Goal: Task Accomplishment & Management: Use online tool/utility

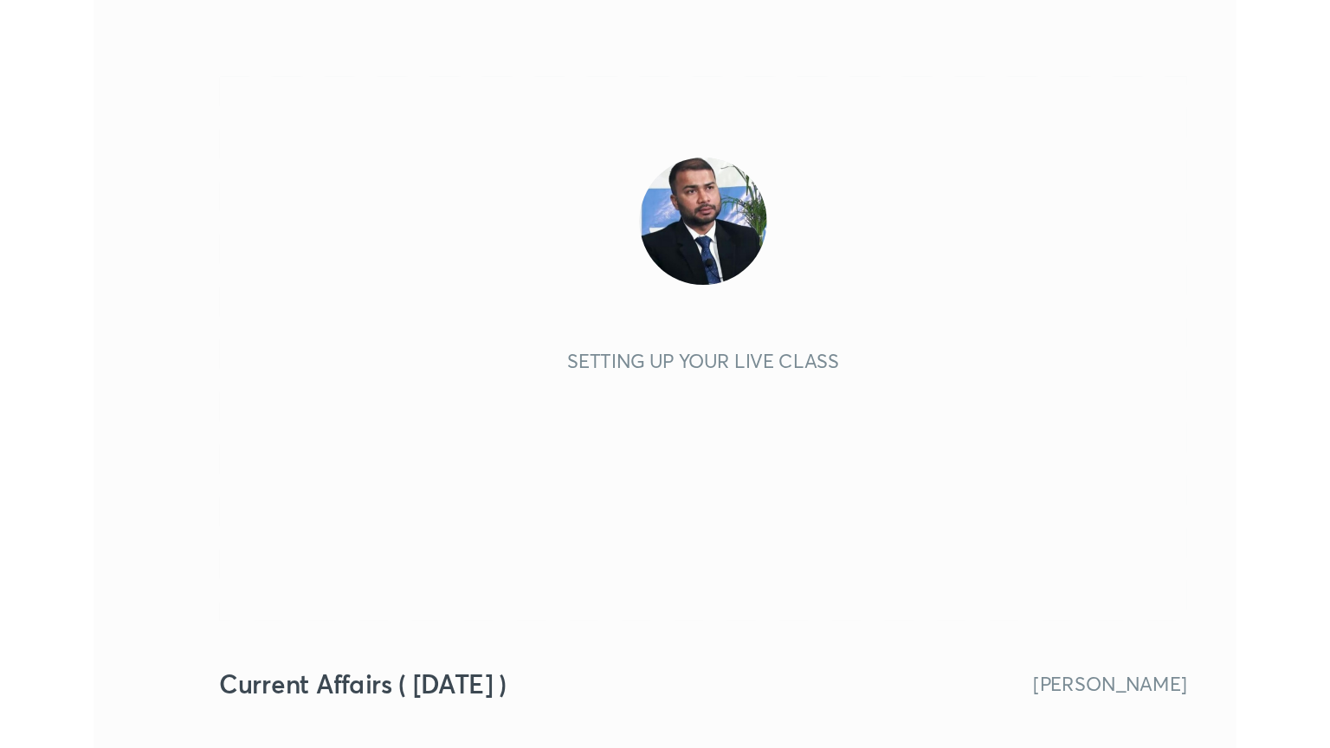
scroll to position [296, 552]
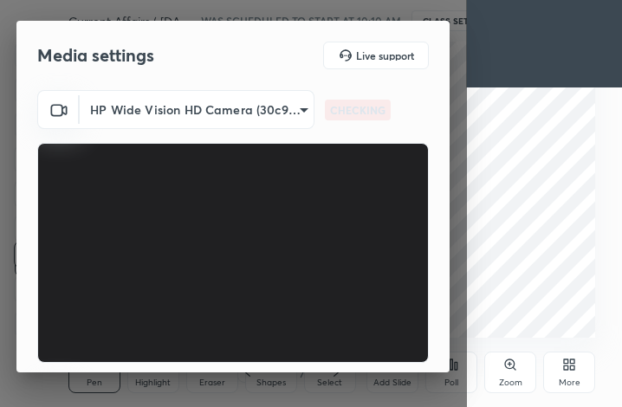
click at [578, 365] on div "More" at bounding box center [569, 373] width 52 height 42
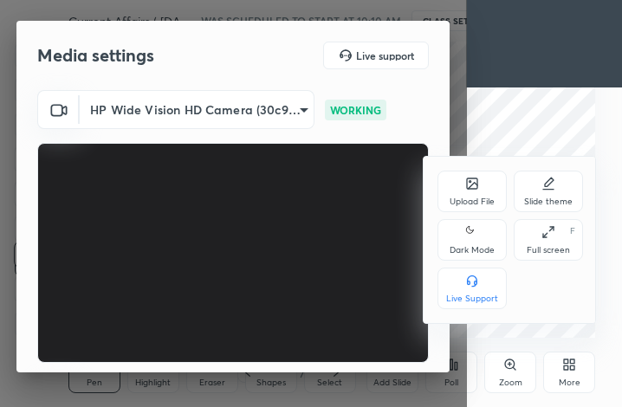
click at [552, 241] on div "Full screen F" at bounding box center [547, 240] width 69 height 42
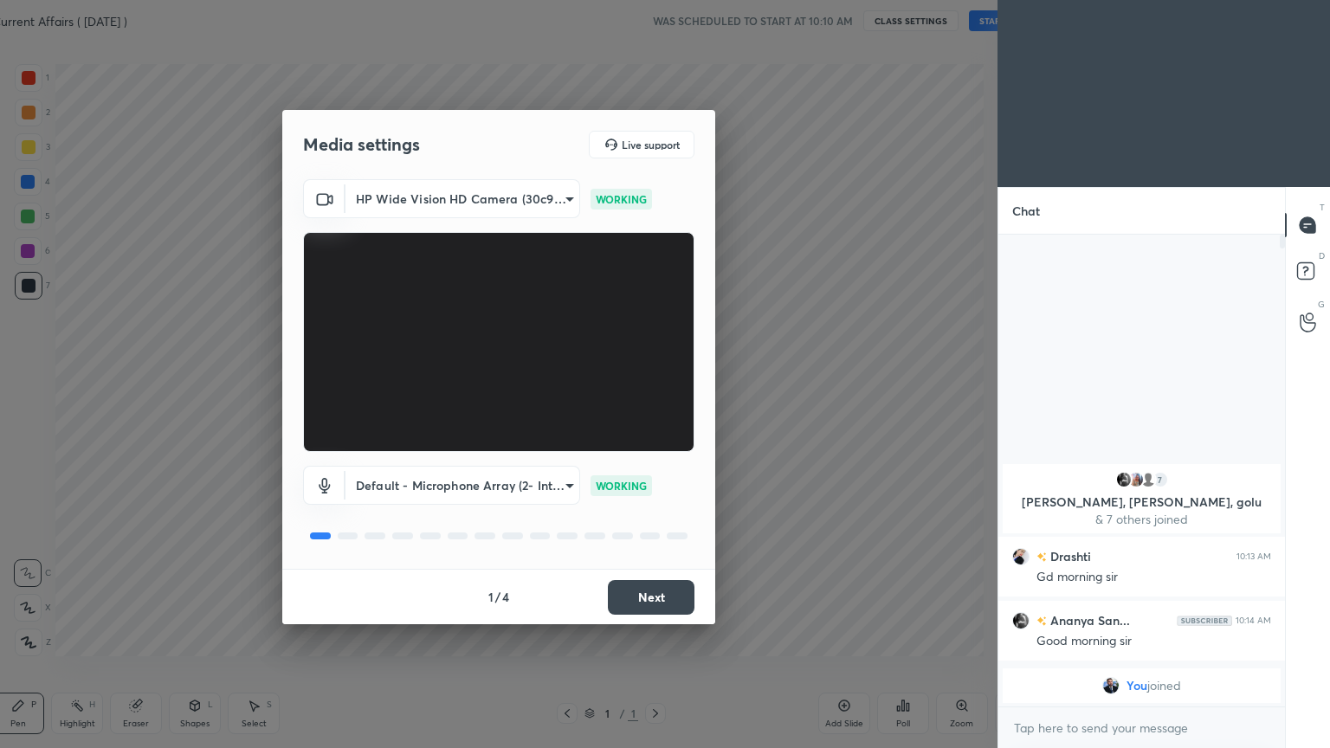
scroll to position [0, 0]
click at [621, 406] on button "Next" at bounding box center [651, 597] width 87 height 35
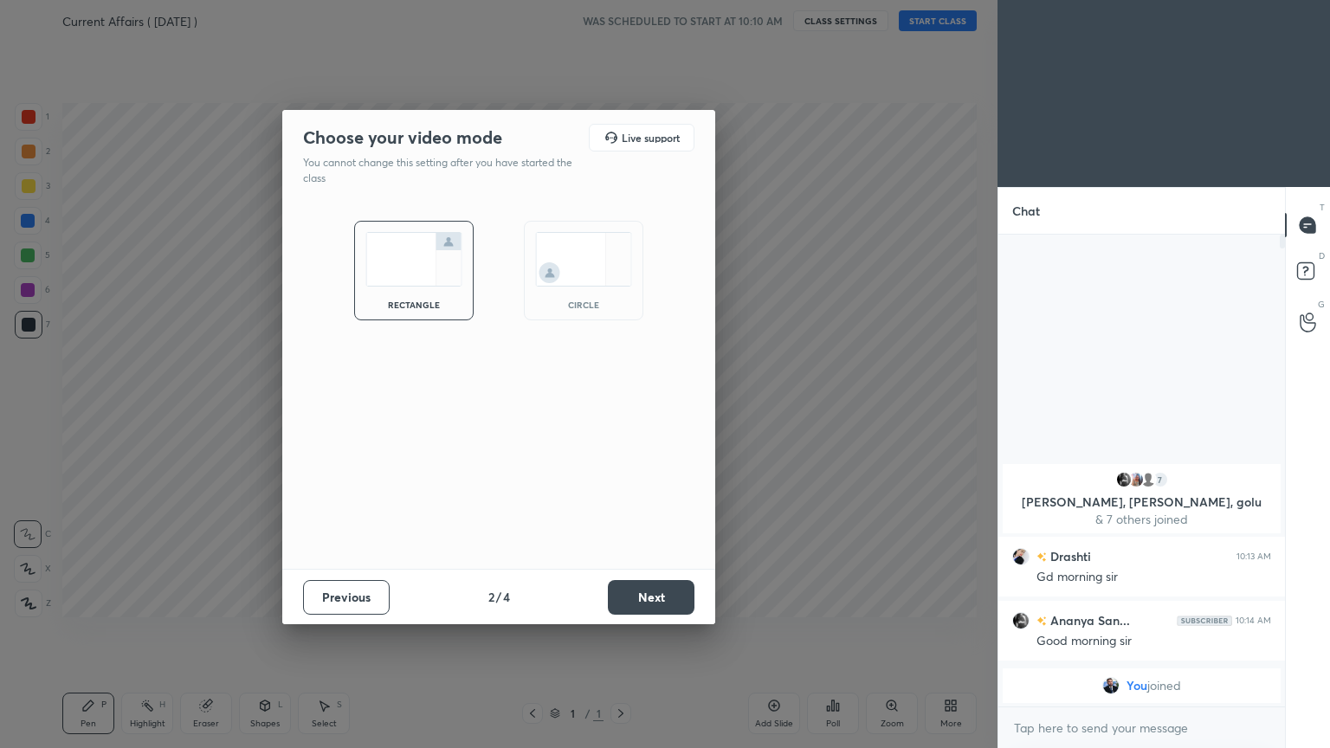
click at [621, 406] on button "Next" at bounding box center [651, 597] width 87 height 35
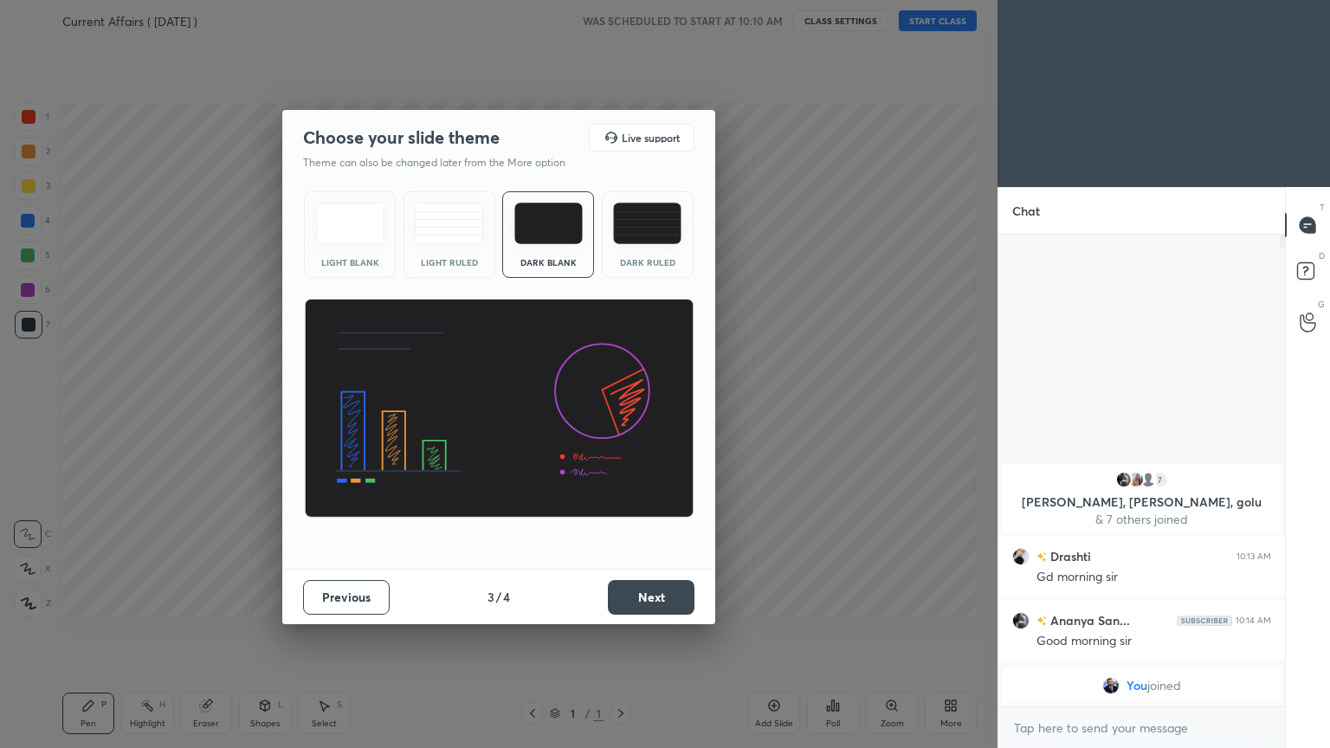
click at [621, 406] on button "Next" at bounding box center [651, 597] width 87 height 35
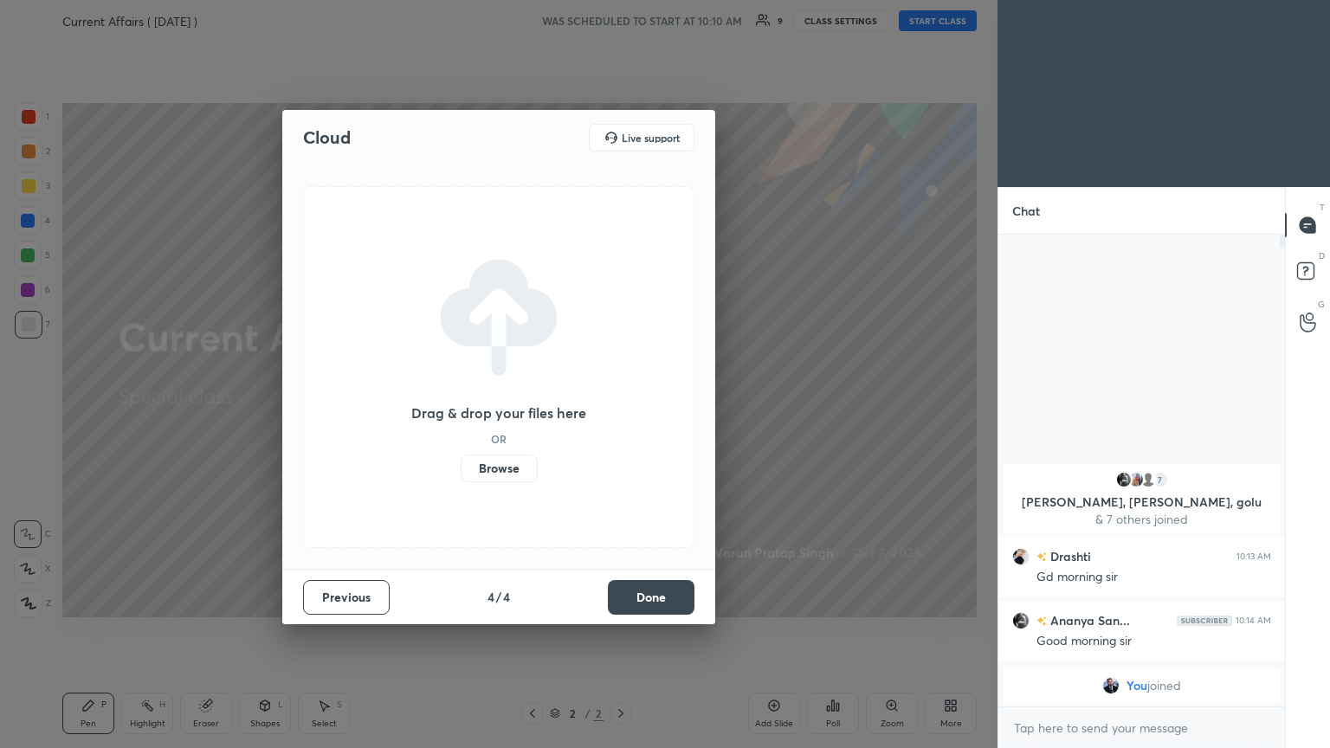
click at [621, 406] on button "Done" at bounding box center [651, 597] width 87 height 35
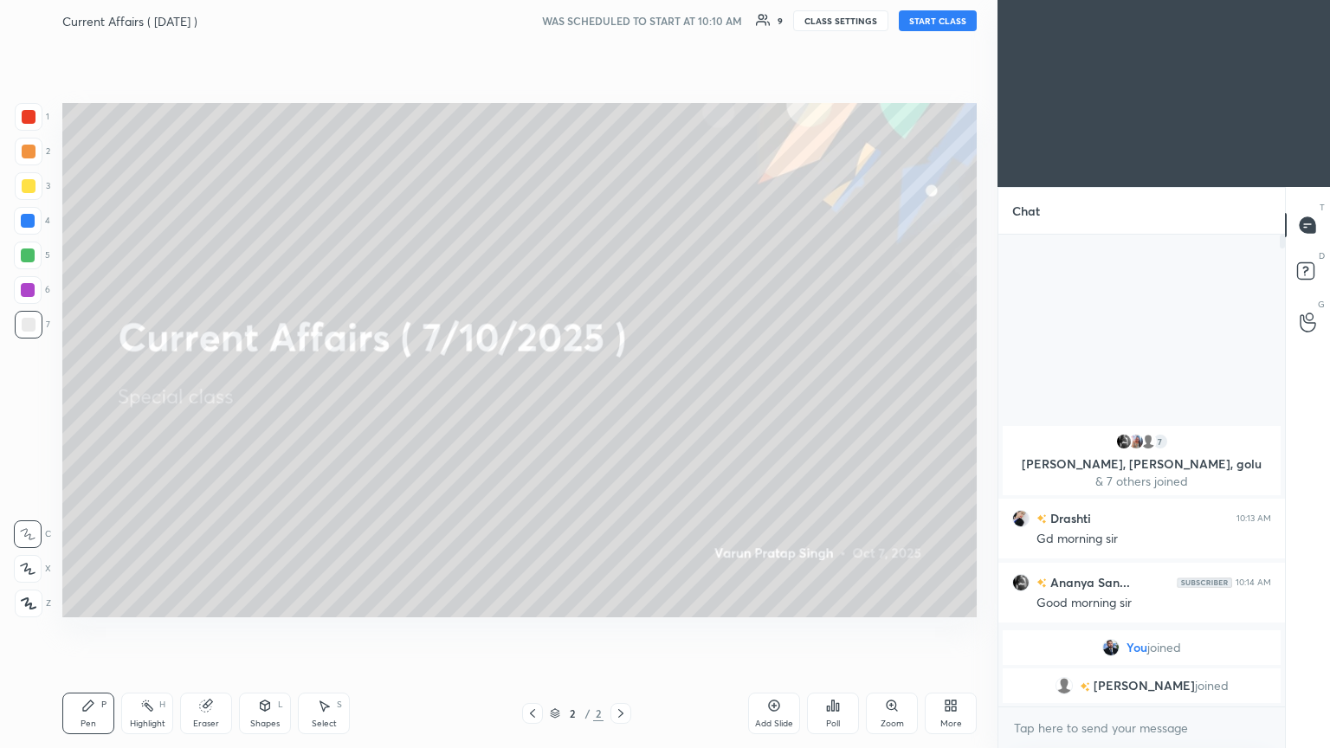
click at [621, 21] on button "START CLASS" at bounding box center [938, 20] width 78 height 21
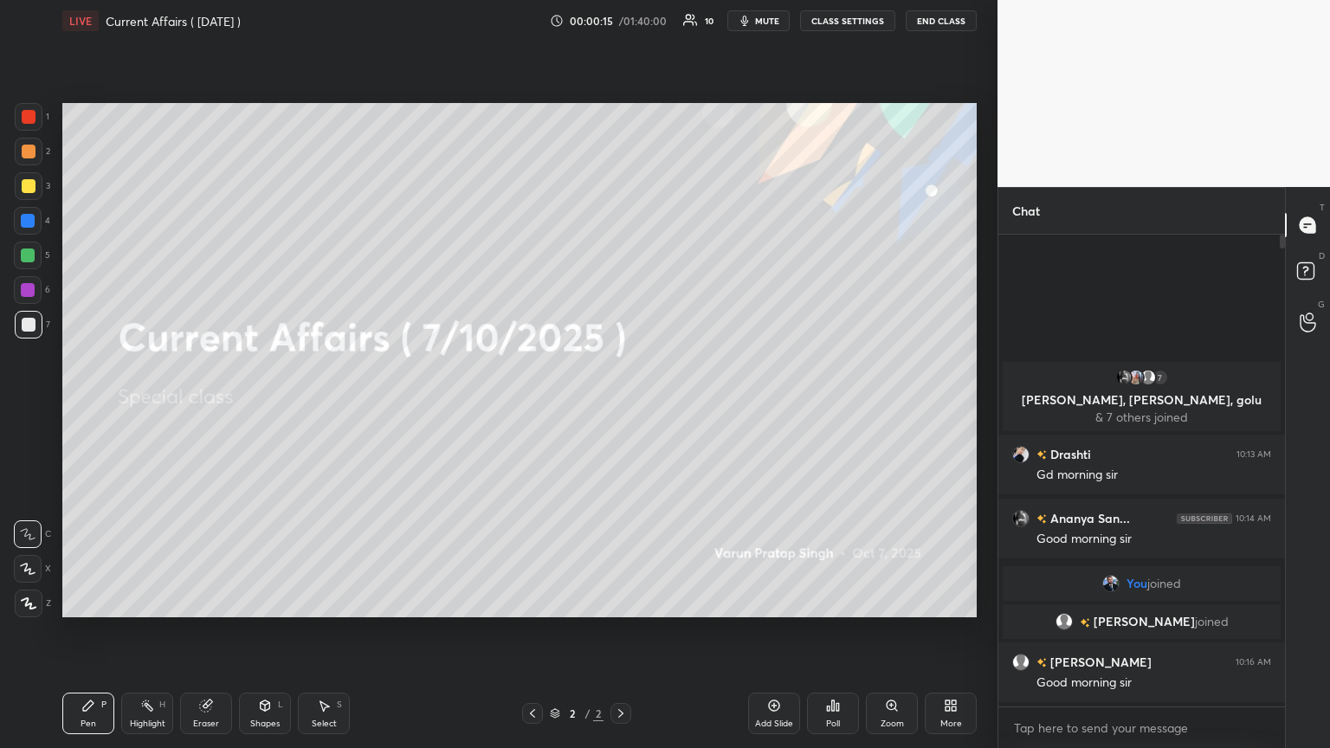
click at [621, 406] on icon at bounding box center [951, 706] width 14 height 14
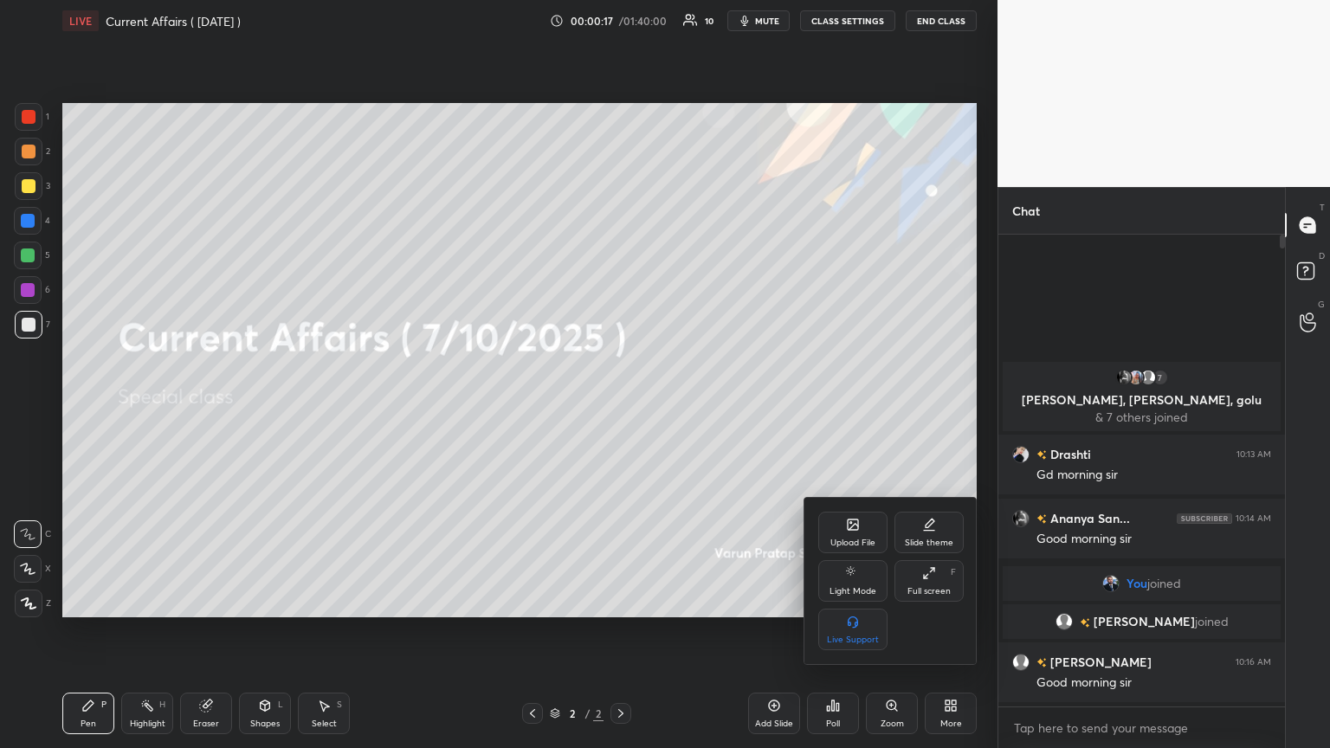
click at [621, 406] on div "Upload File" at bounding box center [852, 543] width 45 height 9
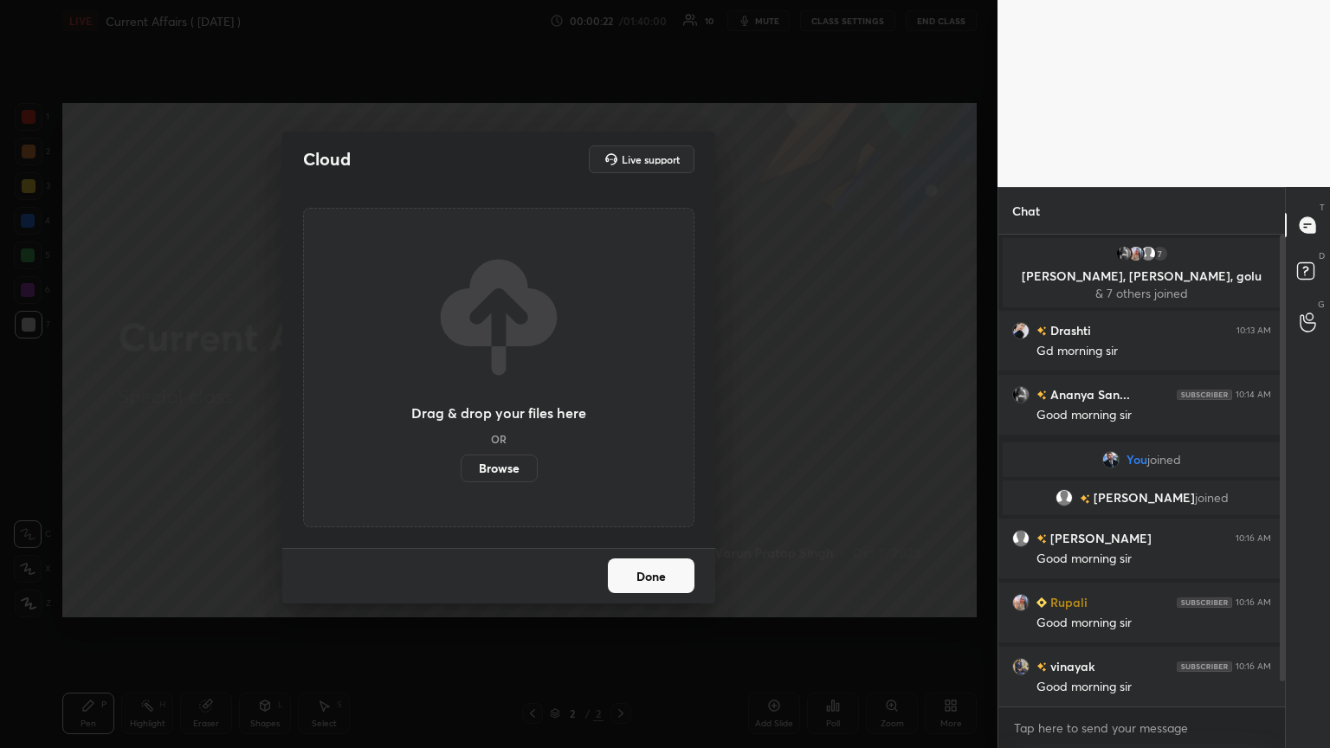
click at [510, 406] on label "Browse" at bounding box center [499, 469] width 77 height 28
click at [461, 406] on input "Browse" at bounding box center [461, 469] width 0 height 28
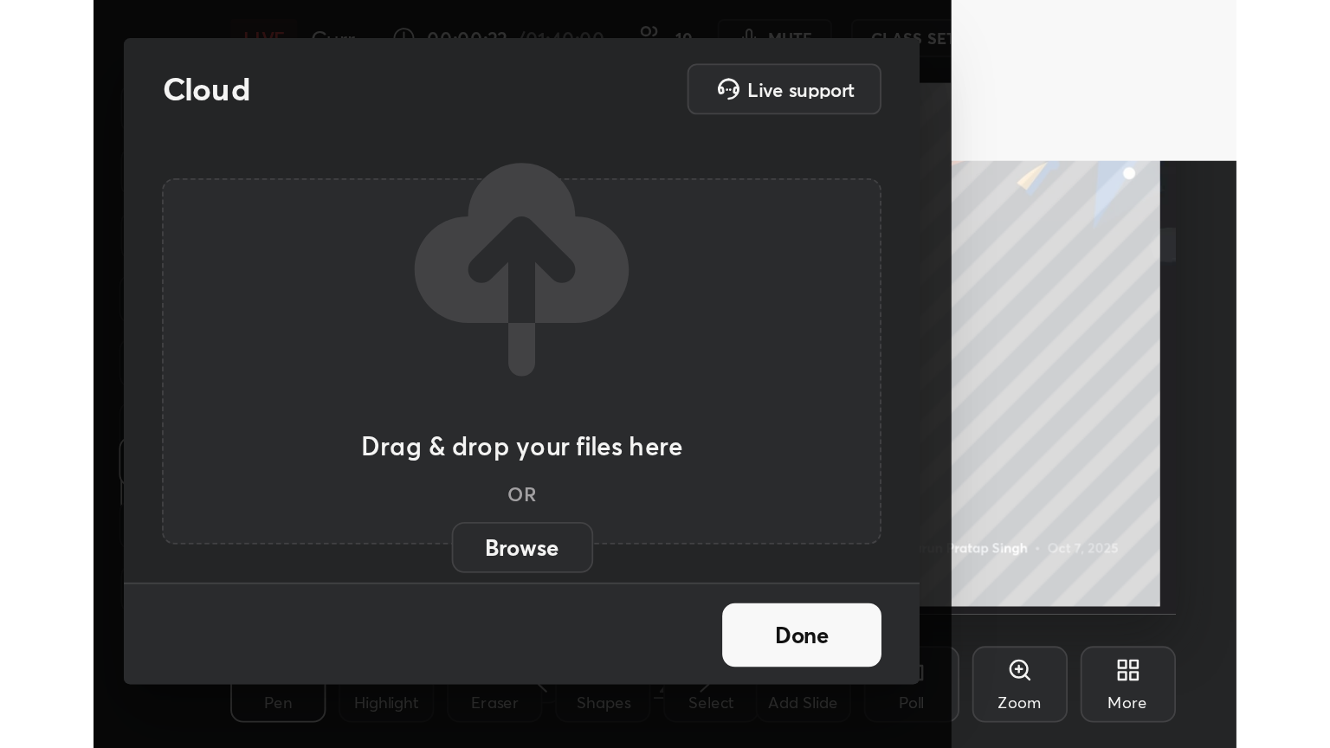
scroll to position [296, 552]
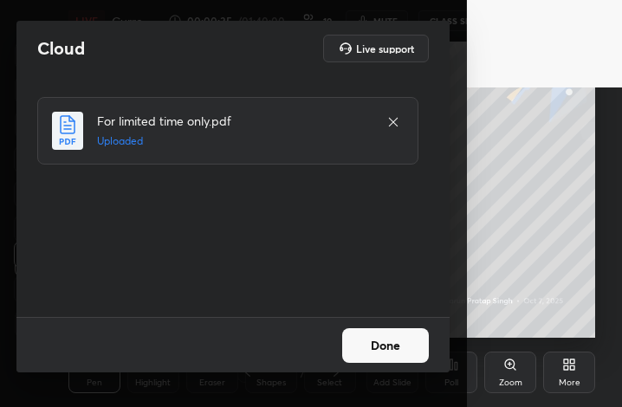
click at [384, 342] on button "Done" at bounding box center [385, 345] width 87 height 35
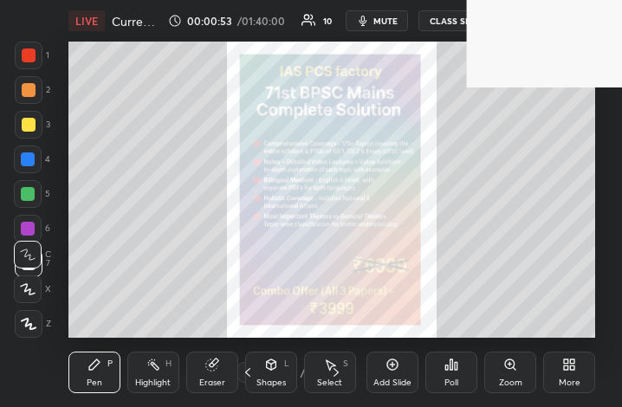
click at [397, 368] on icon at bounding box center [392, 364] width 11 height 11
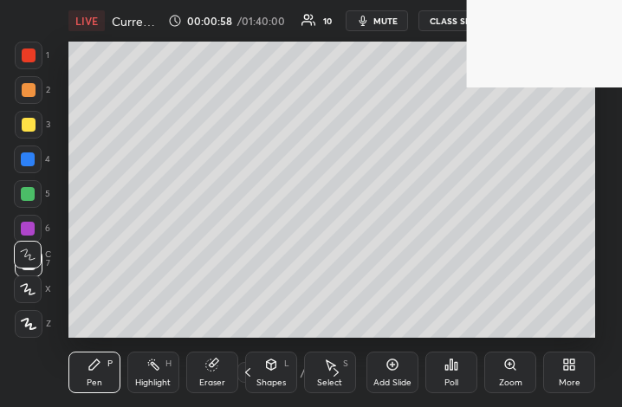
click at [572, 372] on div "More" at bounding box center [569, 373] width 52 height 42
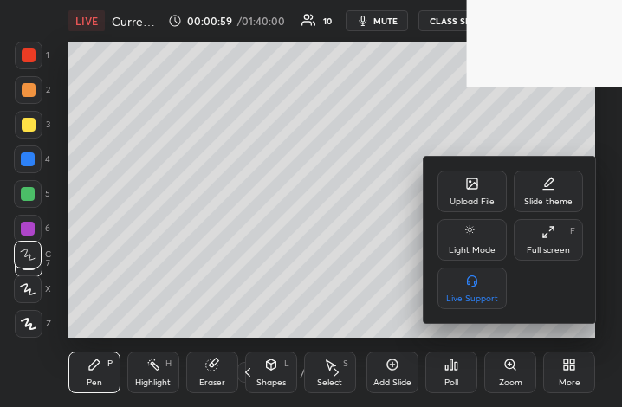
click at [537, 237] on div "Full screen F" at bounding box center [547, 240] width 69 height 42
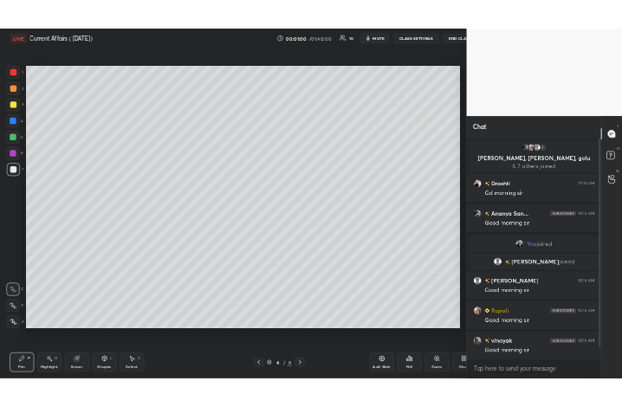
scroll to position [85946, 85655]
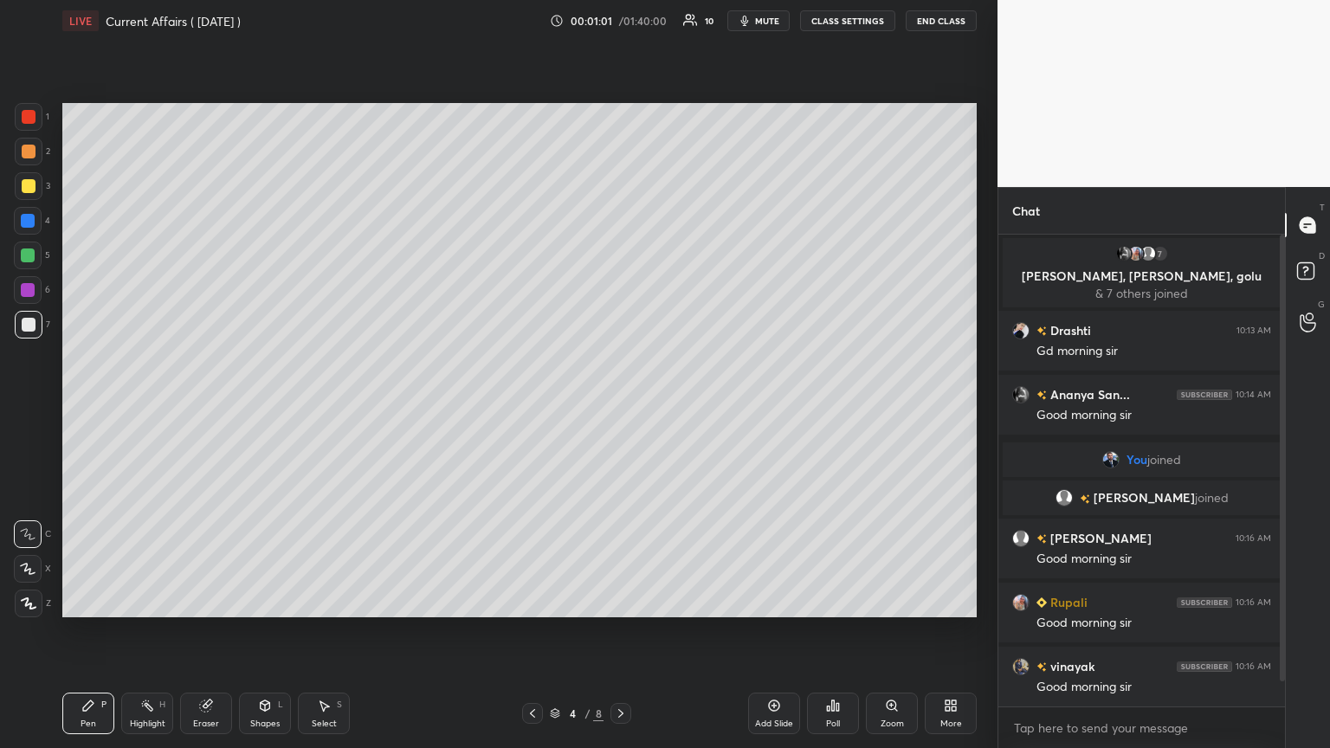
click at [616, 406] on icon at bounding box center [621, 714] width 14 height 14
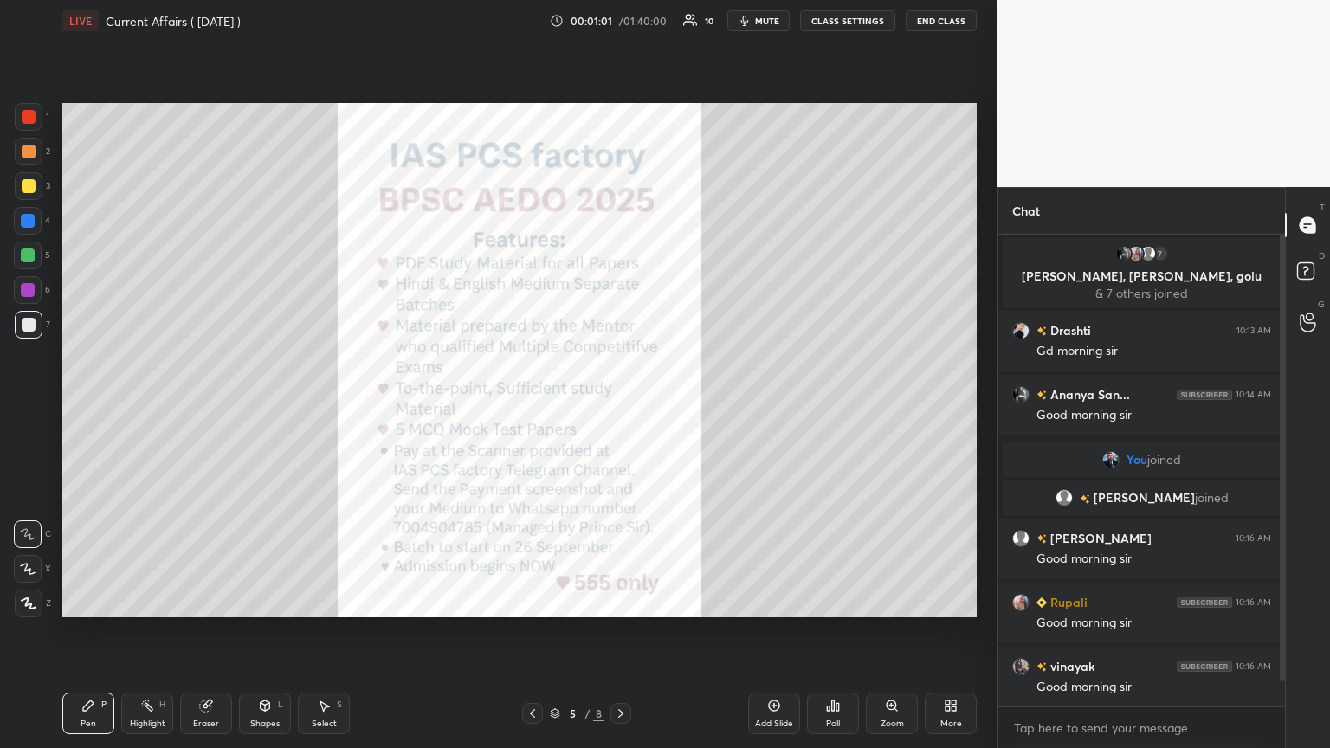
click at [616, 406] on icon at bounding box center [621, 714] width 14 height 14
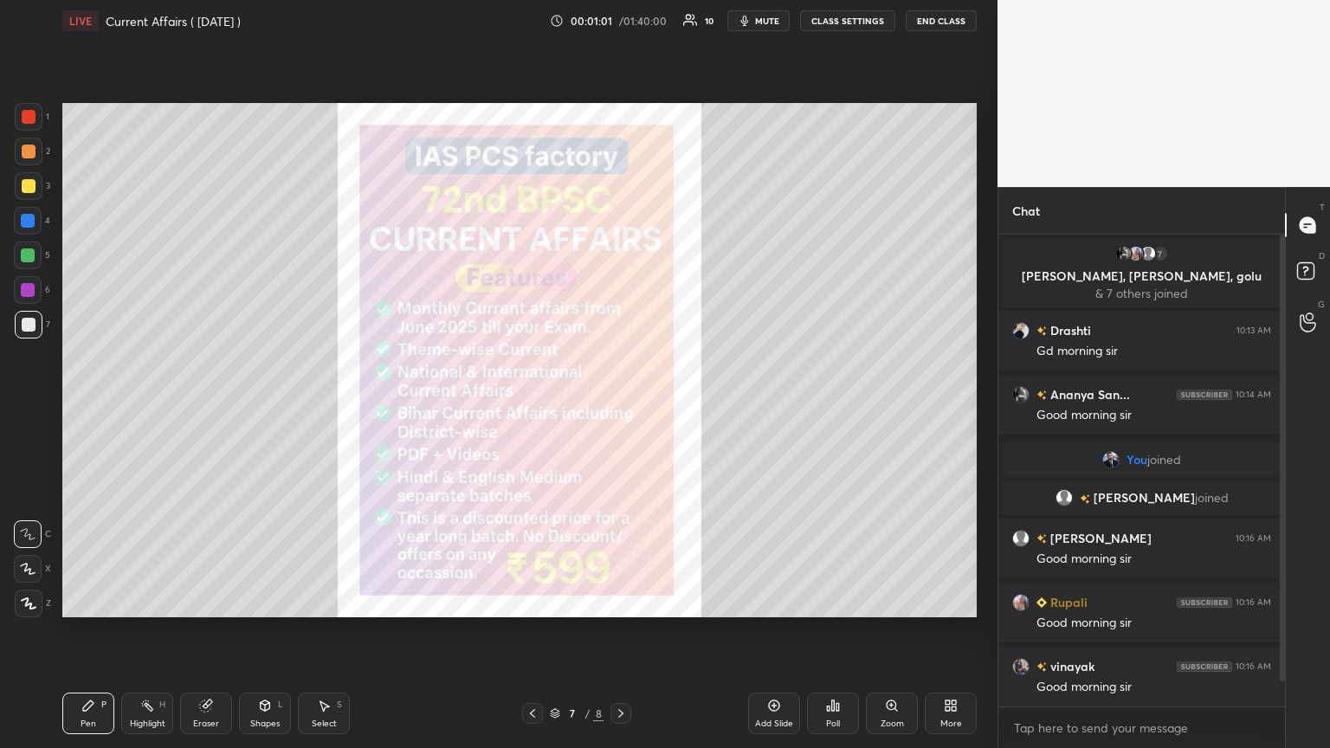
click at [616, 406] on icon at bounding box center [621, 714] width 14 height 14
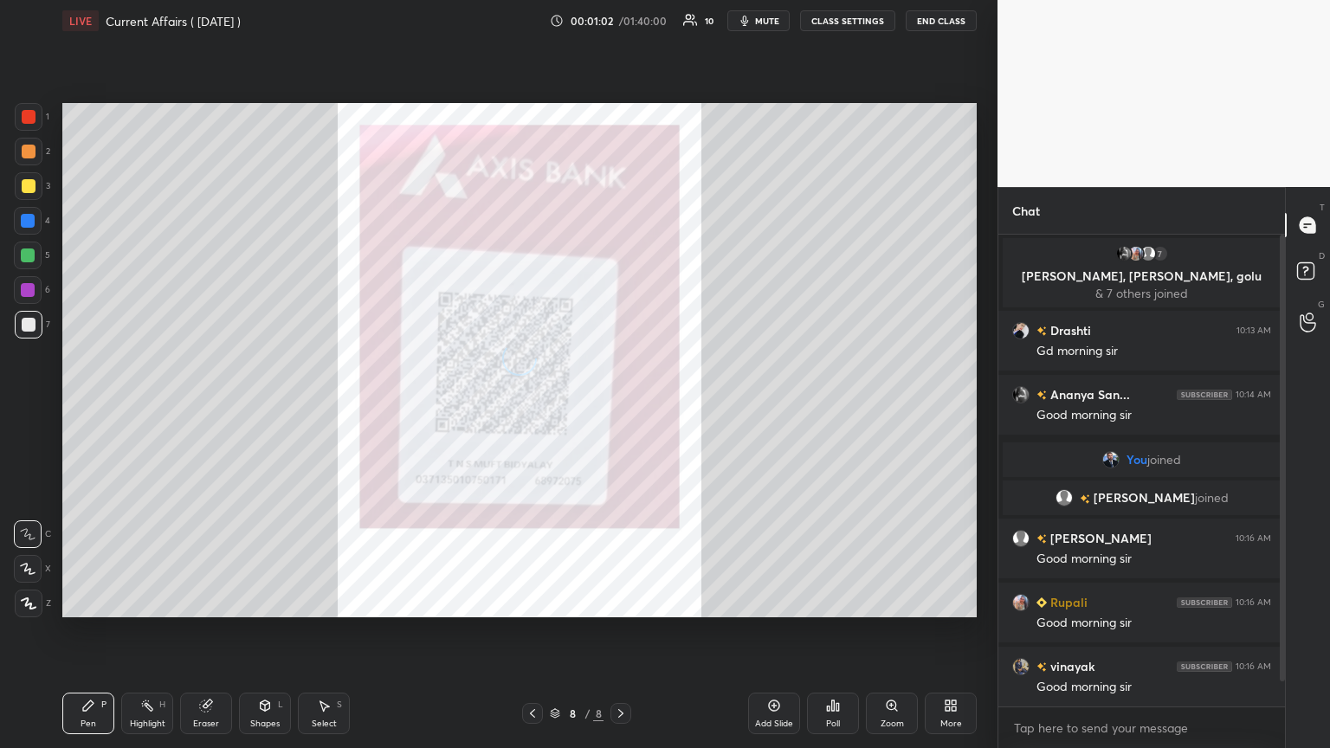
click at [616, 406] on icon at bounding box center [621, 714] width 14 height 14
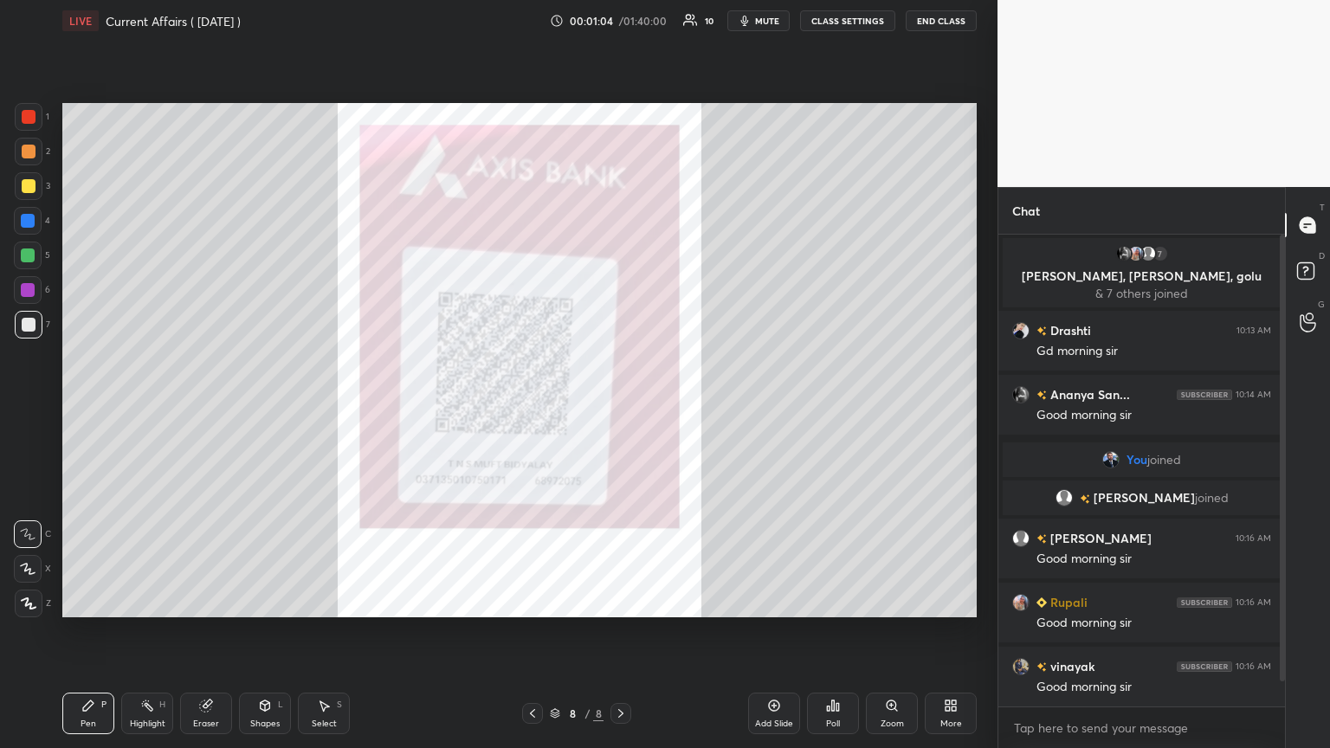
click at [621, 406] on div "Add Slide" at bounding box center [774, 724] width 38 height 9
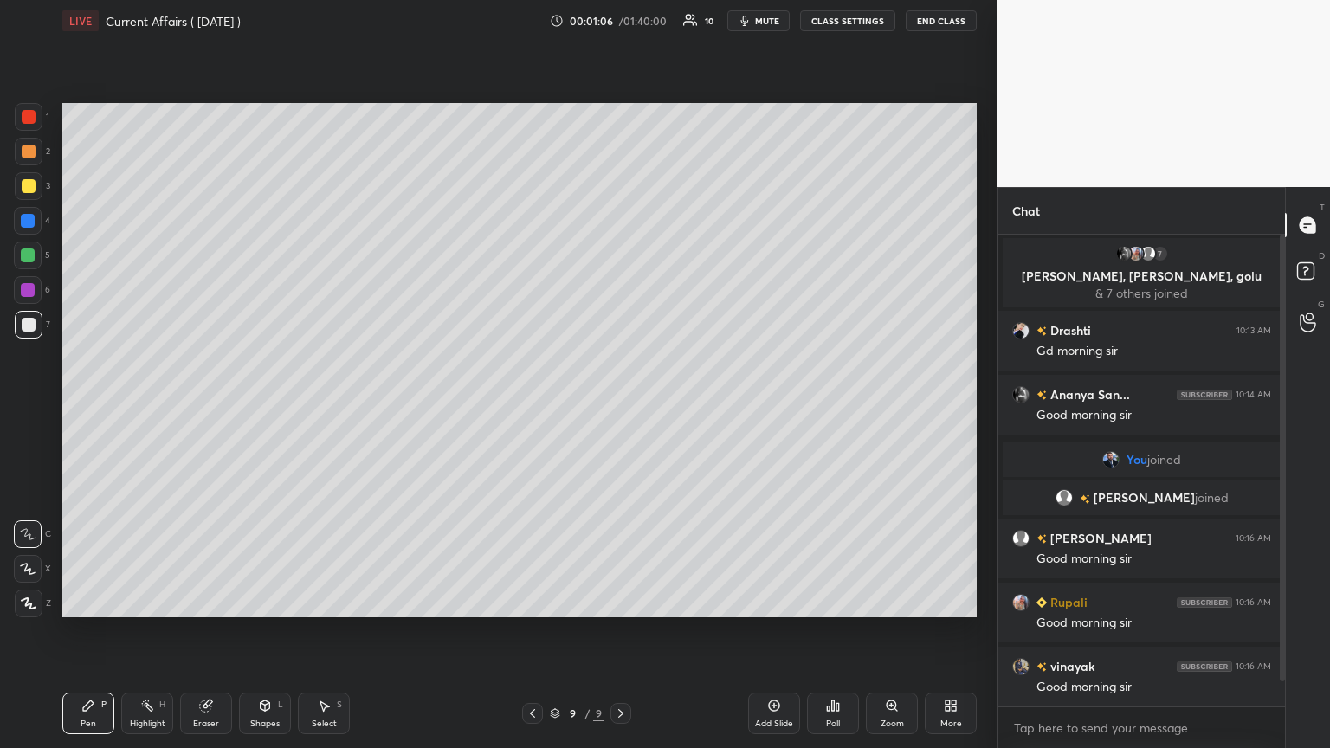
click at [621, 406] on icon at bounding box center [951, 706] width 14 height 14
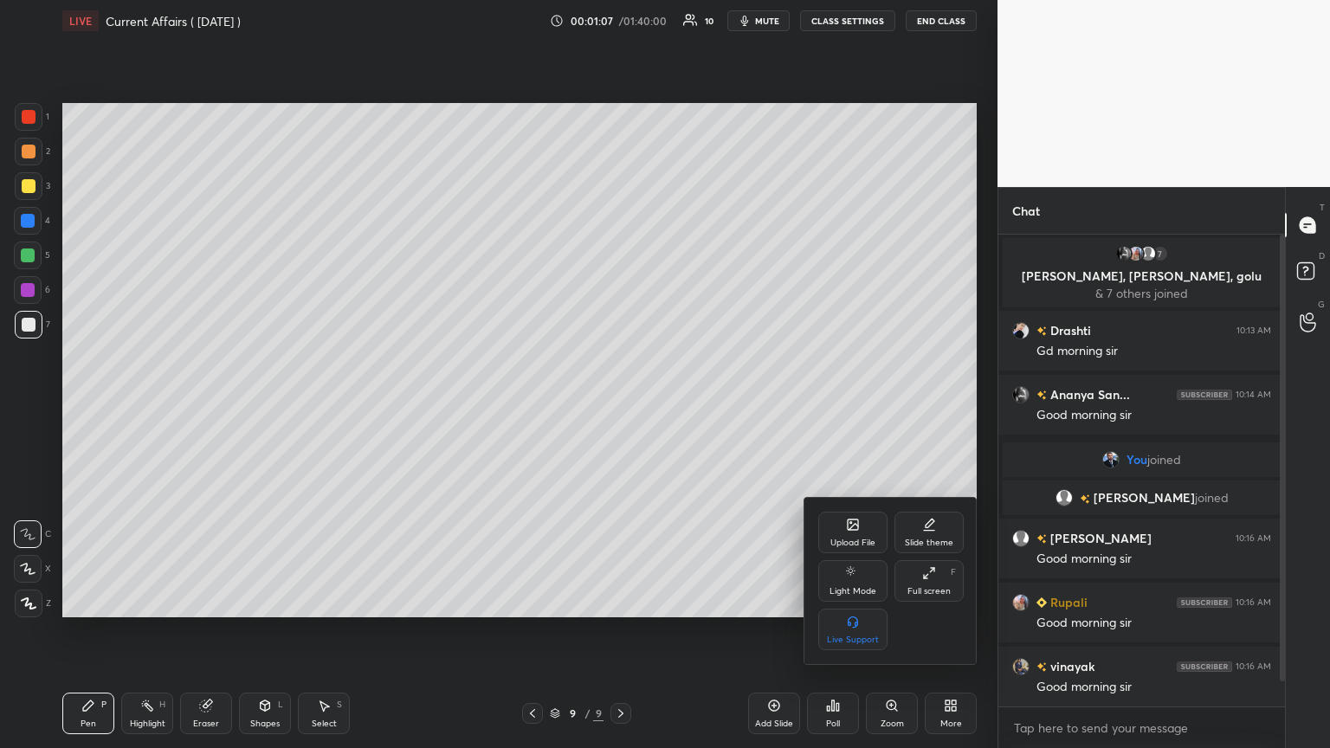
click at [621, 406] on div "Upload File" at bounding box center [852, 543] width 45 height 9
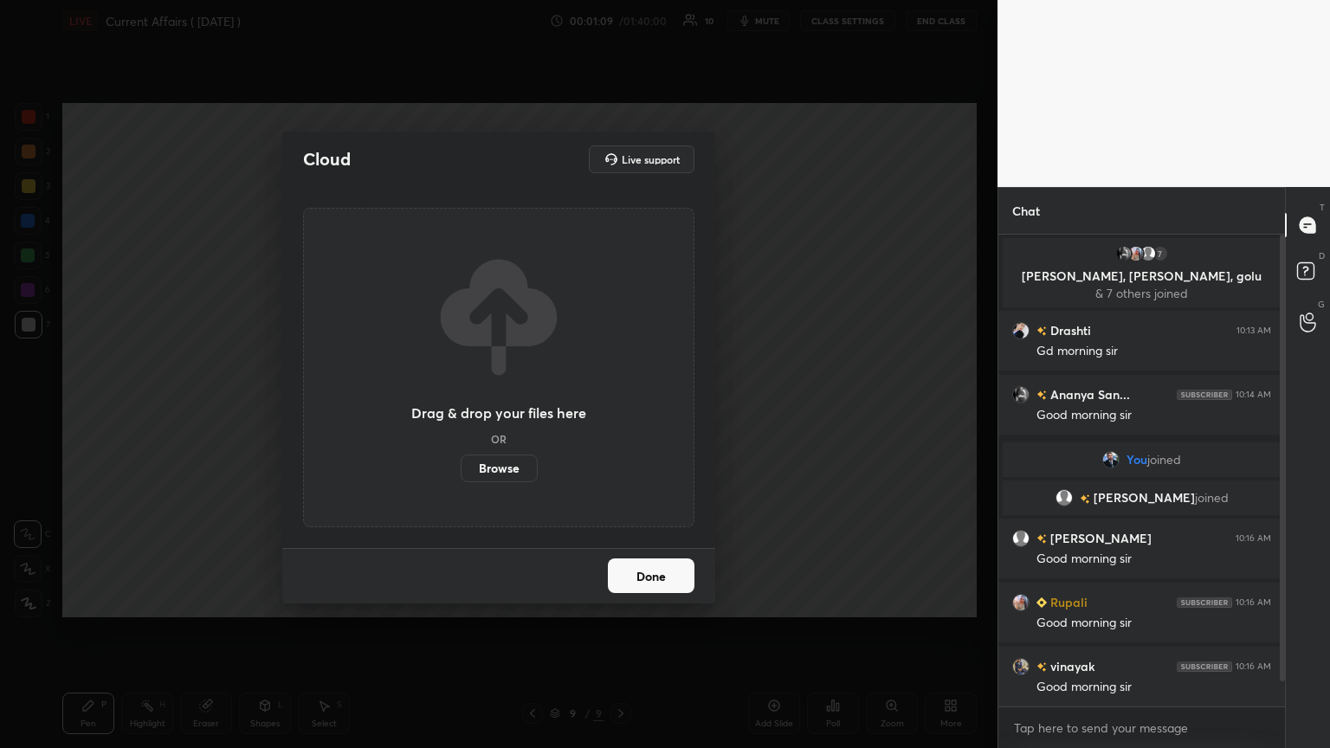
click at [515, 406] on label "Browse" at bounding box center [499, 469] width 77 height 28
click at [461, 406] on input "Browse" at bounding box center [461, 469] width 0 height 28
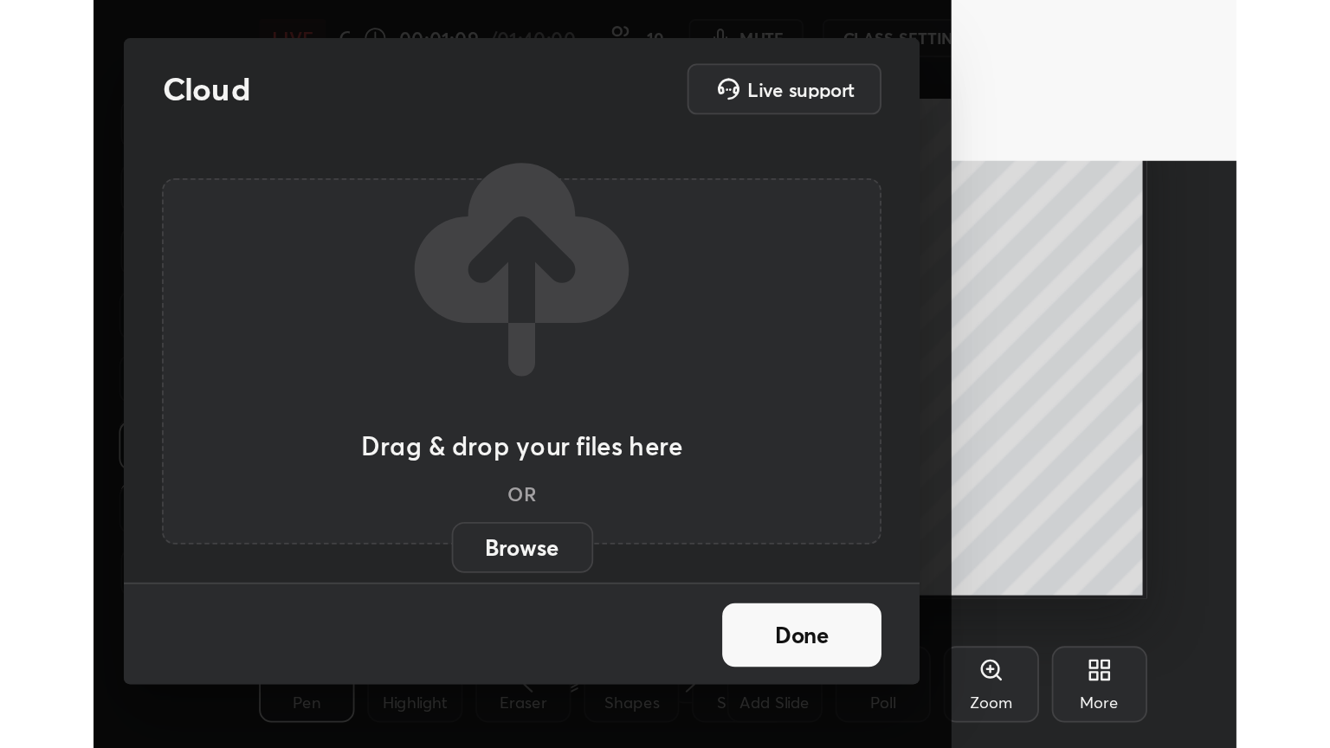
scroll to position [296, 552]
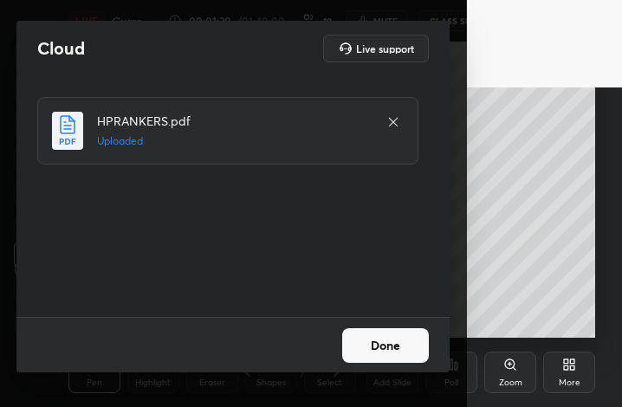
click at [405, 352] on button "Done" at bounding box center [385, 345] width 87 height 35
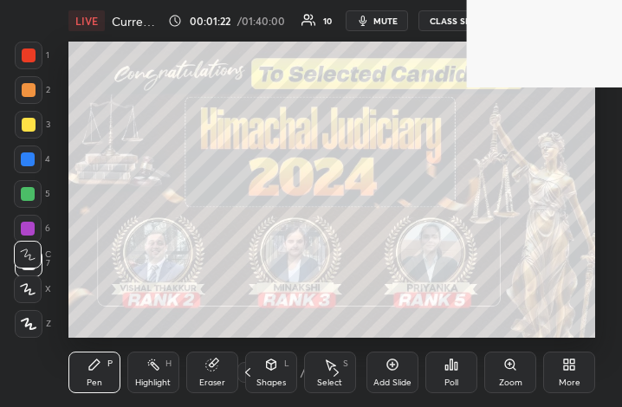
click at [575, 369] on icon at bounding box center [573, 367] width 4 height 4
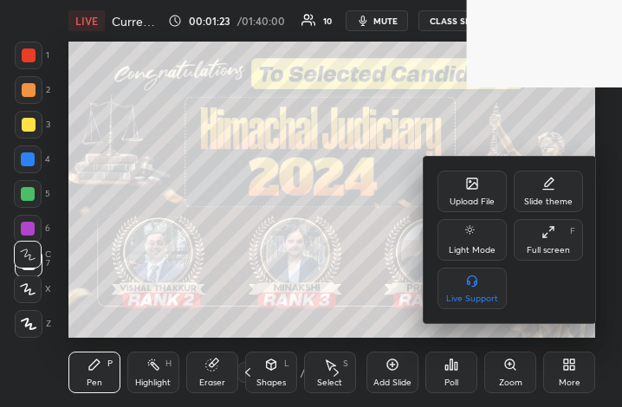
click at [554, 223] on div "Full screen F" at bounding box center [547, 240] width 69 height 42
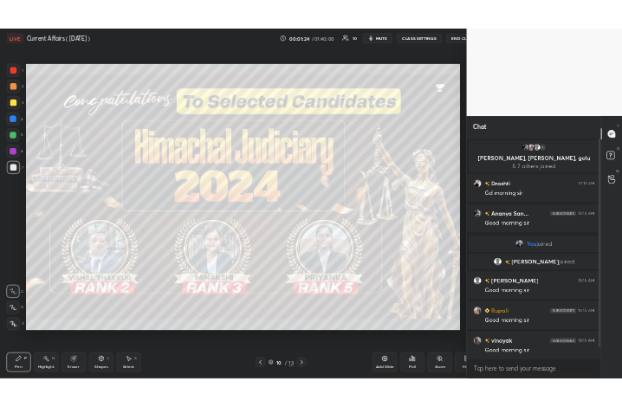
scroll to position [85946, 85655]
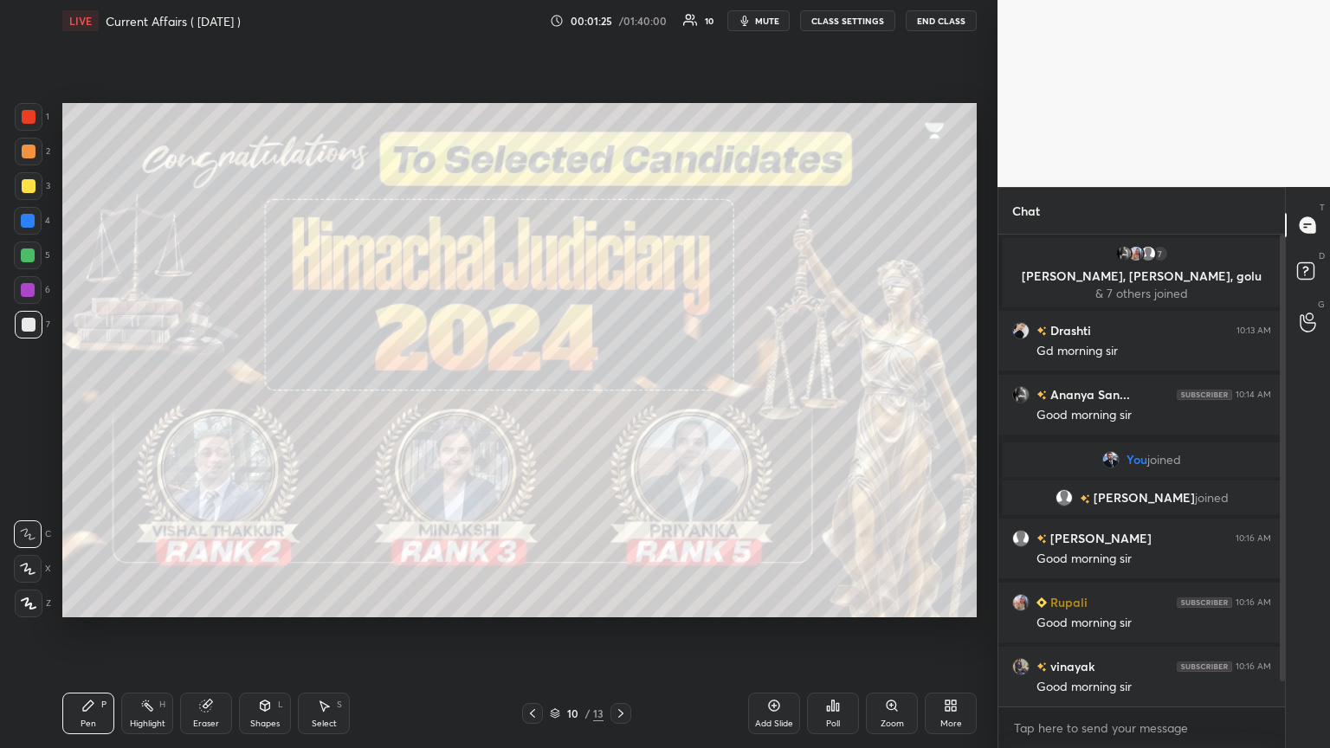
click at [617, 406] on icon at bounding box center [621, 714] width 14 height 14
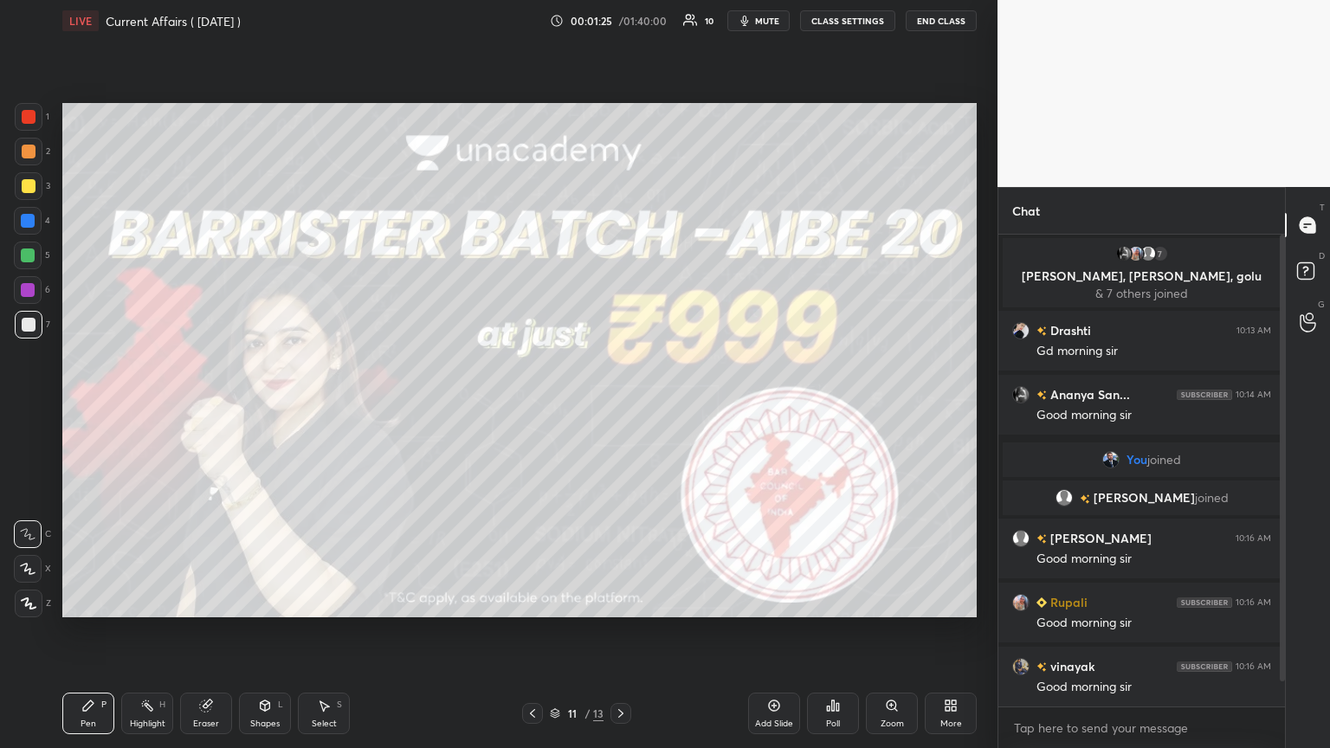
click at [617, 406] on icon at bounding box center [621, 714] width 14 height 14
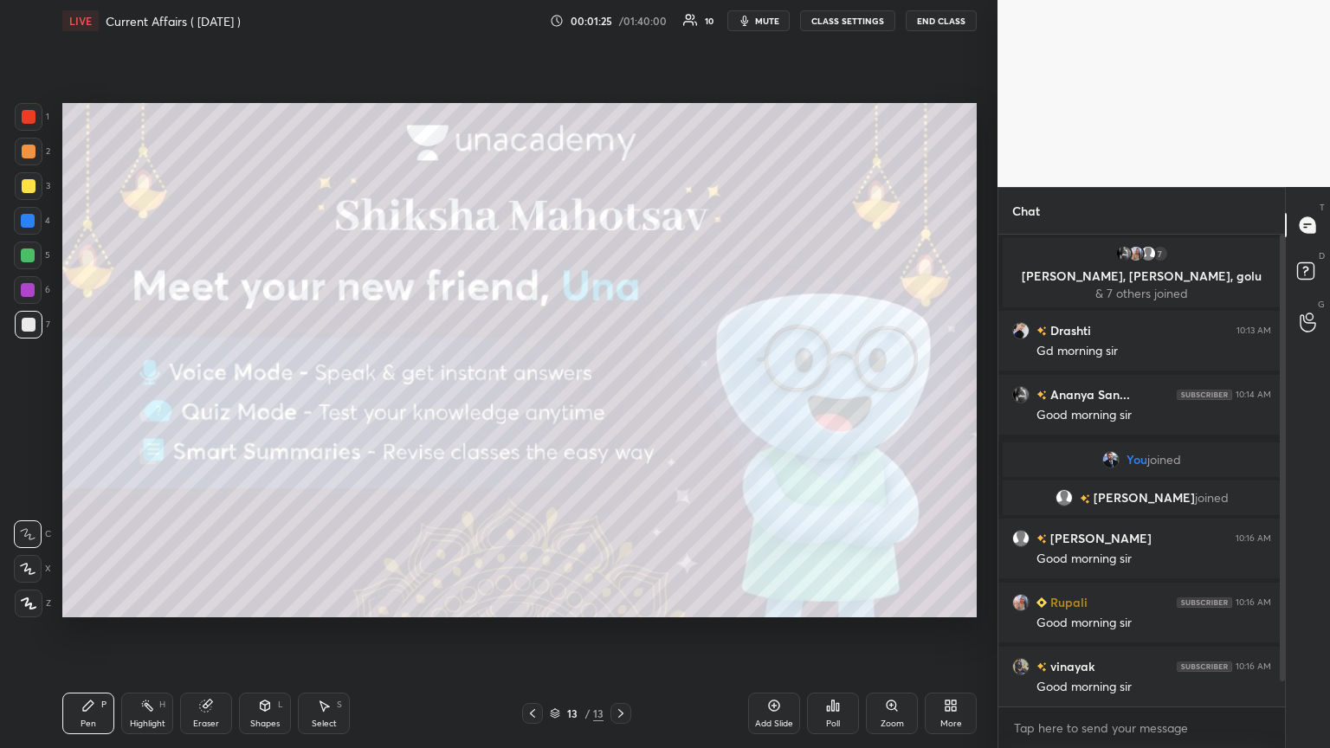
click at [617, 406] on icon at bounding box center [621, 714] width 14 height 14
click at [621, 406] on icon at bounding box center [774, 705] width 11 height 11
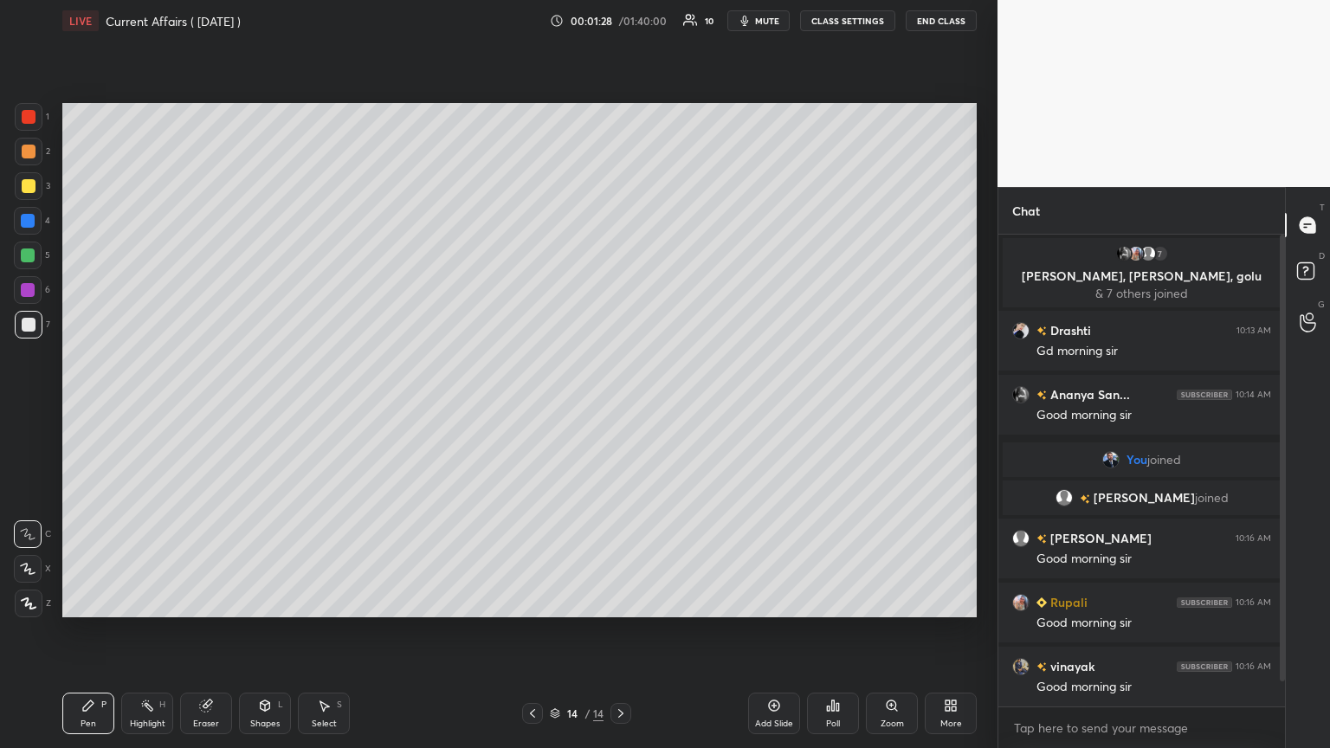
click at [621, 406] on div "More" at bounding box center [951, 714] width 52 height 42
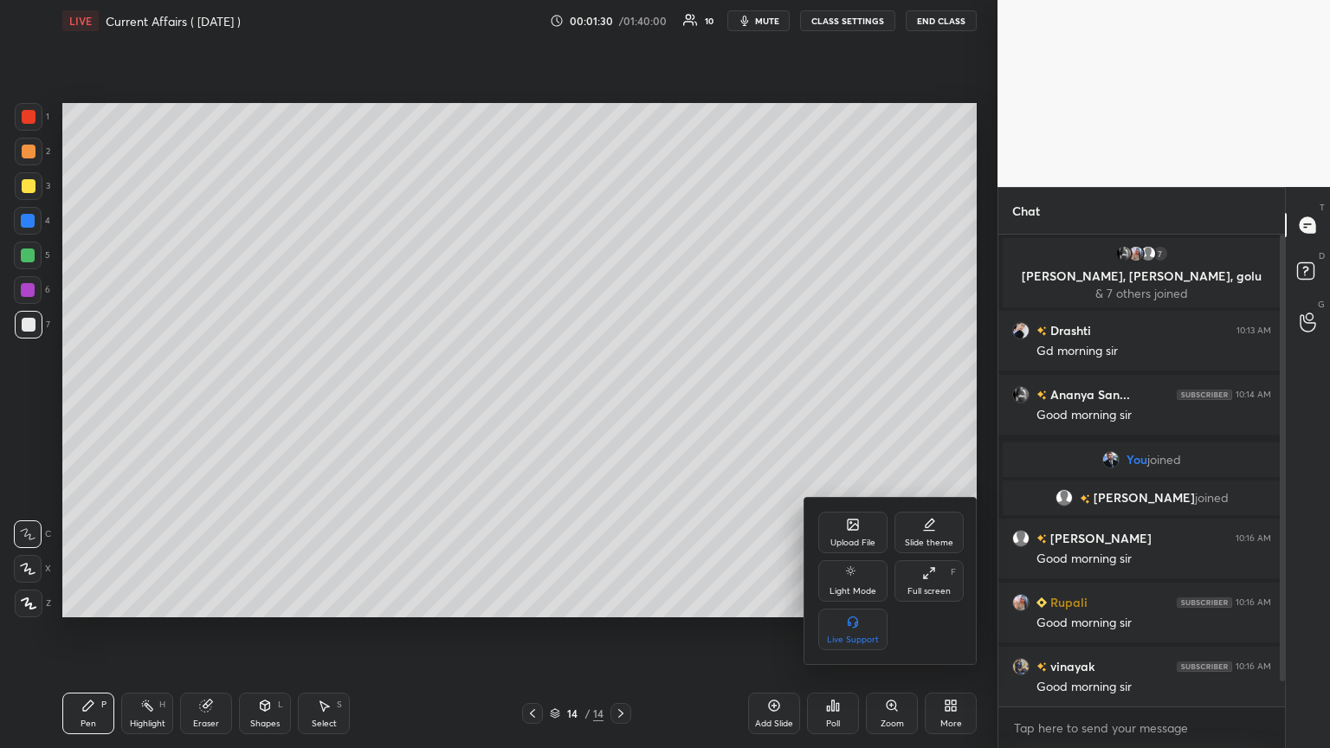
click at [621, 406] on div "Upload File" at bounding box center [852, 533] width 69 height 42
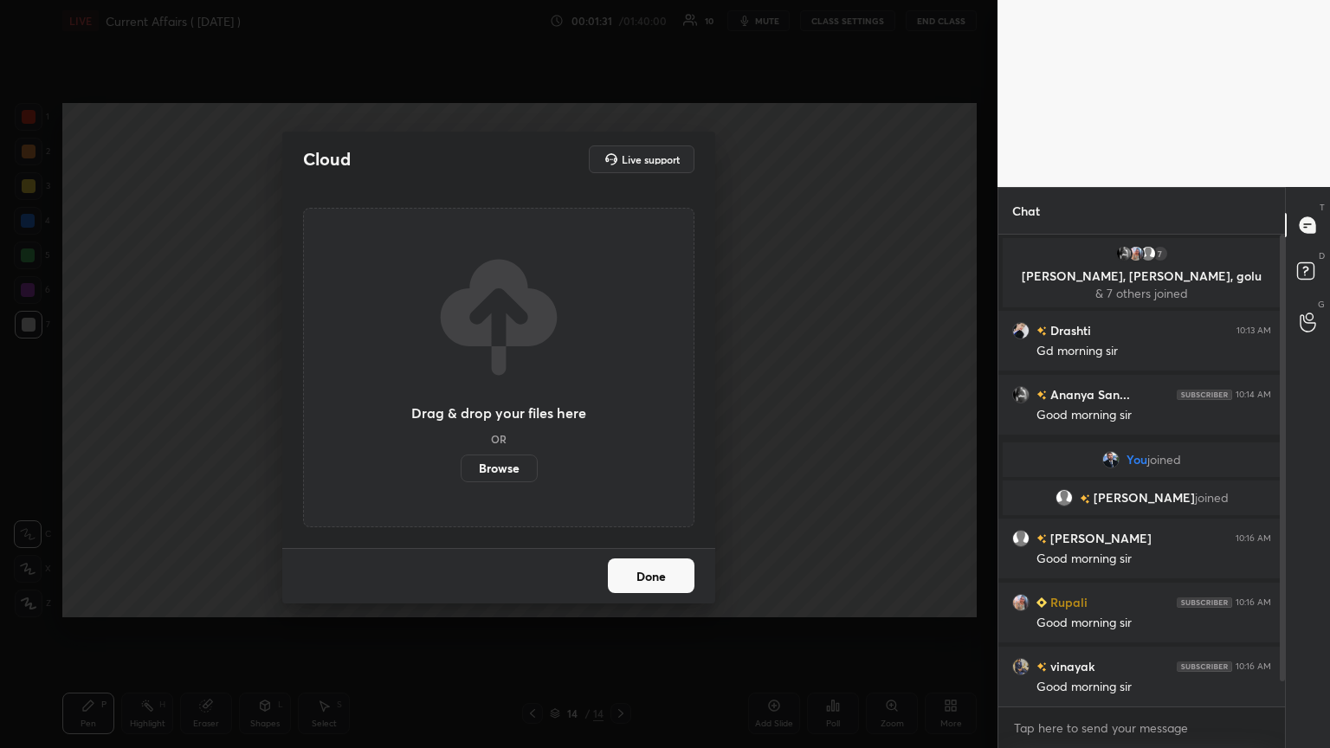
click at [496, 406] on label "Browse" at bounding box center [499, 469] width 77 height 28
click at [461, 406] on input "Browse" at bounding box center [461, 469] width 0 height 28
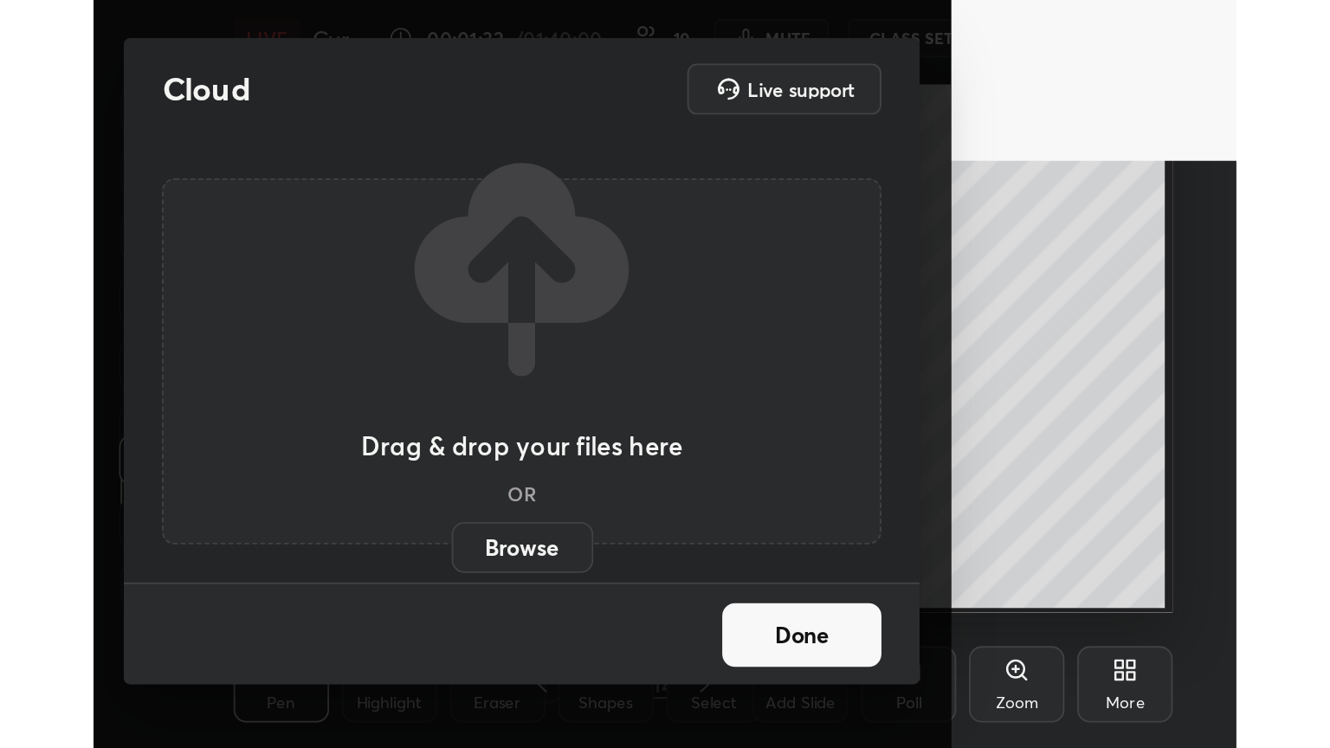
scroll to position [296, 552]
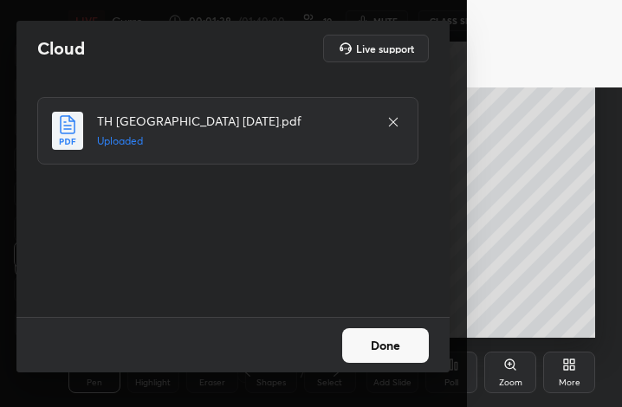
click at [389, 347] on button "Done" at bounding box center [385, 345] width 87 height 35
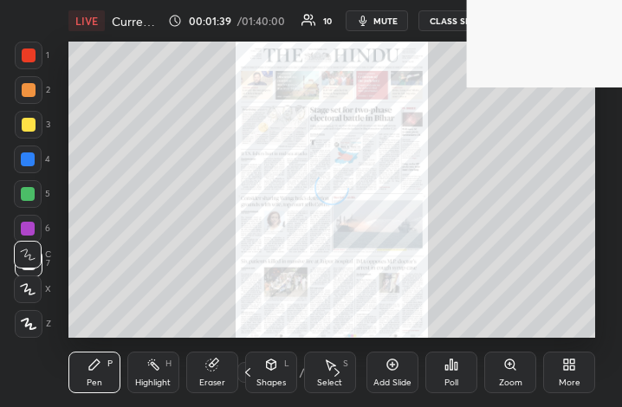
click at [571, 368] on icon at bounding box center [573, 367] width 4 height 4
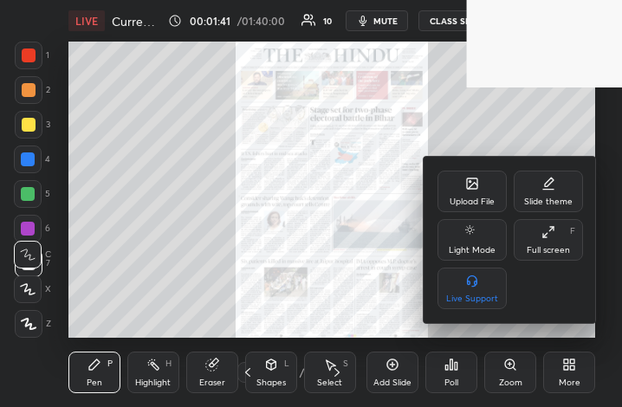
click at [548, 251] on div "Full screen" at bounding box center [547, 250] width 43 height 9
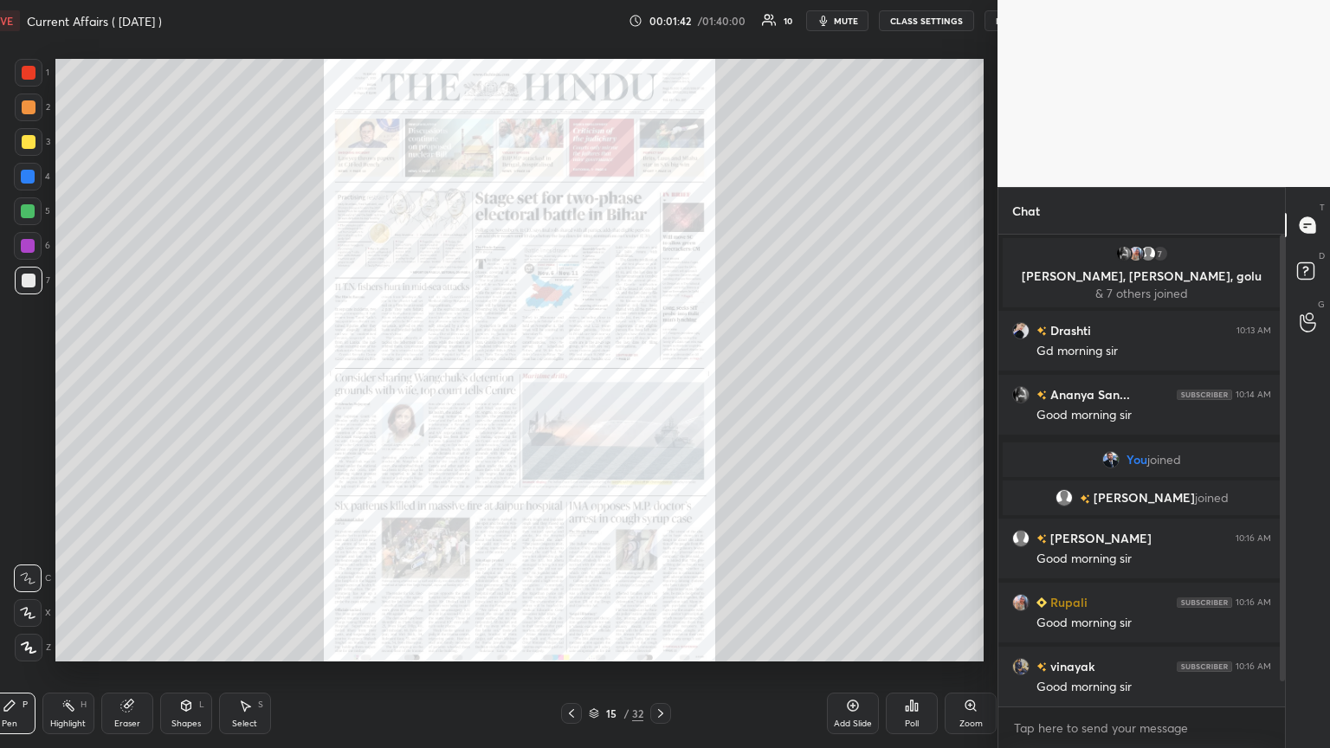
scroll to position [637, 928]
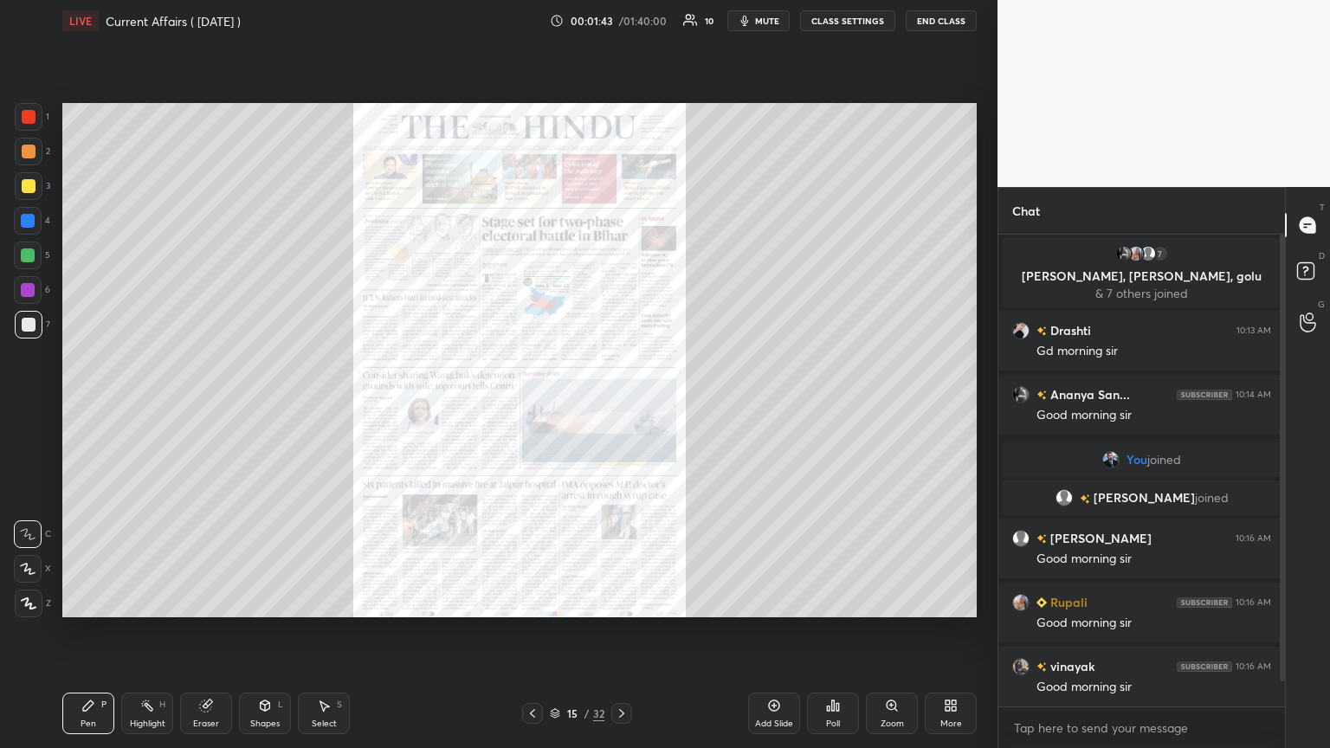
click at [548, 406] on div "15 / 32" at bounding box center [577, 713] width 110 height 21
click at [551, 406] on icon at bounding box center [555, 713] width 10 height 10
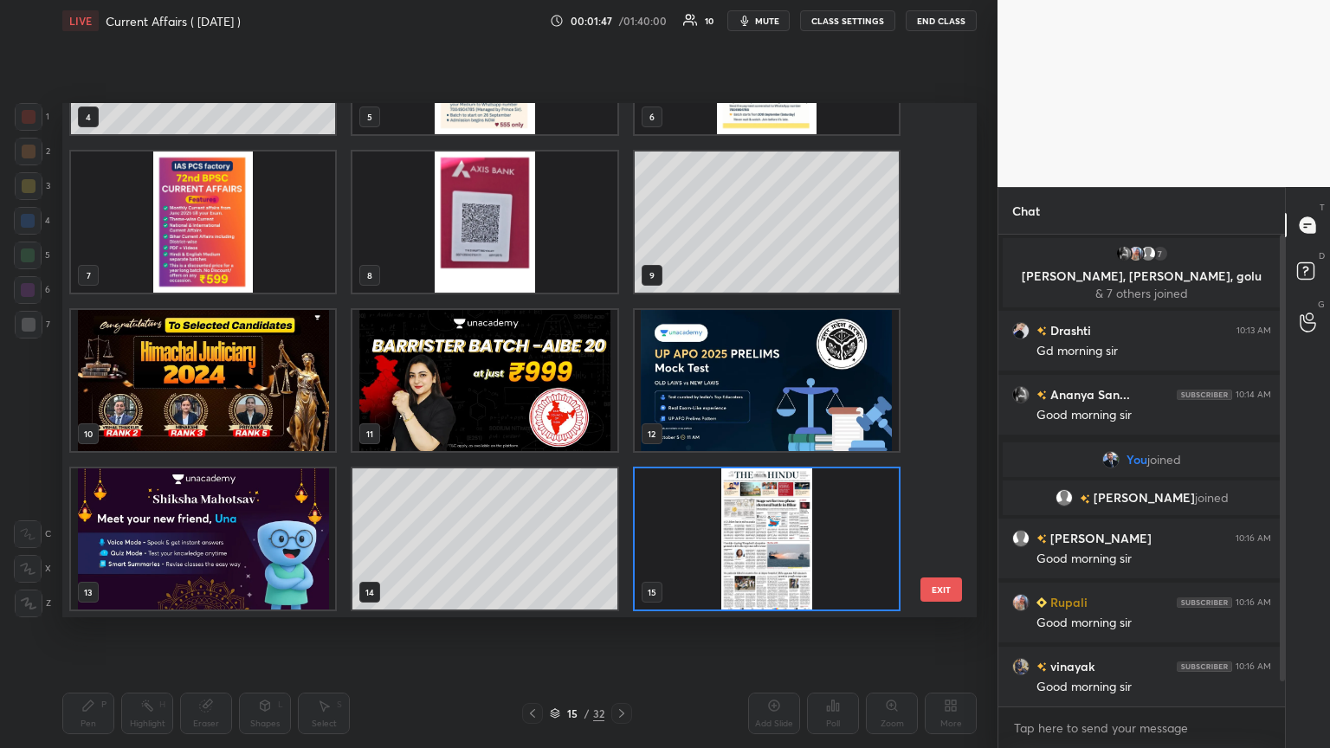
drag, startPoint x: 947, startPoint y: 270, endPoint x: 973, endPoint y: 552, distance: 283.5
click at [621, 406] on div "1 2 3 4 5 6 7 8 9 10 11 12 13 14 15 EXIT" at bounding box center [519, 360] width 914 height 514
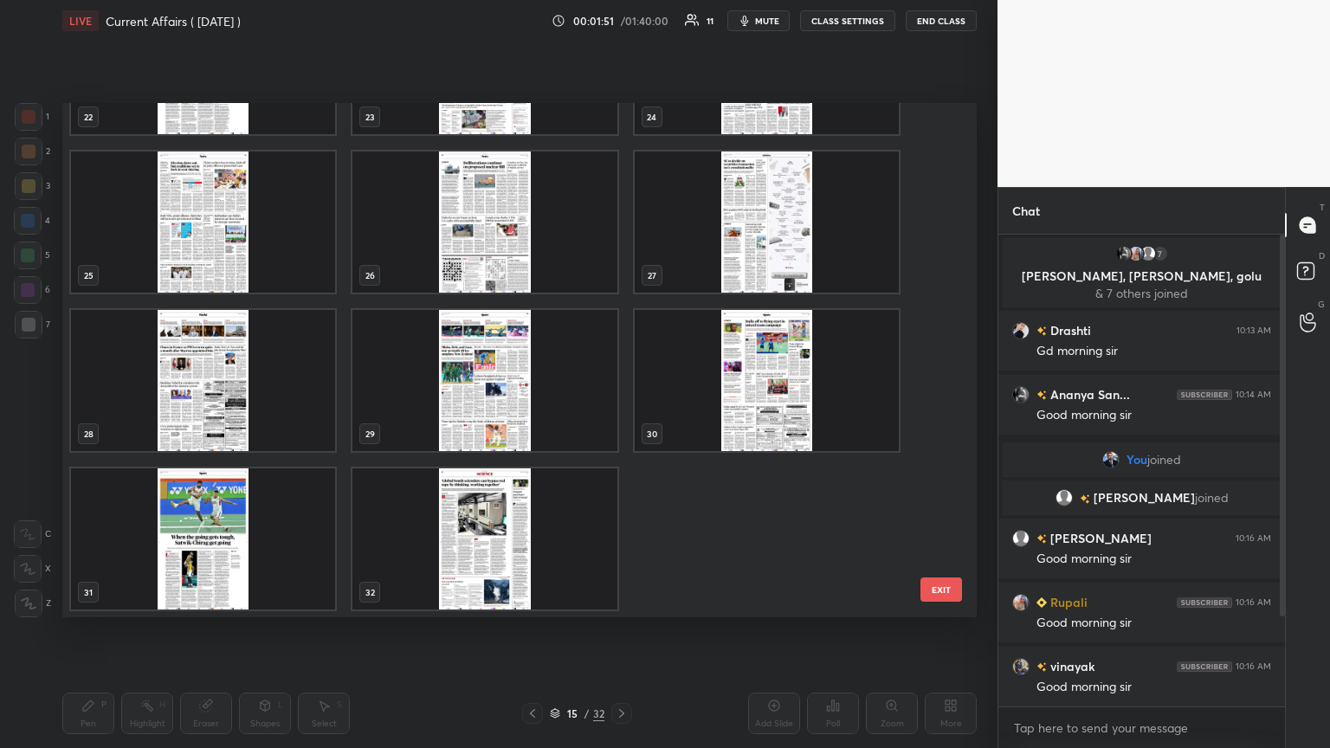
click at [515, 406] on img "grid" at bounding box center [484, 538] width 264 height 141
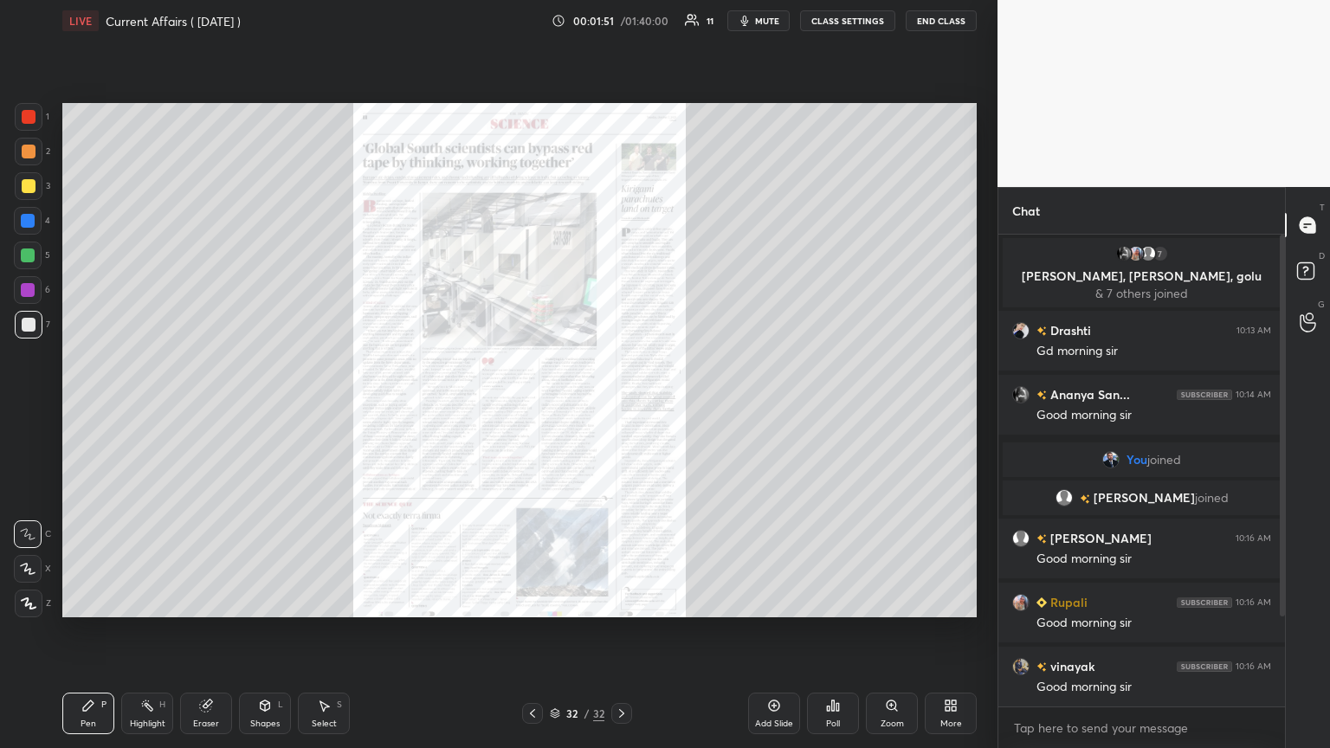
click at [515, 406] on img "grid" at bounding box center [484, 538] width 264 height 141
click at [621, 406] on div "Add Slide" at bounding box center [774, 714] width 52 height 42
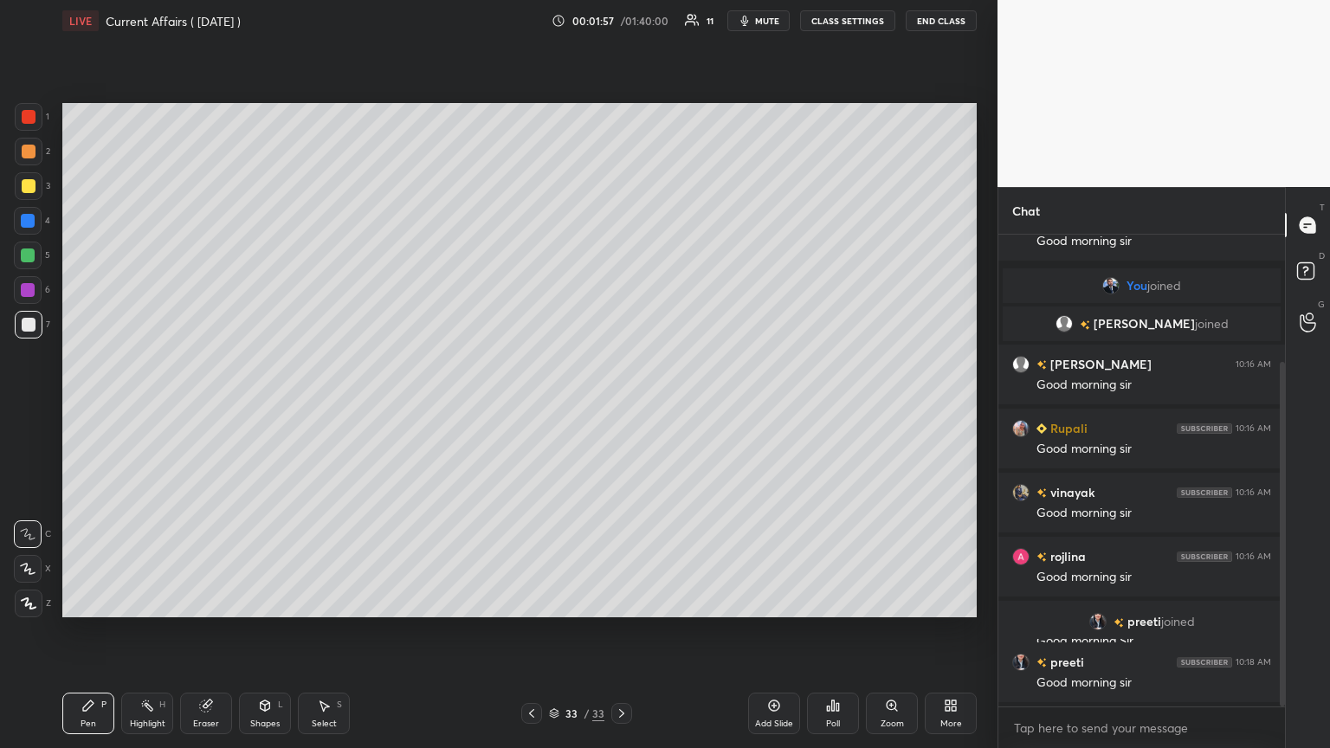
drag, startPoint x: 1281, startPoint y: 549, endPoint x: 1290, endPoint y: 654, distance: 105.1
click at [621, 406] on div "Chat Drashti 10:13 AM Gd morning sir [PERSON_NAME]... 10:14 AM Good morning sir…" at bounding box center [1163, 467] width 332 height 561
click at [621, 25] on span "mute" at bounding box center [767, 21] width 24 height 12
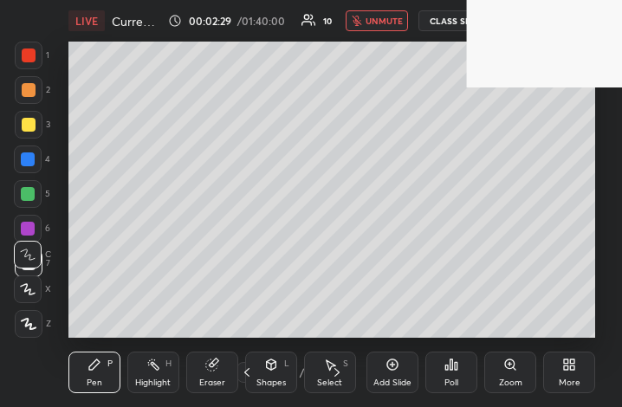
click at [396, 21] on span "unmute" at bounding box center [383, 21] width 37 height 12
click at [571, 371] on icon at bounding box center [569, 365] width 14 height 14
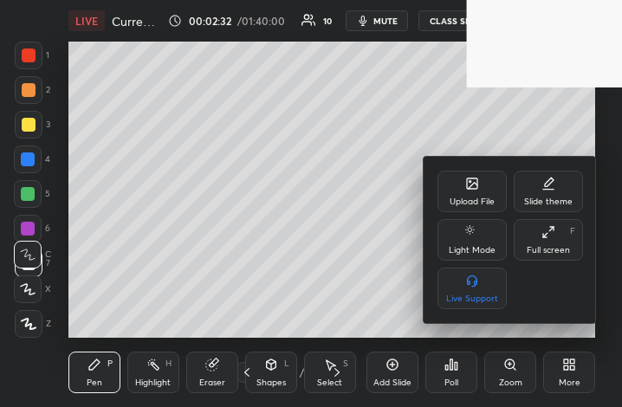
click at [568, 246] on div "Full screen" at bounding box center [547, 250] width 43 height 9
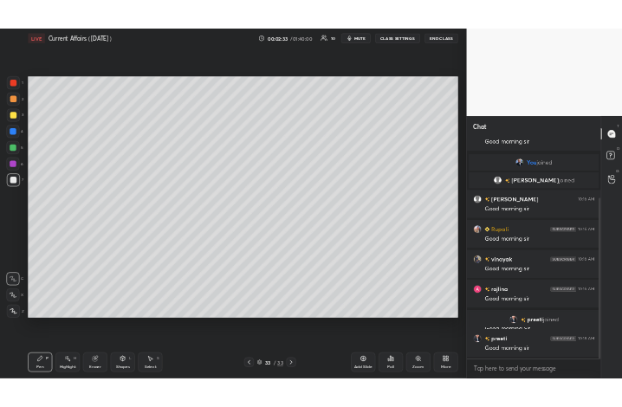
scroll to position [85946, 85655]
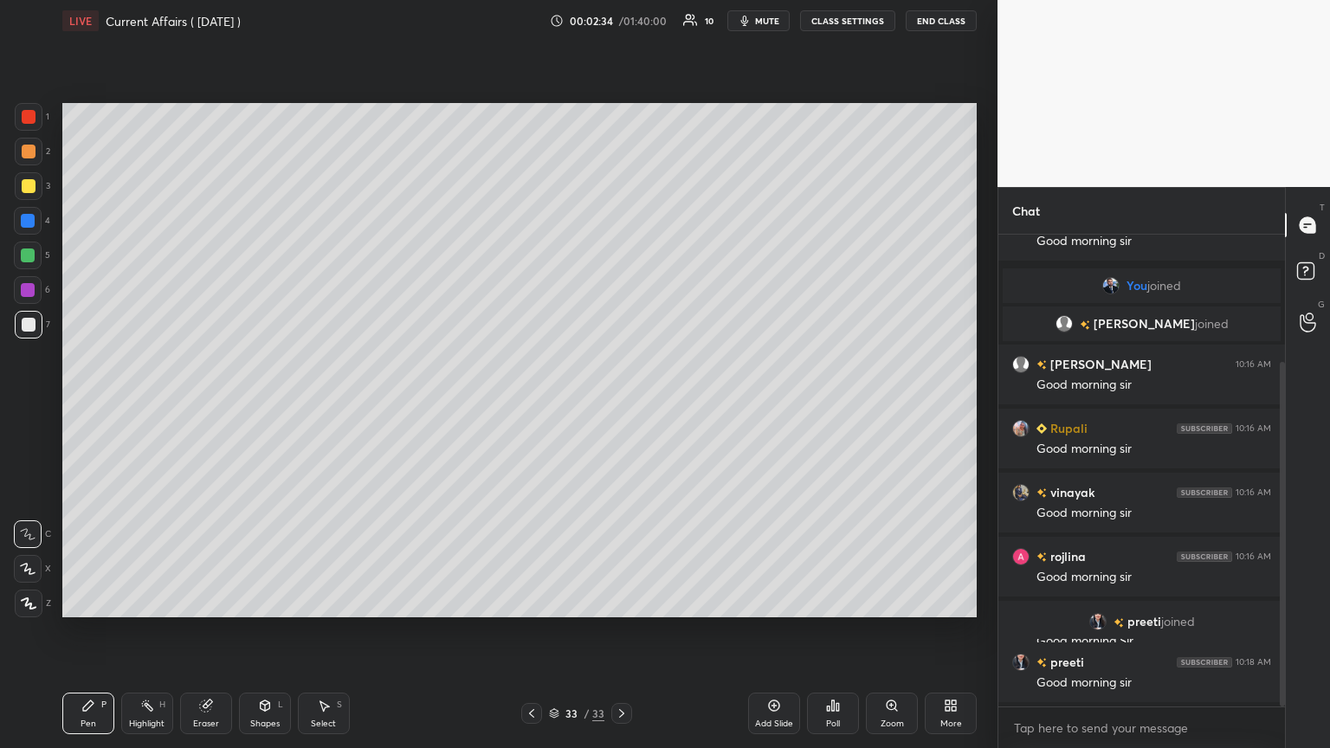
click at [621, 406] on icon at bounding box center [954, 702] width 4 height 4
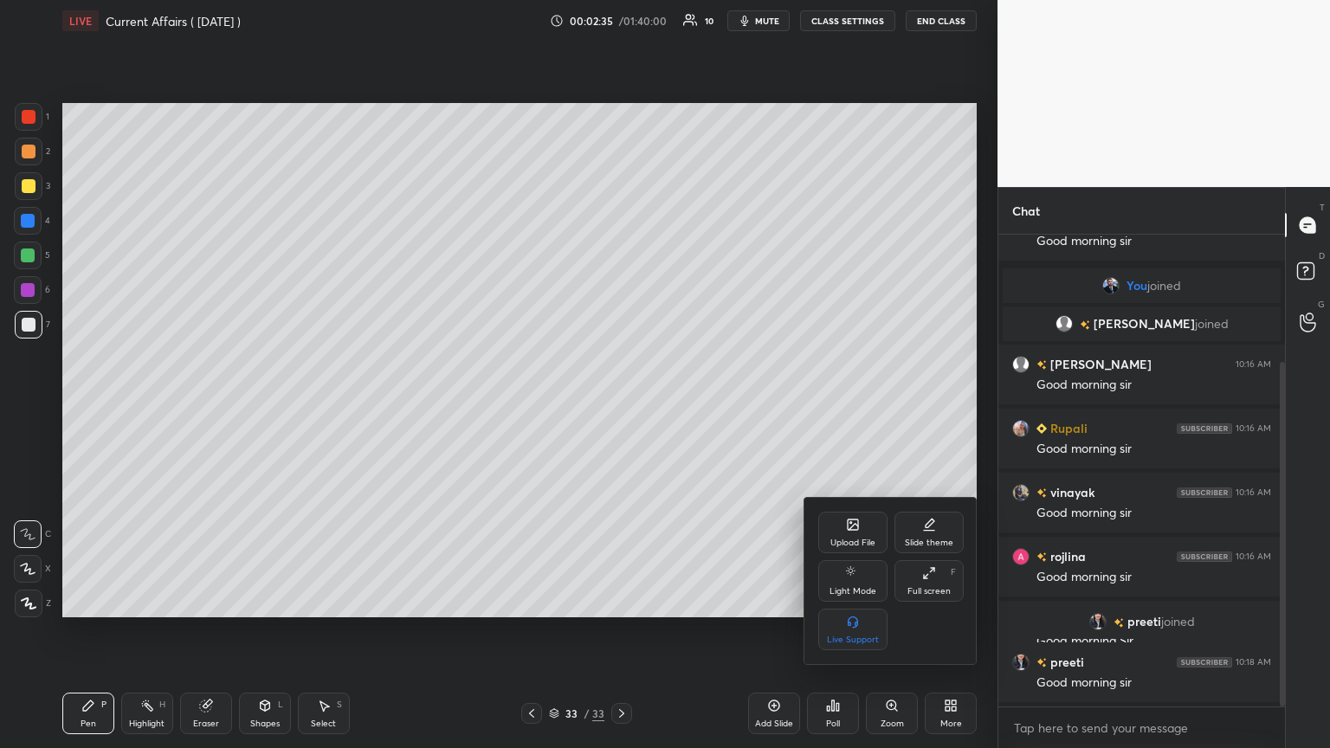
click at [621, 406] on icon at bounding box center [853, 525] width 10 height 10
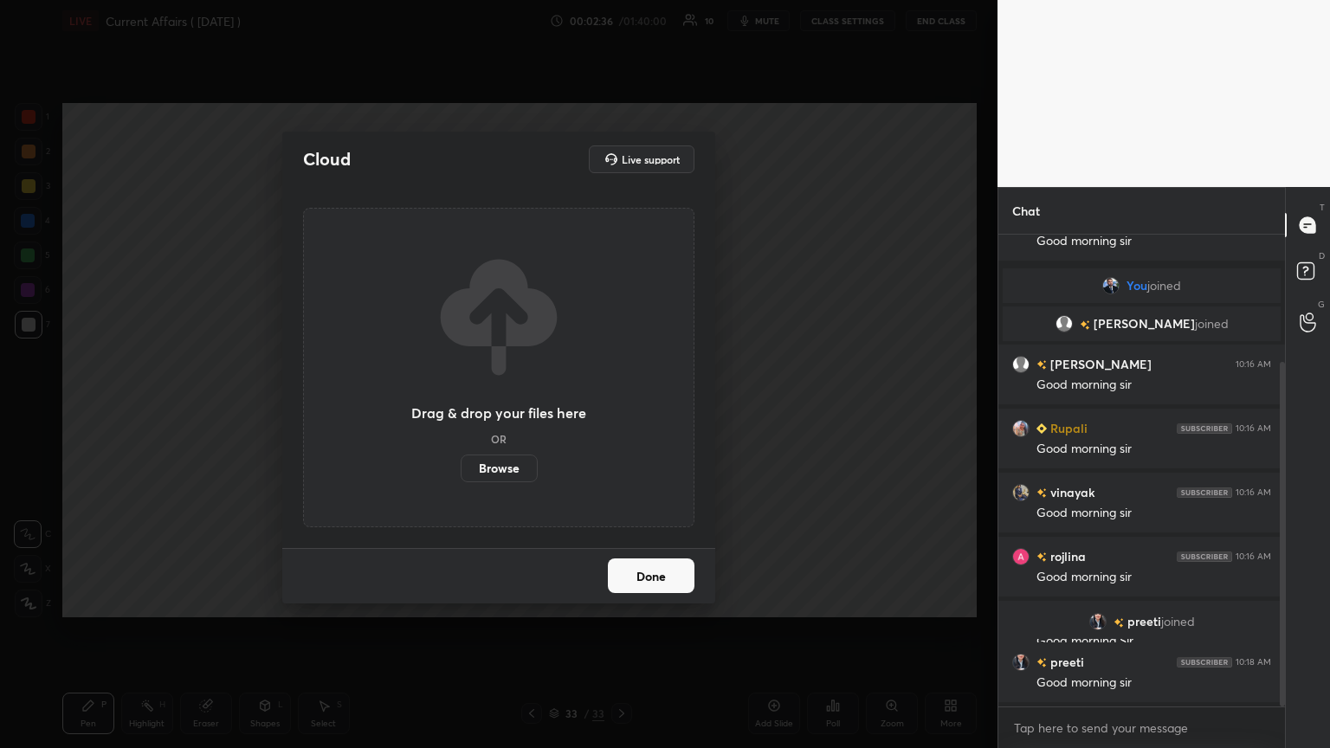
click at [511, 406] on label "Browse" at bounding box center [499, 469] width 77 height 28
click at [461, 406] on input "Browse" at bounding box center [461, 469] width 0 height 28
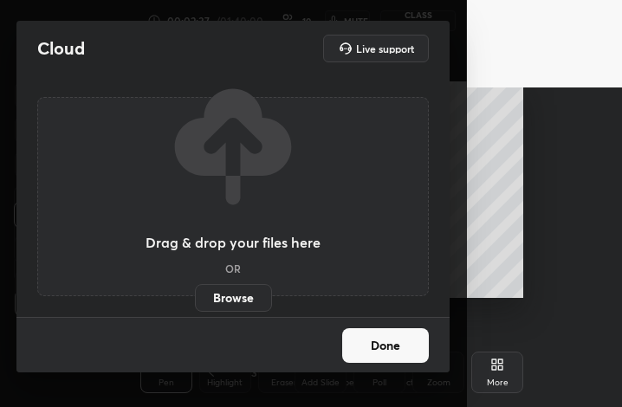
scroll to position [296, 398]
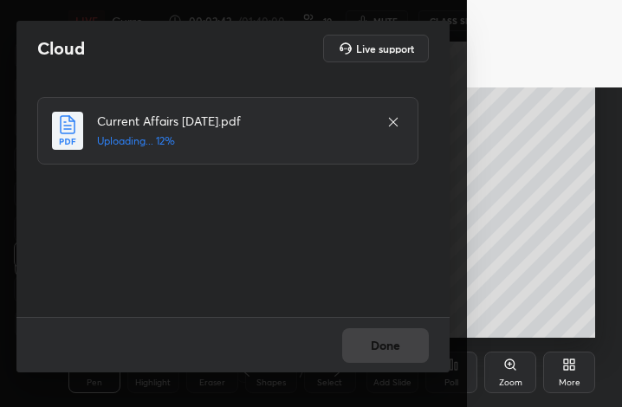
click at [395, 339] on div "Done" at bounding box center [232, 344] width 433 height 55
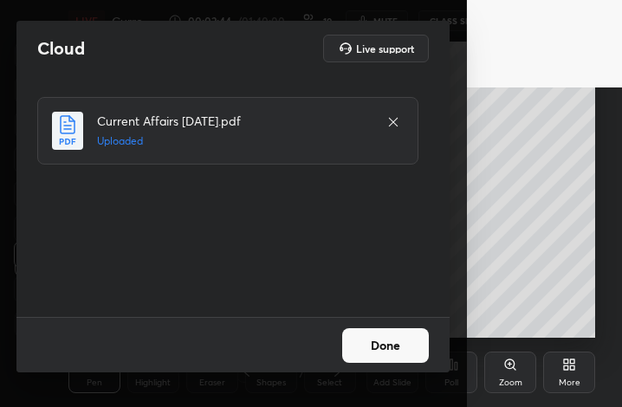
click at [395, 339] on button "Done" at bounding box center [385, 345] width 87 height 35
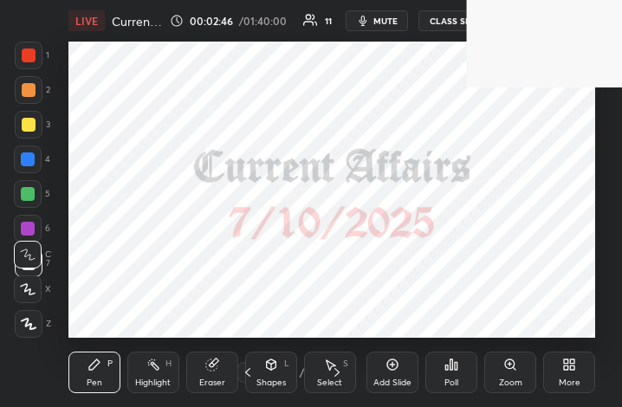
click at [561, 372] on div "More" at bounding box center [569, 373] width 52 height 42
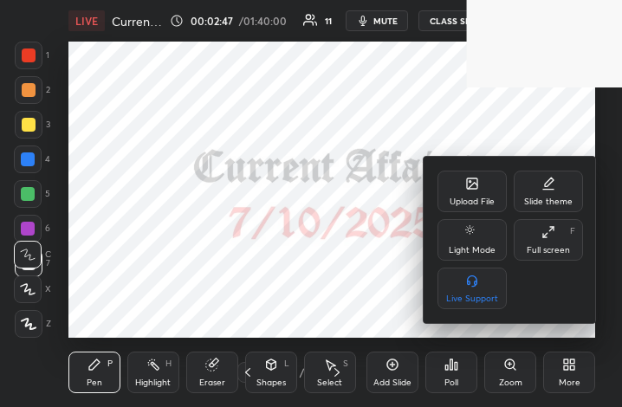
click at [542, 242] on div "Full screen F" at bounding box center [547, 240] width 69 height 42
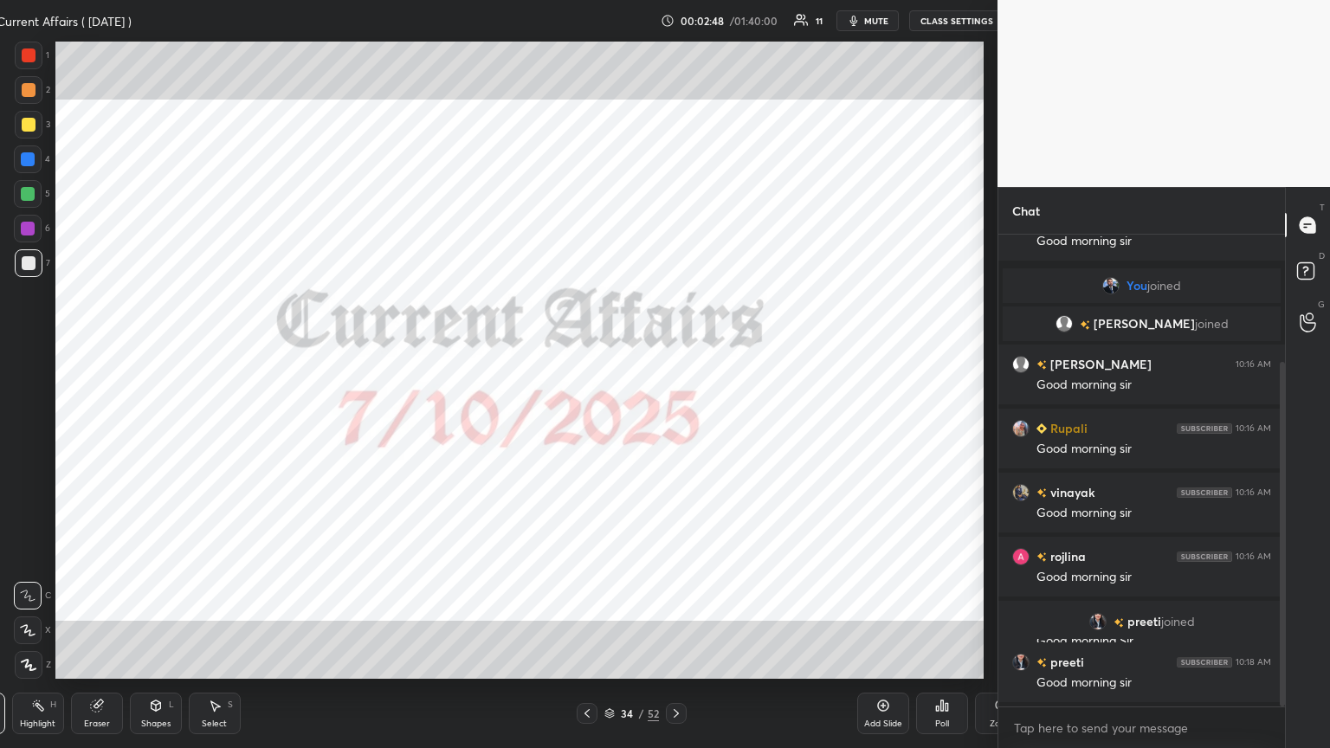
scroll to position [85946, 85427]
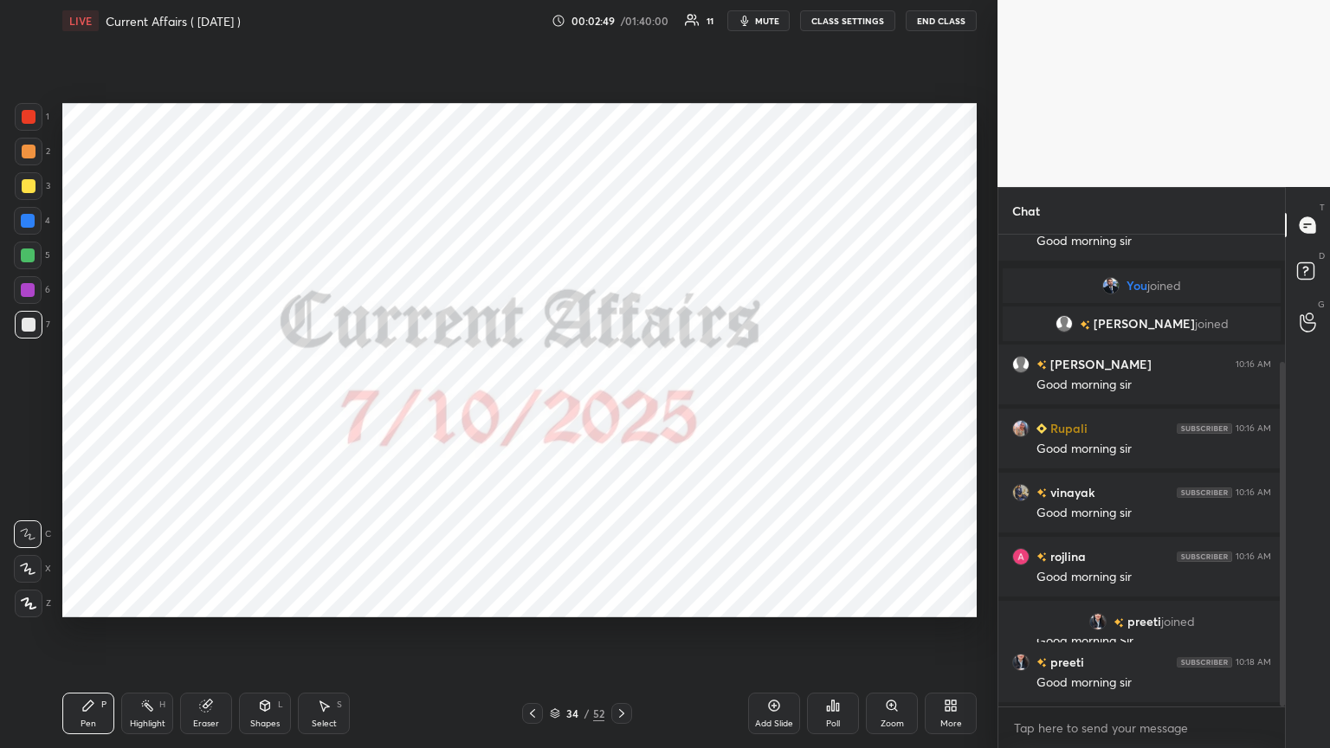
click at [552, 406] on icon at bounding box center [555, 713] width 10 height 10
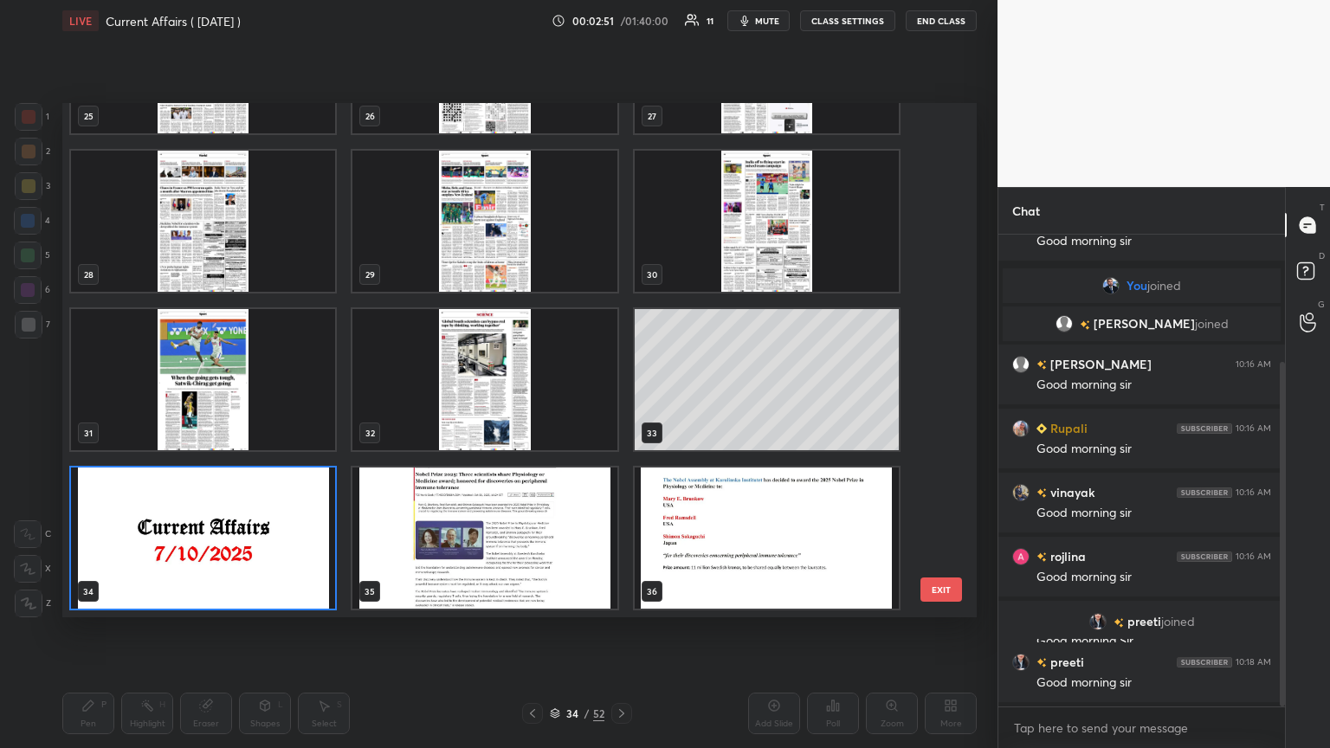
drag, startPoint x: 935, startPoint y: 345, endPoint x: 943, endPoint y: 240, distance: 105.1
click at [621, 240] on div "25 26 27 28 29 30 31 32 33 34 35 36 37 38 39 40 41 42" at bounding box center [504, 360] width 884 height 514
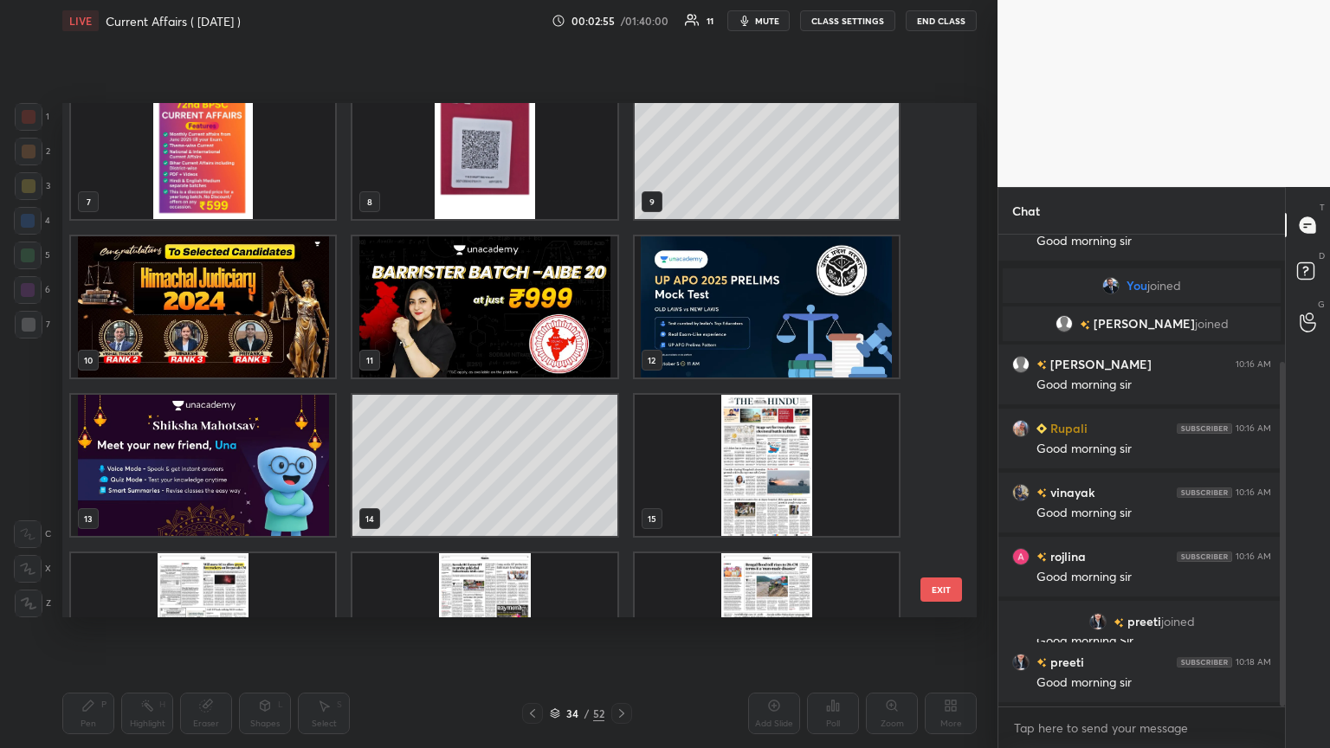
click at [260, 312] on img "grid" at bounding box center [203, 306] width 264 height 141
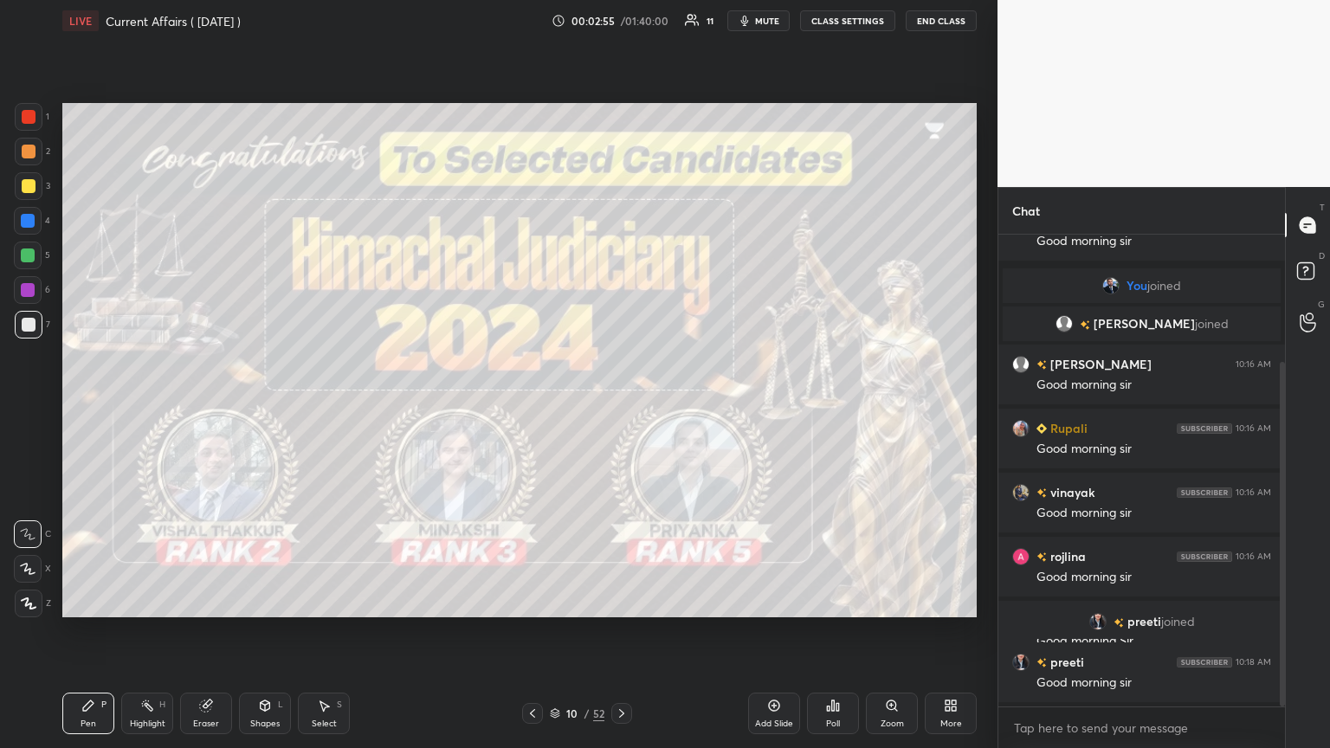
click at [260, 312] on img "grid" at bounding box center [203, 306] width 264 height 141
click at [621, 11] on button "mute" at bounding box center [758, 20] width 62 height 21
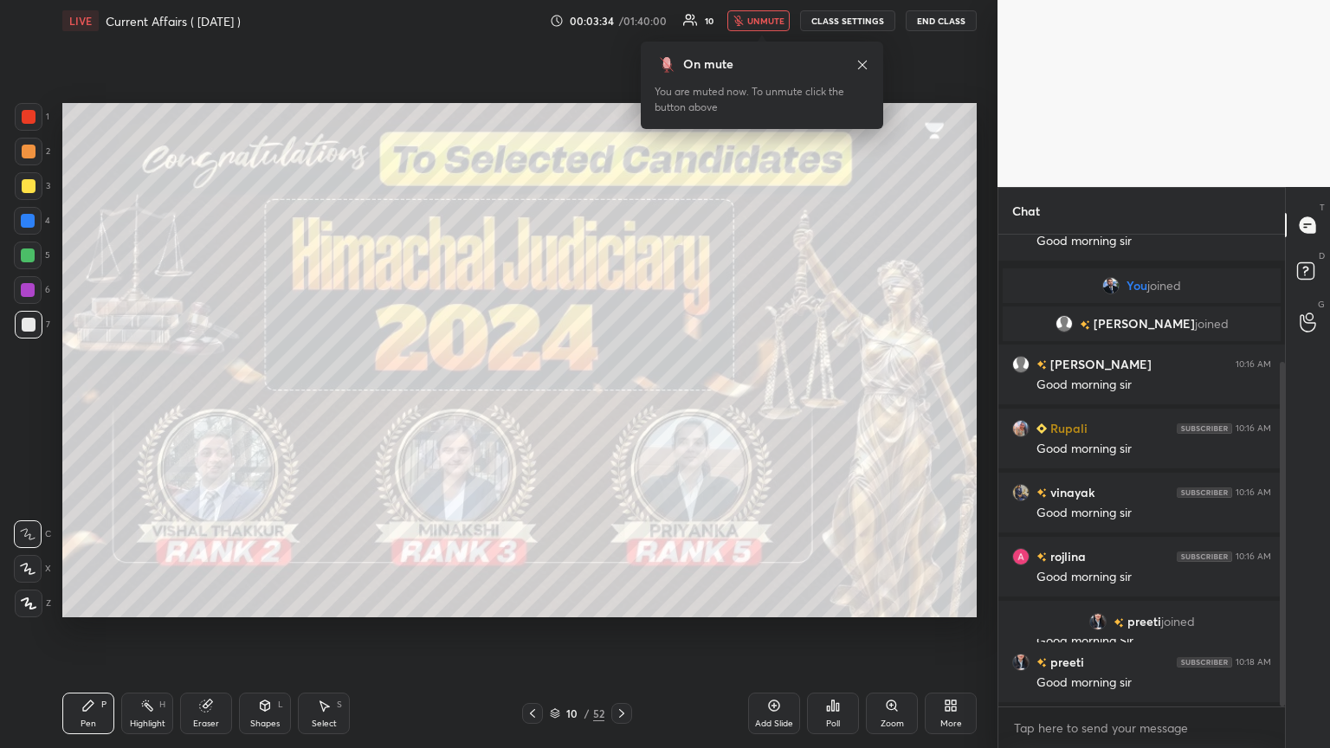
click at [621, 11] on button "unmute" at bounding box center [758, 20] width 62 height 21
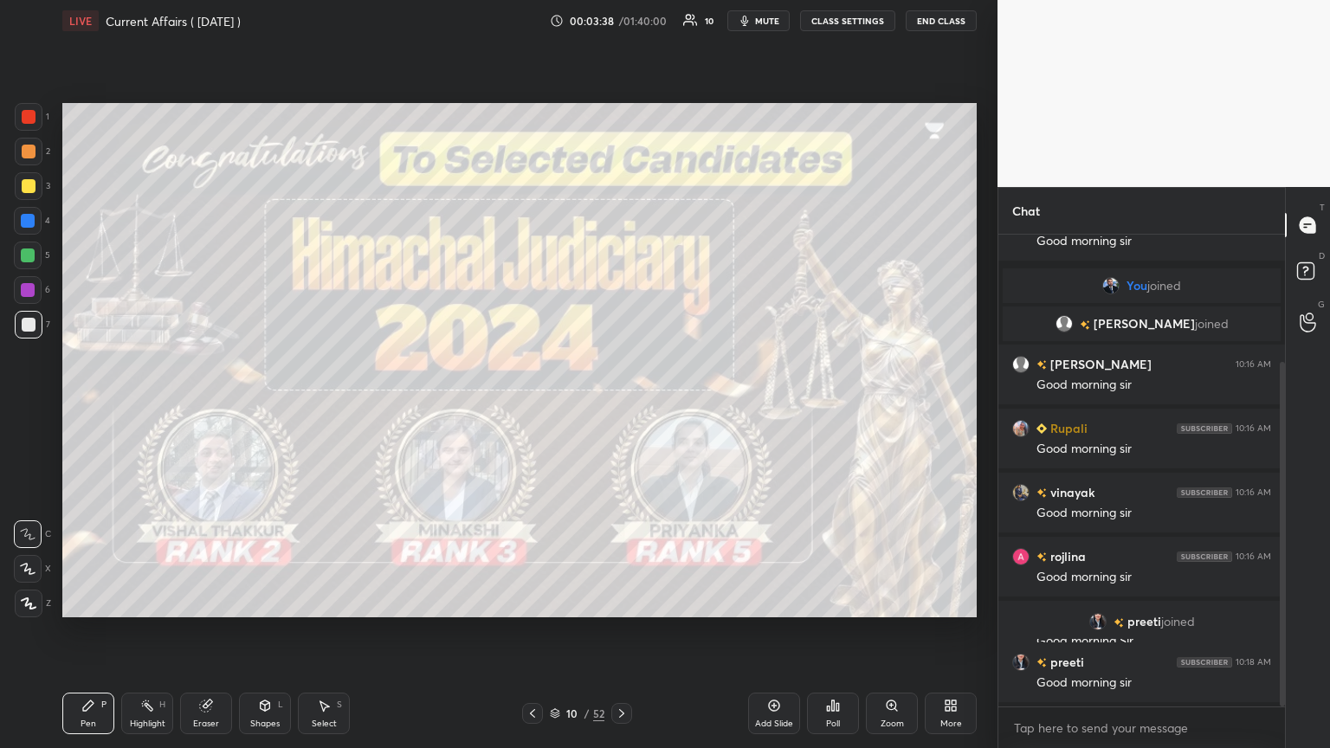
drag, startPoint x: 1281, startPoint y: 552, endPoint x: 1280, endPoint y: 618, distance: 66.7
click at [621, 406] on div at bounding box center [1282, 534] width 5 height 345
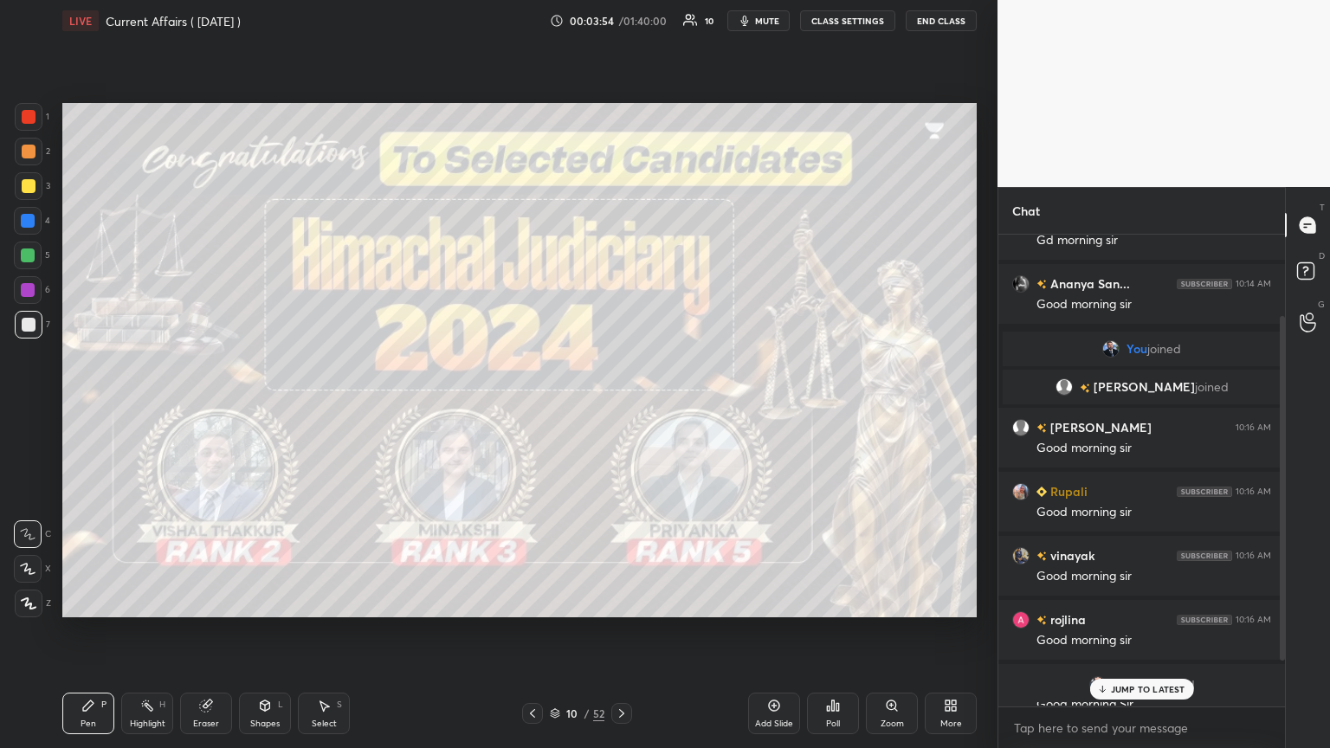
scroll to position [174, 0]
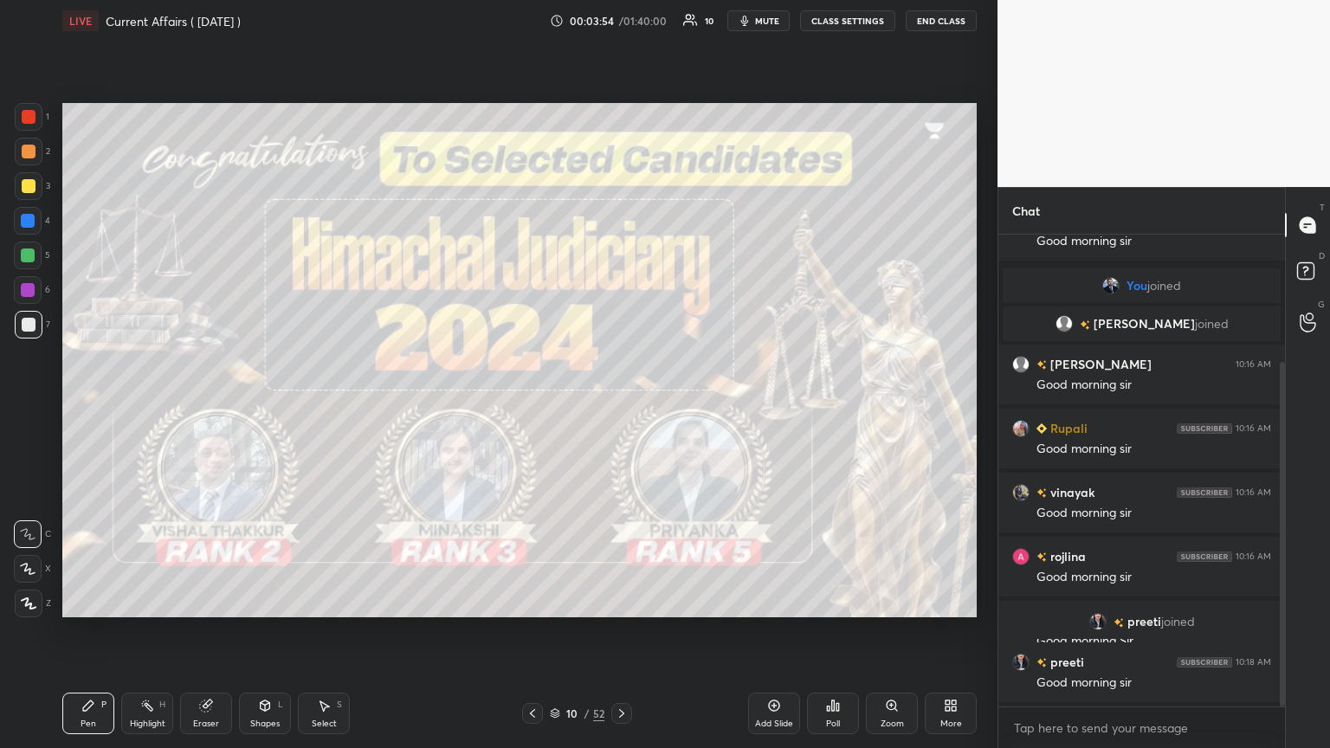
drag, startPoint x: 1280, startPoint y: 620, endPoint x: 1264, endPoint y: 747, distance: 128.2
click at [621, 406] on div "Drashti 10:13 AM Gd morning sir [PERSON_NAME]... 10:14 AM Good morning sir You …" at bounding box center [1141, 491] width 287 height 513
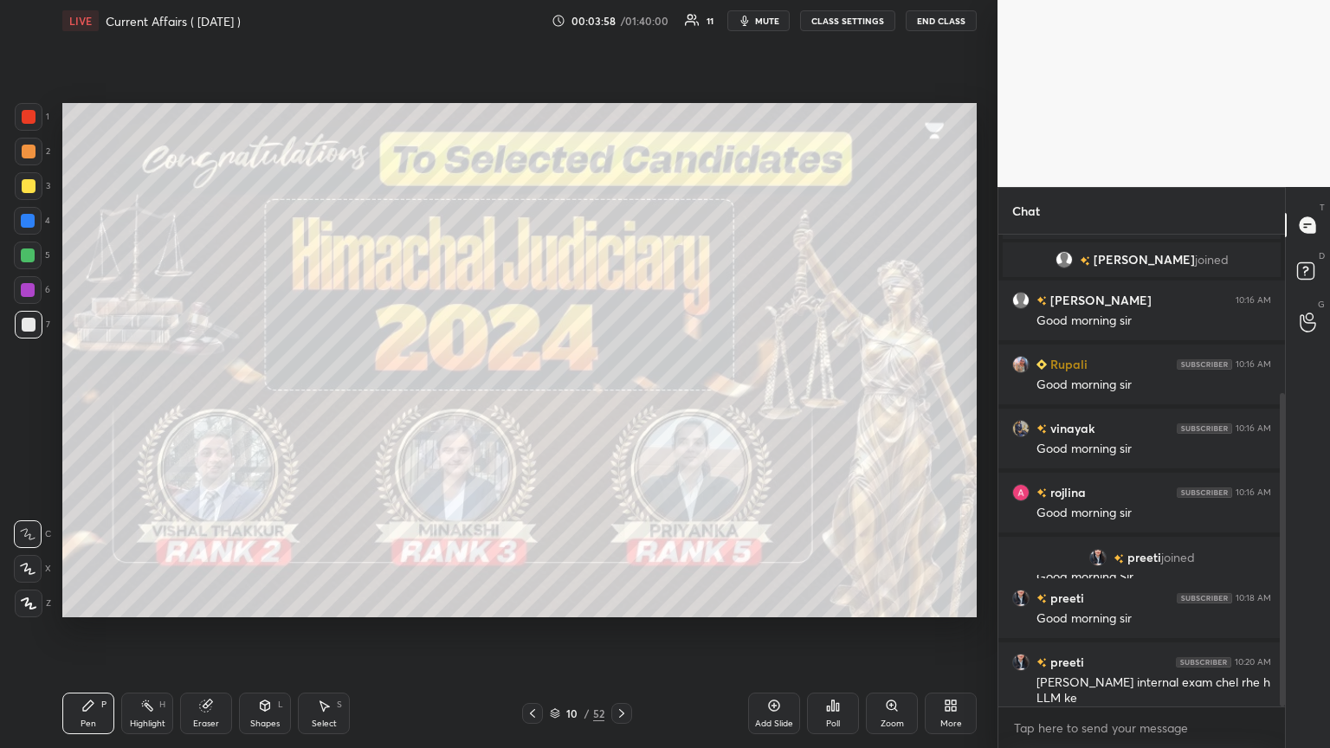
click at [23, 119] on div at bounding box center [29, 117] width 14 height 14
click at [26, 406] on icon at bounding box center [29, 603] width 14 height 10
click at [620, 406] on icon at bounding box center [622, 714] width 14 height 14
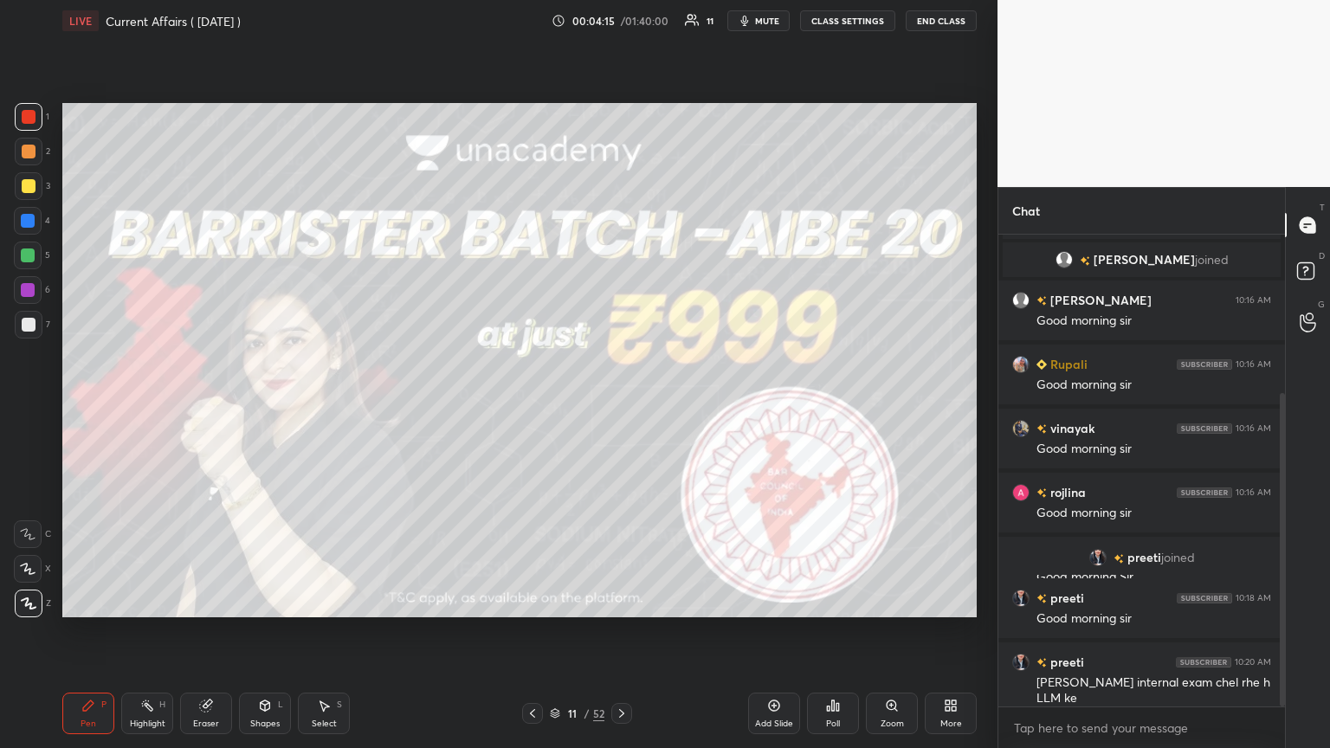
click at [621, 406] on icon at bounding box center [622, 714] width 14 height 14
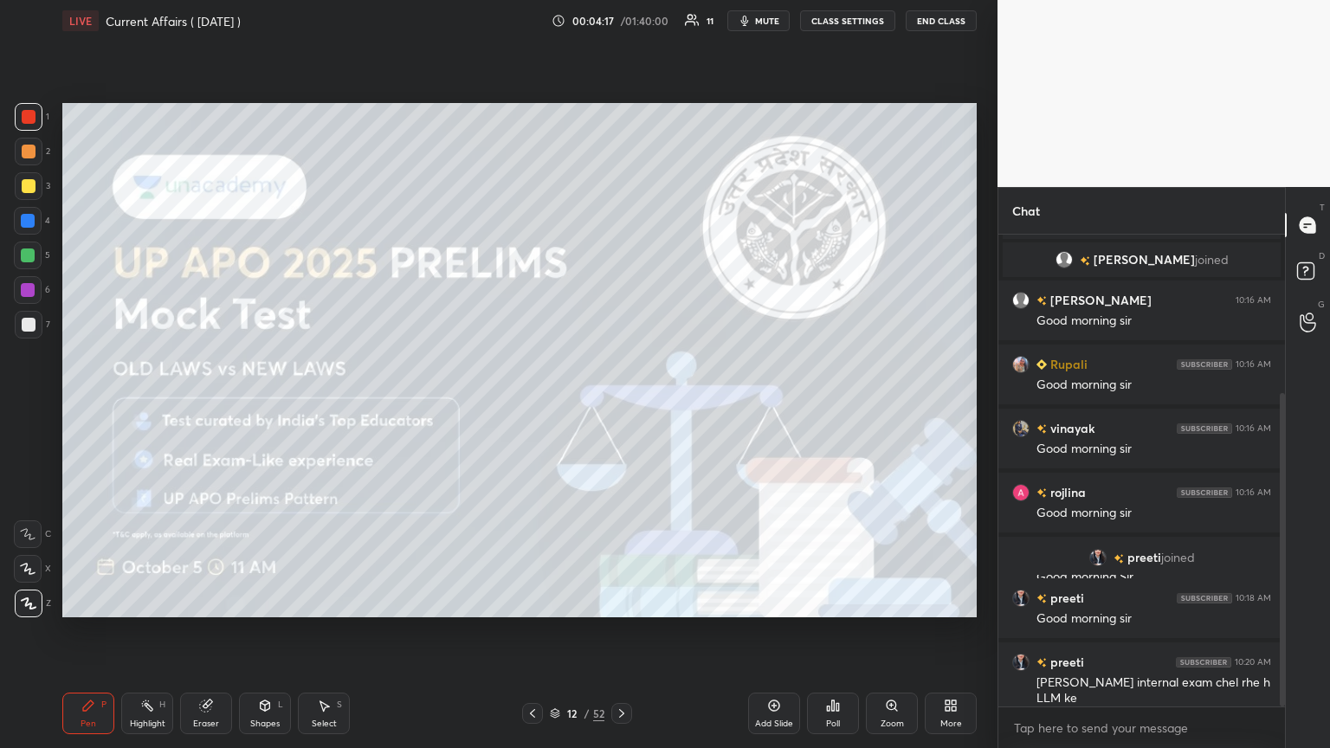
click at [621, 406] on icon at bounding box center [622, 714] width 14 height 14
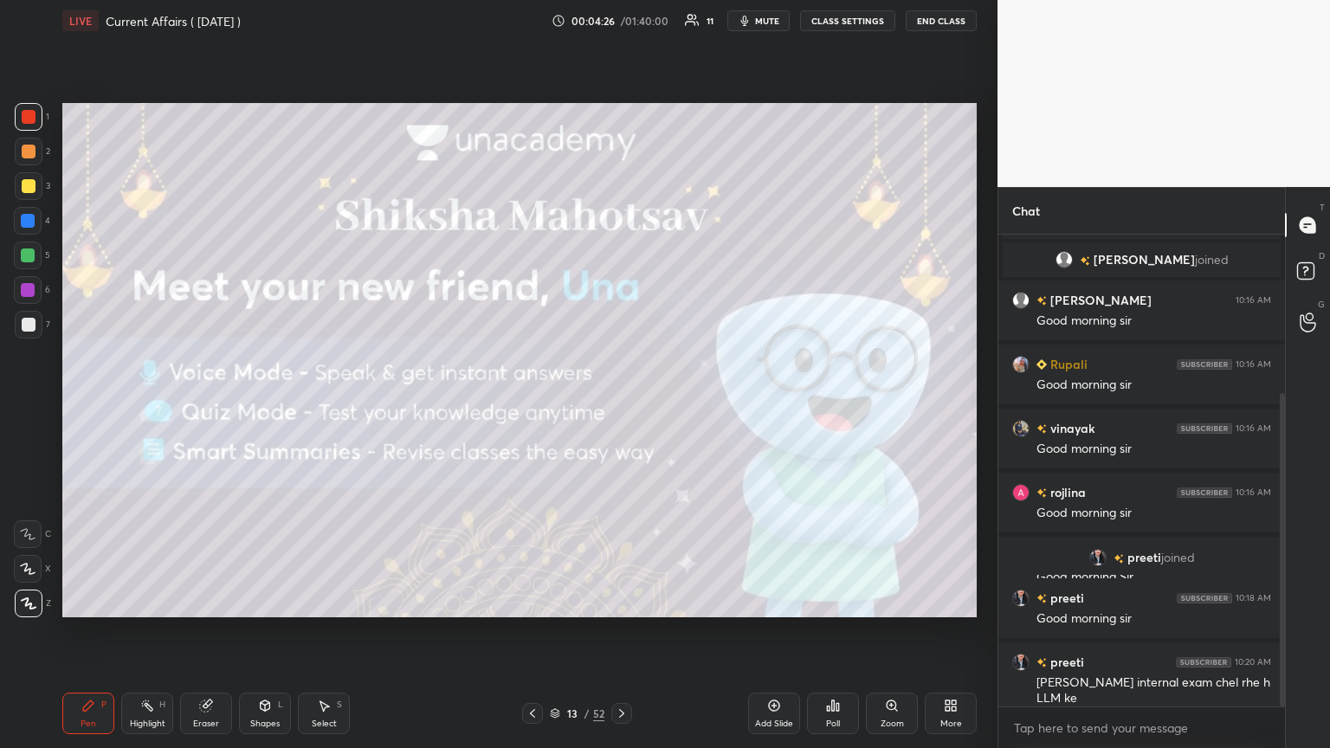
click at [618, 406] on icon at bounding box center [622, 714] width 14 height 14
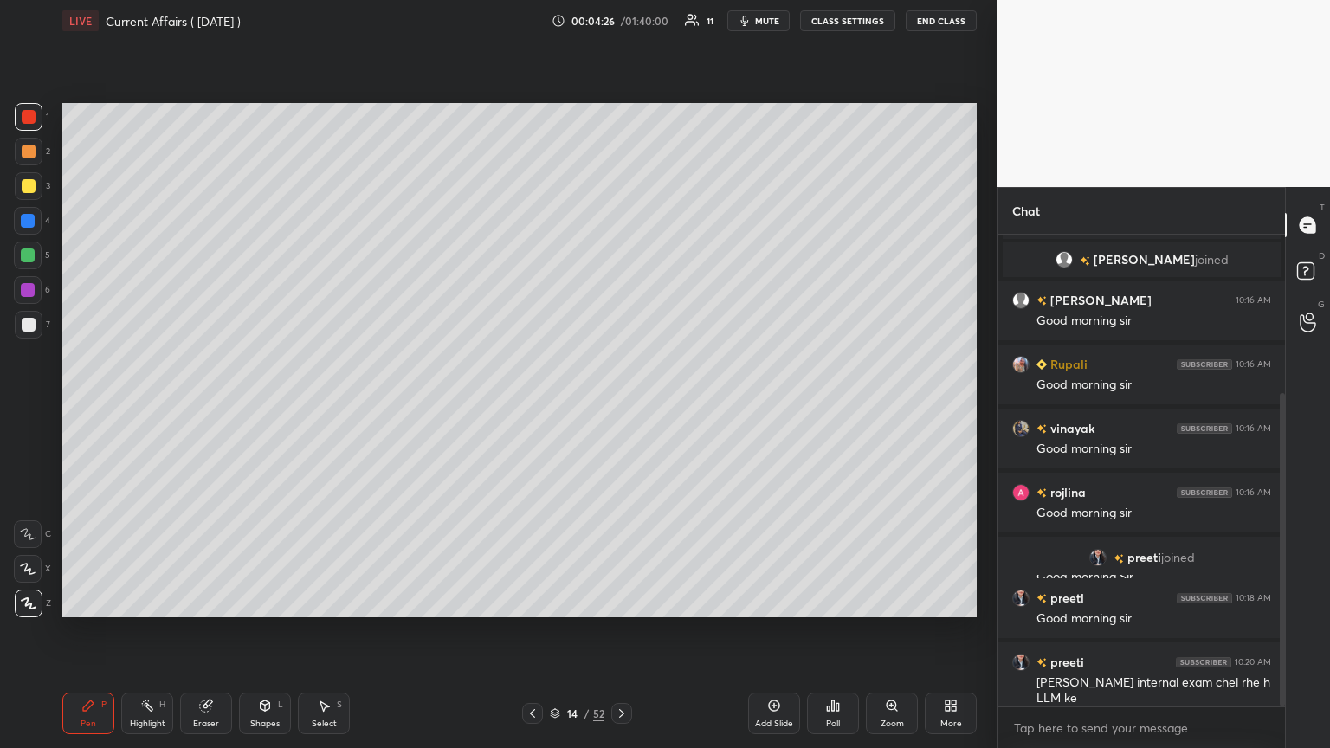
click at [621, 406] on icon at bounding box center [622, 714] width 14 height 14
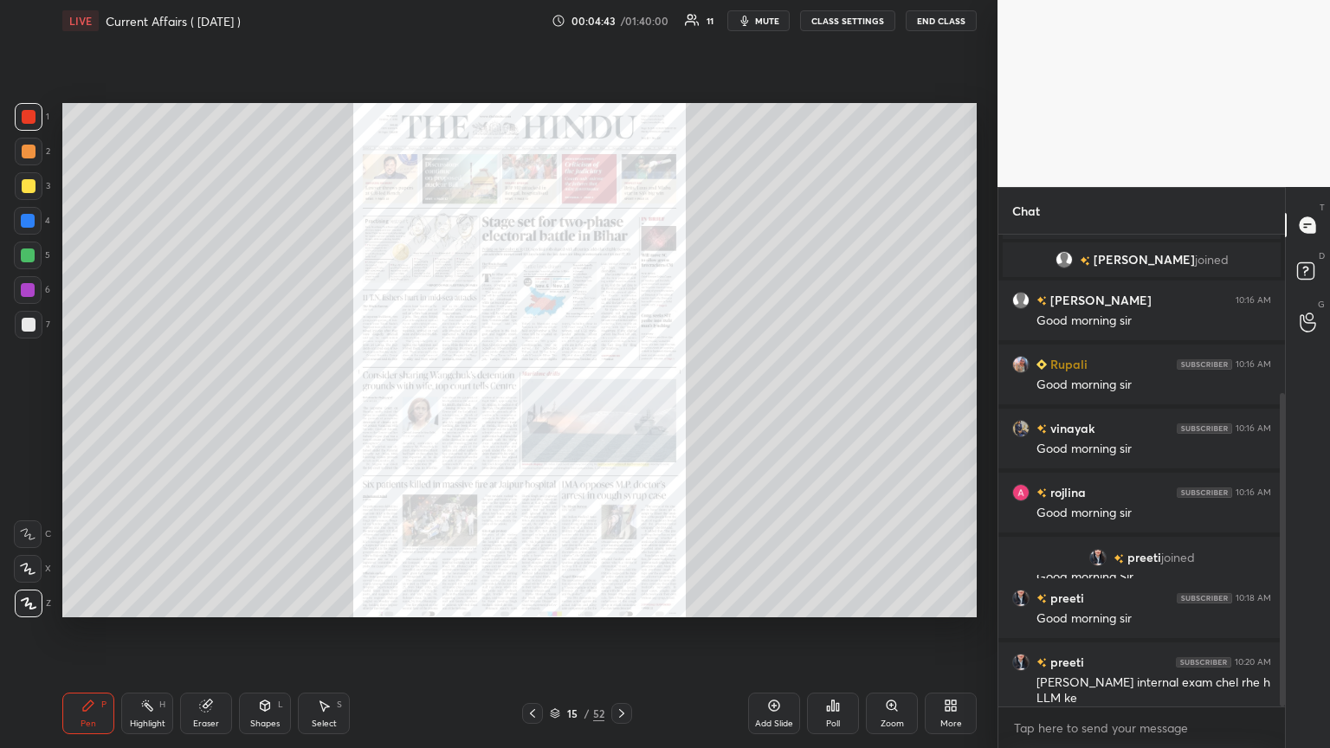
scroll to position [599, 0]
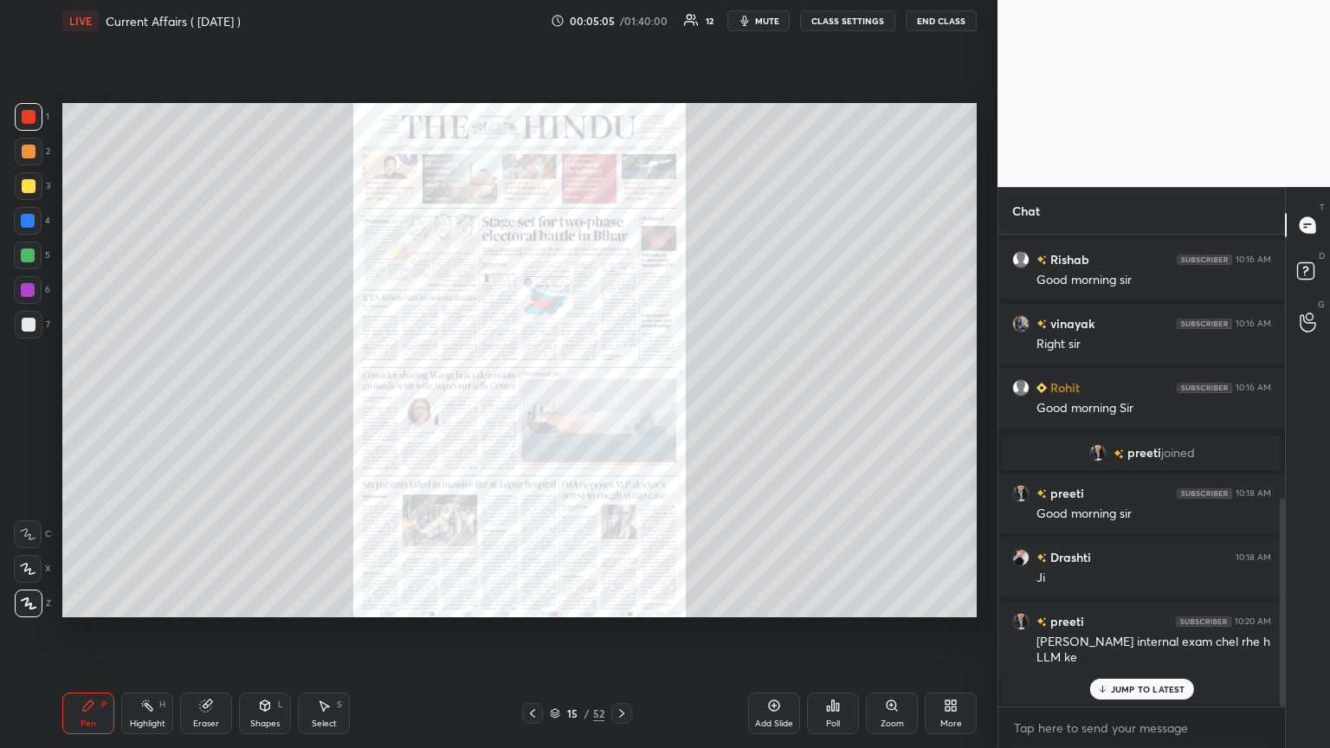
click at [621, 406] on p "JUMP TO LATEST" at bounding box center [1148, 689] width 74 height 10
click at [621, 406] on div "Zoom" at bounding box center [892, 724] width 23 height 9
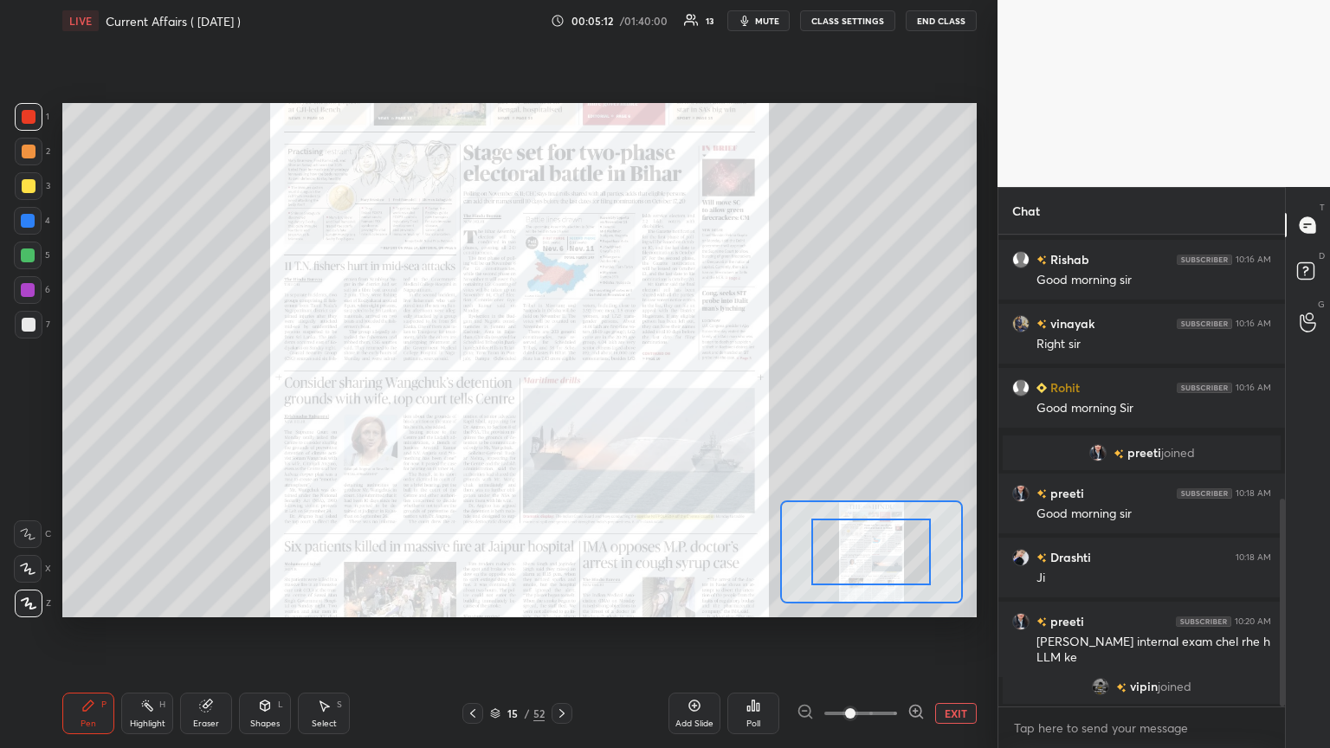
click at [621, 406] on icon at bounding box center [915, 711] width 4 height 0
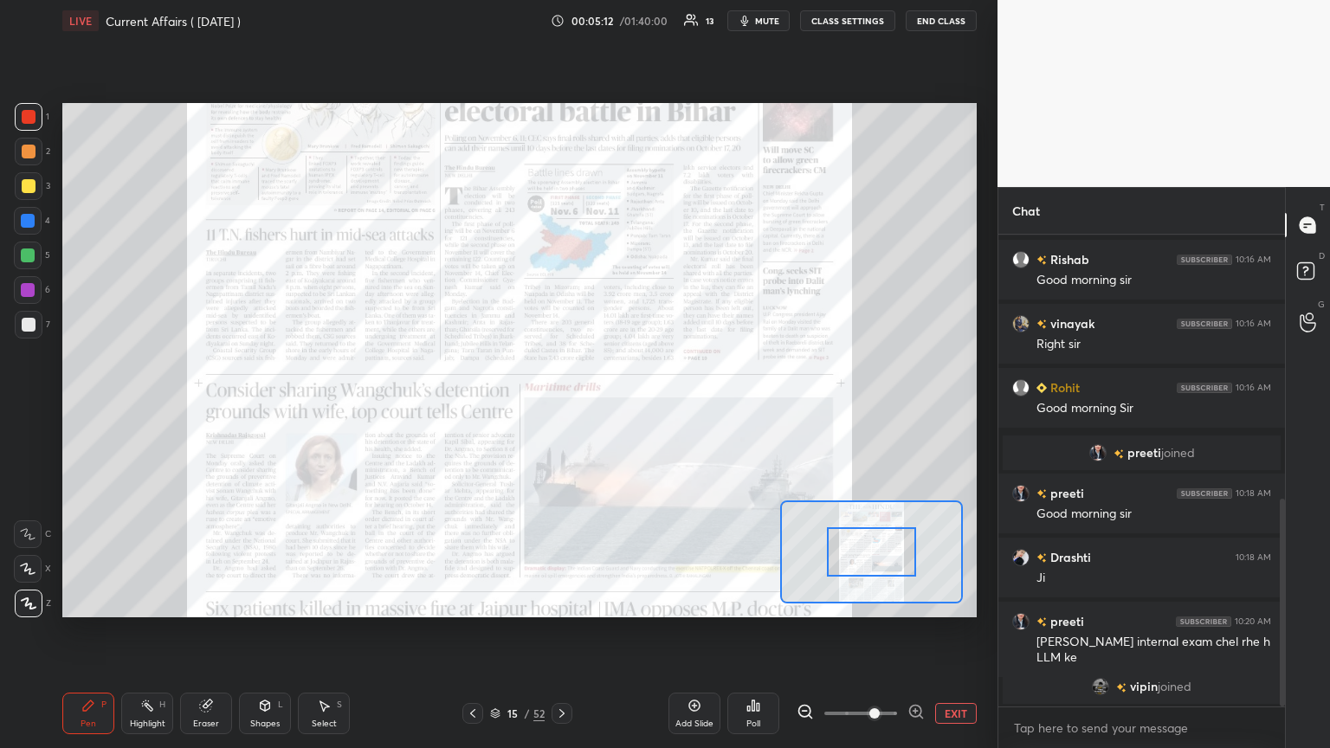
click at [621, 406] on icon at bounding box center [915, 711] width 17 height 17
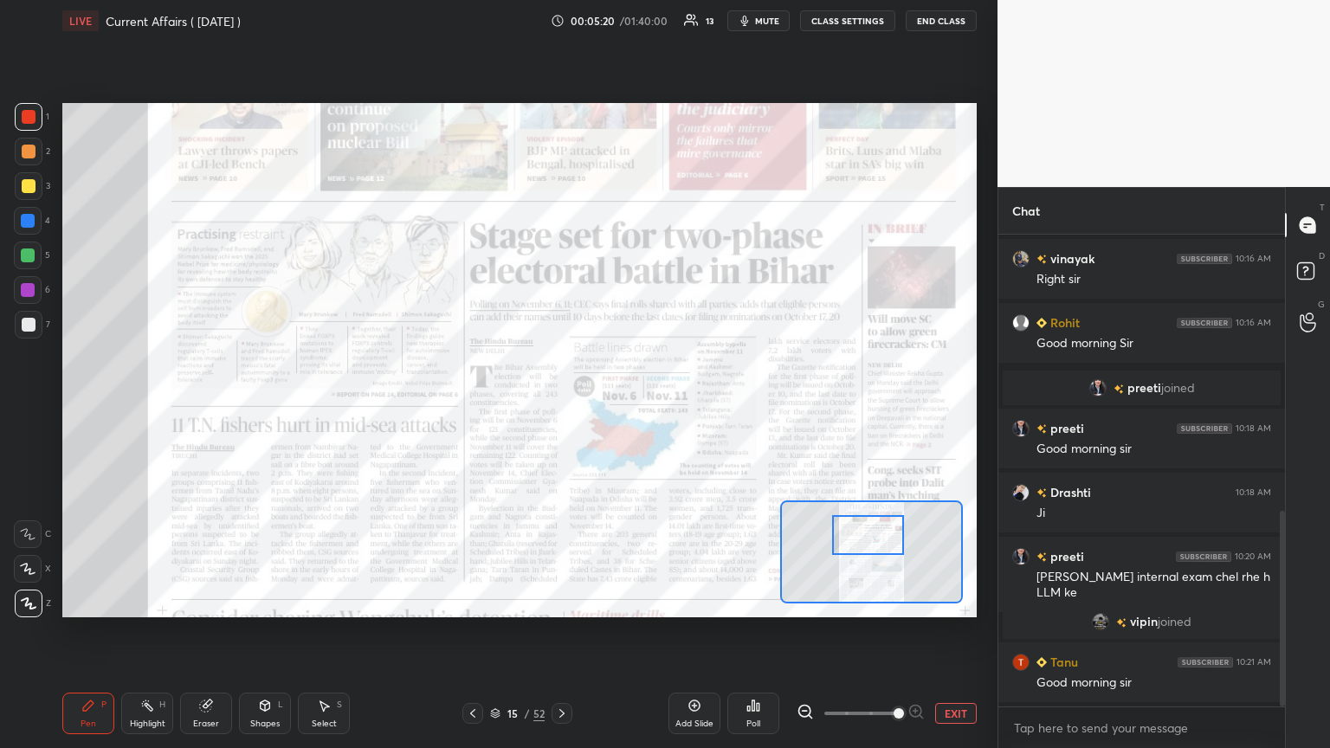
scroll to position [727, 0]
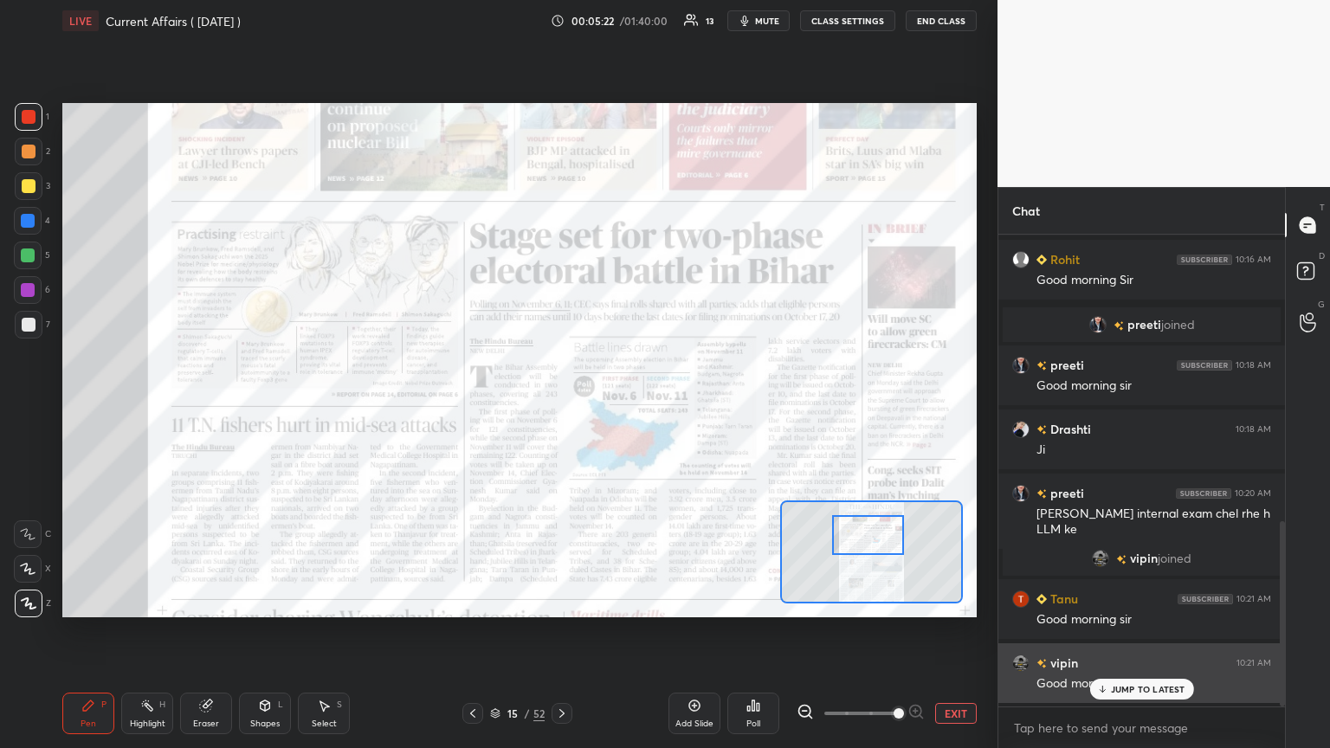
click at [621, 406] on p "JUMP TO LATEST" at bounding box center [1148, 689] width 74 height 10
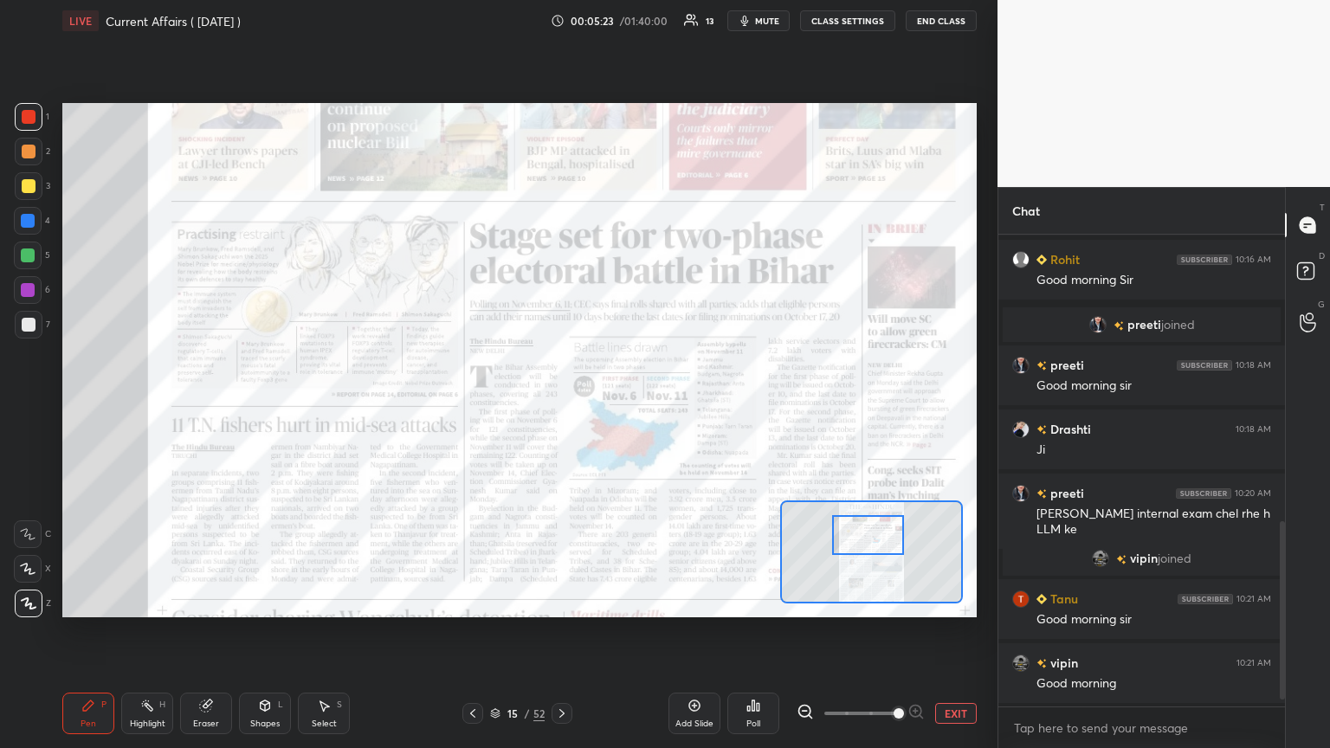
scroll to position [769, 0]
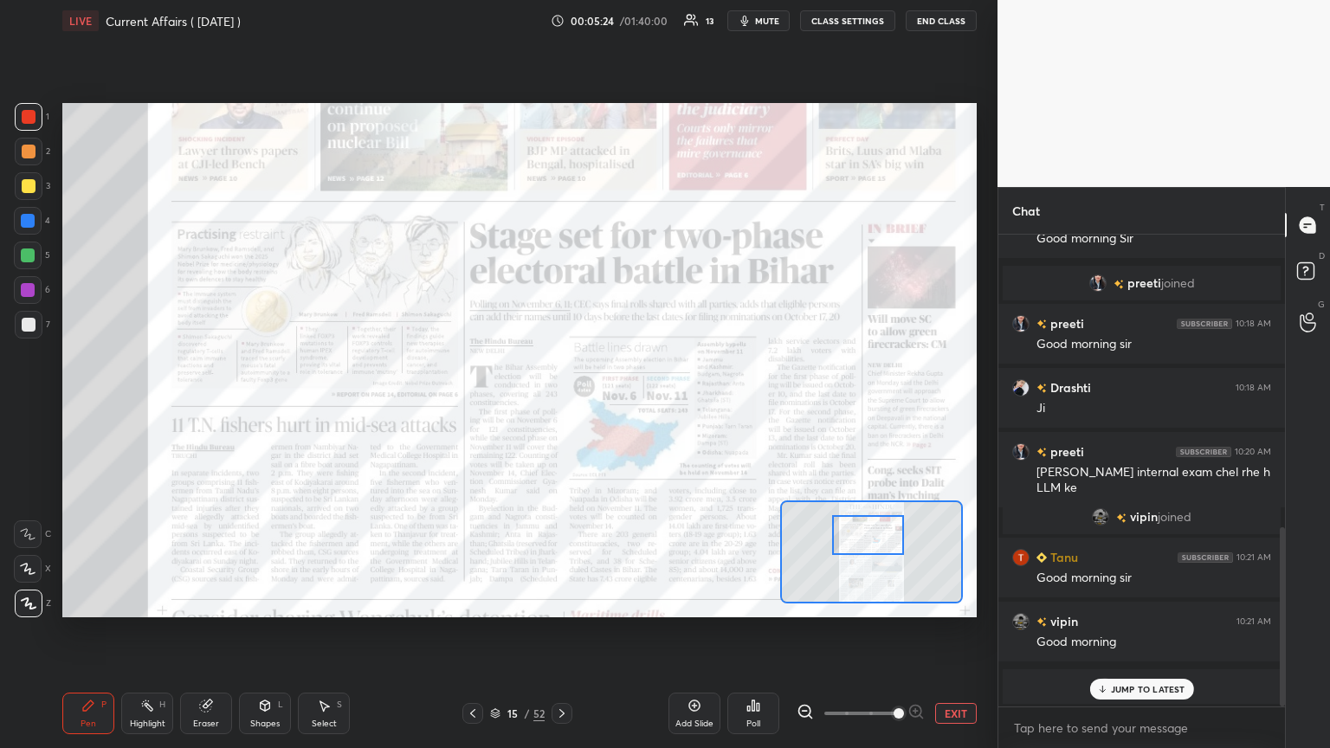
click at [621, 406] on p "JUMP TO LATEST" at bounding box center [1148, 689] width 74 height 10
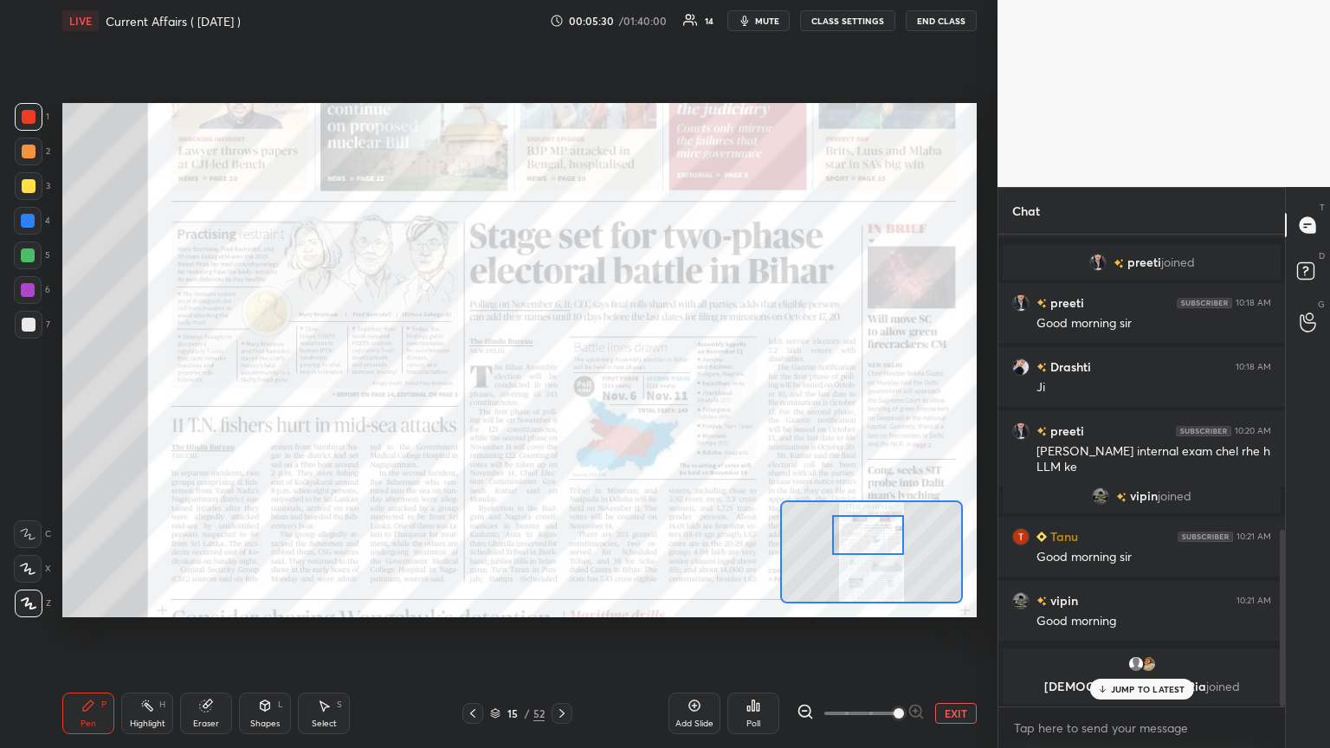
click at [621, 406] on p "JUMP TO LATEST" at bounding box center [1148, 689] width 74 height 10
click at [500, 406] on div "15 / 52" at bounding box center [517, 714] width 55 height 16
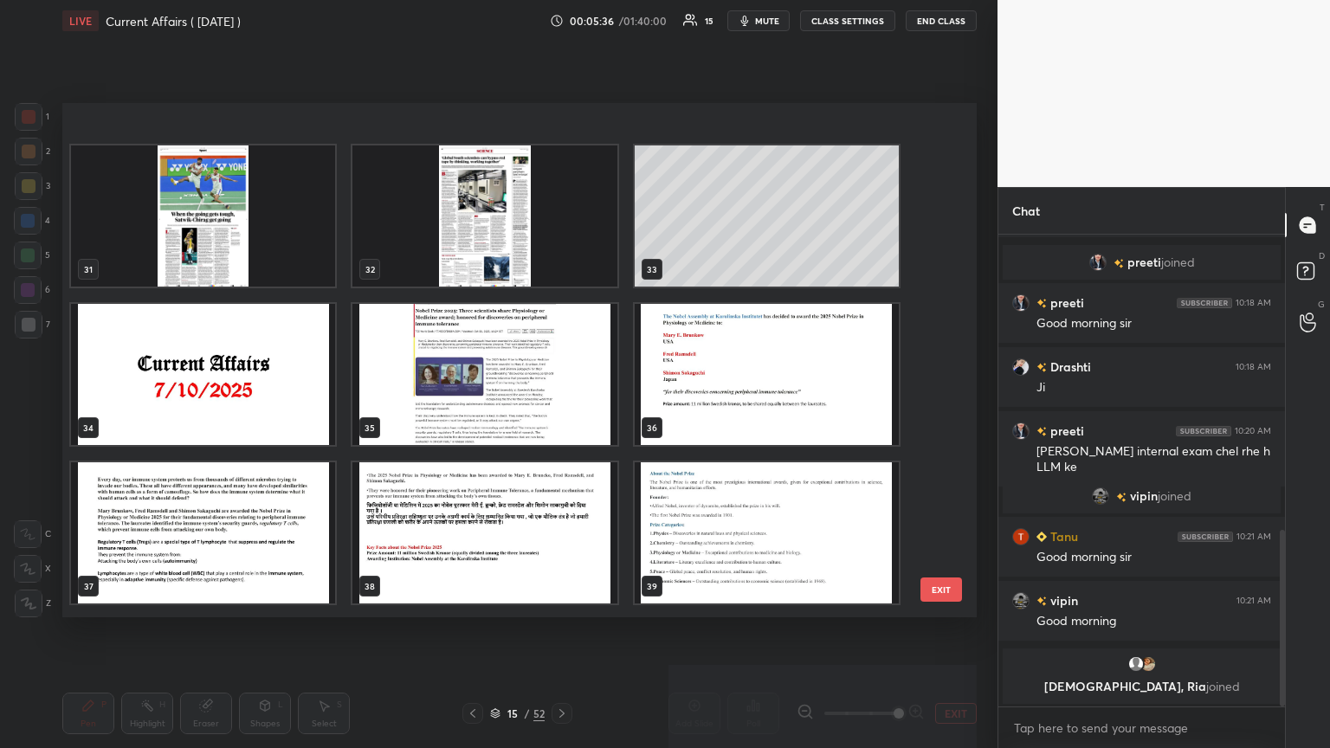
scroll to position [1628, 0]
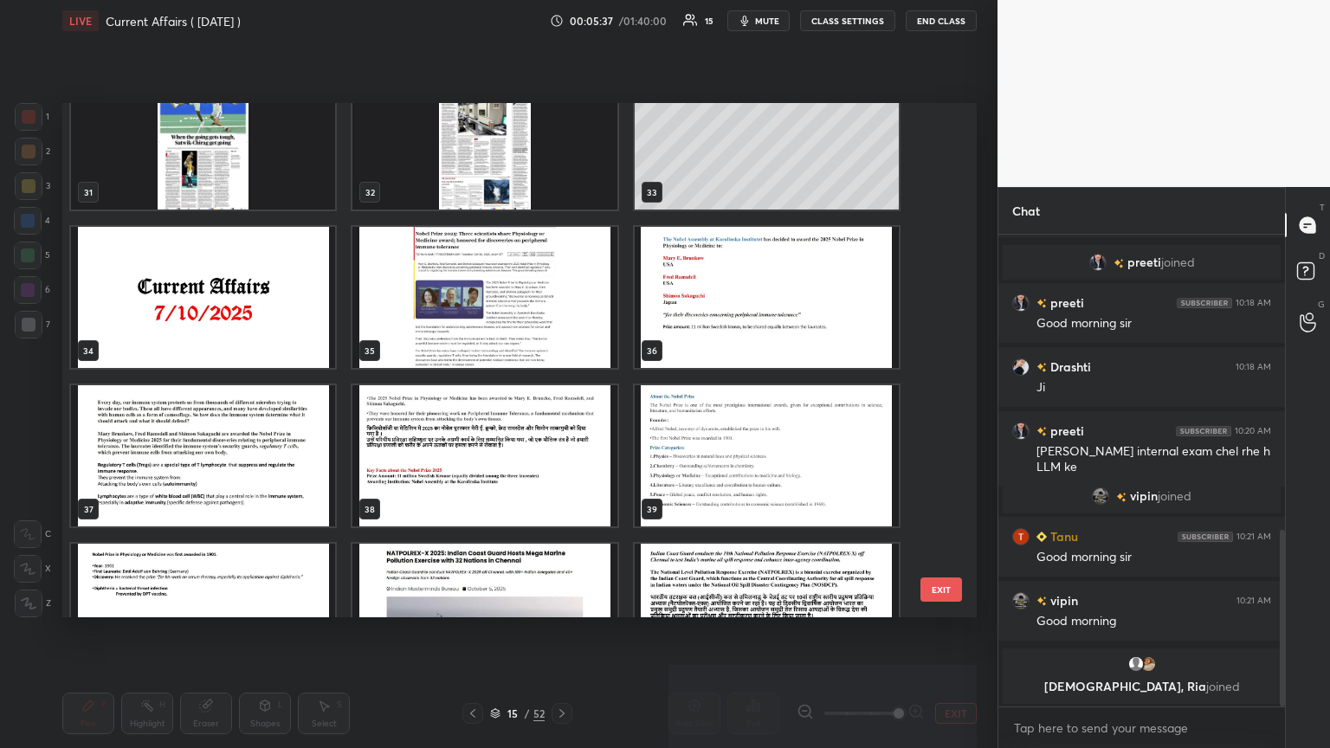
click at [455, 301] on img "grid" at bounding box center [484, 297] width 264 height 141
click at [462, 297] on img "grid" at bounding box center [484, 297] width 264 height 141
click at [471, 294] on img "grid" at bounding box center [484, 297] width 264 height 141
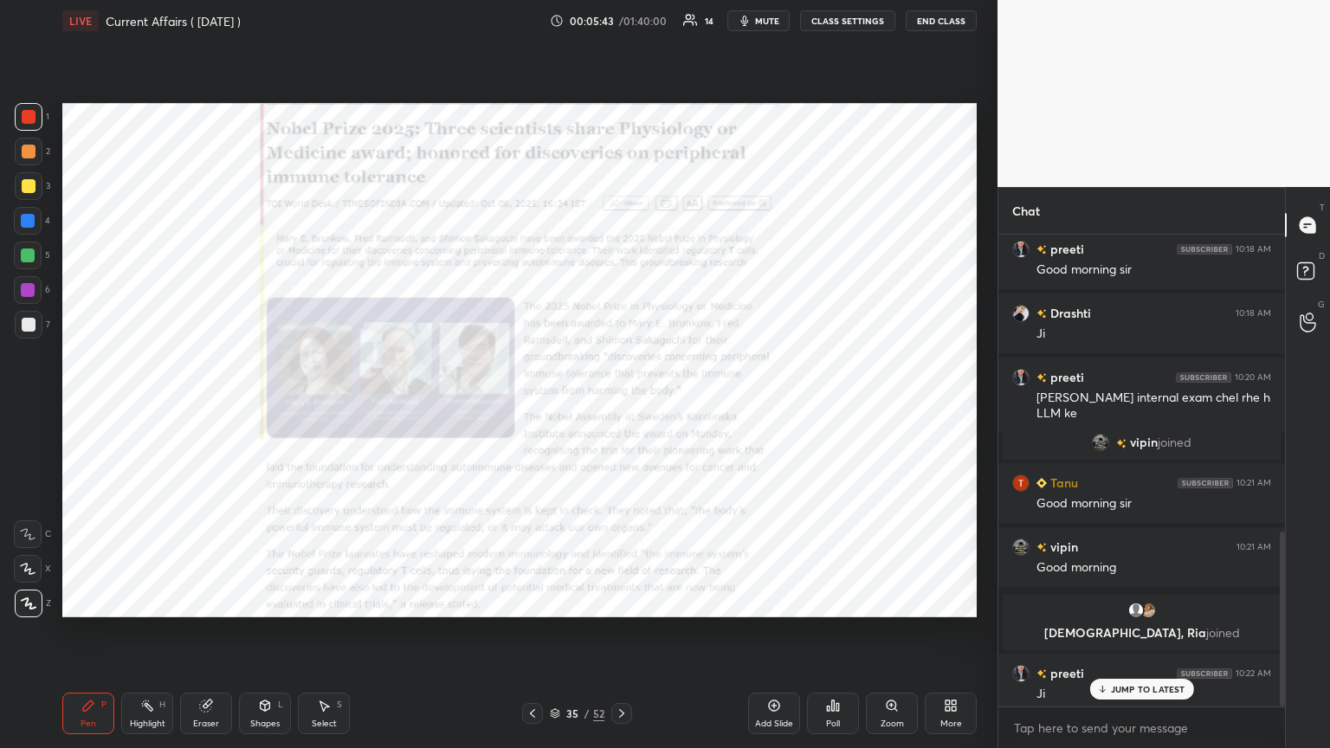
scroll to position [800, 0]
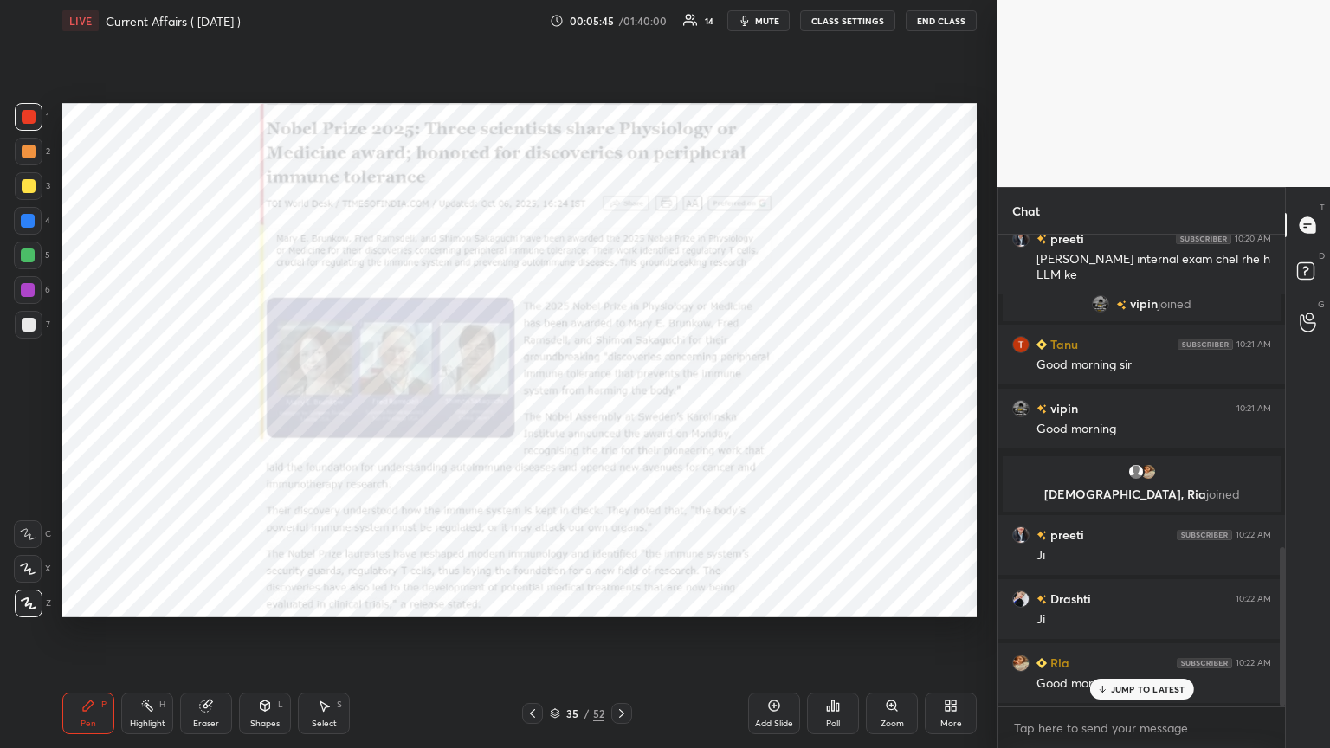
click at [621, 406] on div "[PERSON_NAME] 10:16 AM Good morning [PERSON_NAME] 10:16 AM Good morning [PERSON…" at bounding box center [1141, 471] width 287 height 472
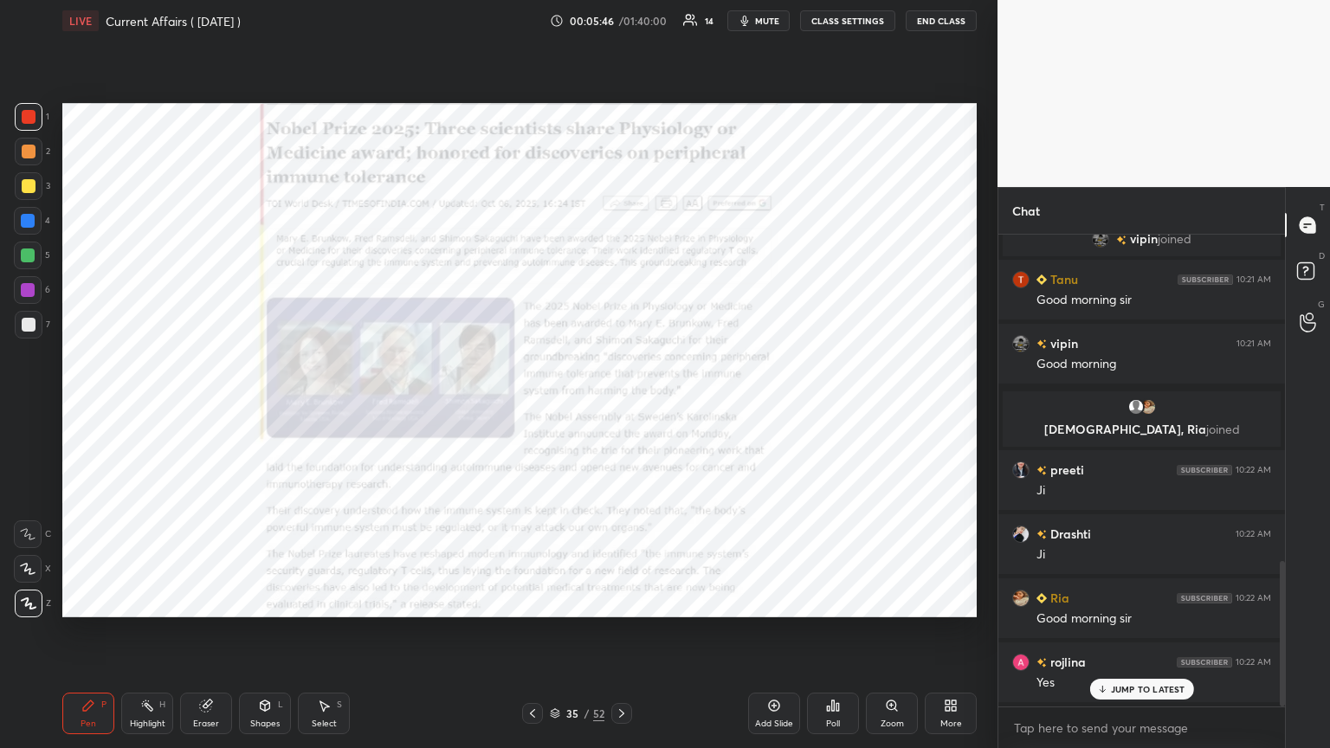
scroll to position [1056, 0]
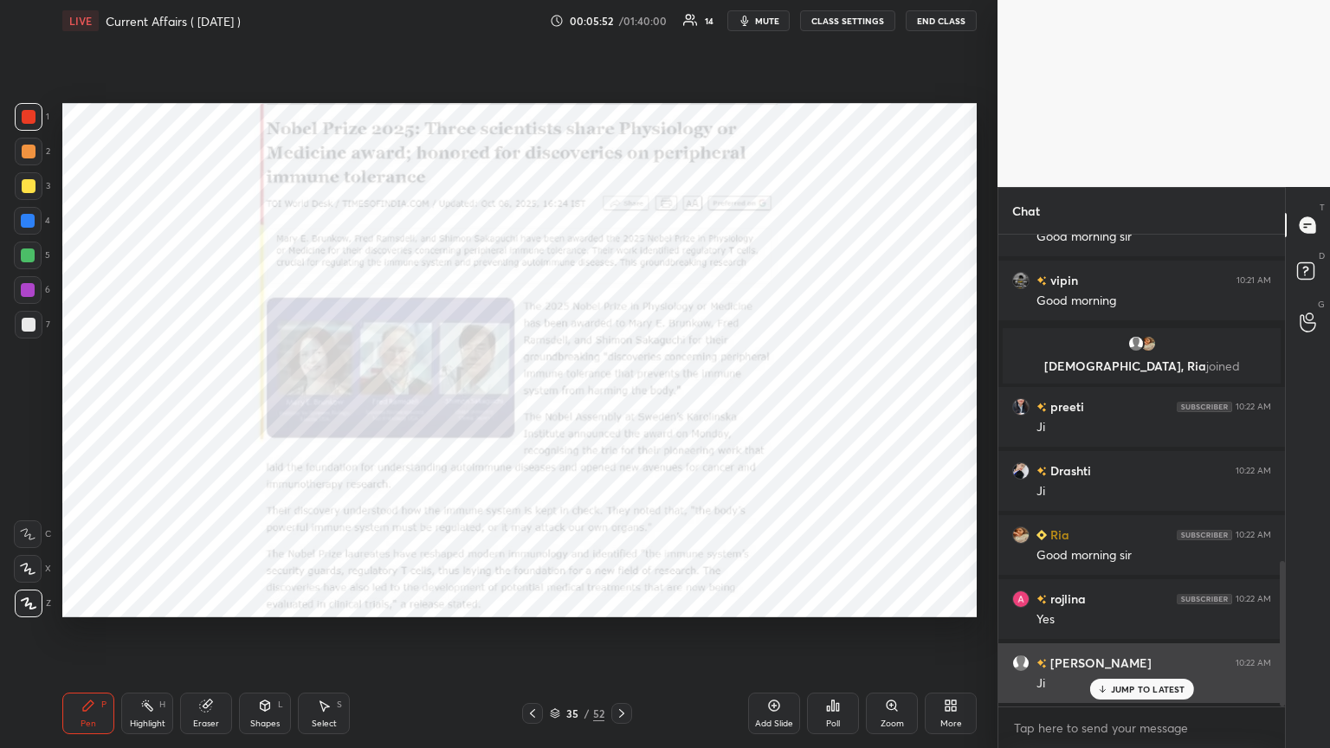
click at [621, 406] on p "JUMP TO LATEST" at bounding box center [1148, 689] width 74 height 10
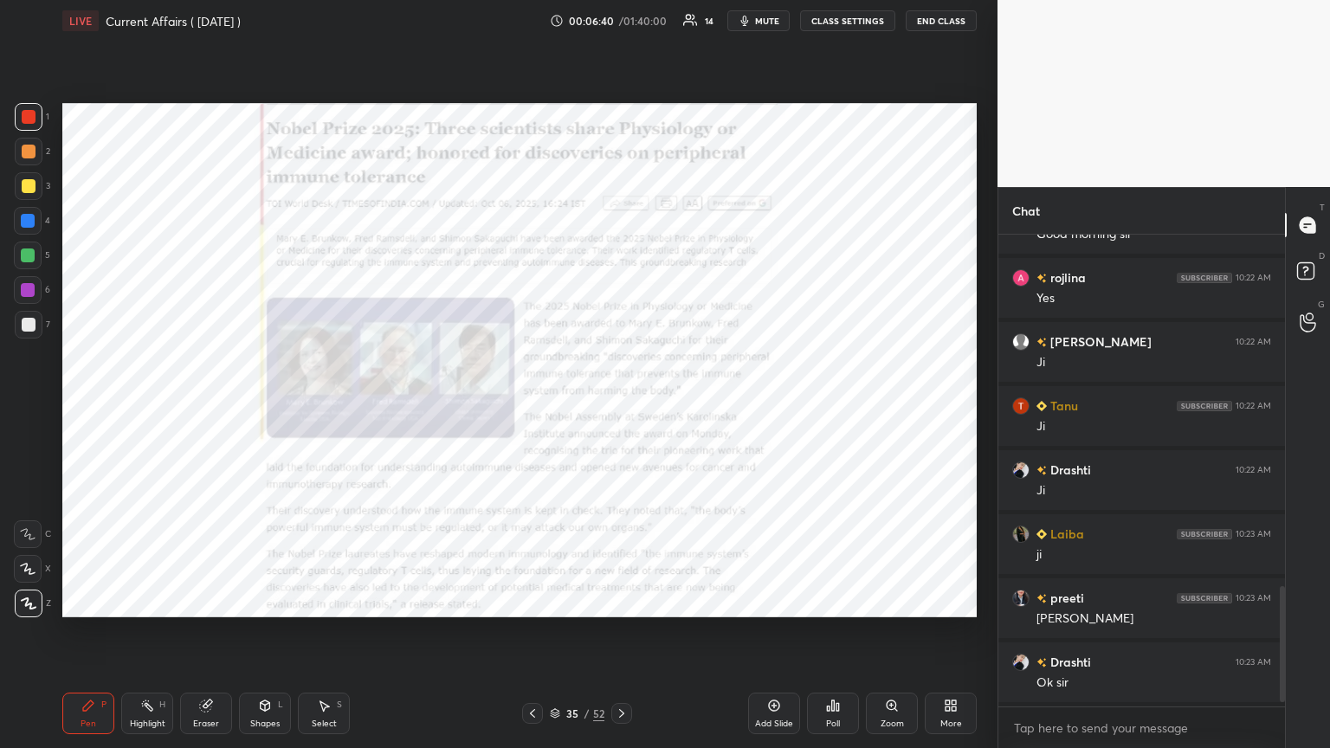
scroll to position [1441, 0]
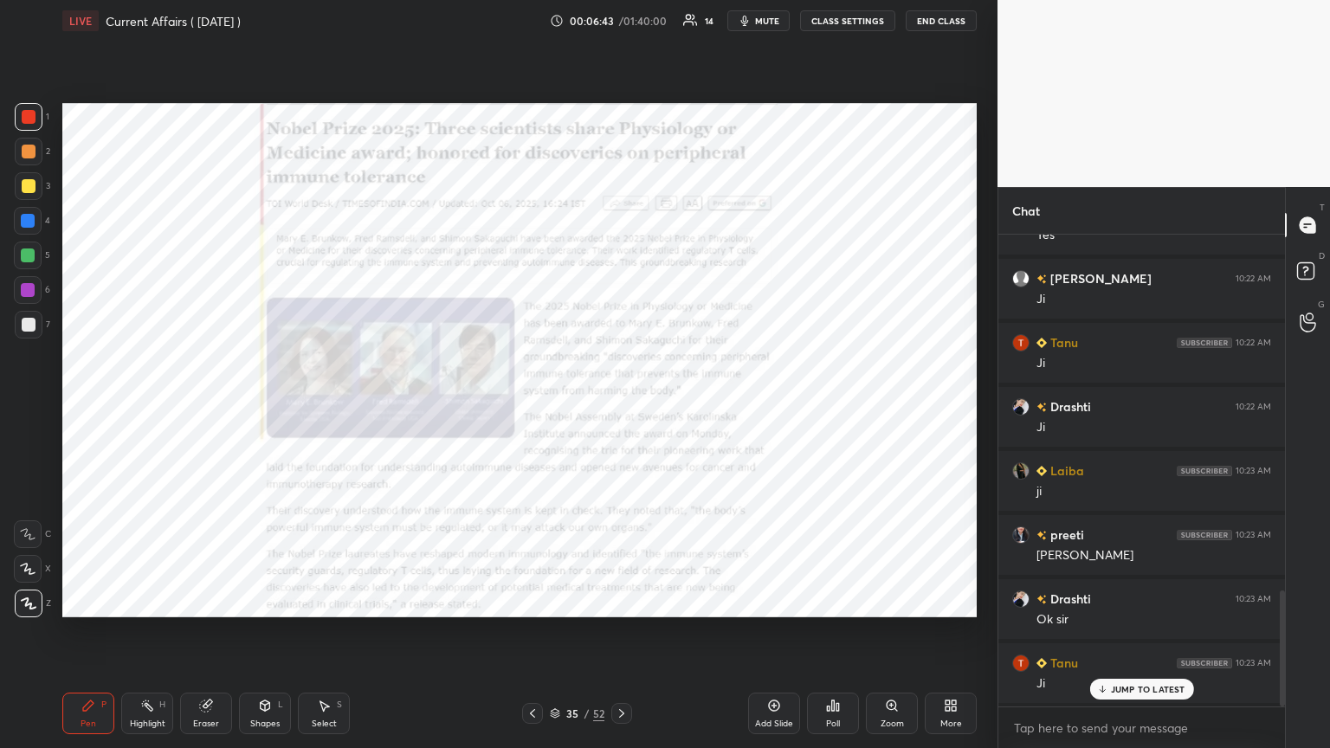
click at [617, 406] on icon at bounding box center [622, 714] width 14 height 14
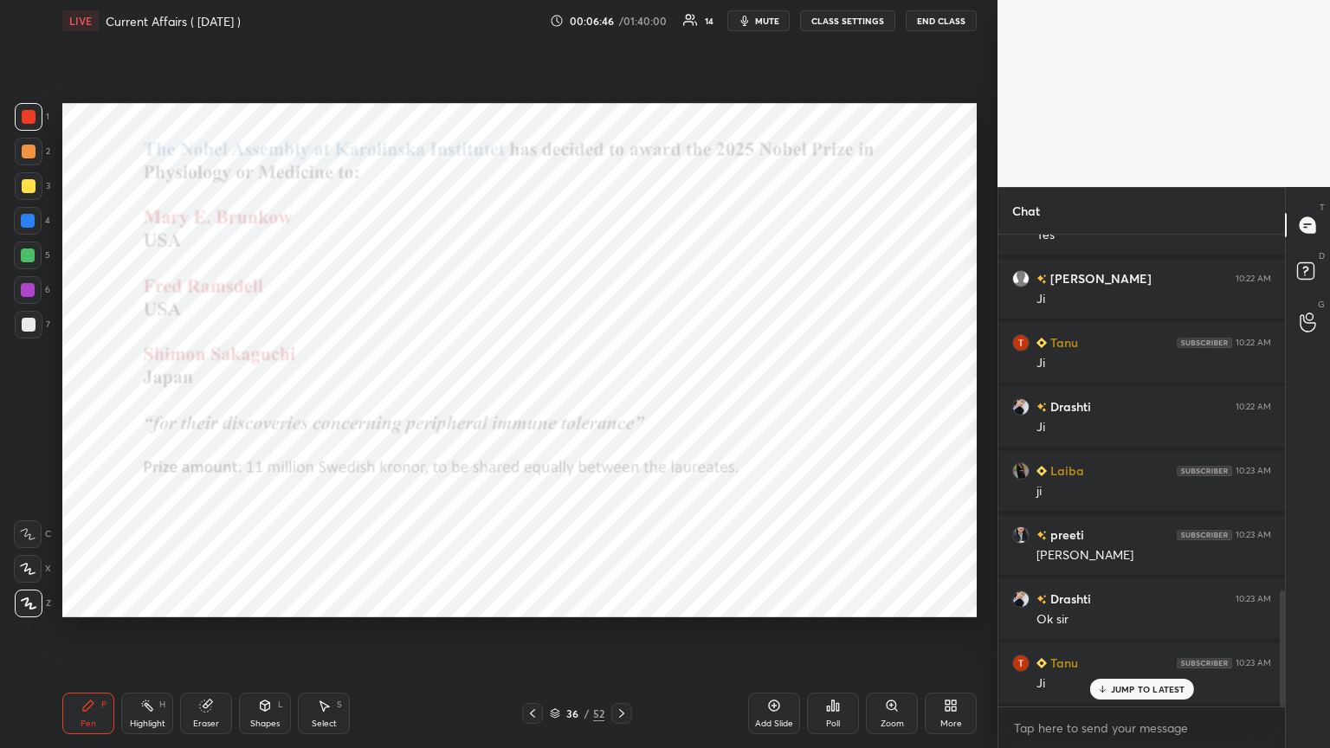
click at [31, 219] on div at bounding box center [28, 221] width 14 height 14
click at [28, 113] on div at bounding box center [29, 117] width 14 height 14
click at [621, 406] on icon at bounding box center [1101, 689] width 11 height 10
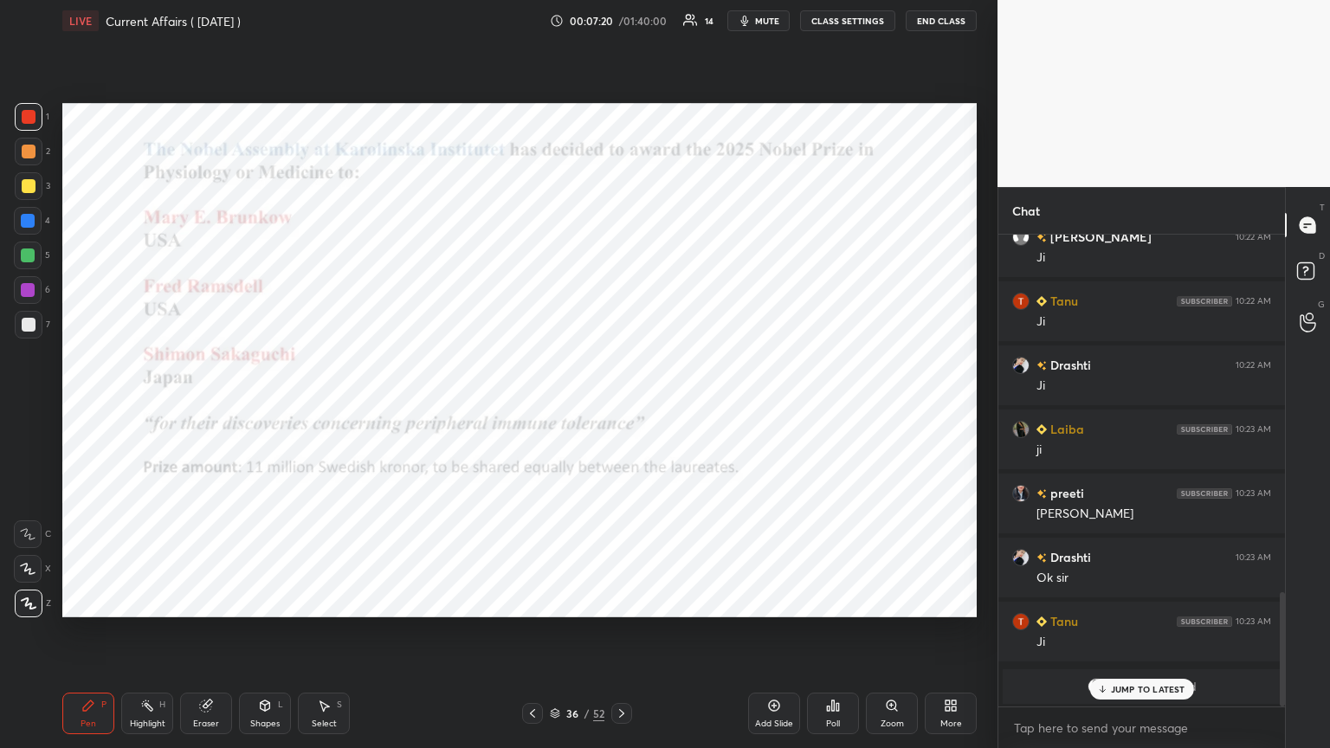
click at [621, 406] on div "JUMP TO LATEST" at bounding box center [1141, 689] width 104 height 21
click at [621, 20] on span "mute" at bounding box center [767, 21] width 24 height 12
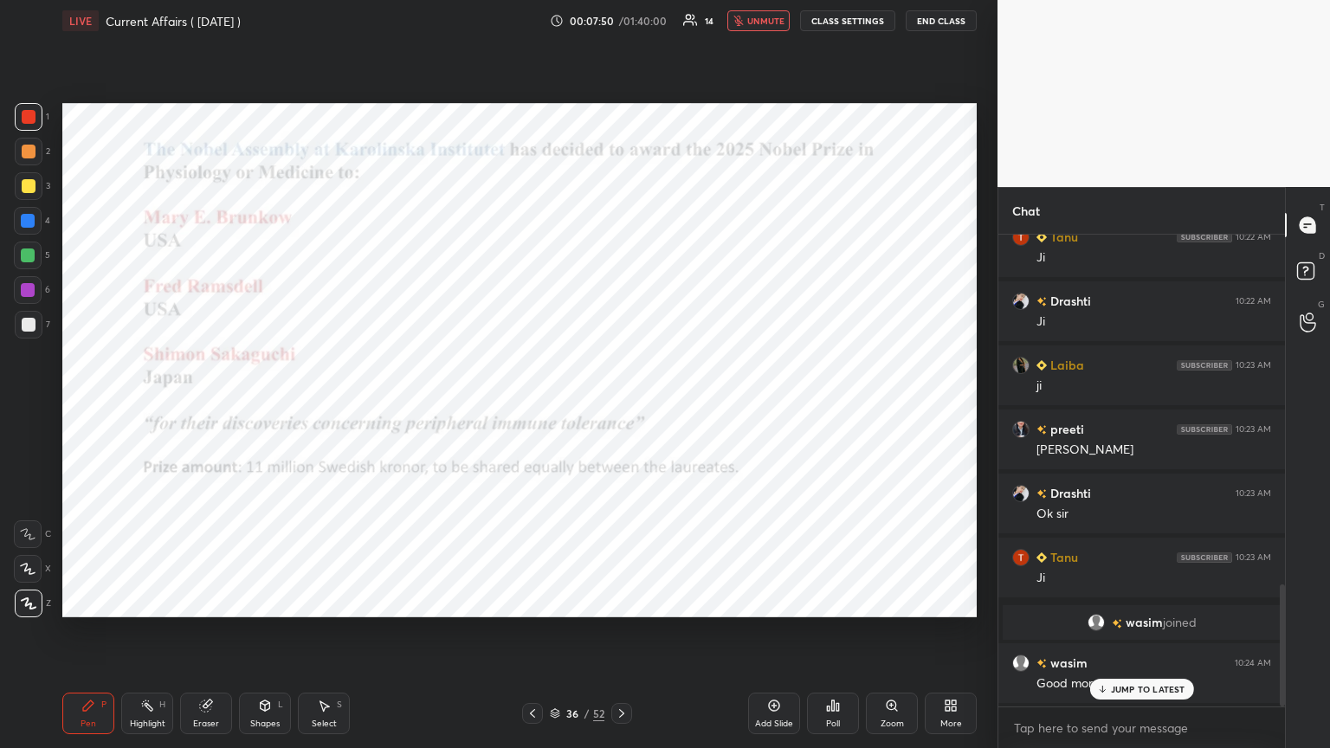
scroll to position [1365, 0]
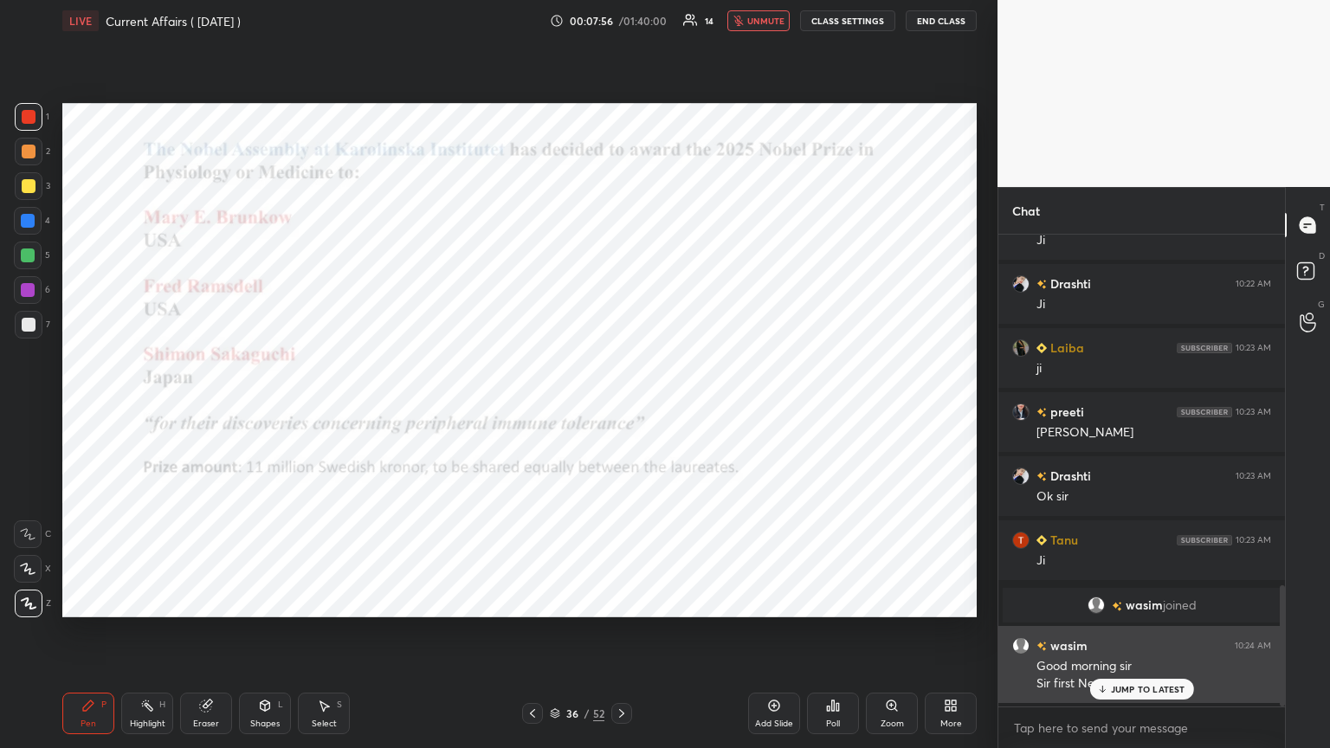
click at [621, 406] on icon at bounding box center [1101, 689] width 11 height 10
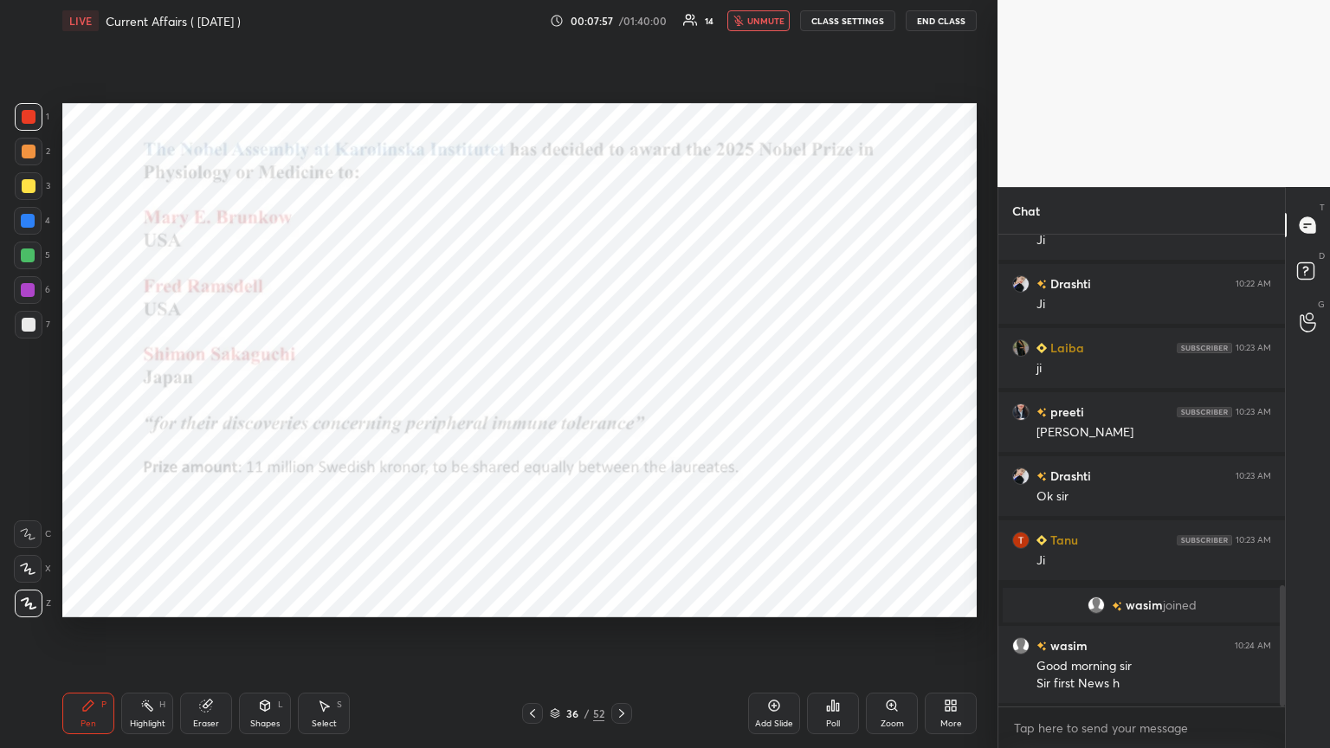
click at [621, 23] on span "unmute" at bounding box center [765, 21] width 37 height 12
click at [621, 406] on icon at bounding box center [621, 713] width 5 height 9
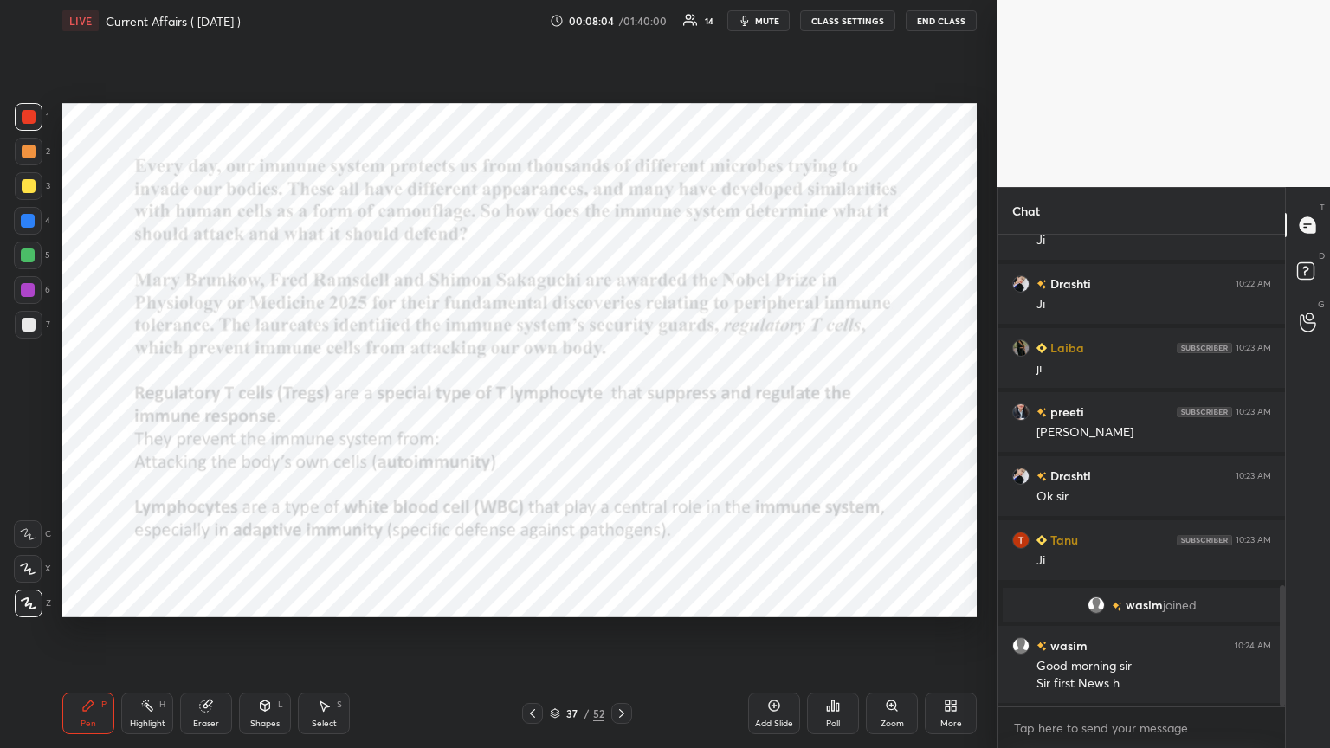
click at [42, 117] on div at bounding box center [29, 117] width 28 height 28
click at [621, 406] on div "Add Slide" at bounding box center [774, 714] width 52 height 42
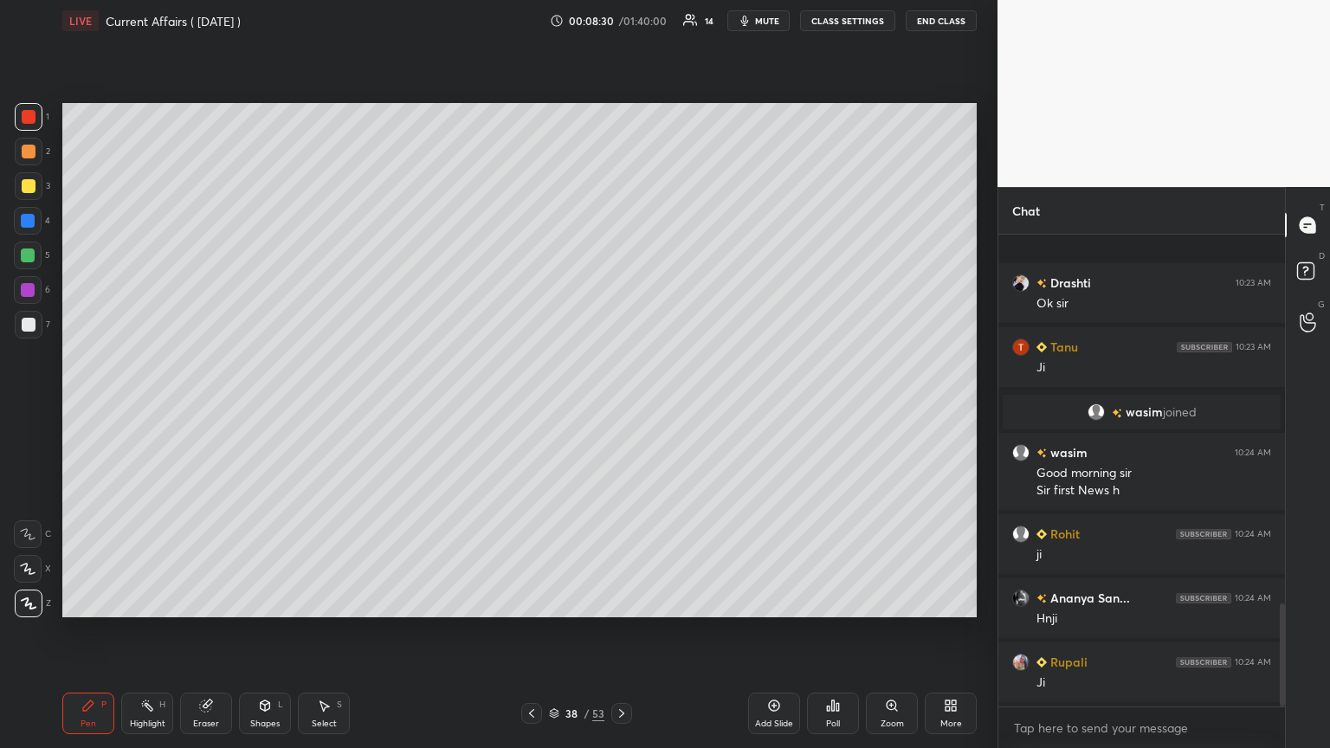
scroll to position [1686, 0]
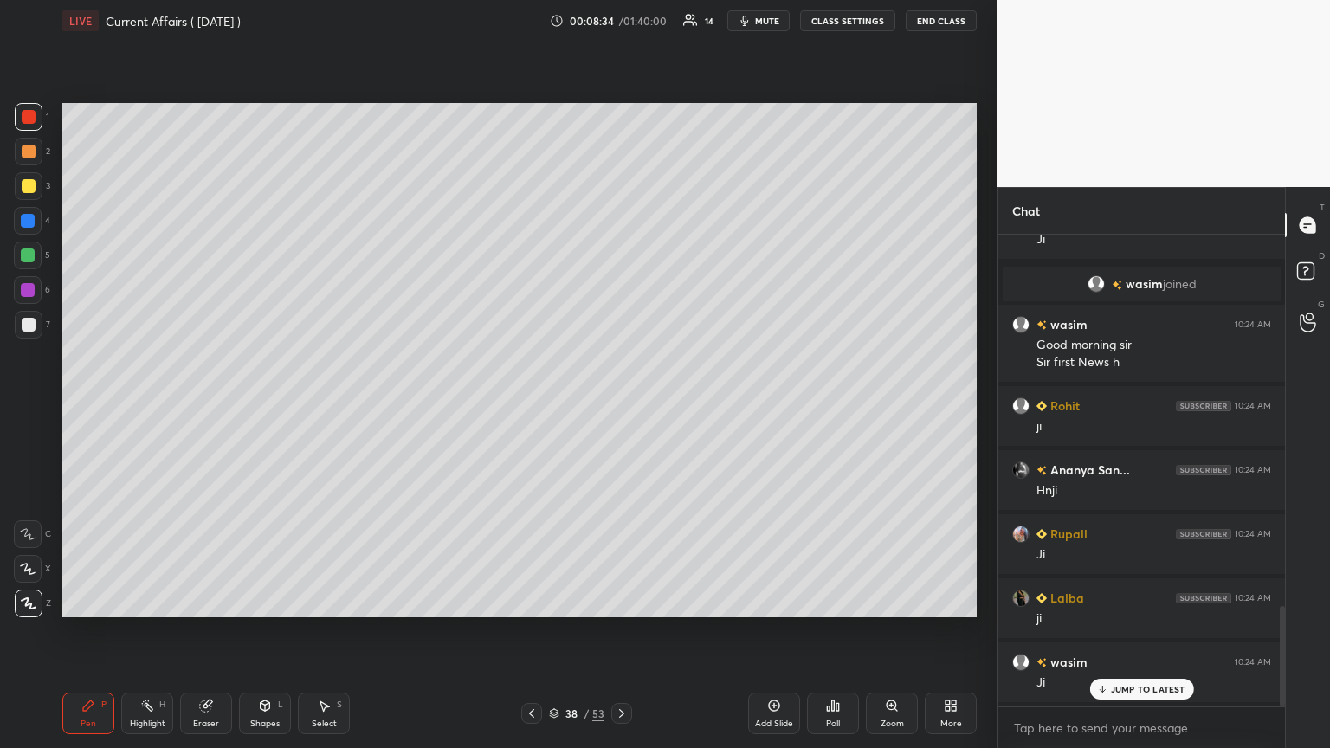
click at [29, 182] on div at bounding box center [29, 186] width 14 height 14
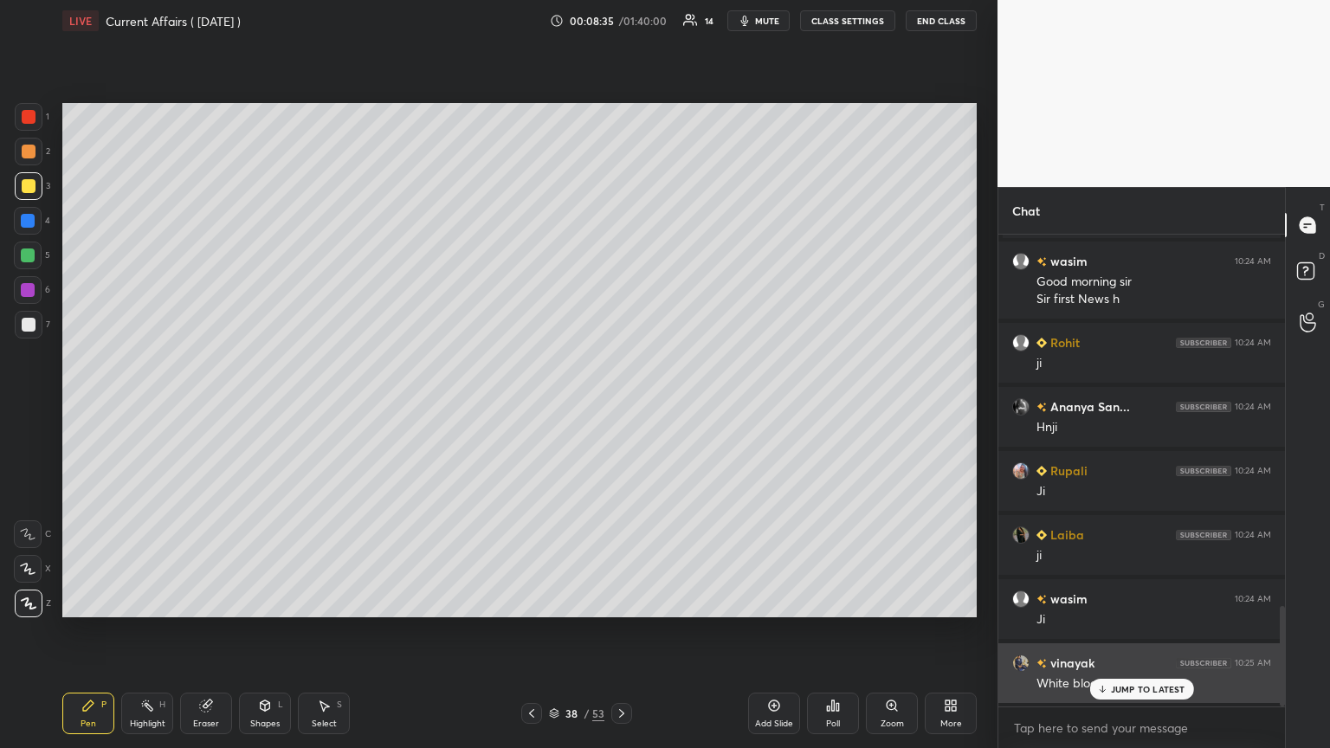
click at [621, 406] on icon at bounding box center [1101, 689] width 11 height 10
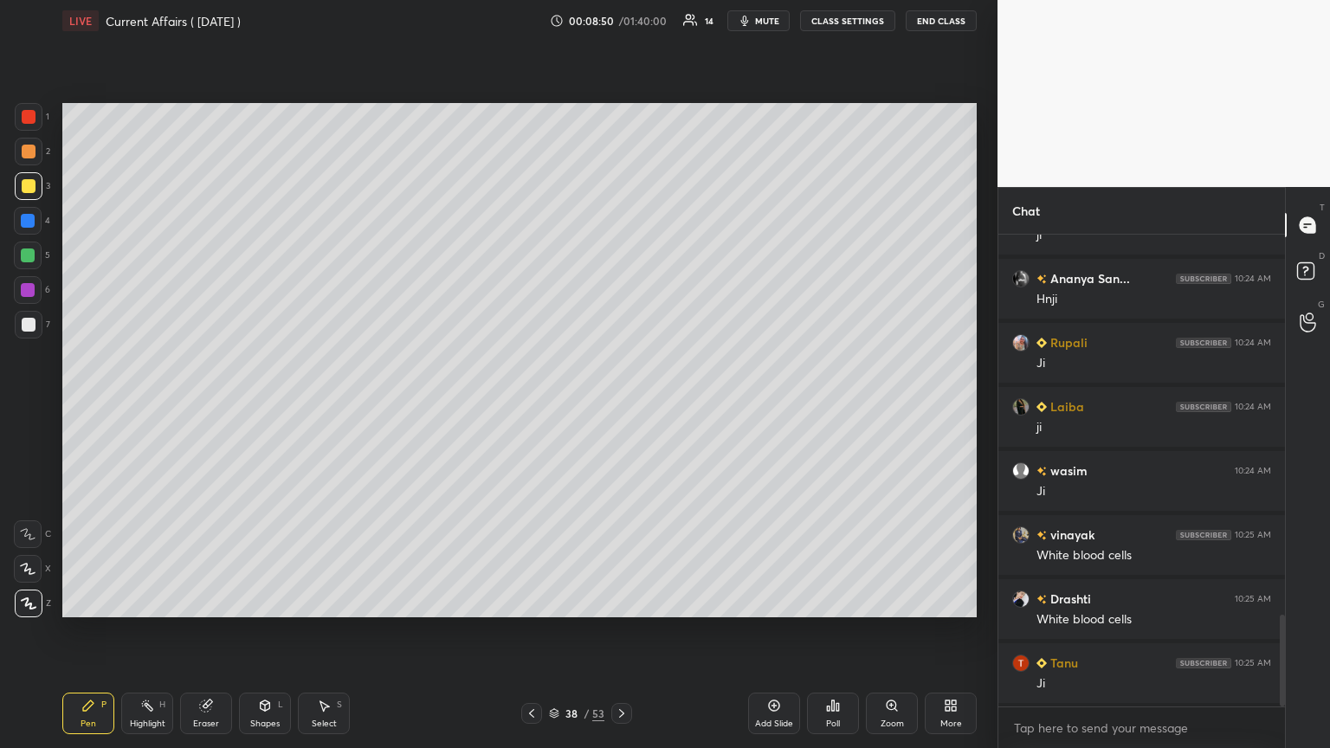
scroll to position [1942, 0]
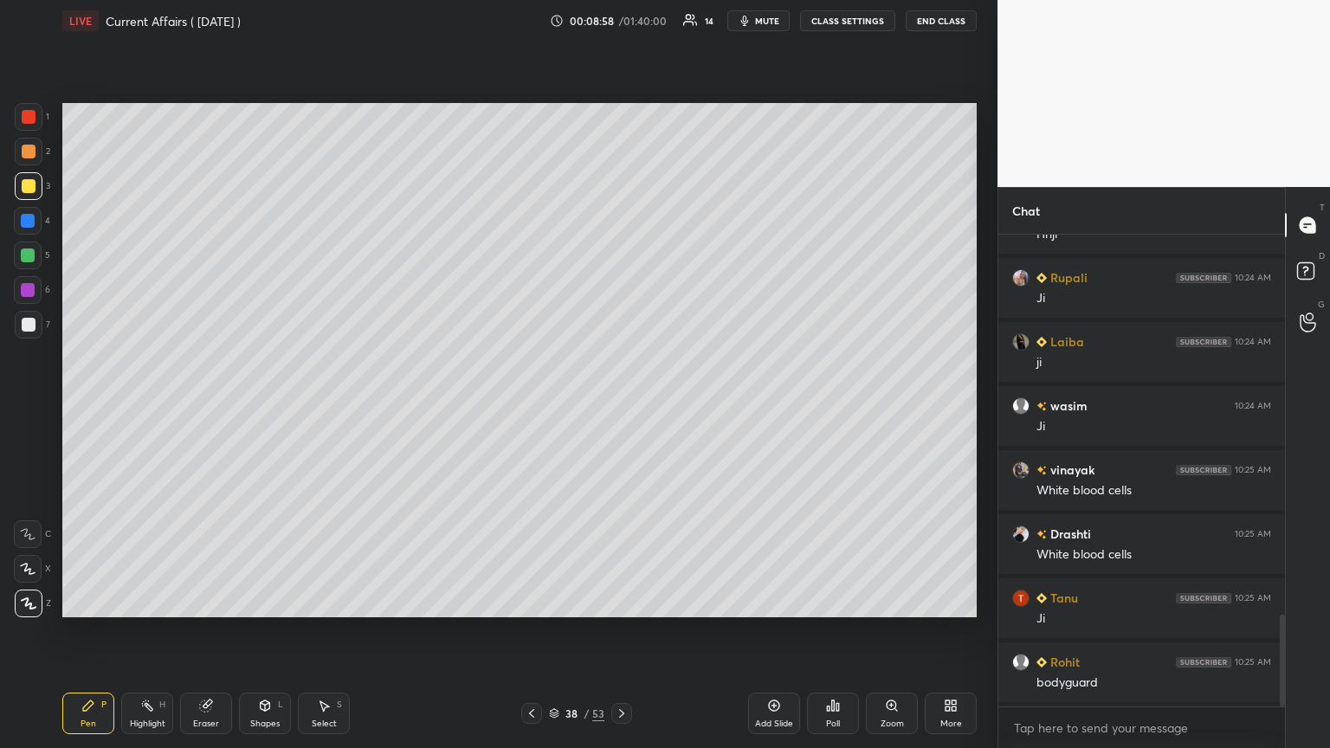
click at [525, 406] on div "Pen P Highlight H Eraser Shapes L Select S 38 / 53 Add Slide Poll Zoom More" at bounding box center [519, 713] width 914 height 69
click at [526, 406] on icon at bounding box center [532, 714] width 14 height 14
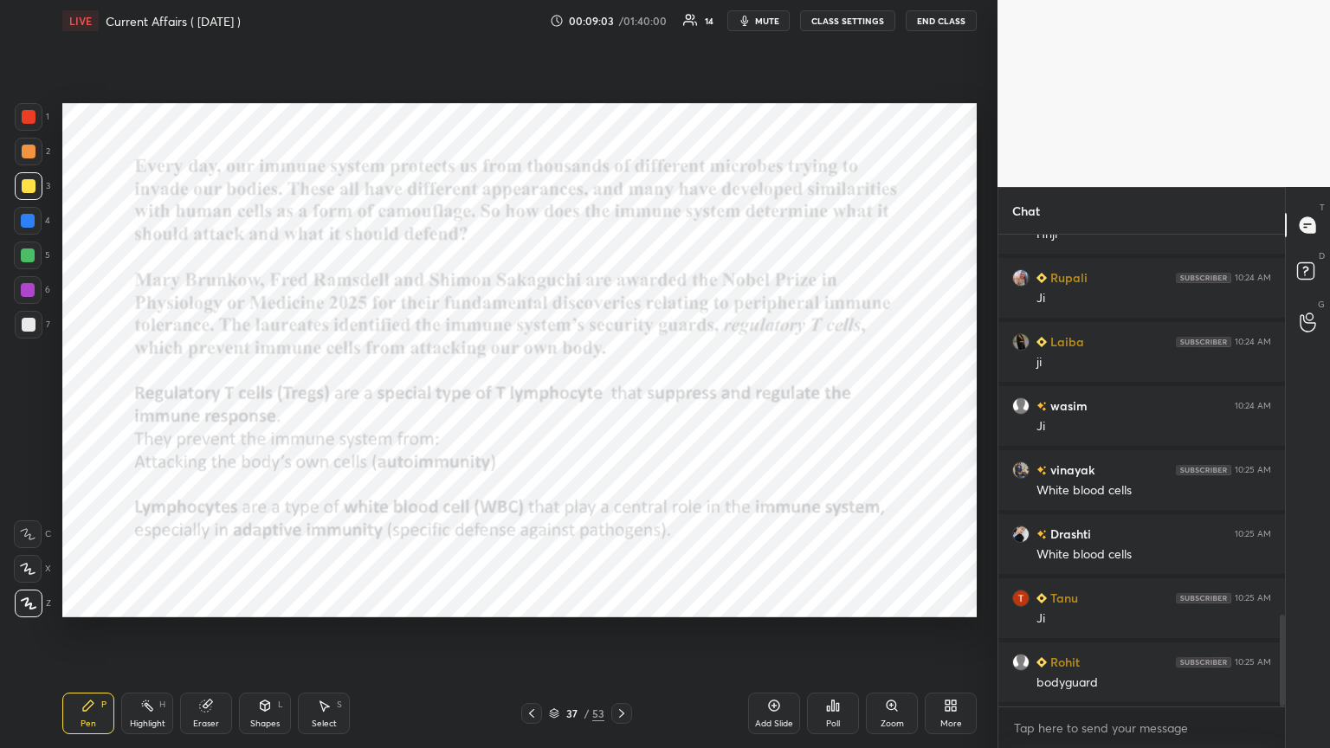
click at [31, 118] on div at bounding box center [29, 117] width 14 height 14
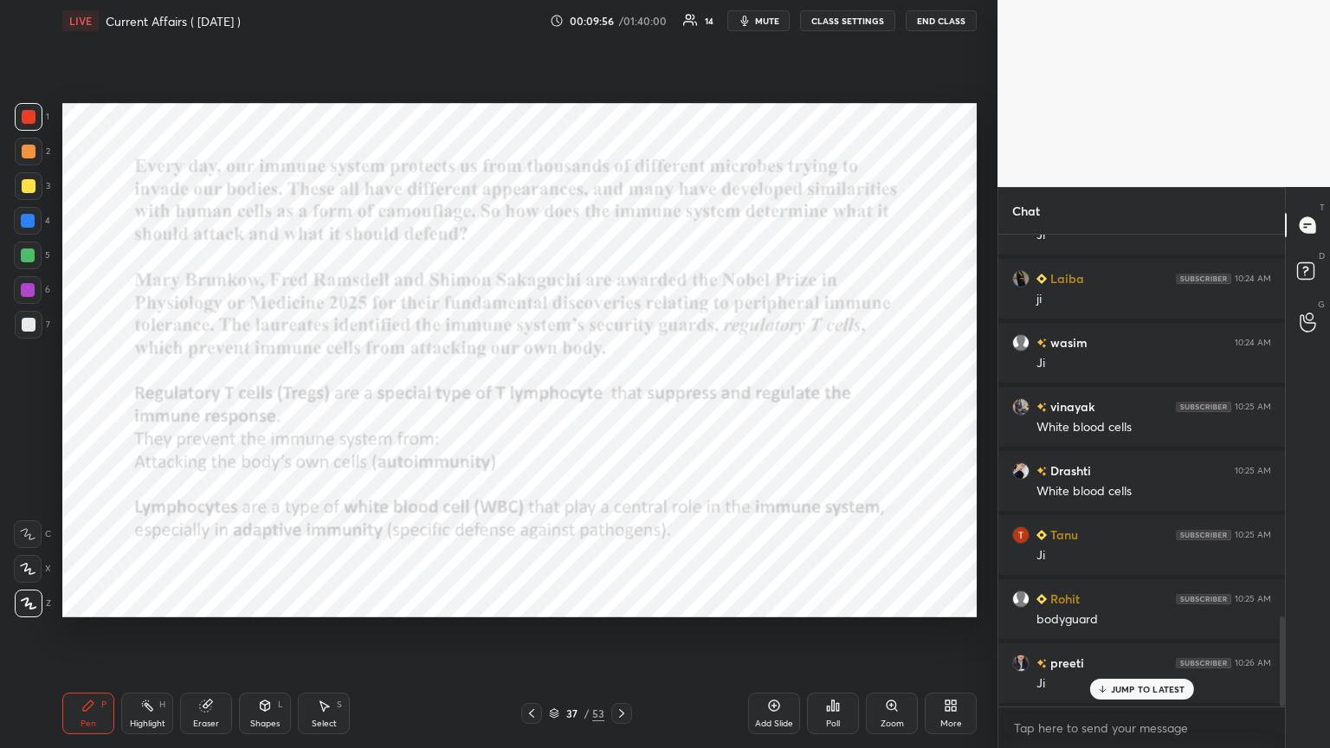
click at [621, 406] on div "Add Slide" at bounding box center [774, 714] width 52 height 42
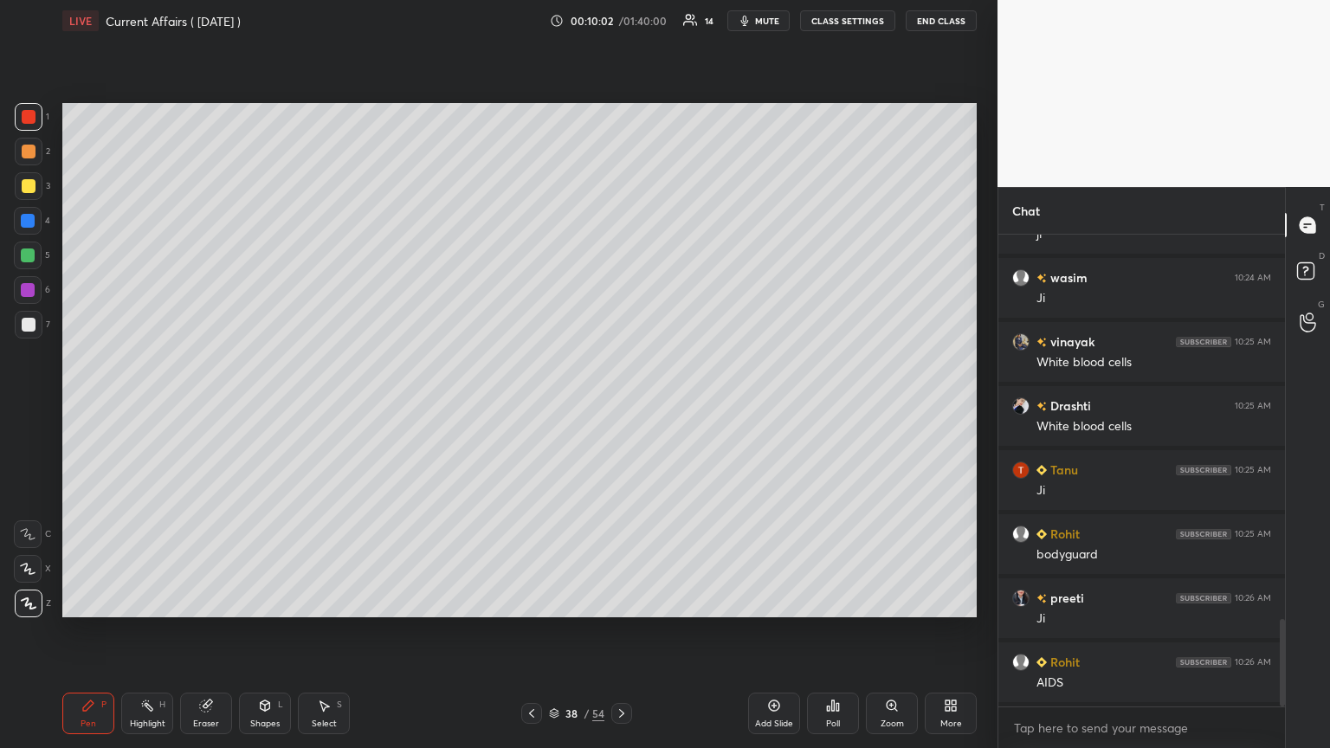
scroll to position [2133, 0]
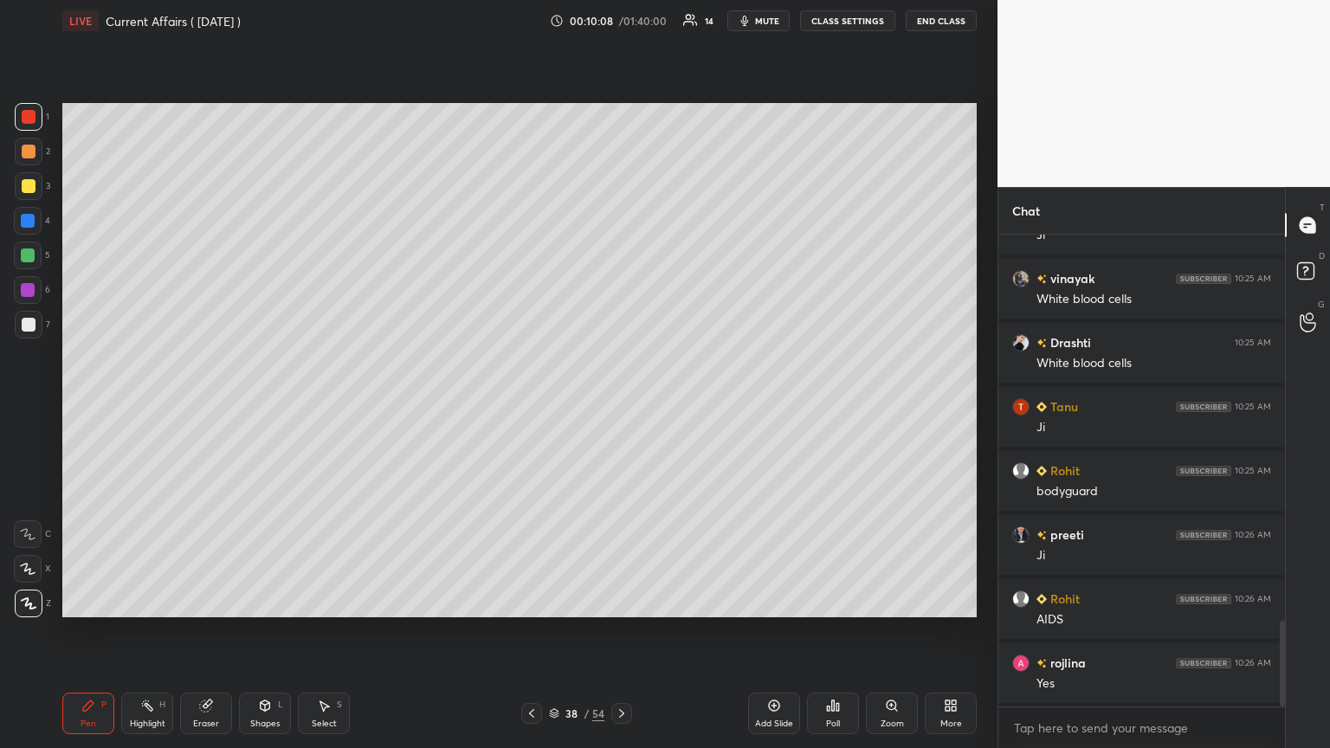
click at [28, 319] on div at bounding box center [29, 325] width 14 height 14
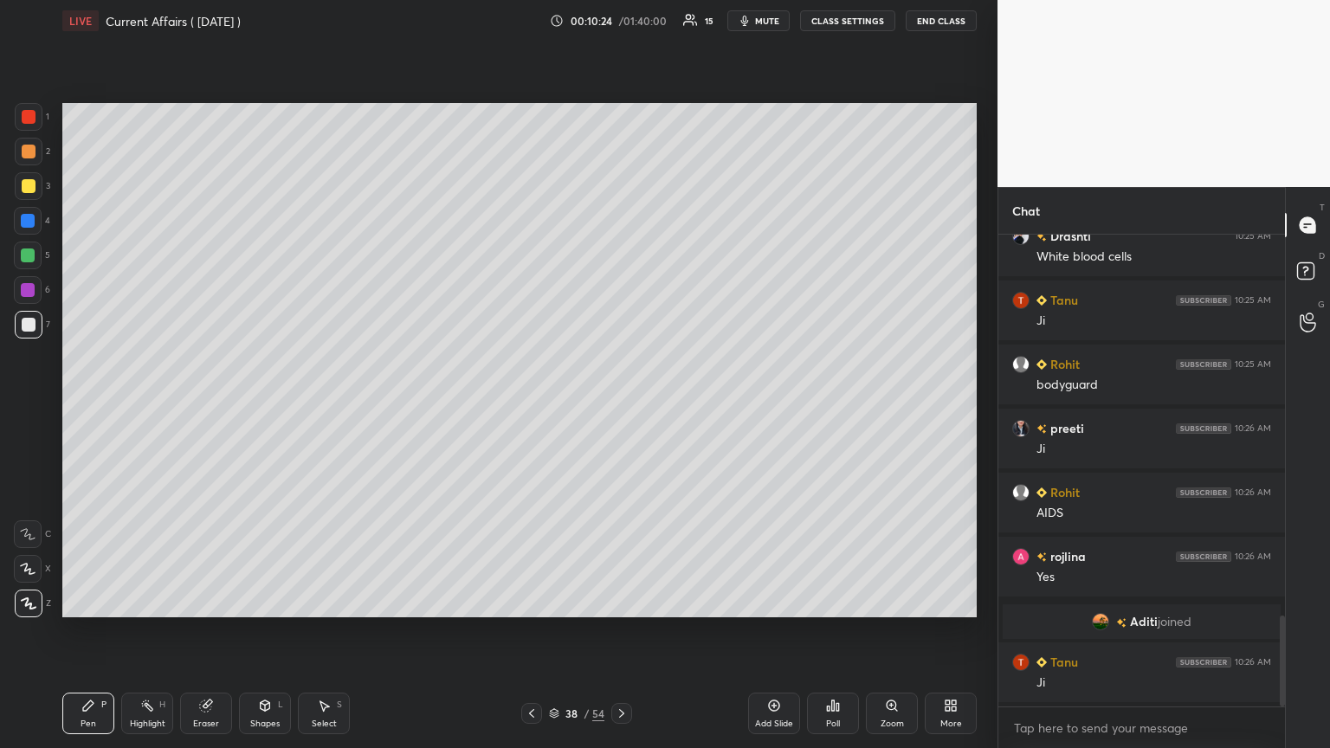
scroll to position [1973, 0]
click at [531, 406] on icon at bounding box center [532, 714] width 14 height 14
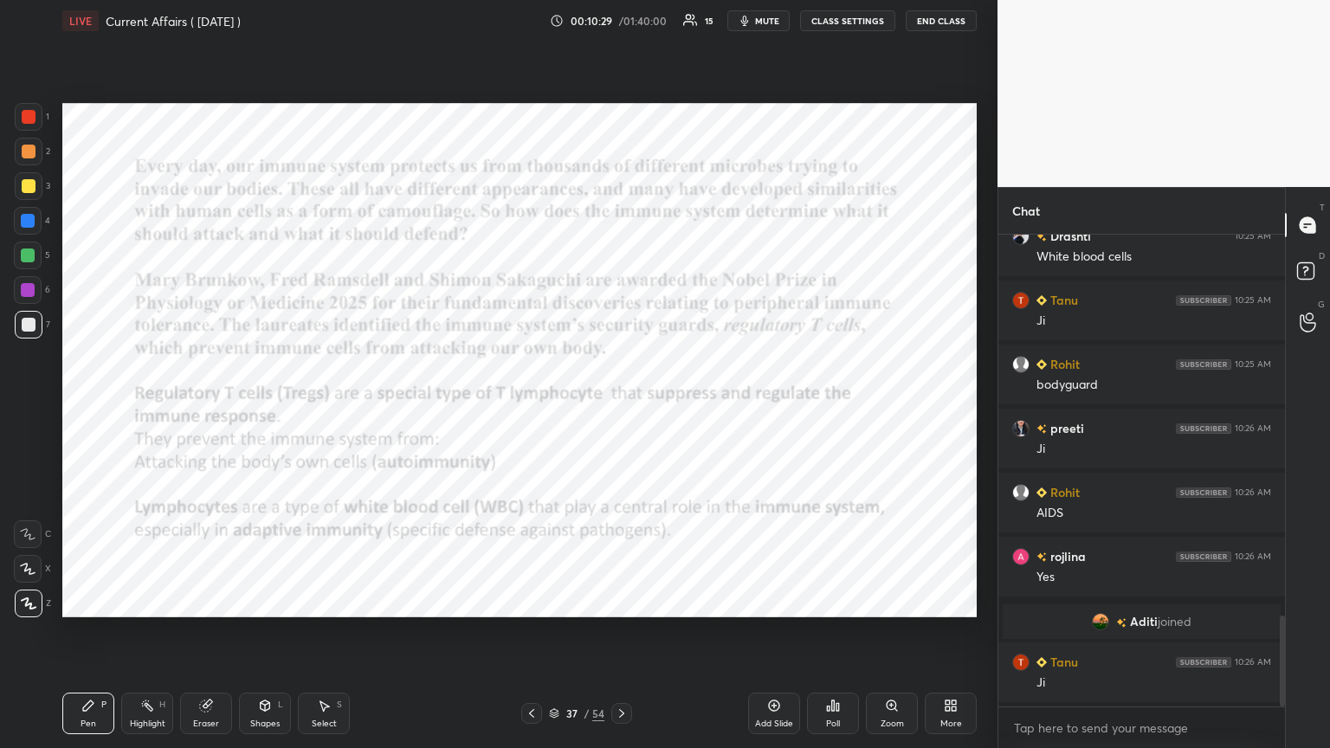
scroll to position [2036, 0]
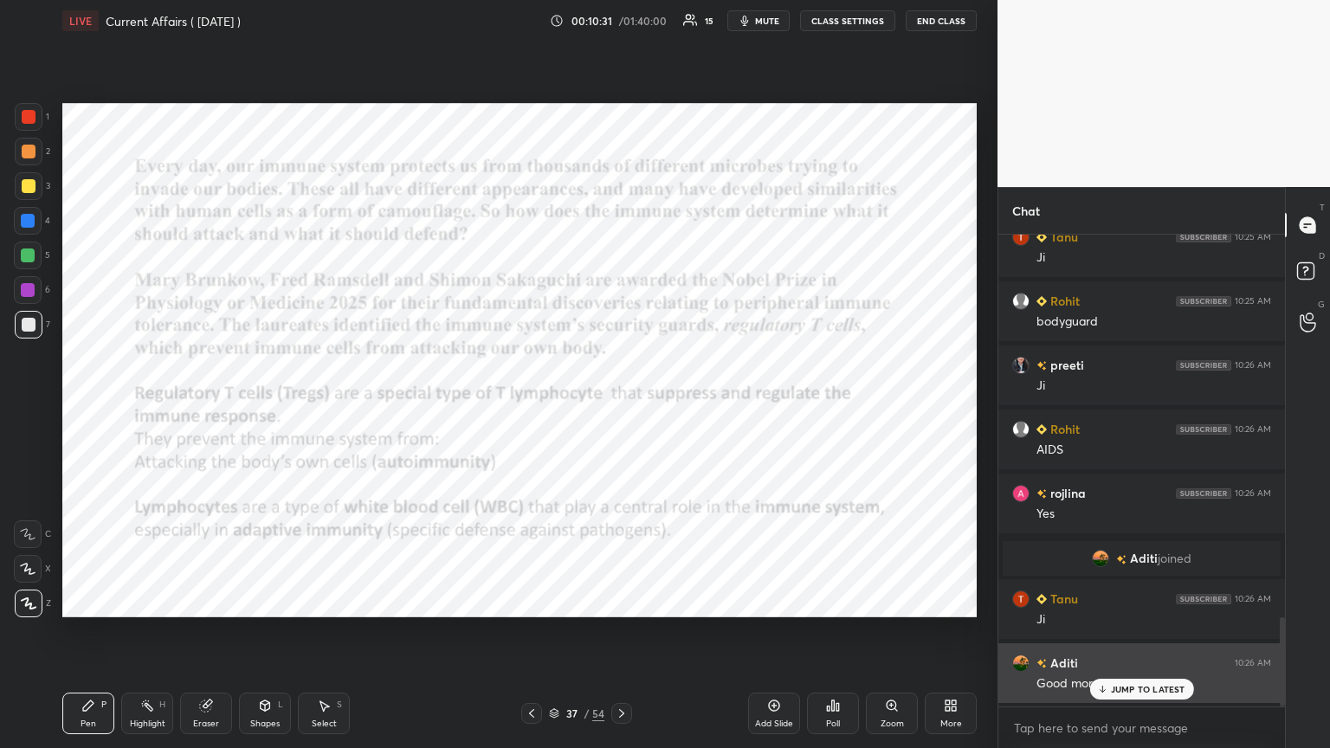
click at [621, 406] on icon at bounding box center [1101, 689] width 11 height 10
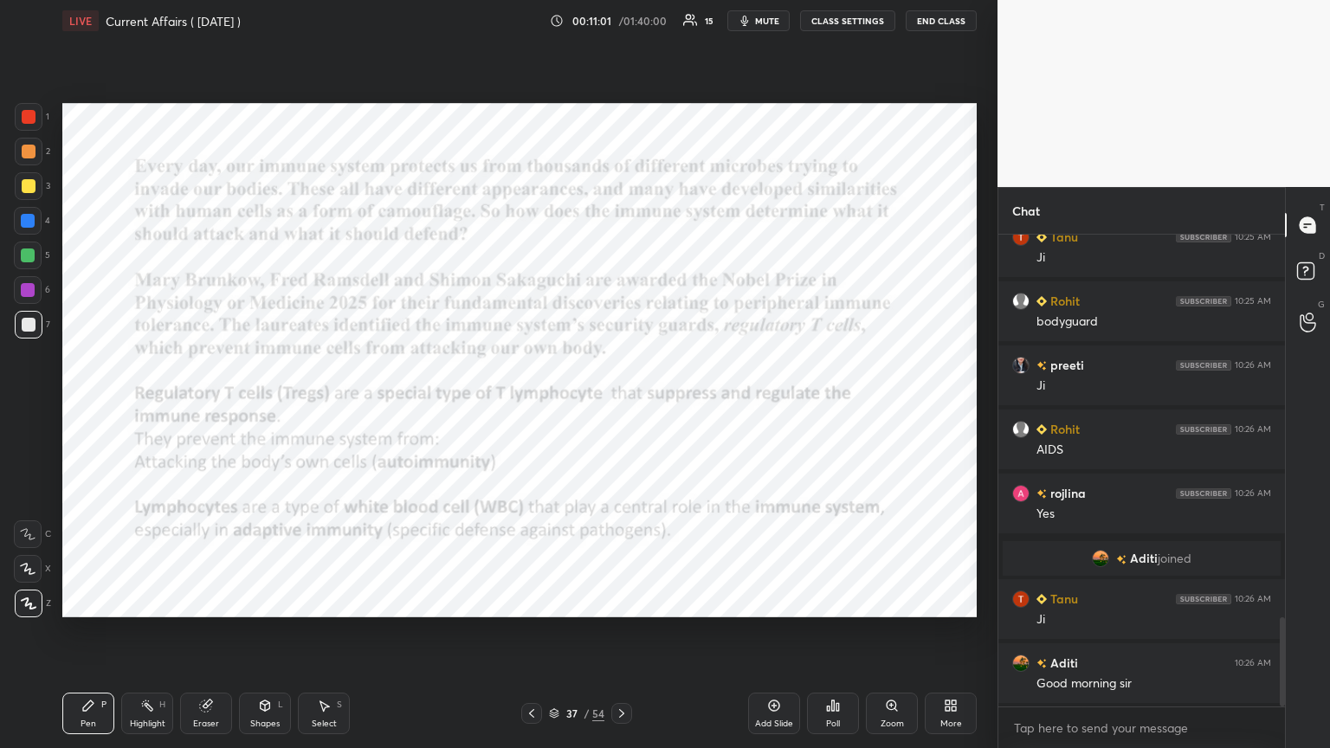
scroll to position [2101, 0]
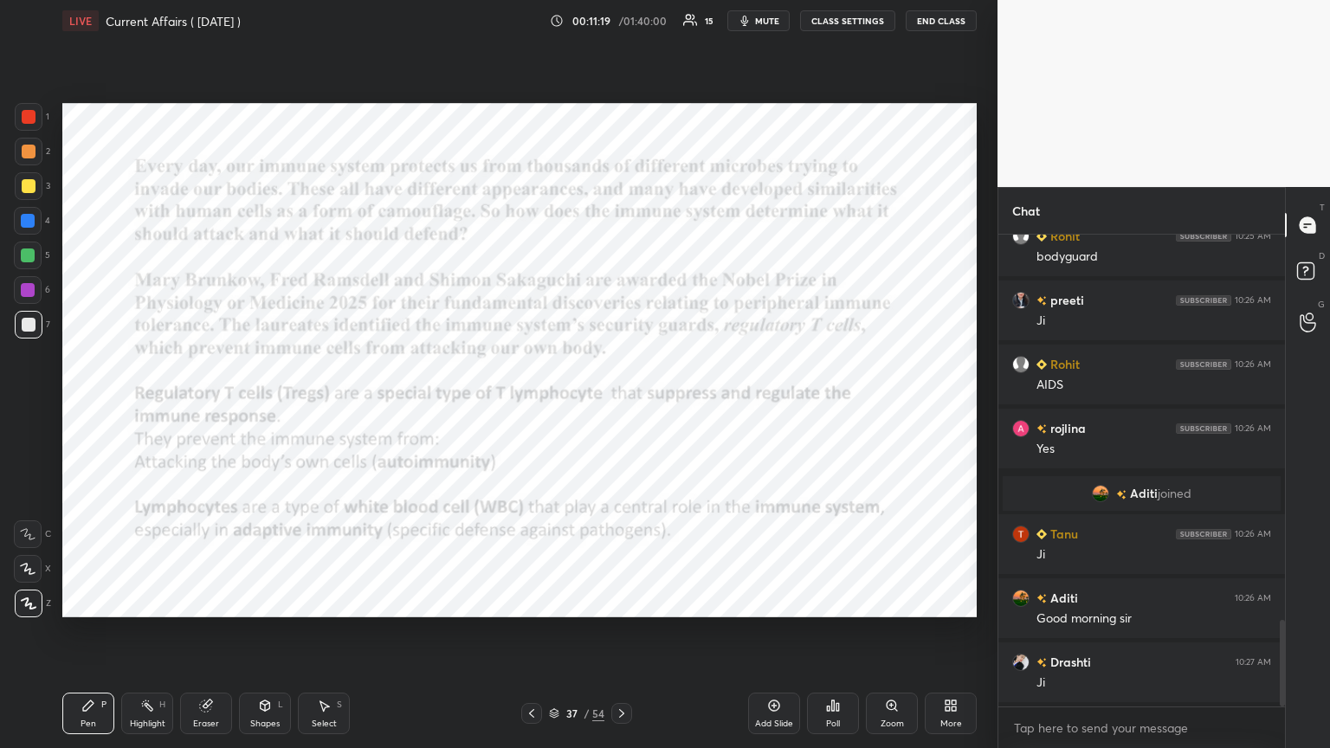
click at [31, 117] on div at bounding box center [29, 117] width 14 height 14
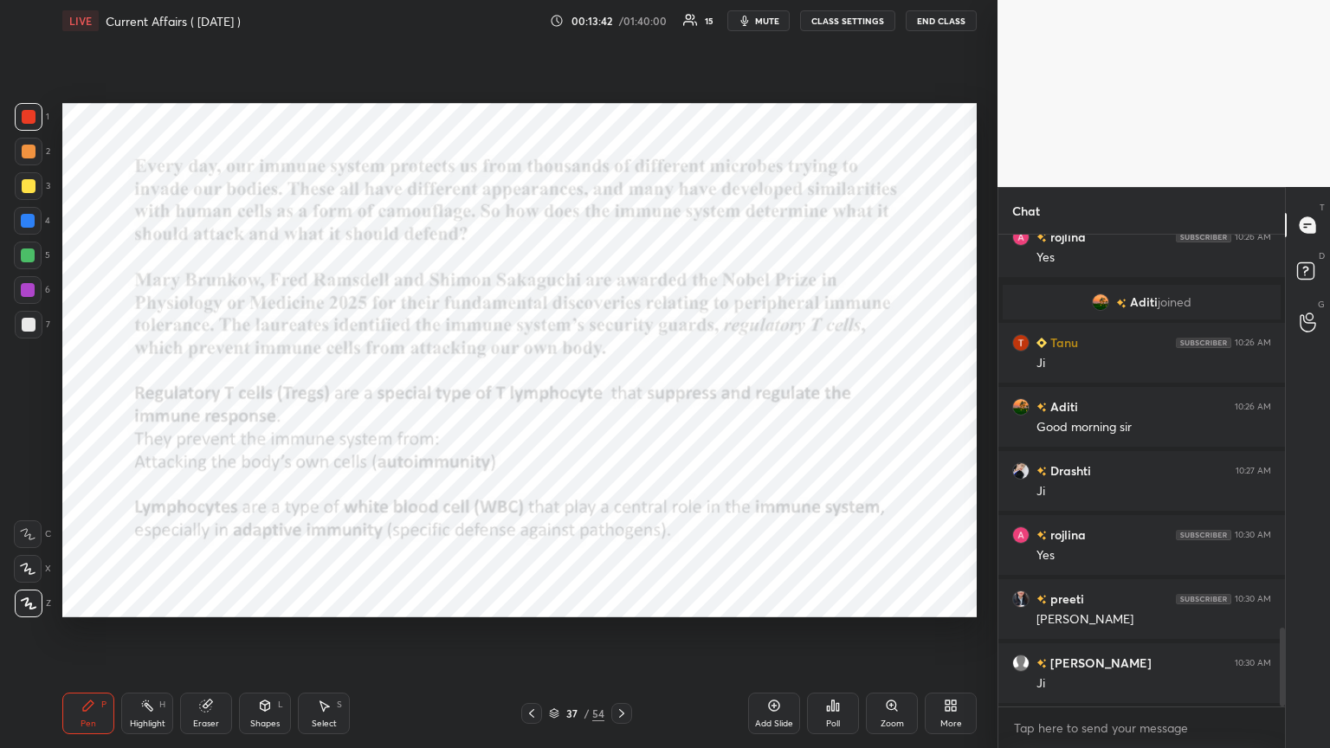
scroll to position [2358, 0]
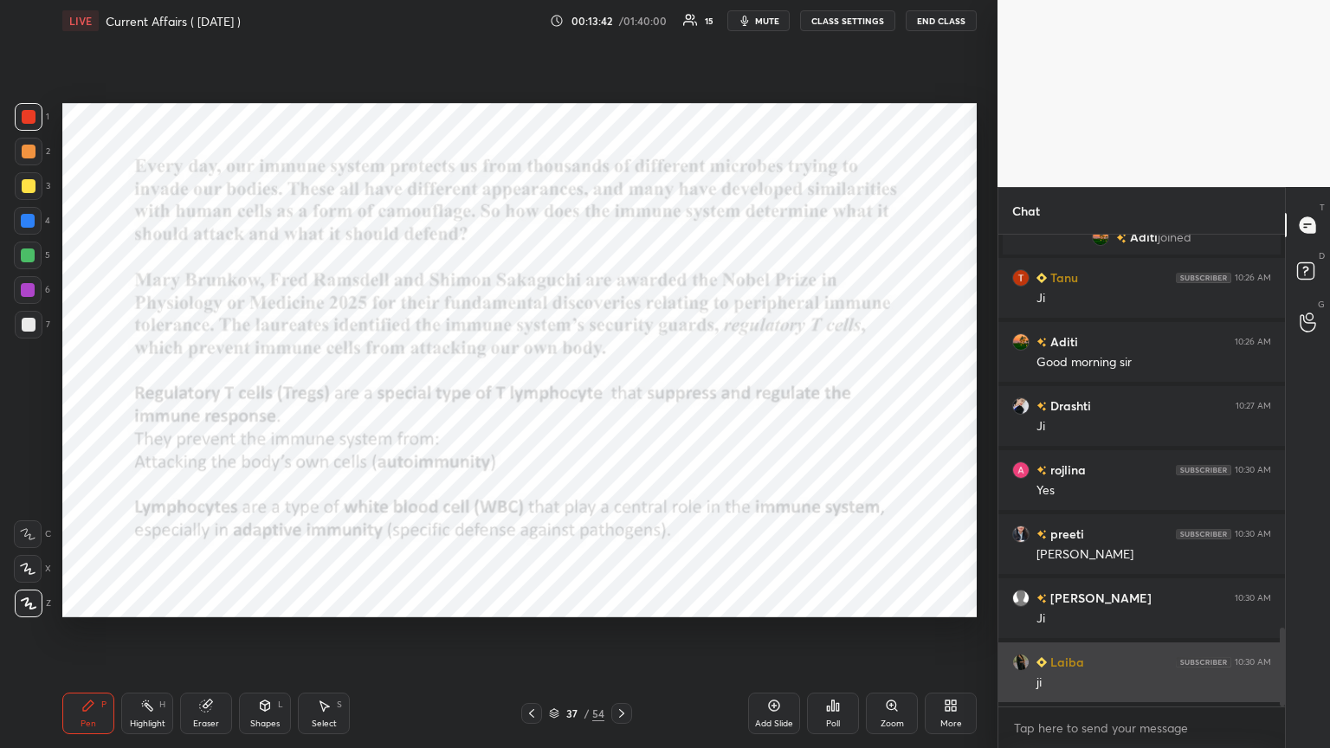
click at [621, 406] on div "ji" at bounding box center [1153, 682] width 235 height 17
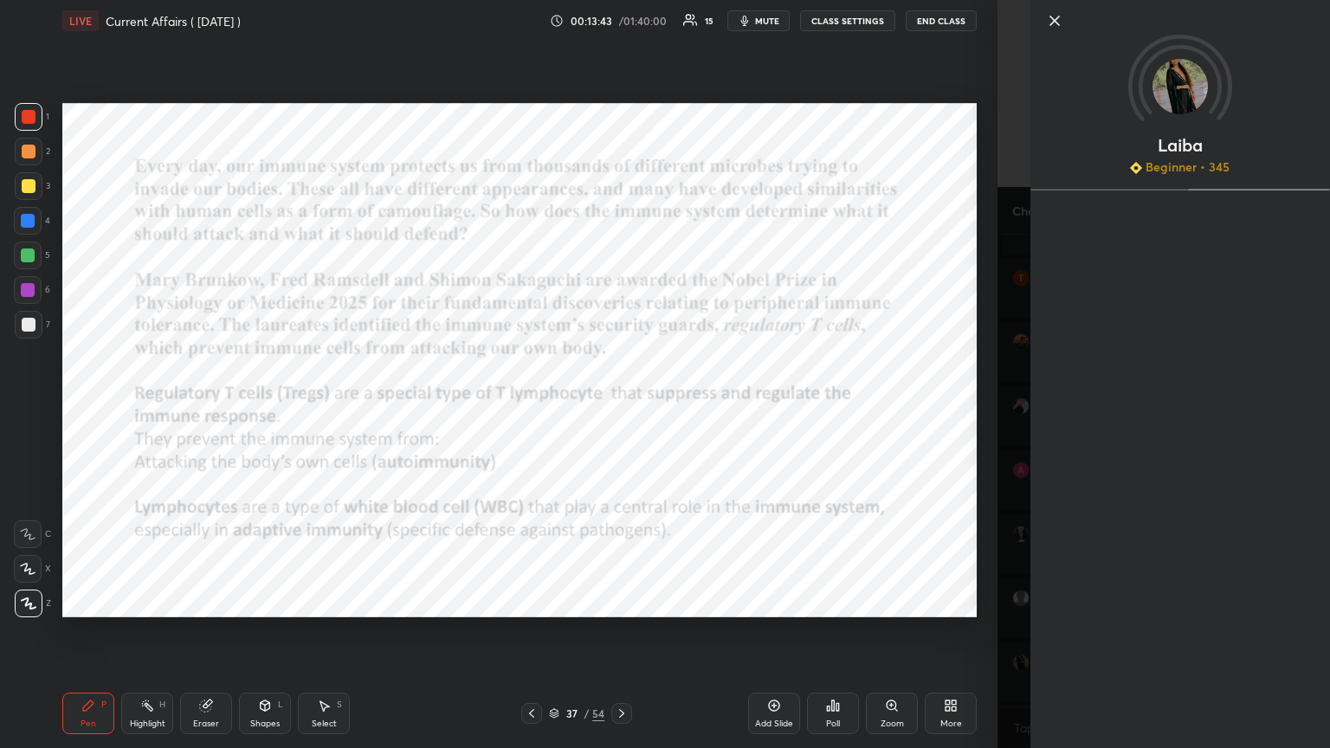
scroll to position [2549, 0]
click at [621, 16] on icon at bounding box center [1054, 20] width 21 height 21
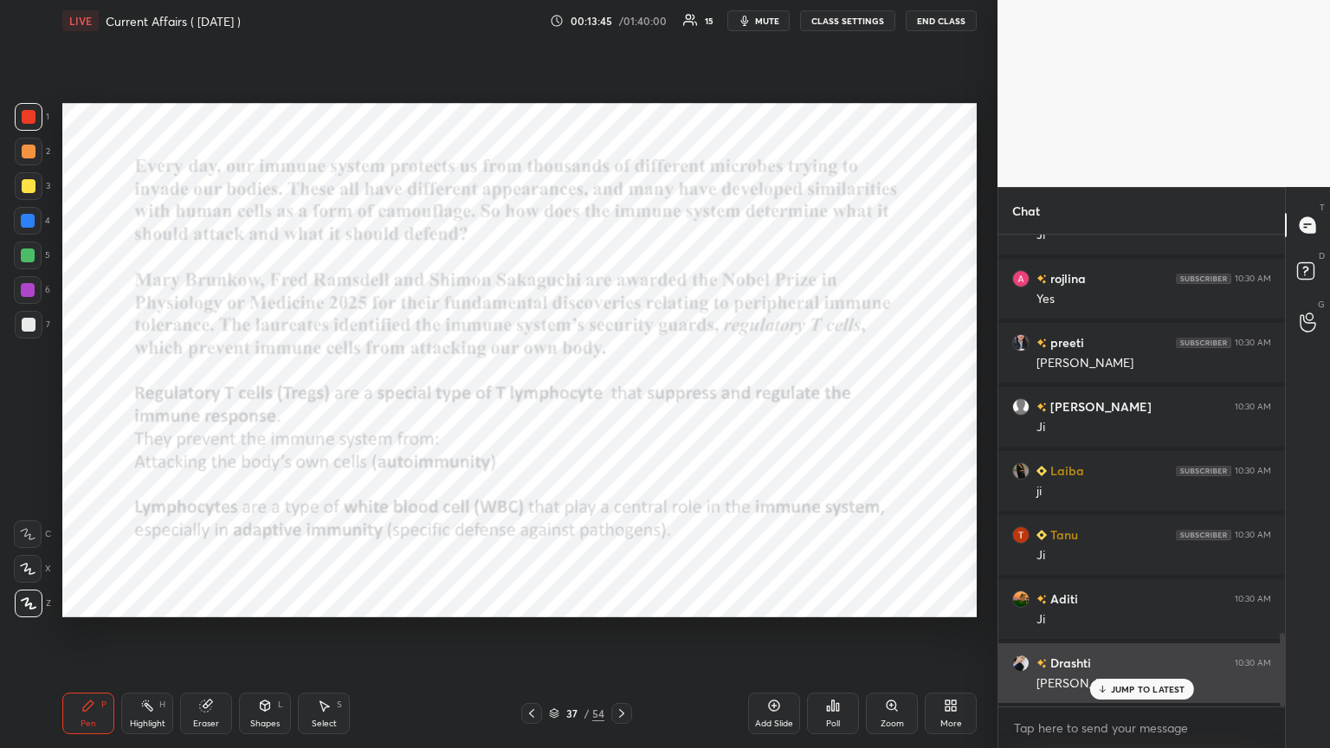
click at [621, 406] on p "JUMP TO LATEST" at bounding box center [1148, 689] width 74 height 10
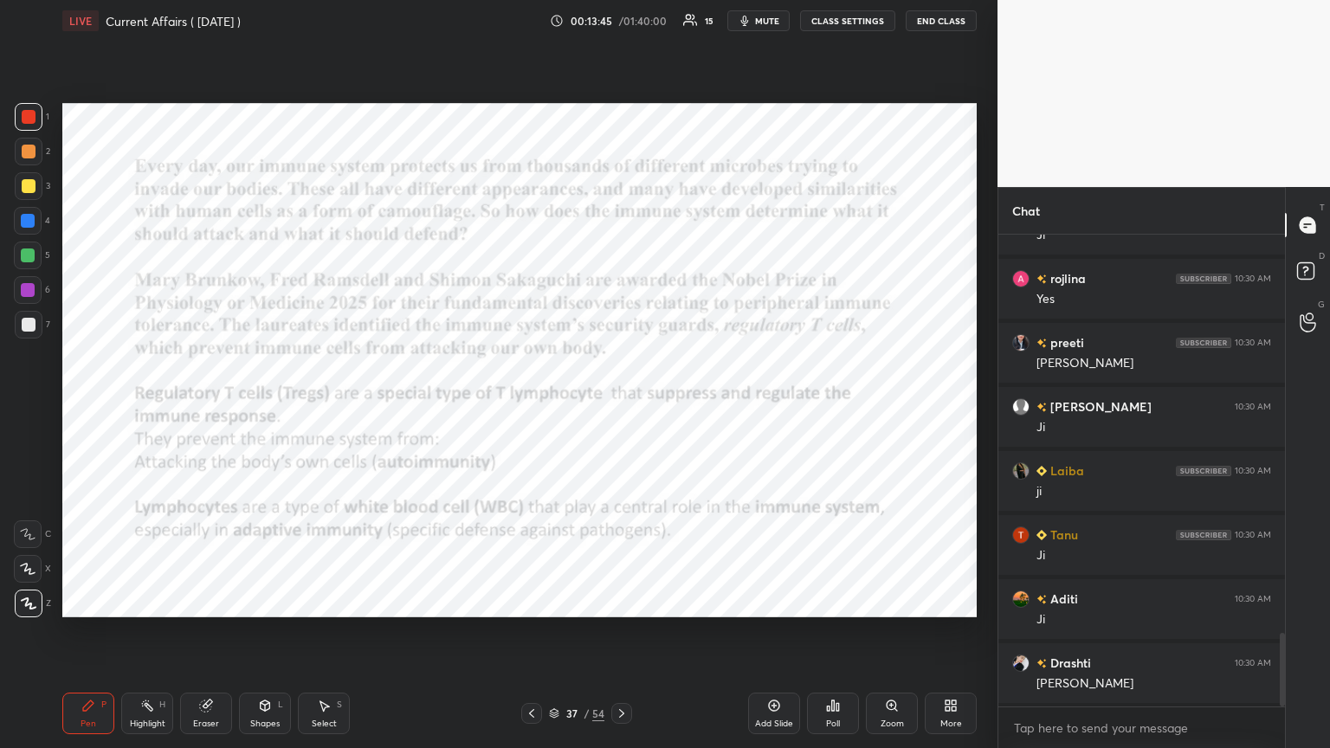
click at [621, 406] on icon at bounding box center [622, 714] width 14 height 14
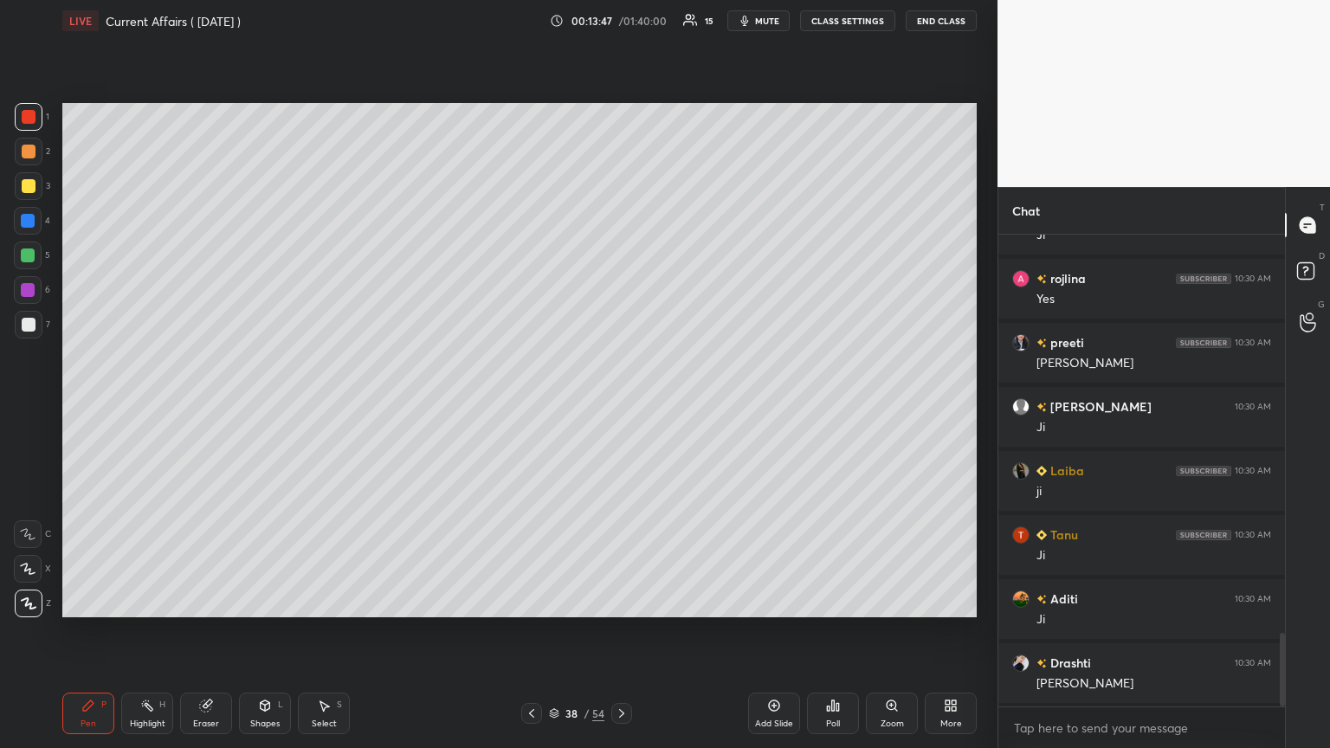
click at [621, 406] on icon at bounding box center [622, 714] width 14 height 14
click at [529, 406] on icon at bounding box center [532, 714] width 14 height 14
click at [531, 406] on icon at bounding box center [532, 714] width 14 height 14
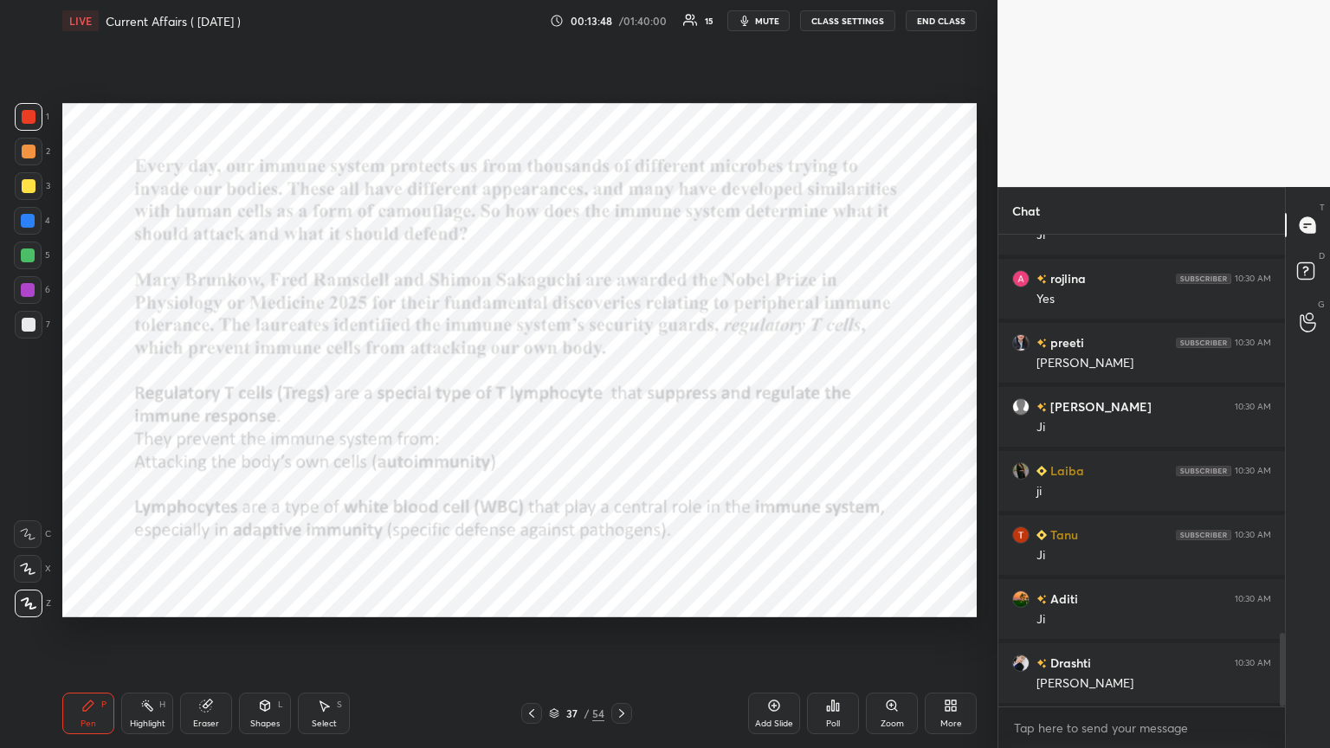
click at [534, 406] on icon at bounding box center [532, 714] width 14 height 14
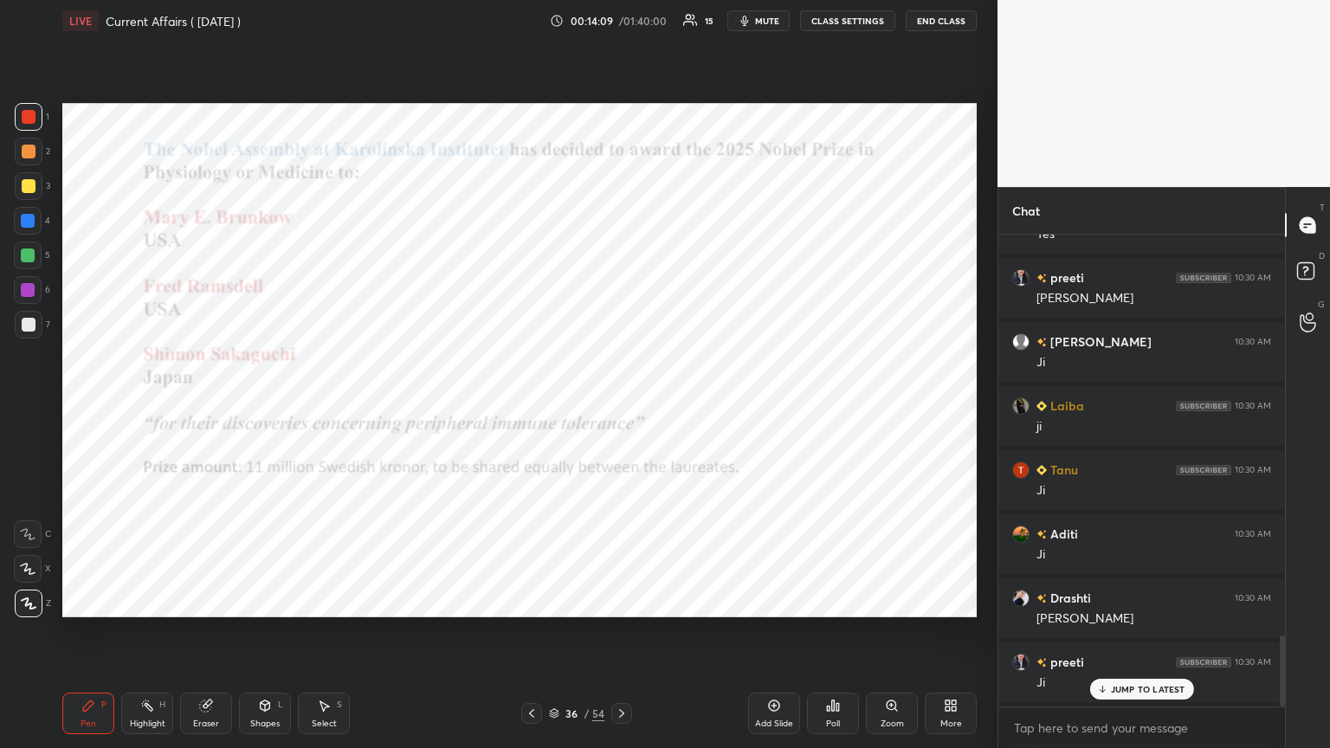
scroll to position [2677, 0]
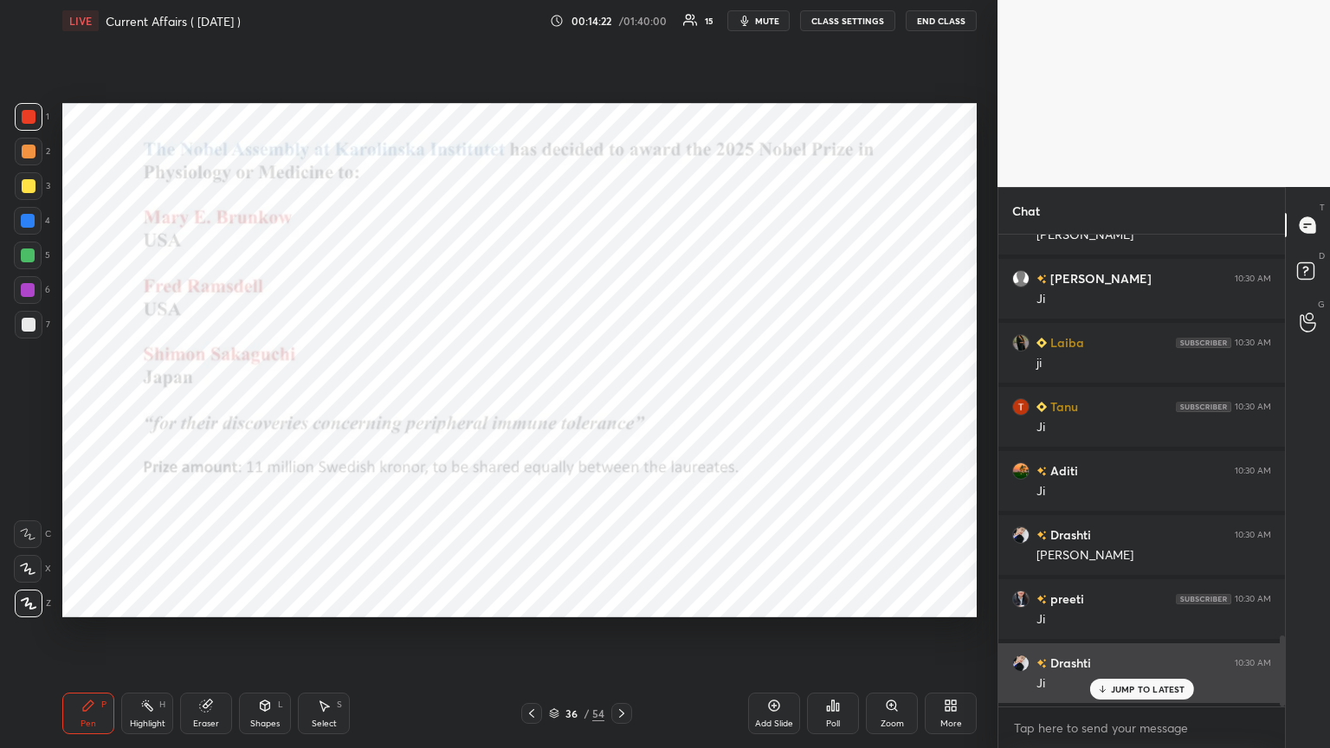
click at [621, 406] on p "JUMP TO LATEST" at bounding box center [1148, 689] width 74 height 10
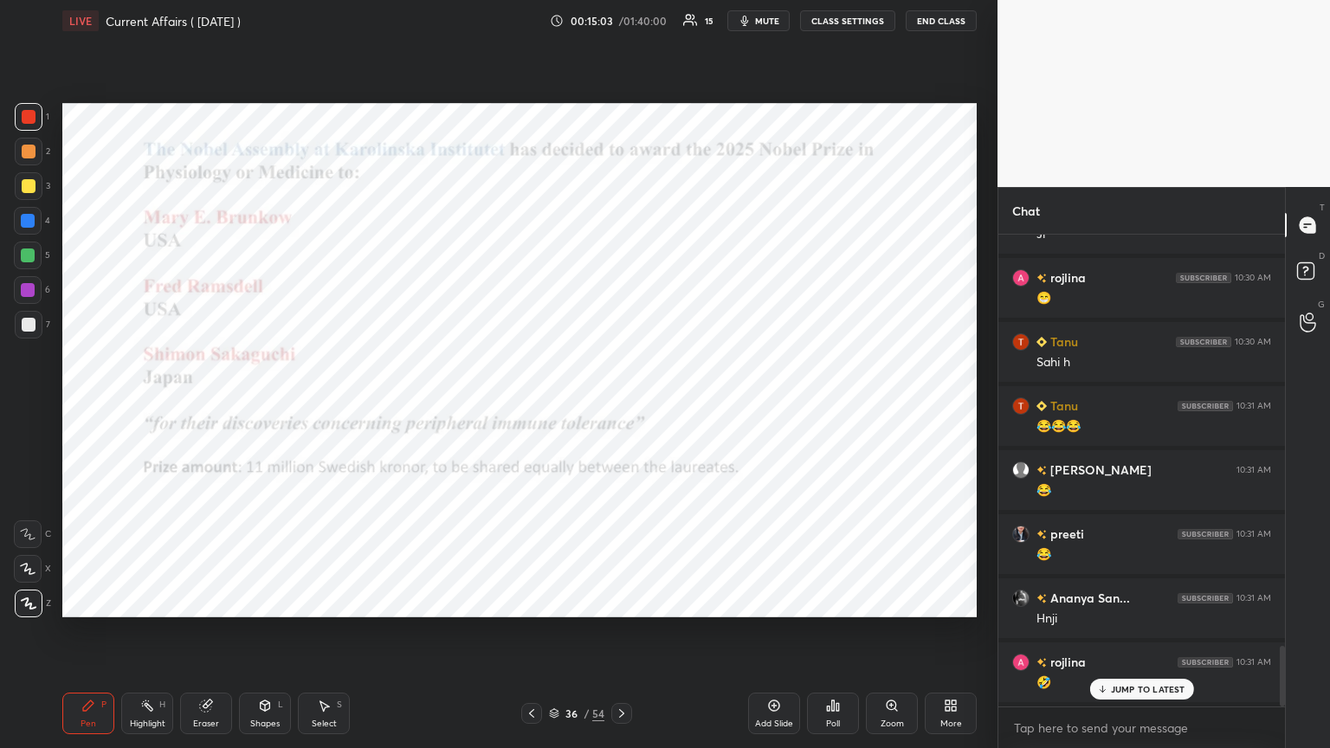
scroll to position [3190, 0]
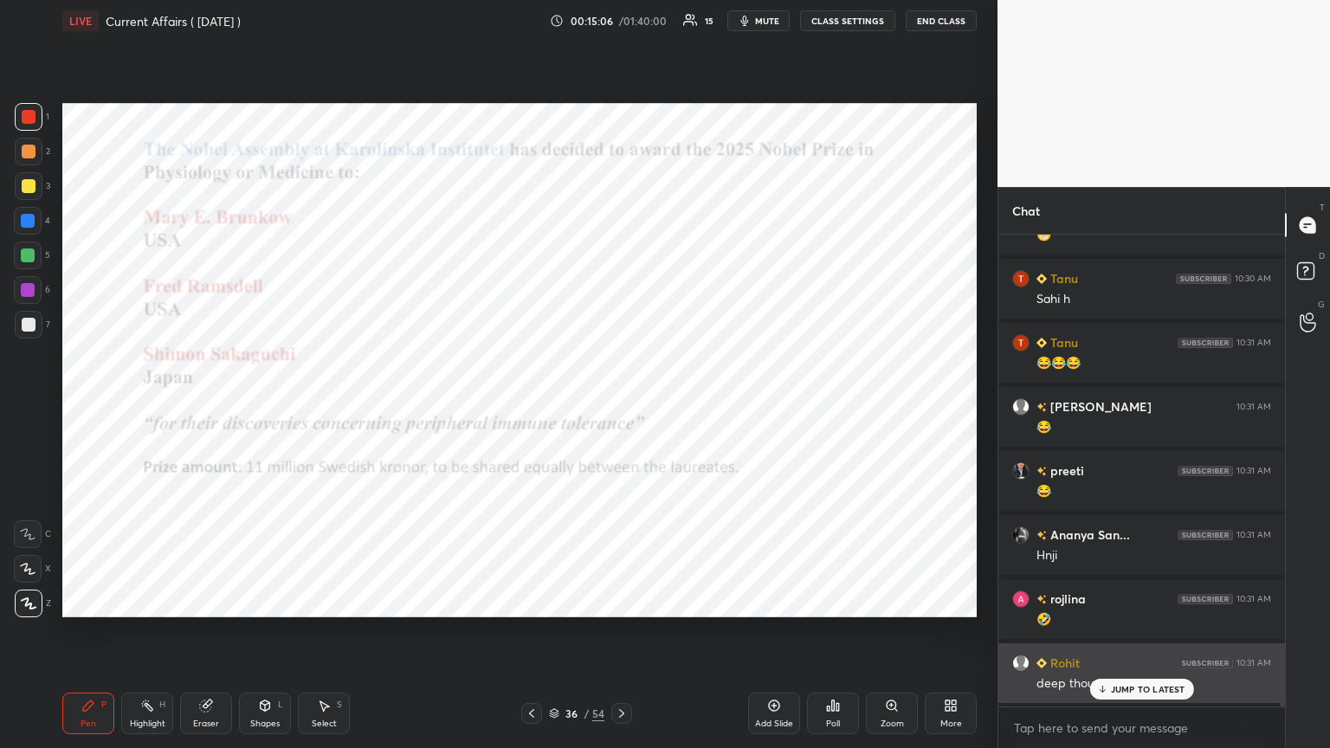
click at [621, 406] on icon at bounding box center [1101, 689] width 11 height 10
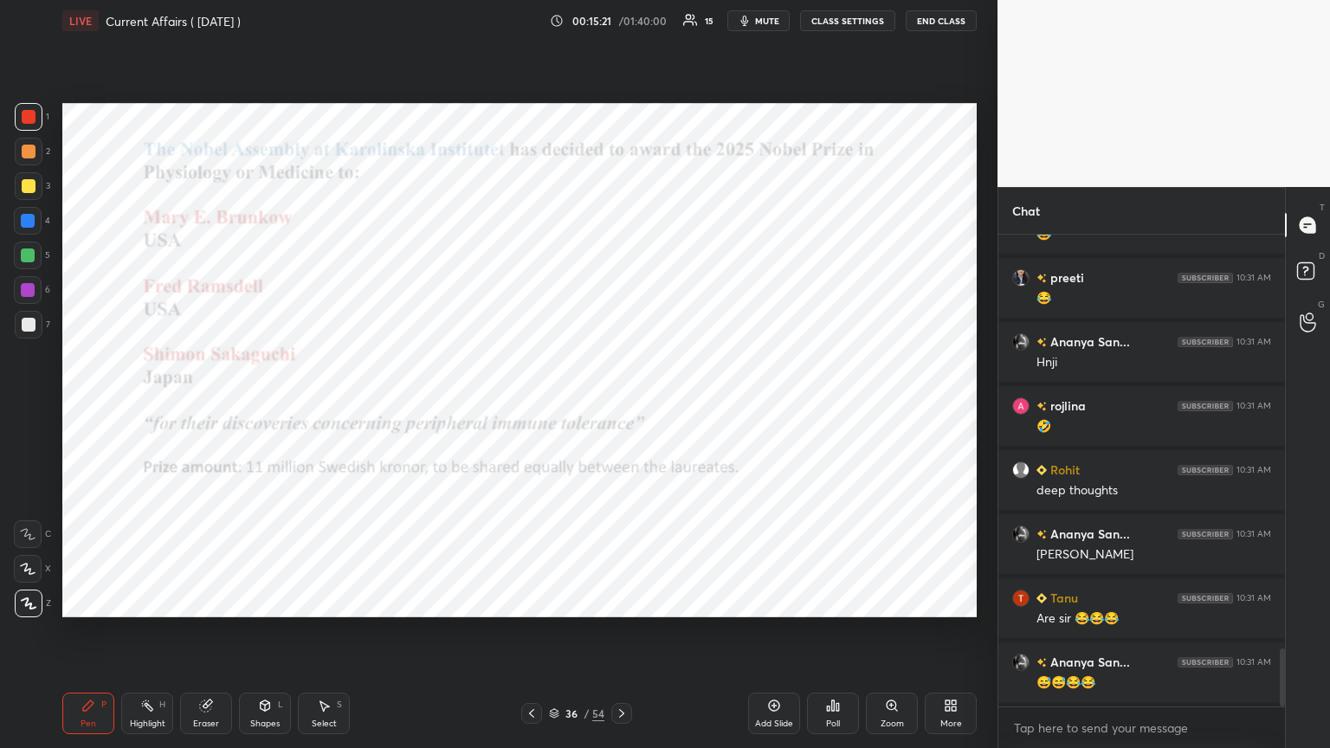
scroll to position [3446, 0]
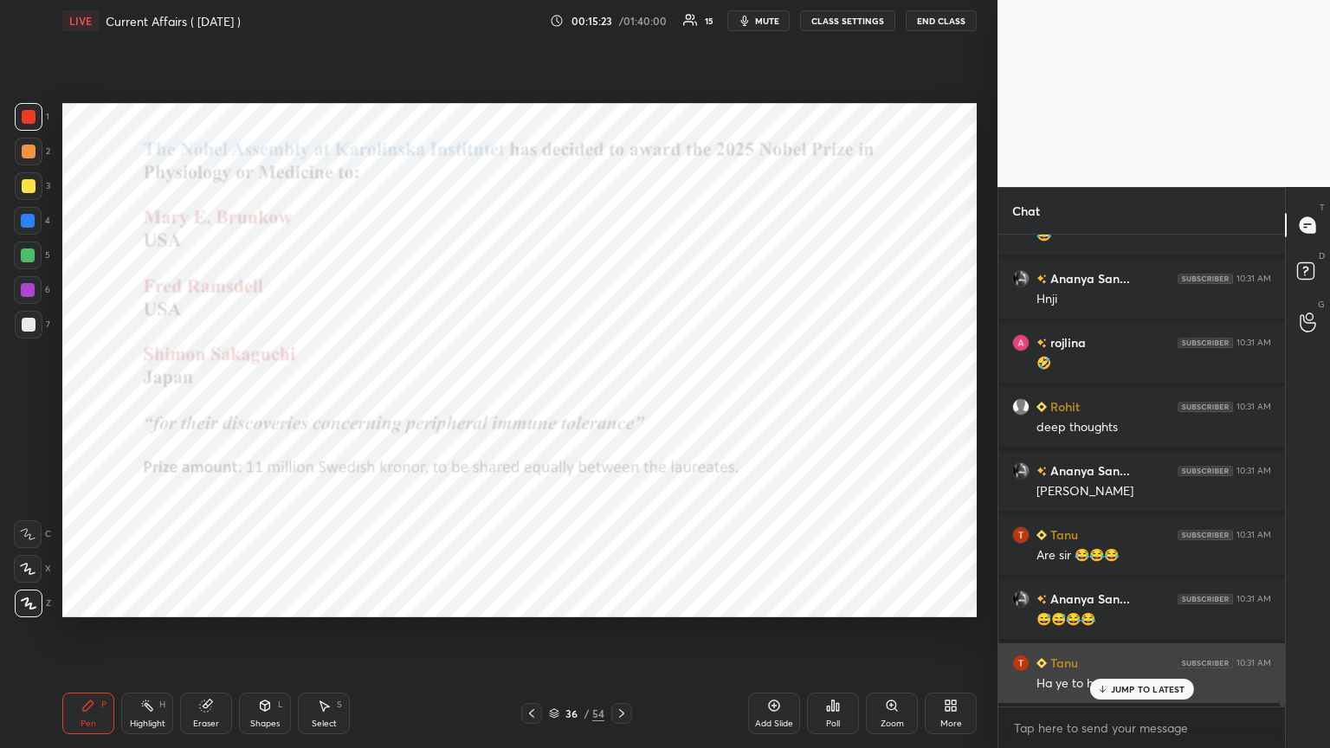
click at [621, 406] on p "JUMP TO LATEST" at bounding box center [1148, 689] width 74 height 10
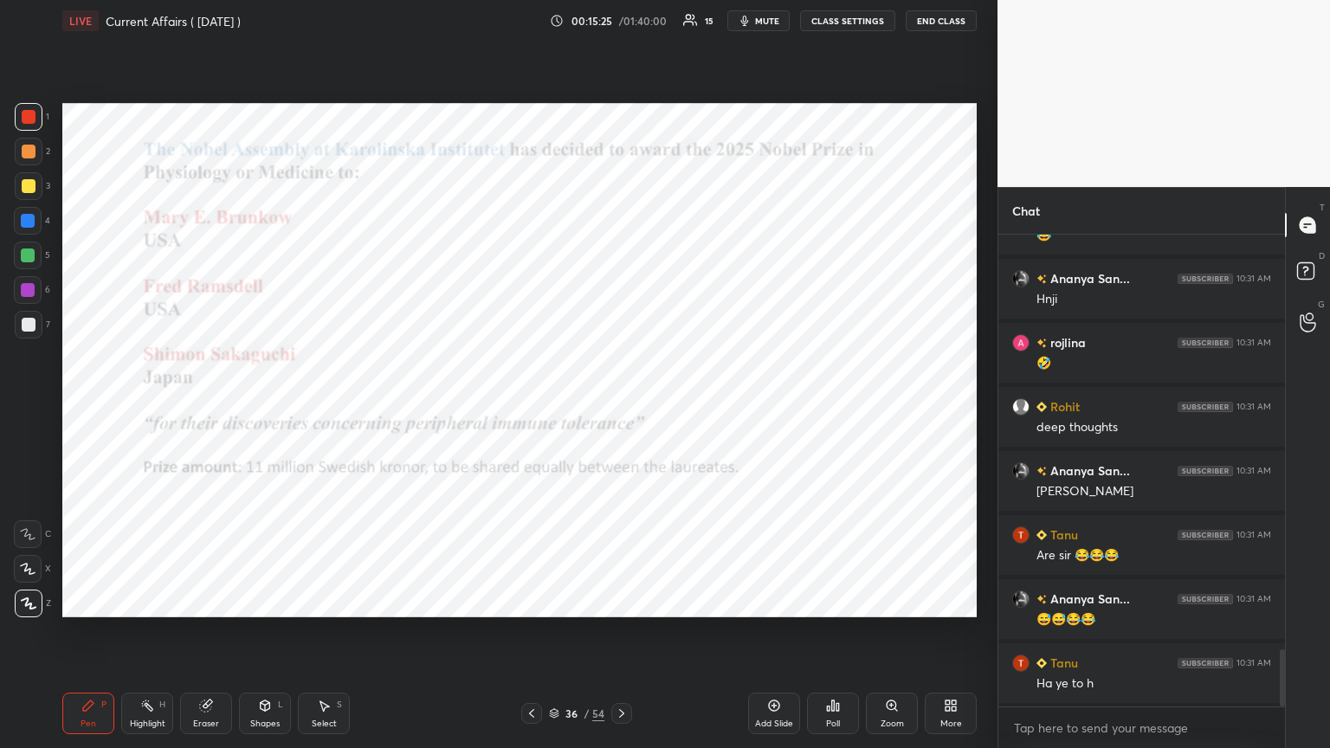
click at [621, 406] on icon at bounding box center [622, 714] width 14 height 14
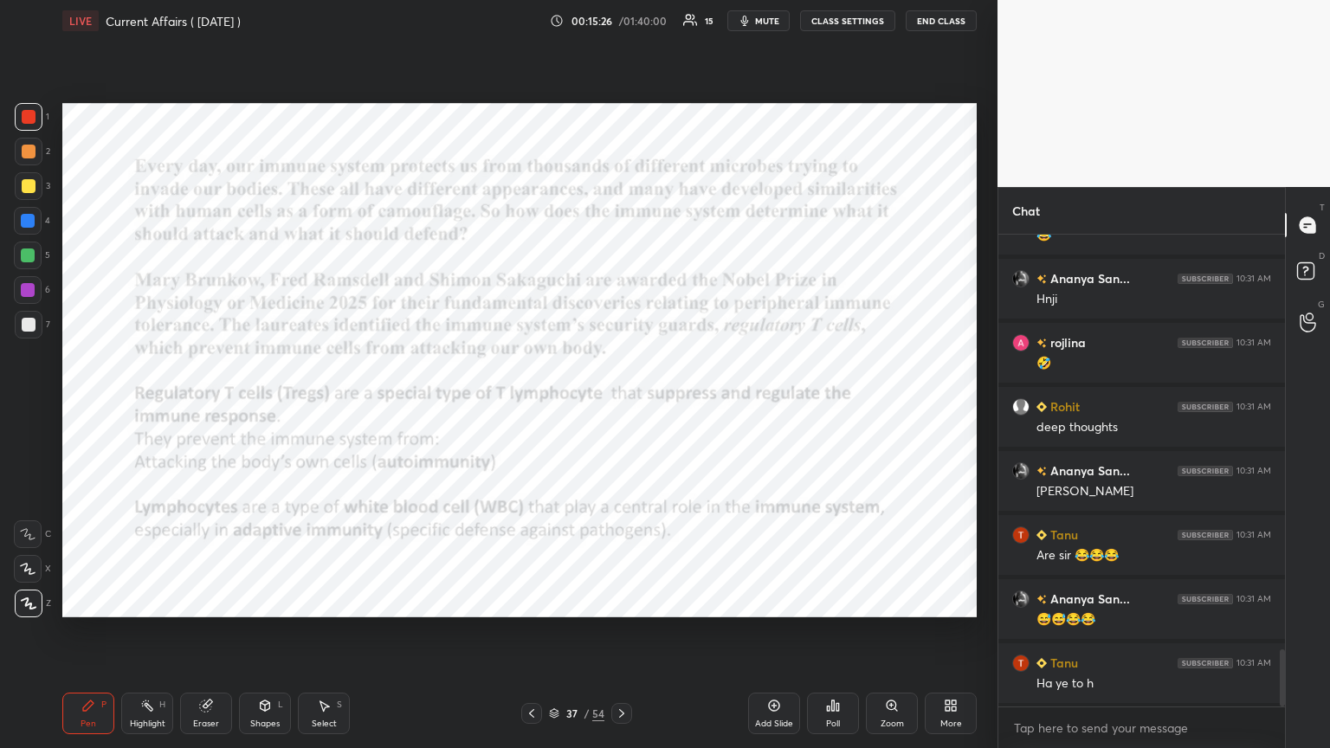
click at [528, 406] on icon at bounding box center [532, 714] width 14 height 14
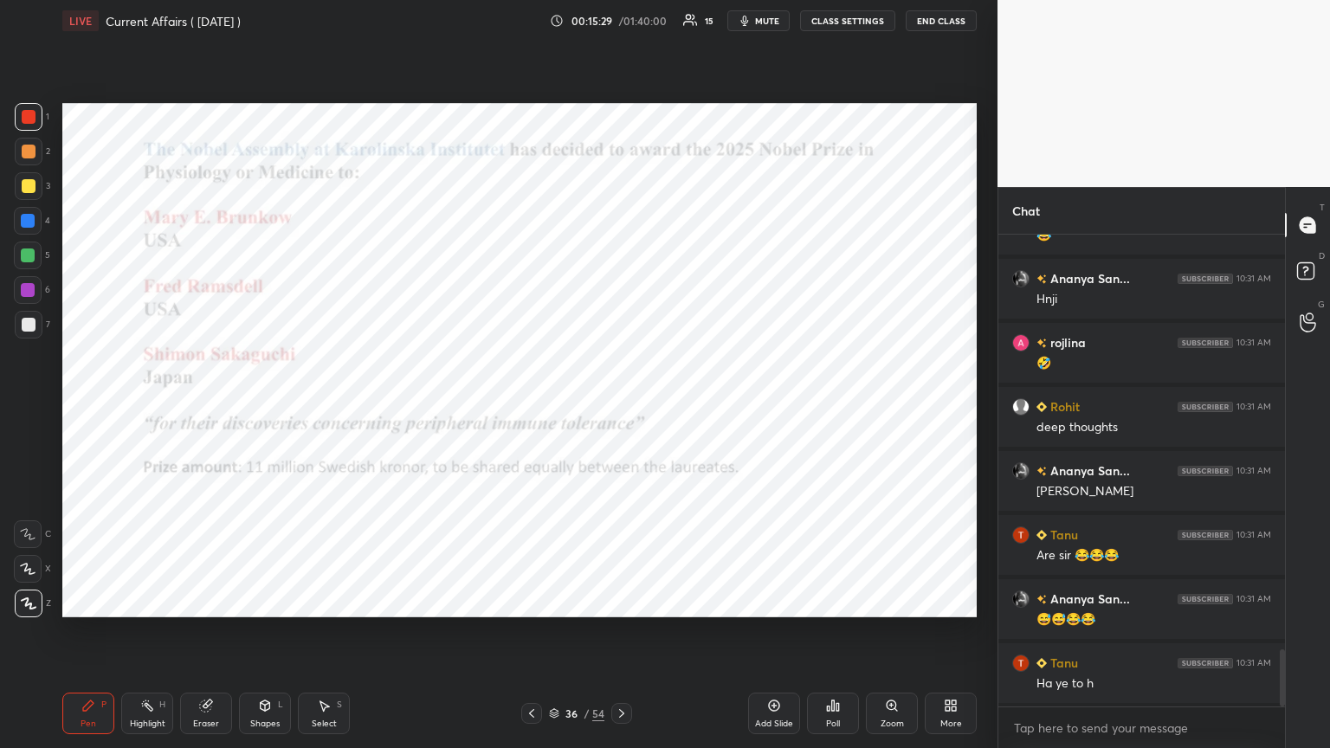
click at [616, 406] on icon at bounding box center [622, 714] width 14 height 14
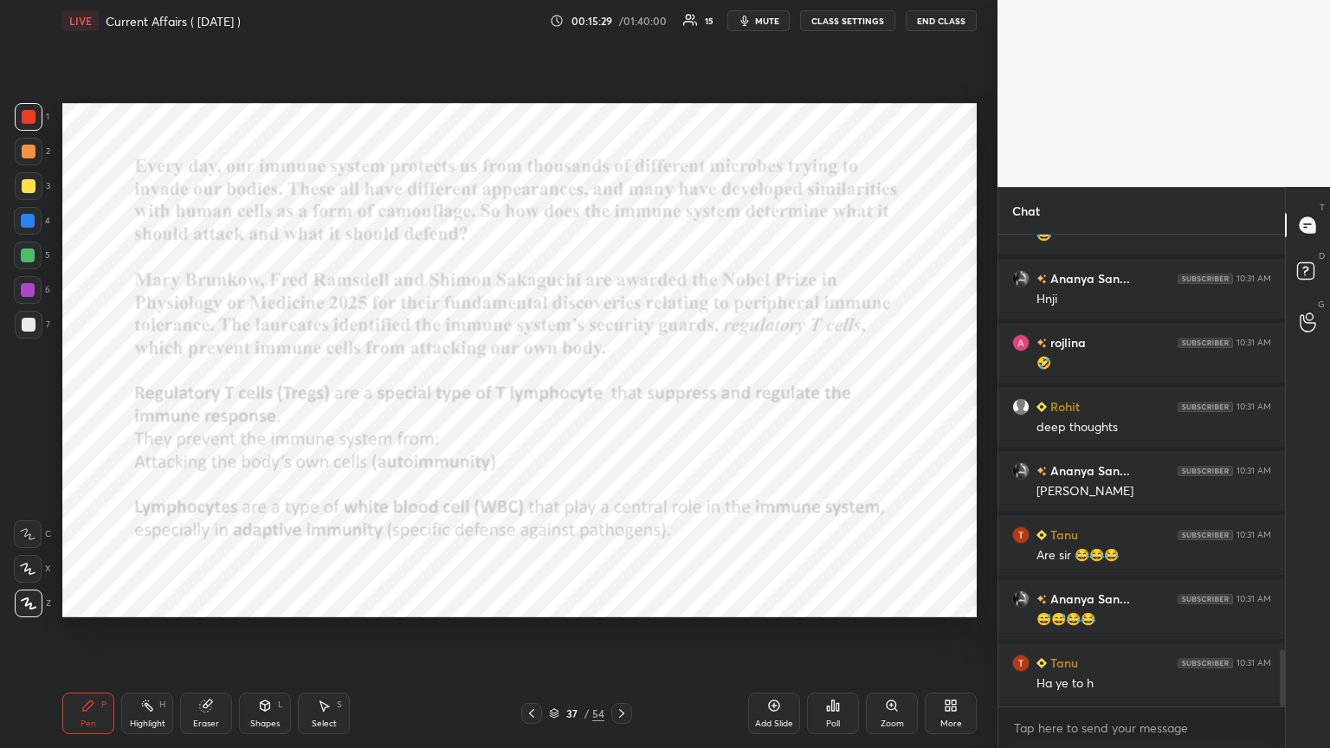
click at [620, 406] on icon at bounding box center [622, 714] width 14 height 14
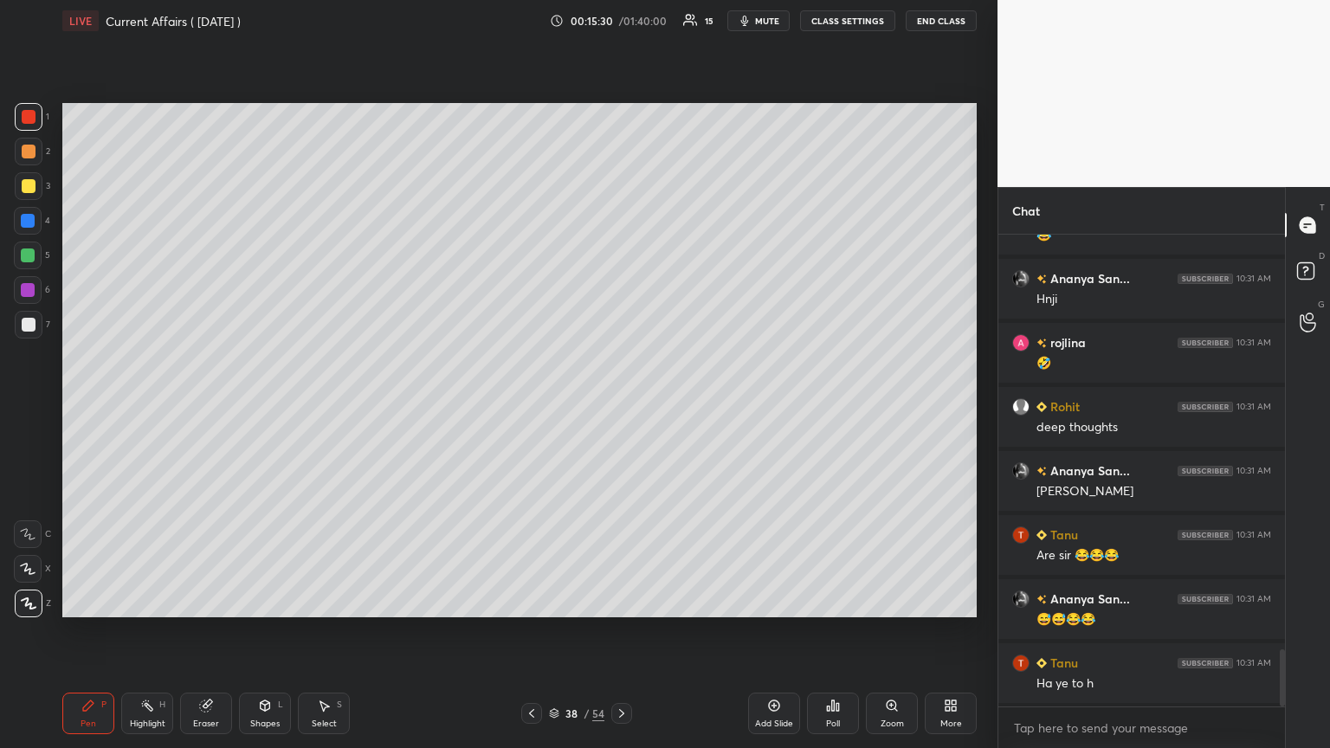
click at [619, 406] on icon at bounding box center [622, 714] width 14 height 14
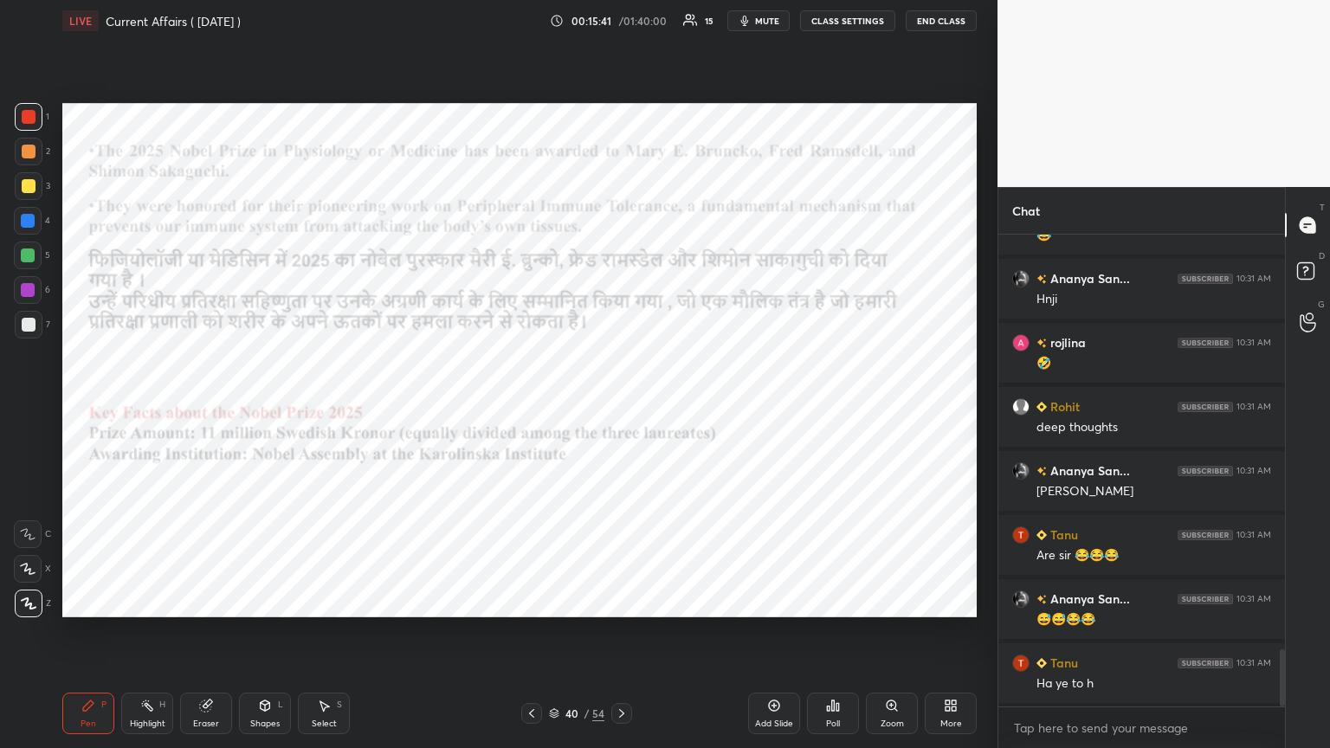
click at [618, 406] on icon at bounding box center [622, 714] width 14 height 14
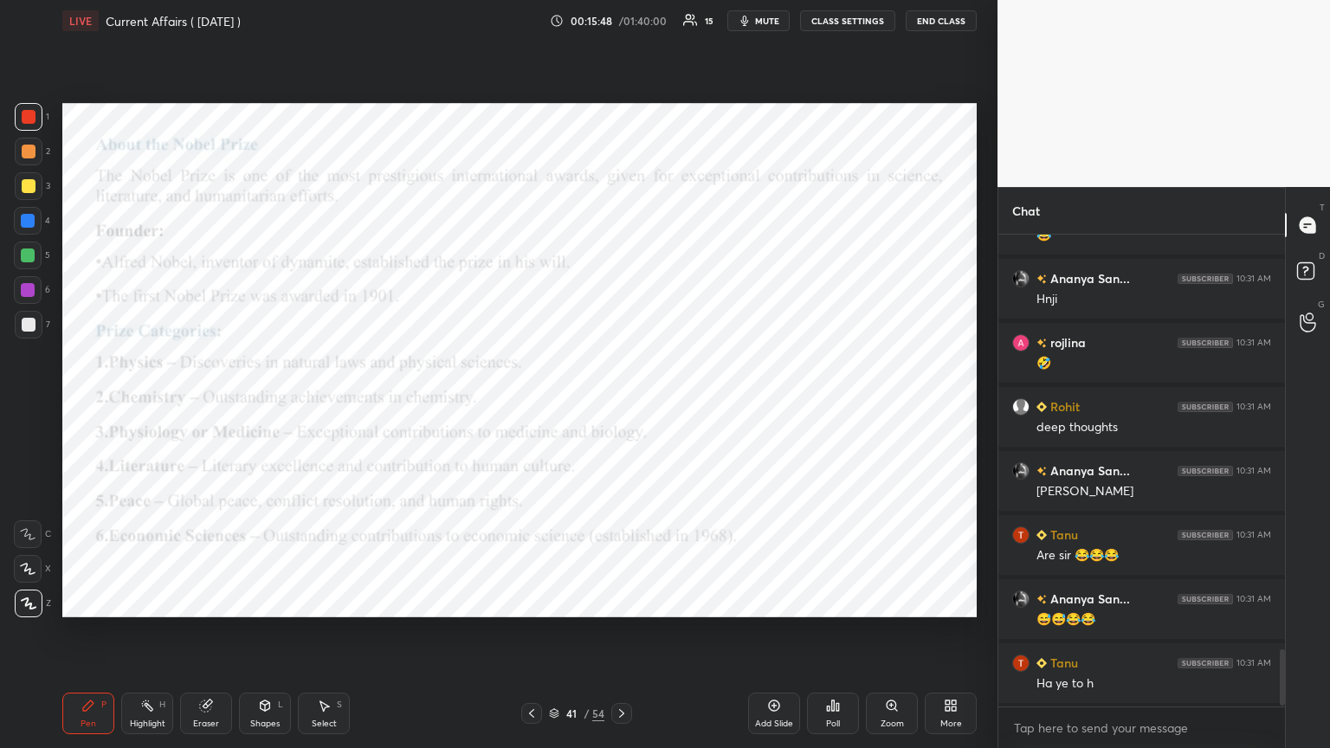
scroll to position [3511, 0]
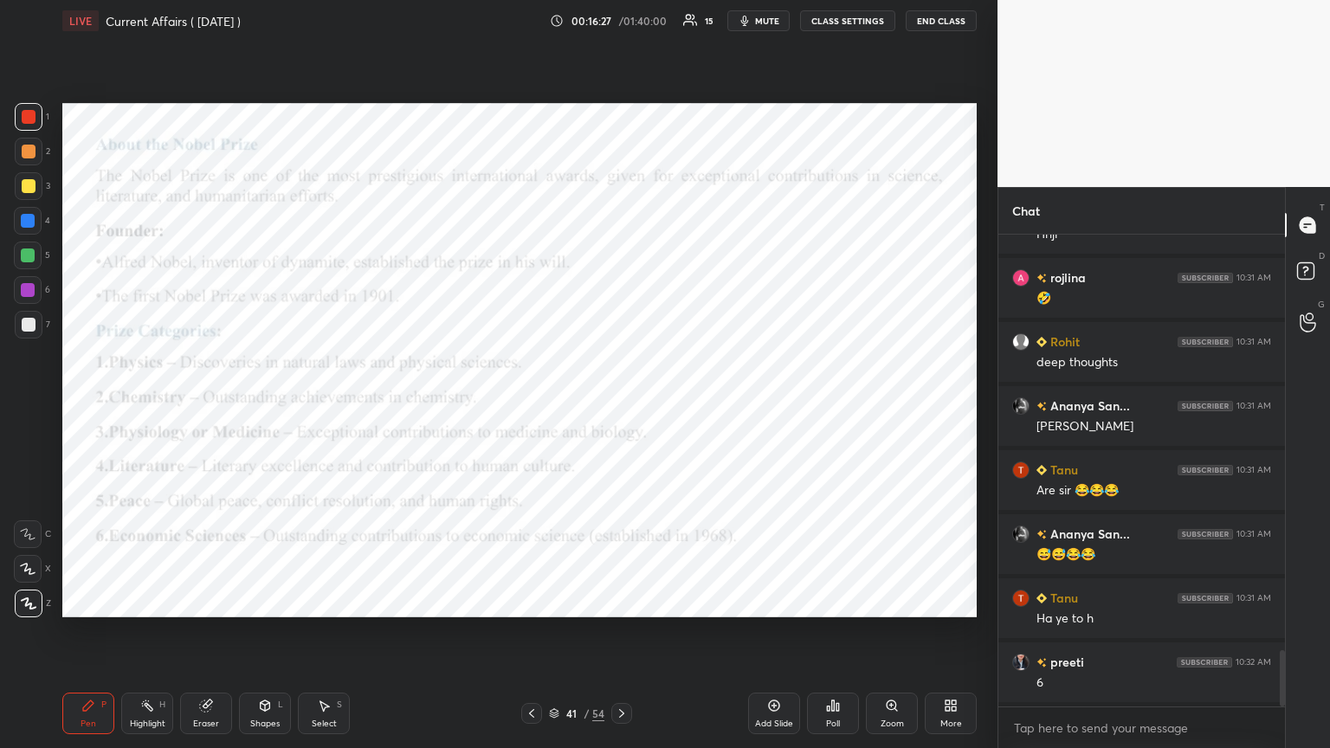
click at [27, 223] on div at bounding box center [28, 221] width 14 height 14
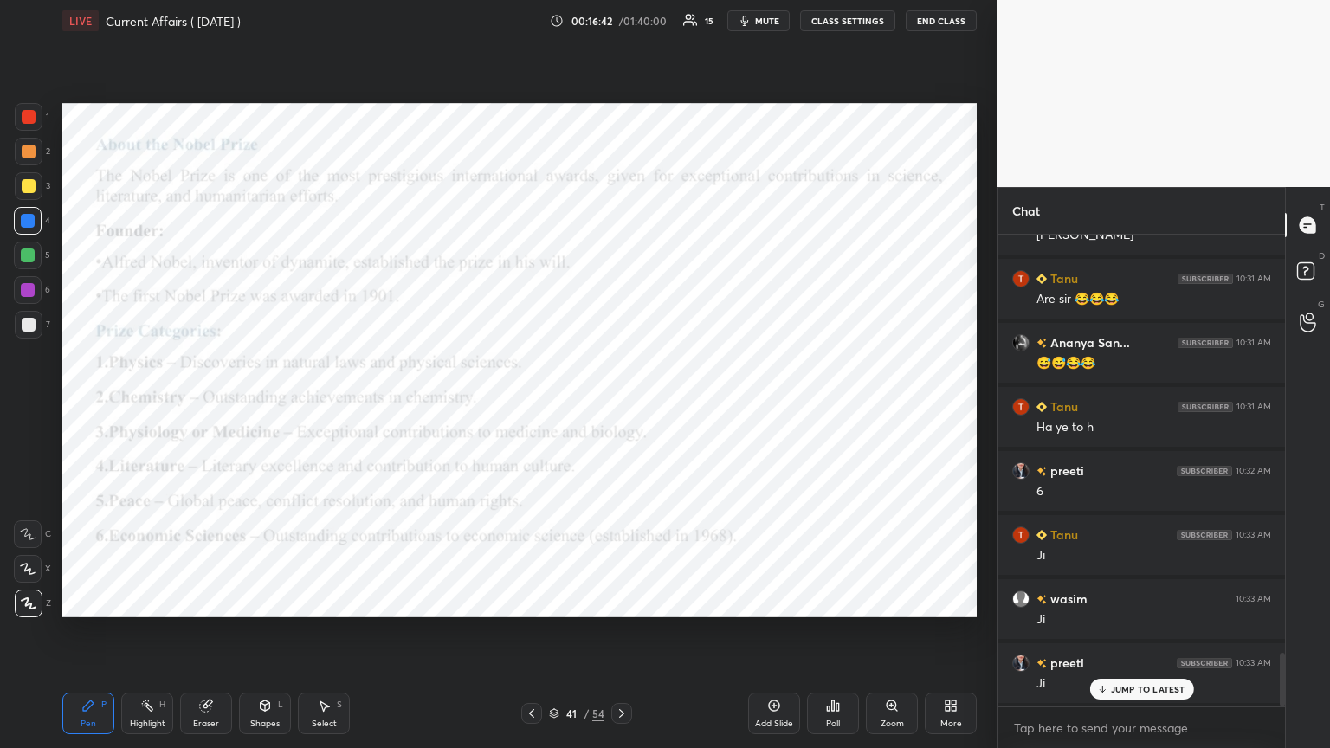
scroll to position [3744, 0]
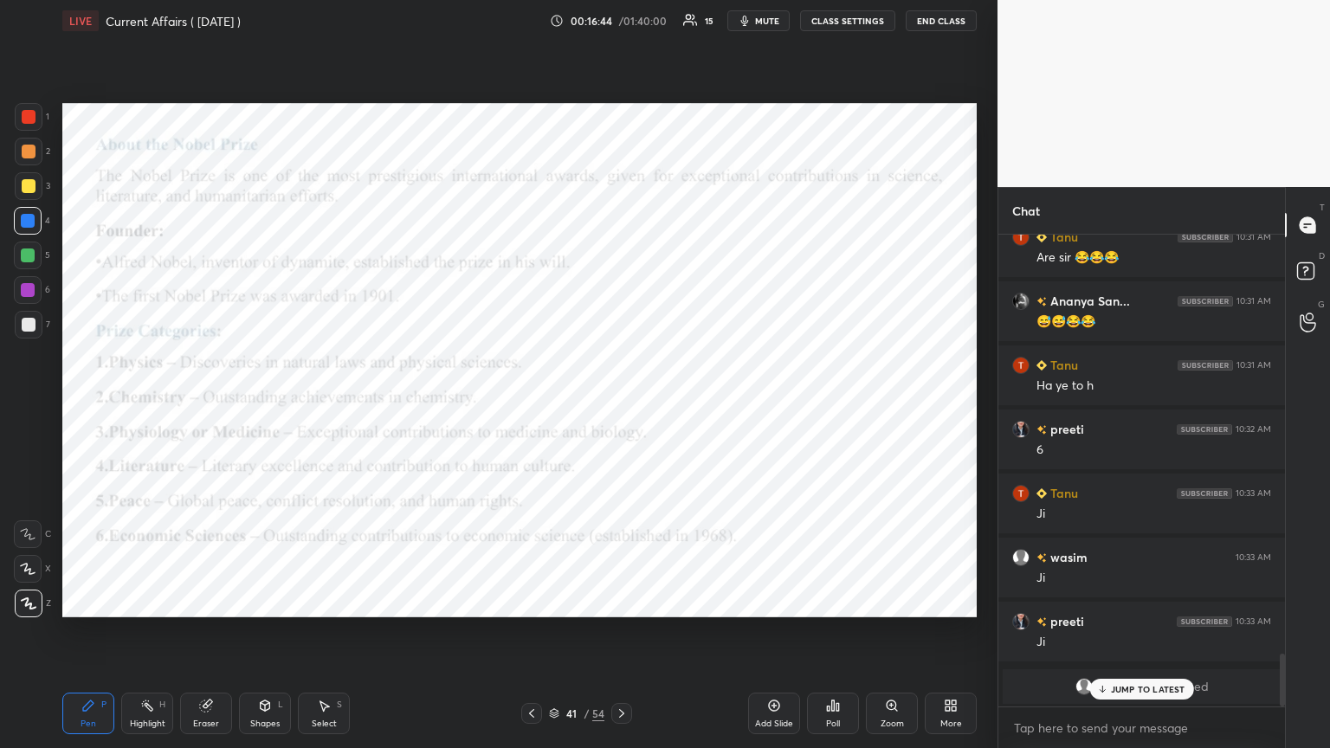
click at [23, 120] on div at bounding box center [29, 117] width 14 height 14
click at [23, 290] on div at bounding box center [28, 290] width 14 height 14
click at [621, 406] on p "JUMP TO LATEST" at bounding box center [1148, 689] width 74 height 10
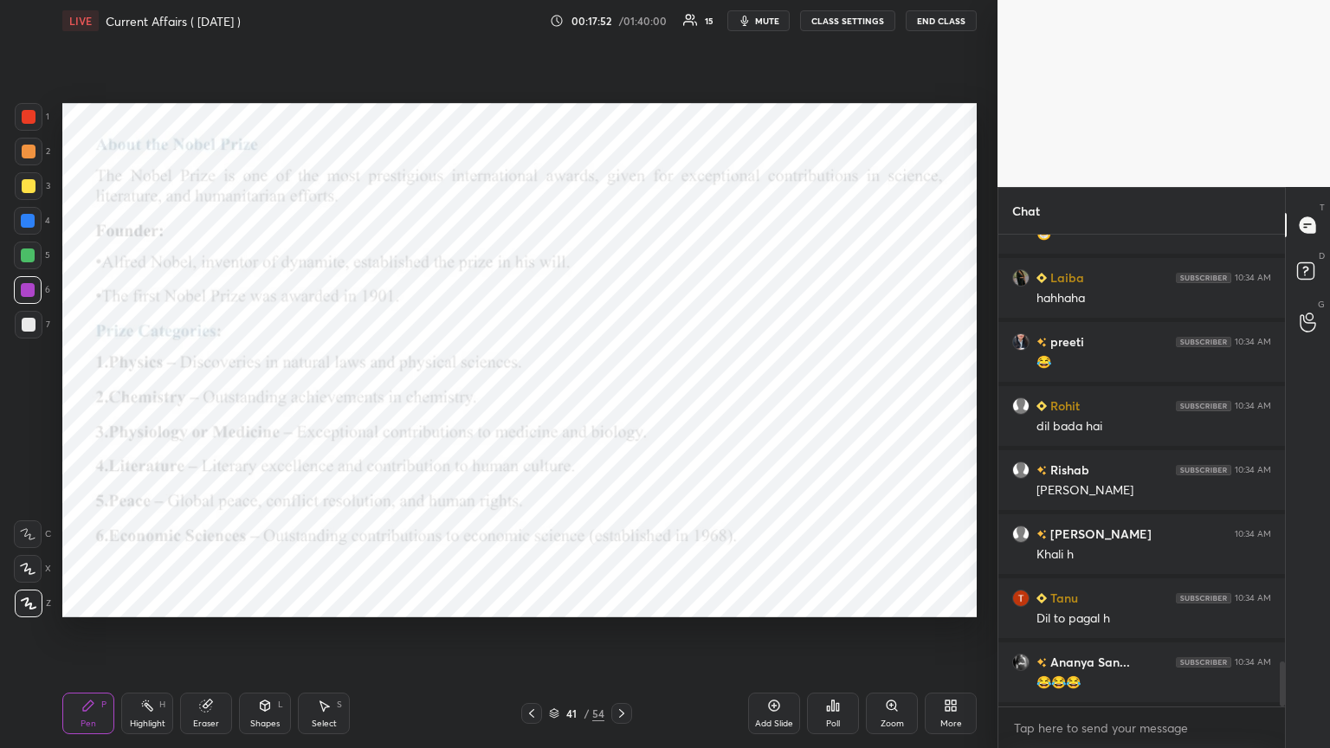
scroll to position [4513, 0]
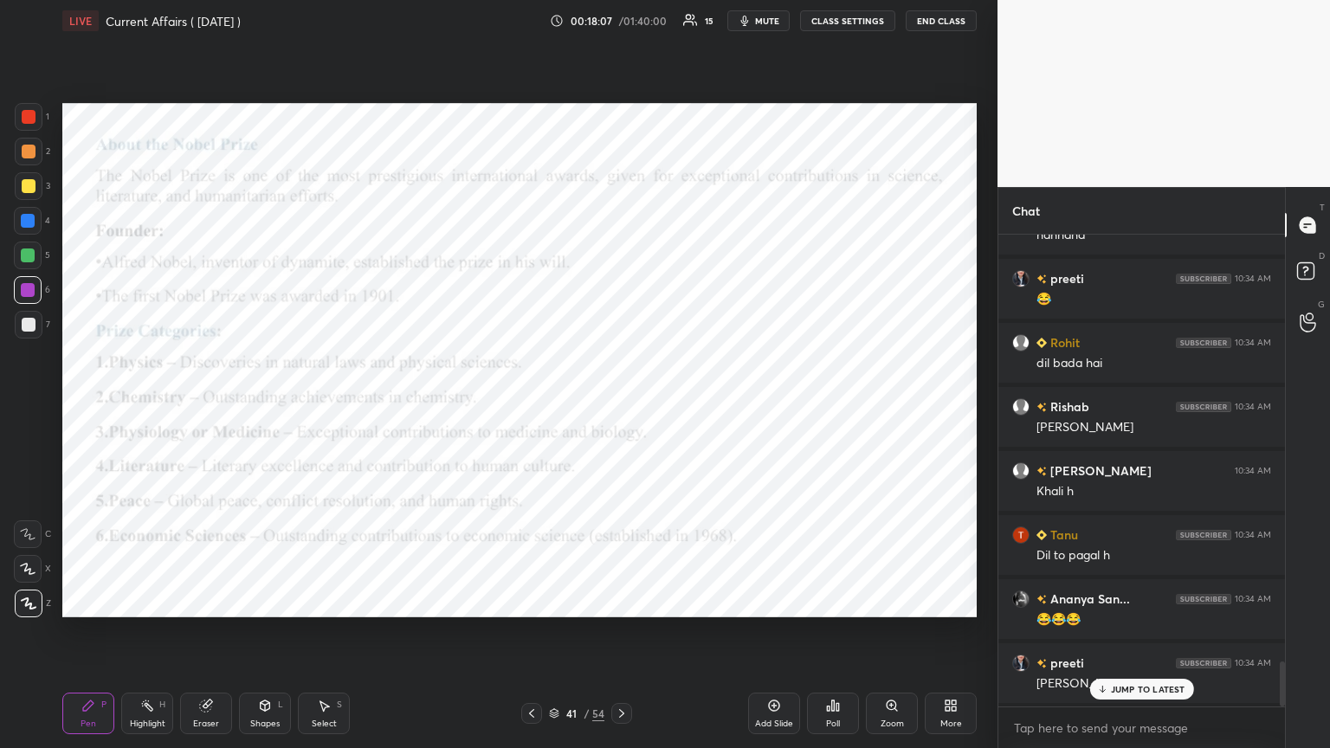
click at [621, 406] on icon at bounding box center [622, 714] width 14 height 14
click at [535, 406] on icon at bounding box center [532, 714] width 14 height 14
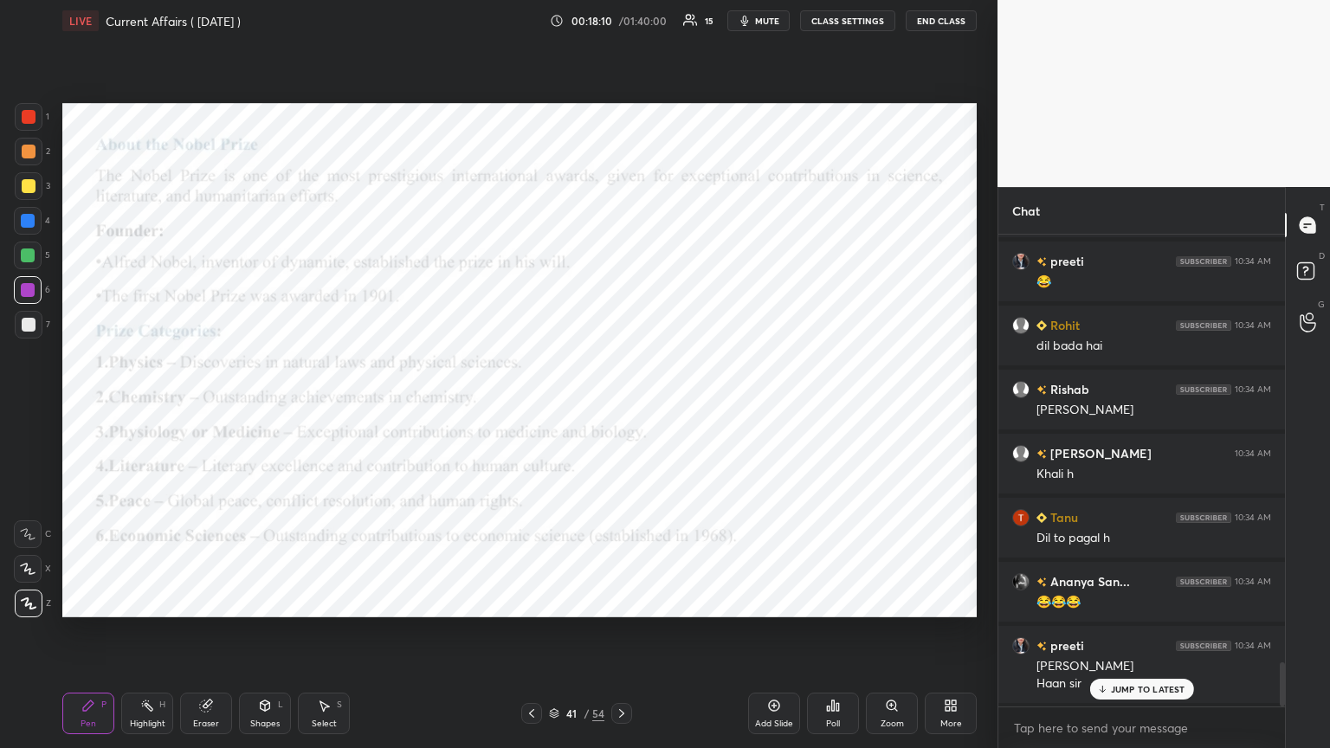
click at [530, 406] on icon at bounding box center [532, 714] width 14 height 14
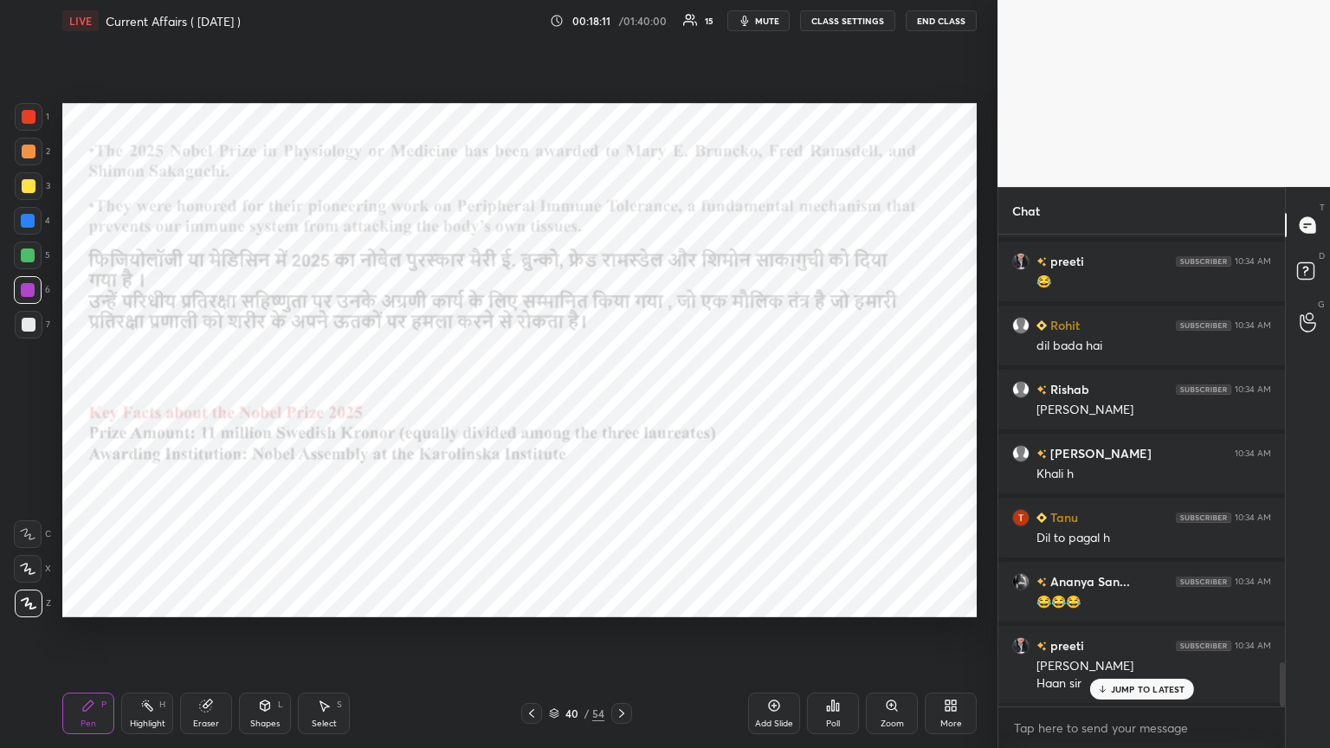
scroll to position [4572, 0]
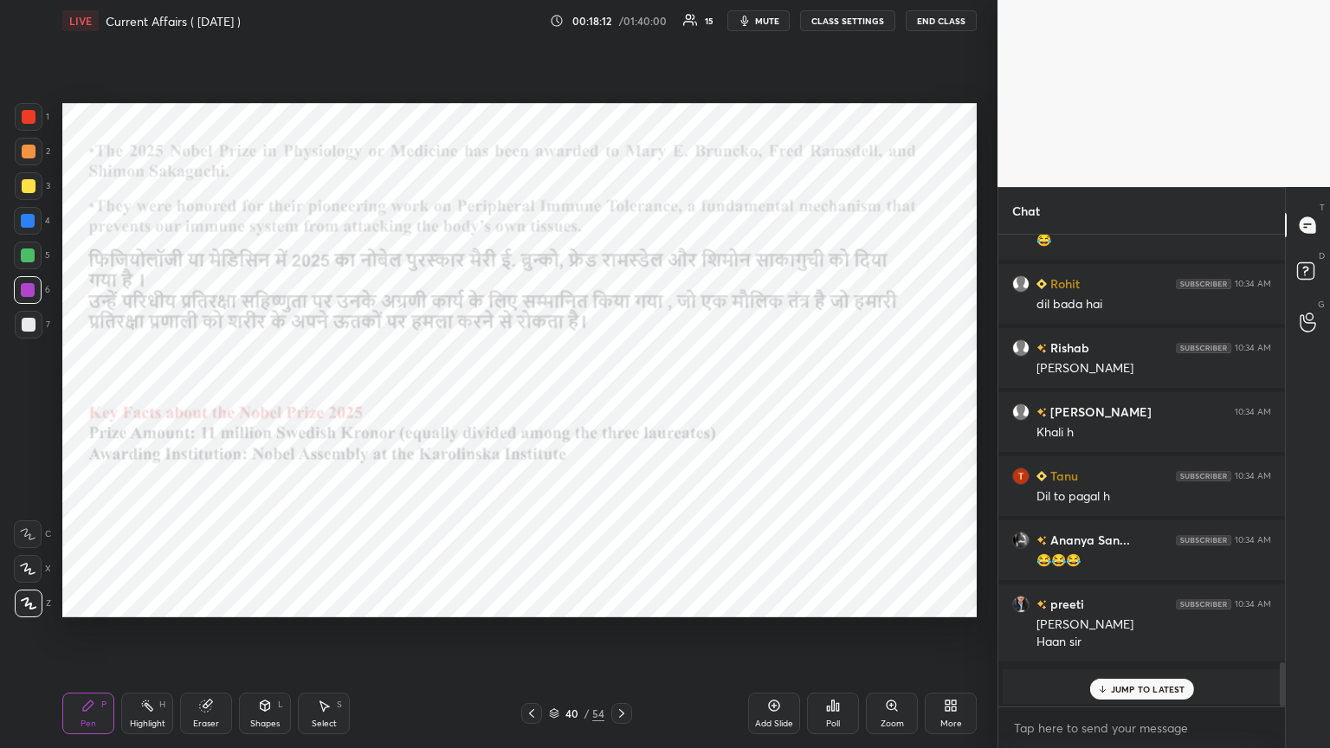
click at [621, 406] on div "JUMP TO LATEST" at bounding box center [1141, 689] width 104 height 21
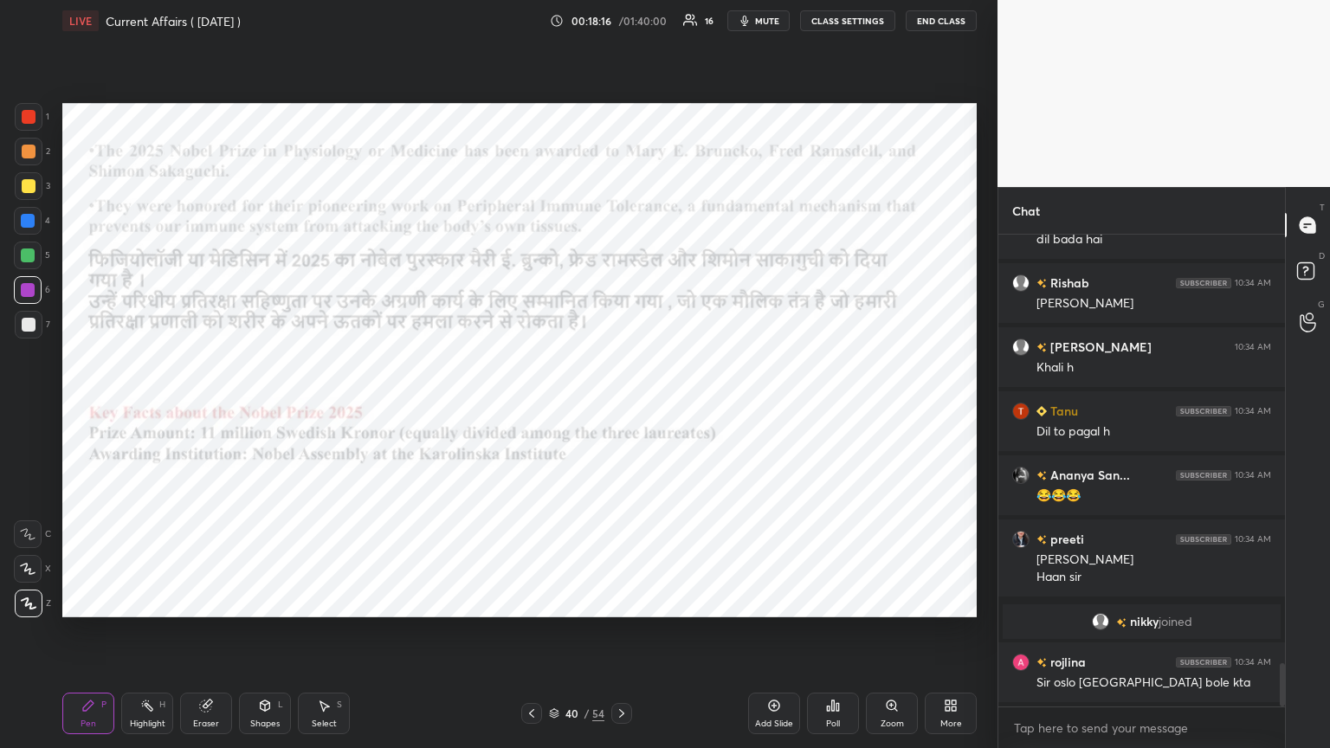
click at [25, 221] on div at bounding box center [28, 221] width 14 height 14
click at [621, 406] on icon at bounding box center [622, 714] width 14 height 14
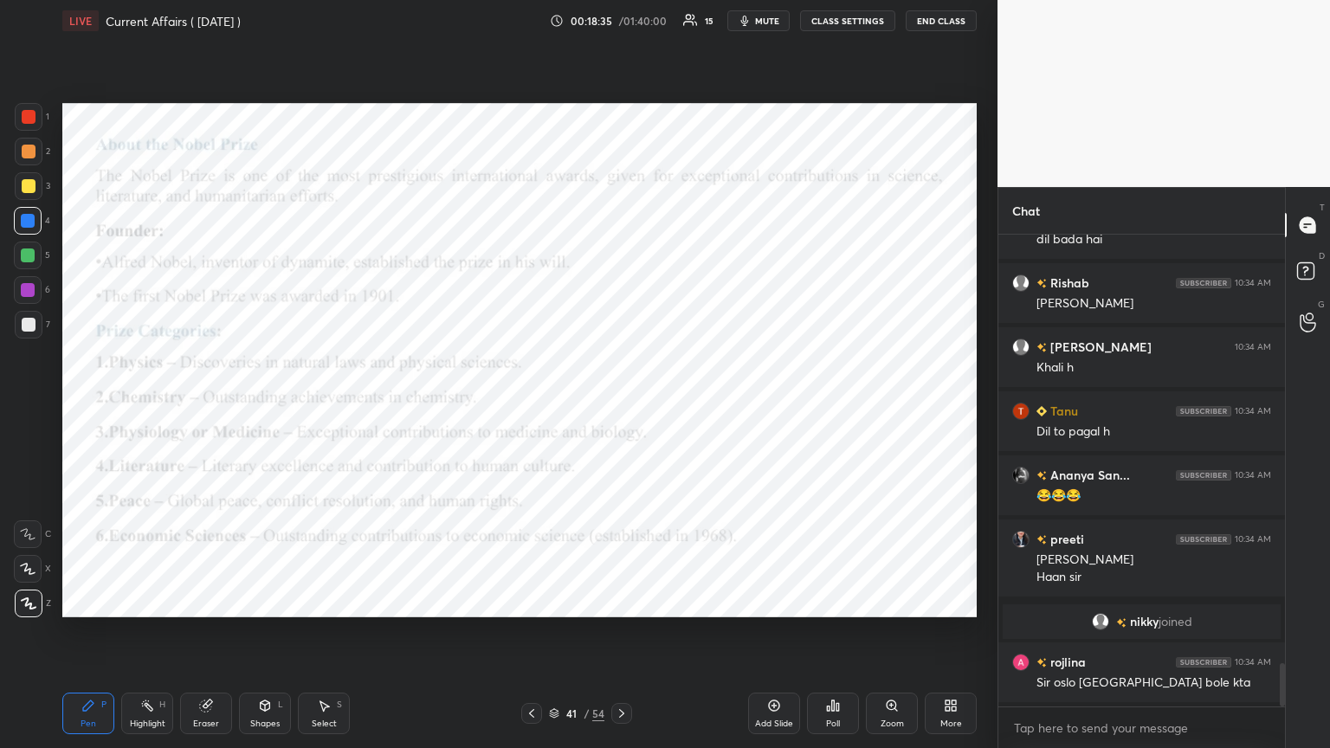
scroll to position [4700, 0]
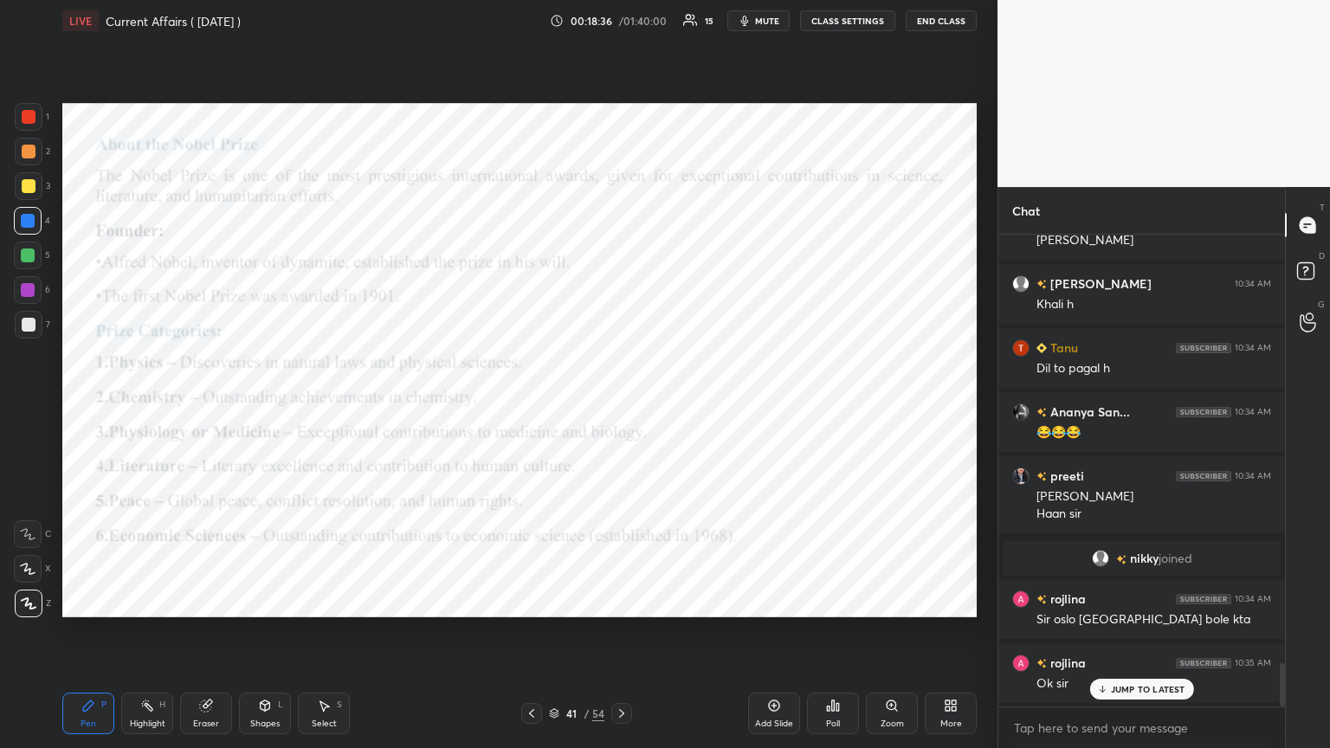
click at [529, 406] on icon at bounding box center [532, 714] width 14 height 14
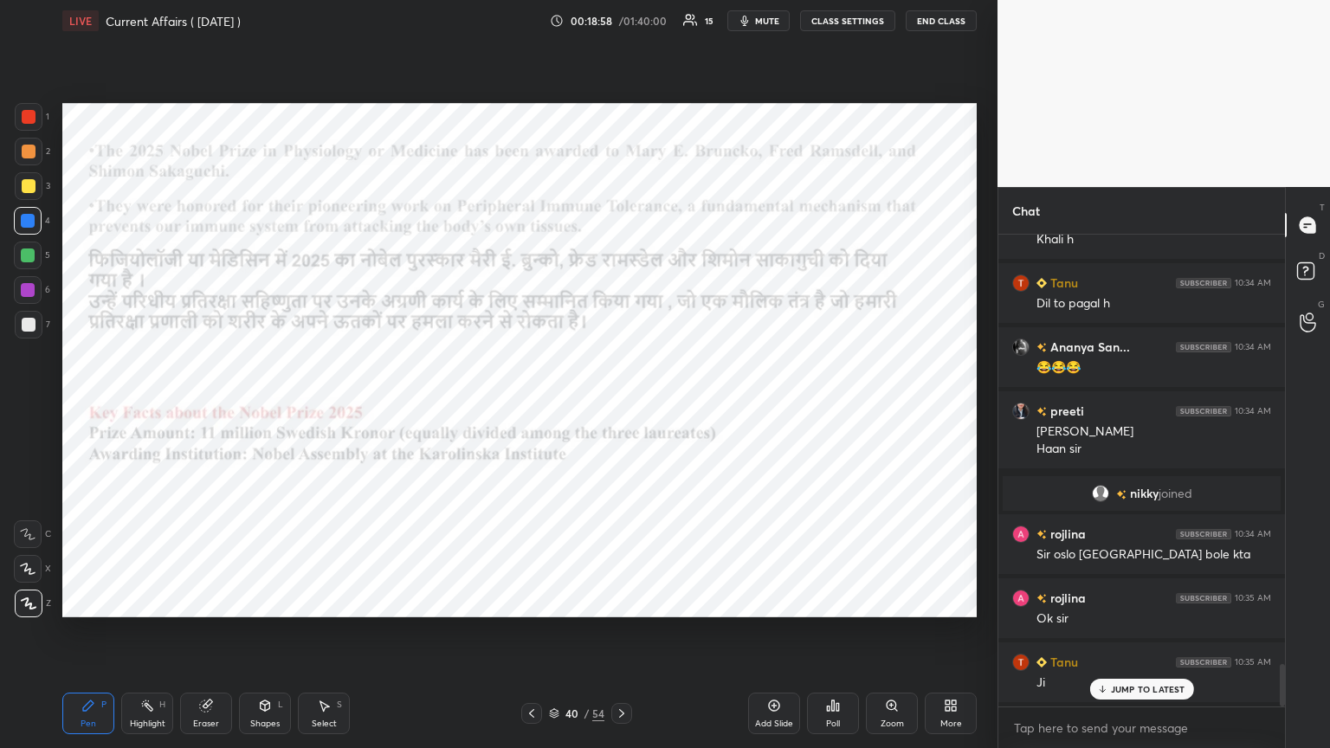
scroll to position [4828, 0]
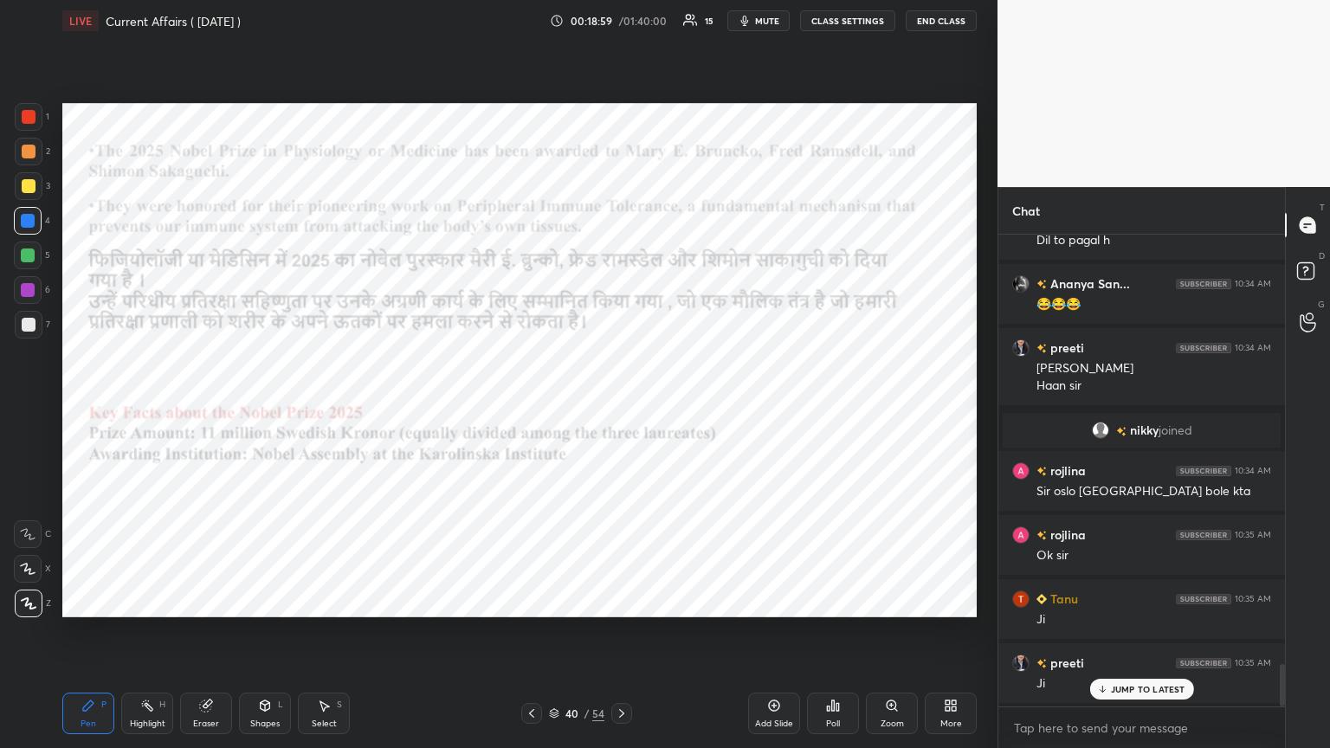
click at [621, 406] on icon at bounding box center [621, 713] width 5 height 9
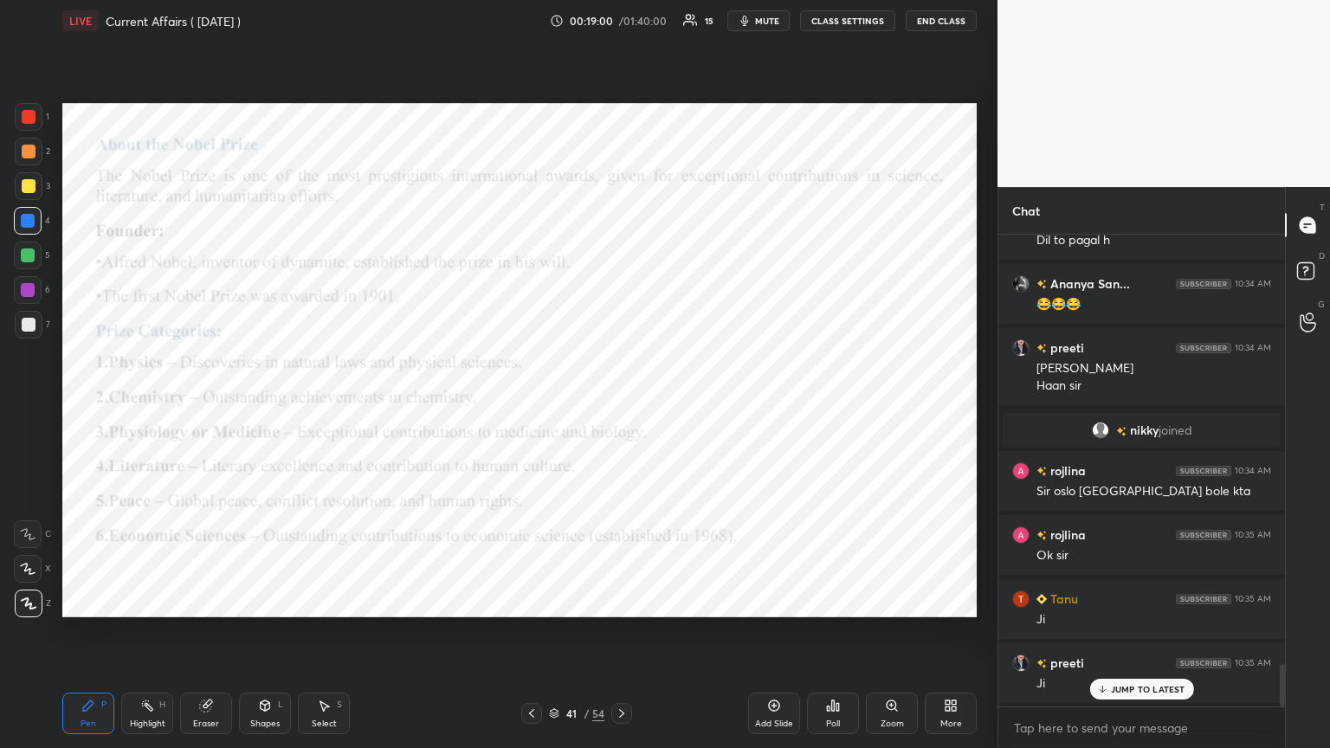
click at [620, 406] on icon at bounding box center [622, 714] width 14 height 14
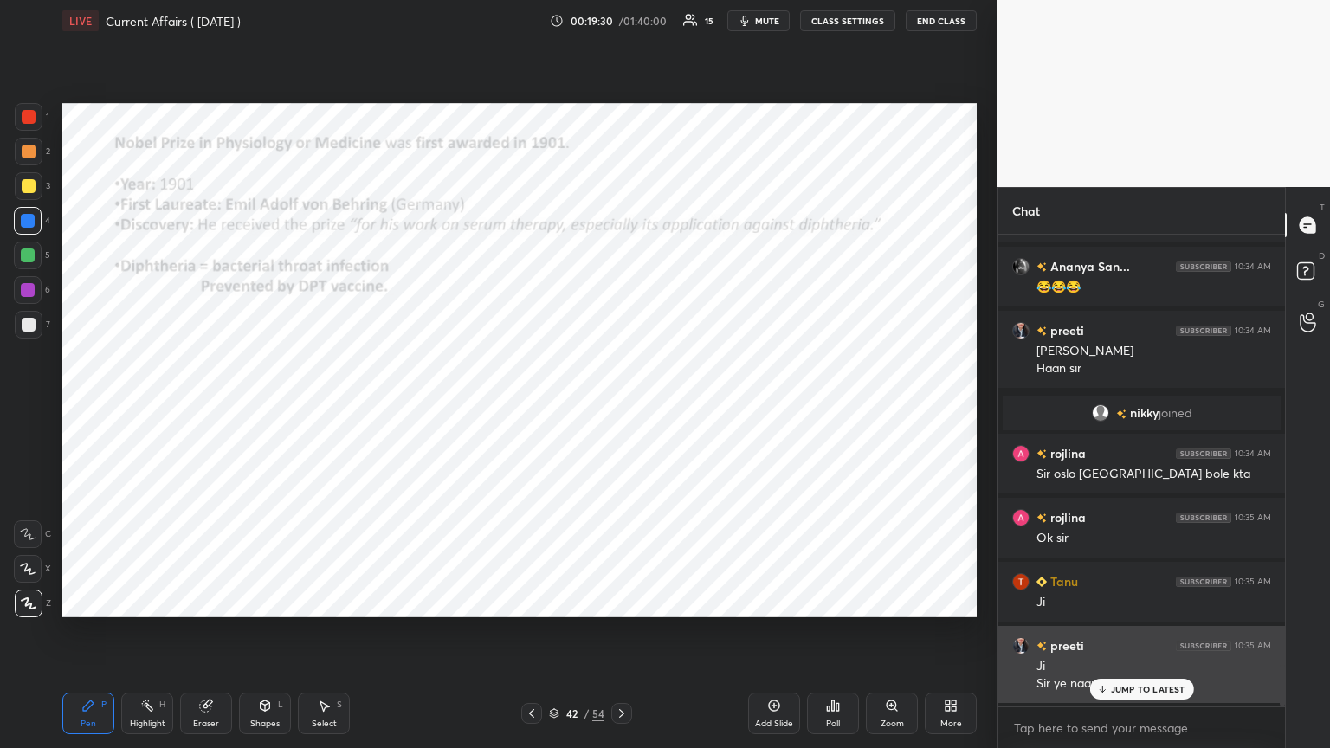
click at [621, 406] on icon at bounding box center [1101, 689] width 11 height 10
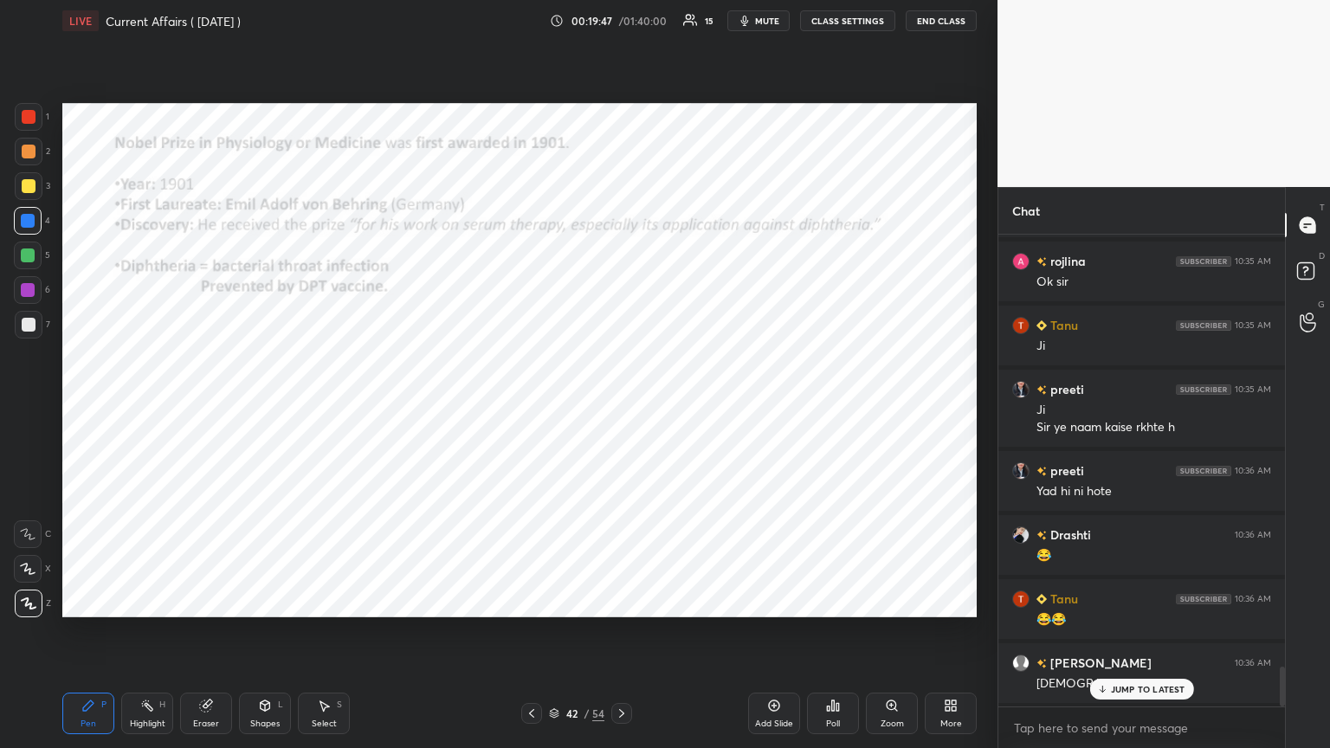
scroll to position [5166, 0]
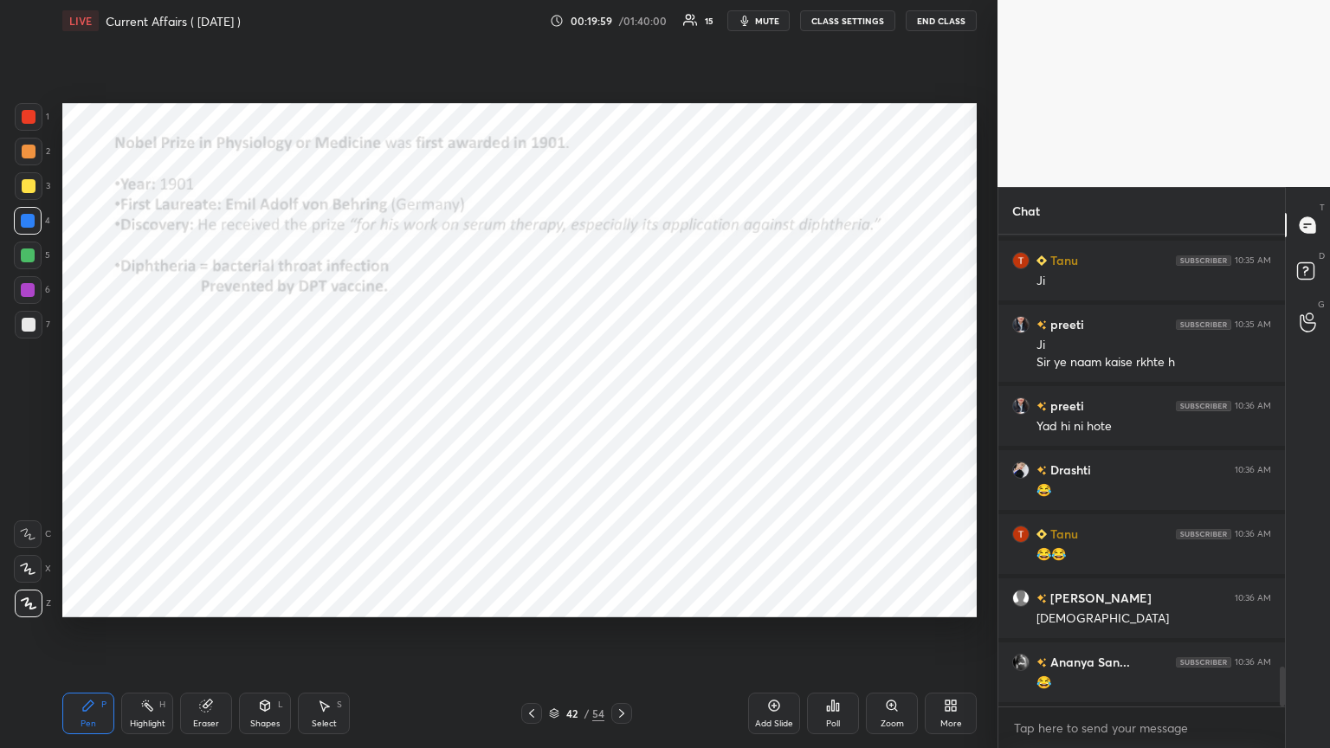
click at [621, 406] on icon at bounding box center [774, 706] width 14 height 14
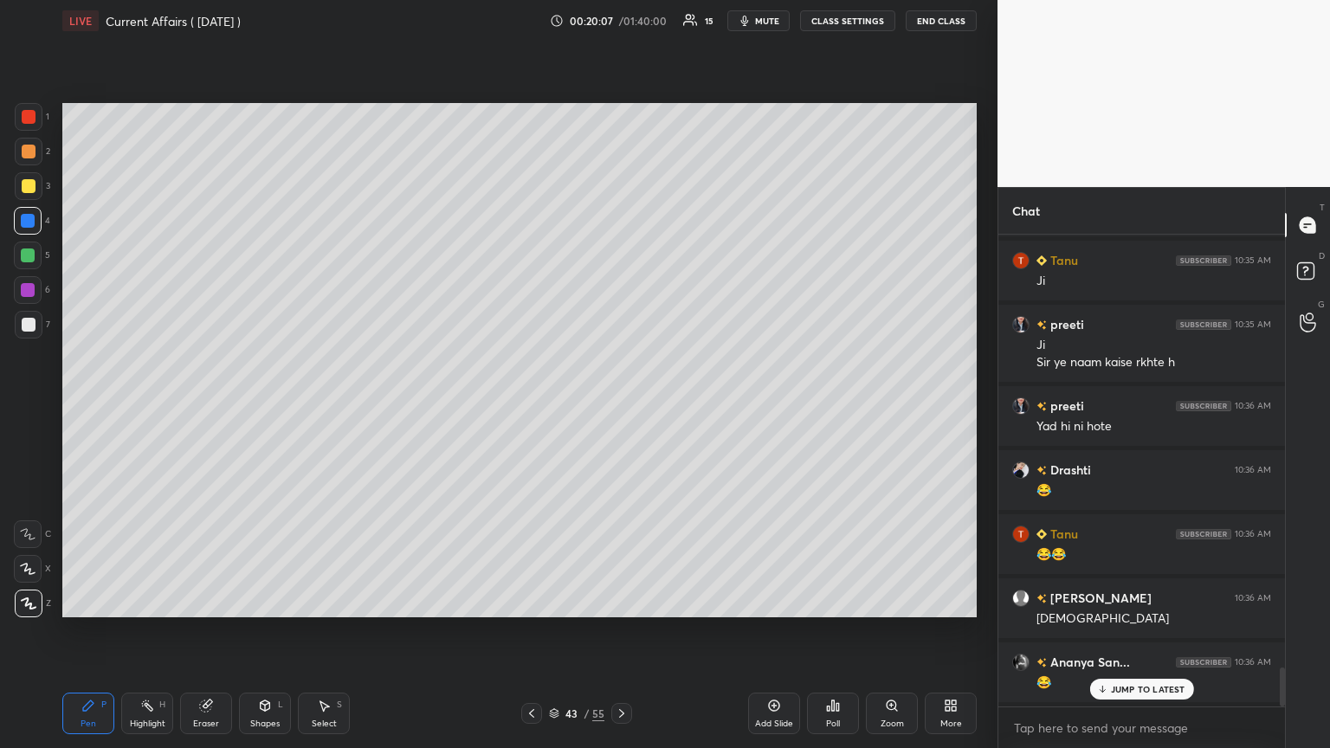
scroll to position [5230, 0]
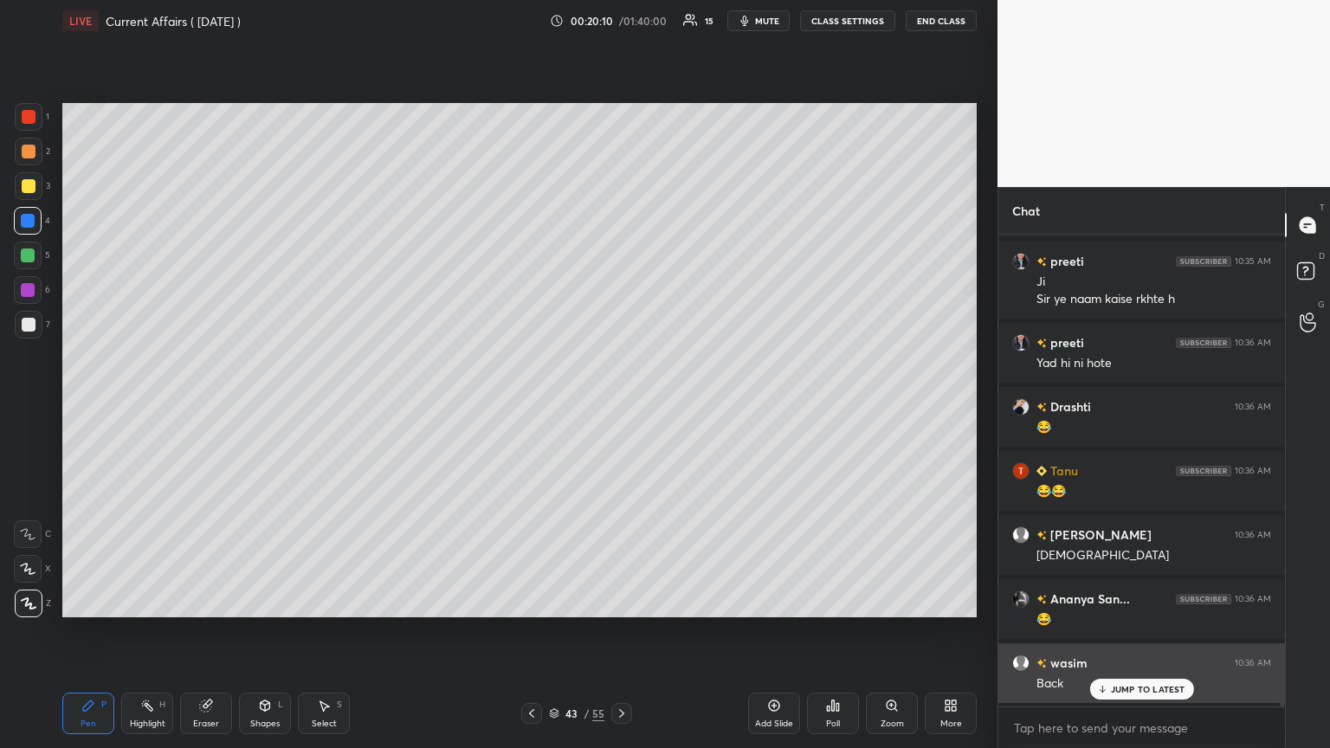
click at [621, 406] on icon at bounding box center [1101, 689] width 11 height 10
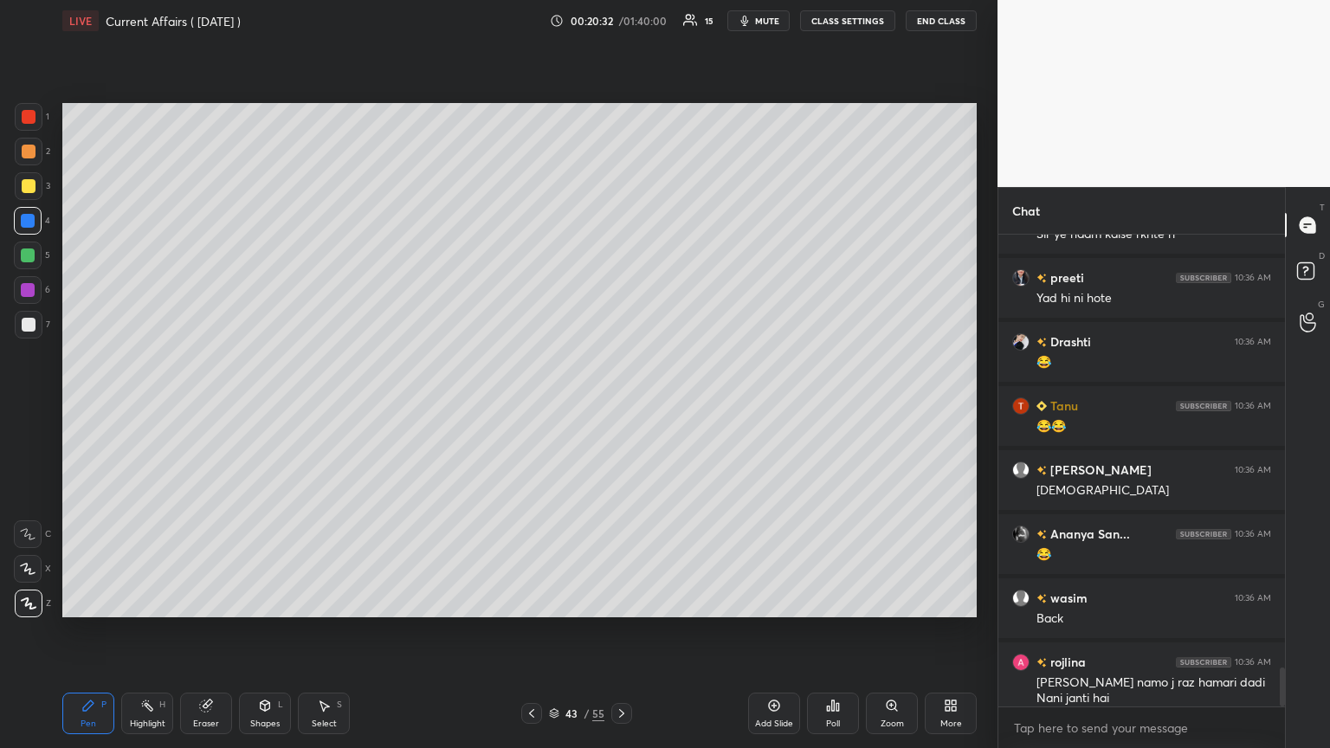
scroll to position [5358, 0]
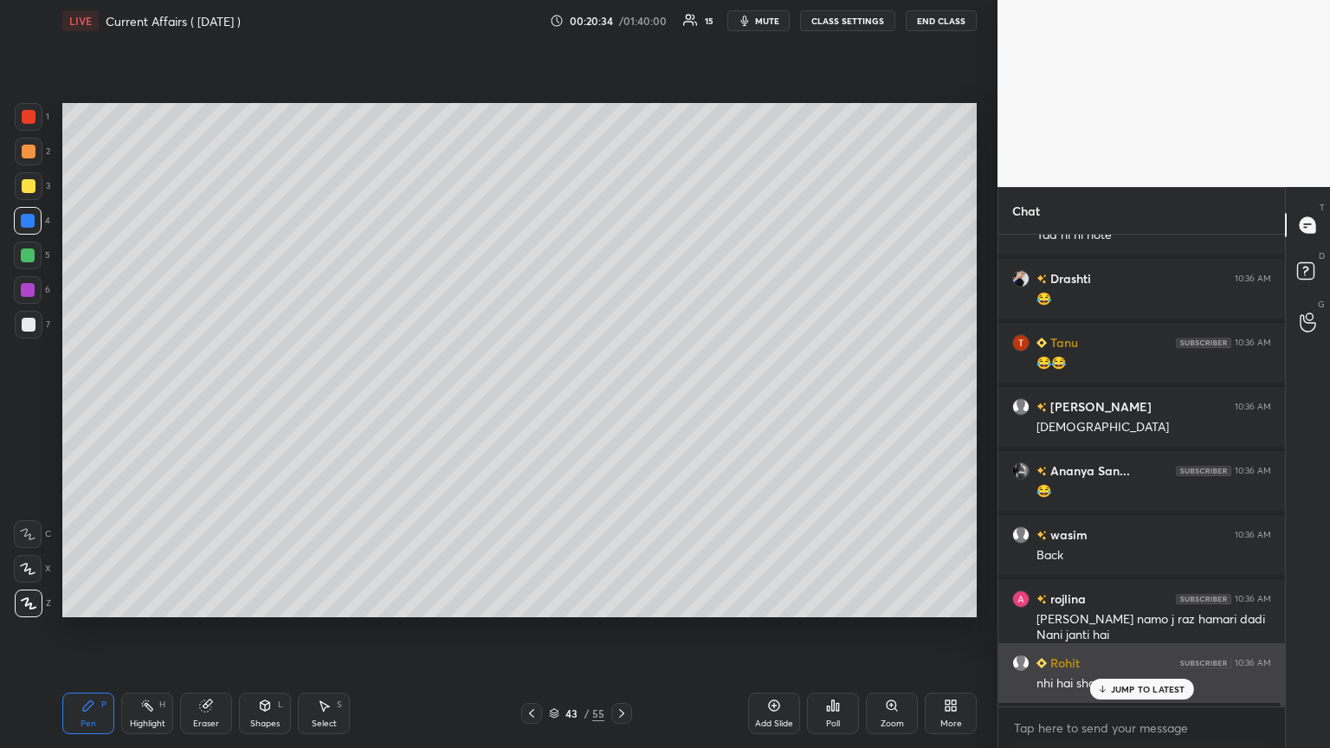
click at [621, 406] on p "JUMP TO LATEST" at bounding box center [1148, 689] width 74 height 10
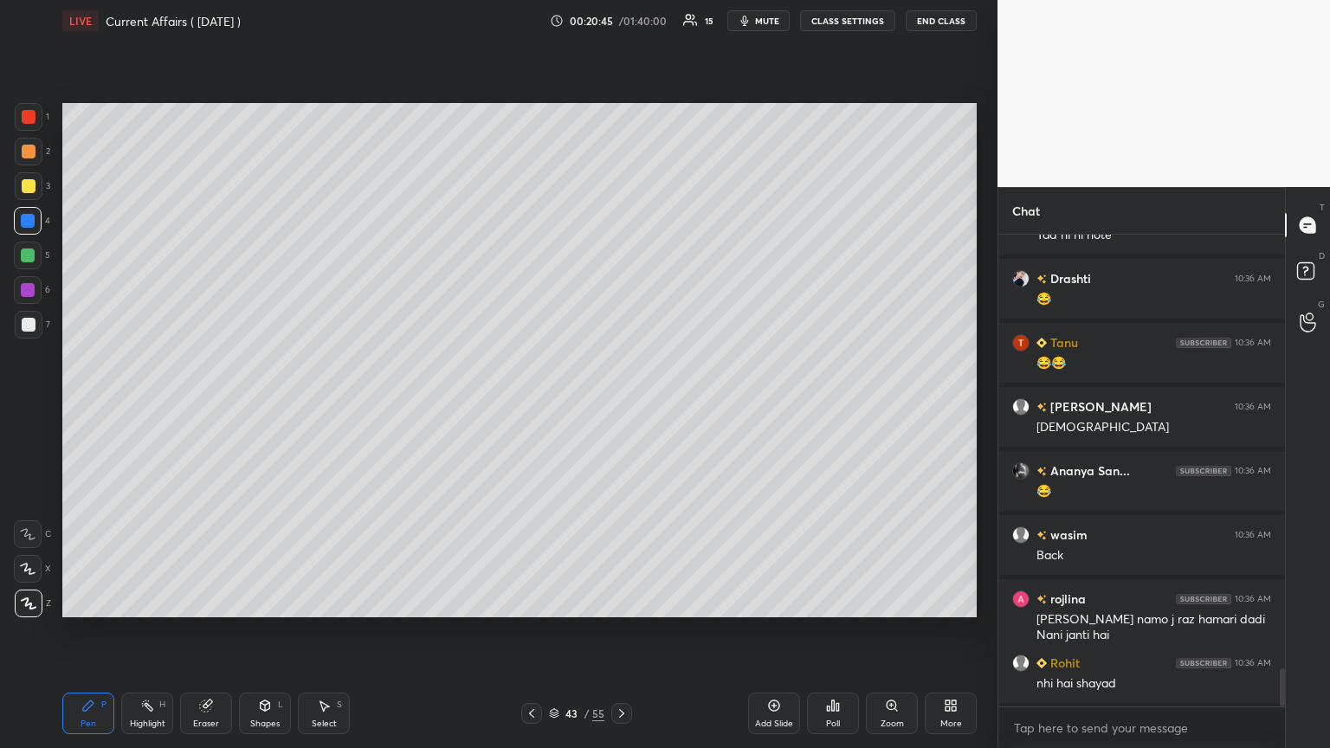
click at [28, 324] on div at bounding box center [29, 325] width 14 height 14
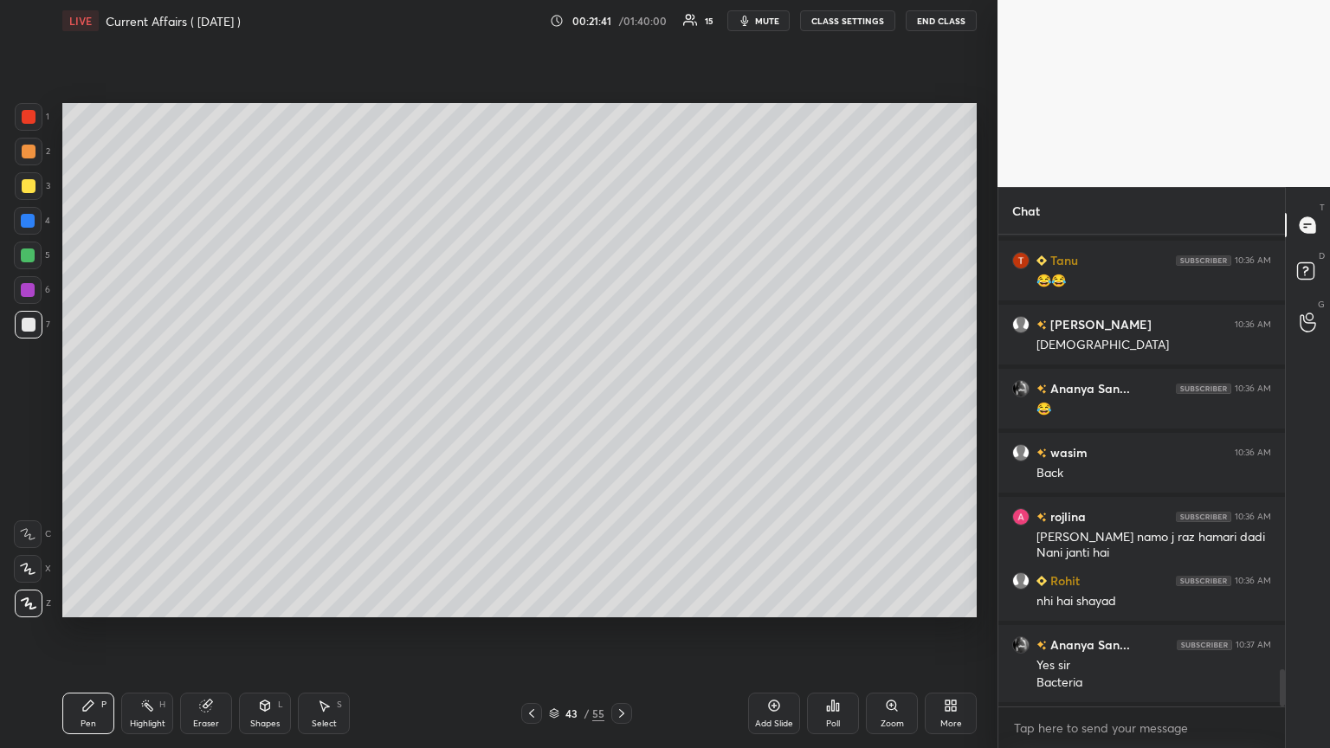
scroll to position [5503, 0]
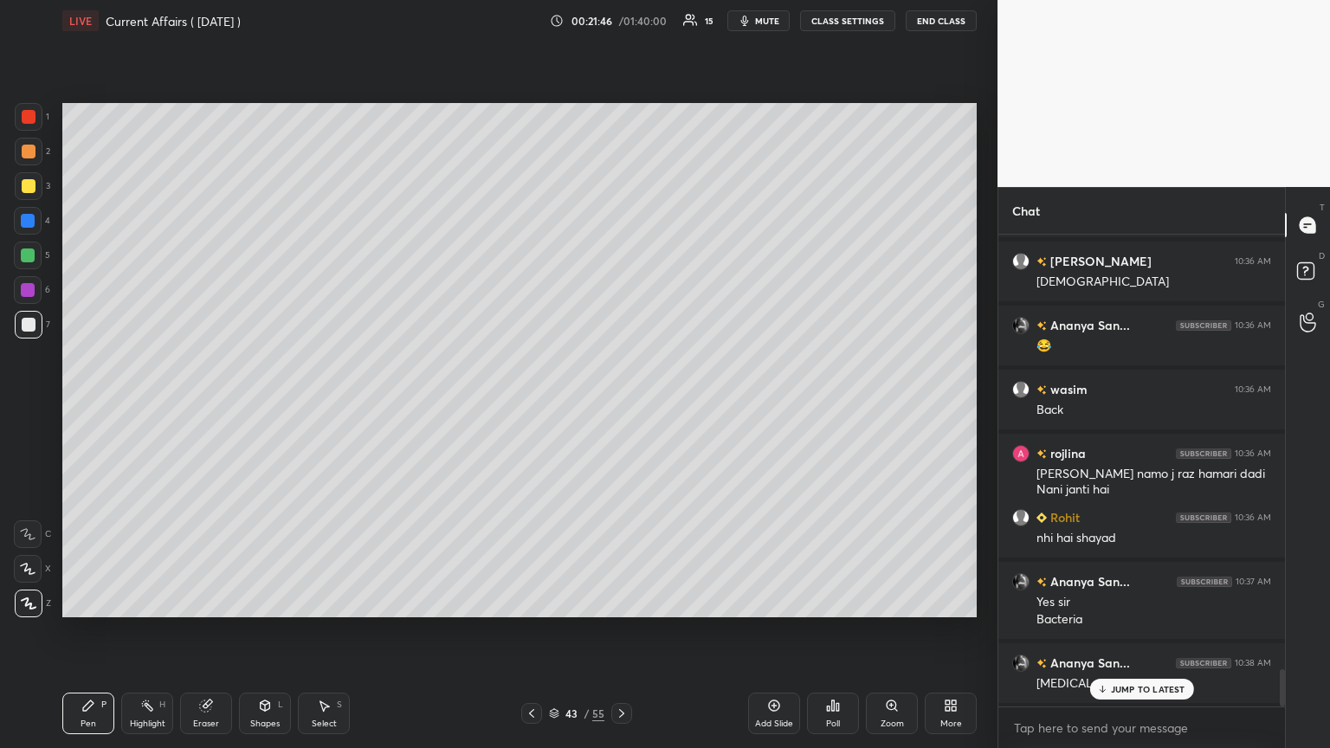
click at [621, 406] on p "JUMP TO LATEST" at bounding box center [1148, 689] width 74 height 10
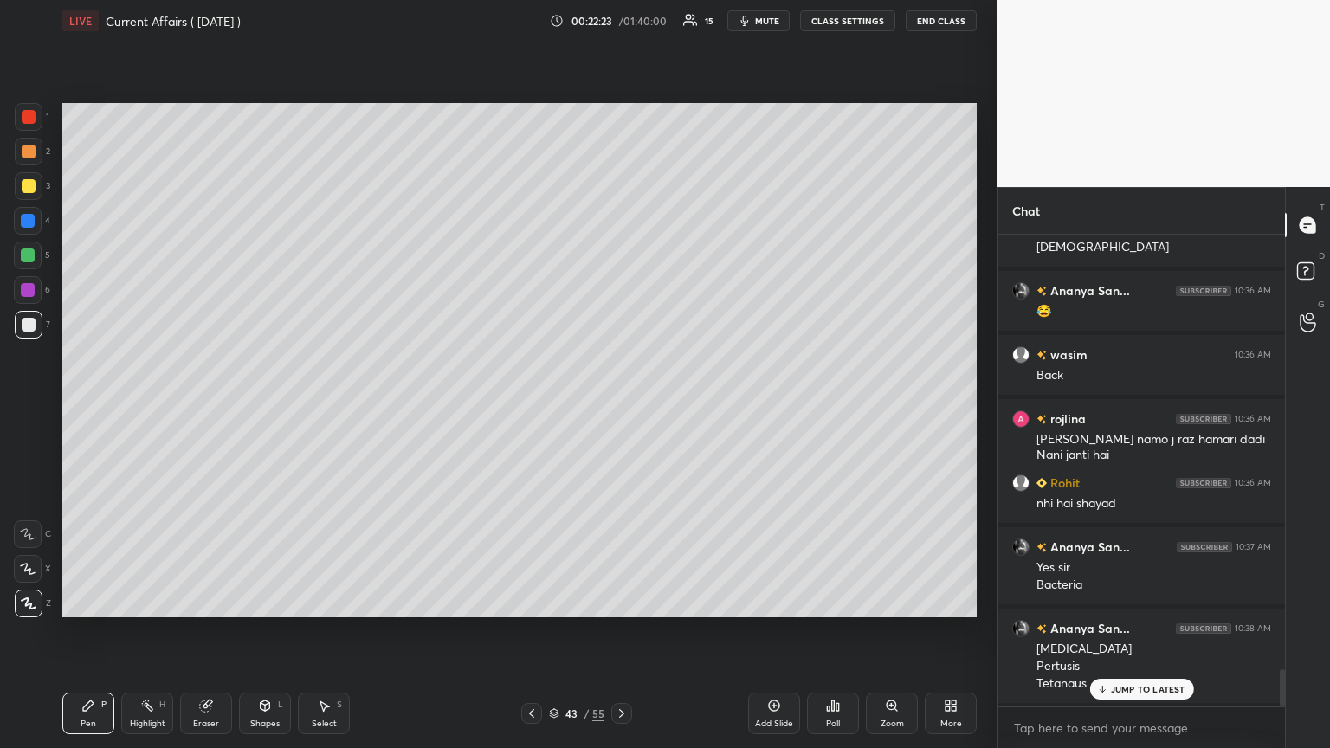
scroll to position [5555, 0]
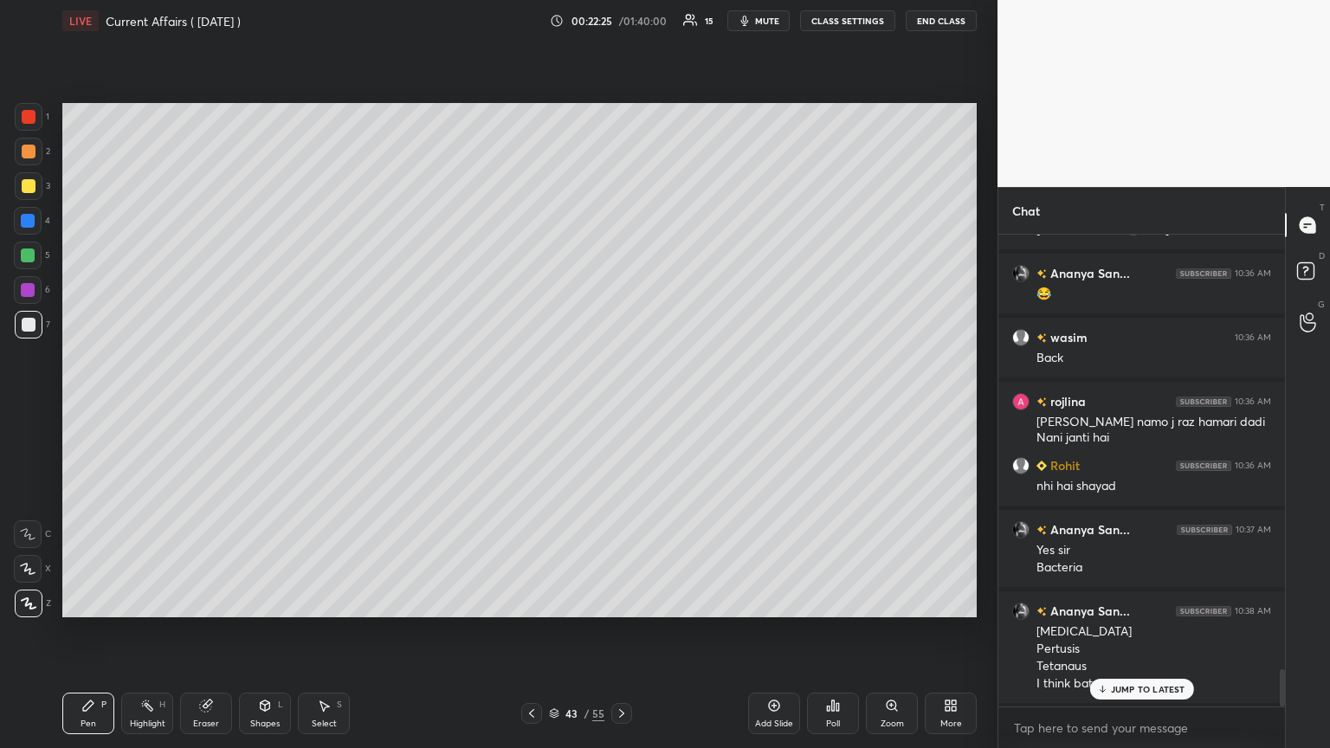
click at [621, 406] on icon at bounding box center [1101, 689] width 11 height 10
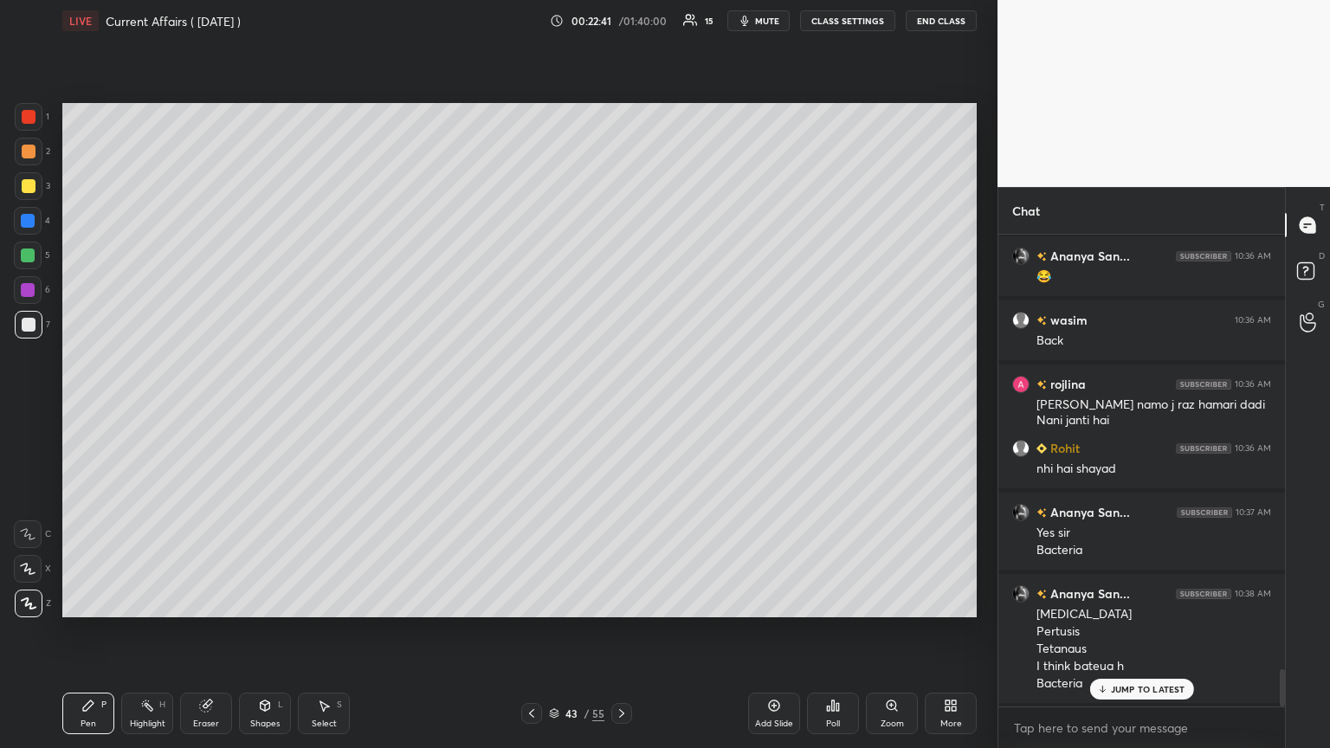
scroll to position [5637, 0]
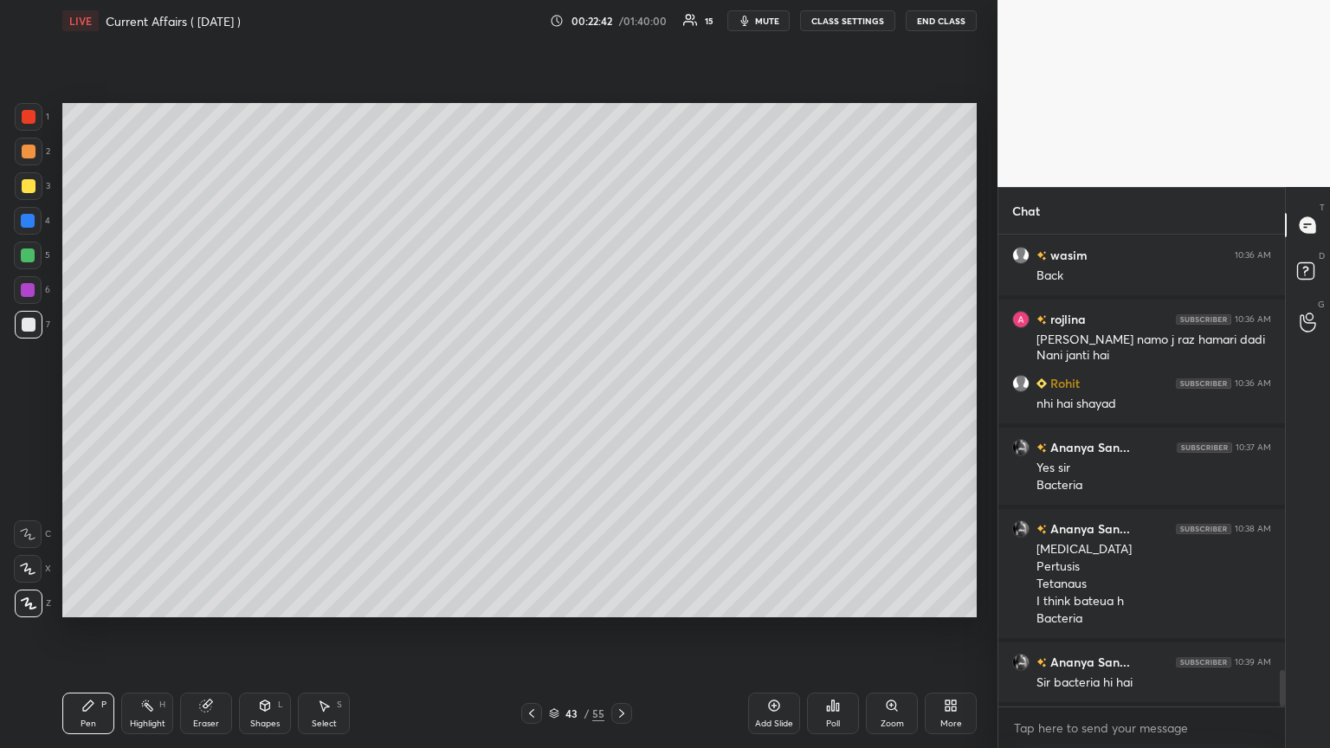
click at [621, 406] on div "Sir bacteria hi hai" at bounding box center [1153, 682] width 235 height 17
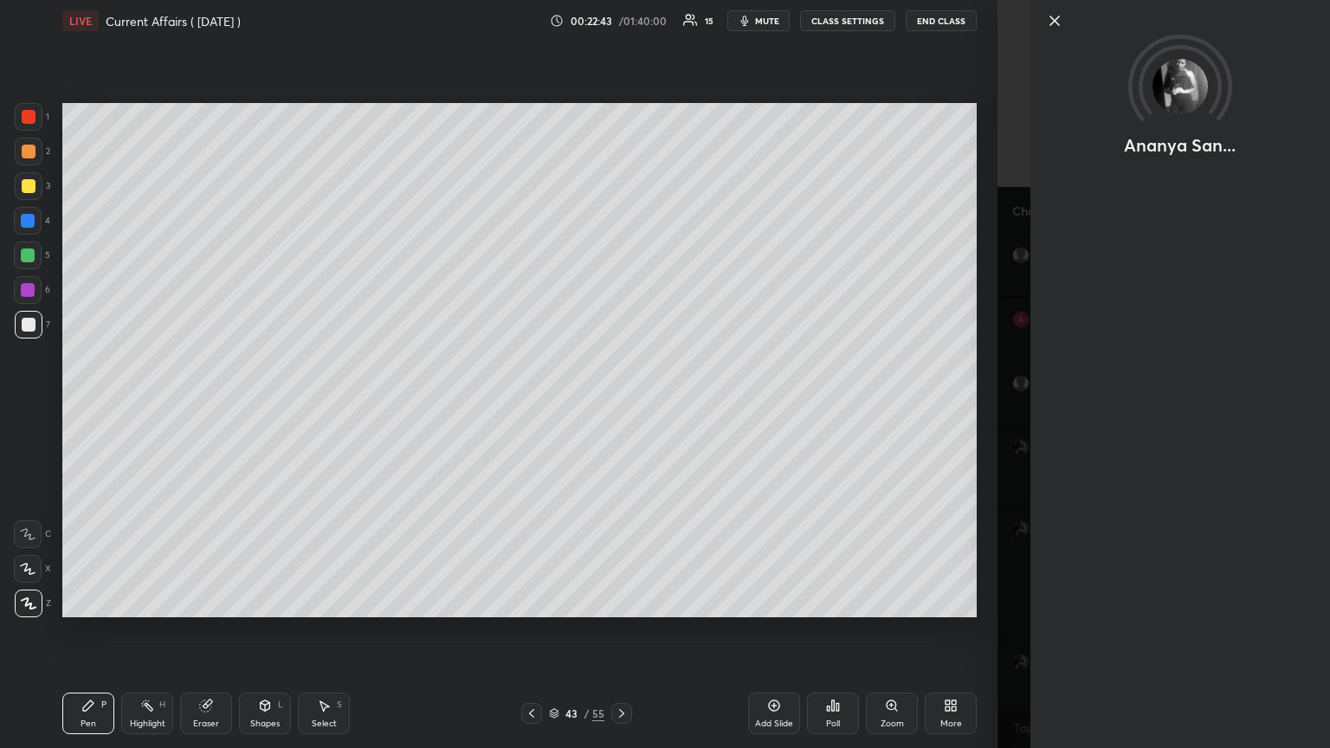
click at [621, 20] on icon at bounding box center [1054, 20] width 21 height 21
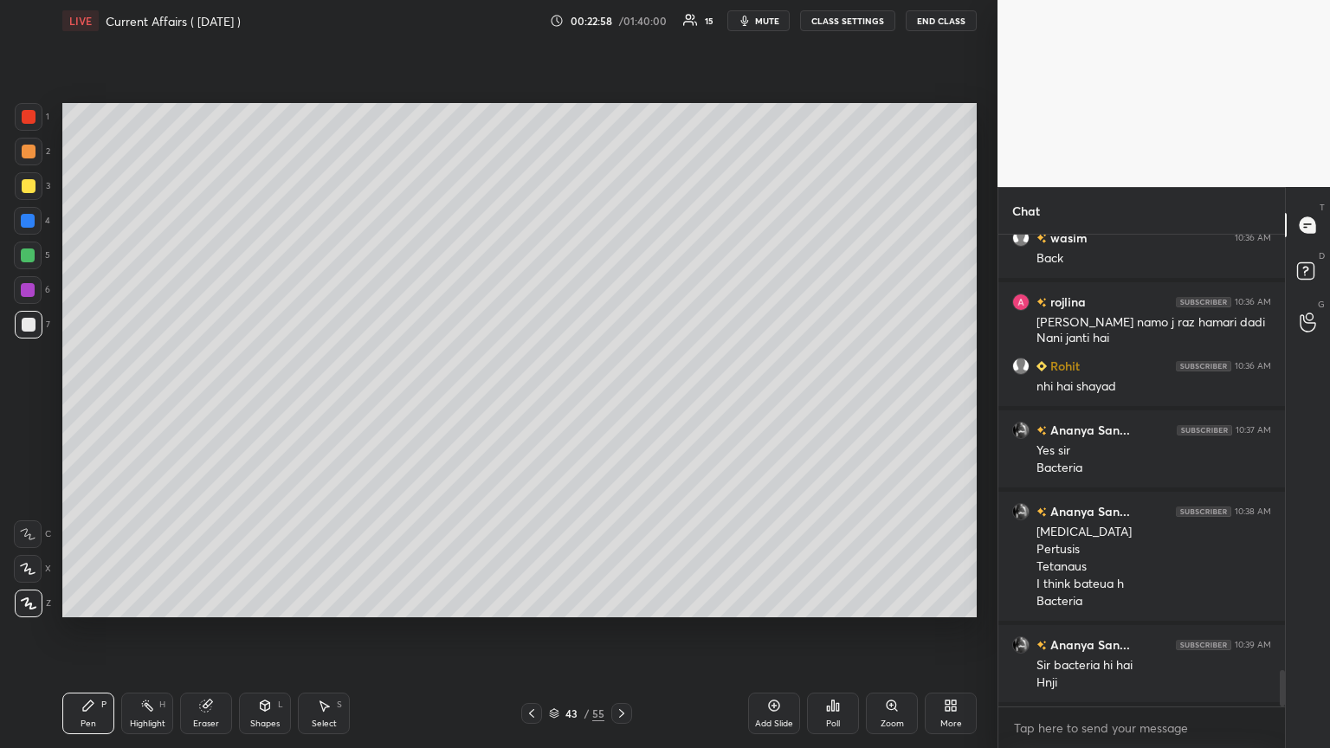
scroll to position [5718, 0]
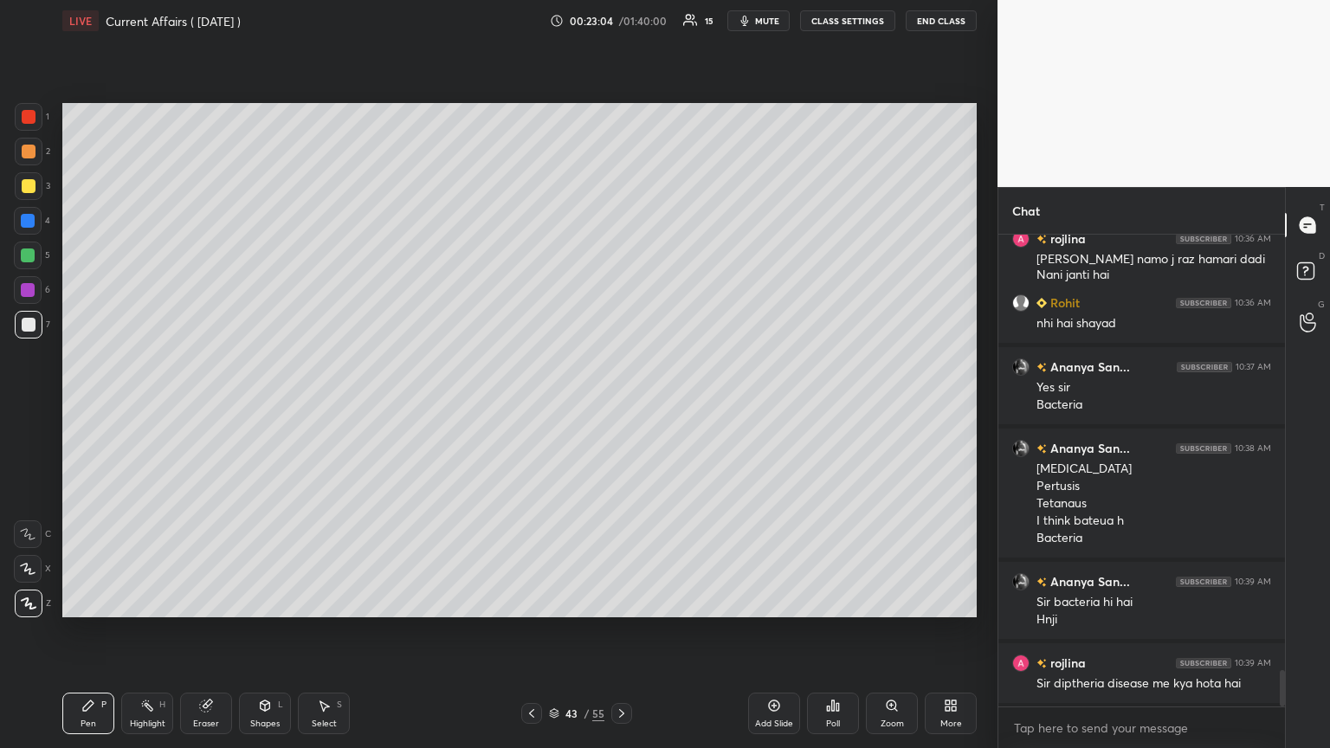
click at [531, 406] on icon at bounding box center [532, 714] width 14 height 14
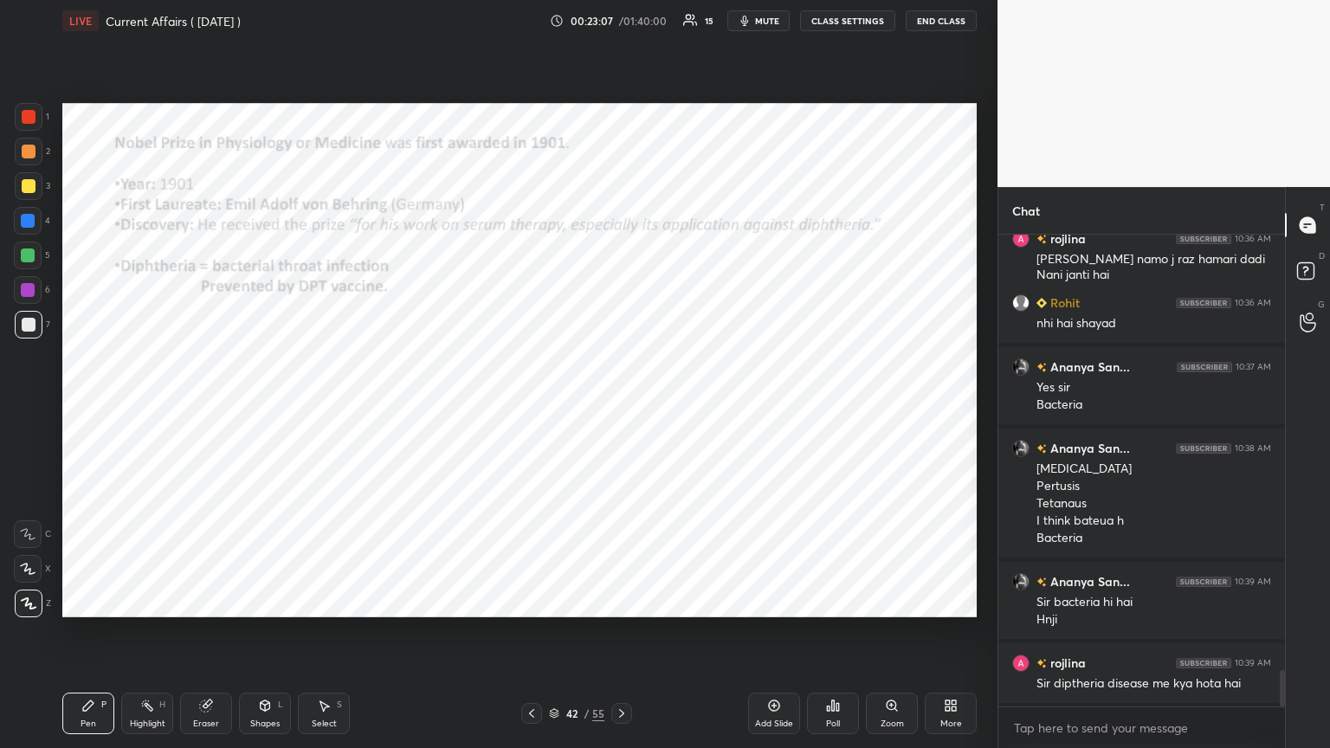
scroll to position [5760, 0]
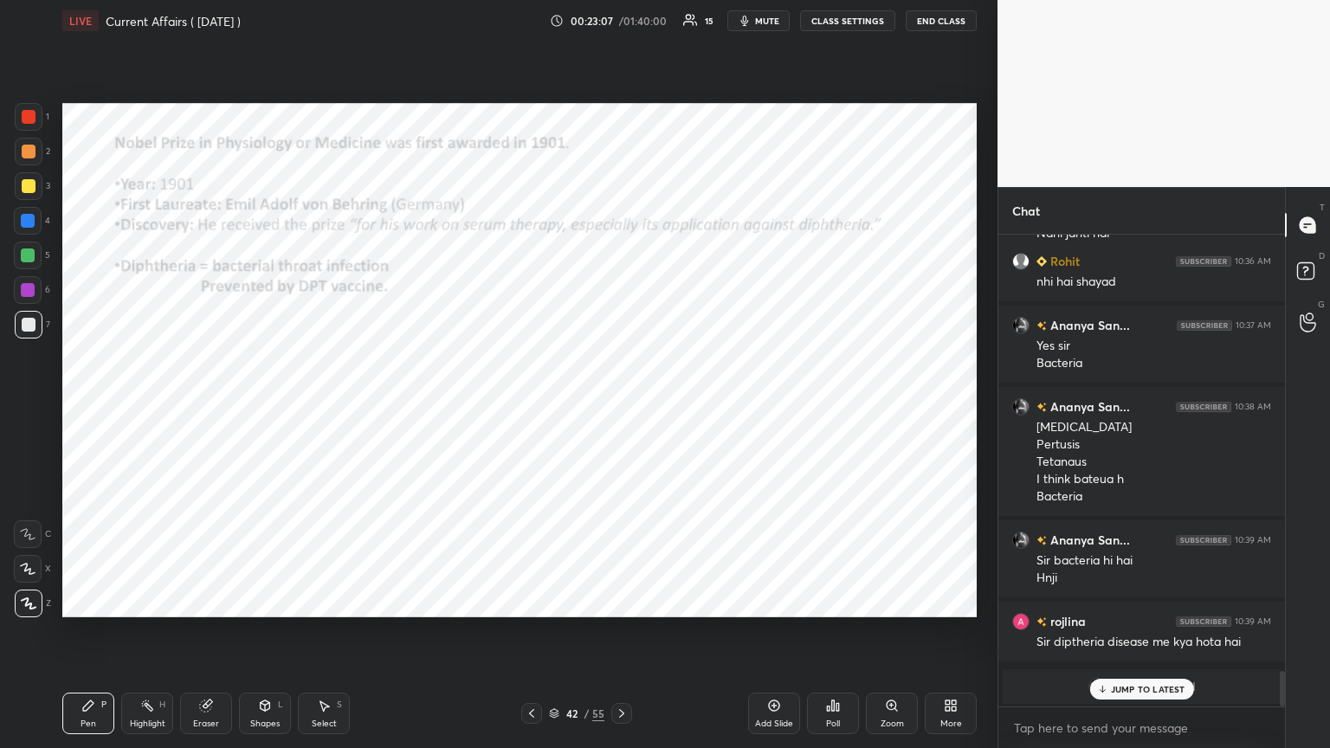
click at [31, 254] on div at bounding box center [28, 255] width 14 height 14
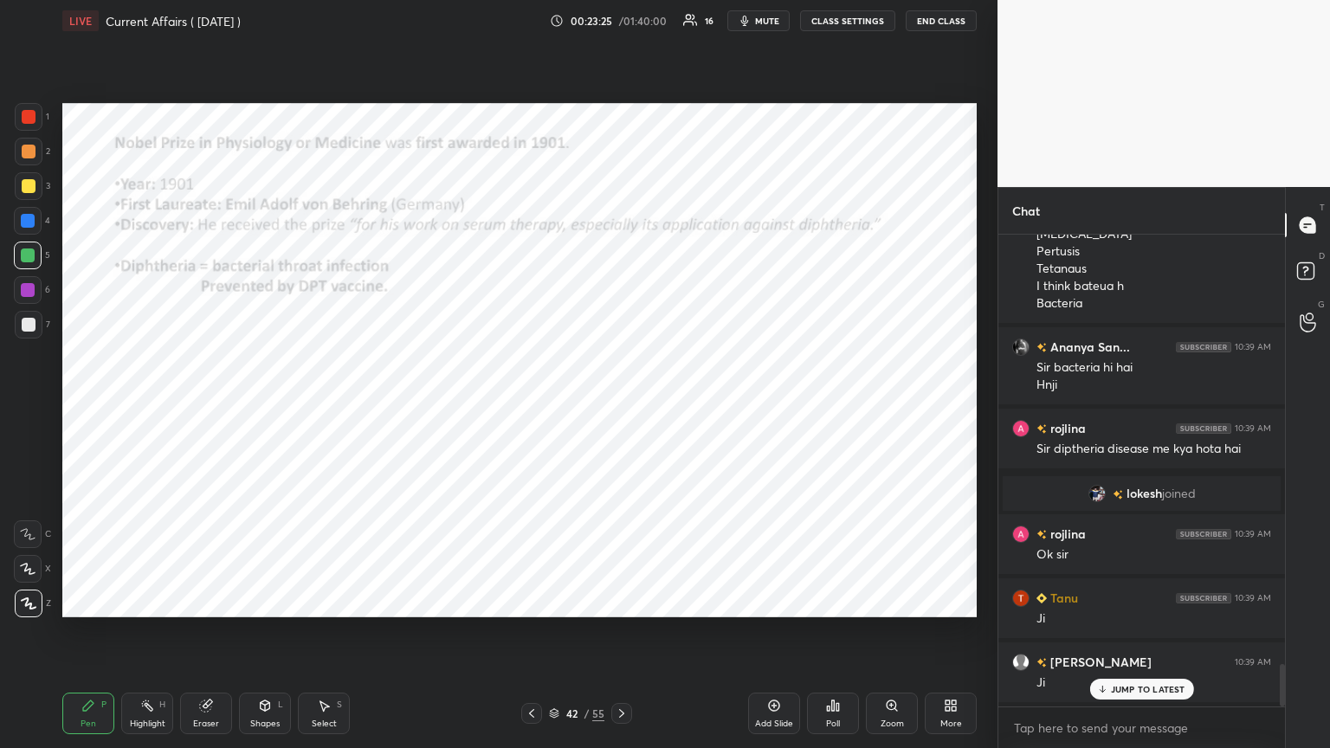
scroll to position [4824, 0]
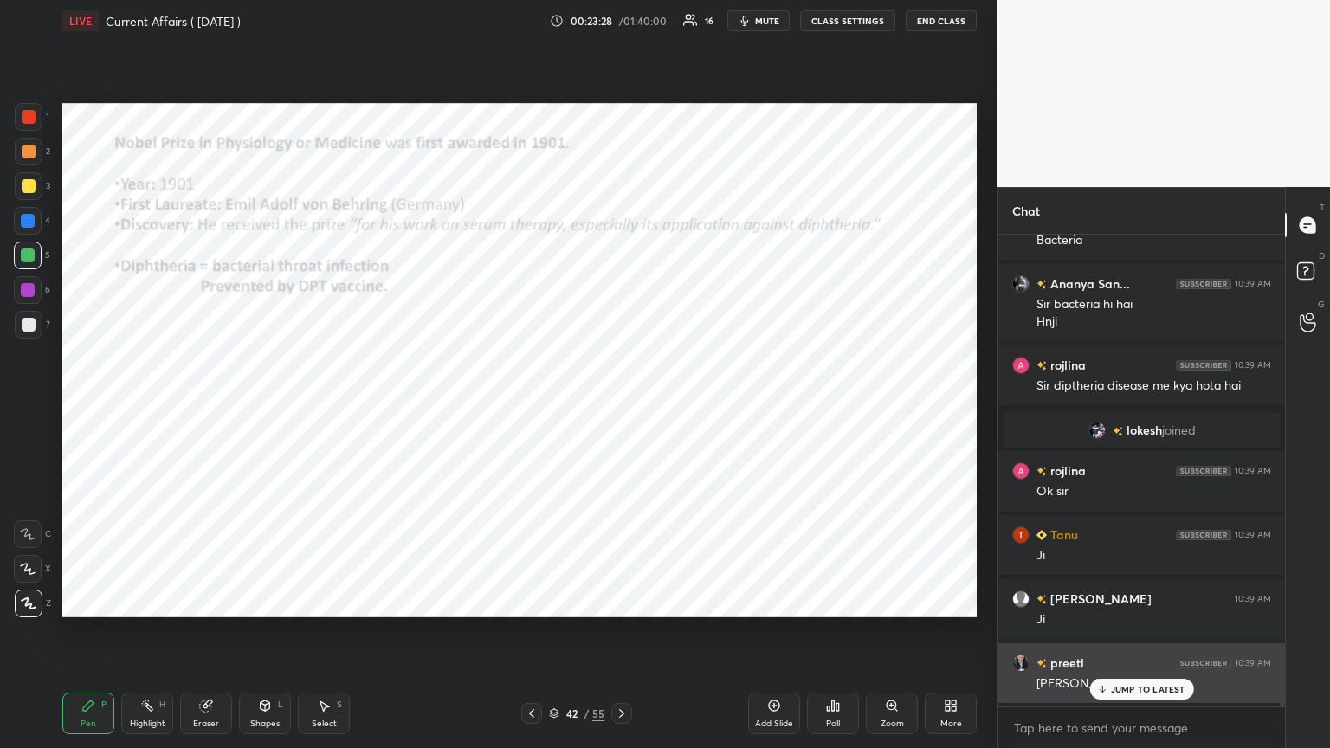
click at [621, 406] on p "JUMP TO LATEST" at bounding box center [1148, 689] width 74 height 10
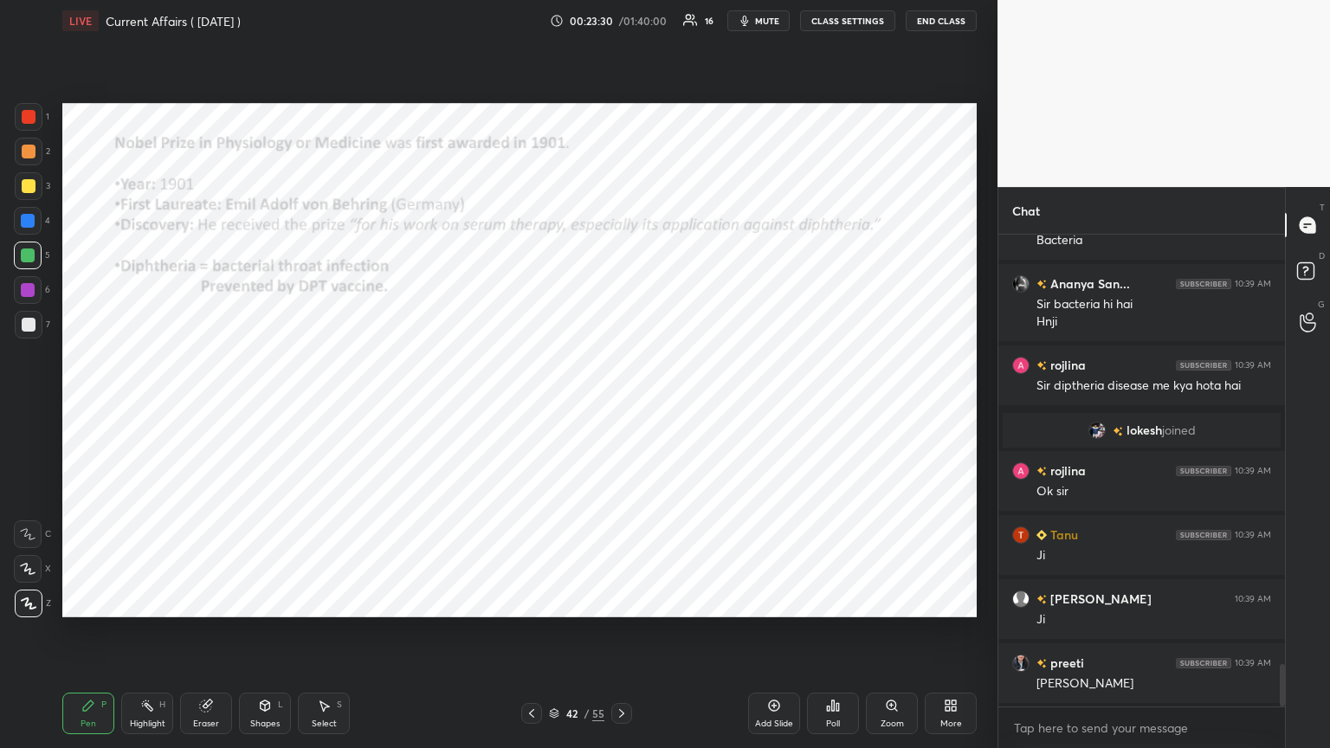
click at [621, 406] on div "Add Slide" at bounding box center [774, 714] width 52 height 42
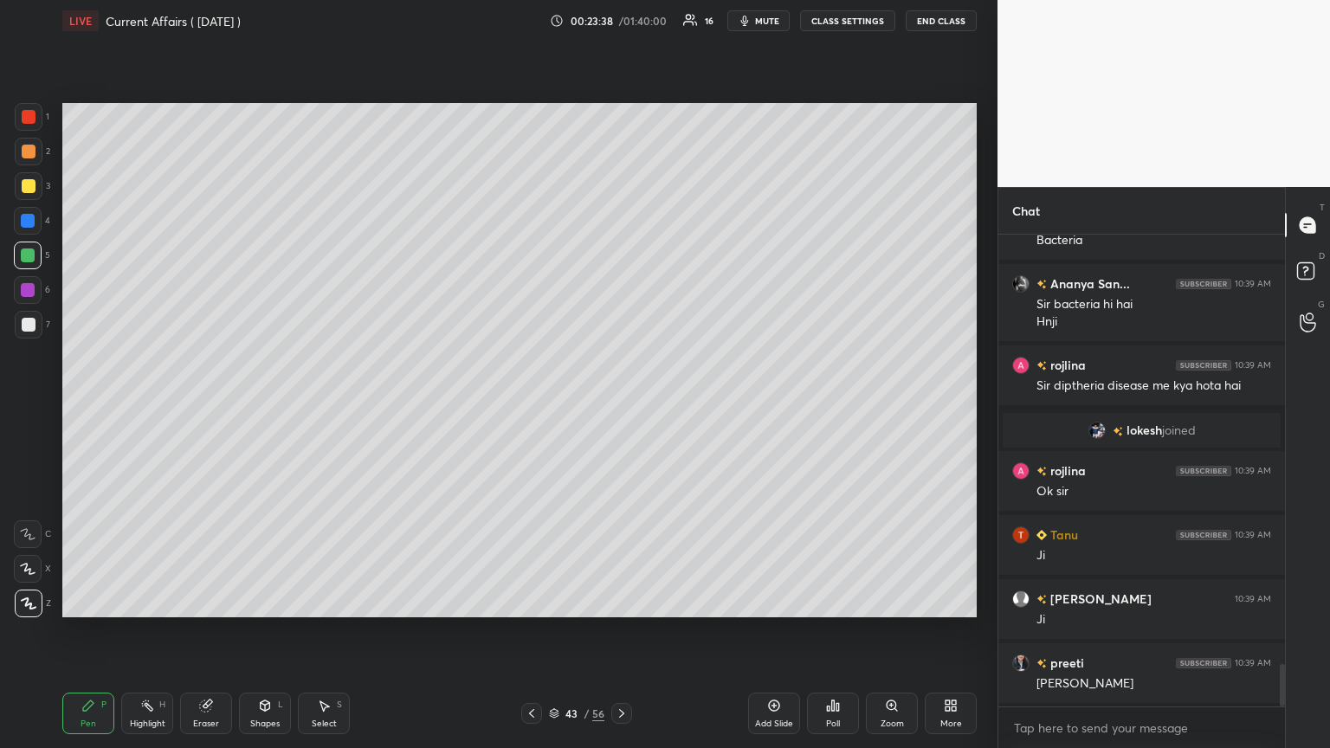
click at [28, 322] on div at bounding box center [29, 325] width 14 height 14
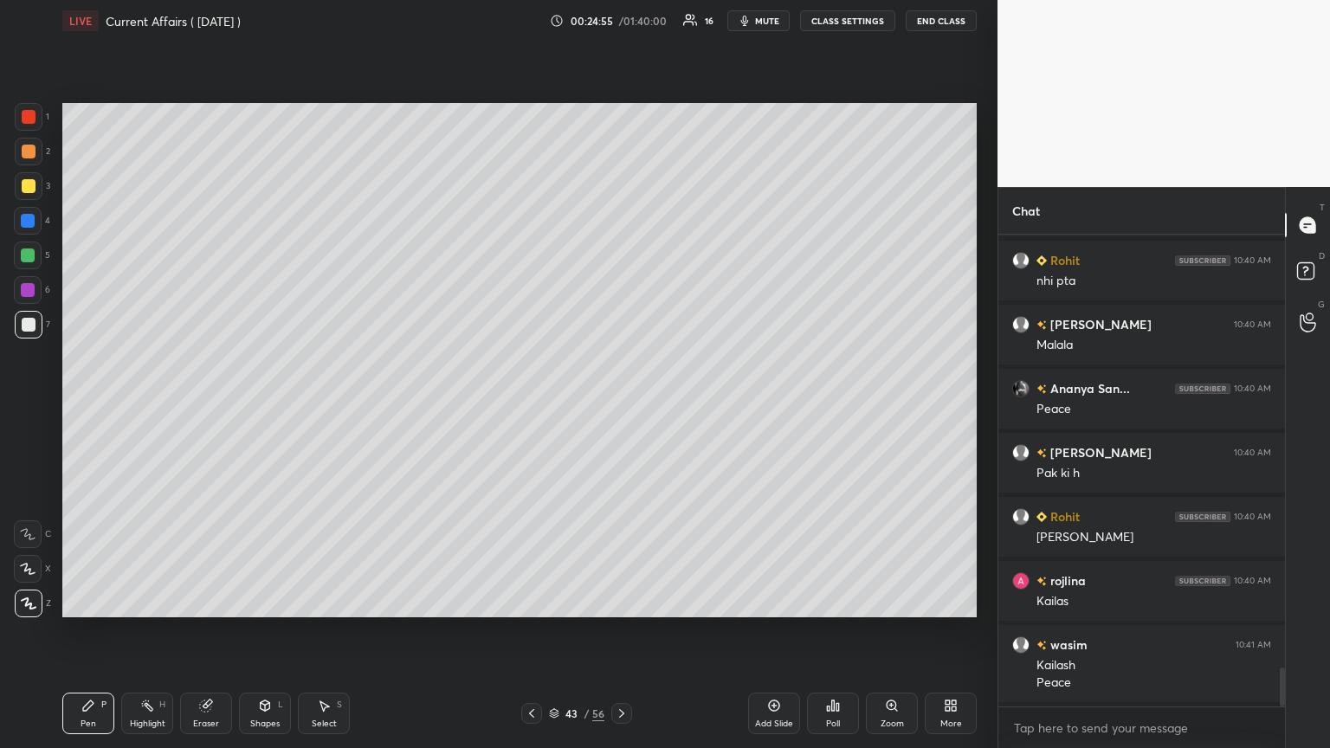
scroll to position [5308, 0]
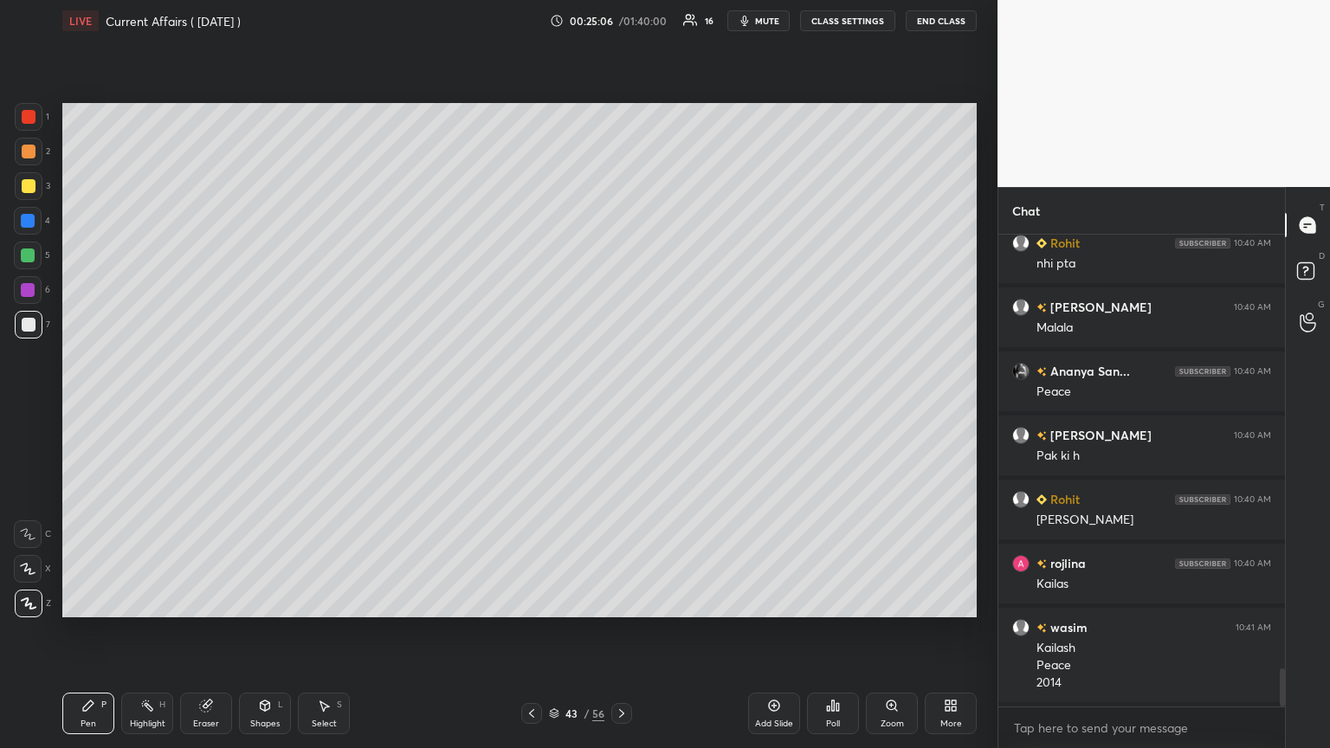
click at [203, 406] on icon at bounding box center [205, 705] width 11 height 11
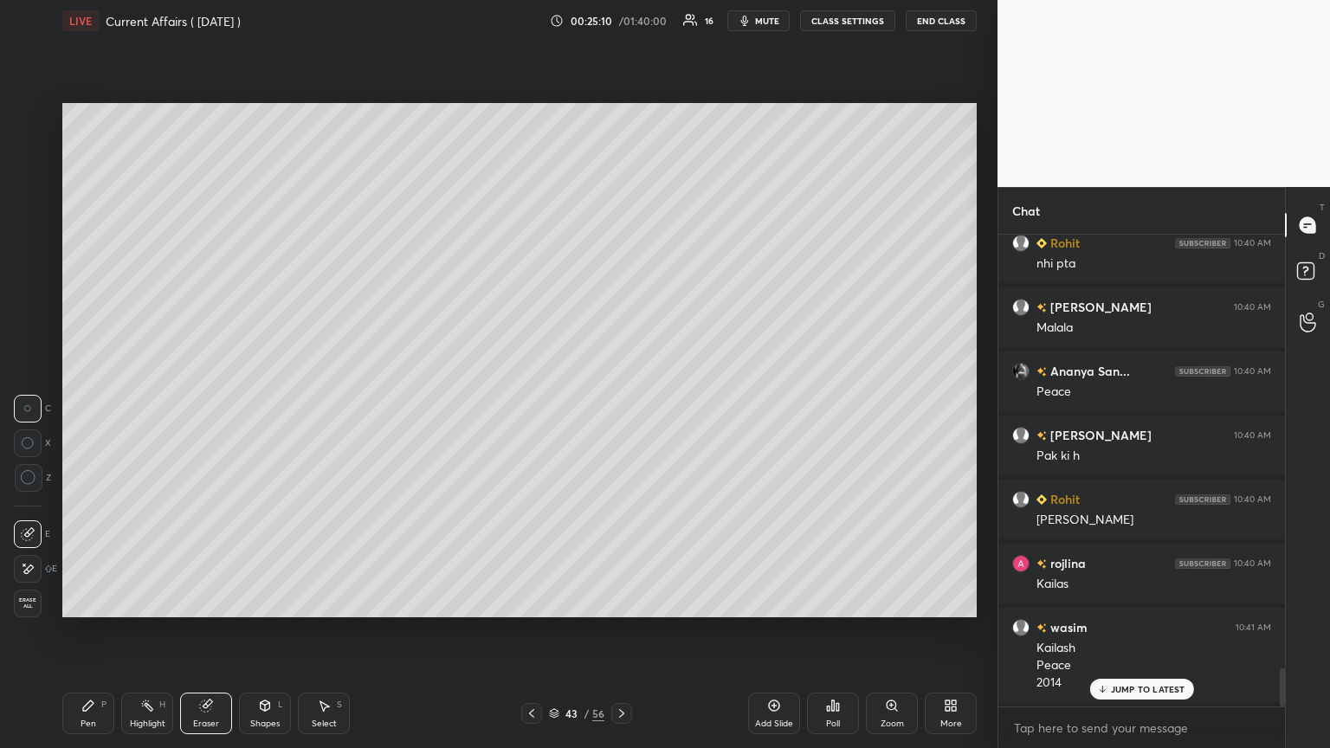
scroll to position [5372, 0]
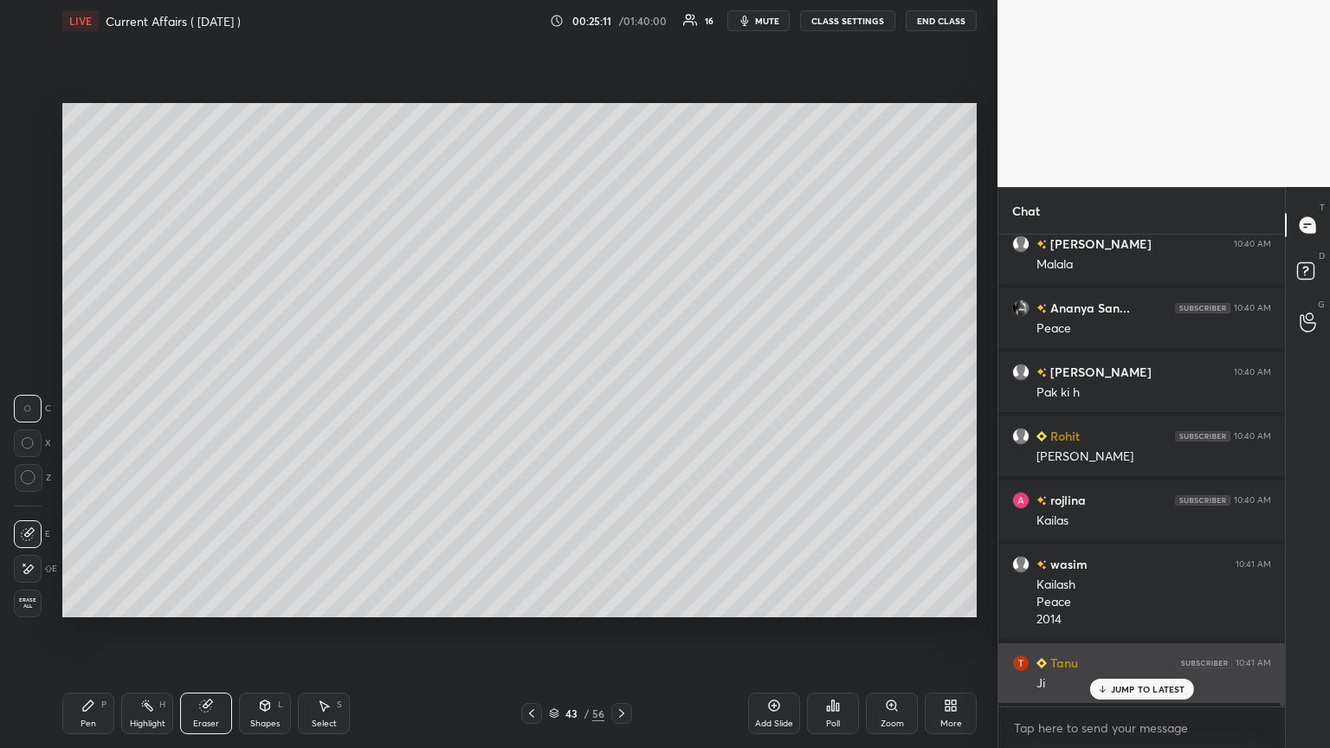
click at [621, 406] on icon at bounding box center [1101, 689] width 11 height 10
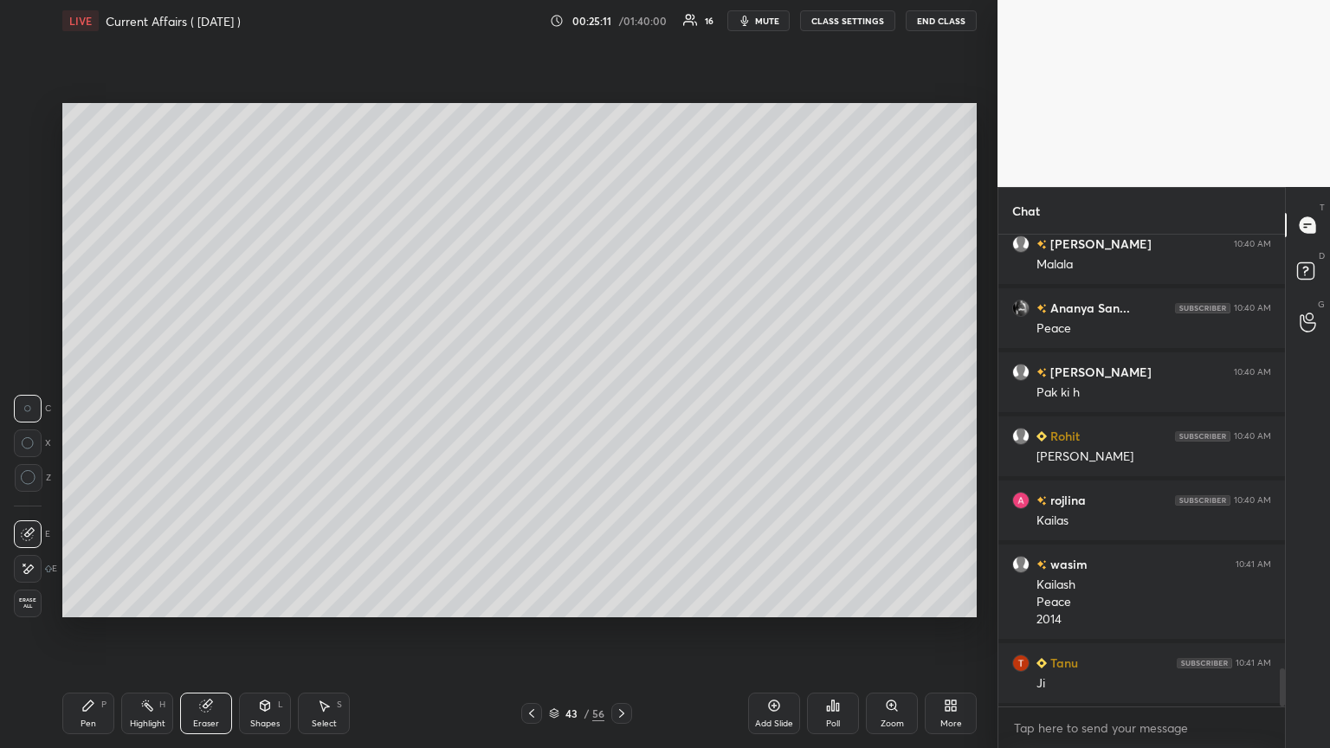
click at [621, 406] on div "Add Slide" at bounding box center [774, 714] width 52 height 42
click at [83, 406] on icon at bounding box center [88, 706] width 14 height 14
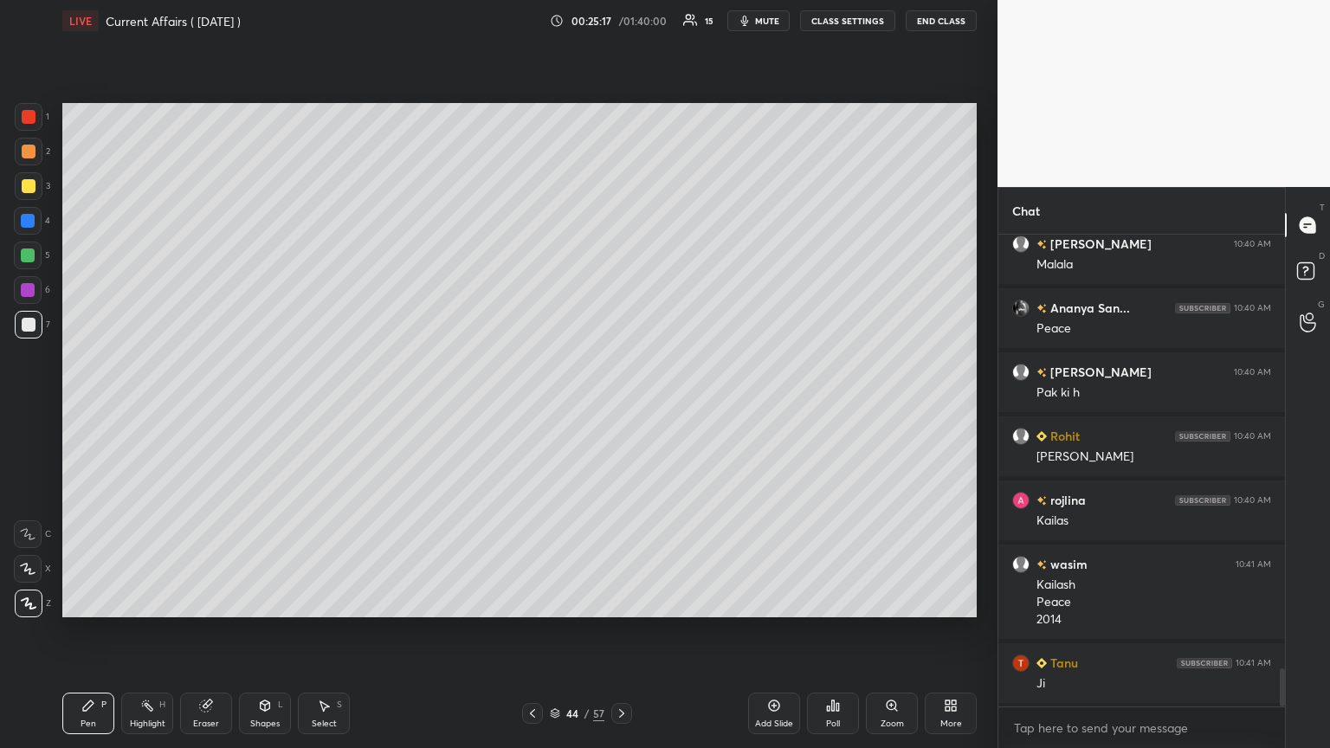
click at [38, 297] on div at bounding box center [28, 290] width 28 height 28
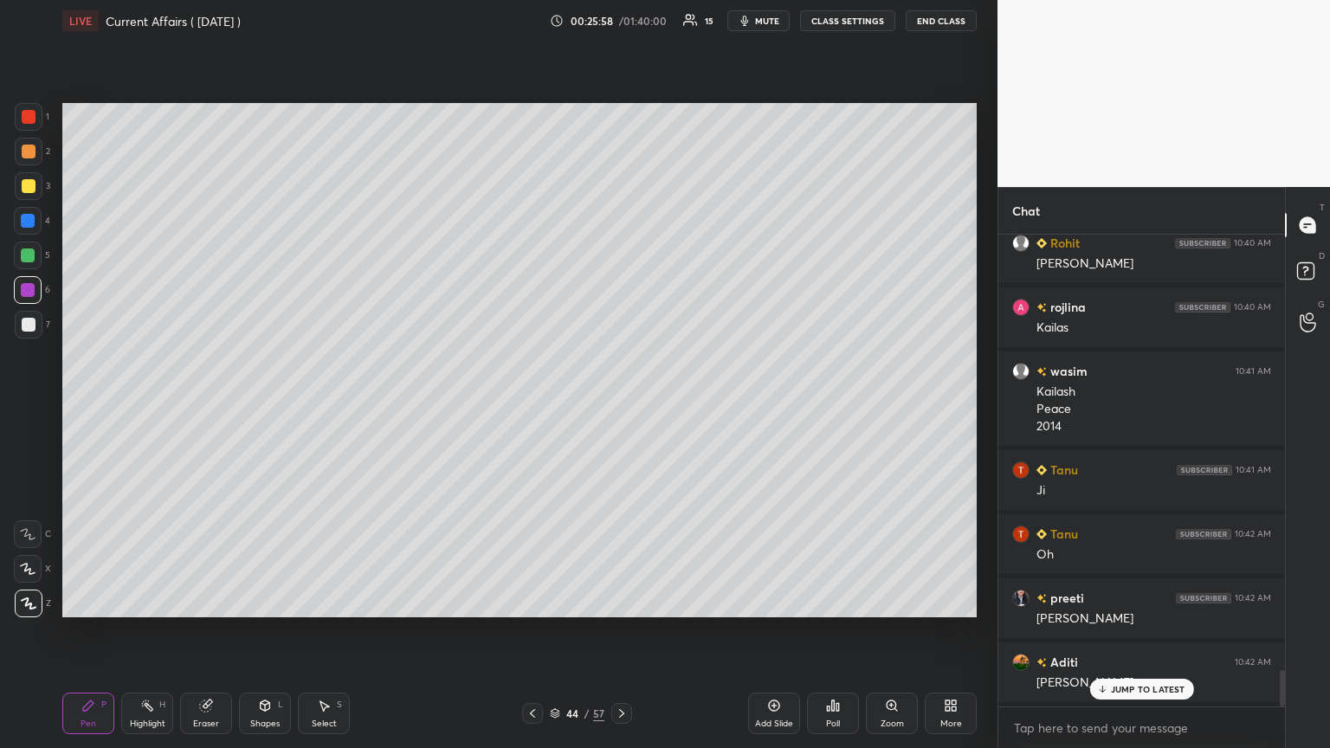
scroll to position [5628, 0]
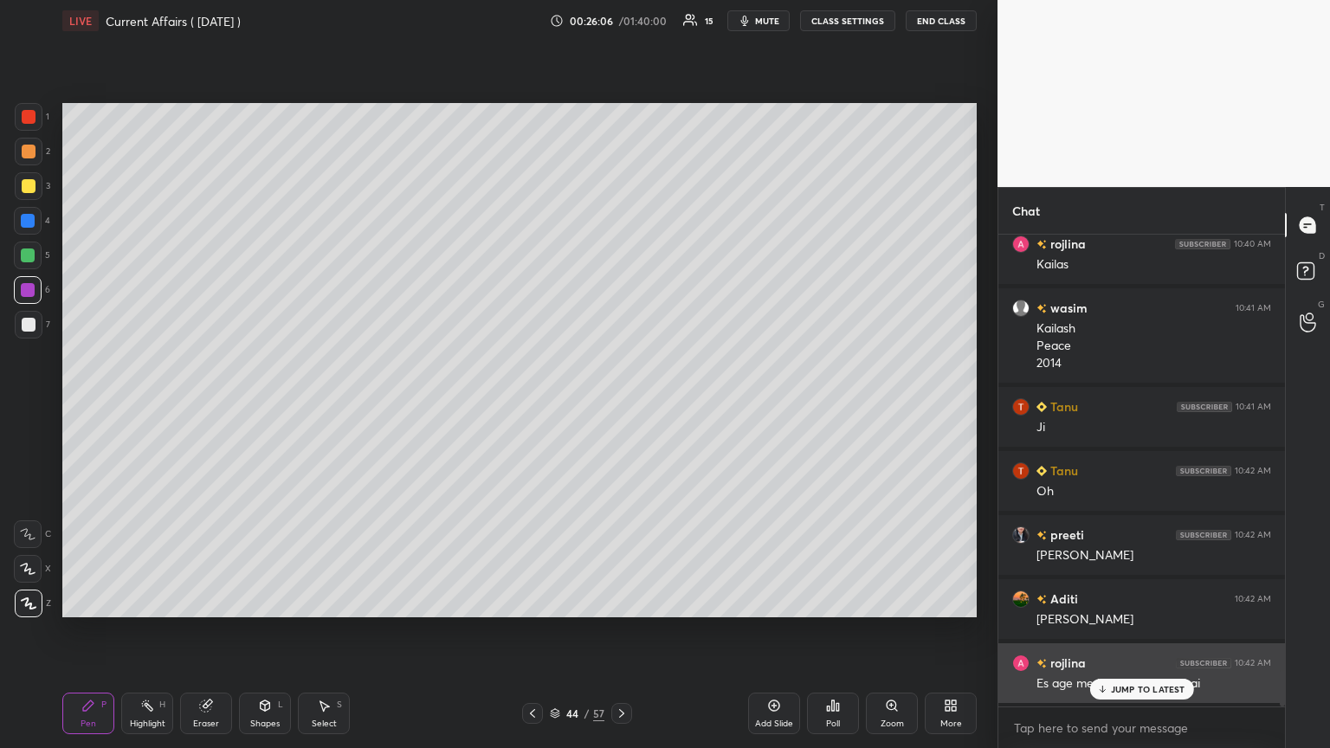
click at [621, 406] on p "JUMP TO LATEST" at bounding box center [1148, 689] width 74 height 10
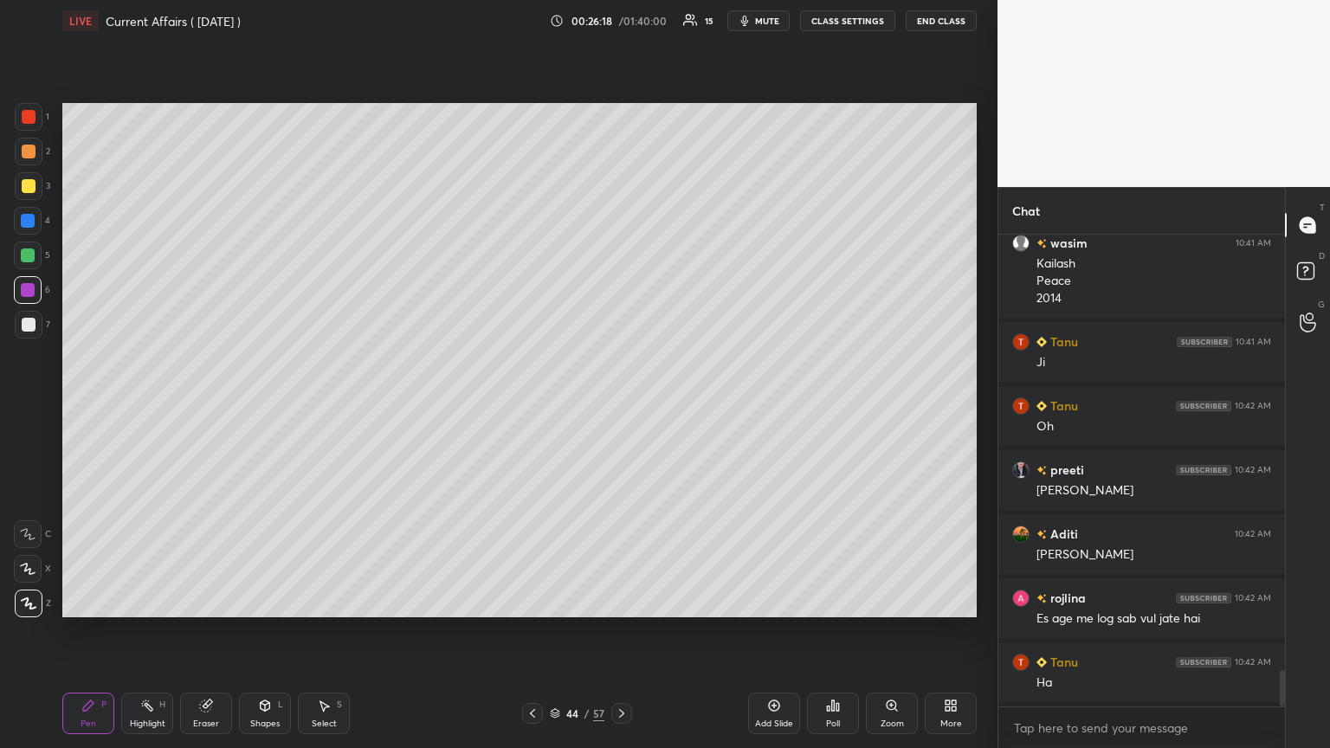
click at [534, 406] on icon at bounding box center [533, 714] width 14 height 14
click at [532, 406] on icon at bounding box center [533, 714] width 14 height 14
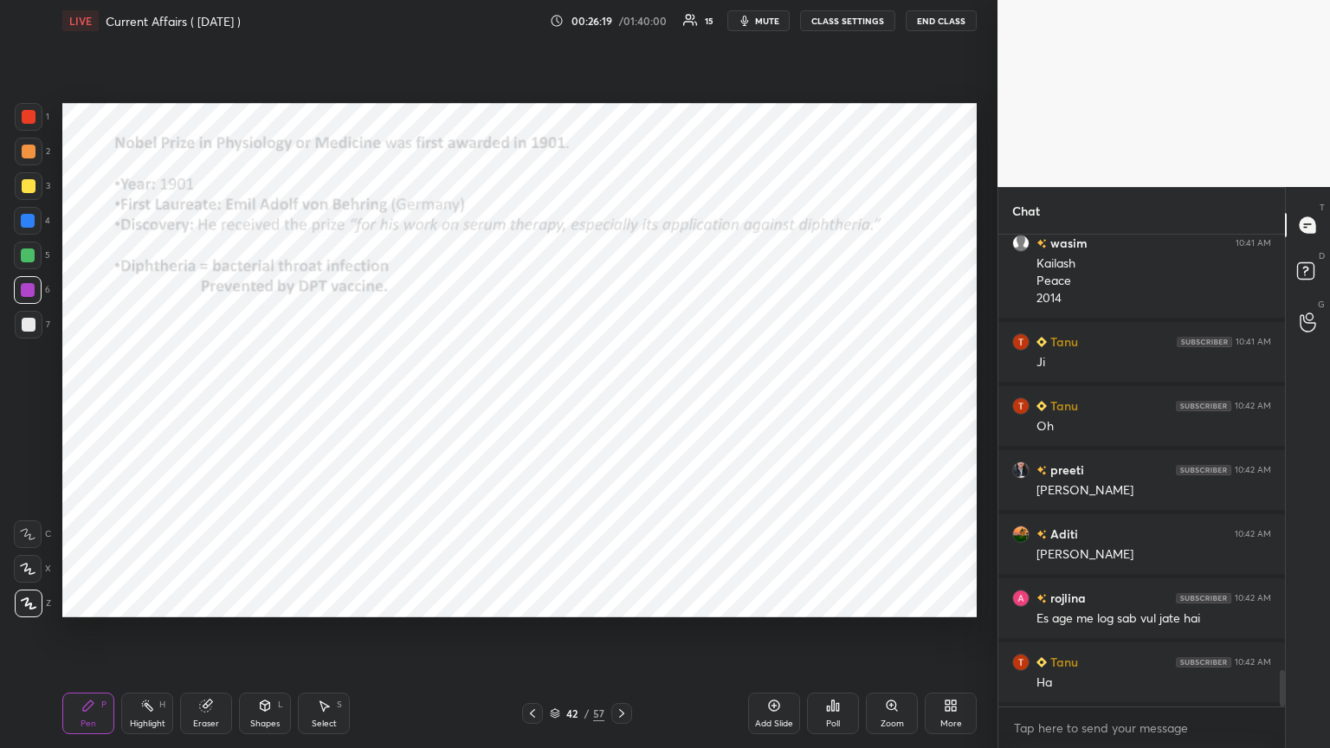
click at [532, 406] on icon at bounding box center [533, 714] width 14 height 14
click at [531, 406] on icon at bounding box center [532, 713] width 5 height 9
click at [530, 406] on icon at bounding box center [532, 713] width 5 height 9
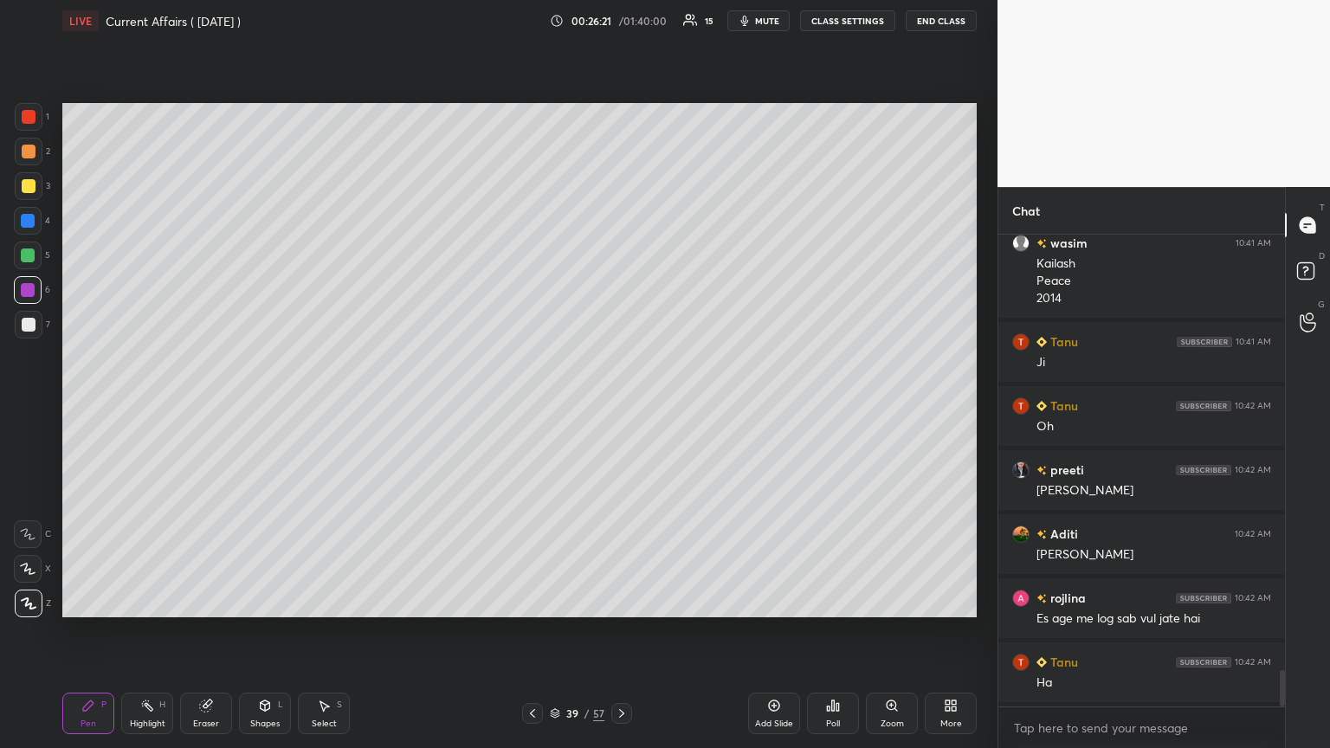
click at [530, 406] on icon at bounding box center [533, 714] width 14 height 14
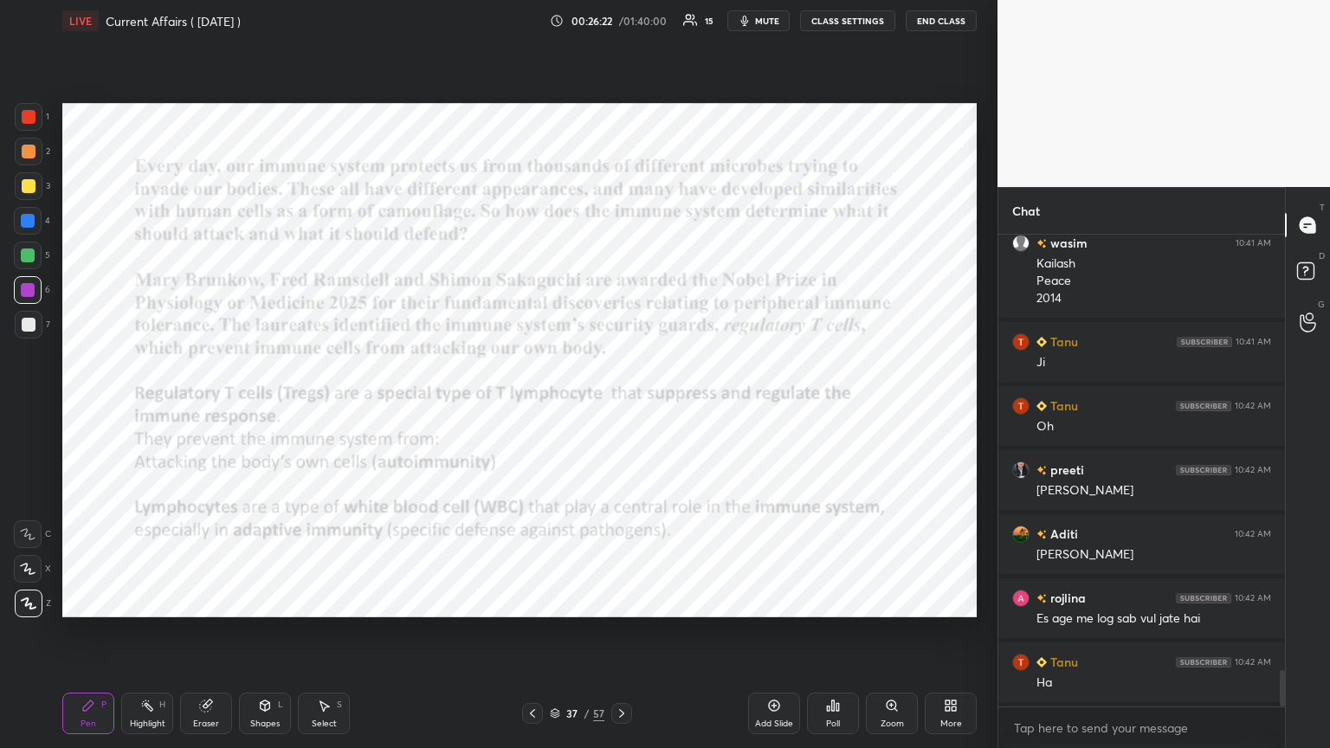
click at [532, 406] on icon at bounding box center [533, 714] width 14 height 14
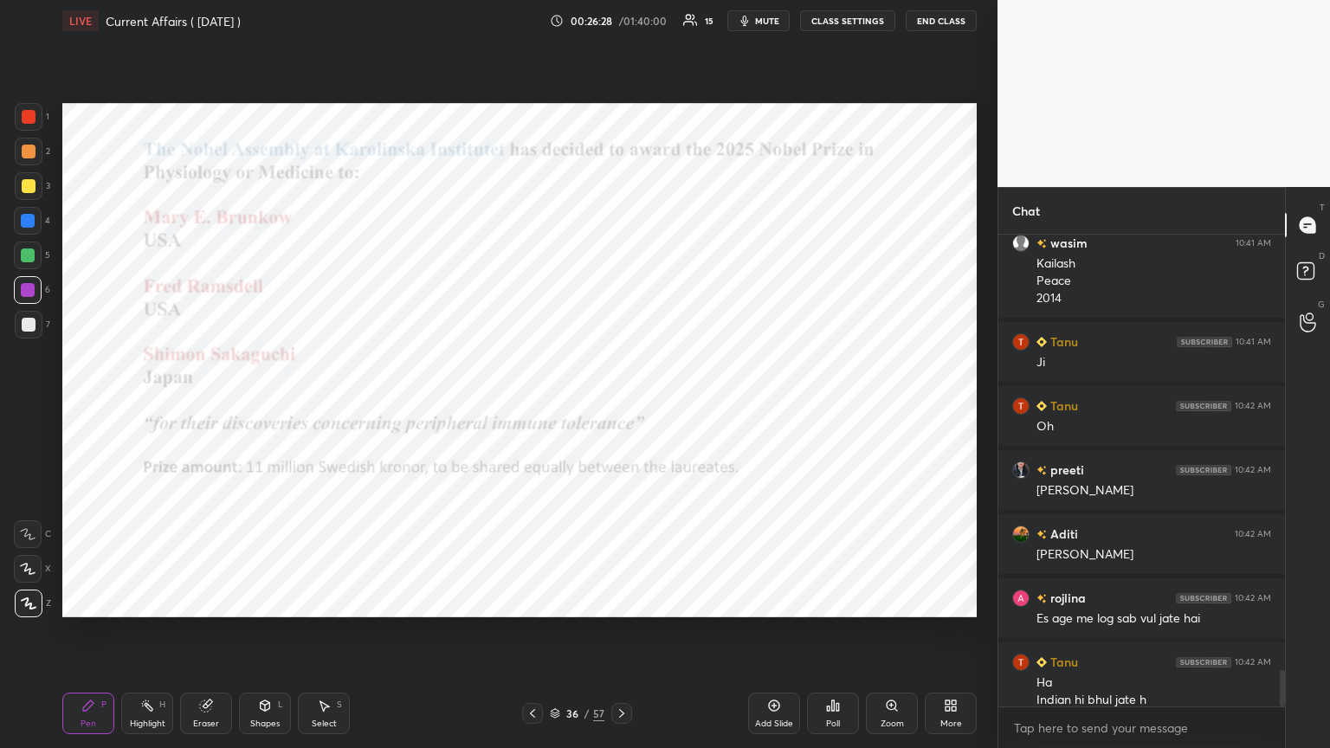
scroll to position [5710, 0]
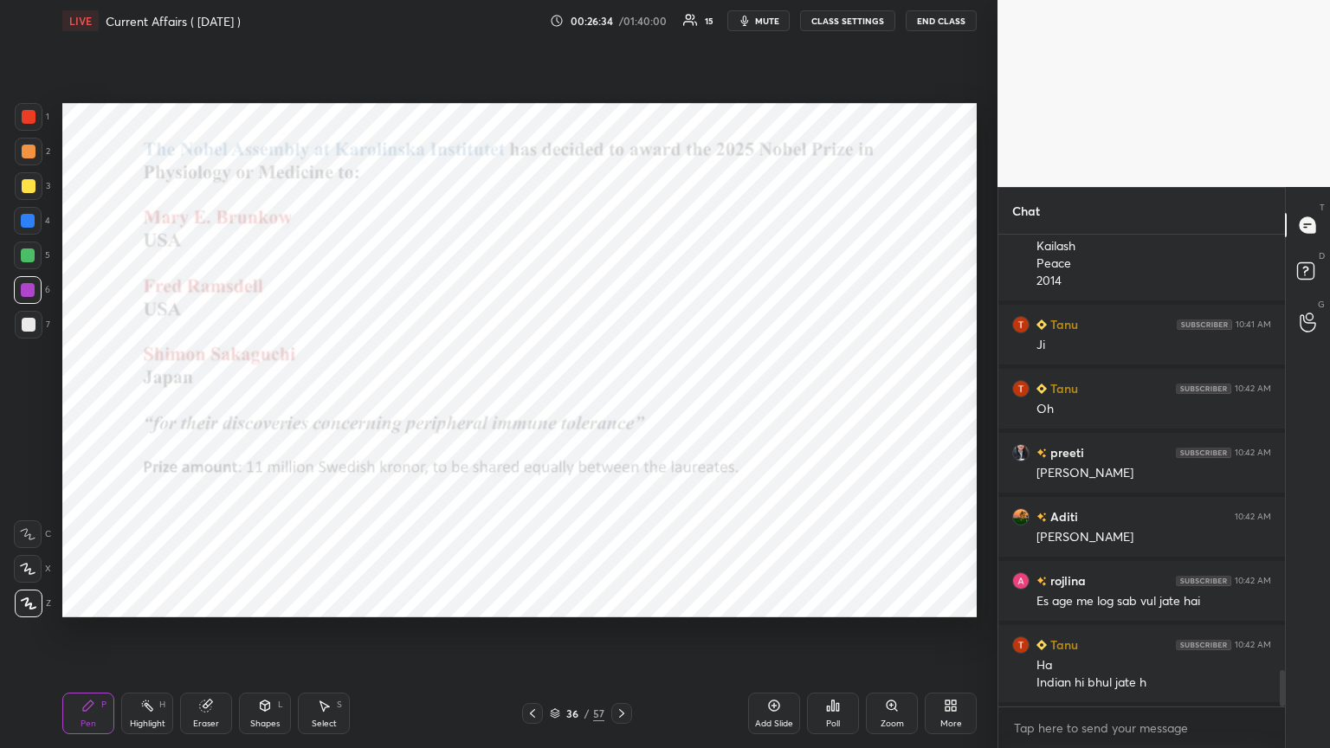
click at [621, 406] on div "Add Slide" at bounding box center [774, 724] width 38 height 9
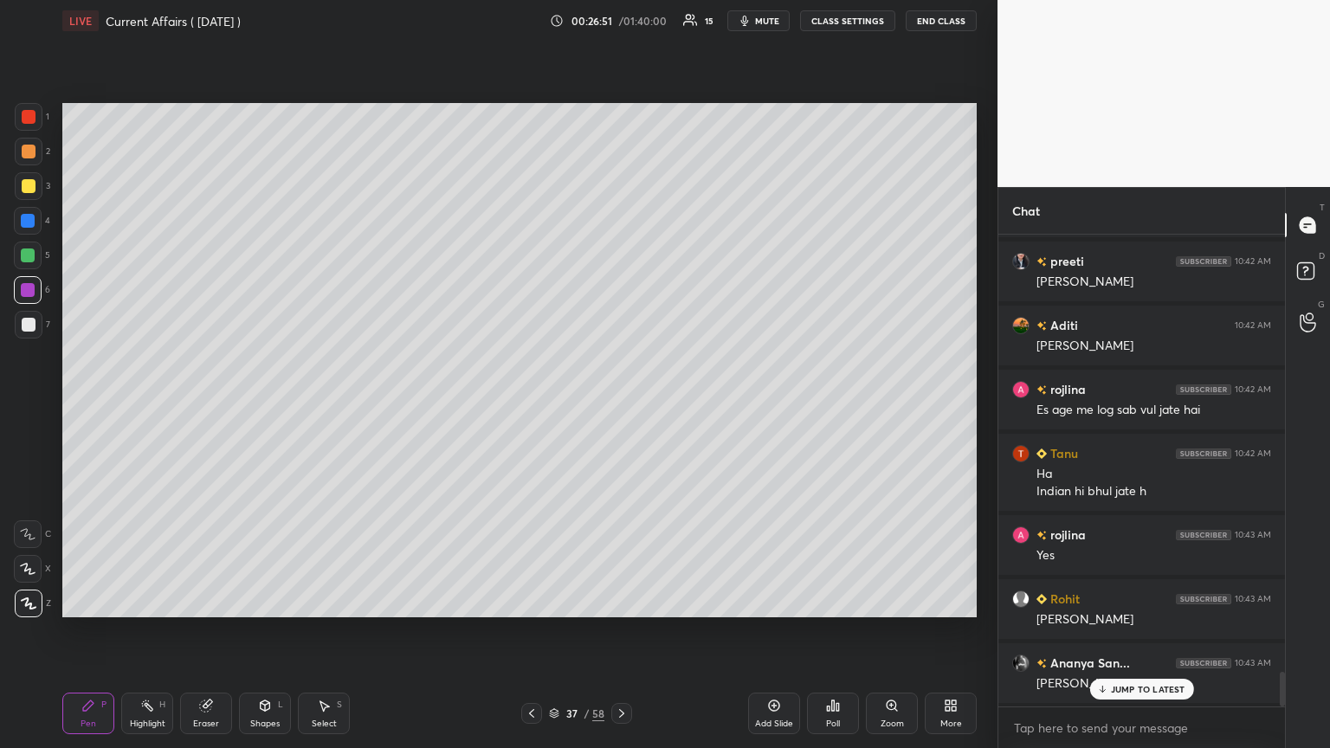
scroll to position [6030, 0]
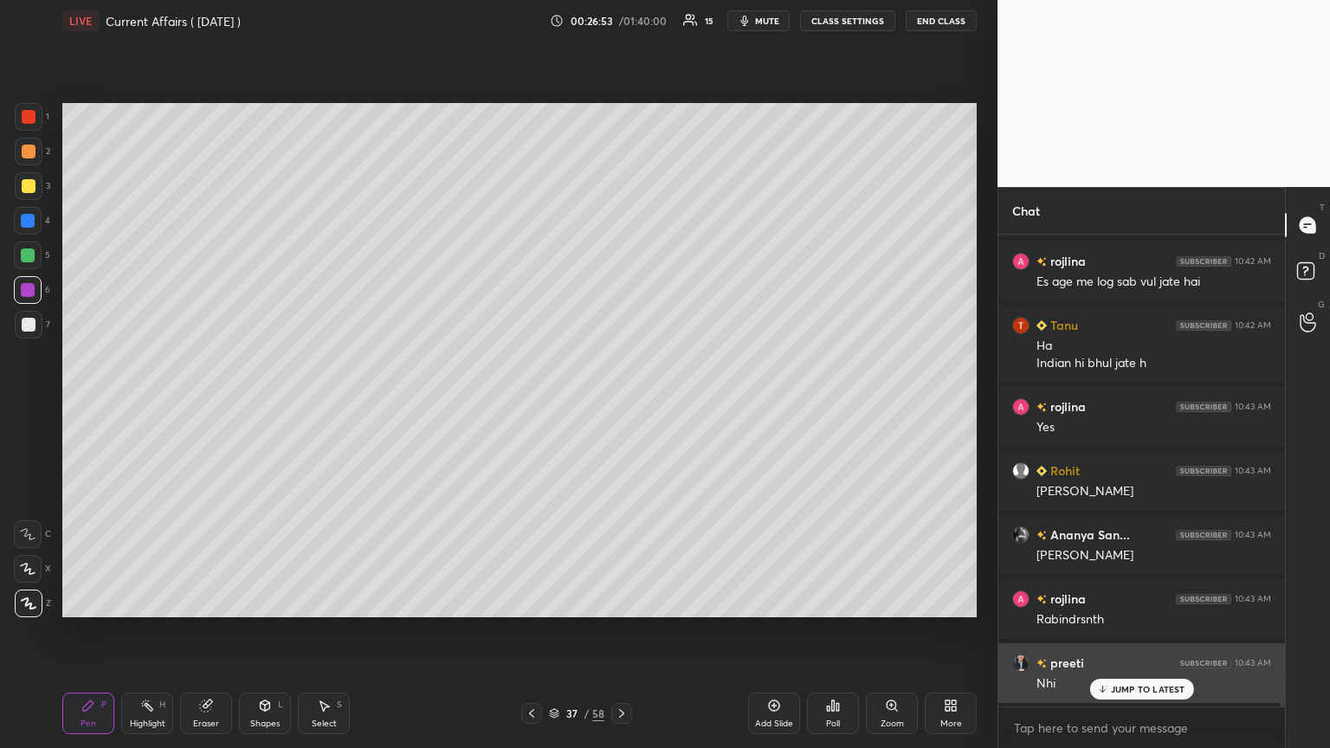
click at [621, 406] on icon at bounding box center [1101, 689] width 11 height 10
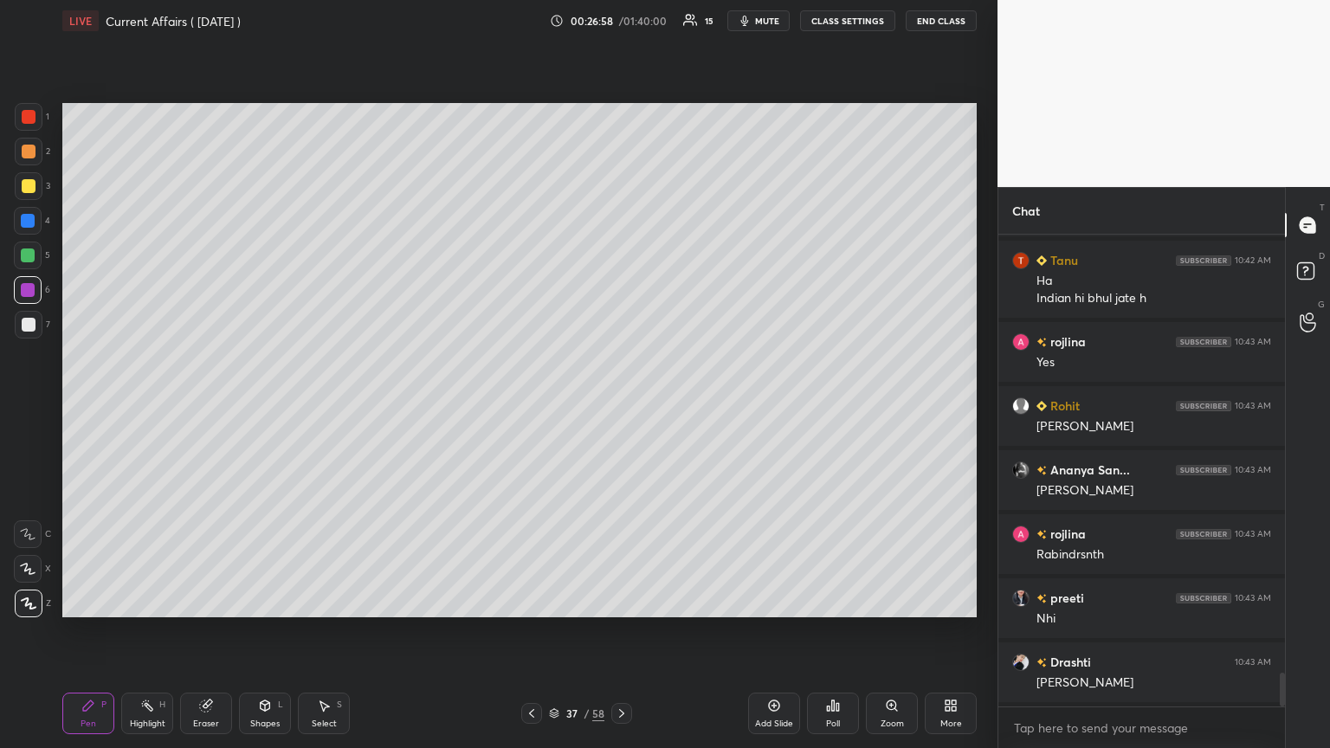
scroll to position [6158, 0]
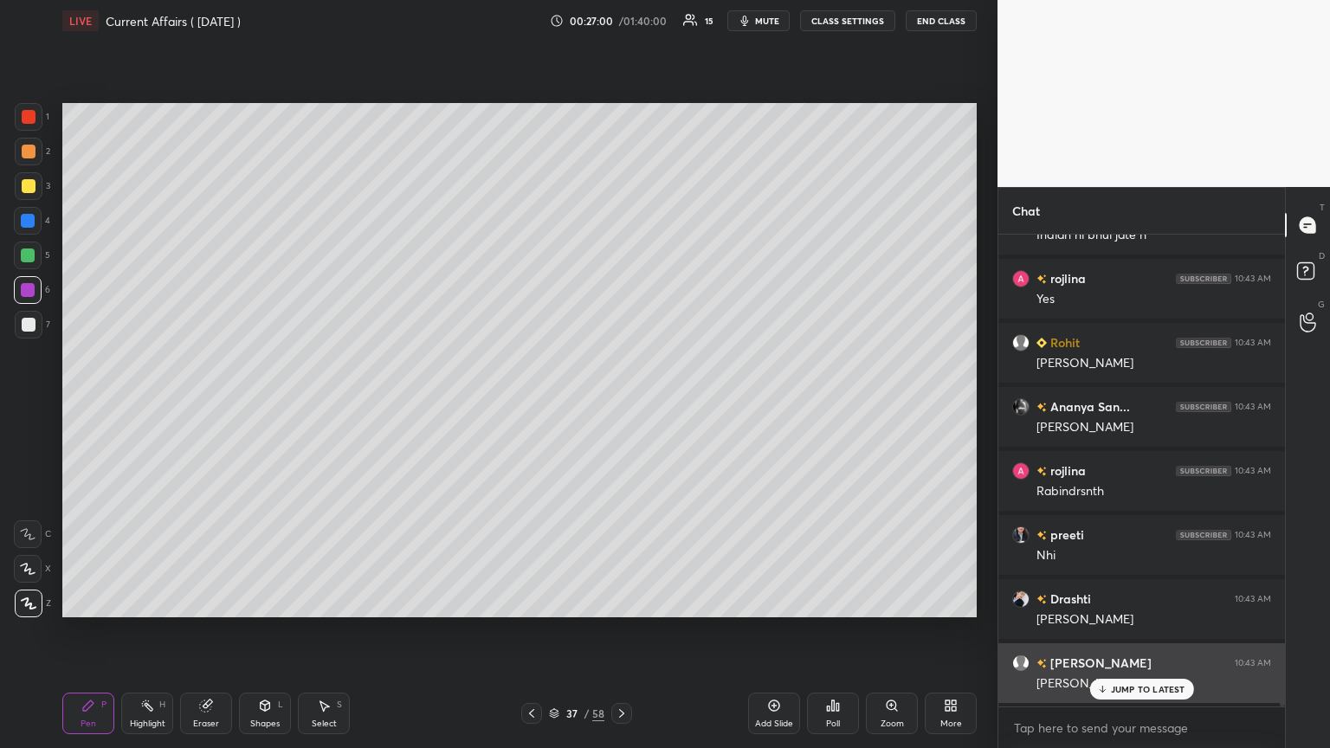
click at [621, 406] on div "JUMP TO LATEST" at bounding box center [1141, 689] width 104 height 21
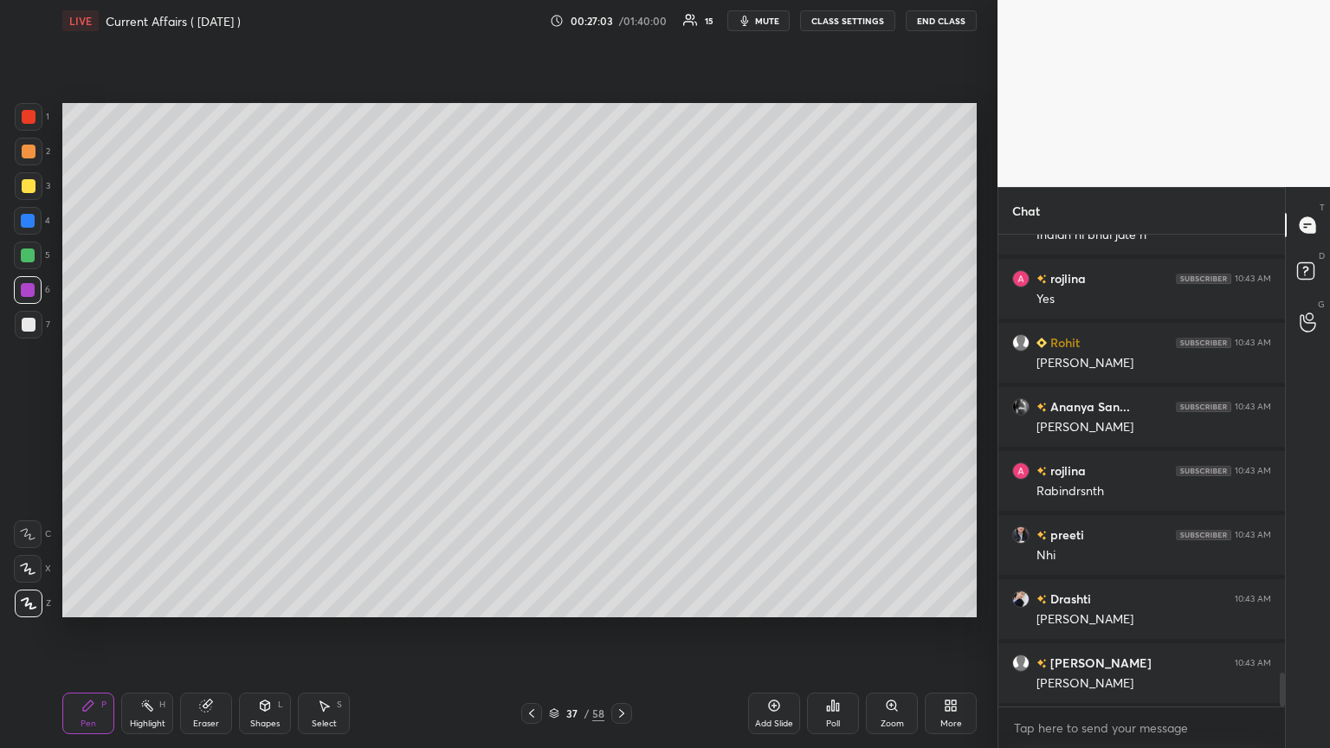
click at [531, 406] on icon at bounding box center [532, 714] width 14 height 14
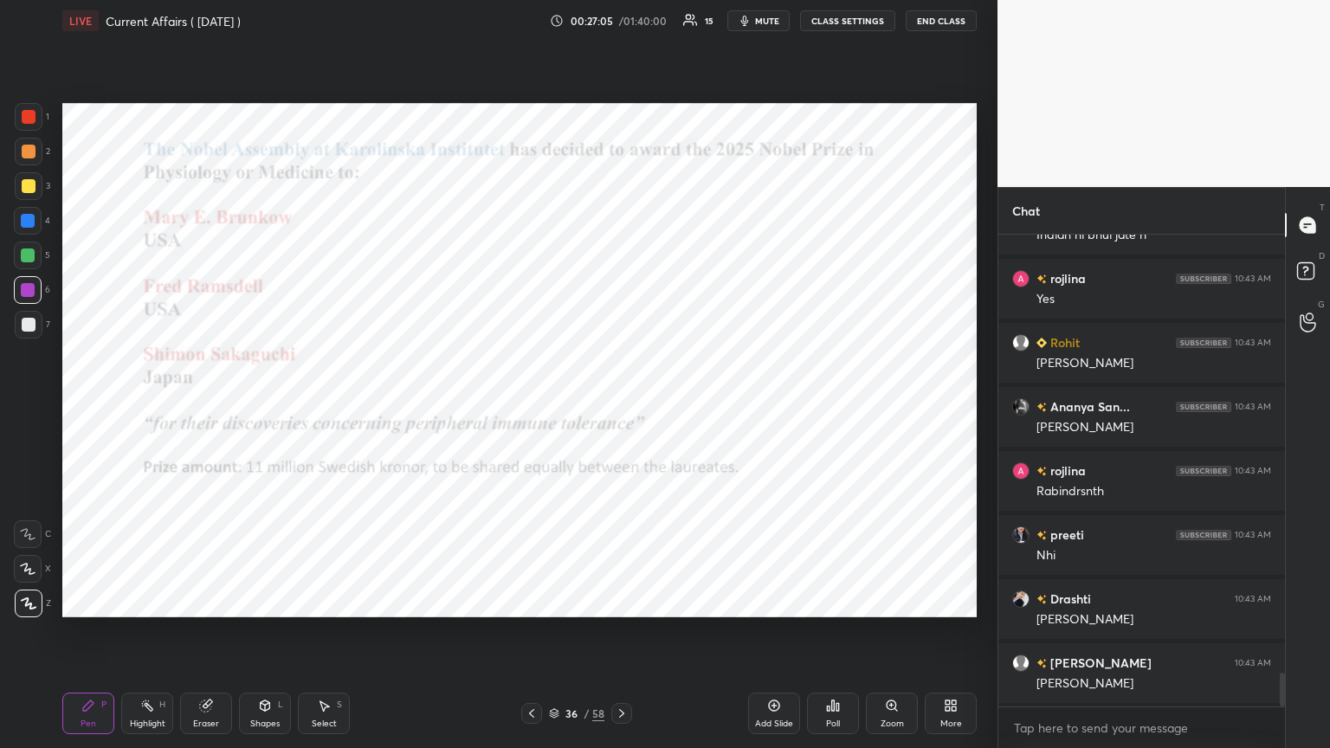
click at [616, 406] on icon at bounding box center [622, 714] width 14 height 14
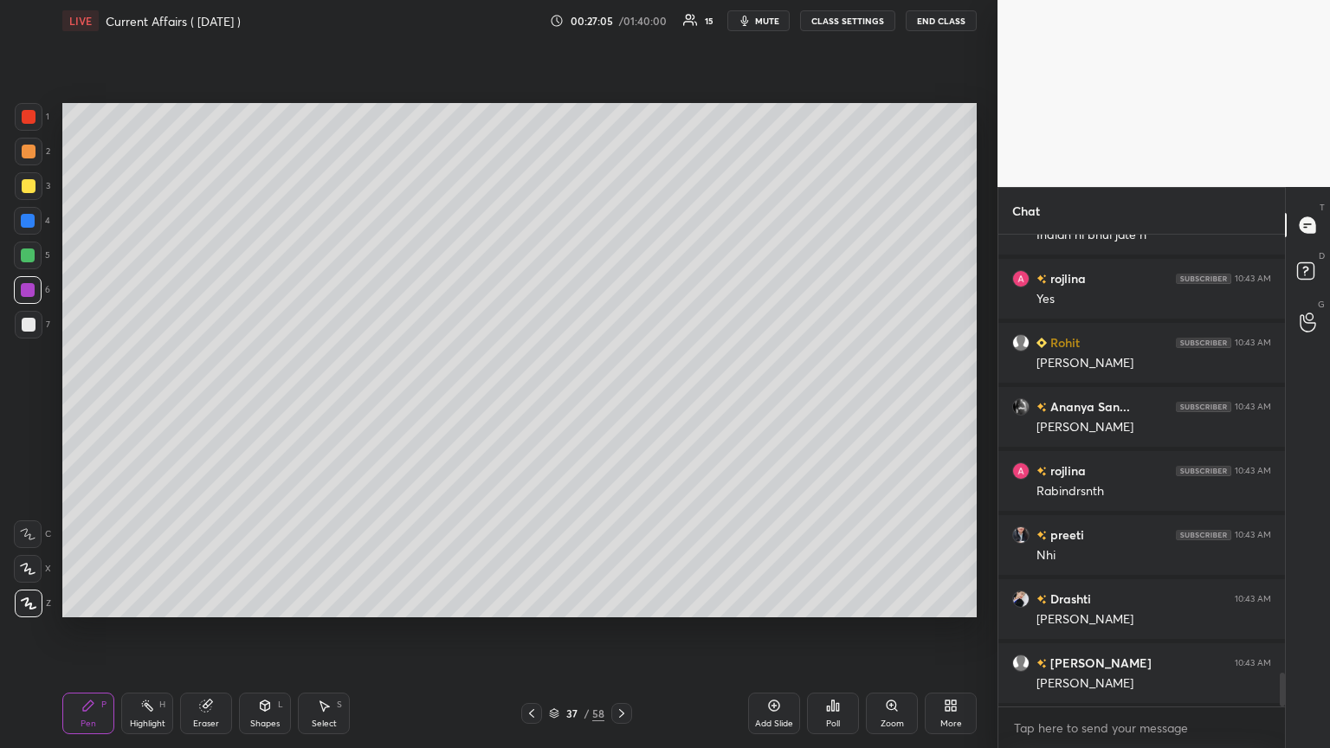
click at [621, 406] on icon at bounding box center [621, 713] width 5 height 9
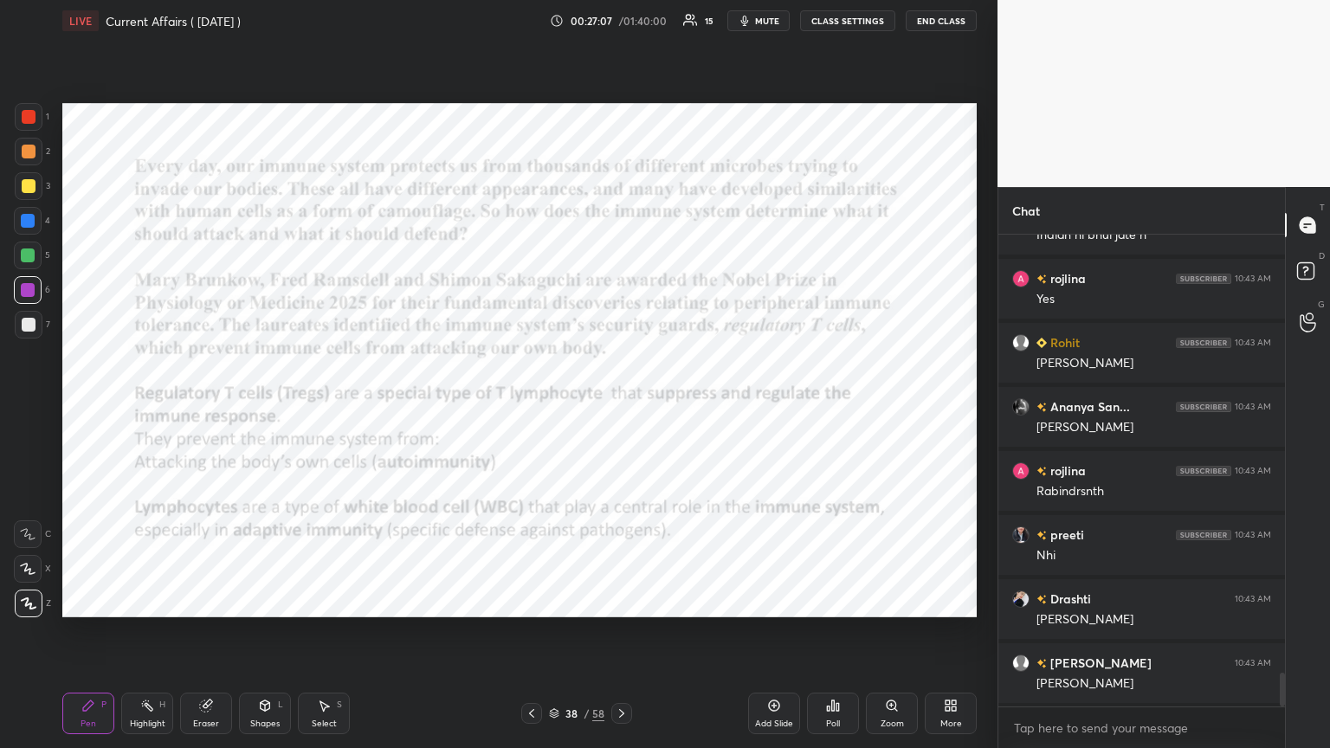
click at [621, 406] on icon at bounding box center [622, 714] width 14 height 14
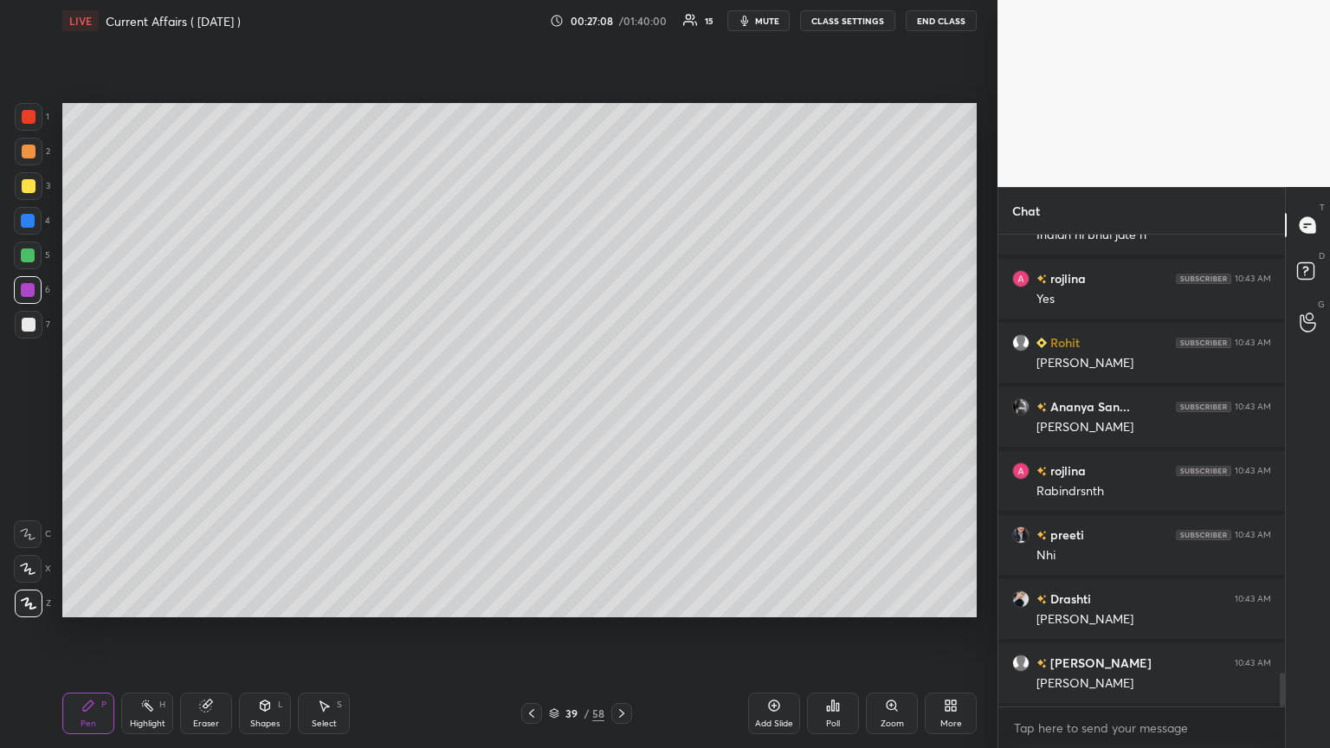
click at [554, 406] on icon at bounding box center [554, 713] width 10 height 10
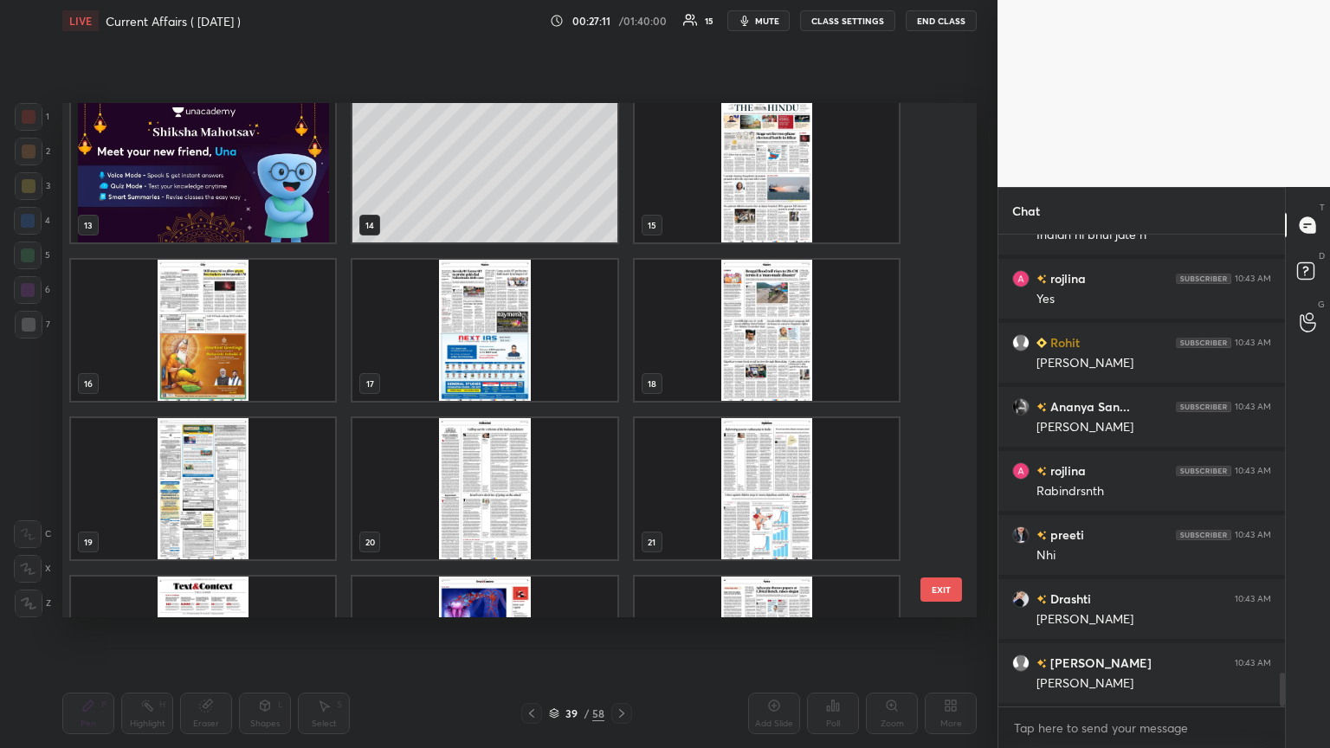
scroll to position [6223, 0]
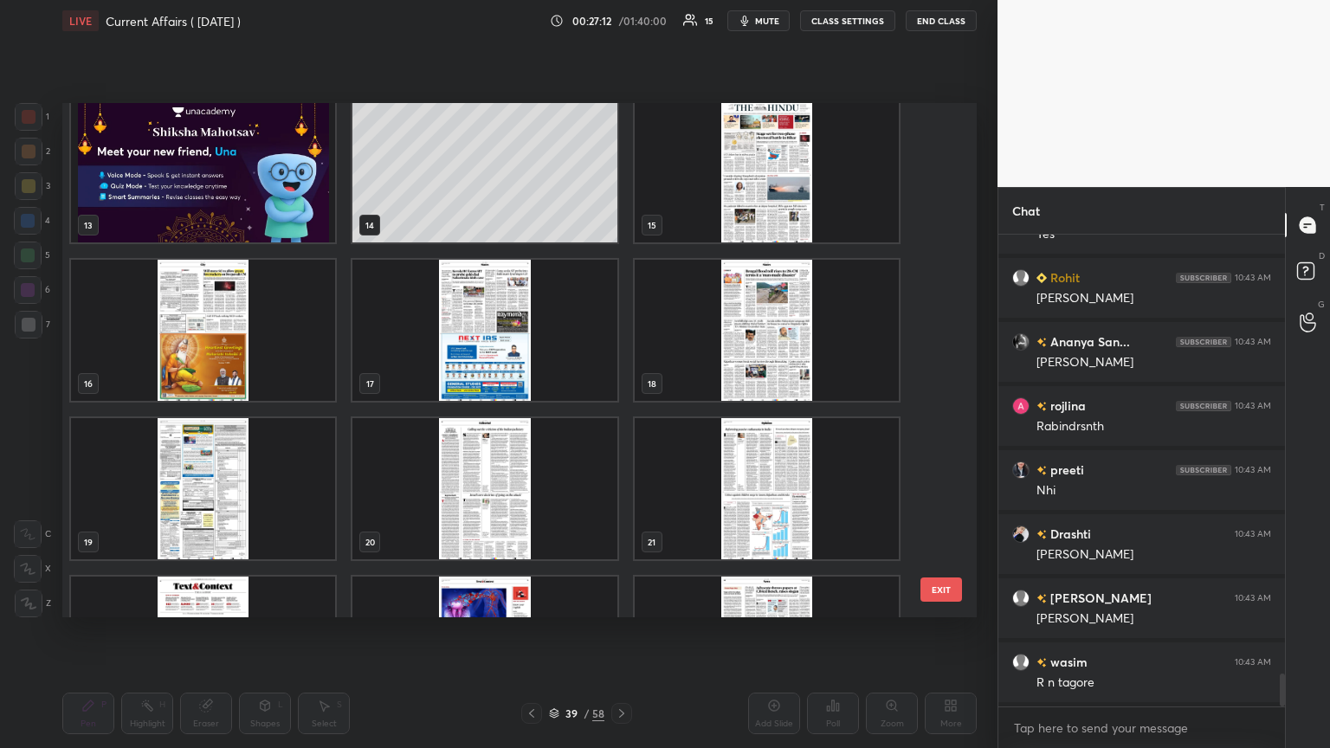
click at [621, 183] on img "grid" at bounding box center [767, 171] width 264 height 141
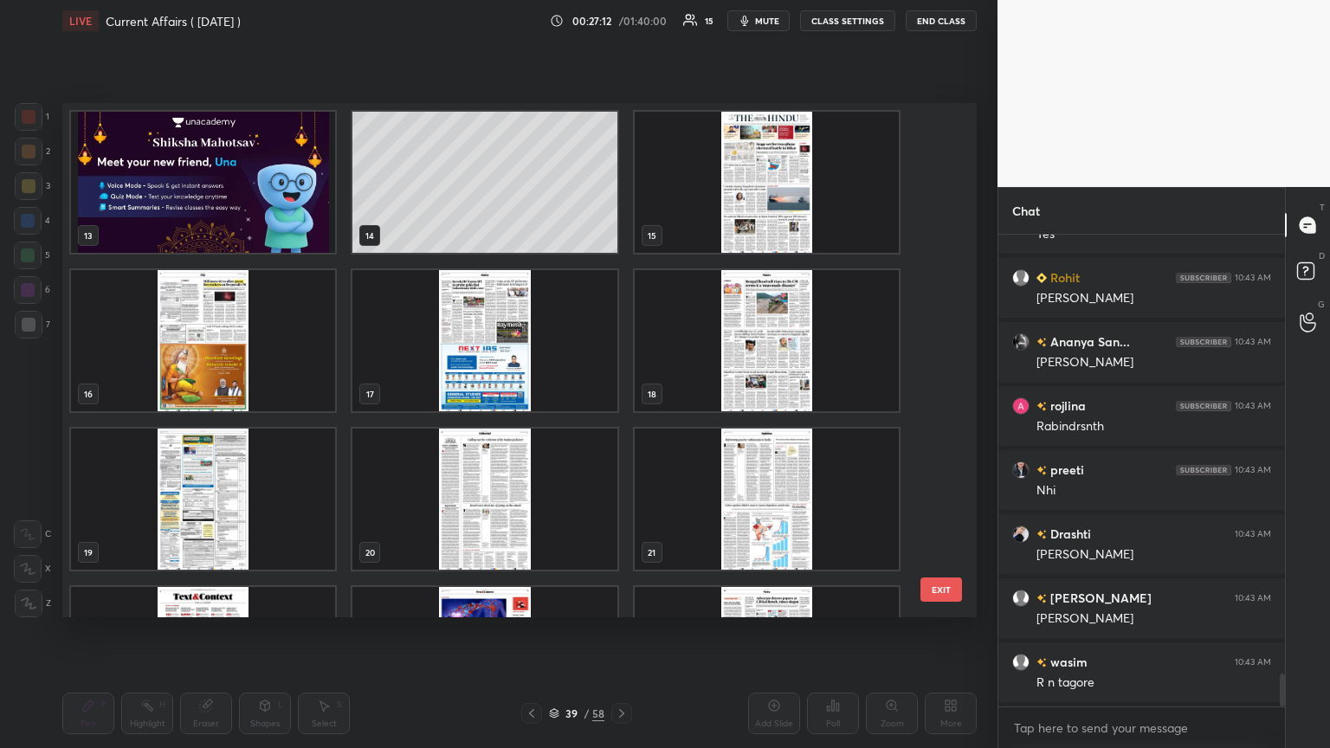
click at [621, 184] on img "grid" at bounding box center [767, 182] width 264 height 141
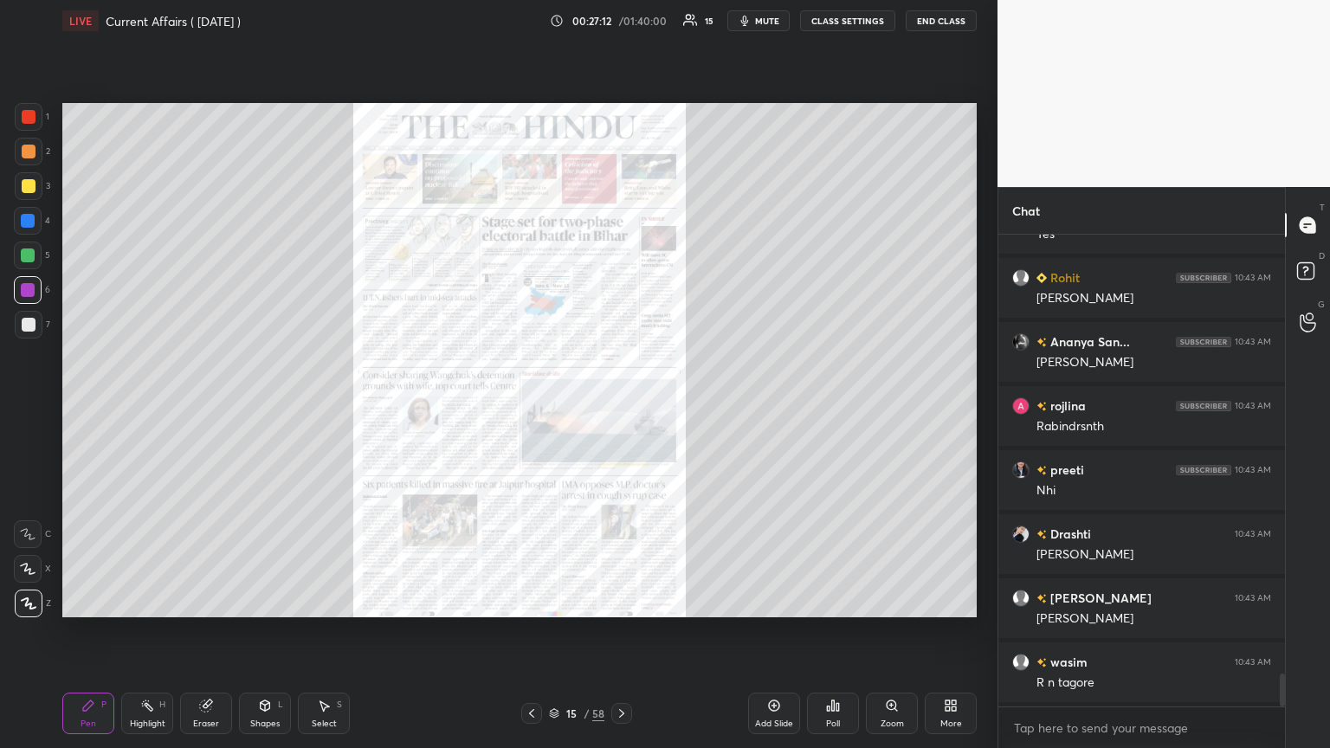
click at [621, 180] on img "grid" at bounding box center [767, 182] width 264 height 141
click at [621, 406] on div "Zoom" at bounding box center [892, 724] width 23 height 9
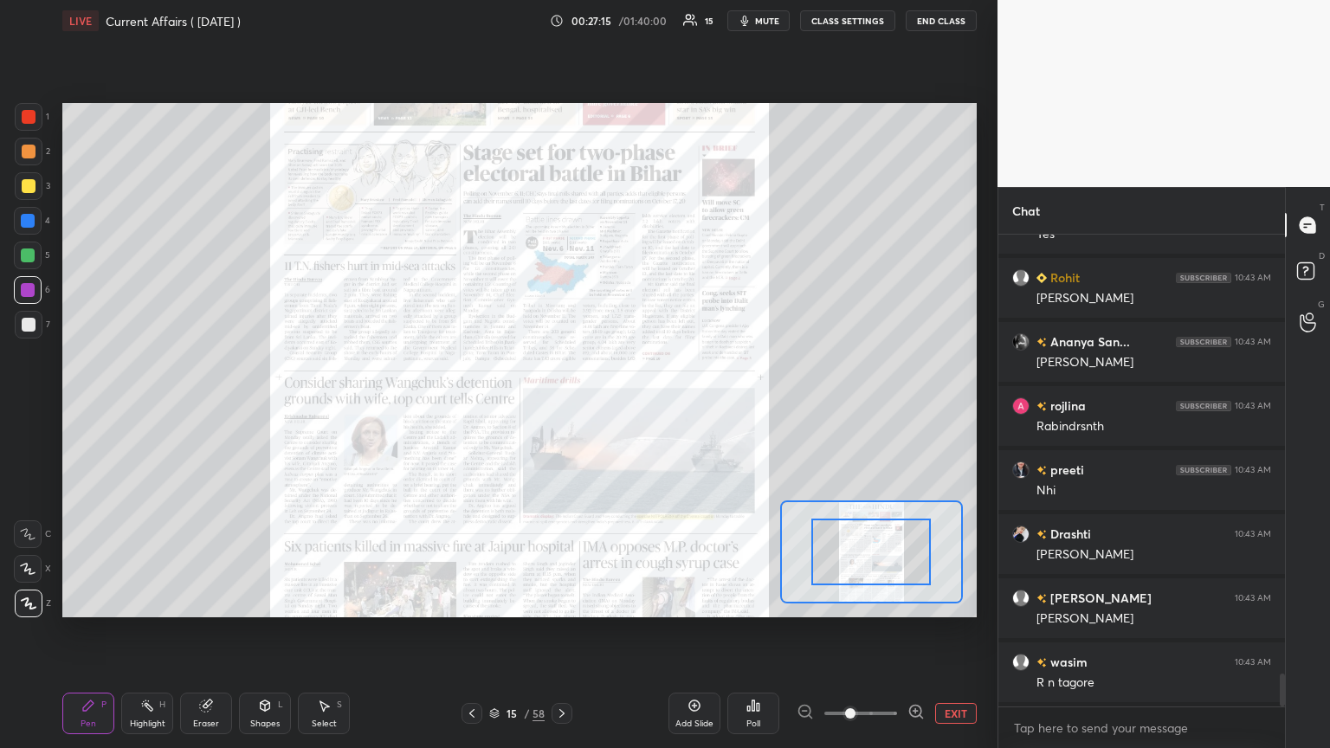
click at [621, 406] on icon at bounding box center [915, 711] width 0 height 4
click at [621, 406] on icon at bounding box center [915, 711] width 17 height 17
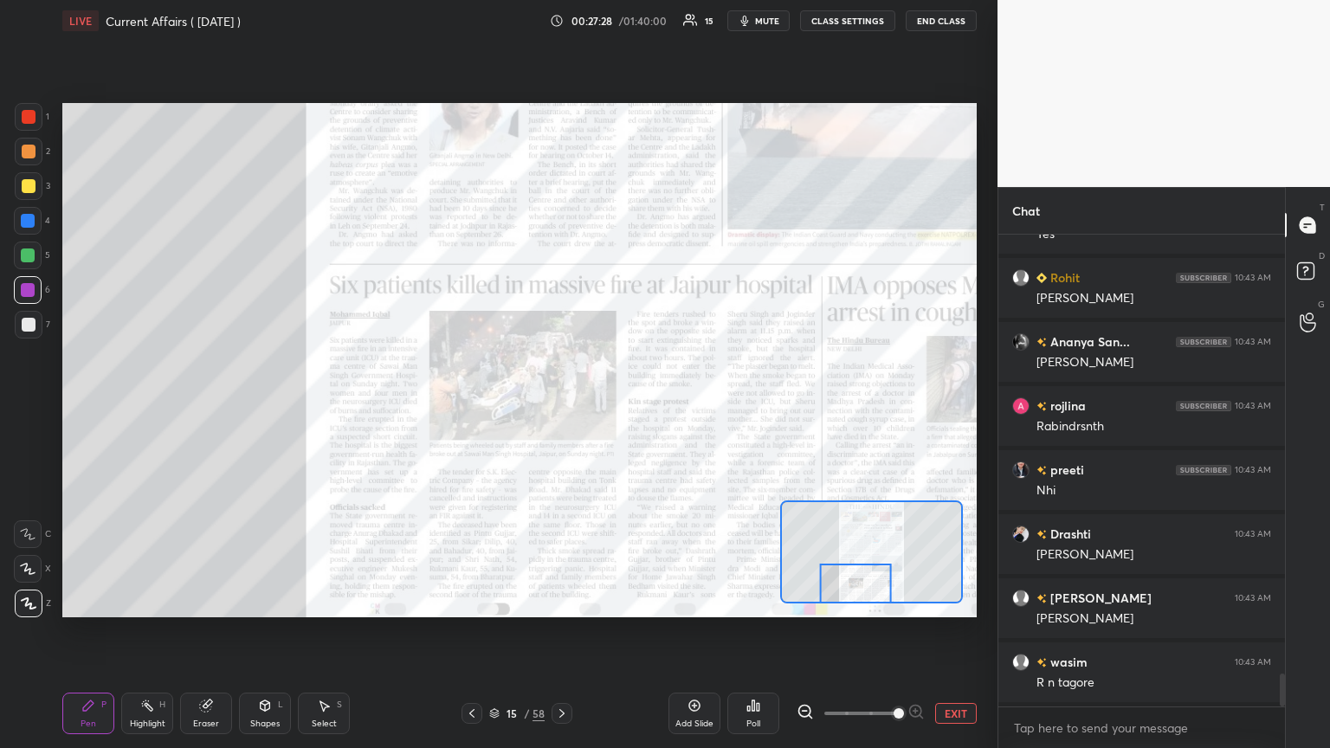
click at [563, 406] on icon at bounding box center [562, 714] width 14 height 14
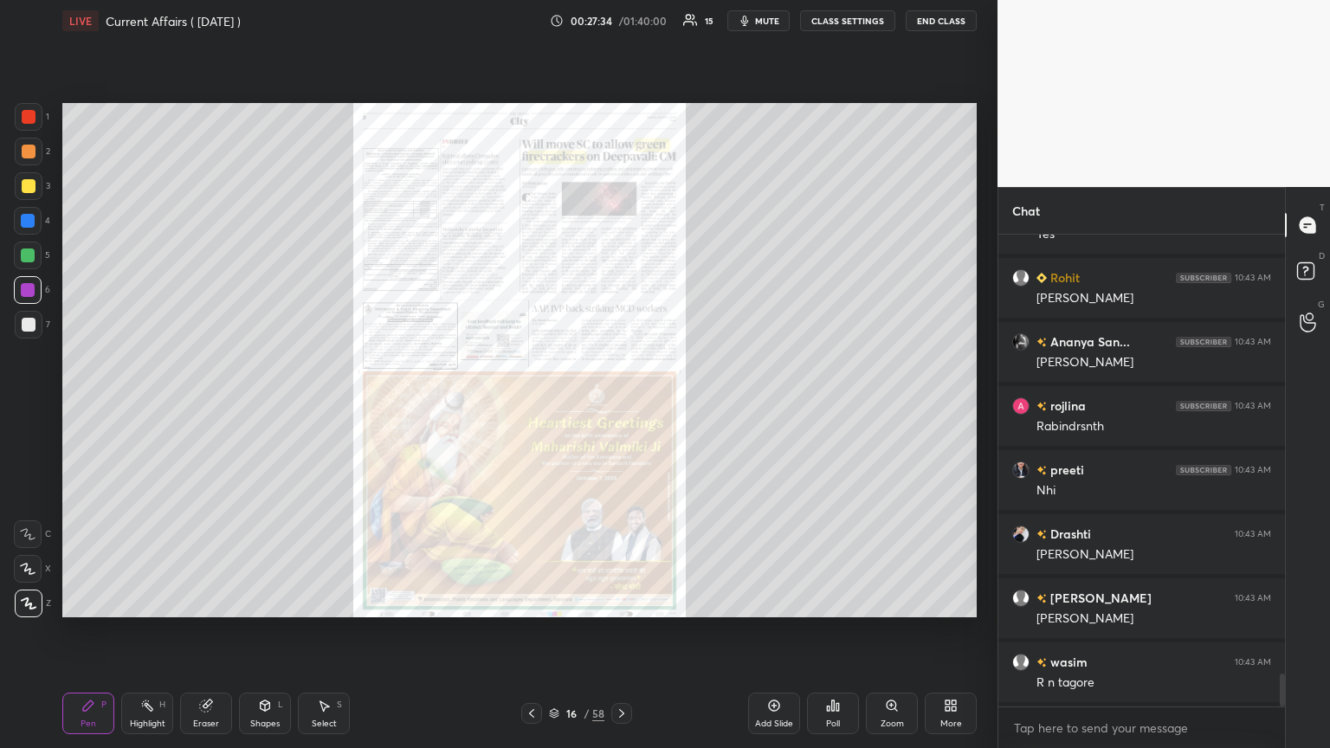
click at [24, 122] on div at bounding box center [29, 117] width 14 height 14
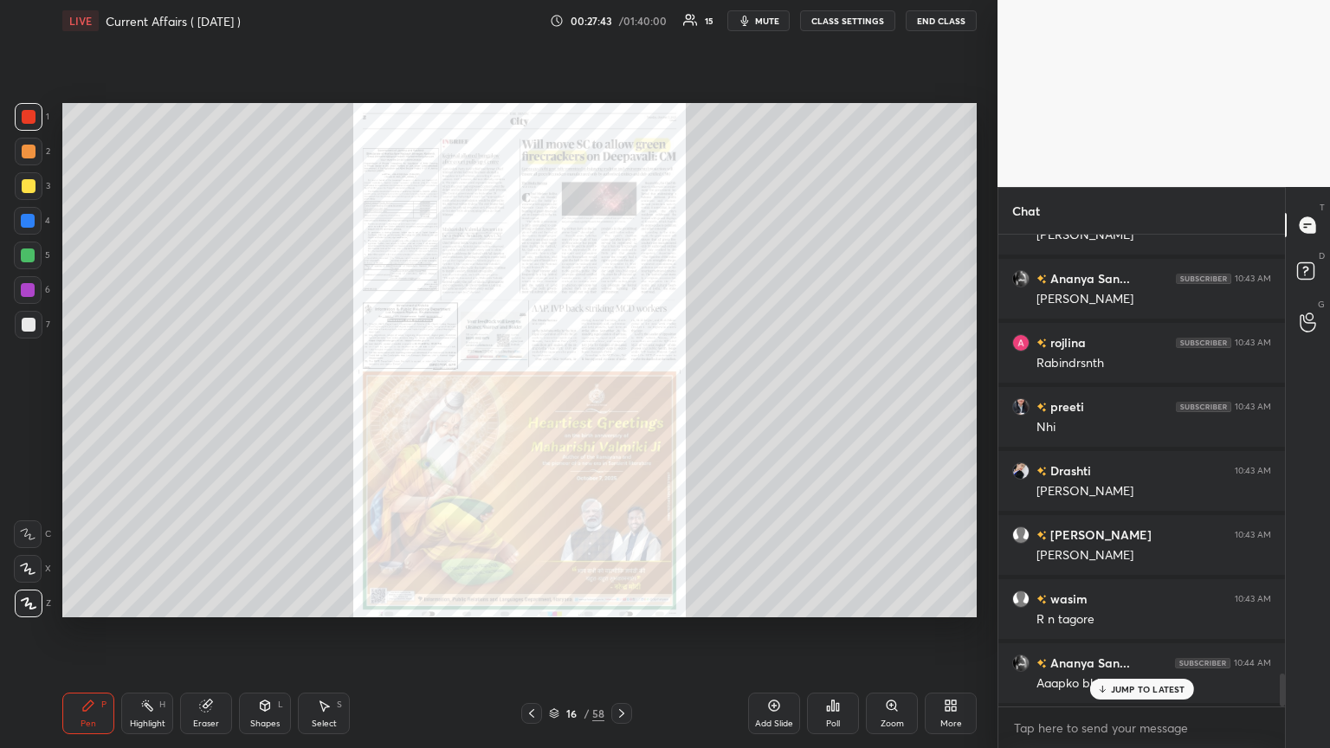
click at [621, 406] on p "JUMP TO LATEST" at bounding box center [1148, 689] width 74 height 10
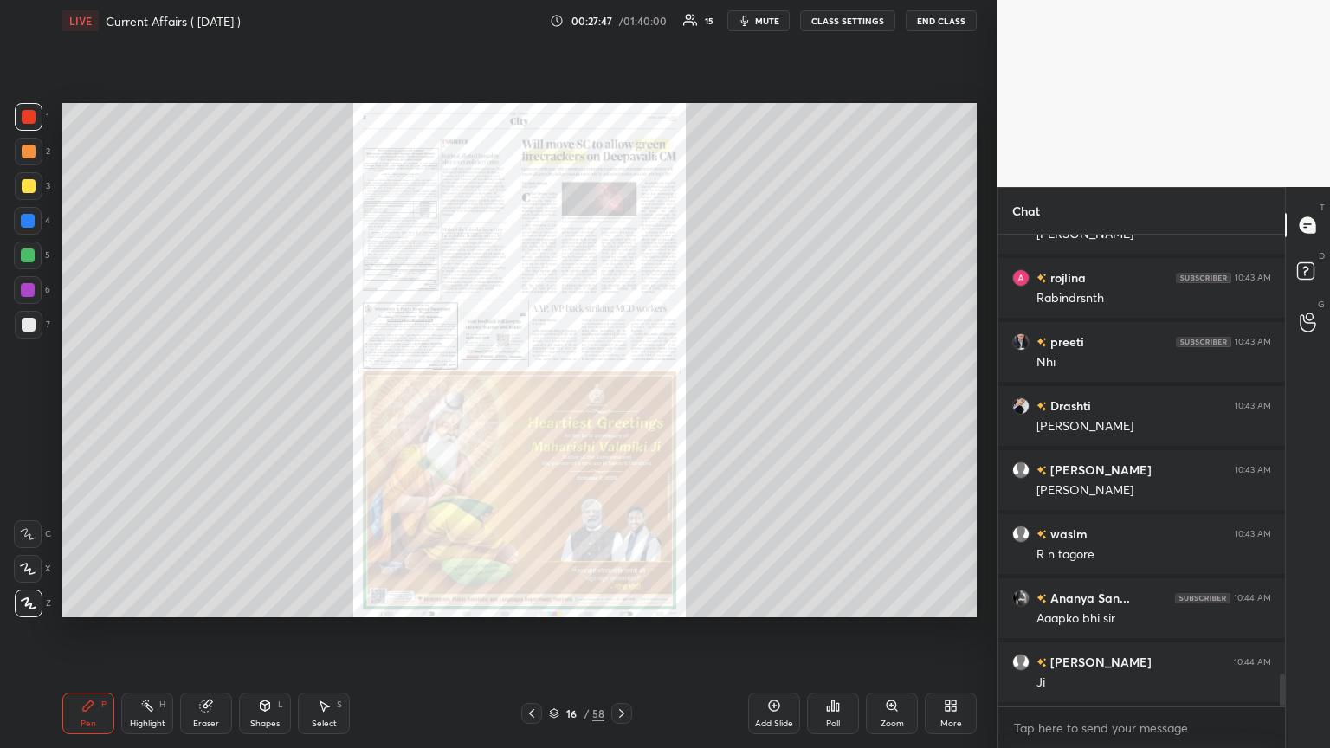
click at [621, 406] on div "Add Slide" at bounding box center [774, 714] width 52 height 42
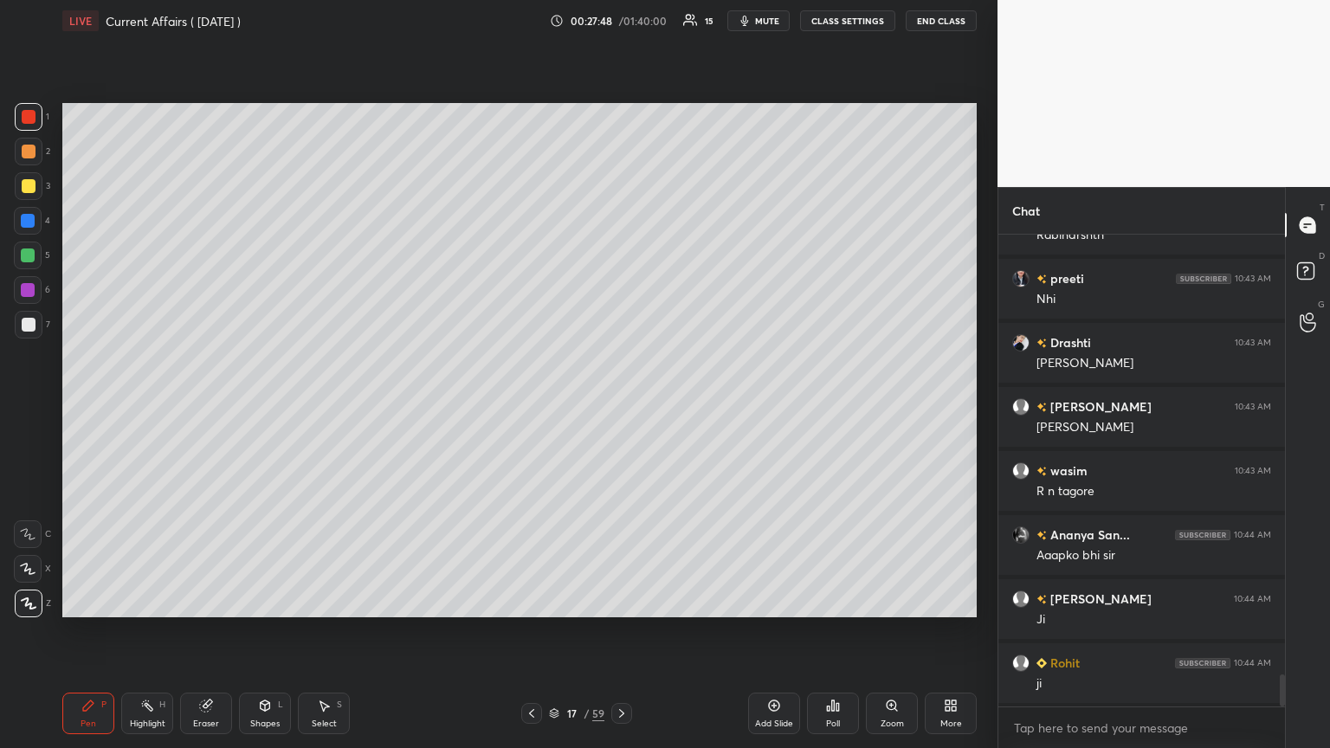
scroll to position [6479, 0]
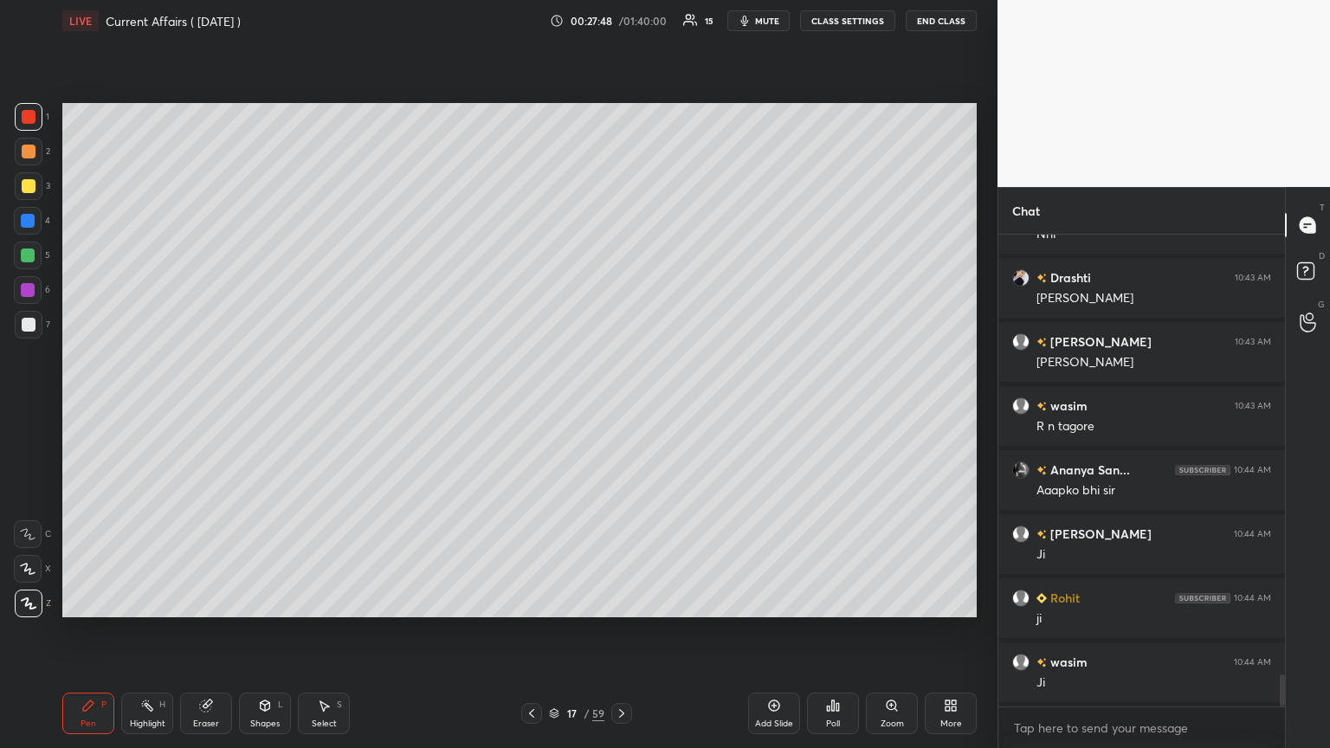
click at [29, 290] on div at bounding box center [28, 290] width 14 height 14
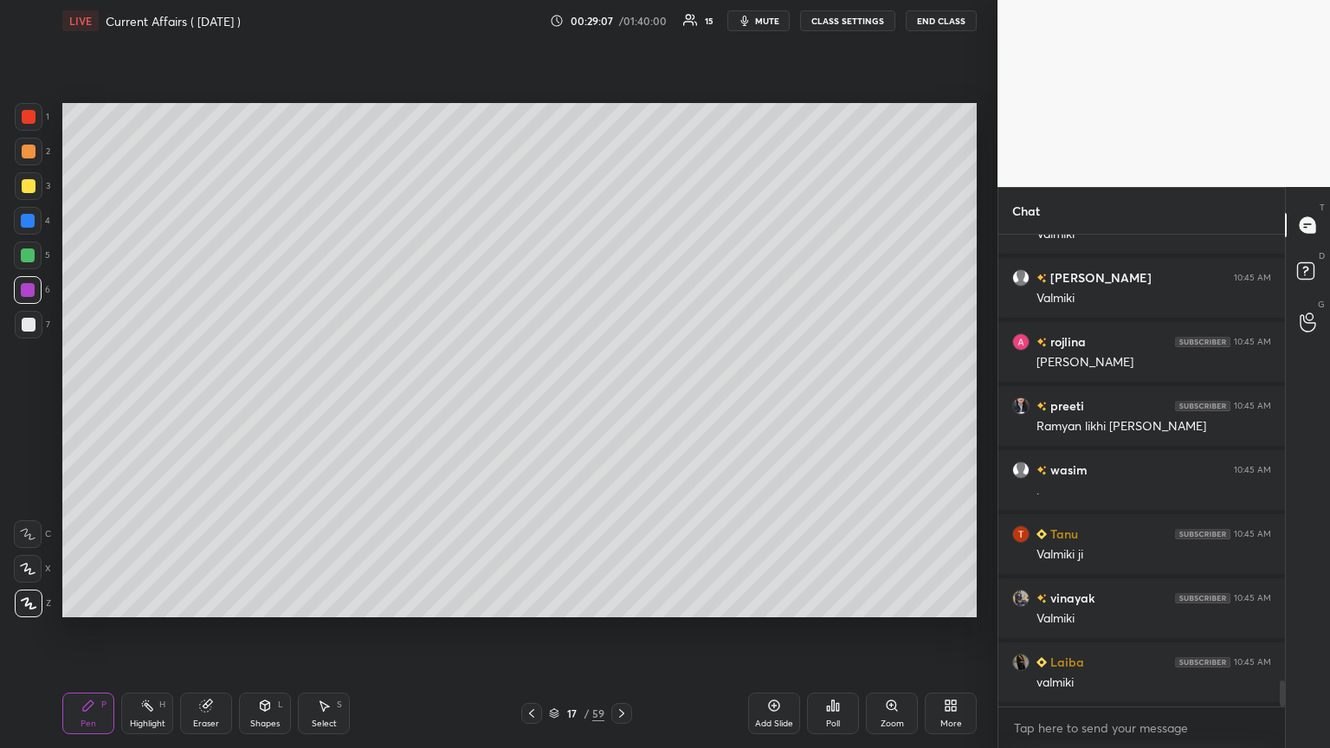
scroll to position [8208, 0]
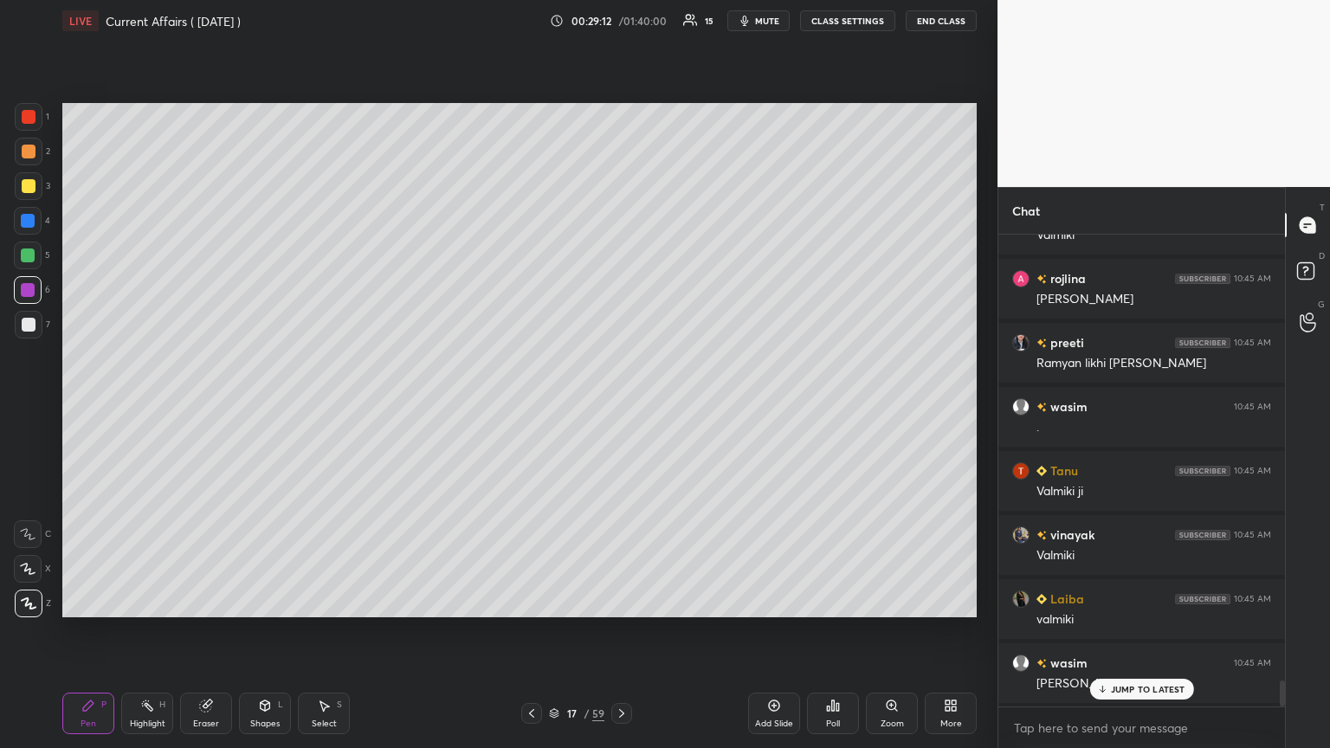
click at [21, 251] on div at bounding box center [28, 255] width 14 height 14
click at [621, 406] on icon at bounding box center [774, 706] width 14 height 14
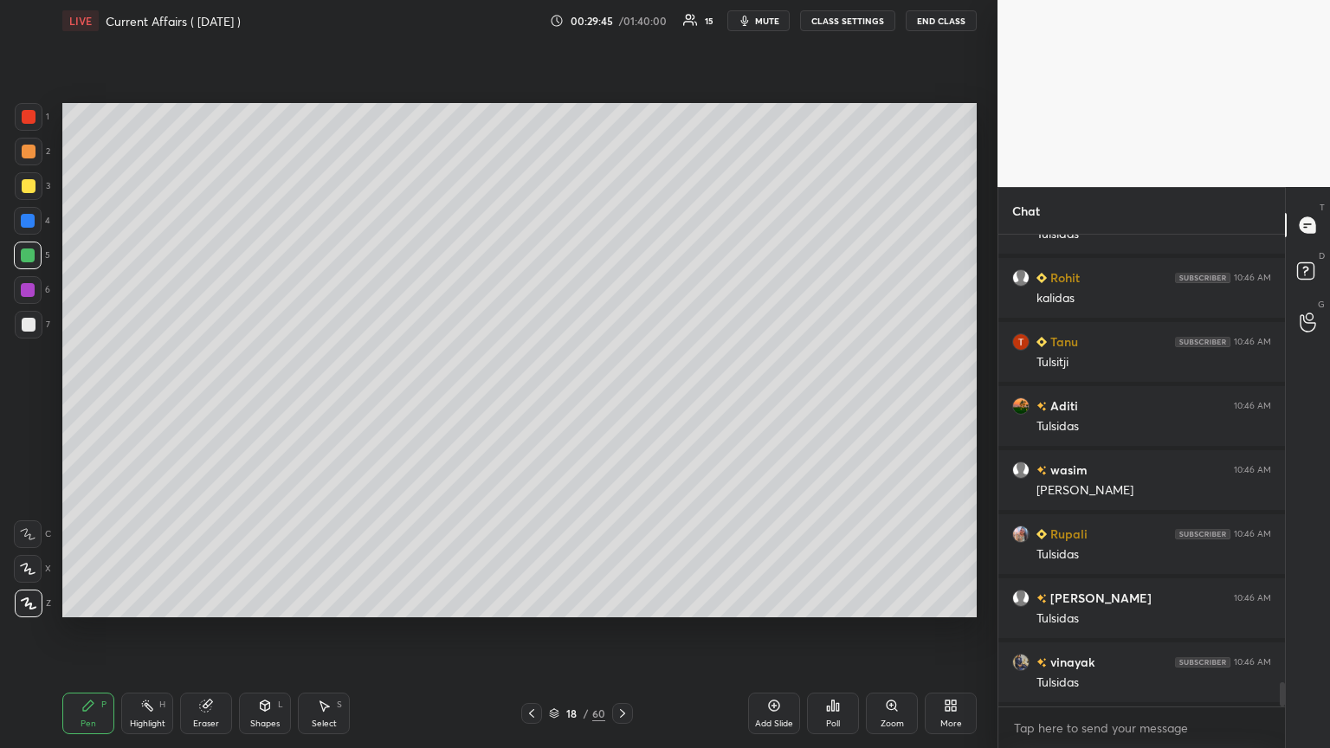
scroll to position [8849, 0]
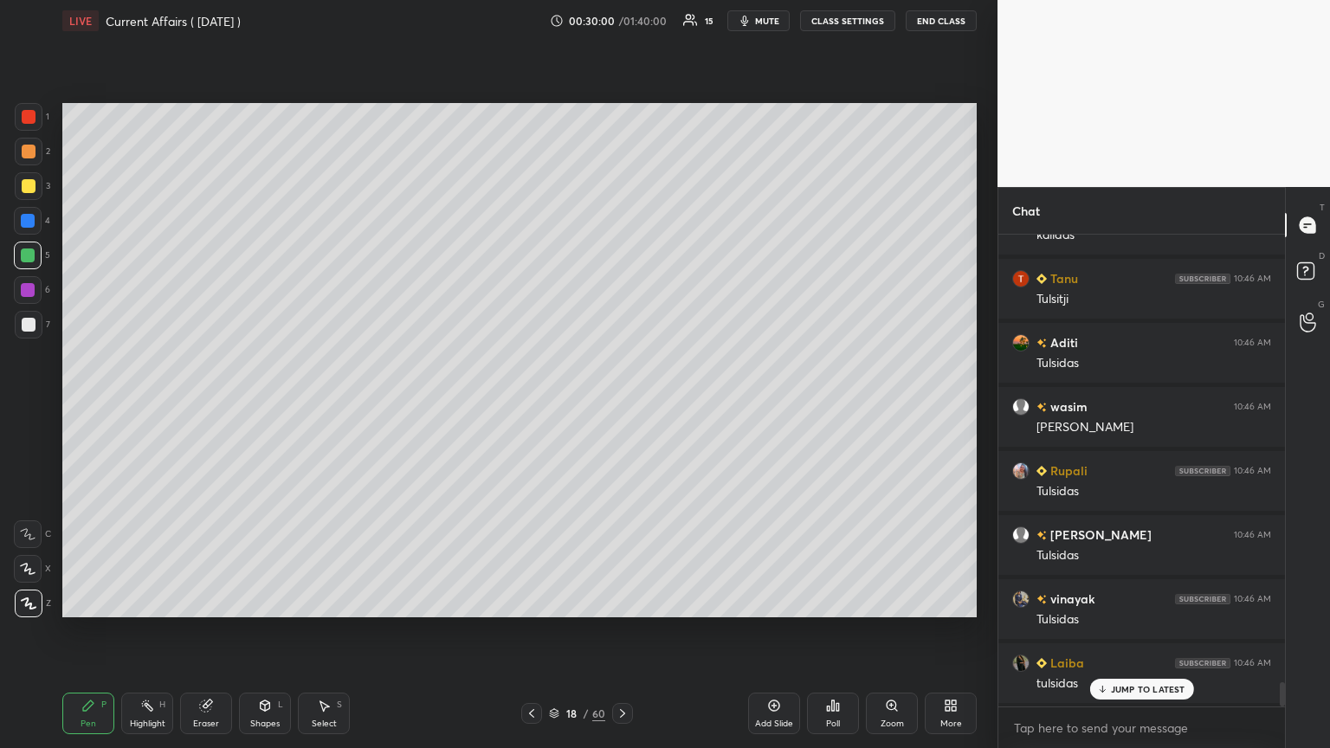
click at [28, 326] on div at bounding box center [29, 325] width 14 height 14
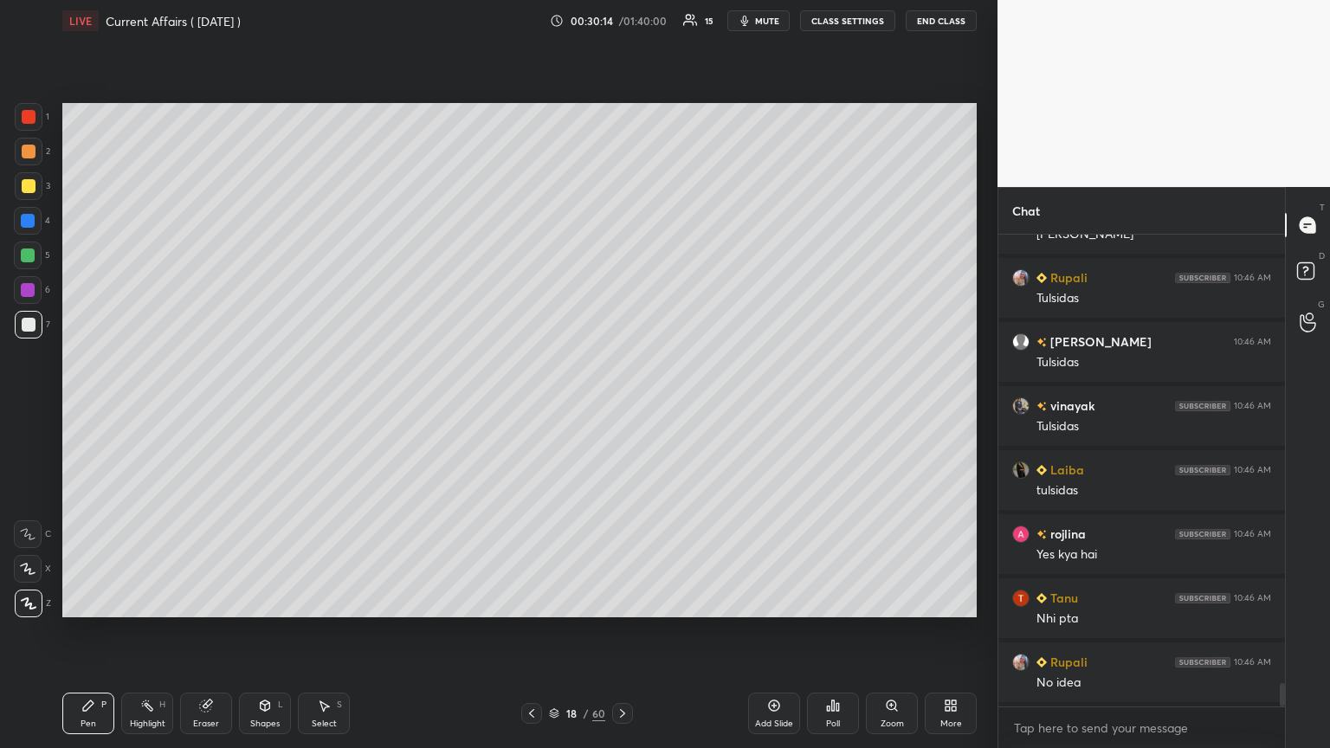
scroll to position [9105, 0]
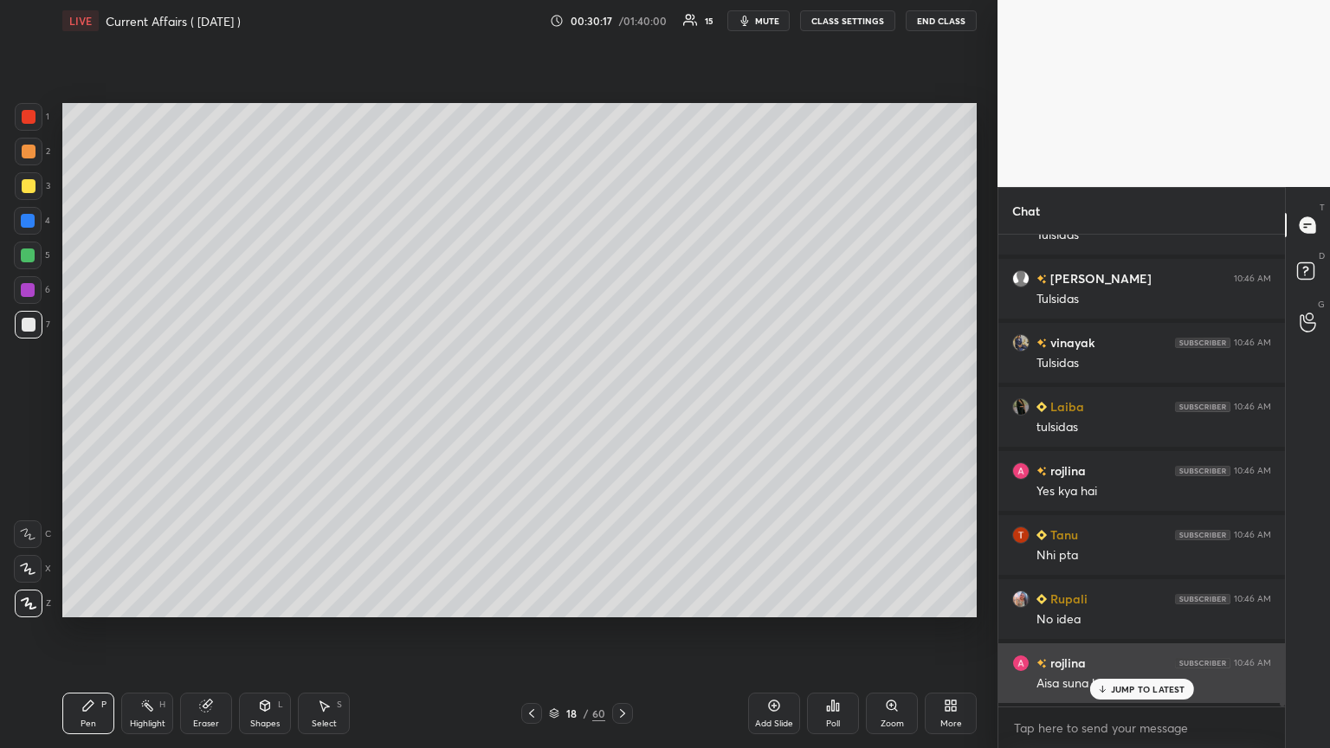
click at [621, 406] on icon at bounding box center [1101, 689] width 11 height 10
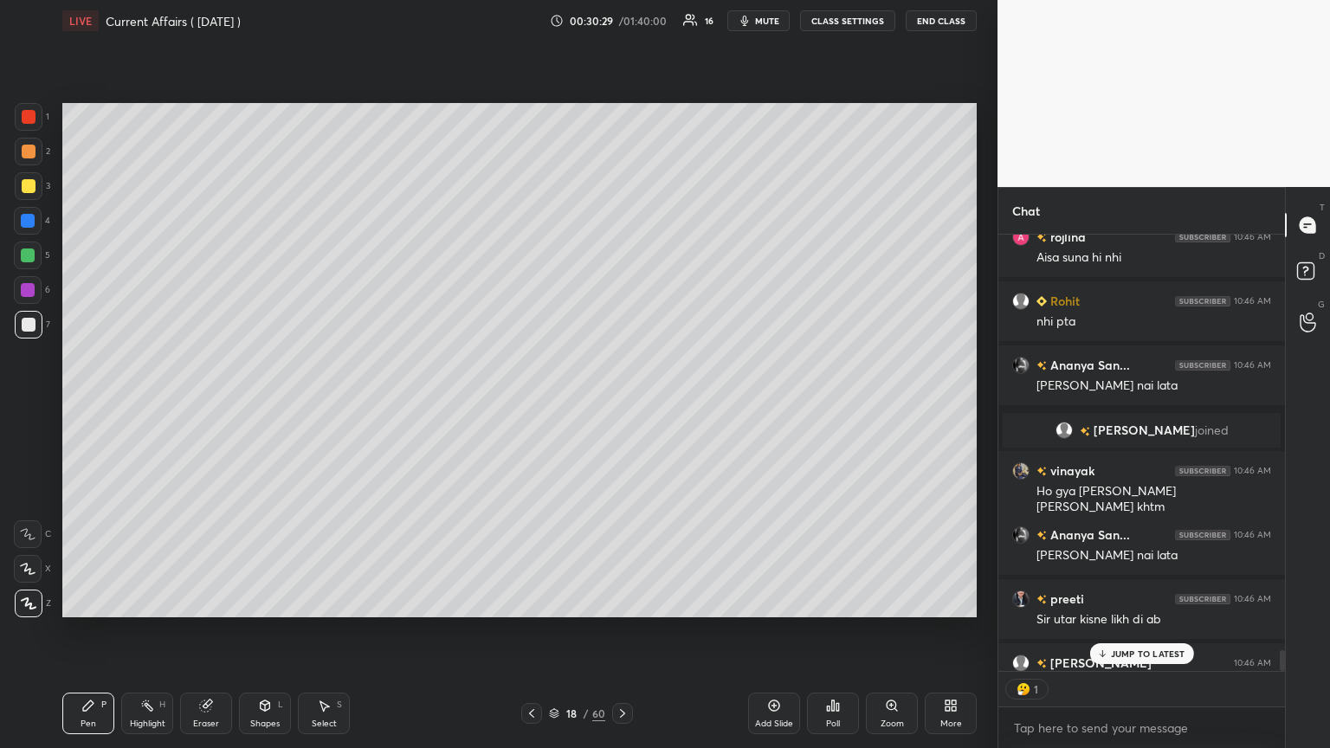
scroll to position [5, 5]
click at [621, 406] on p "JUMP TO LATEST" at bounding box center [1148, 654] width 74 height 10
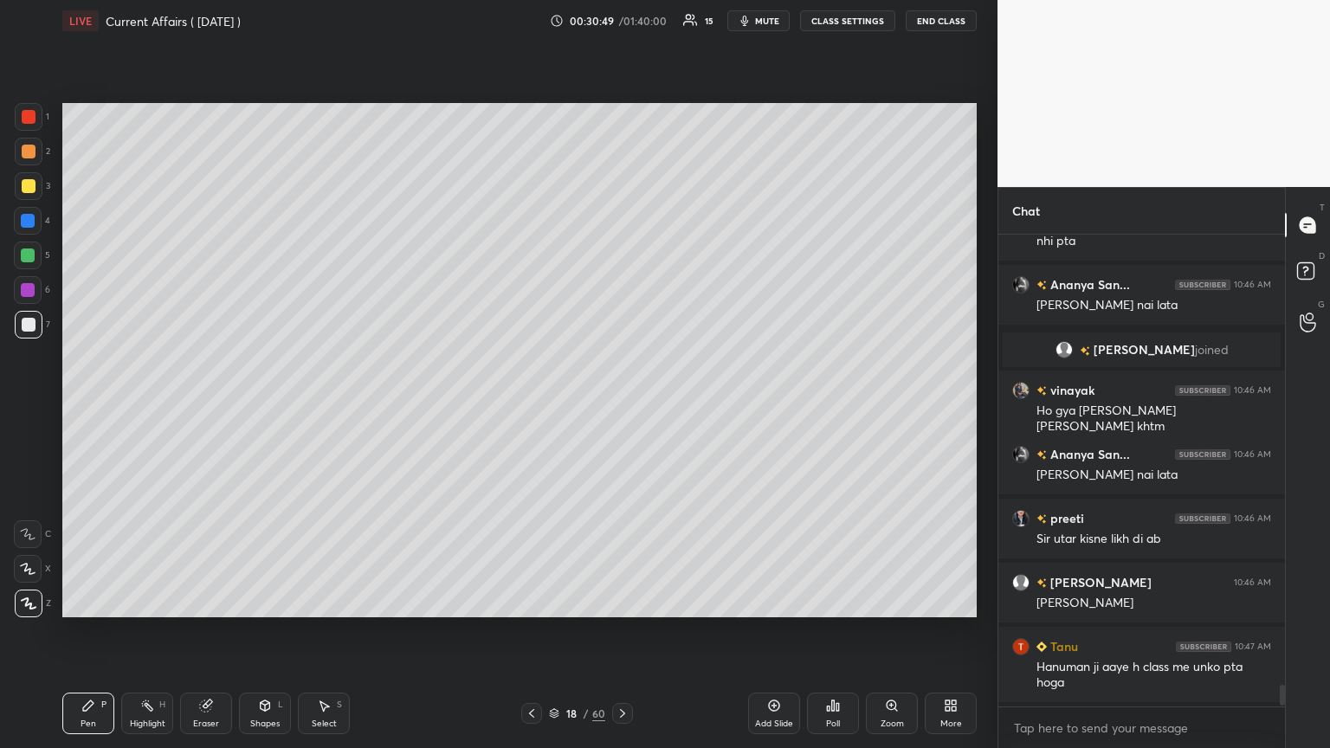
scroll to position [9676, 0]
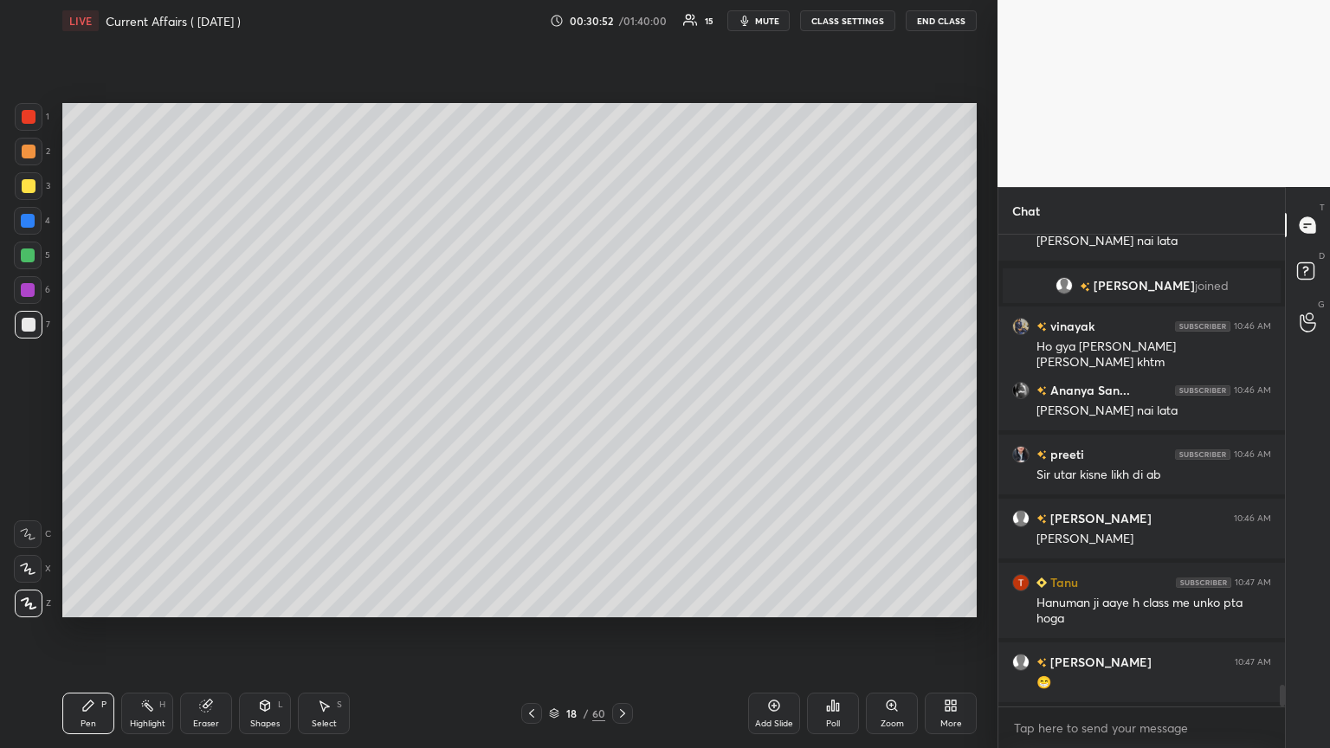
click at [29, 326] on div at bounding box center [29, 325] width 14 height 14
click at [530, 406] on icon at bounding box center [532, 714] width 14 height 14
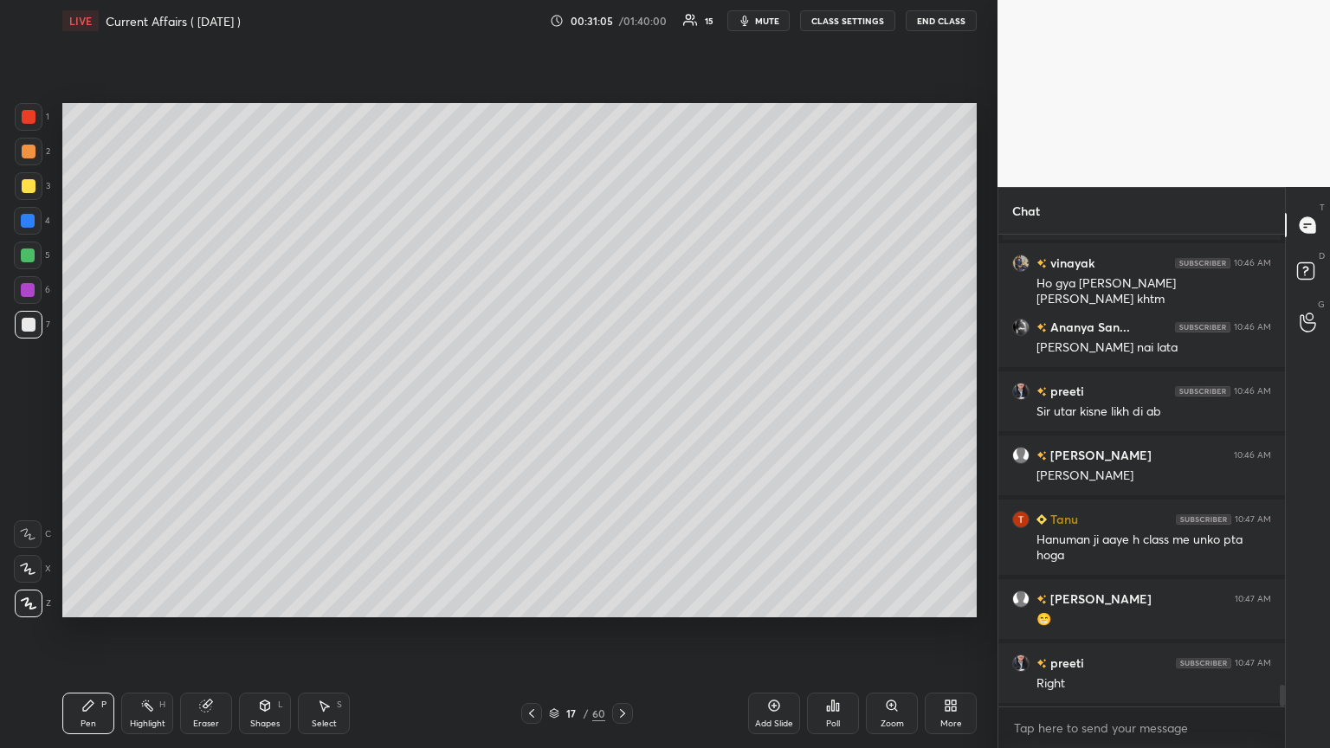
click at [620, 406] on icon at bounding box center [623, 714] width 14 height 14
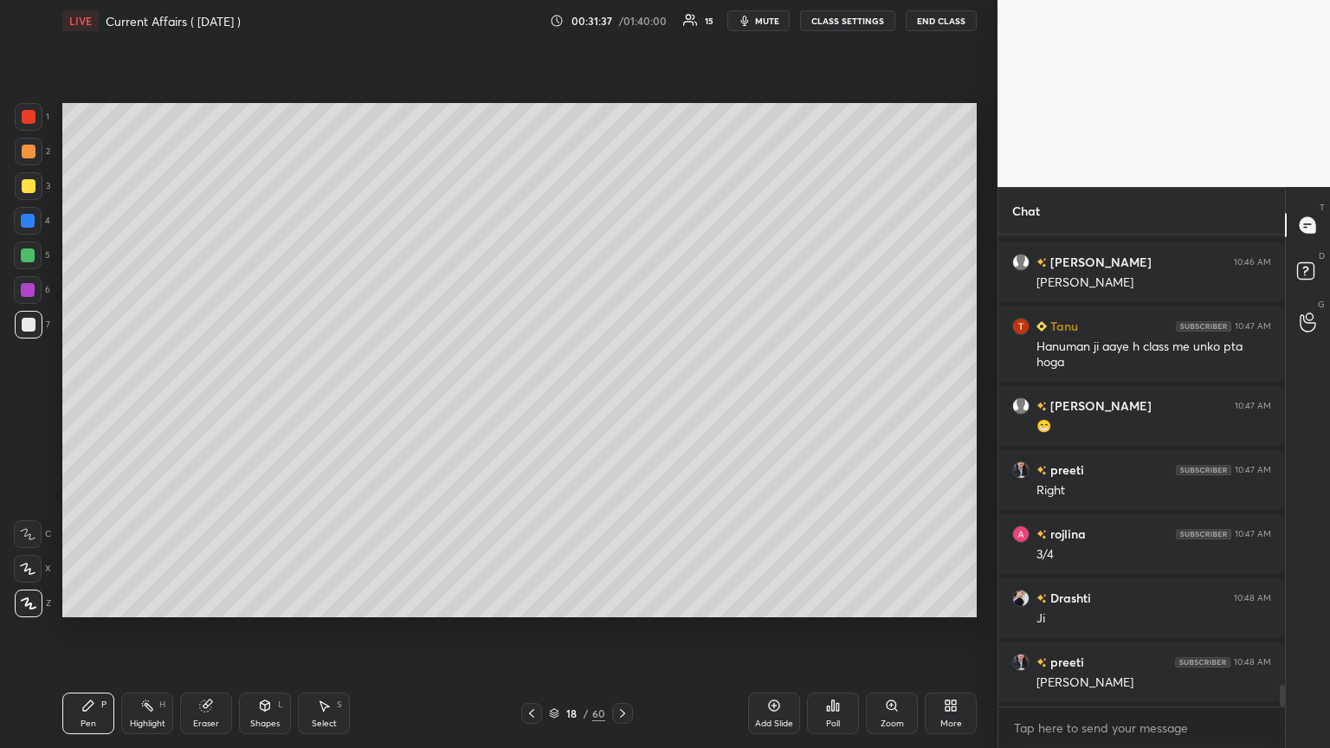
scroll to position [9995, 0]
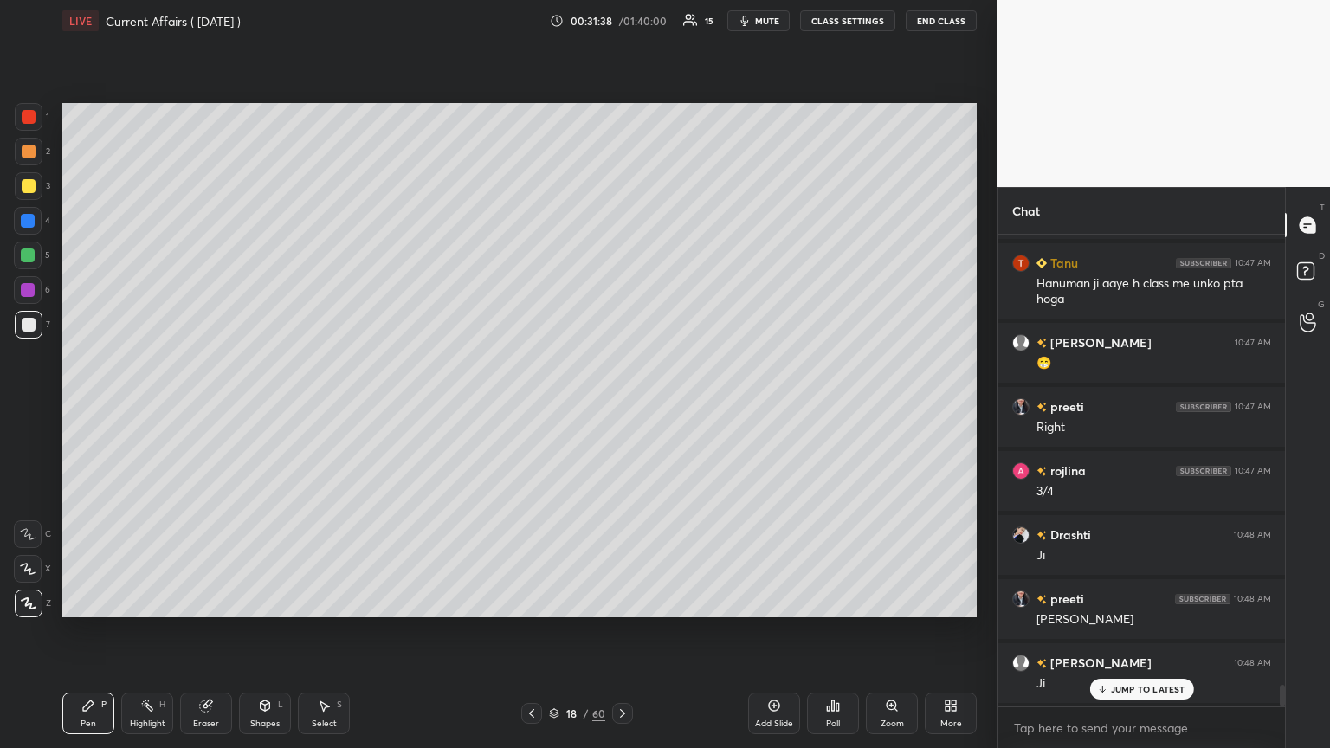
click at [528, 406] on icon at bounding box center [532, 714] width 14 height 14
click at [530, 406] on icon at bounding box center [532, 714] width 14 height 14
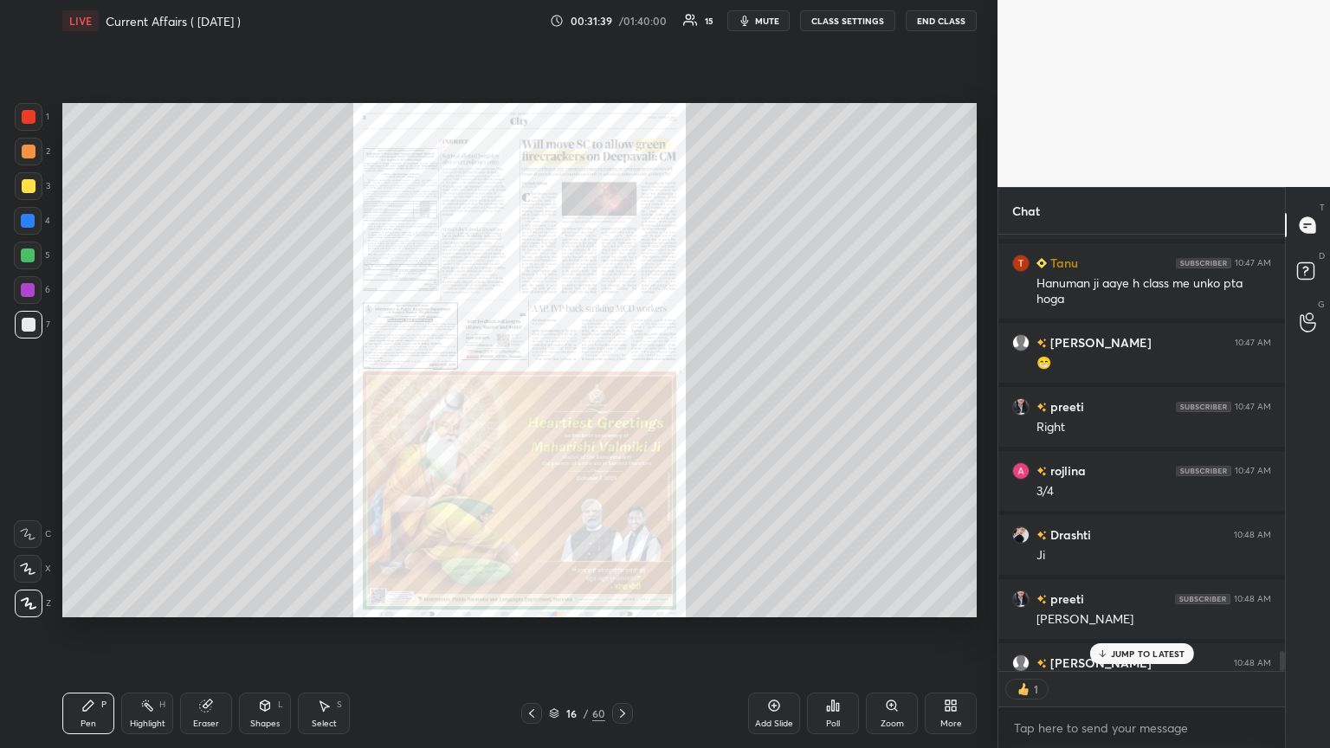
scroll to position [10096, 0]
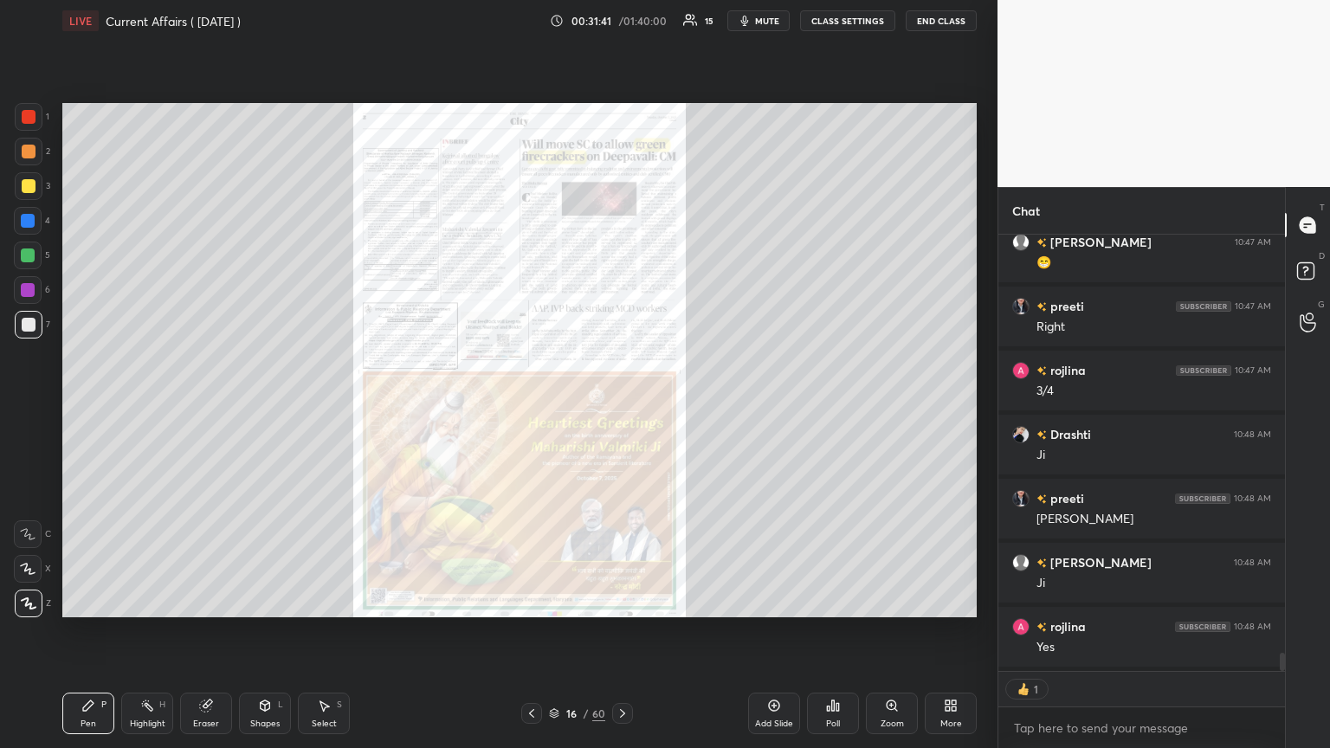
click at [621, 406] on div "Zoom" at bounding box center [892, 714] width 52 height 42
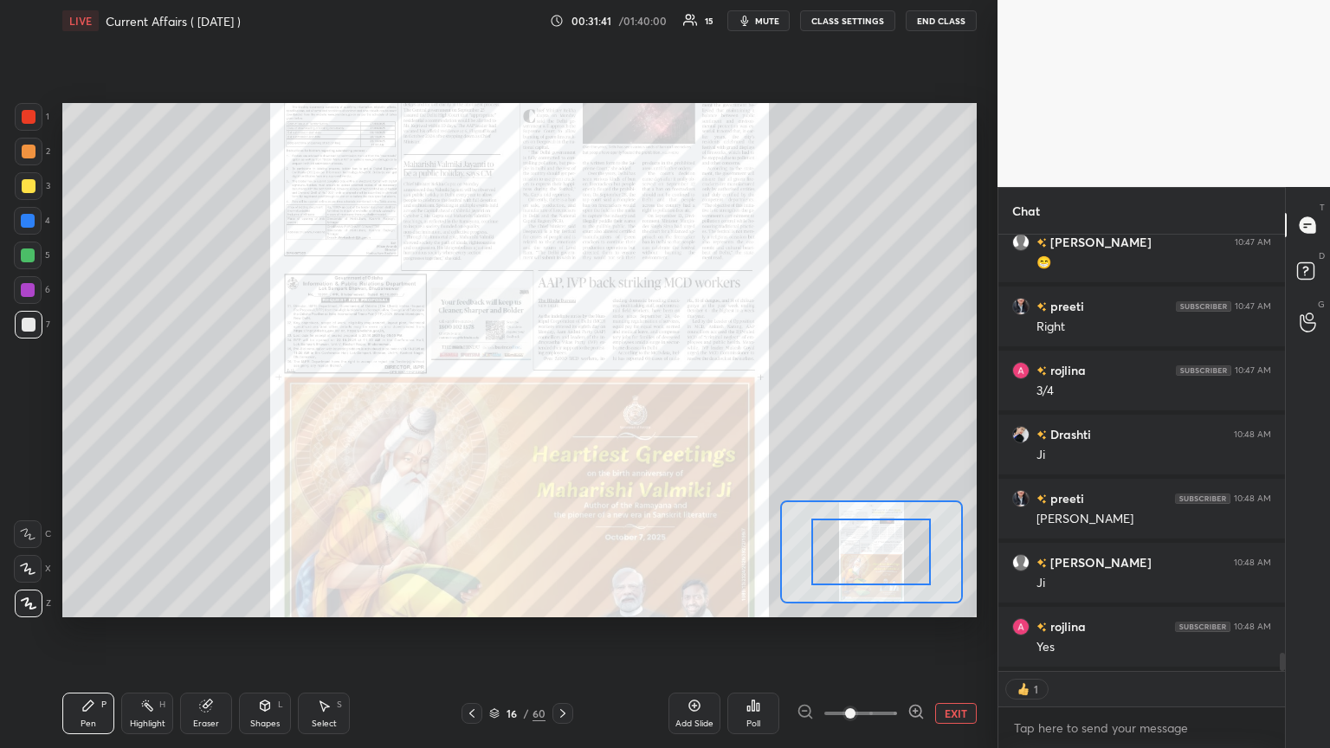
click at [621, 406] on icon at bounding box center [915, 711] width 17 height 17
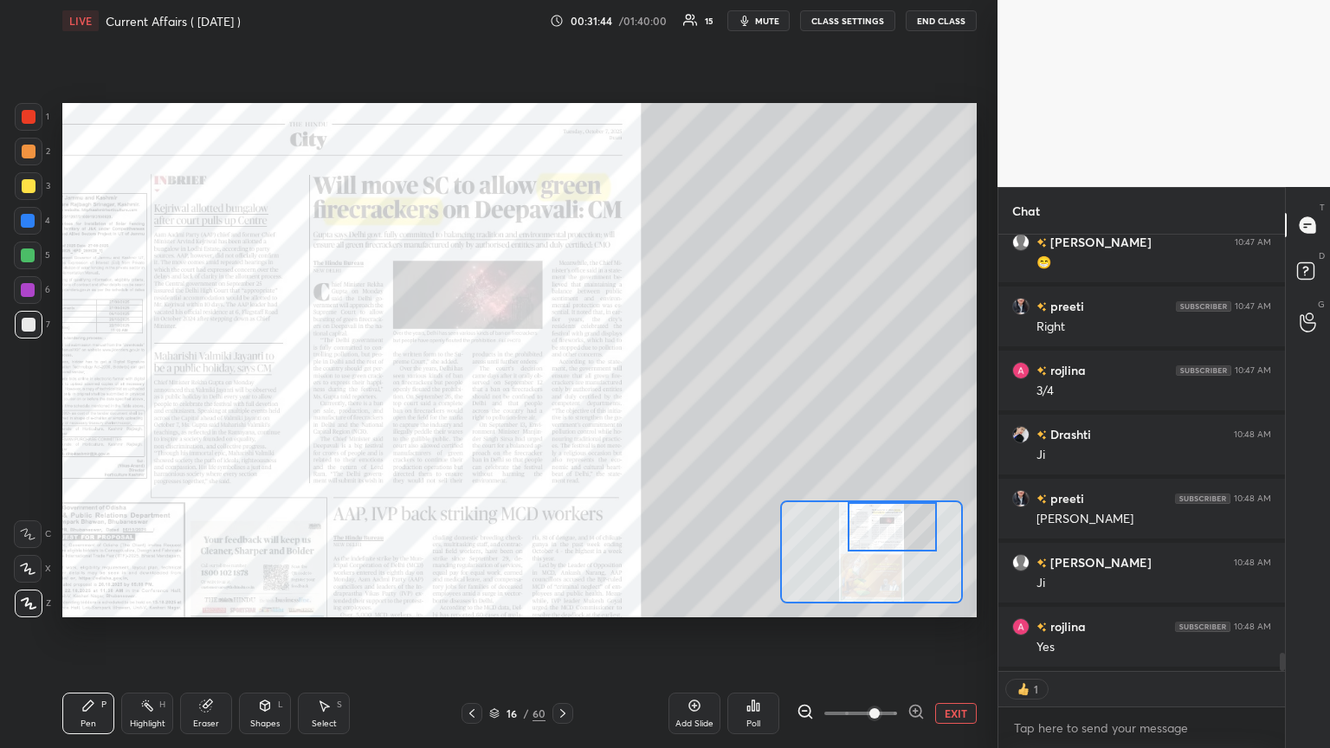
click at [28, 113] on div at bounding box center [29, 117] width 14 height 14
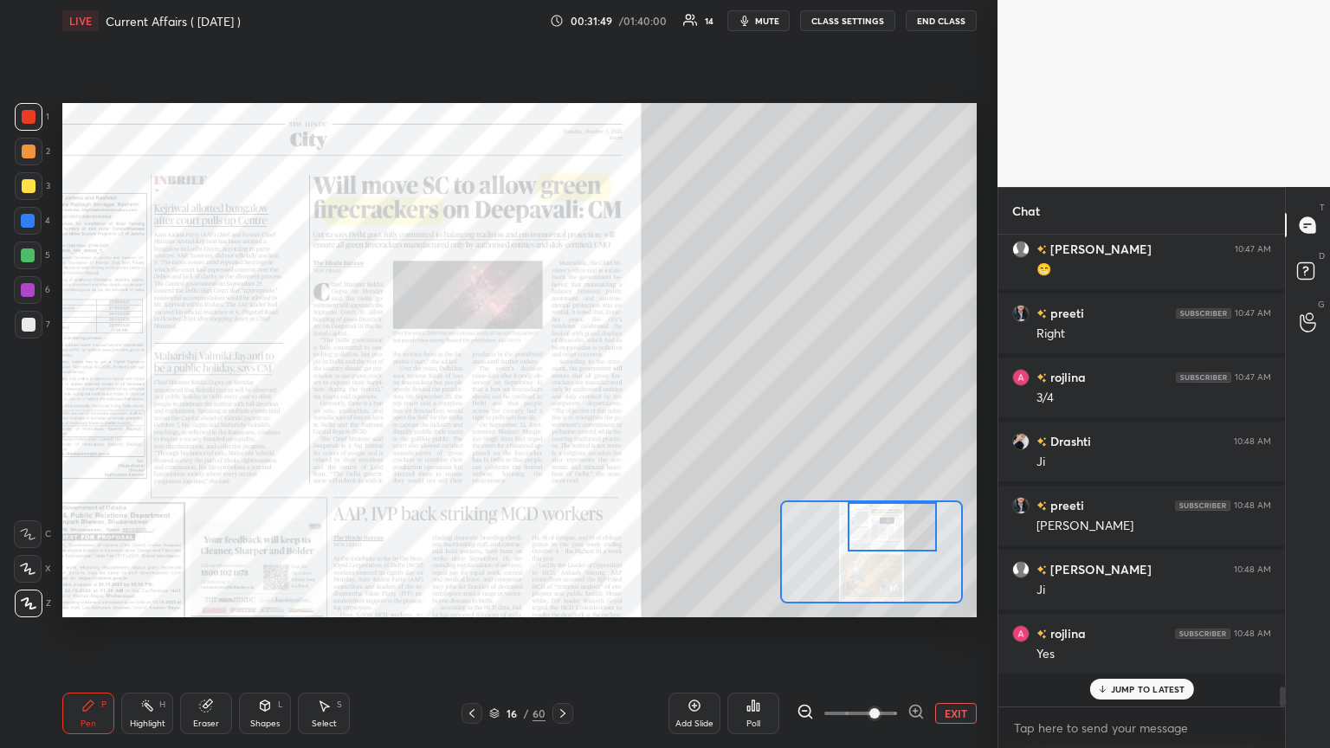
scroll to position [10060, 0]
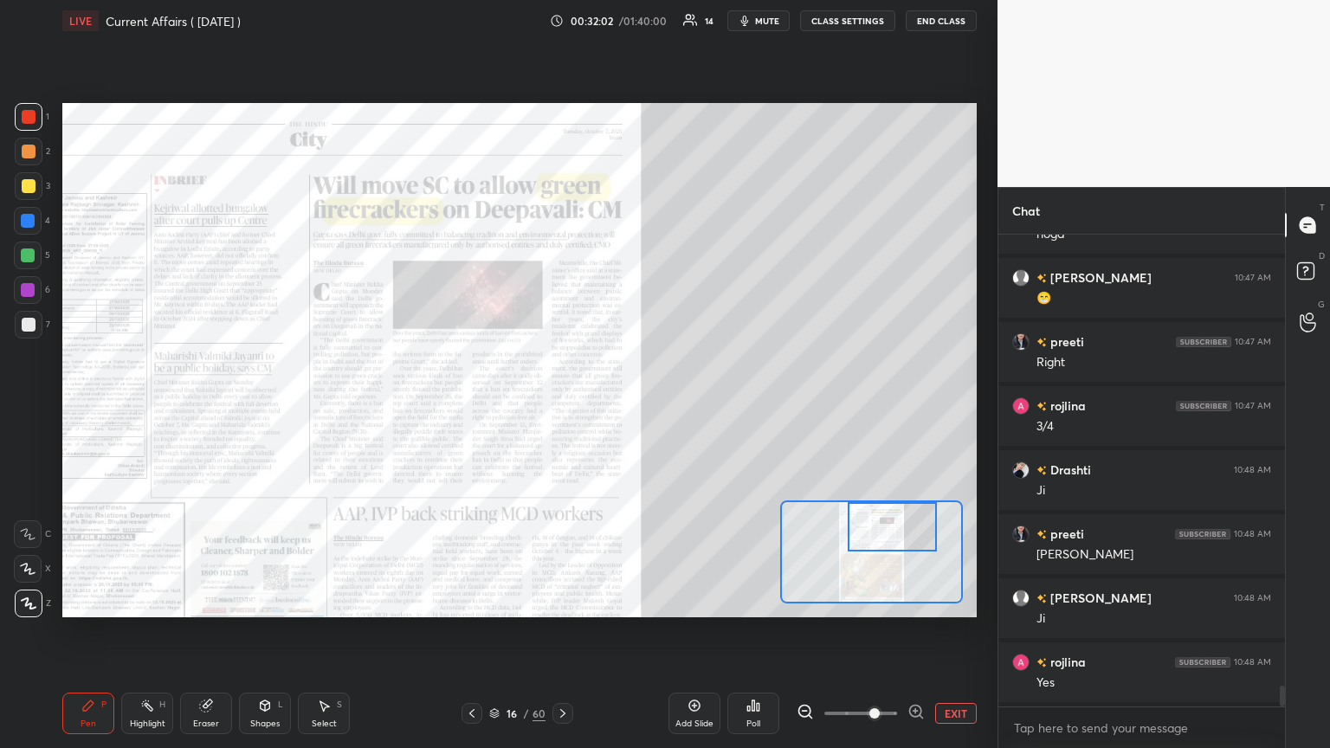
click at [566, 406] on icon at bounding box center [563, 714] width 14 height 14
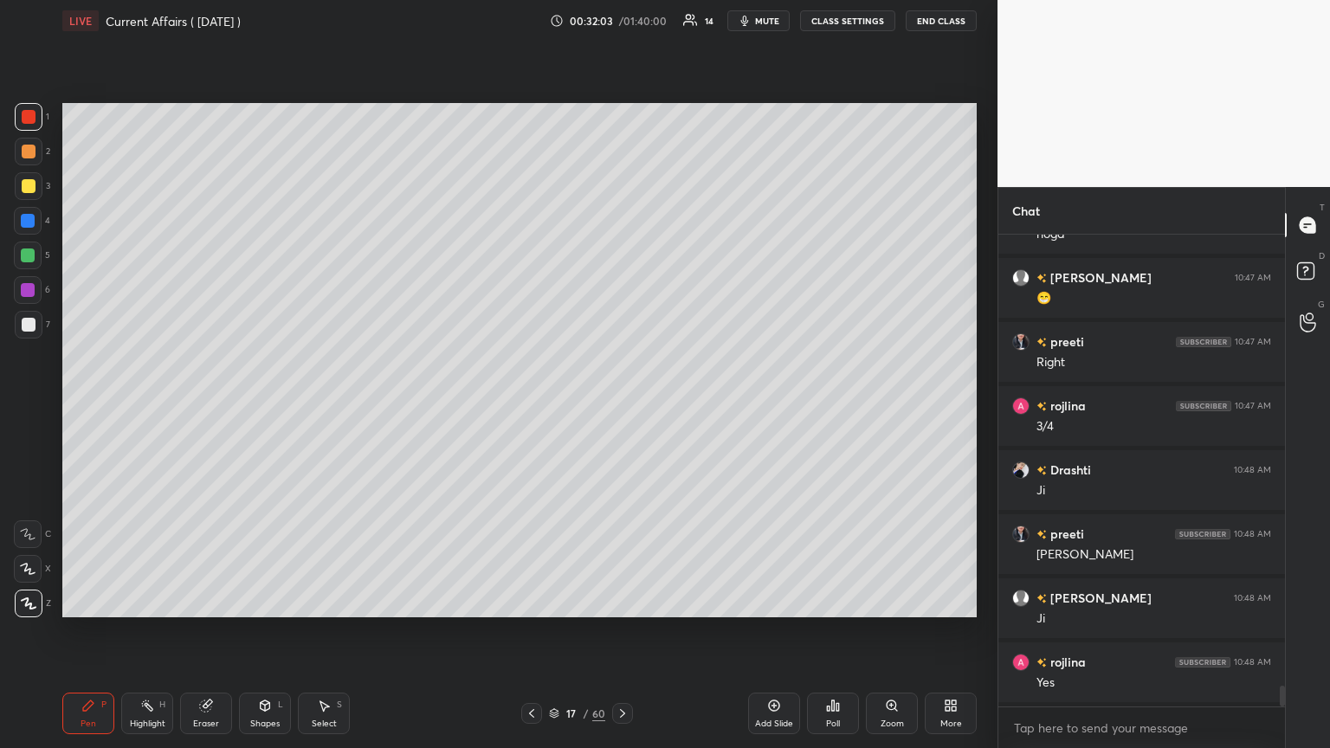
click at [567, 406] on div "17" at bounding box center [571, 713] width 17 height 10
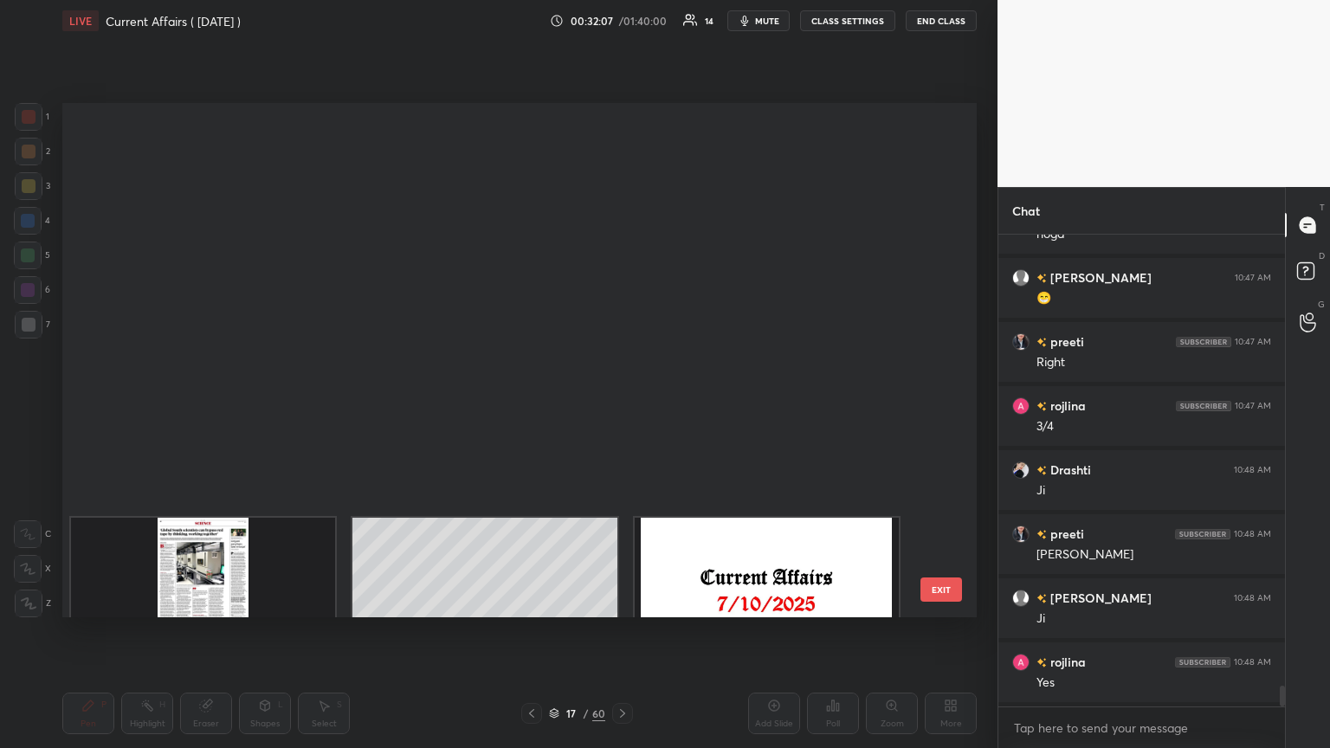
scroll to position [1787, 0]
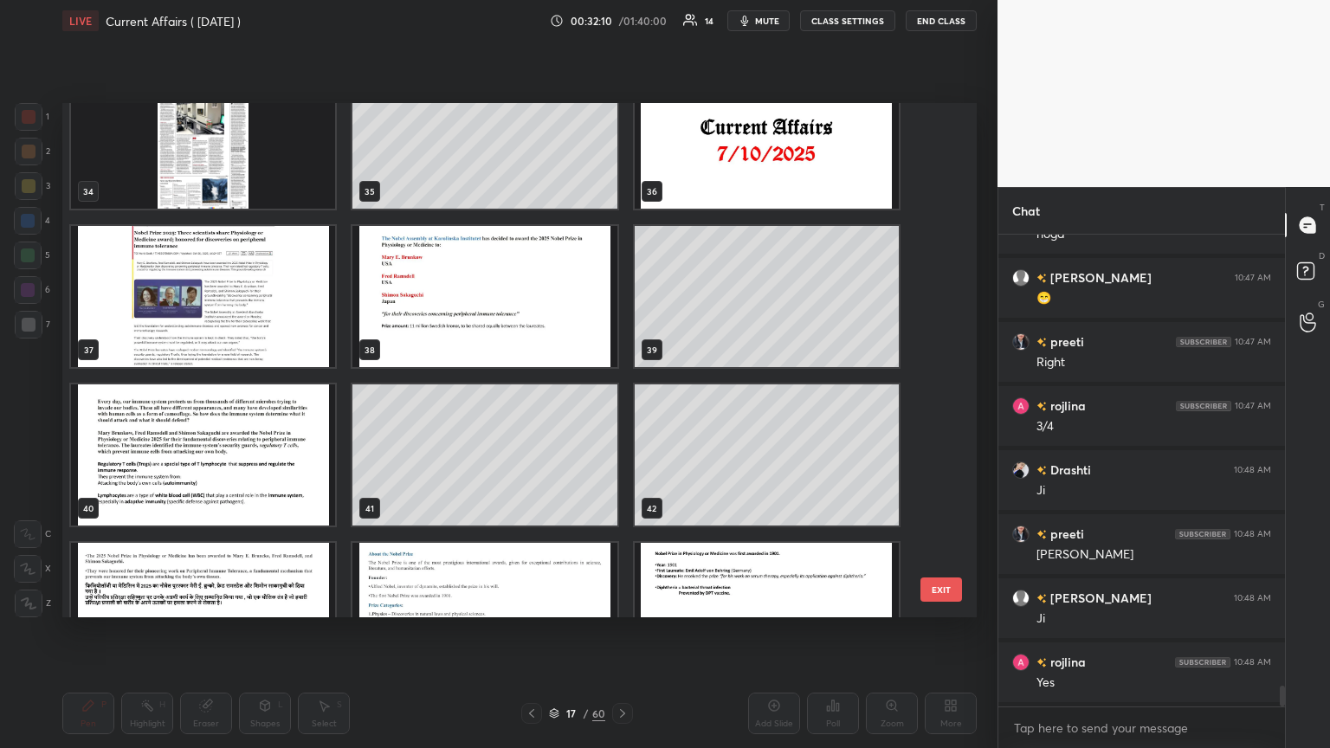
click at [223, 406] on img "grid" at bounding box center [203, 613] width 264 height 141
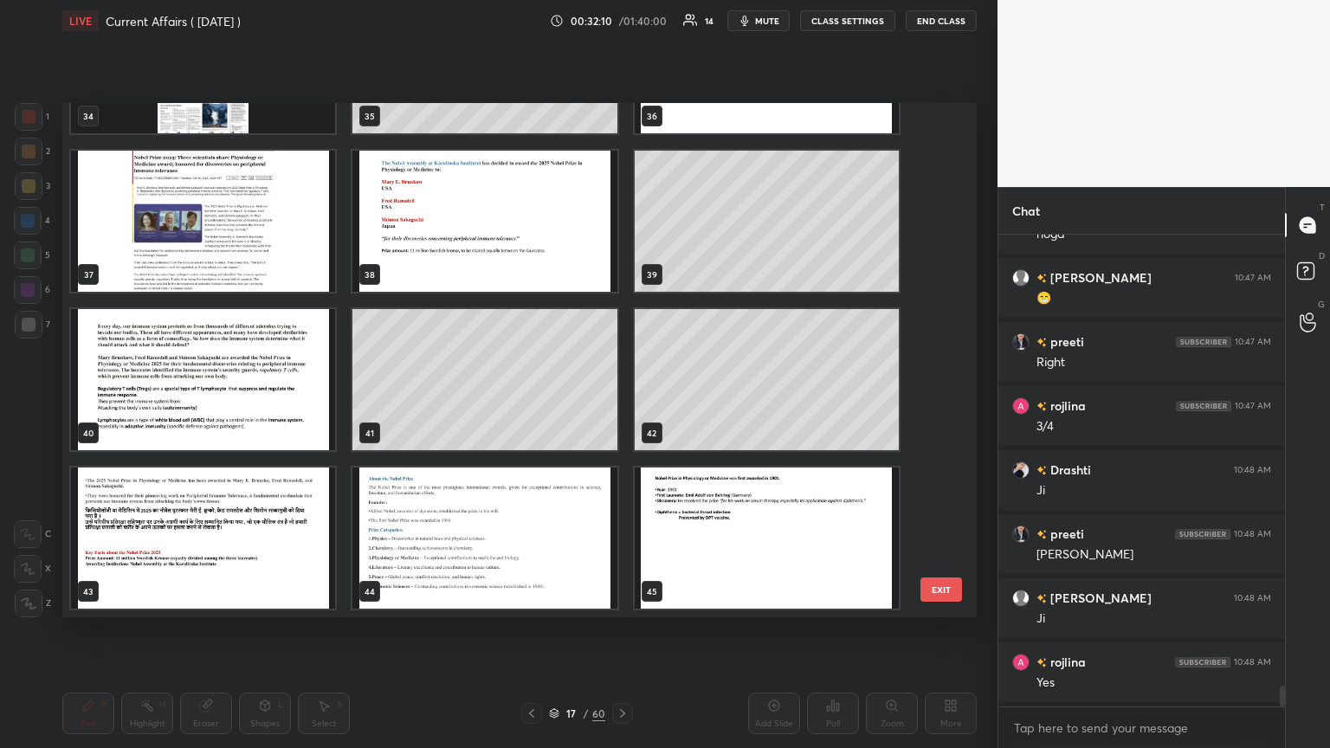
click at [224, 406] on div "34 35 36 37 38 39 40 41 42 43 44 45 46 47 48" at bounding box center [504, 360] width 884 height 514
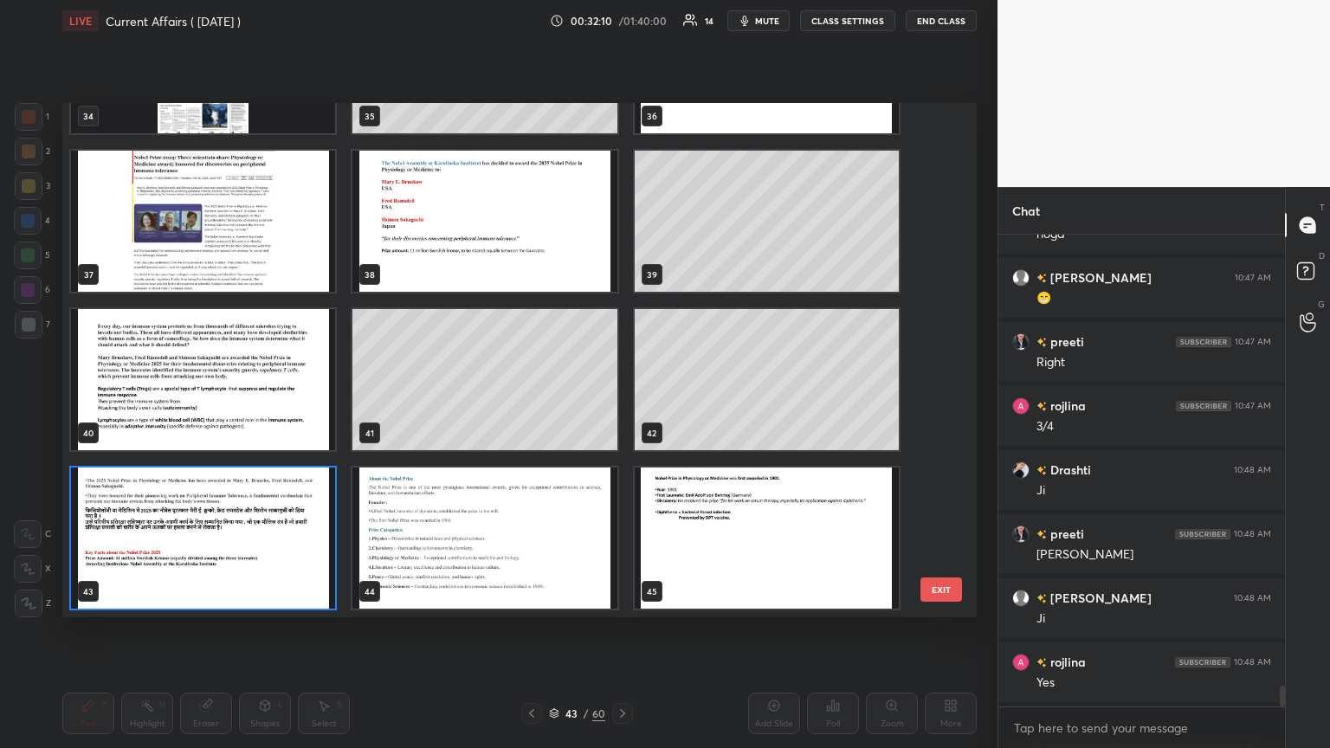
click at [228, 406] on img "grid" at bounding box center [203, 538] width 264 height 141
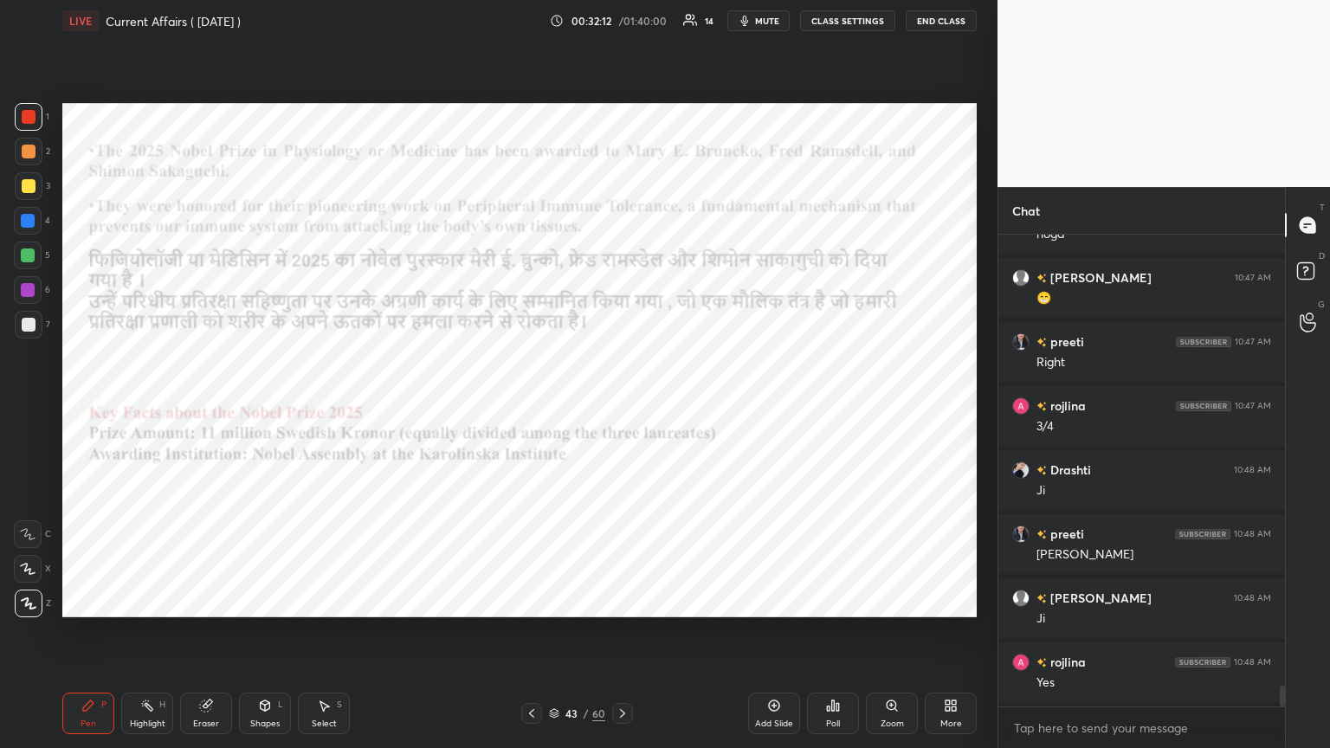
click at [621, 406] on icon at bounding box center [623, 714] width 14 height 14
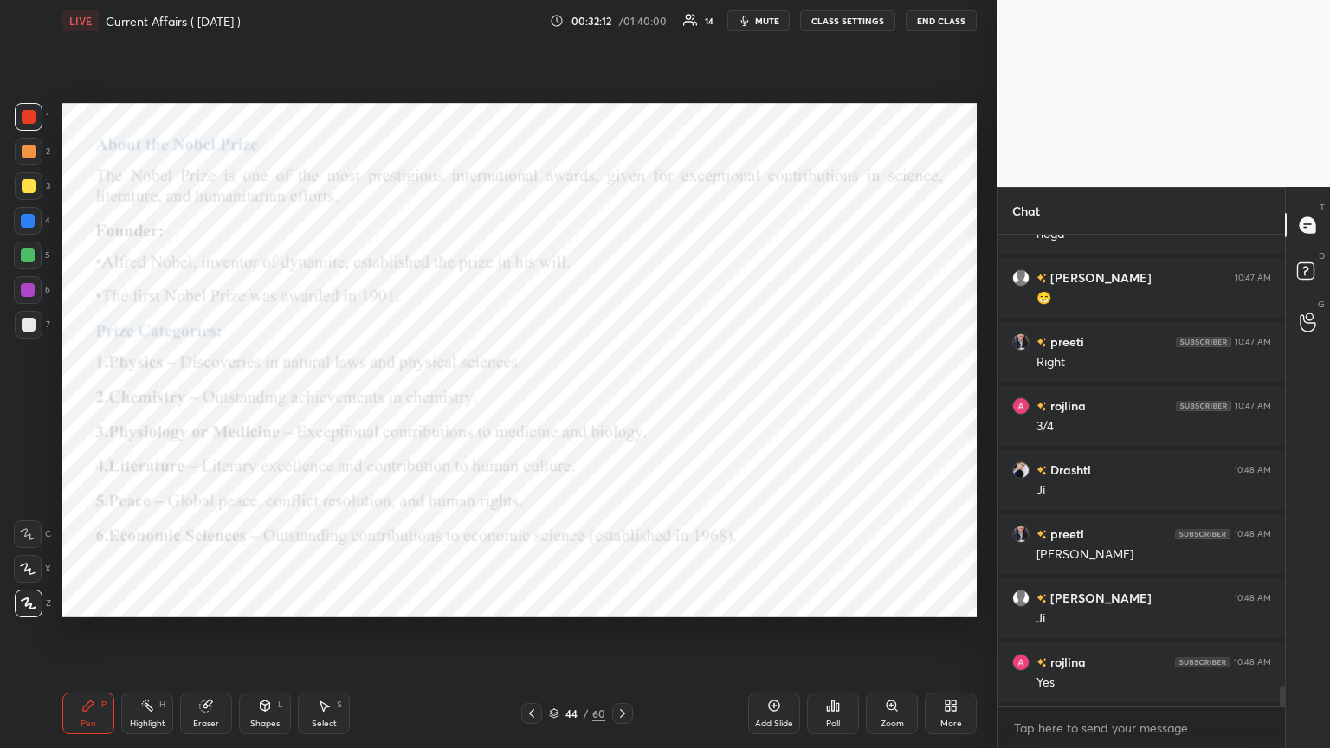
click at [621, 406] on icon at bounding box center [623, 714] width 14 height 14
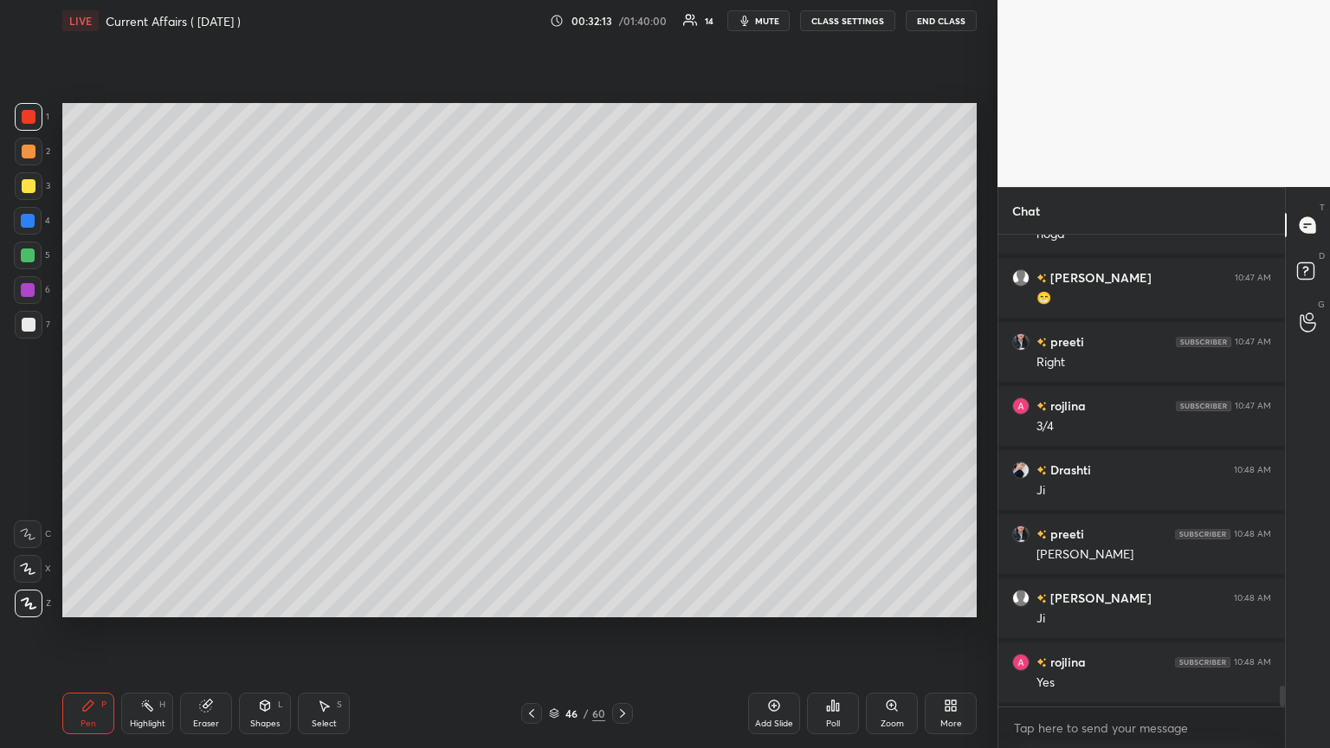
click at [621, 406] on icon at bounding box center [623, 714] width 14 height 14
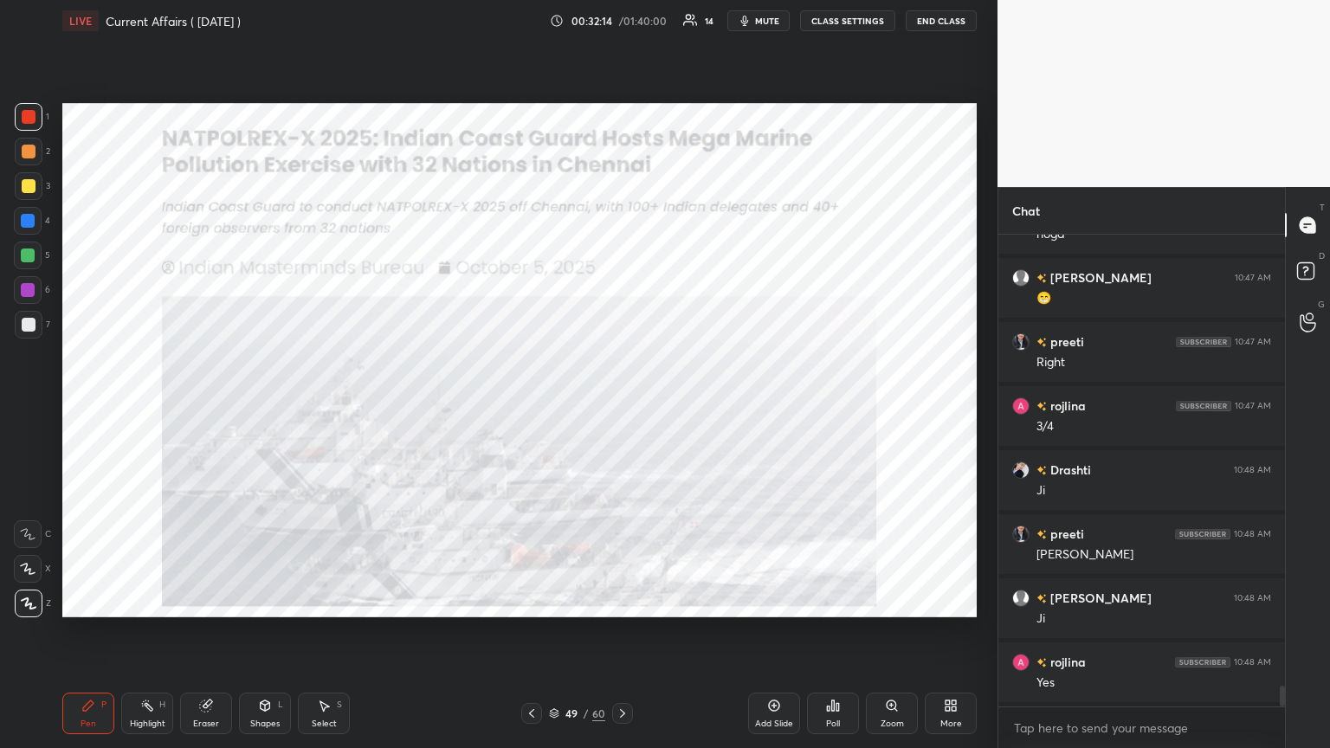
click at [621, 406] on icon at bounding box center [623, 714] width 14 height 14
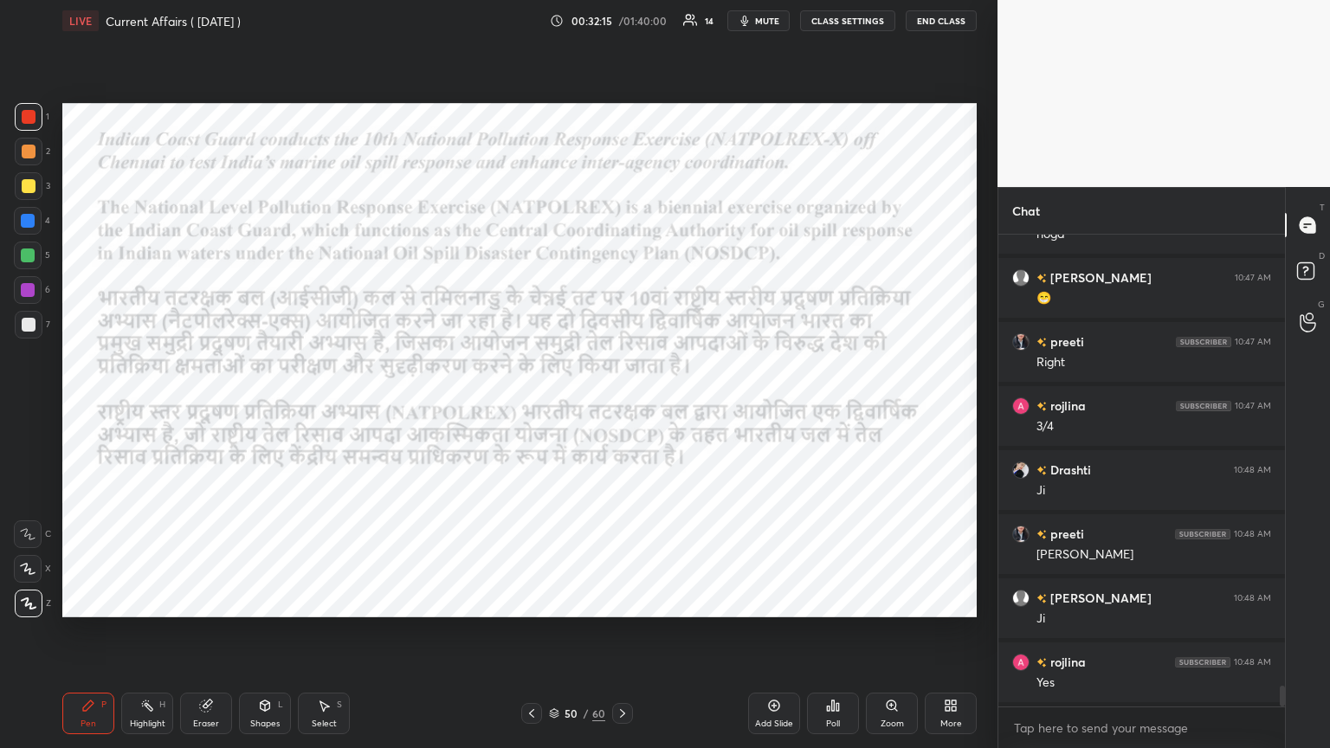
click at [621, 406] on icon at bounding box center [623, 714] width 14 height 14
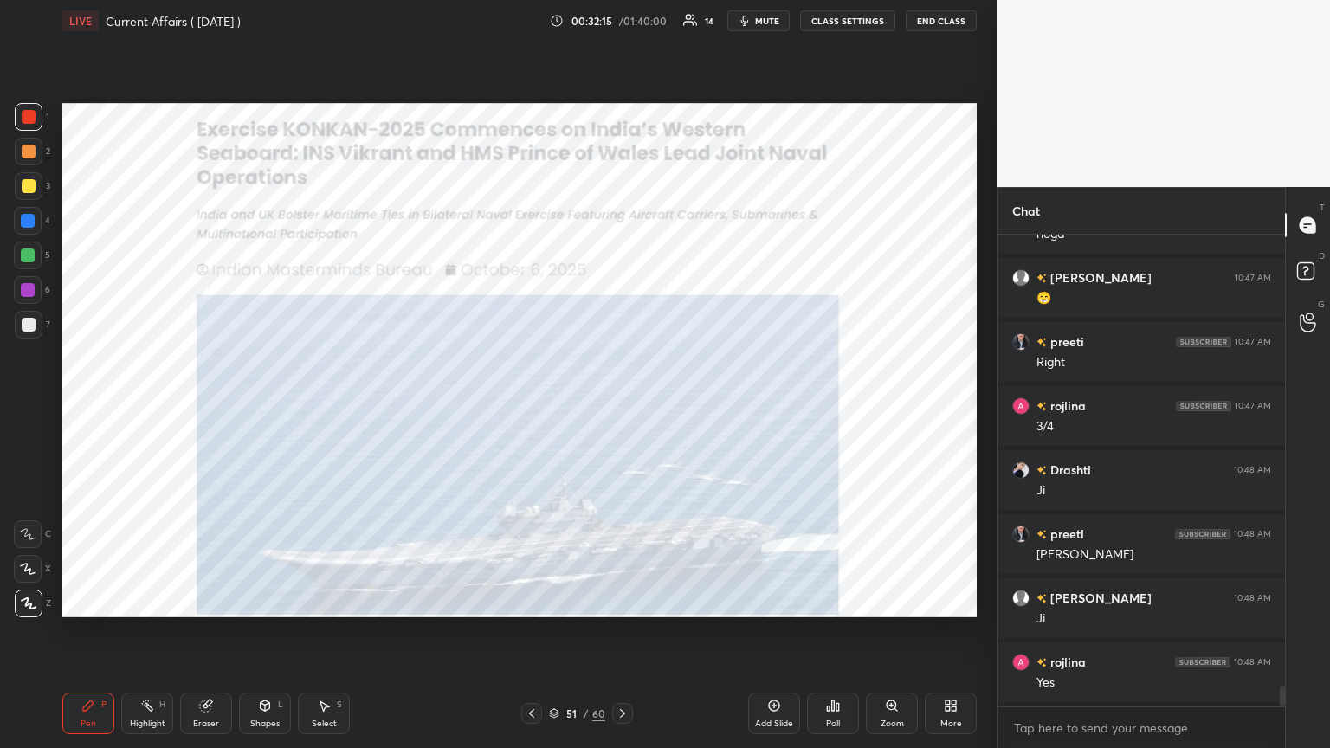
click at [621, 406] on icon at bounding box center [623, 714] width 14 height 14
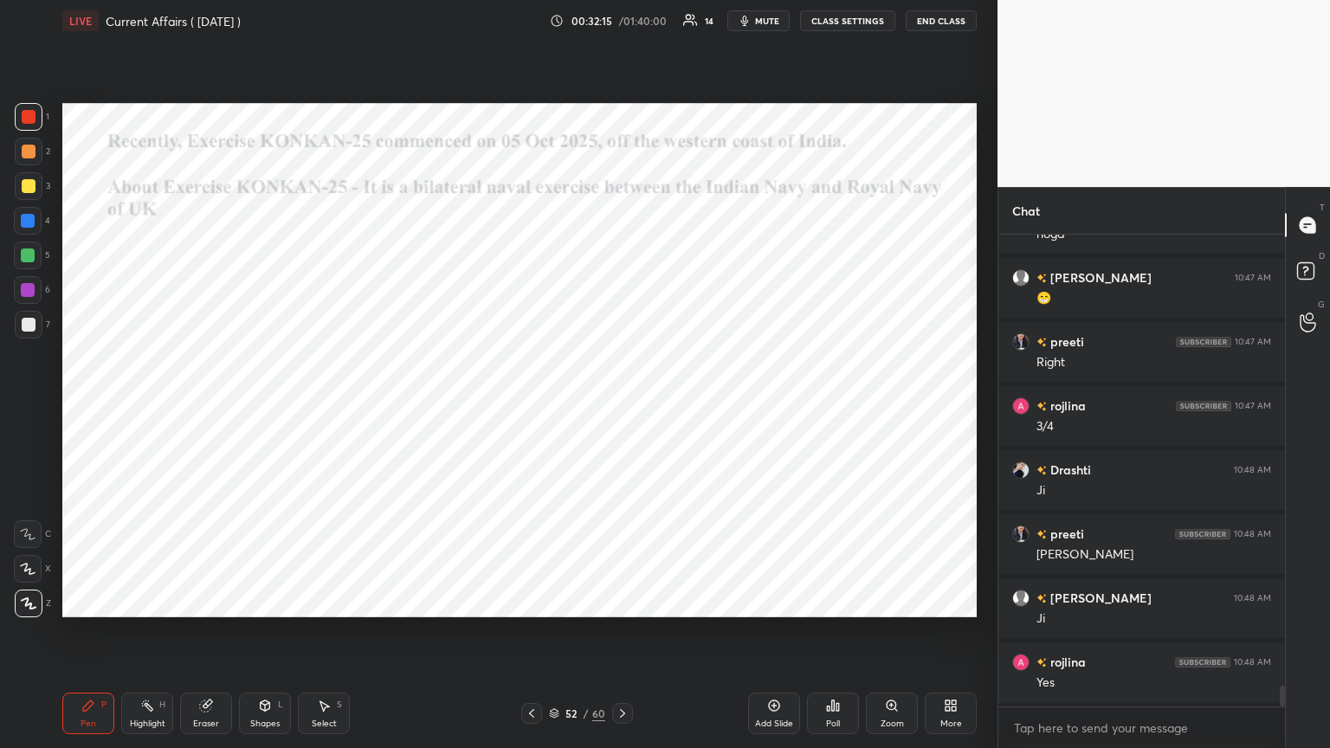
click at [621, 406] on icon at bounding box center [623, 714] width 14 height 14
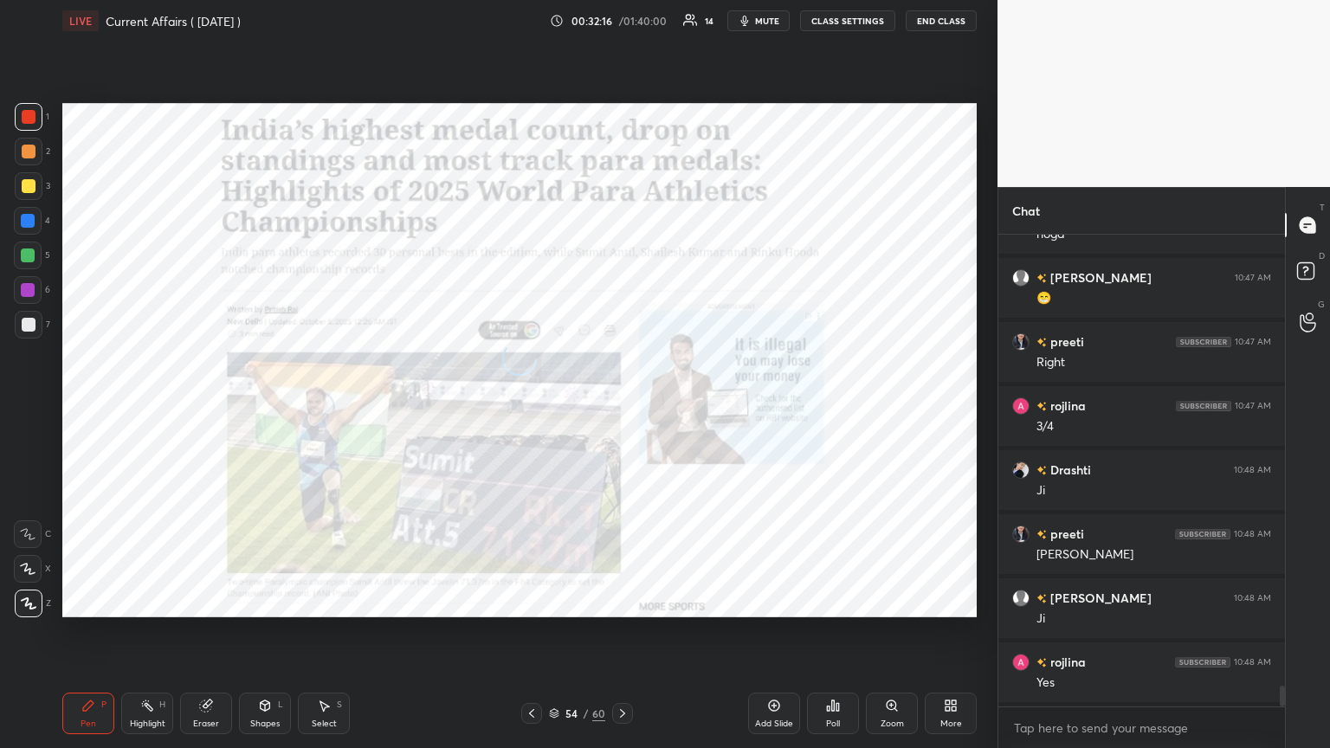
click at [621, 406] on icon at bounding box center [623, 714] width 14 height 14
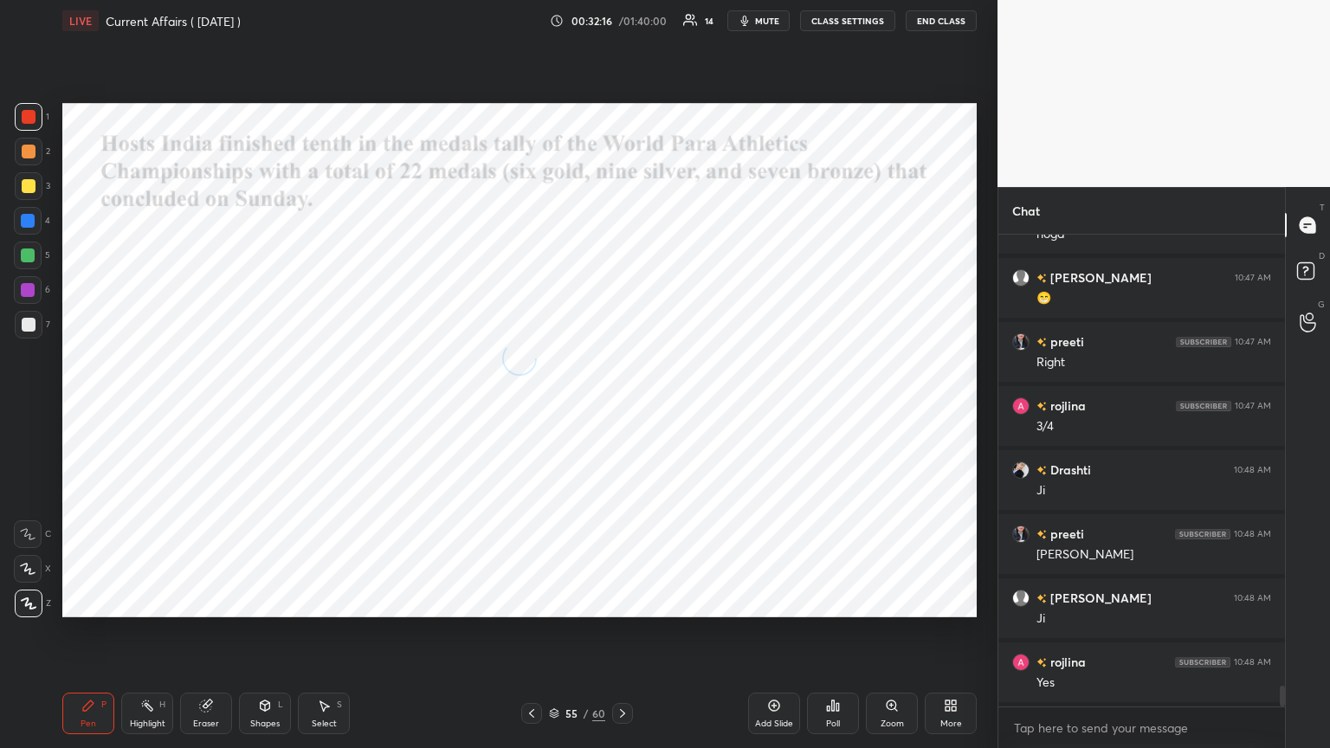
click at [621, 406] on icon at bounding box center [623, 714] width 14 height 14
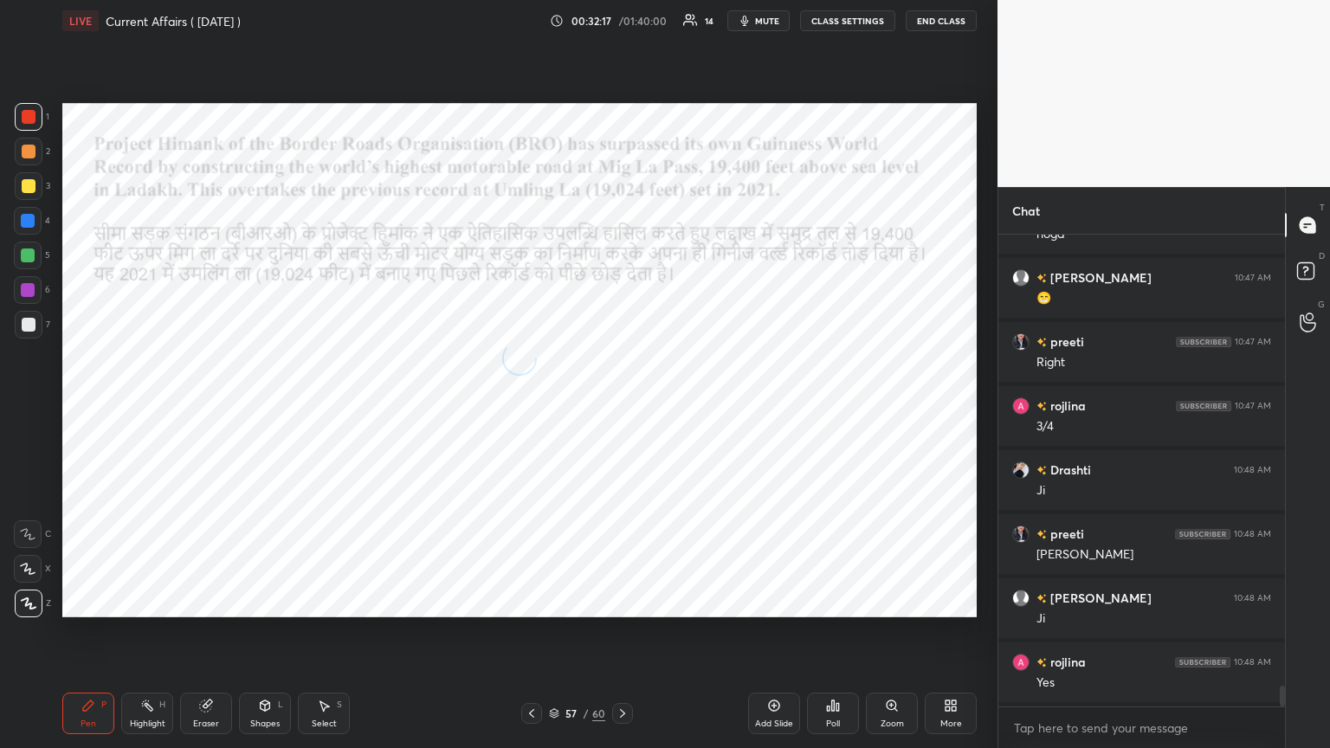
click at [621, 406] on icon at bounding box center [623, 714] width 14 height 14
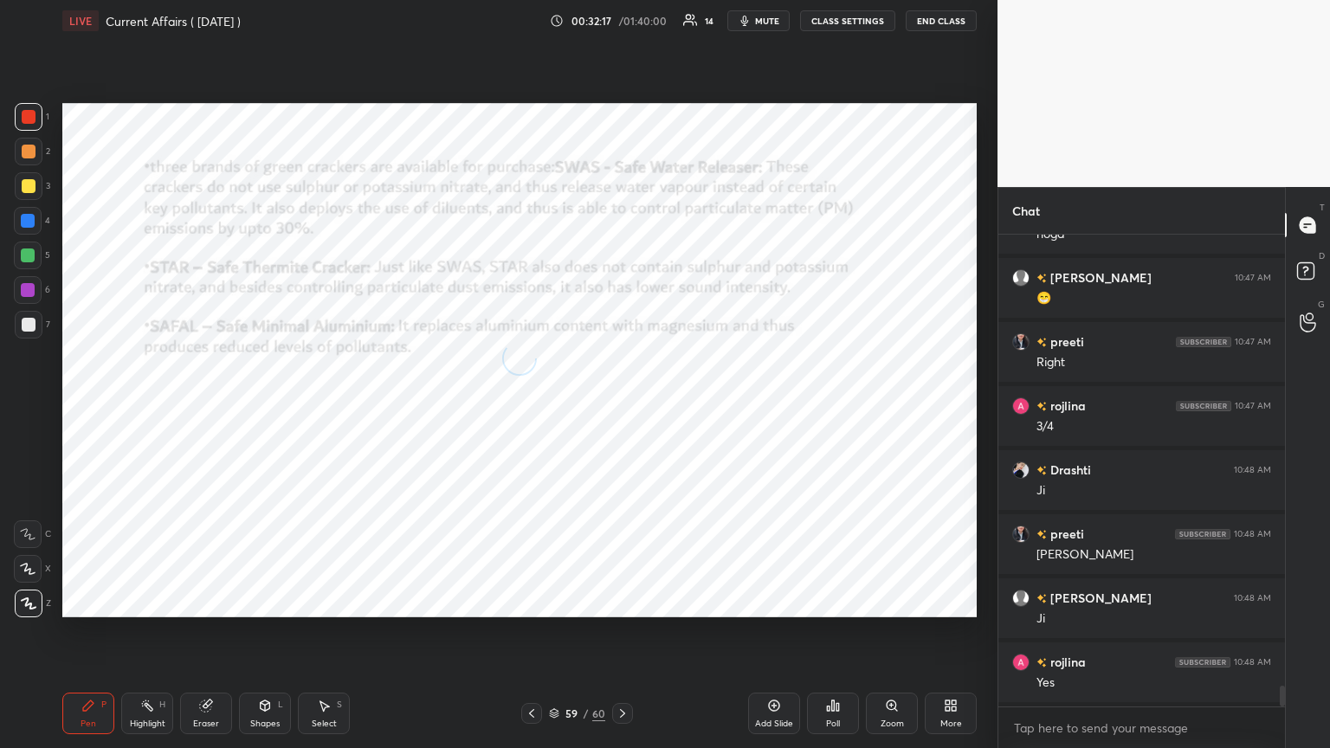
click at [621, 406] on icon at bounding box center [623, 714] width 14 height 14
click at [526, 406] on icon at bounding box center [532, 714] width 14 height 14
click at [532, 406] on icon at bounding box center [531, 713] width 5 height 9
click at [533, 406] on icon at bounding box center [532, 714] width 14 height 14
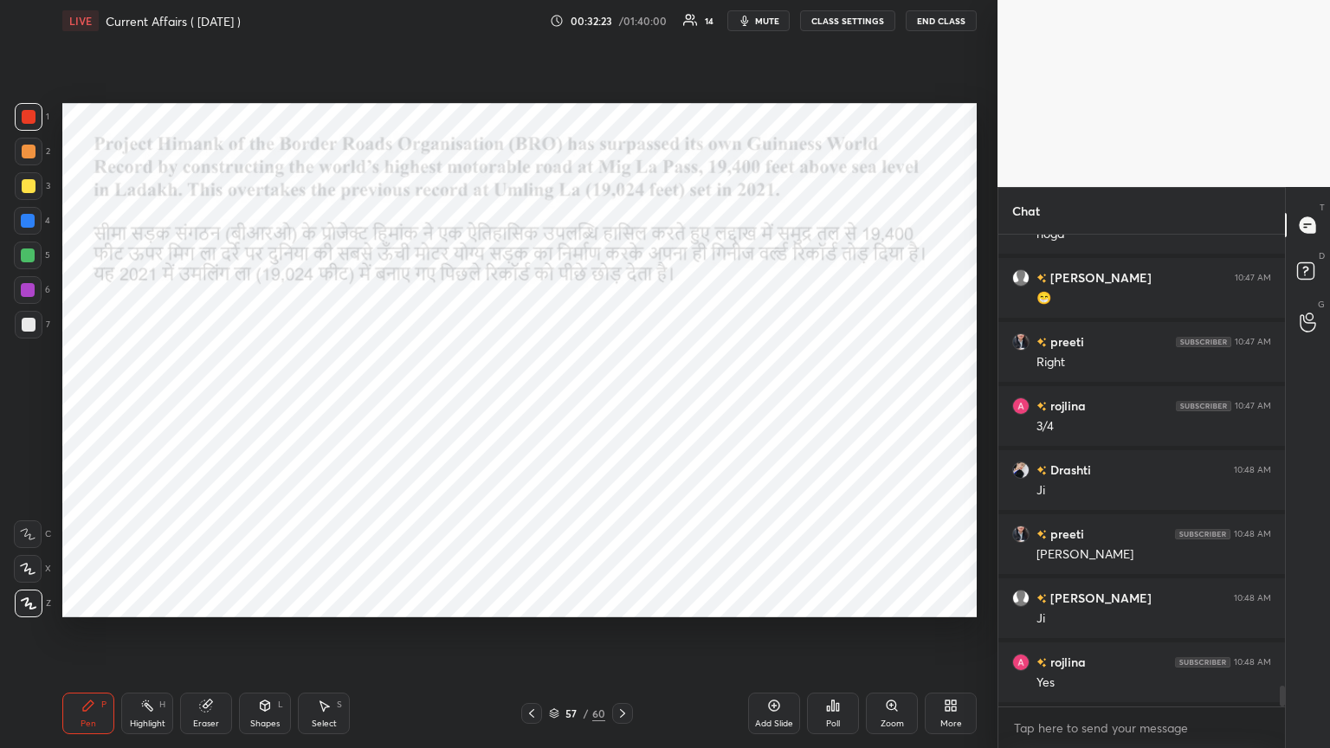
click at [621, 406] on icon at bounding box center [623, 714] width 14 height 14
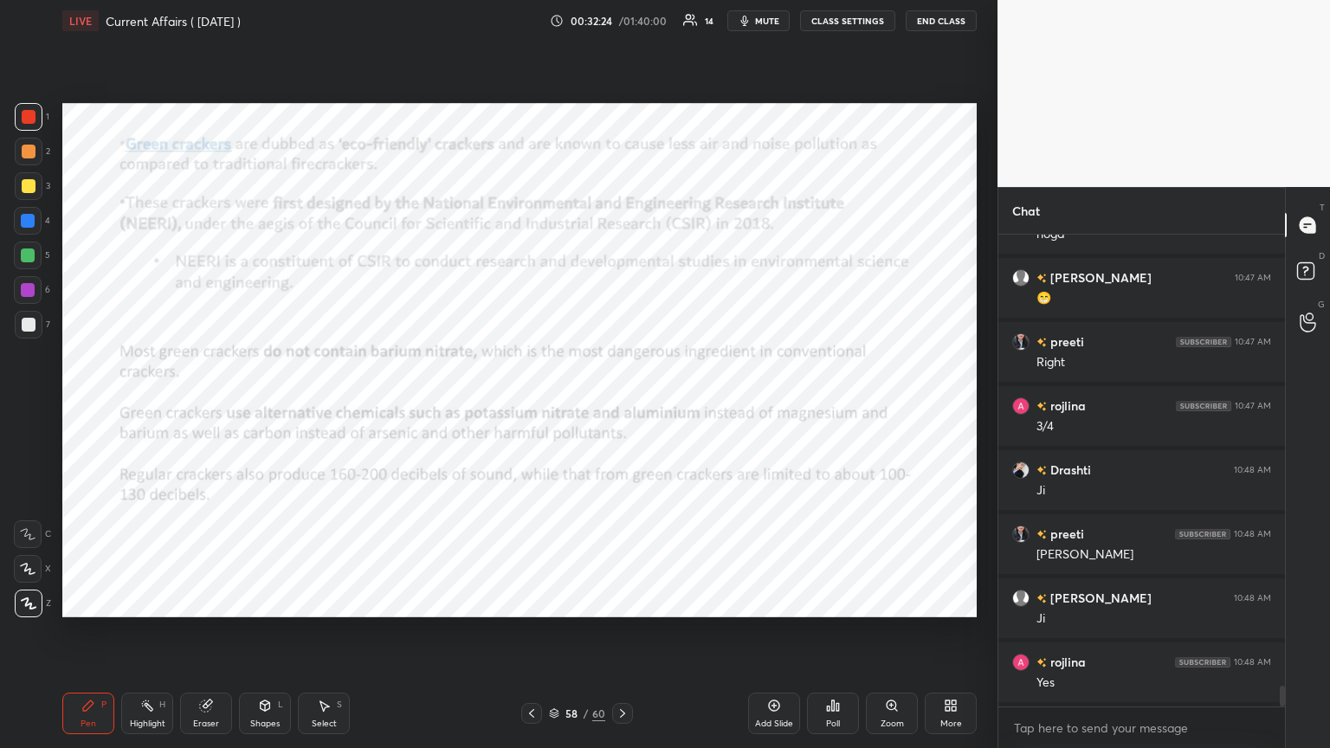
click at [26, 108] on div at bounding box center [29, 117] width 28 height 28
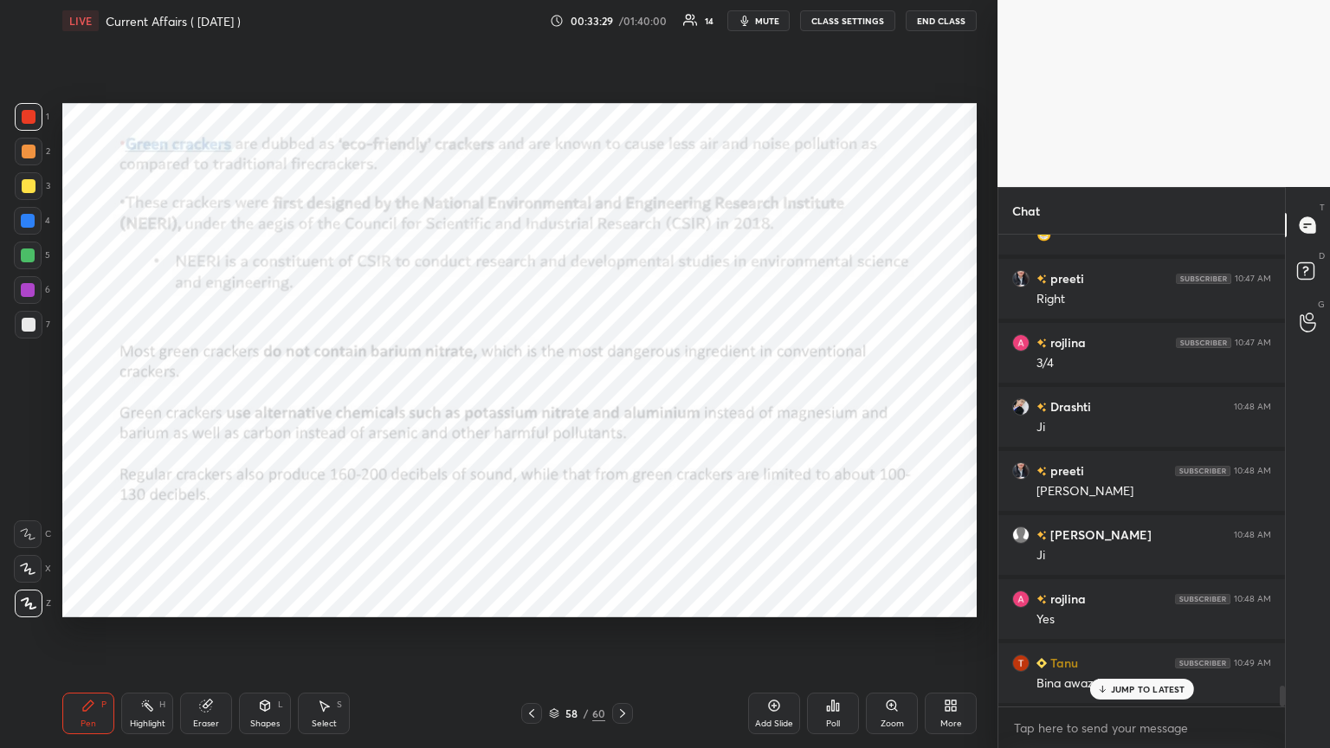
click at [621, 406] on icon at bounding box center [622, 713] width 5 height 9
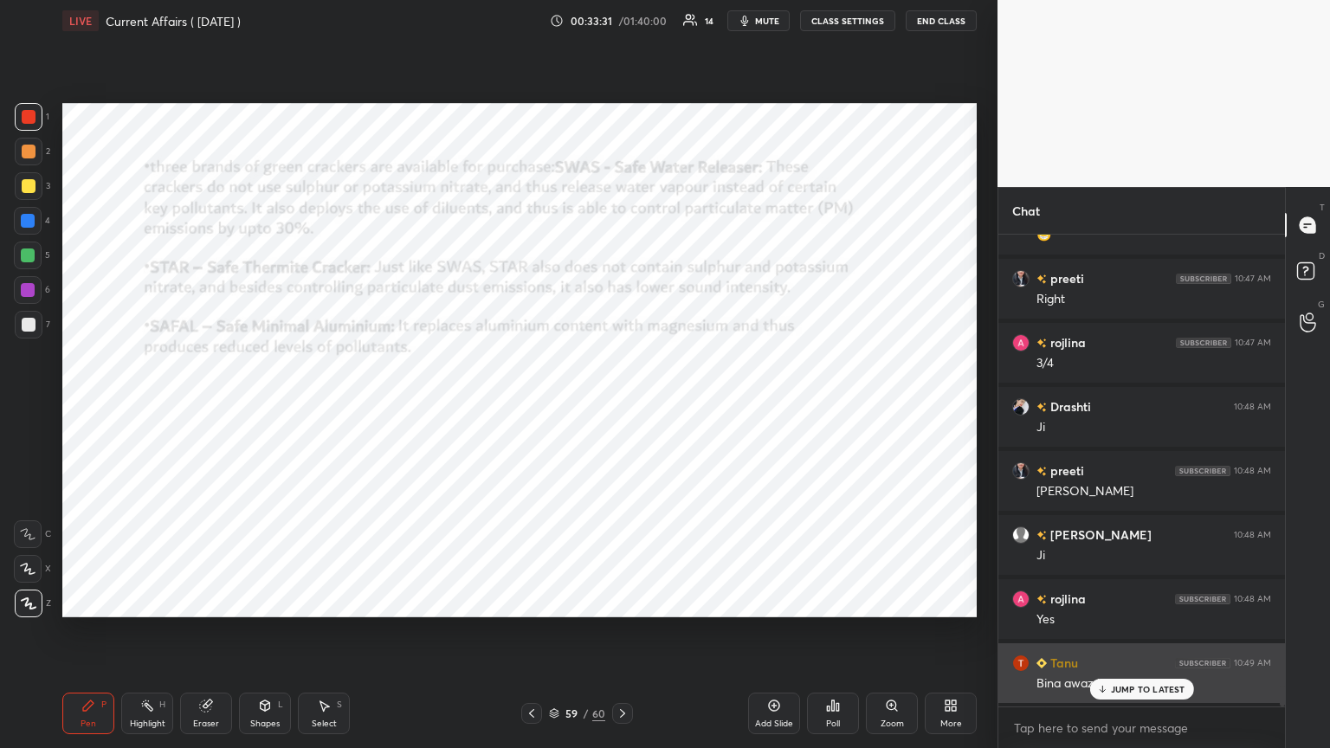
click at [621, 406] on p "JUMP TO LATEST" at bounding box center [1148, 689] width 74 height 10
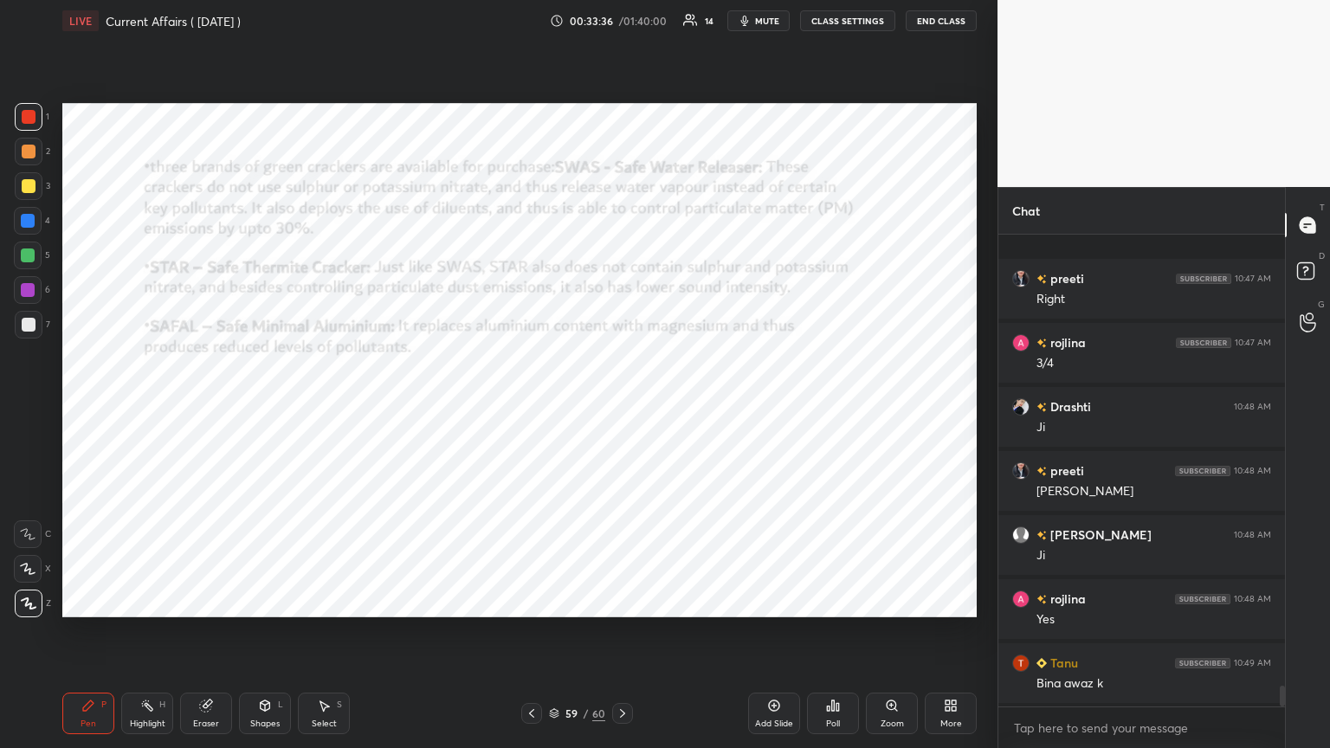
scroll to position [10219, 0]
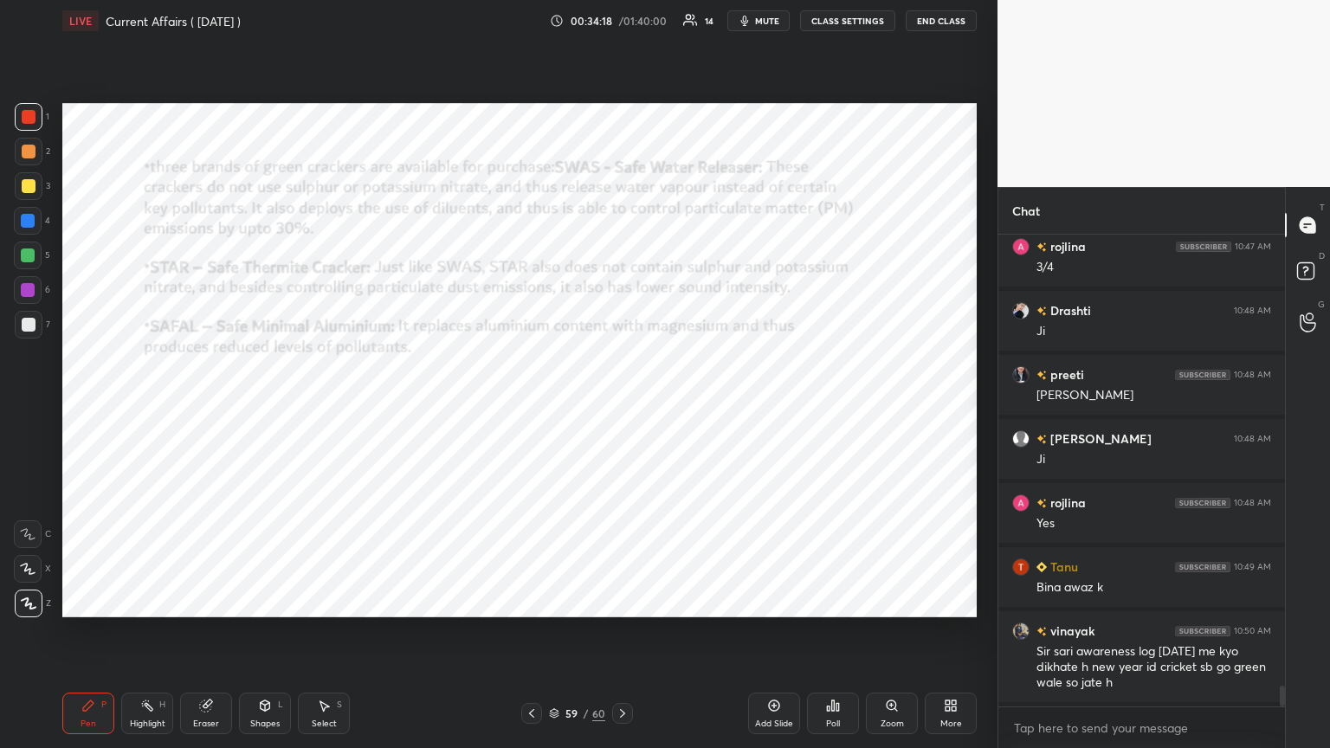
click at [621, 406] on icon at bounding box center [623, 714] width 14 height 14
click at [24, 329] on div at bounding box center [29, 325] width 14 height 14
click at [28, 250] on div at bounding box center [28, 255] width 14 height 14
click at [31, 287] on div at bounding box center [28, 290] width 14 height 14
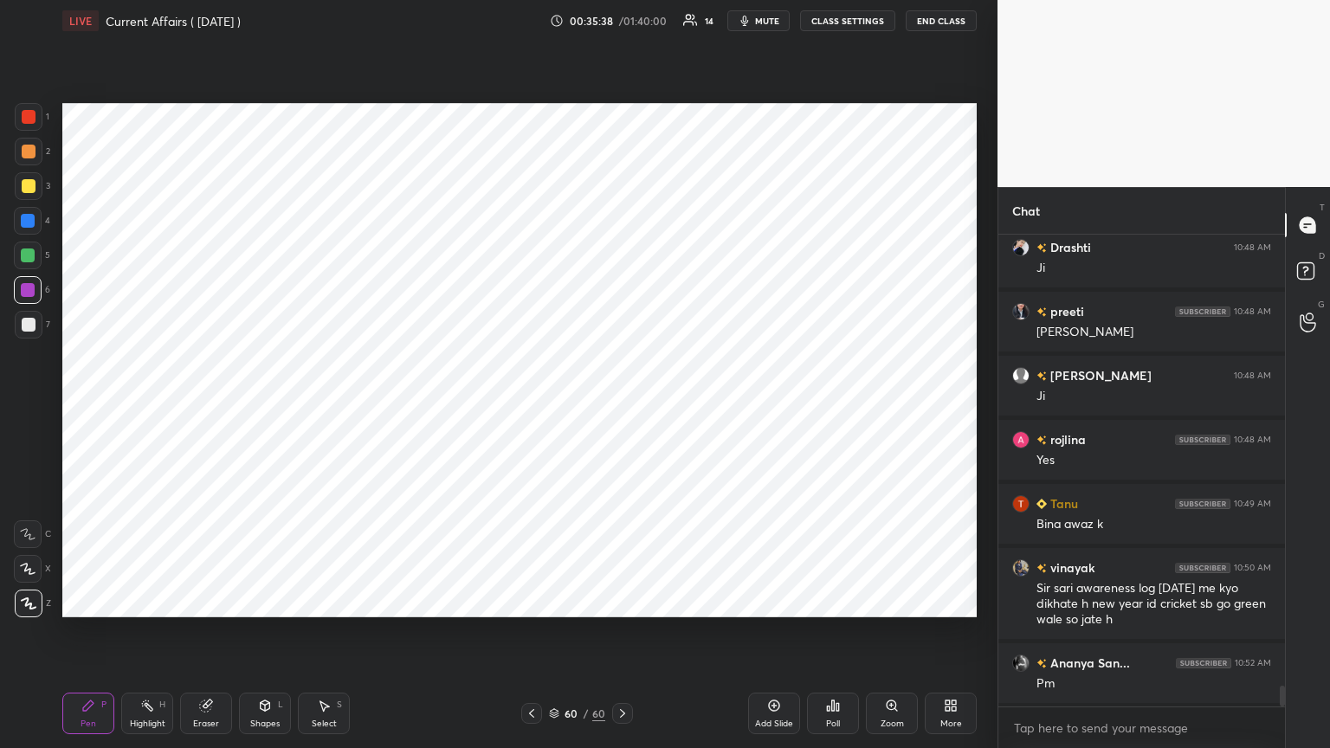
click at [29, 214] on div at bounding box center [28, 221] width 14 height 14
click at [31, 291] on div at bounding box center [28, 290] width 14 height 14
click at [32, 114] on div at bounding box center [29, 117] width 14 height 14
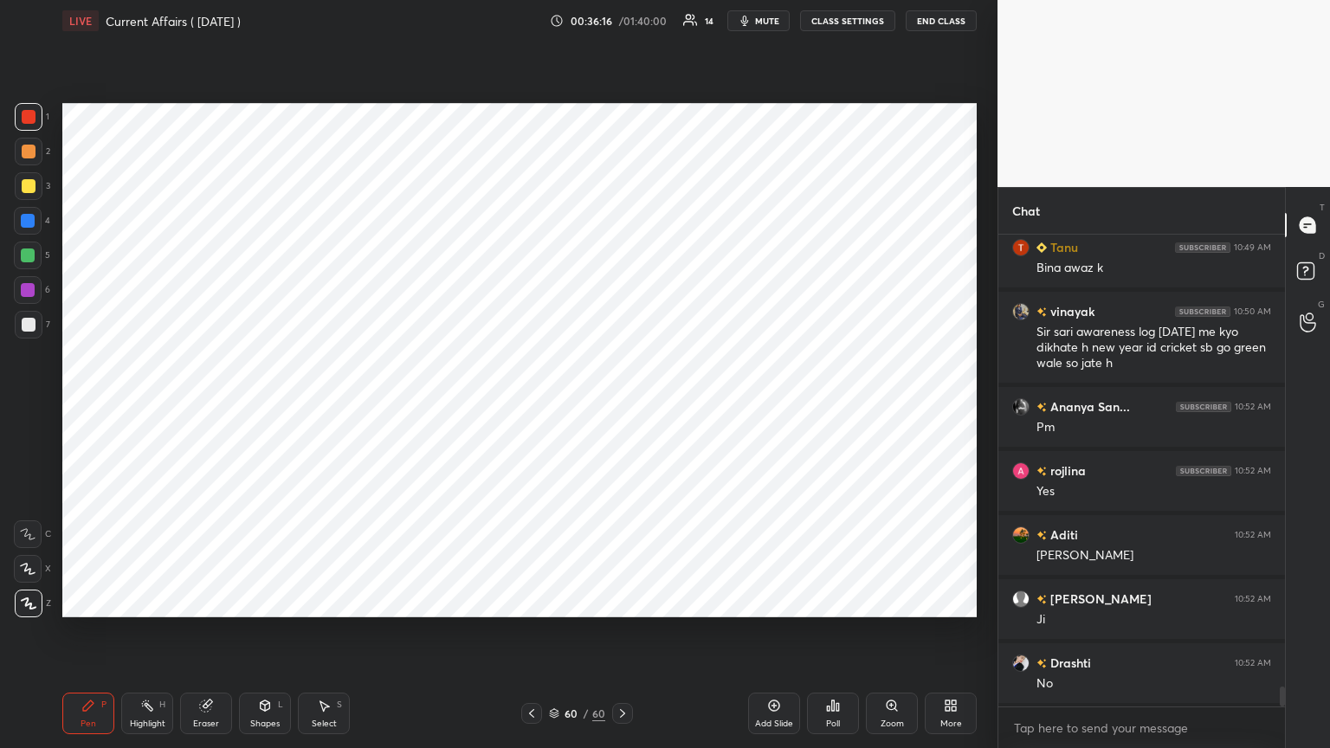
scroll to position [10604, 0]
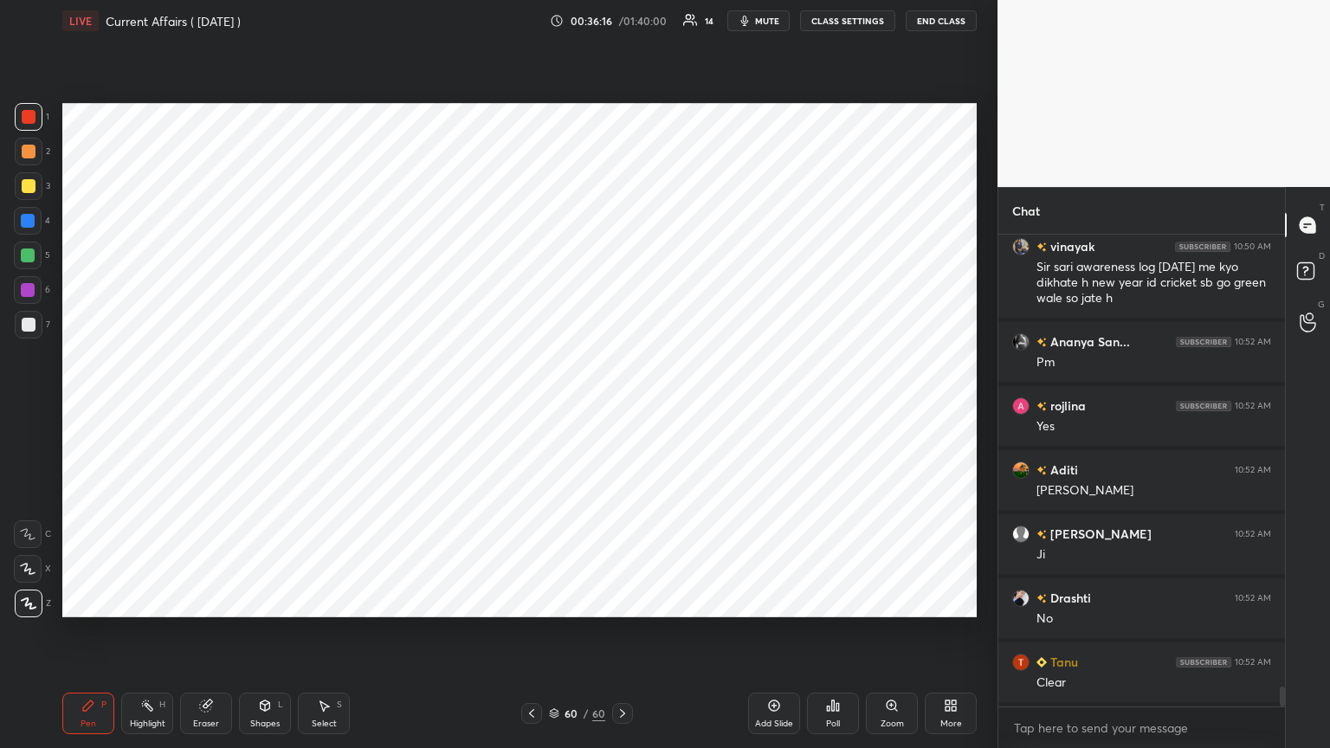
click at [533, 406] on icon at bounding box center [532, 714] width 14 height 14
click at [554, 406] on icon at bounding box center [554, 713] width 10 height 10
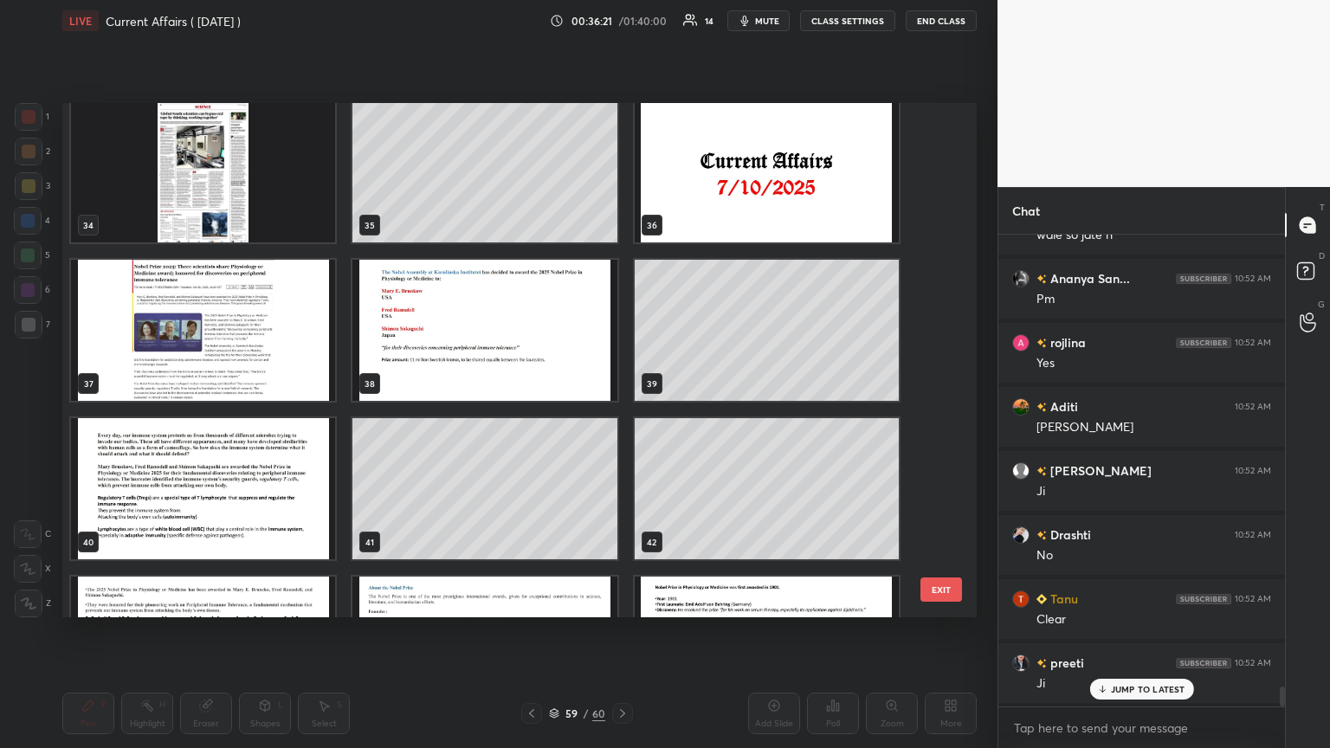
scroll to position [1303, 0]
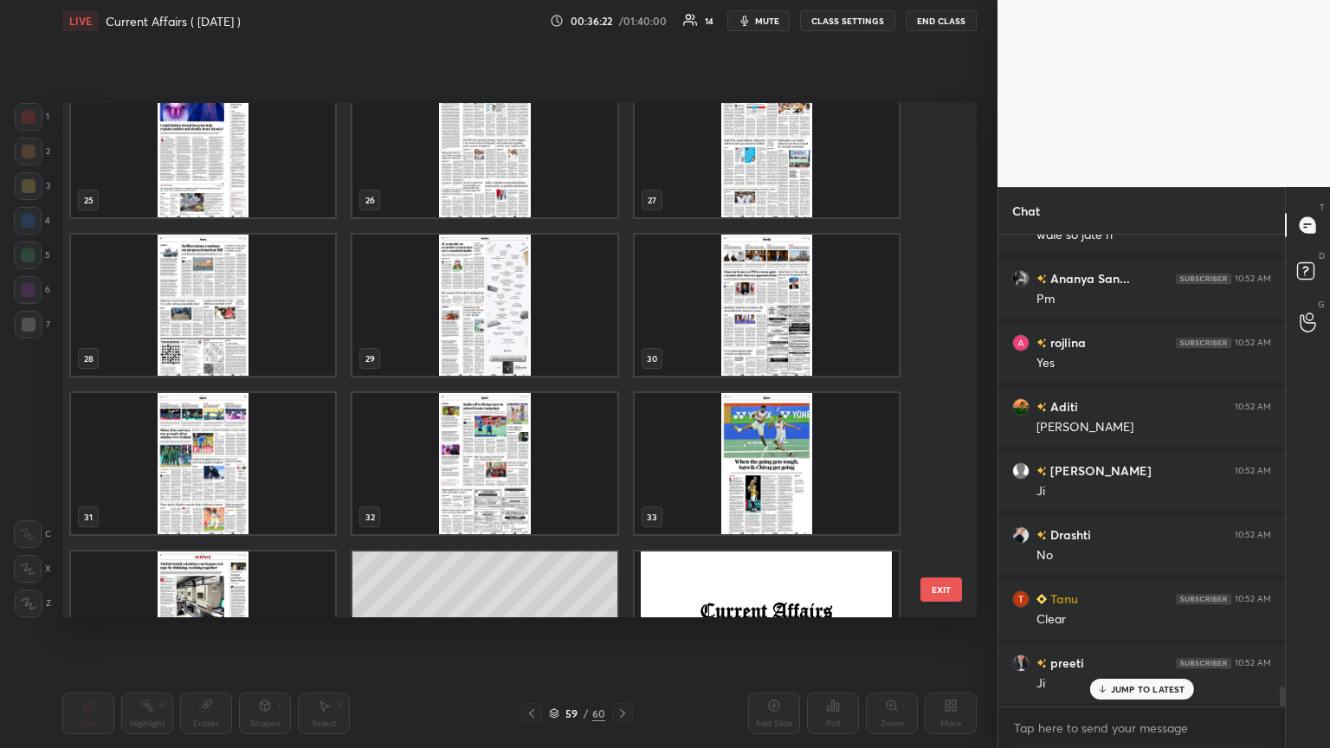
click at [621, 221] on div "22 23 24 25 26 27 28 29 30 31 32 33 34 35 36 EXIT" at bounding box center [519, 360] width 914 height 514
click at [621, 216] on div "22 23 24 25 26 27 28 29 30 31 32 33 34 35 36 EXIT" at bounding box center [519, 360] width 914 height 514
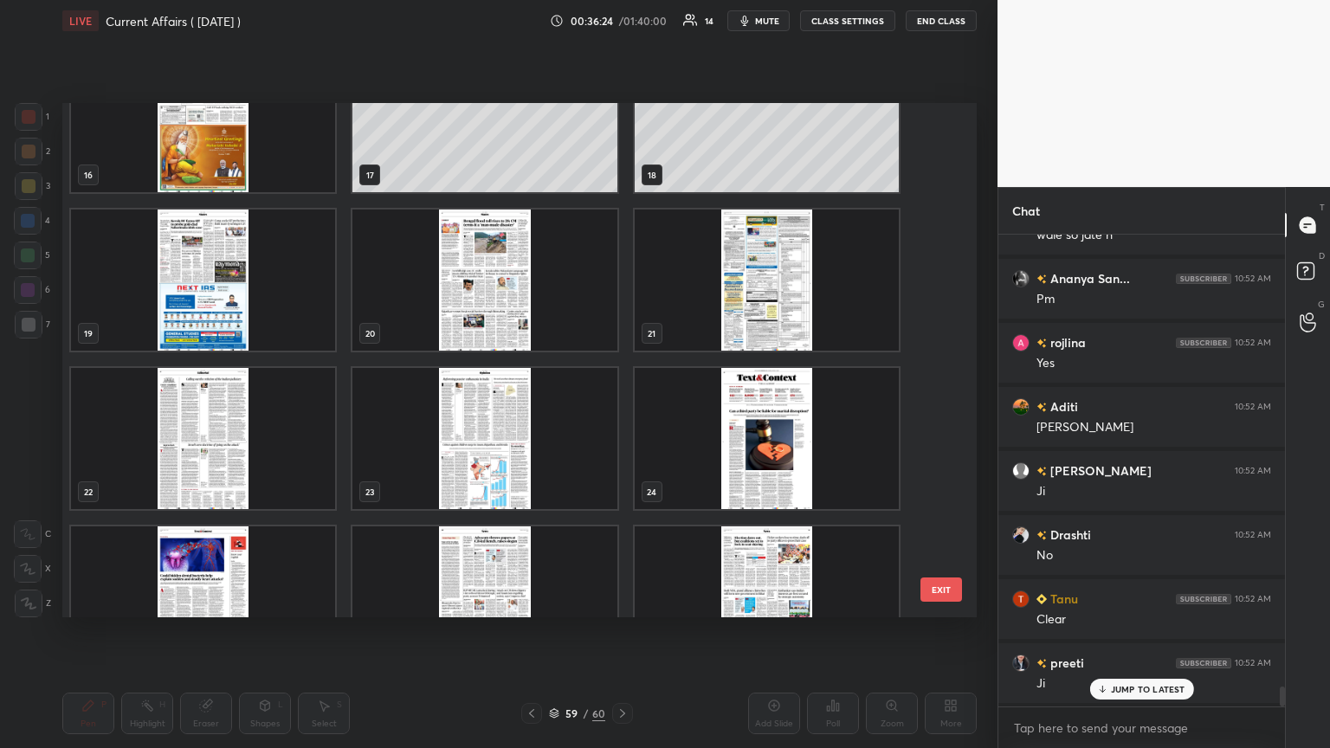
click at [219, 143] on img "grid" at bounding box center [203, 121] width 264 height 141
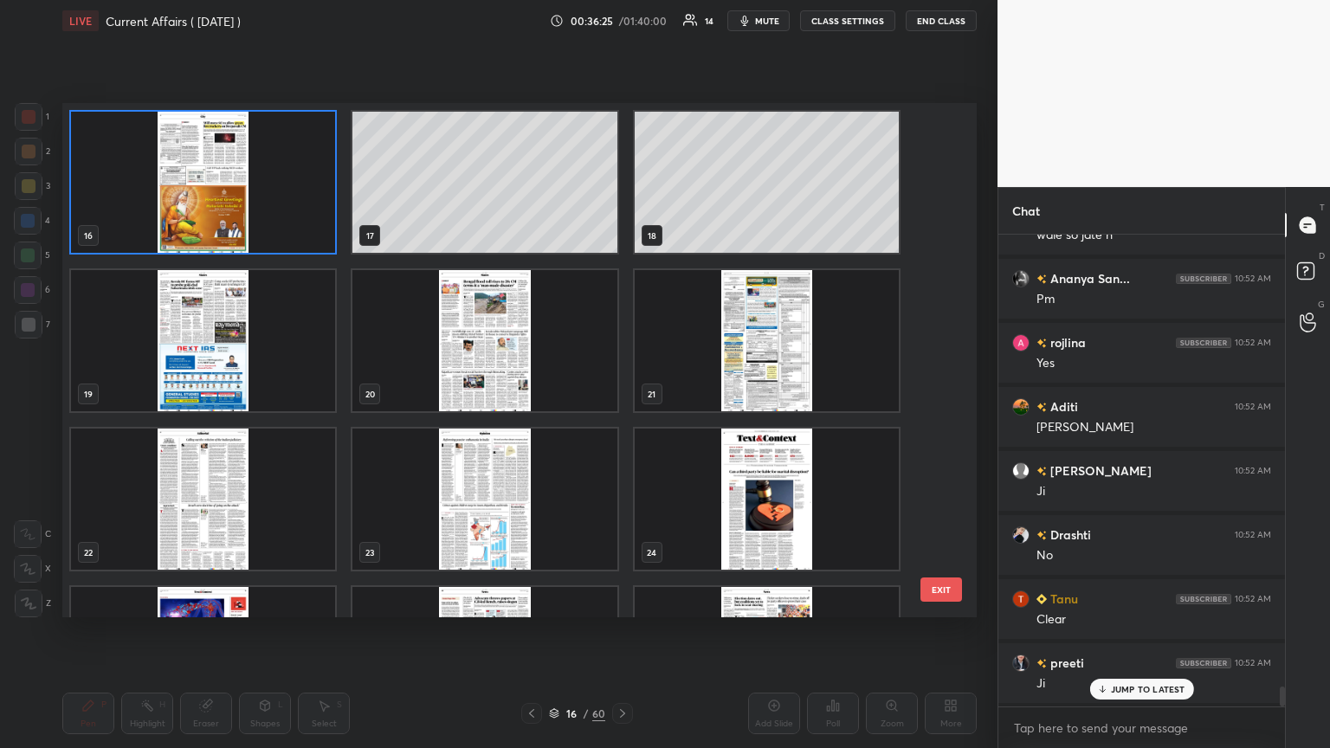
click at [240, 141] on img "grid" at bounding box center [203, 182] width 264 height 141
click at [253, 144] on img "grid" at bounding box center [203, 182] width 264 height 141
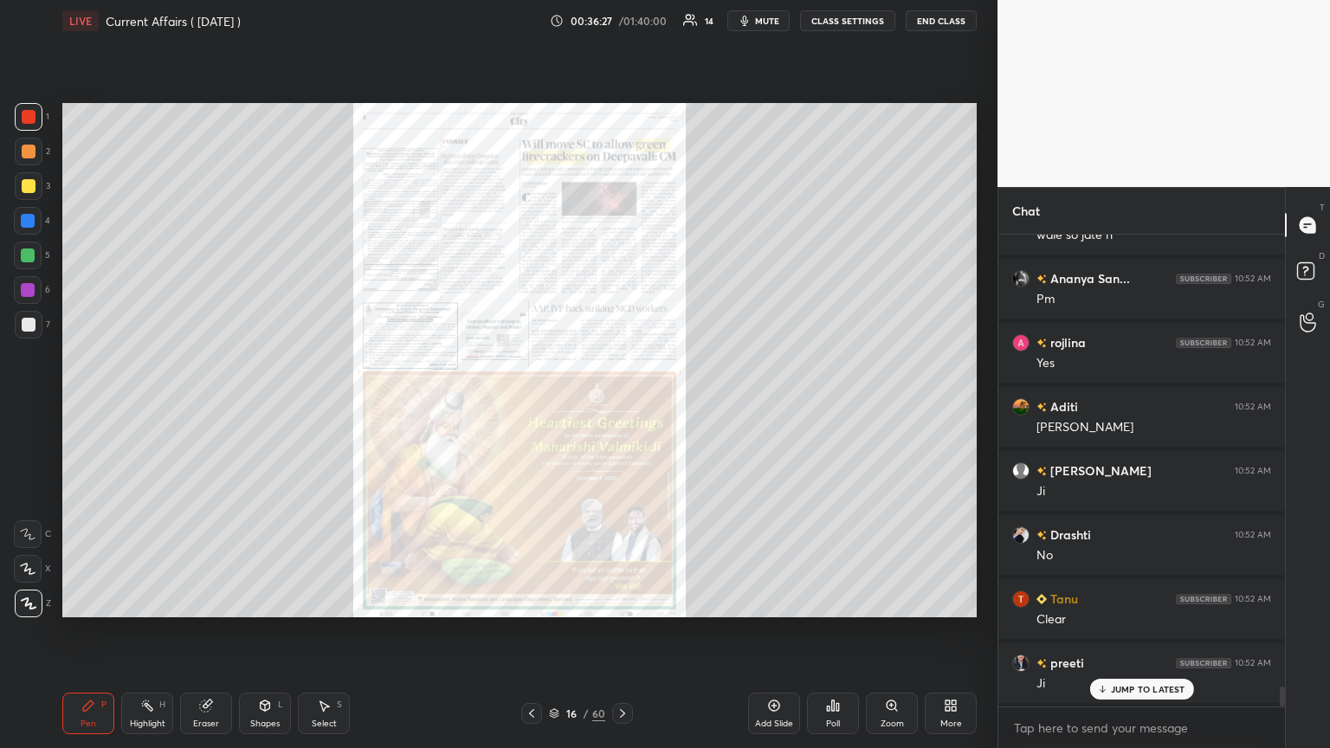
click at [621, 406] on icon at bounding box center [622, 713] width 5 height 9
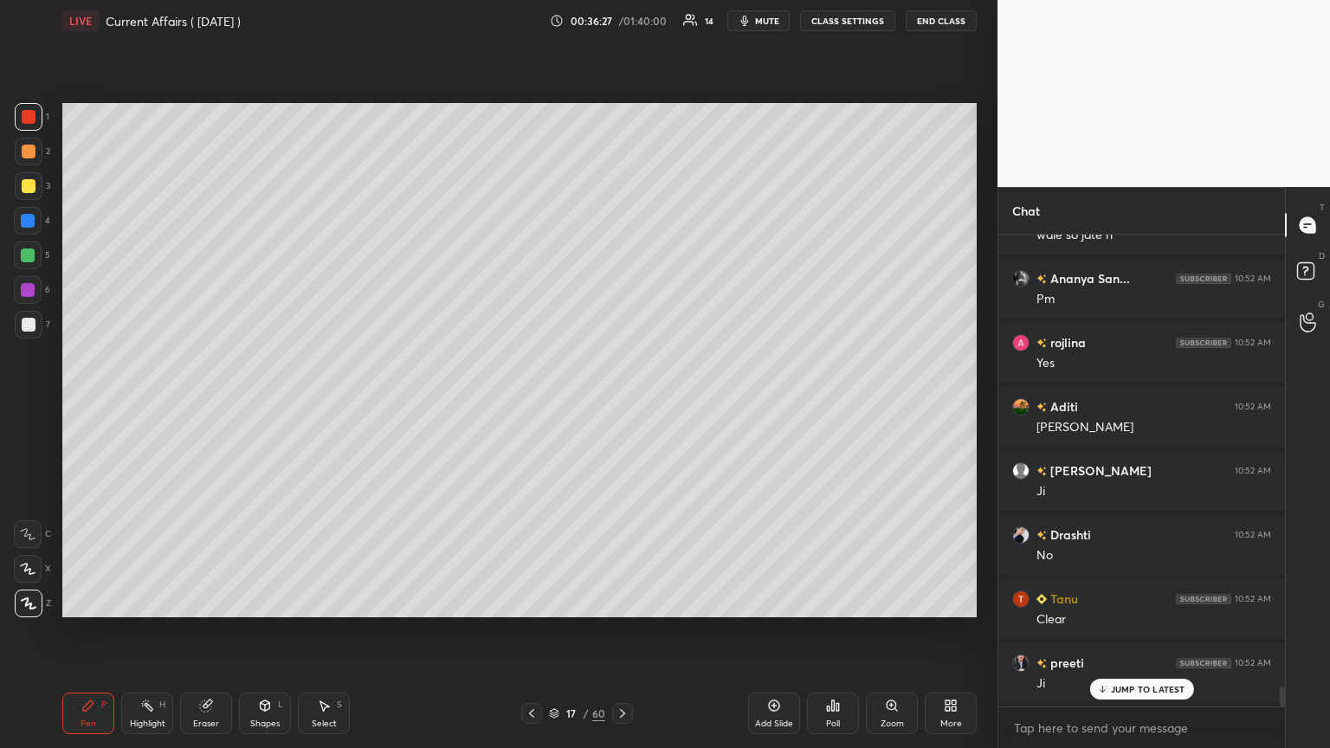
click at [621, 406] on icon at bounding box center [623, 714] width 14 height 14
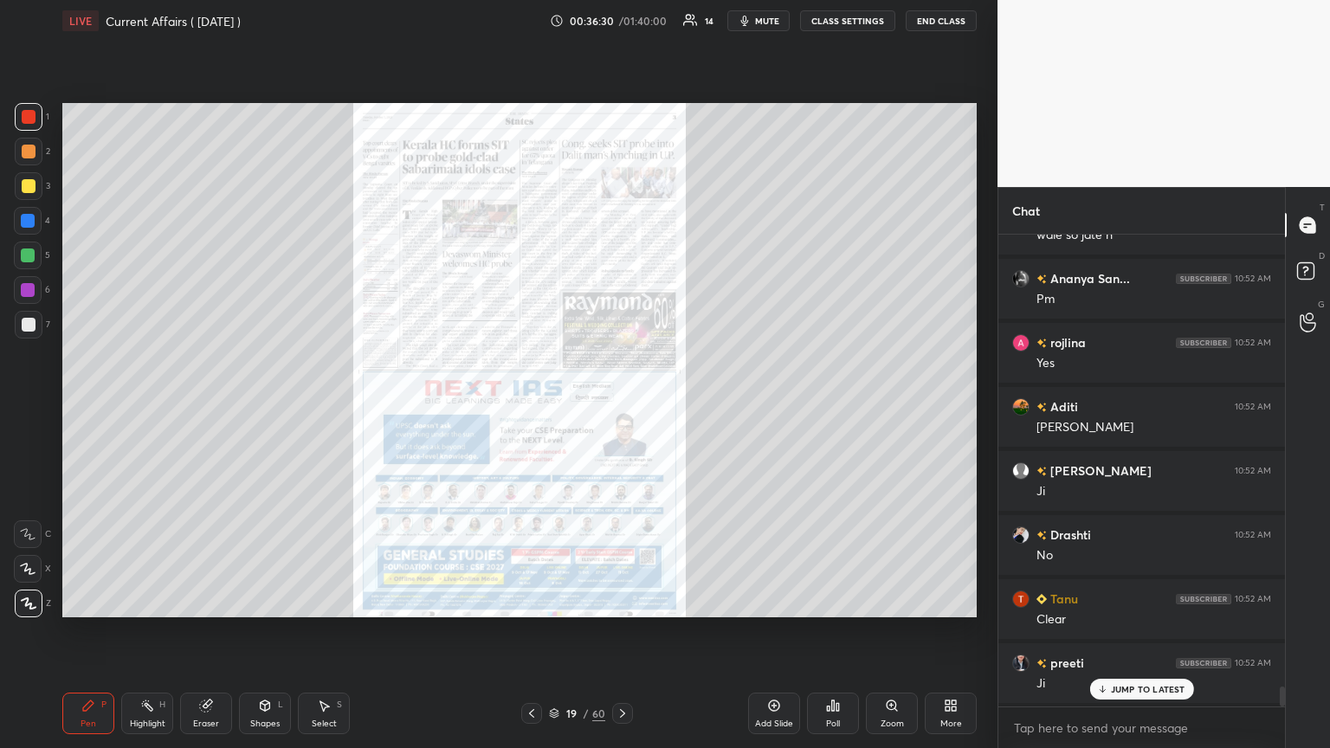
click at [621, 406] on icon at bounding box center [623, 714] width 14 height 14
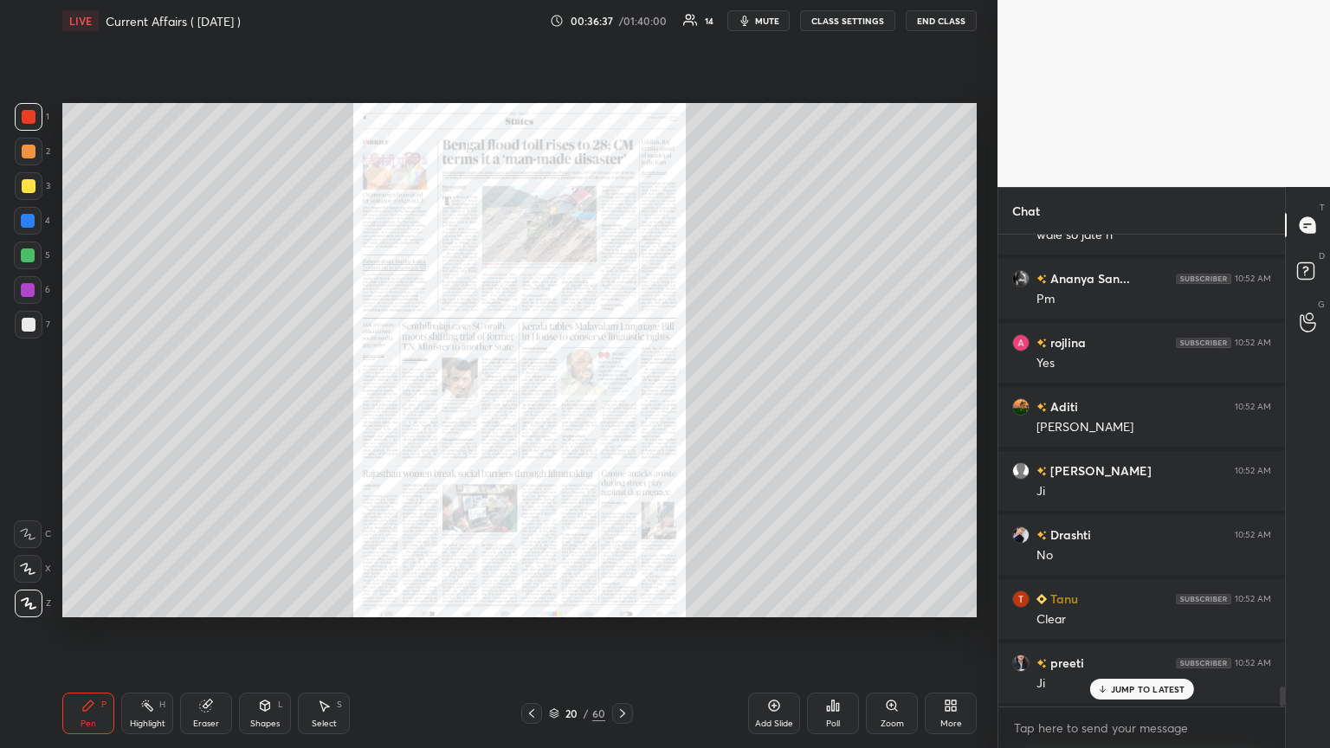
click at [621, 406] on icon at bounding box center [623, 714] width 14 height 14
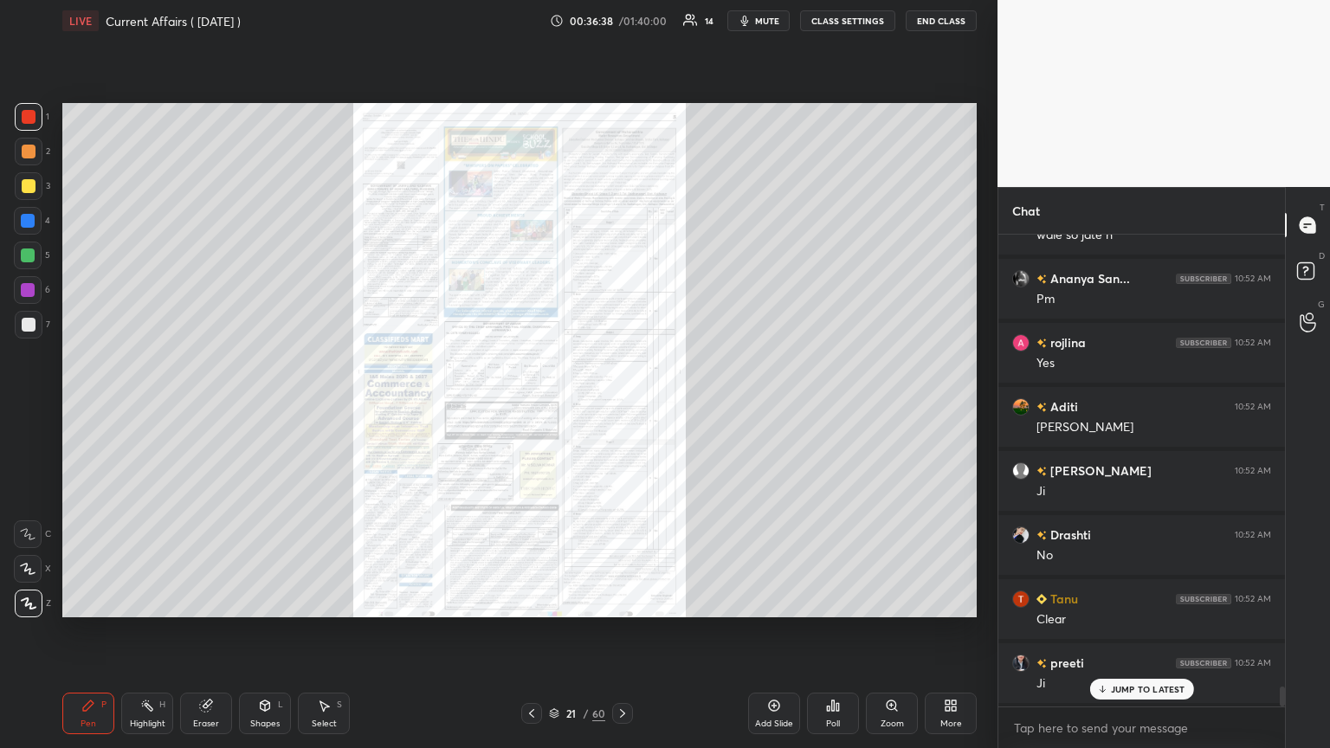
click at [621, 406] on icon at bounding box center [623, 714] width 14 height 14
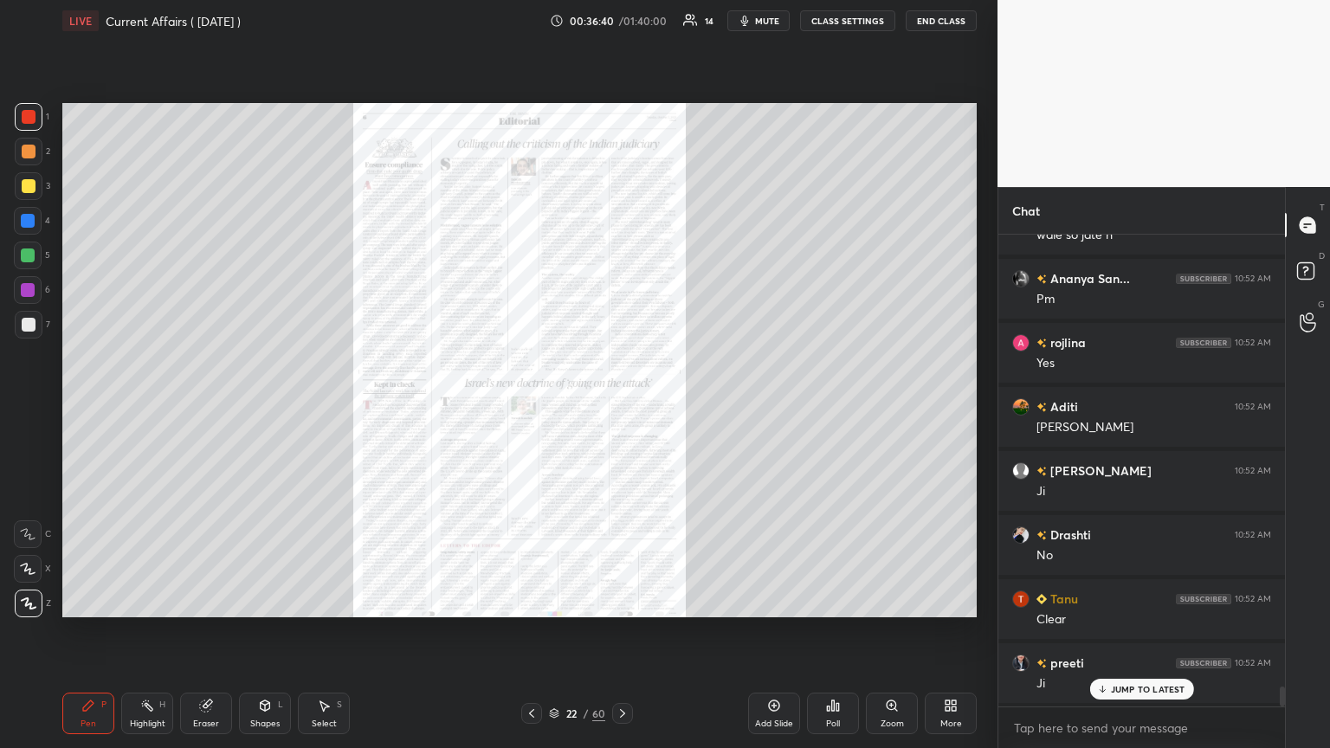
click at [621, 406] on icon at bounding box center [623, 714] width 14 height 14
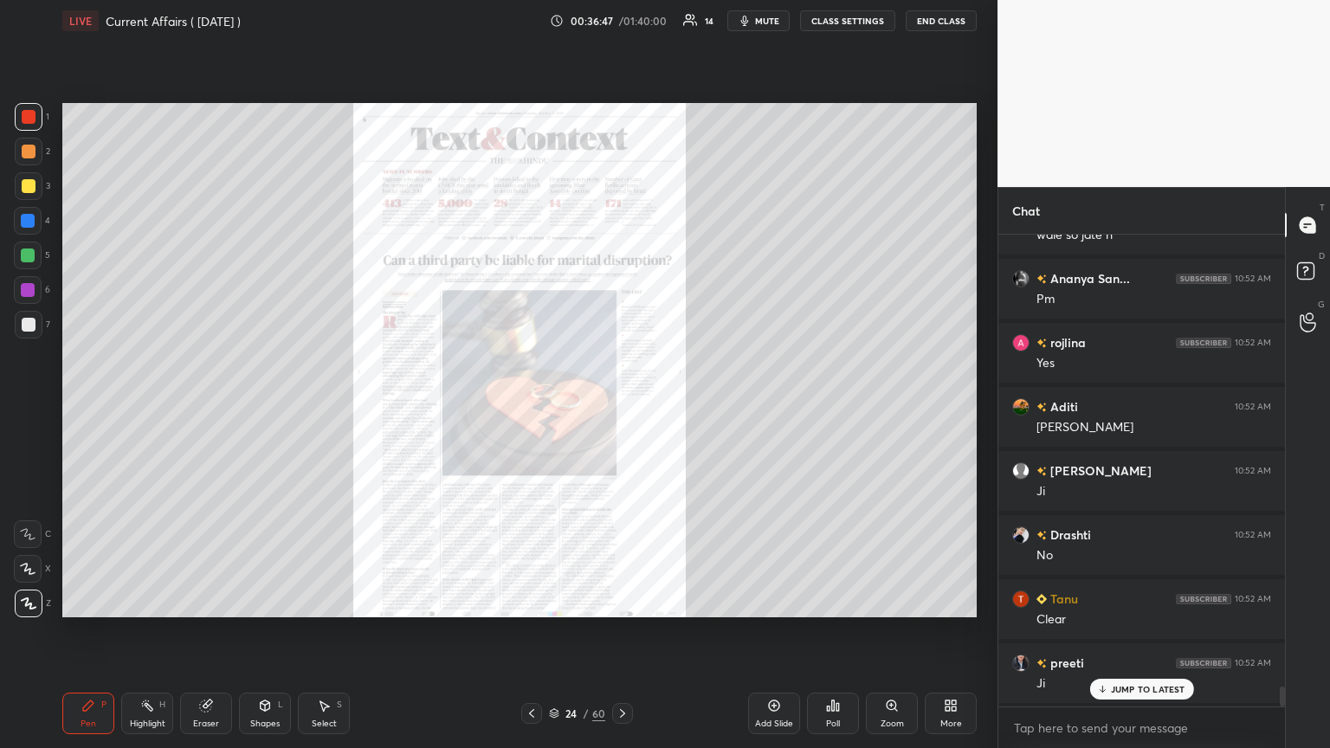
click at [621, 406] on icon at bounding box center [623, 714] width 14 height 14
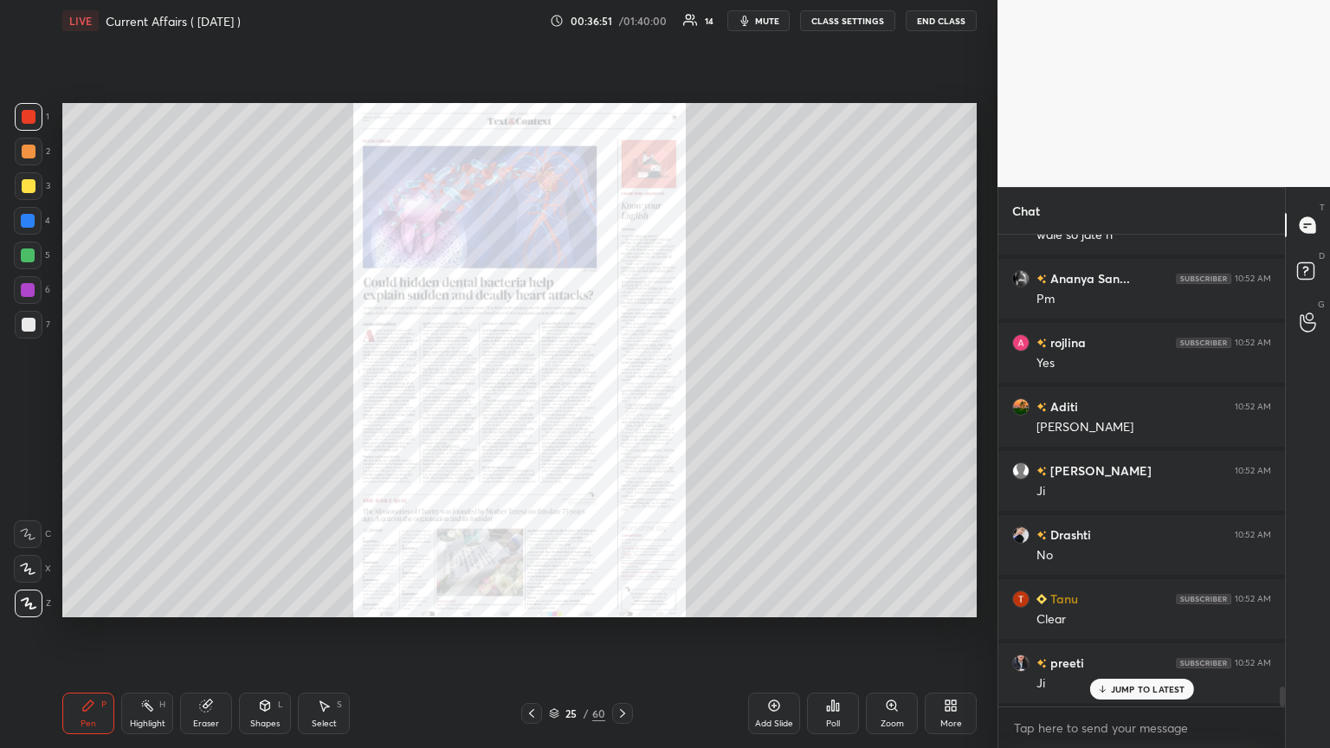
click at [621, 406] on div at bounding box center [622, 713] width 21 height 21
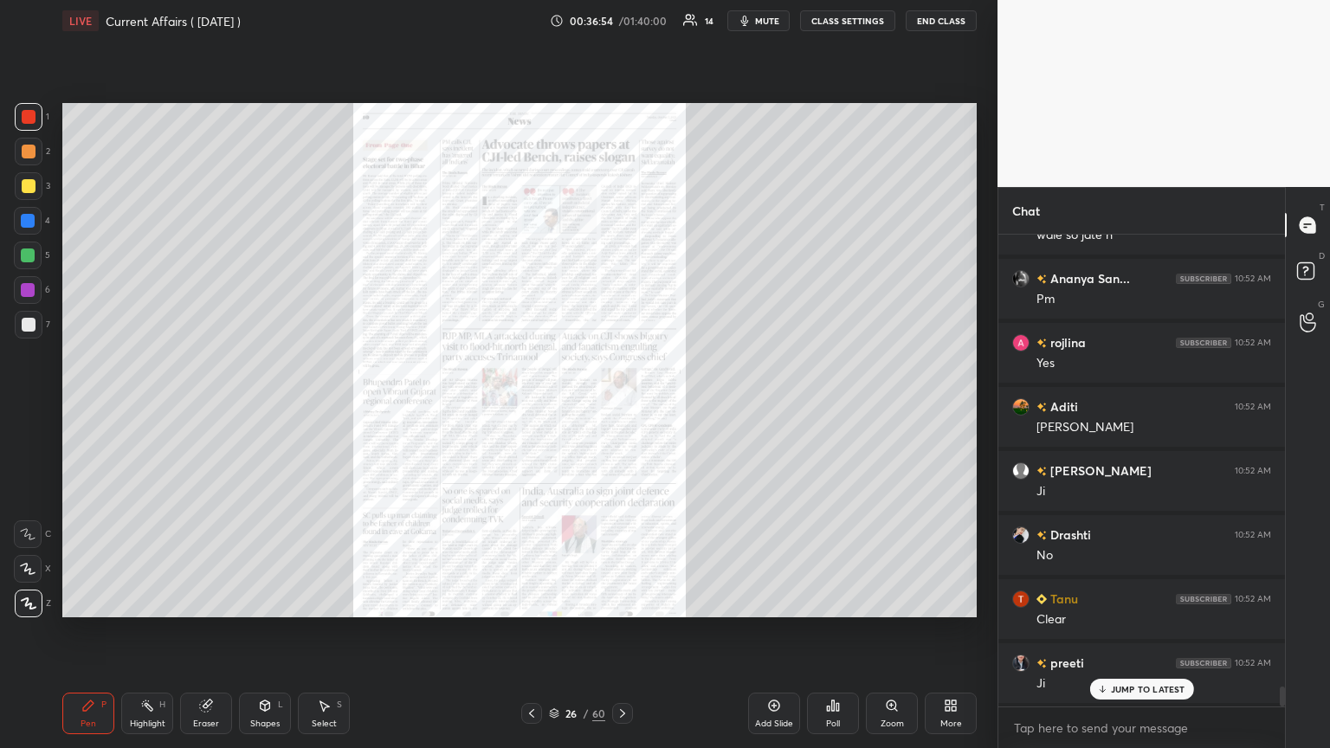
click at [621, 406] on div "Zoom" at bounding box center [892, 724] width 23 height 9
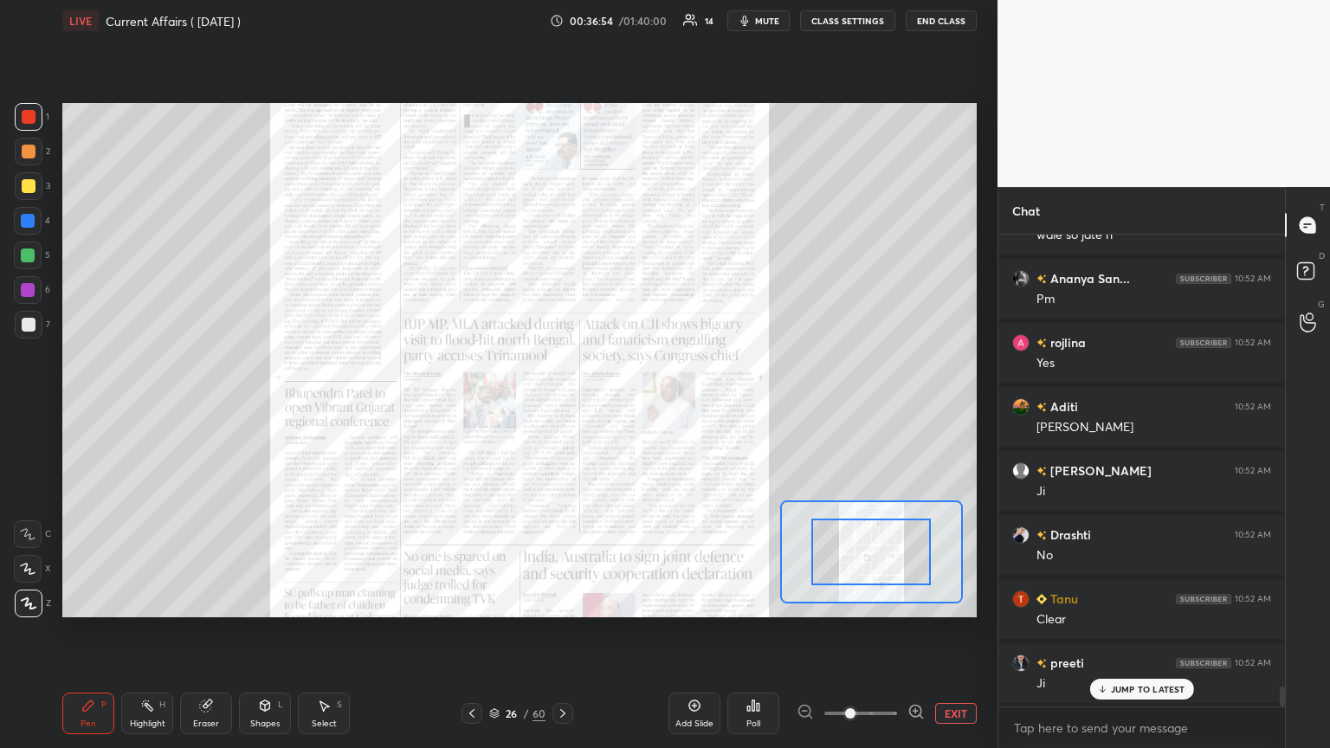
click at [621, 406] on icon at bounding box center [915, 711] width 17 height 17
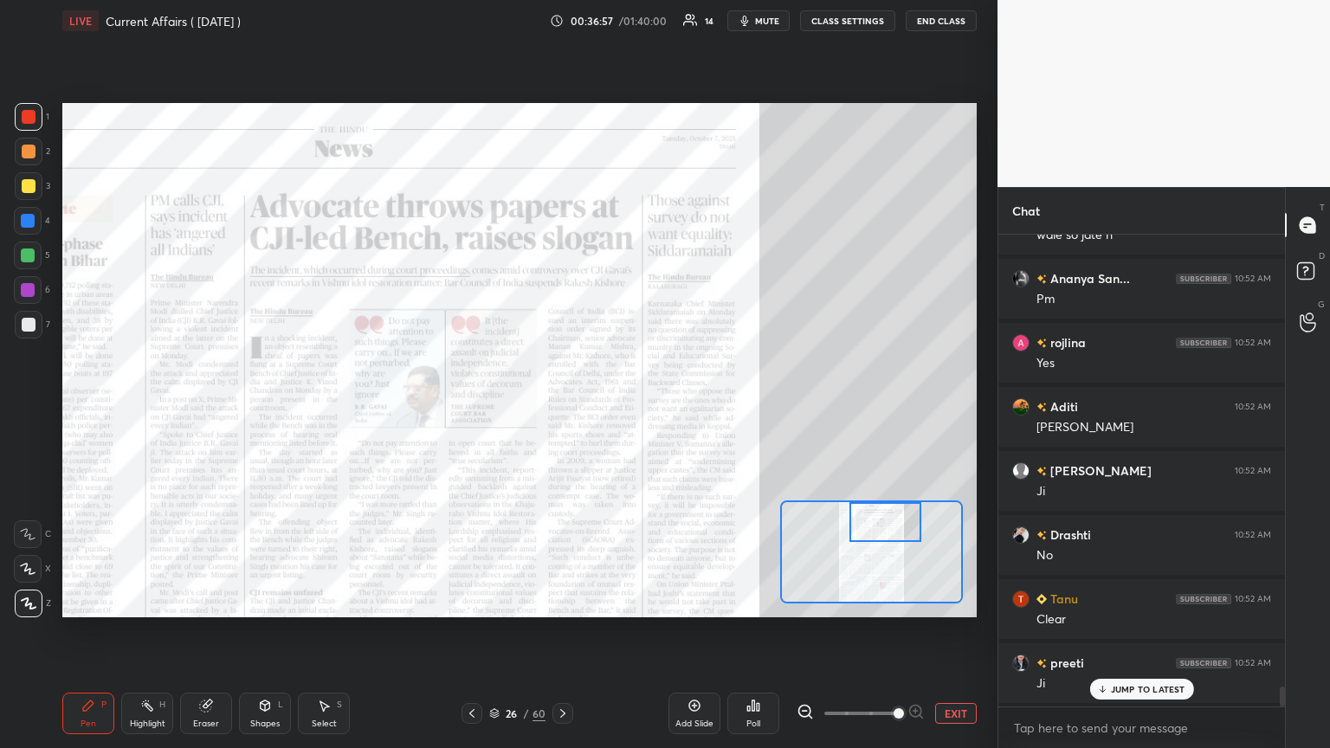
click at [40, 111] on div at bounding box center [29, 117] width 28 height 28
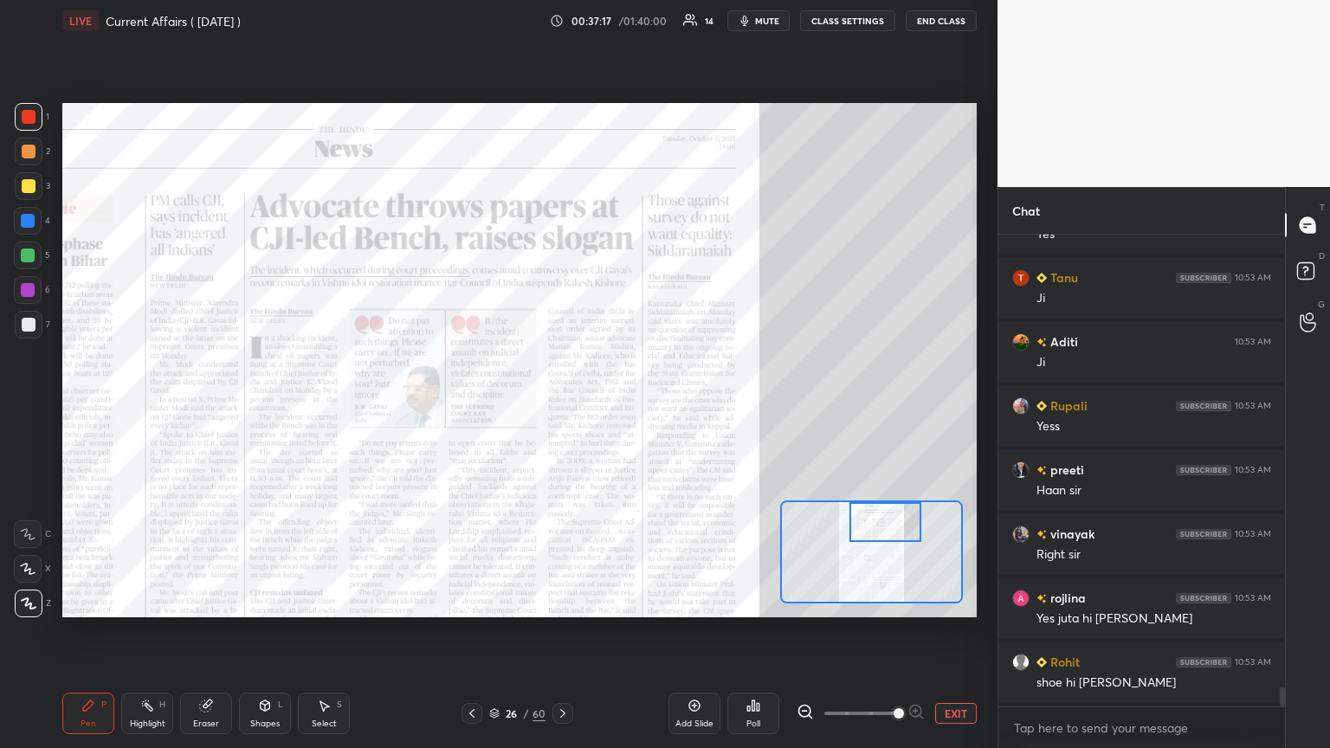
scroll to position [11436, 0]
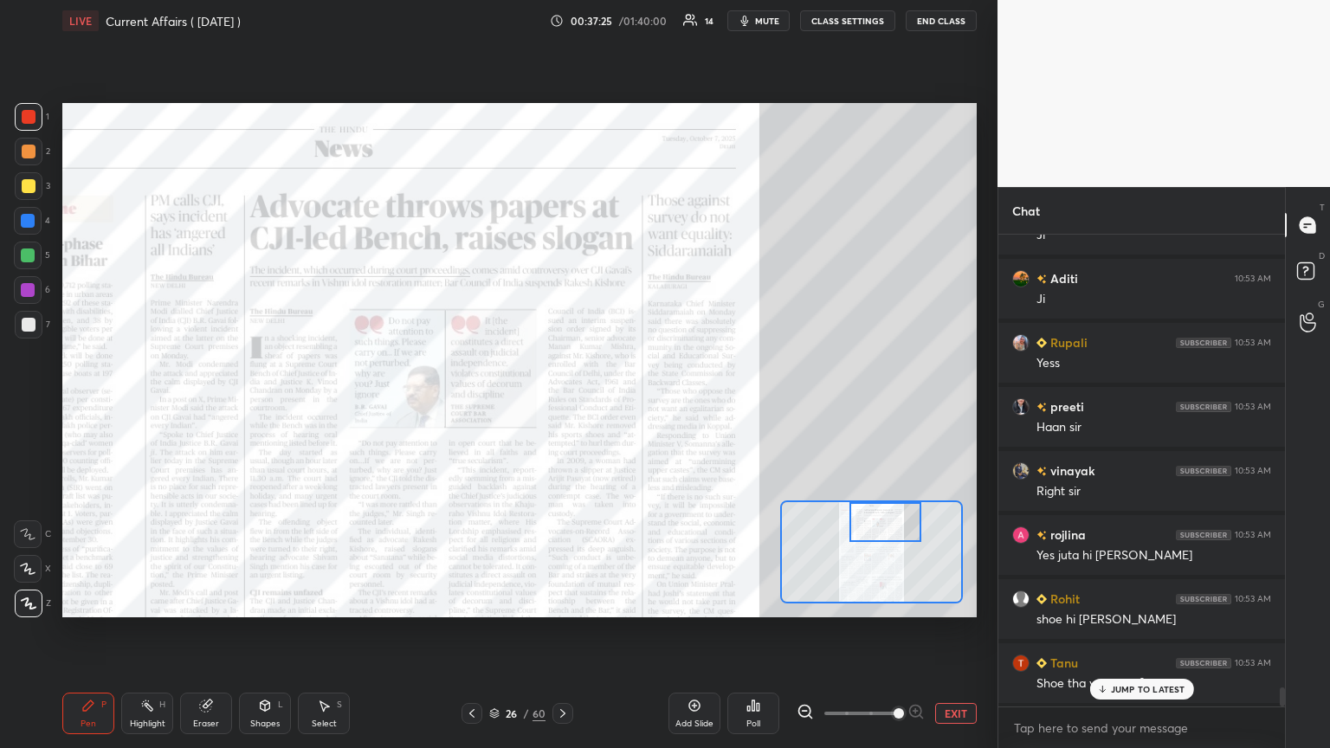
click at [621, 406] on p "JUMP TO LATEST" at bounding box center [1148, 689] width 74 height 10
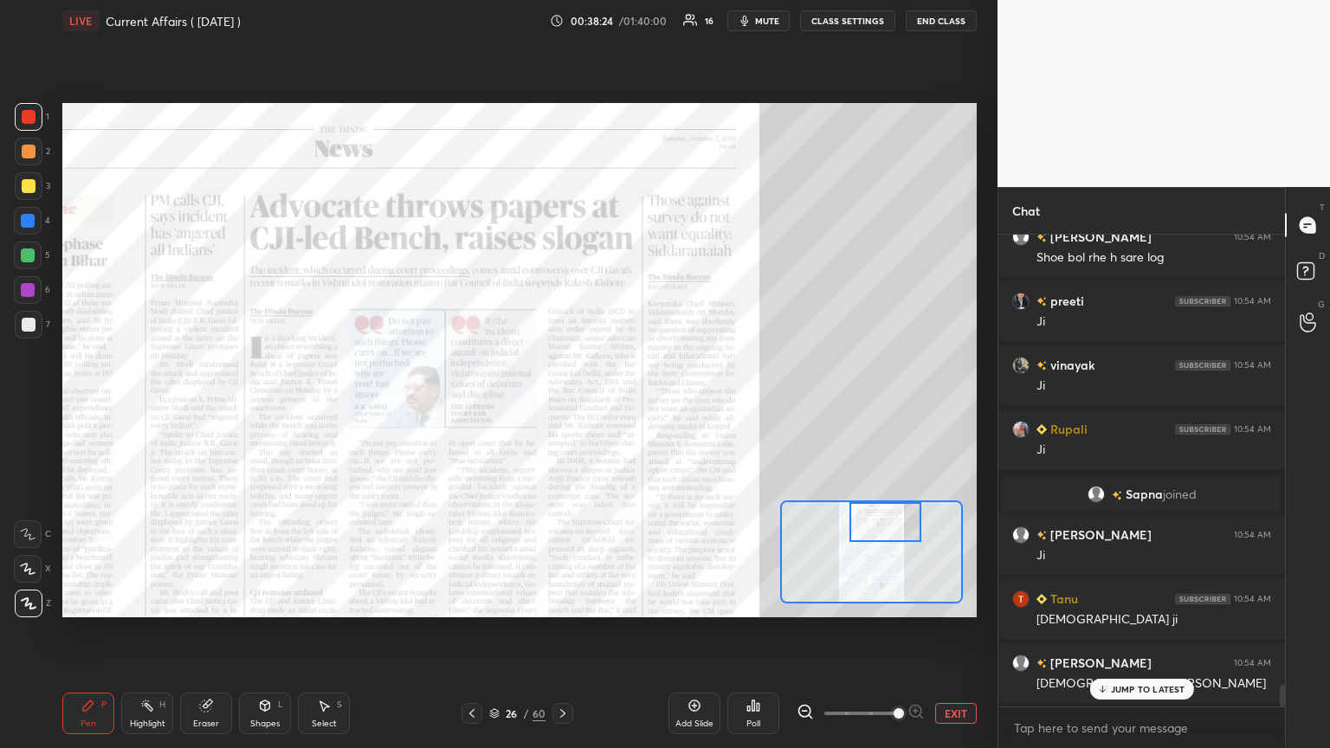
scroll to position [9715, 0]
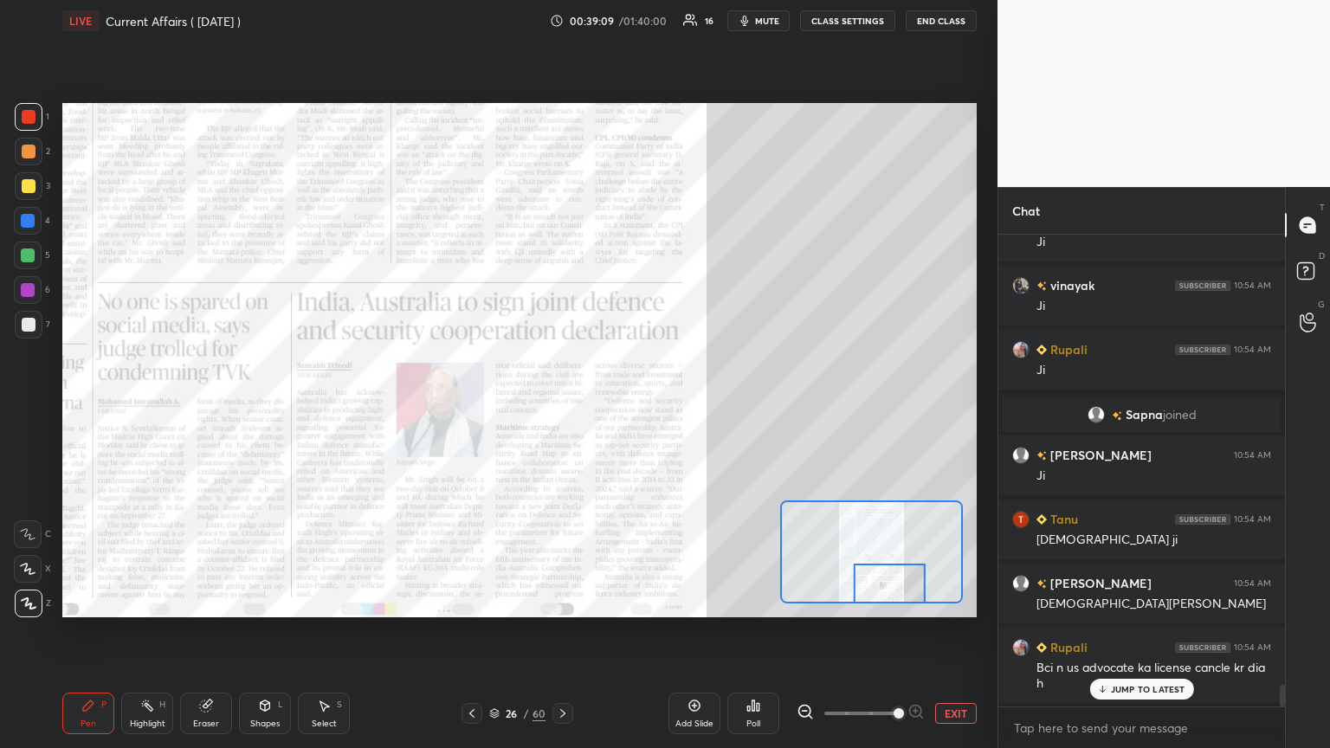
click at [621, 406] on div "Add Slide" at bounding box center [694, 714] width 52 height 42
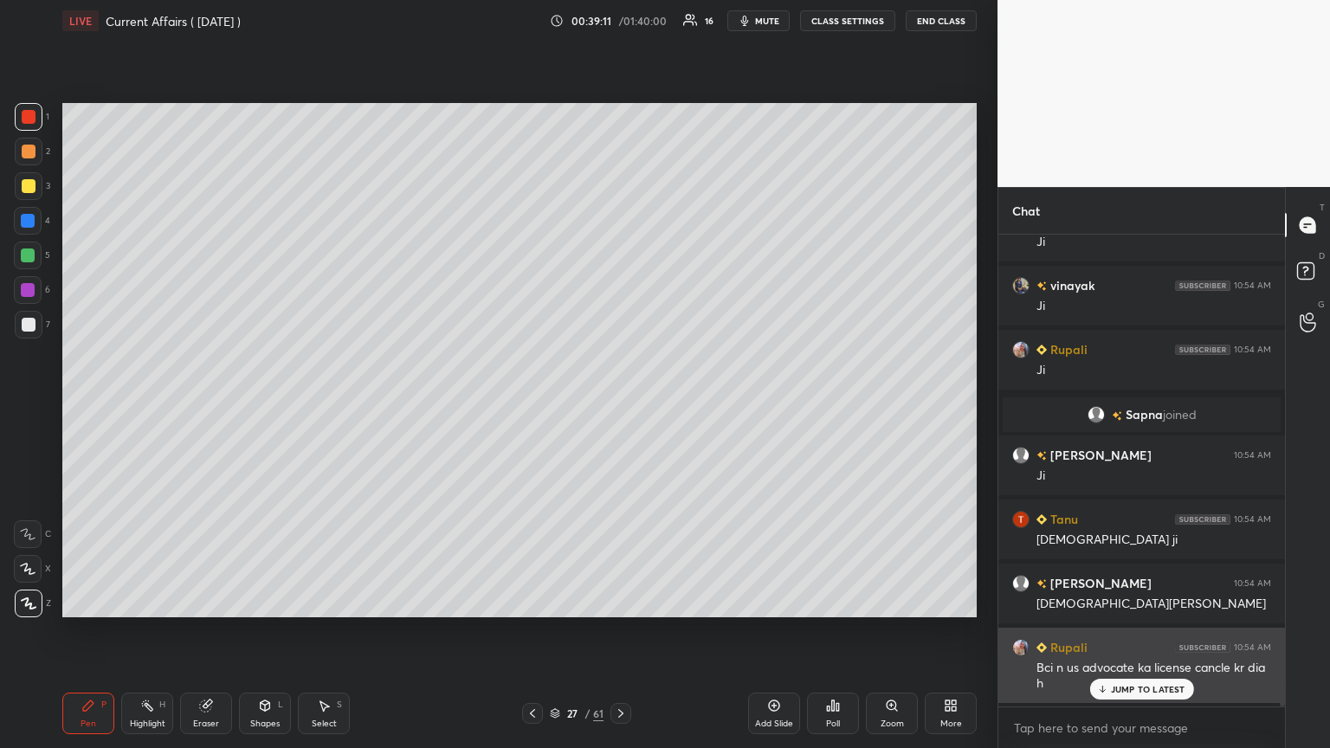
click at [621, 406] on div "JUMP TO LATEST" at bounding box center [1141, 689] width 104 height 21
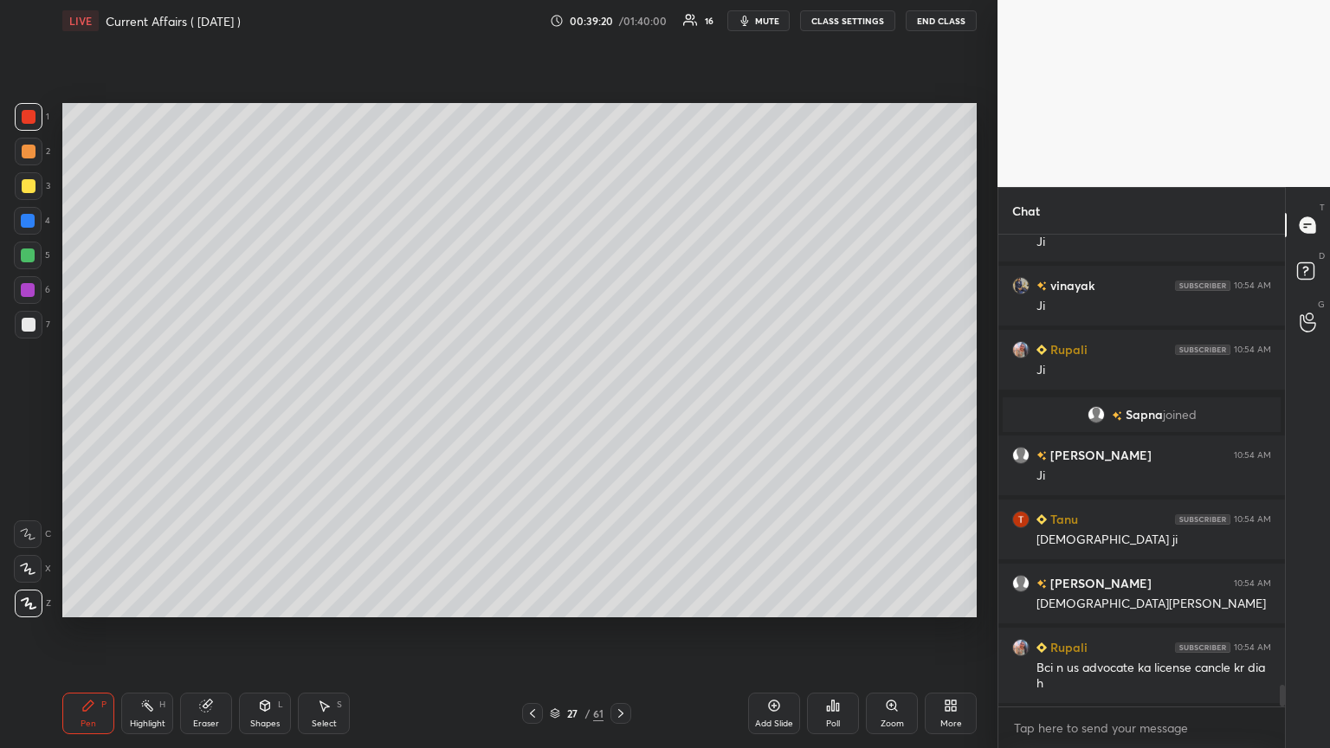
scroll to position [9780, 0]
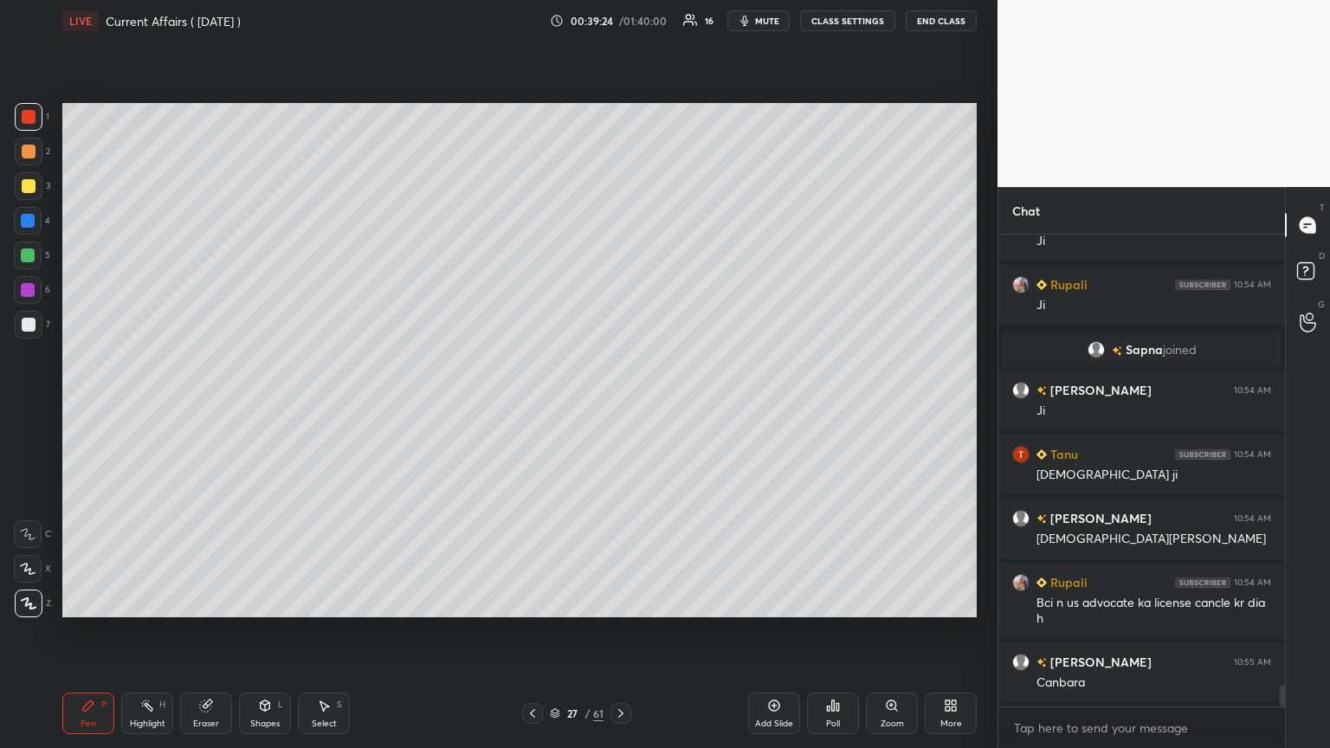
click at [211, 406] on div "Eraser" at bounding box center [206, 714] width 52 height 42
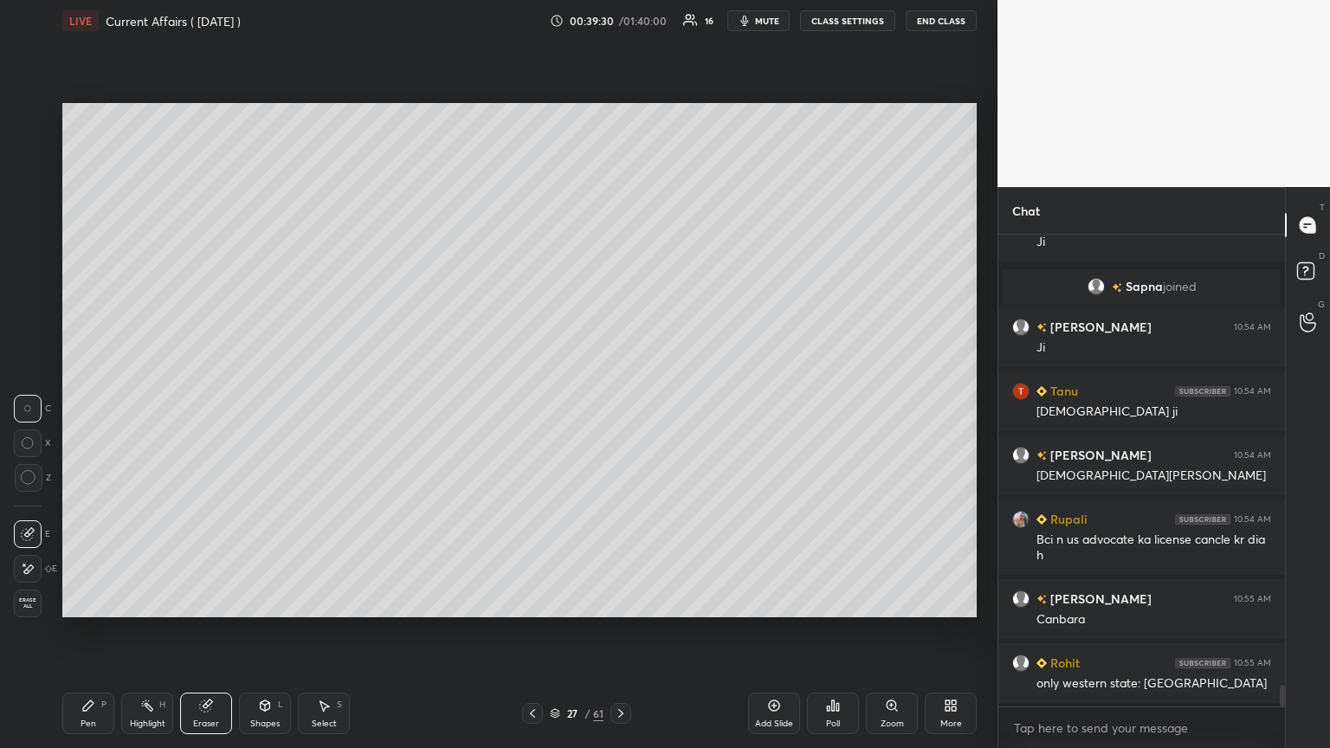
click at [92, 406] on icon at bounding box center [88, 706] width 14 height 14
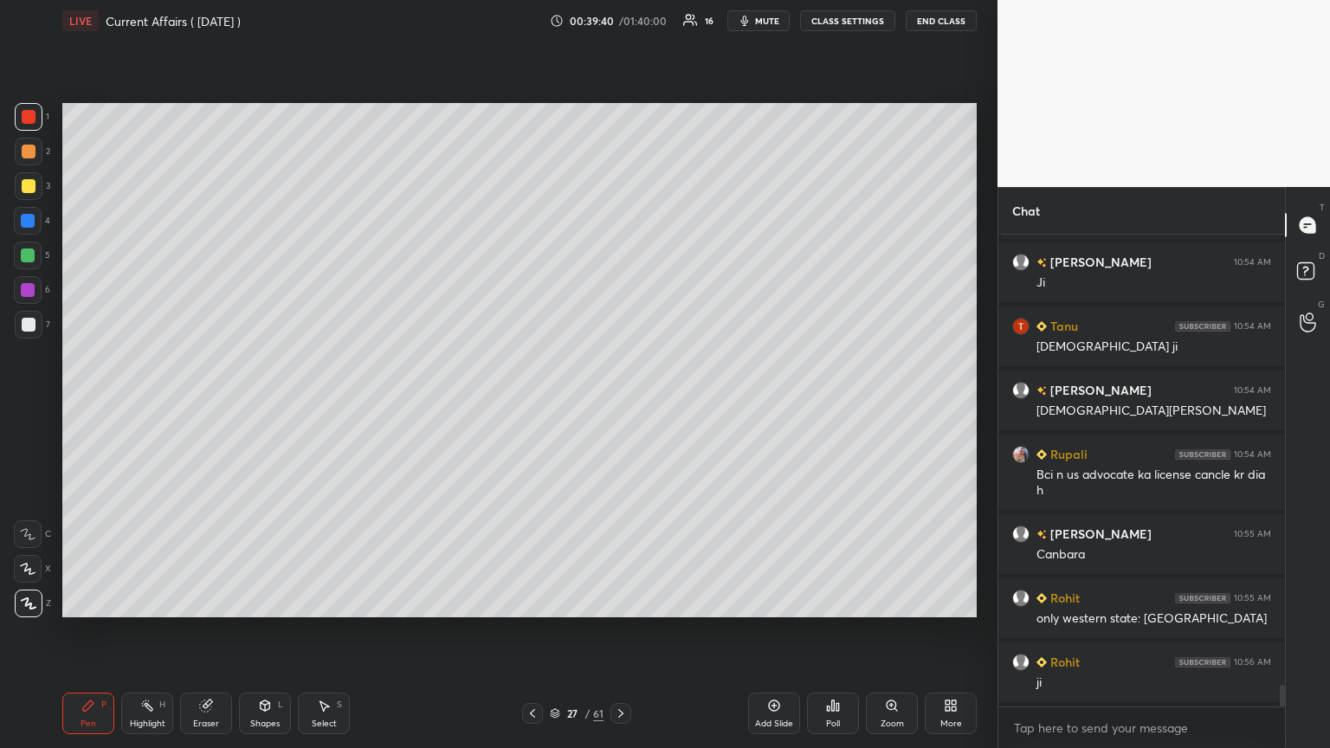
click at [31, 250] on div at bounding box center [28, 255] width 14 height 14
click at [30, 217] on div at bounding box center [28, 221] width 14 height 14
click at [26, 222] on div at bounding box center [28, 221] width 14 height 14
click at [28, 117] on div at bounding box center [29, 117] width 14 height 14
click at [28, 249] on div at bounding box center [28, 255] width 14 height 14
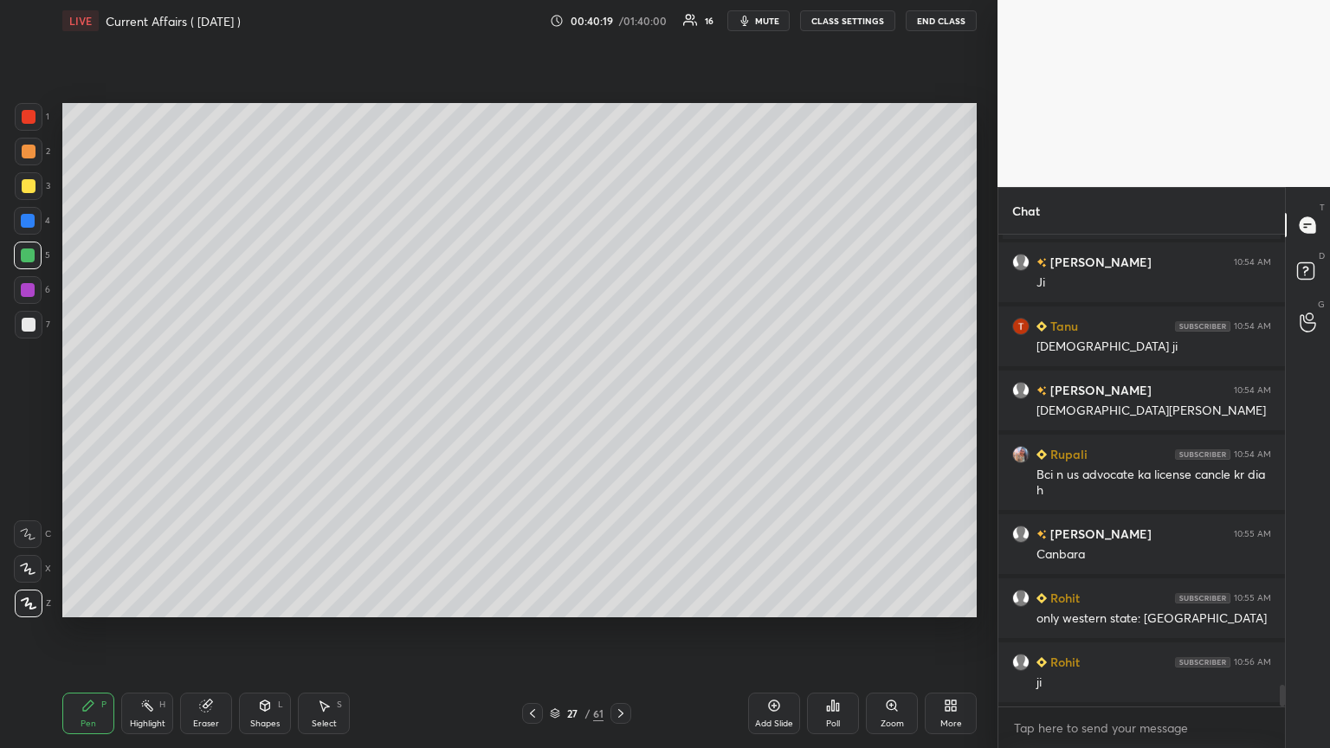
scroll to position [9987, 0]
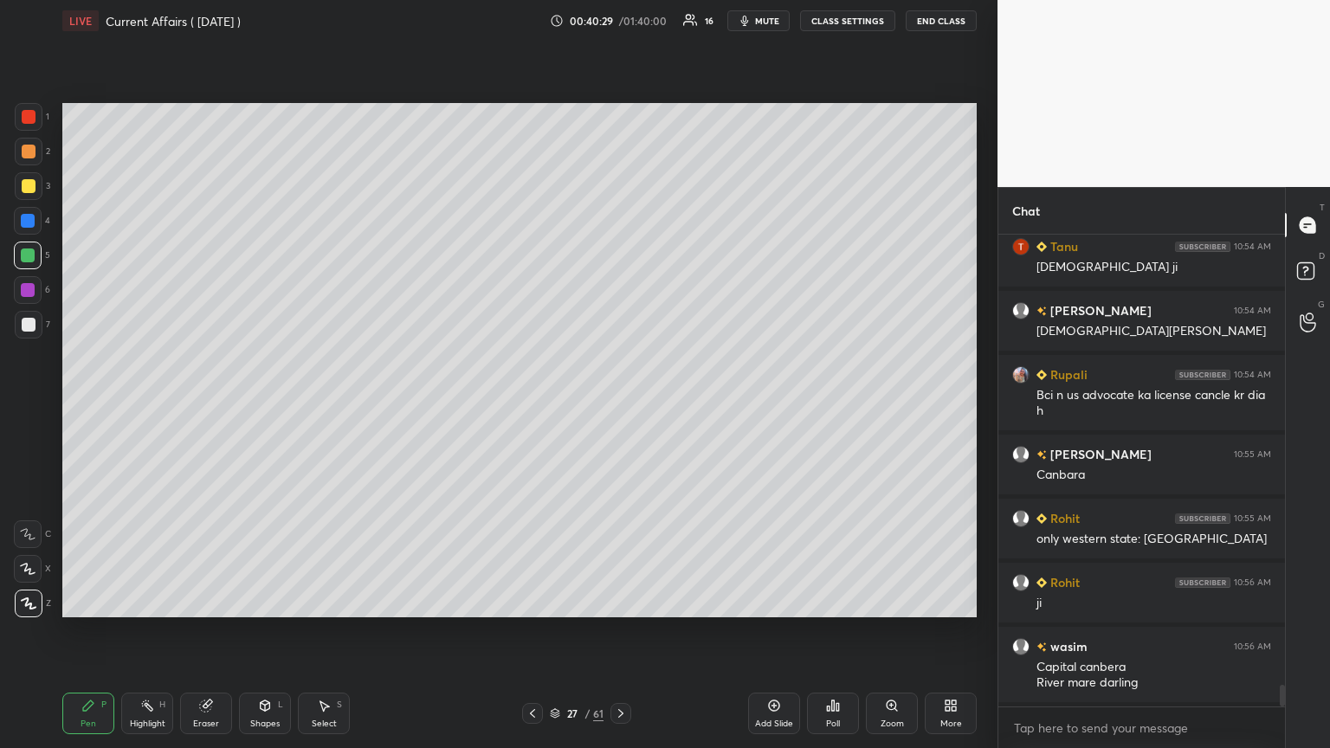
click at [28, 288] on div at bounding box center [28, 290] width 14 height 14
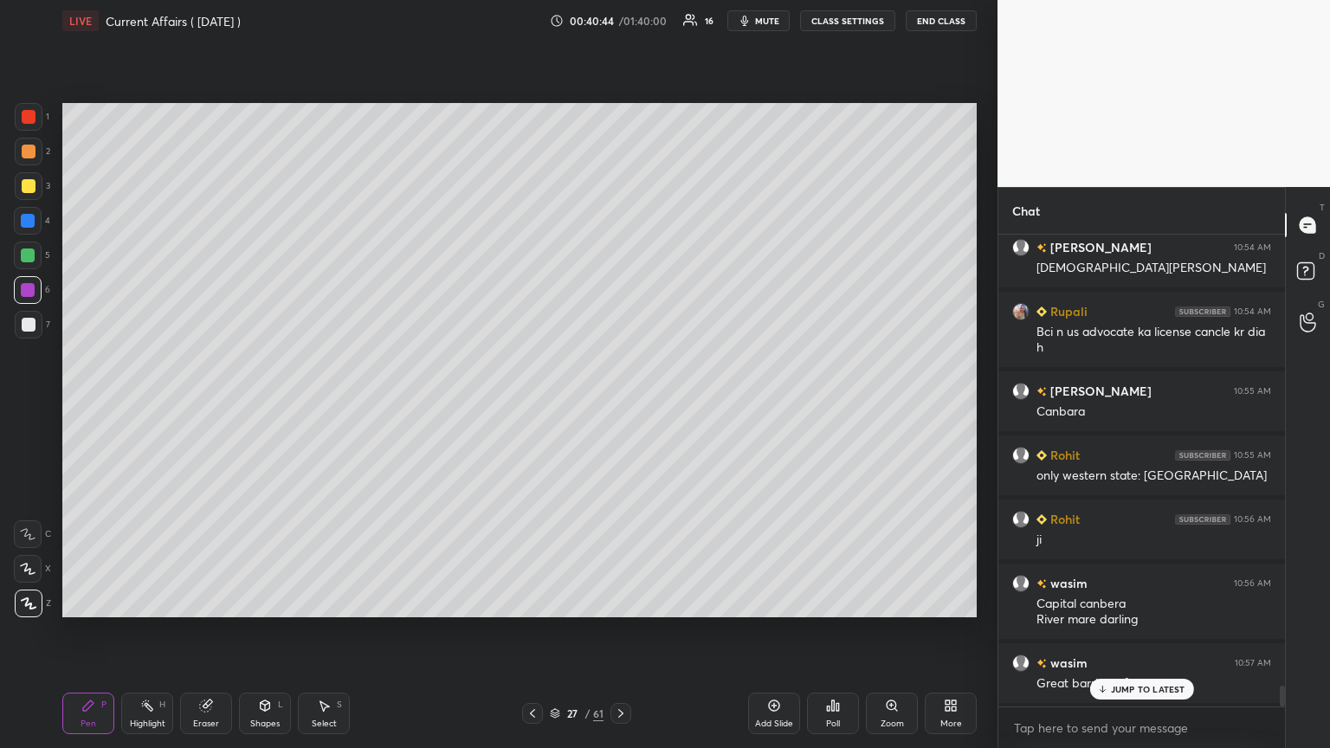
click at [28, 184] on div at bounding box center [29, 186] width 14 height 14
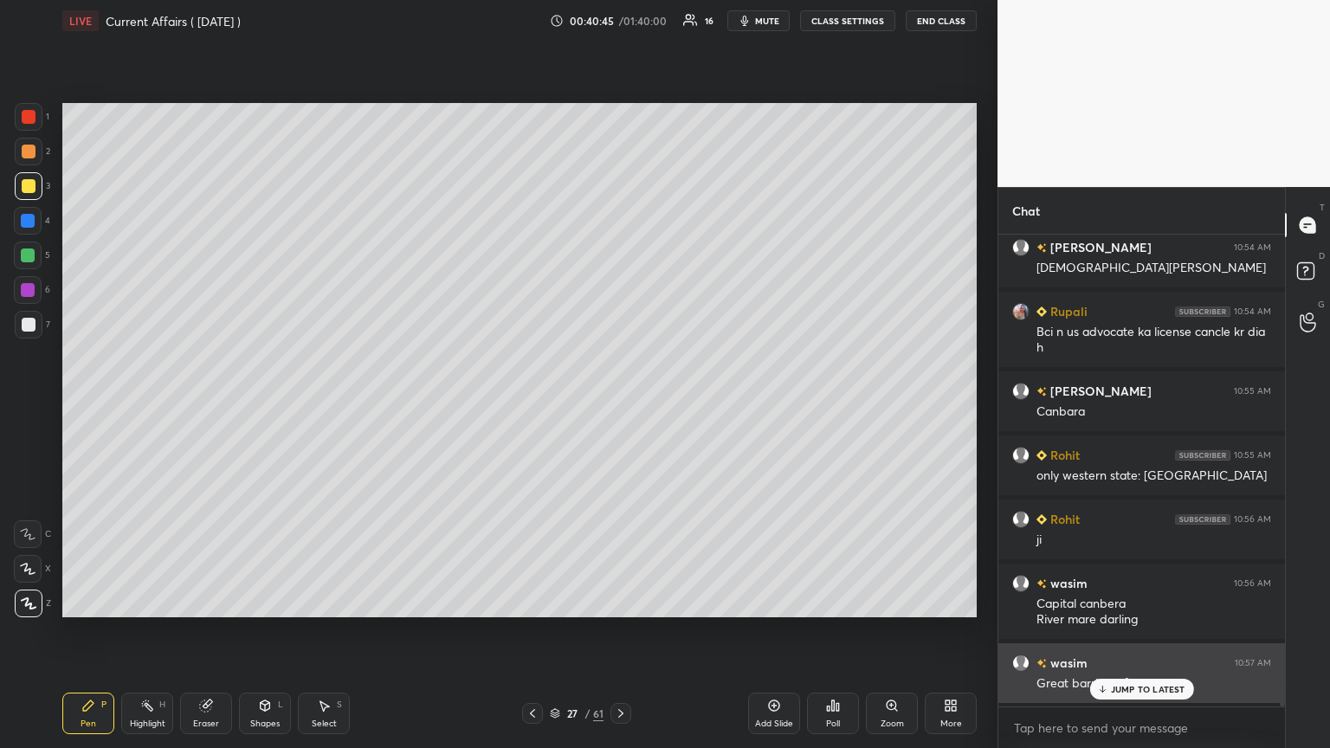
click at [621, 406] on p "JUMP TO LATEST" at bounding box center [1148, 689] width 74 height 10
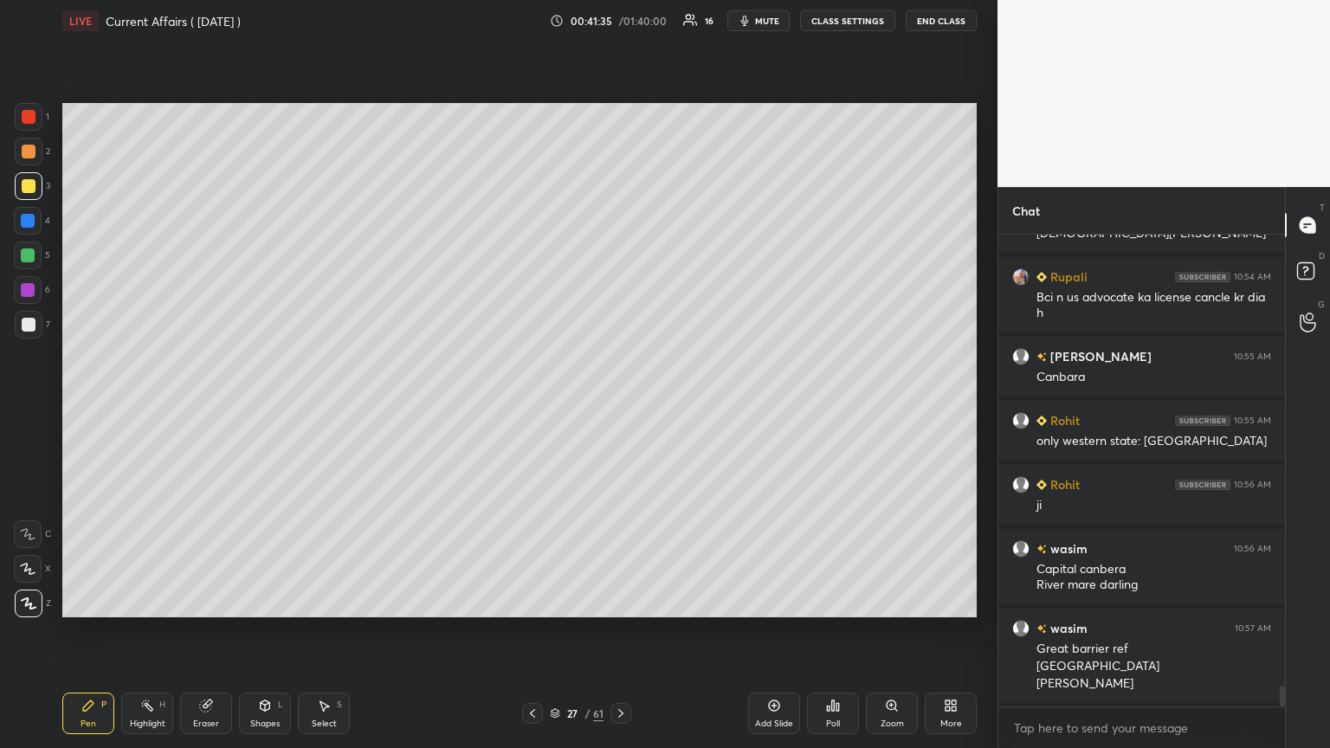
scroll to position [10150, 0]
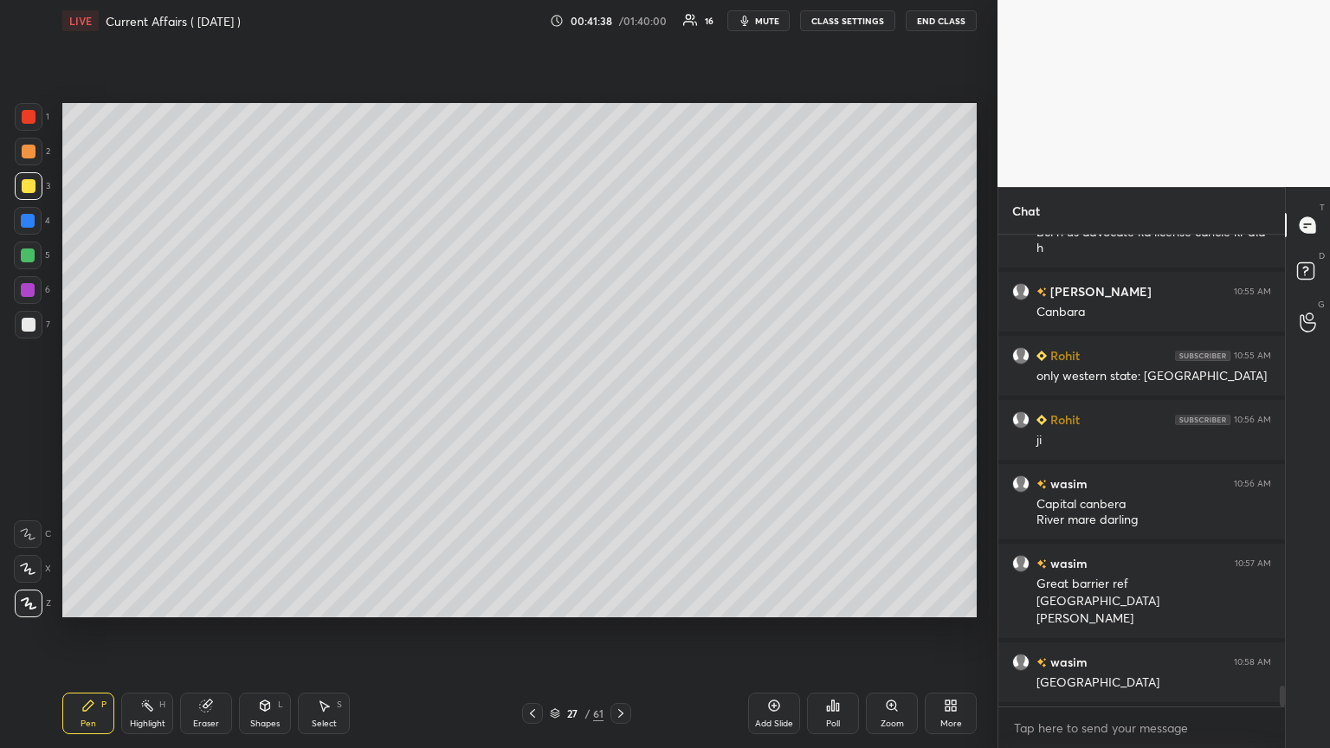
click at [29, 218] on div at bounding box center [28, 221] width 14 height 14
click at [30, 115] on div at bounding box center [29, 117] width 14 height 14
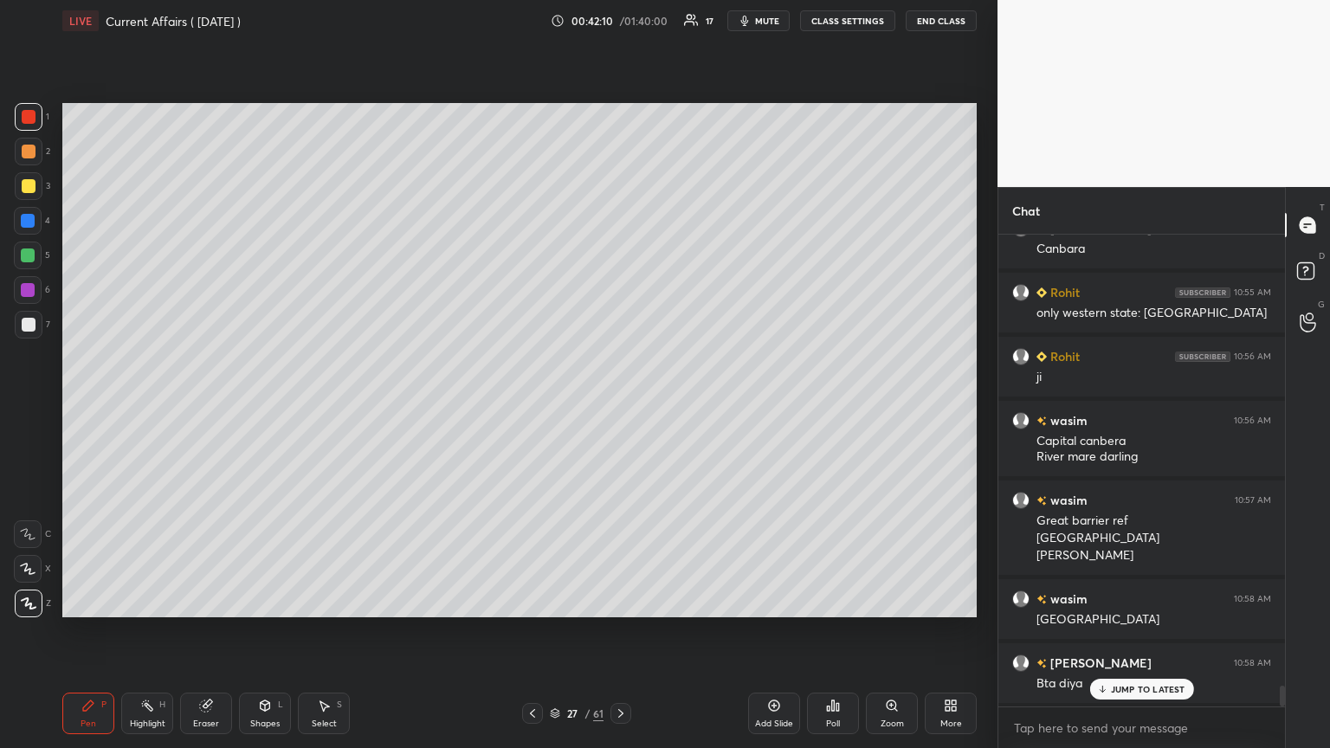
click at [29, 256] on div at bounding box center [28, 255] width 14 height 14
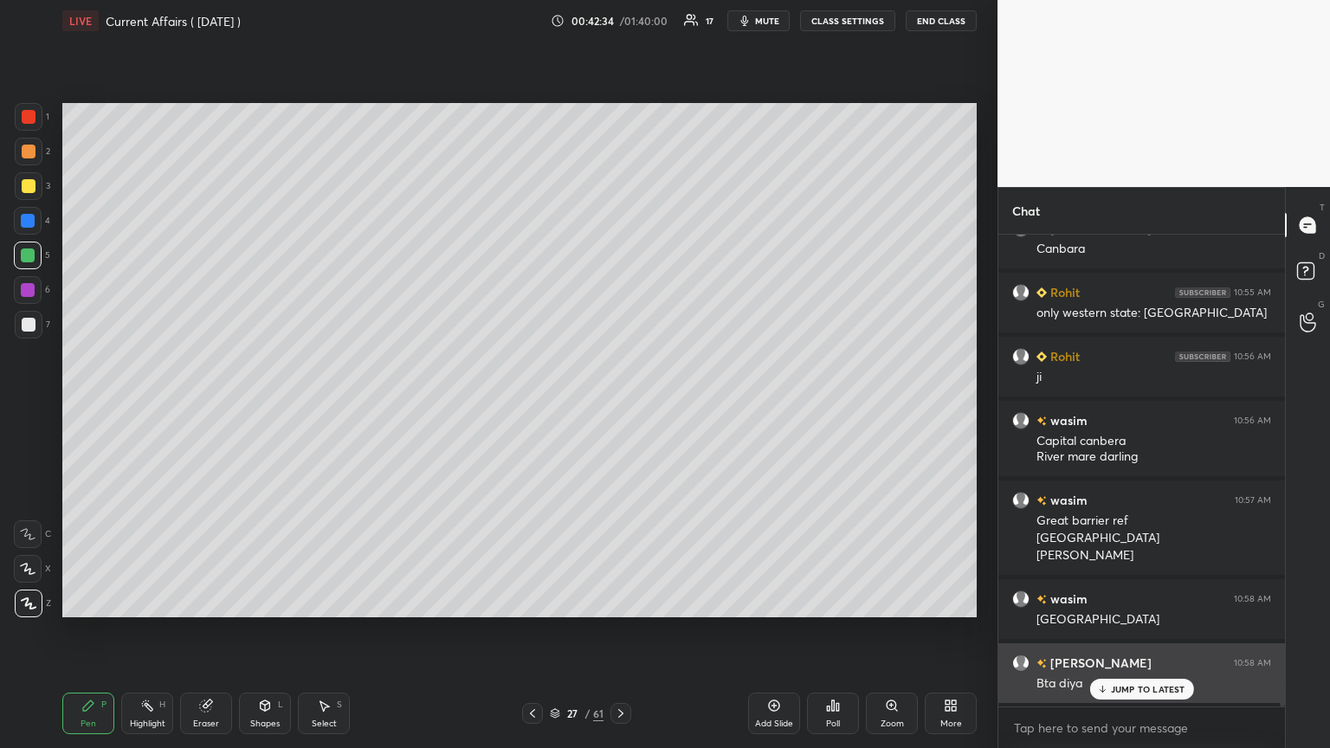
click at [621, 406] on p "JUMP TO LATEST" at bounding box center [1148, 689] width 74 height 10
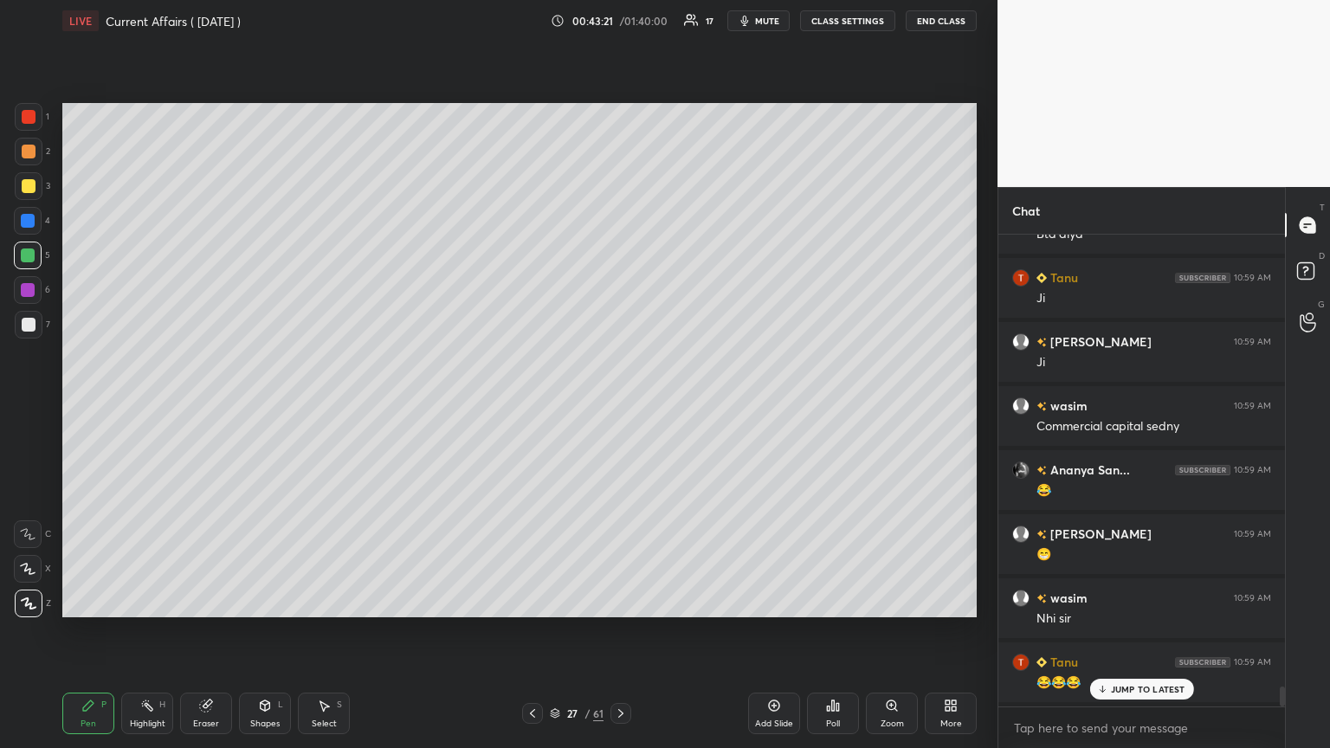
scroll to position [10726, 0]
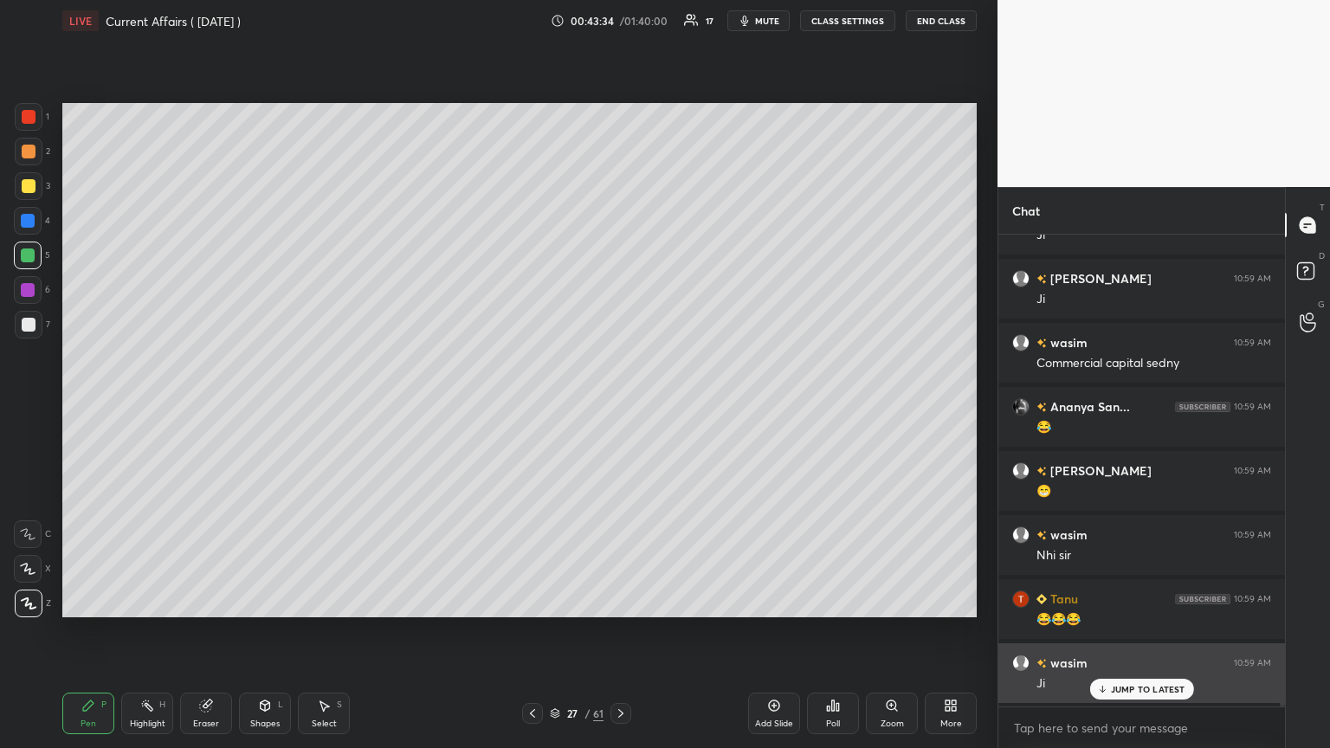
click at [621, 406] on p "JUMP TO LATEST" at bounding box center [1148, 689] width 74 height 10
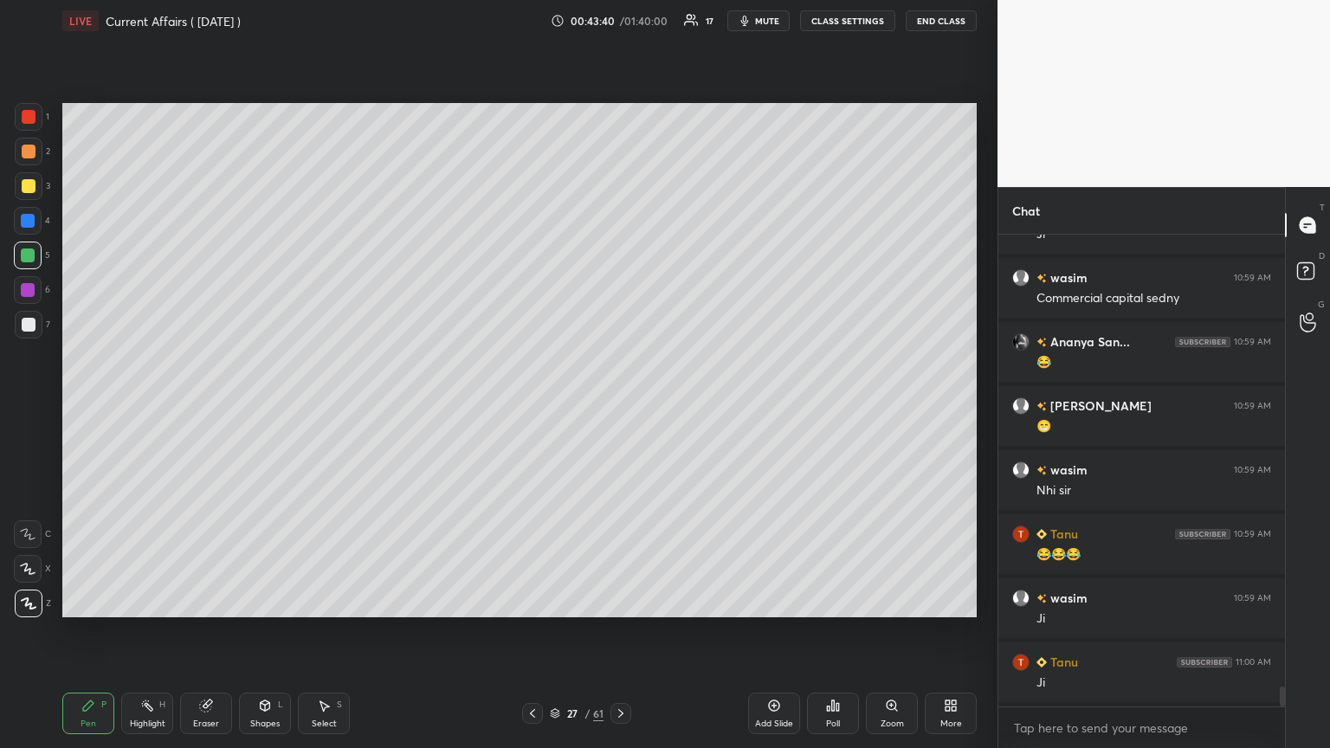
scroll to position [10854, 0]
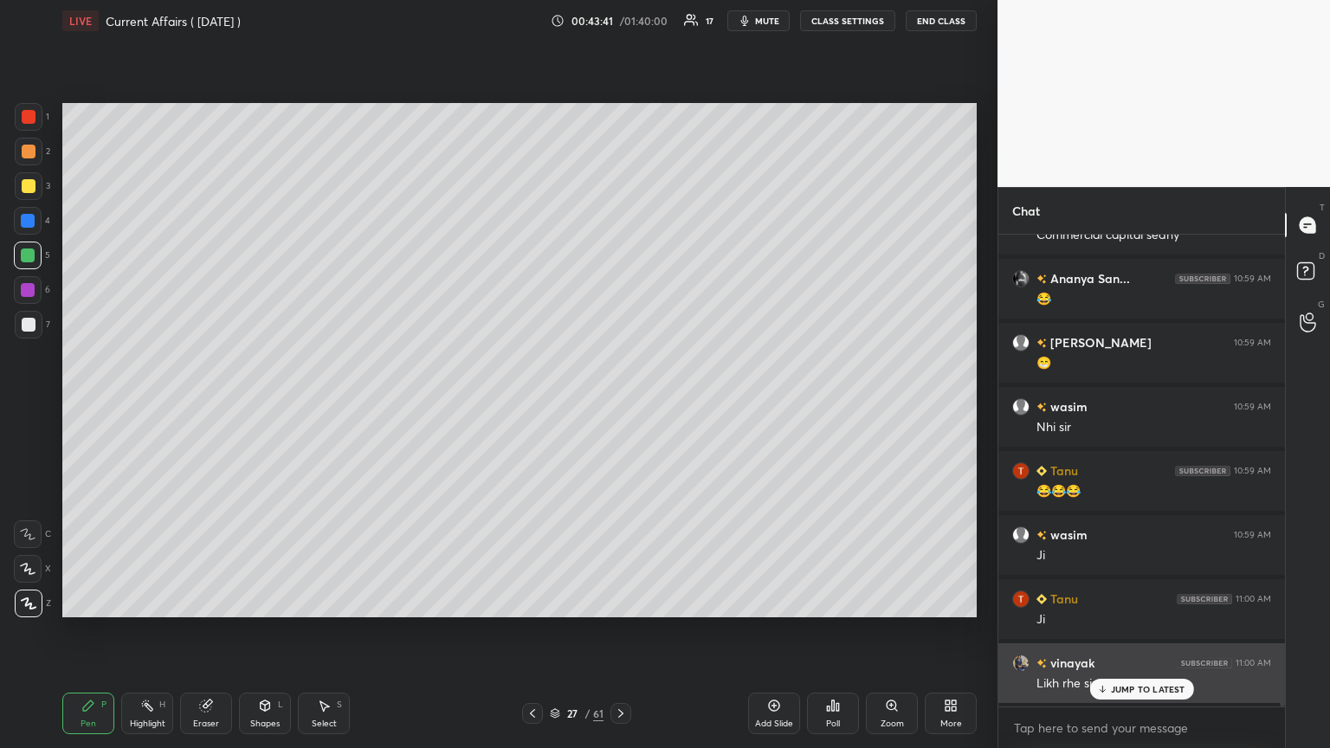
click at [621, 406] on icon at bounding box center [1101, 689] width 11 height 10
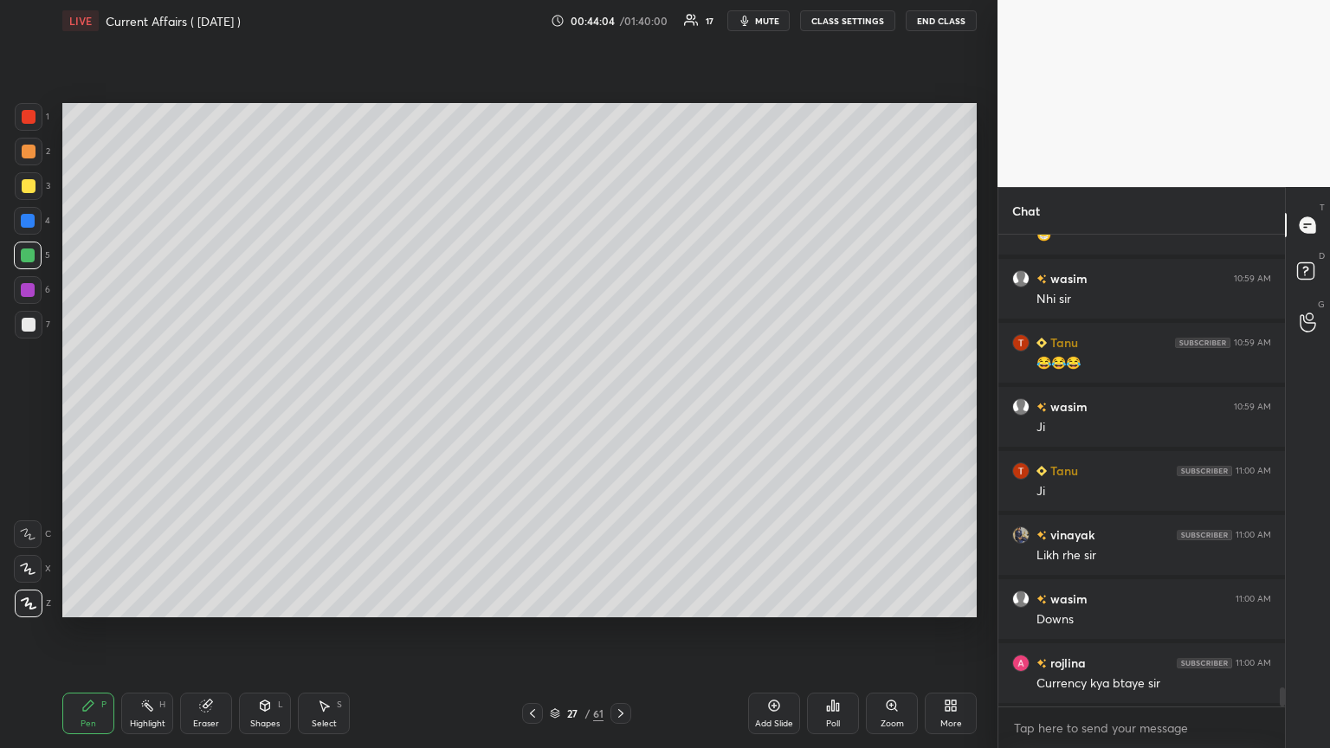
scroll to position [11047, 0]
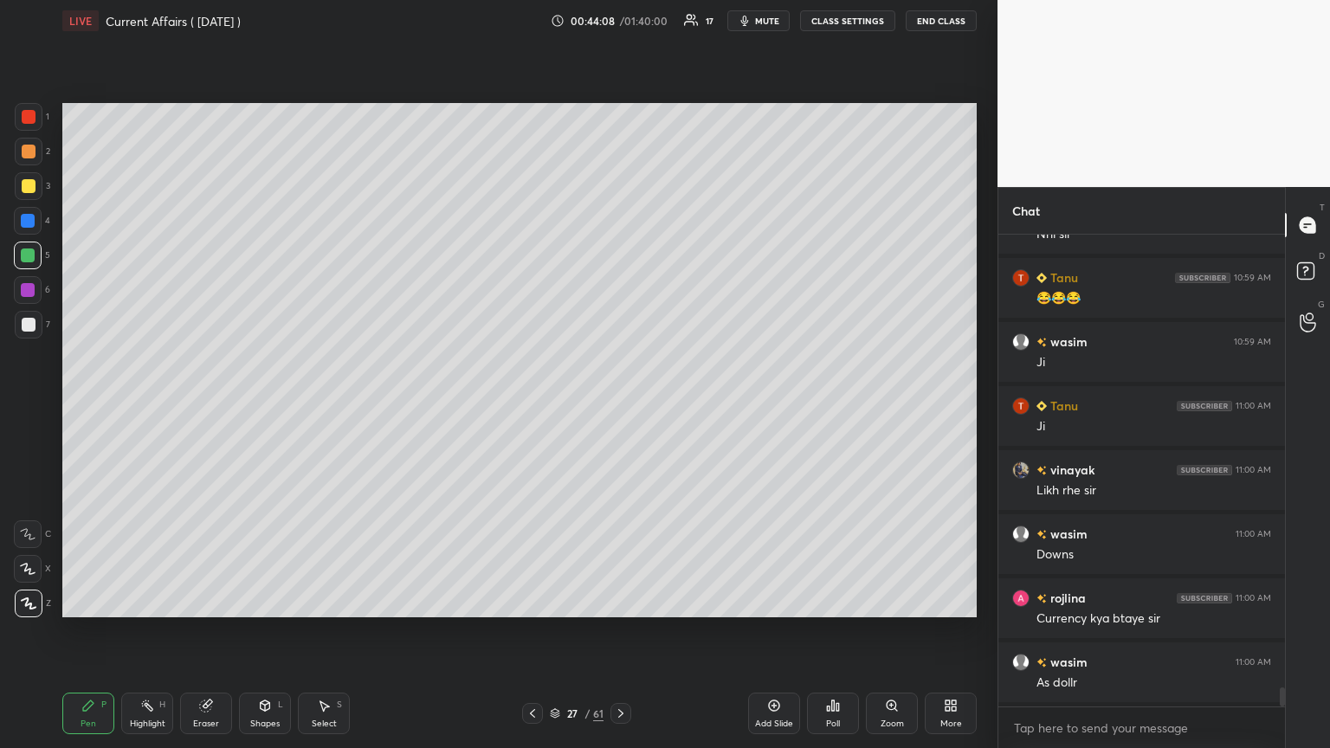
click at [27, 214] on div at bounding box center [28, 221] width 14 height 14
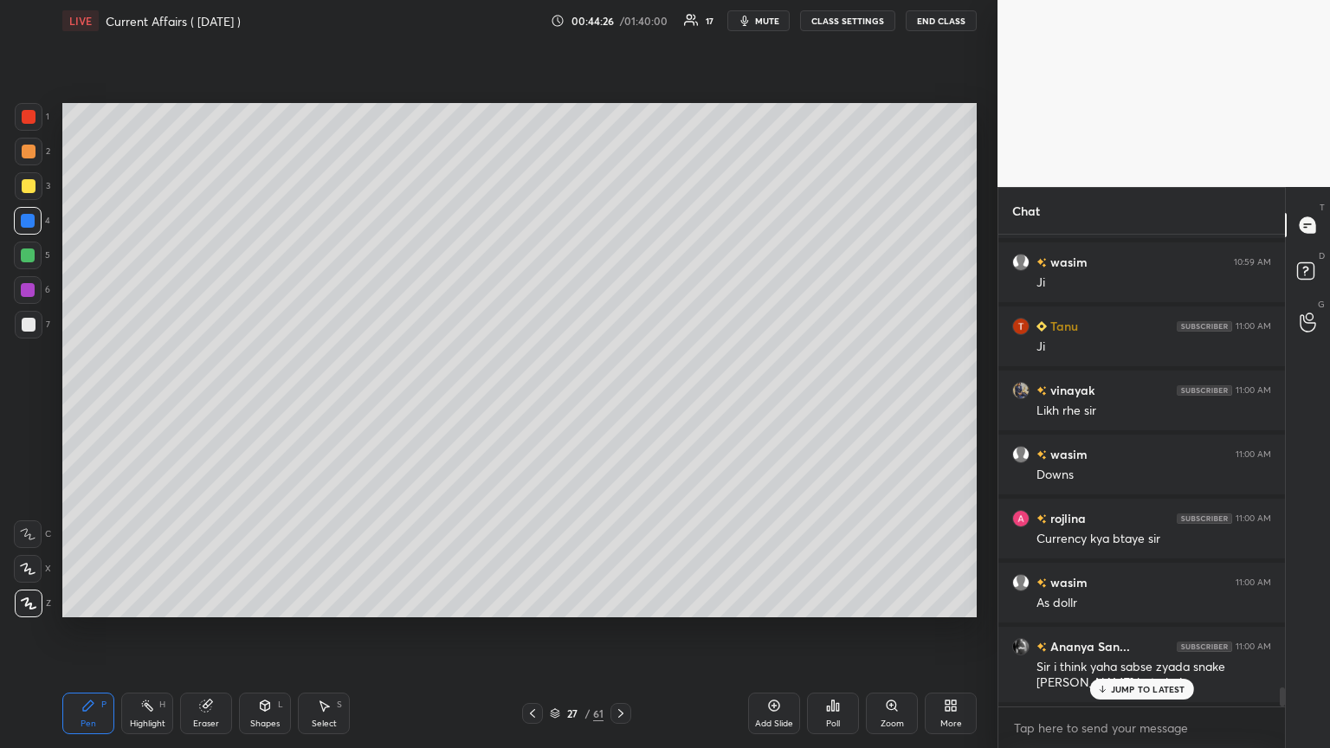
scroll to position [11190, 0]
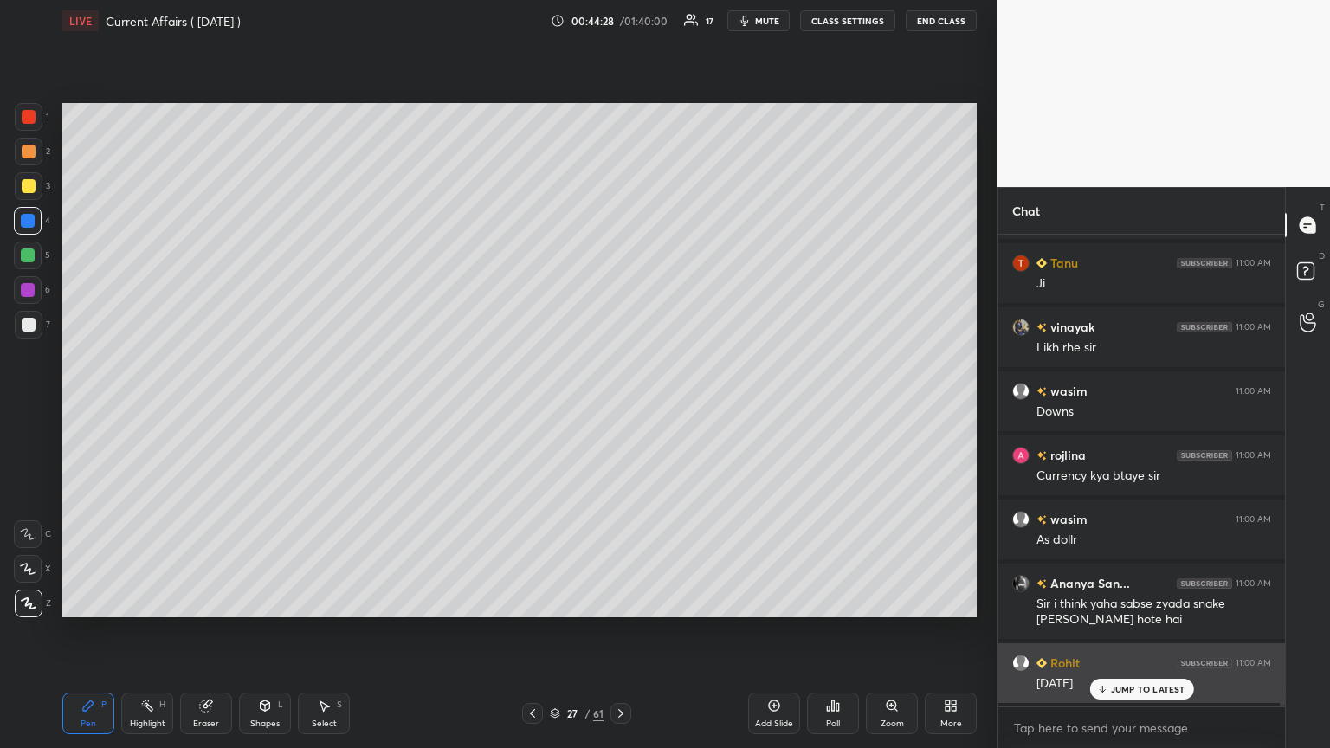
click at [621, 406] on p "JUMP TO LATEST" at bounding box center [1148, 689] width 74 height 10
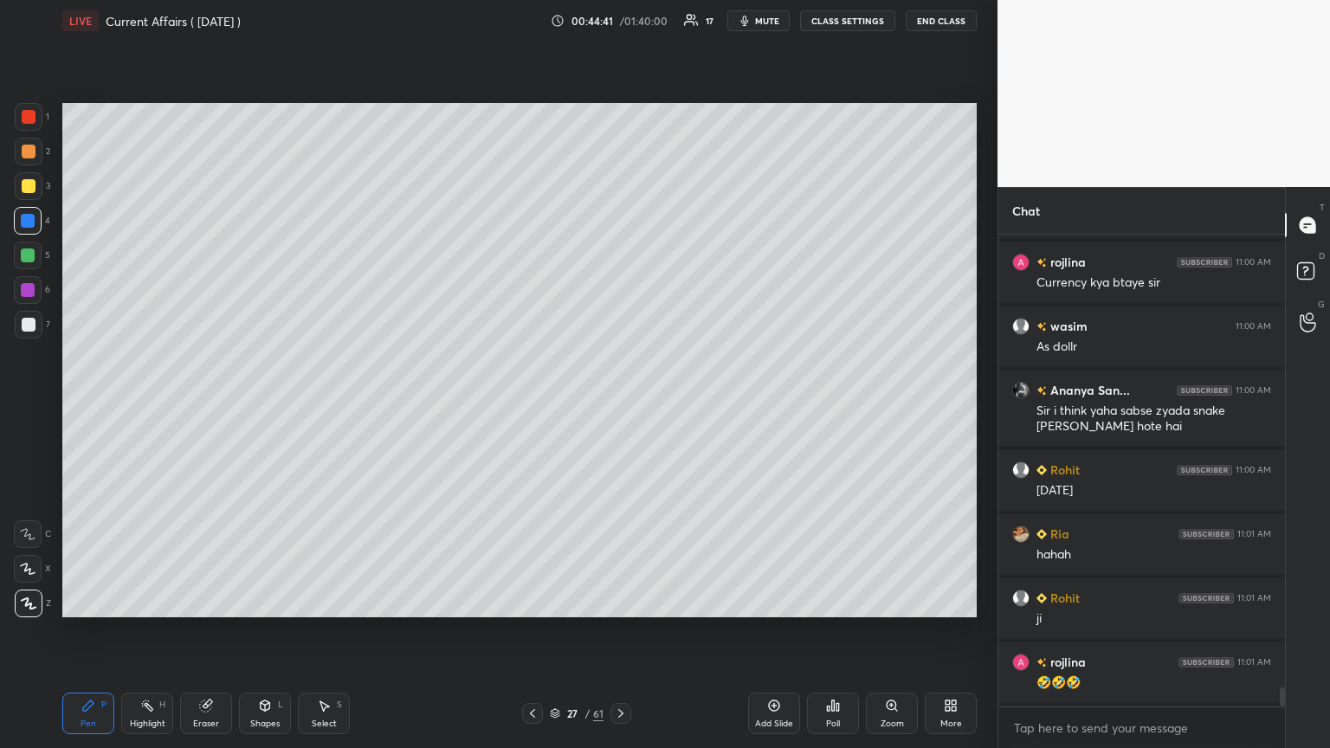
scroll to position [11446, 0]
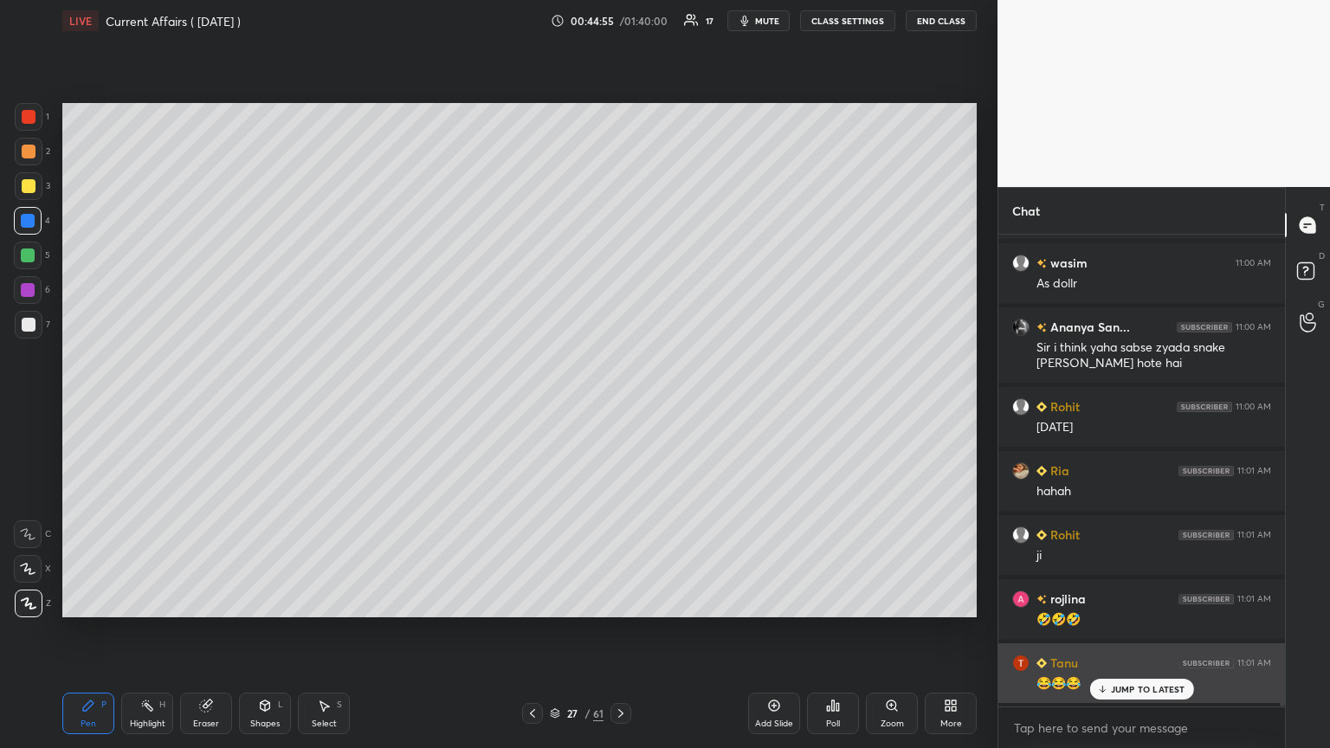
click at [621, 406] on icon at bounding box center [1102, 691] width 5 height 3
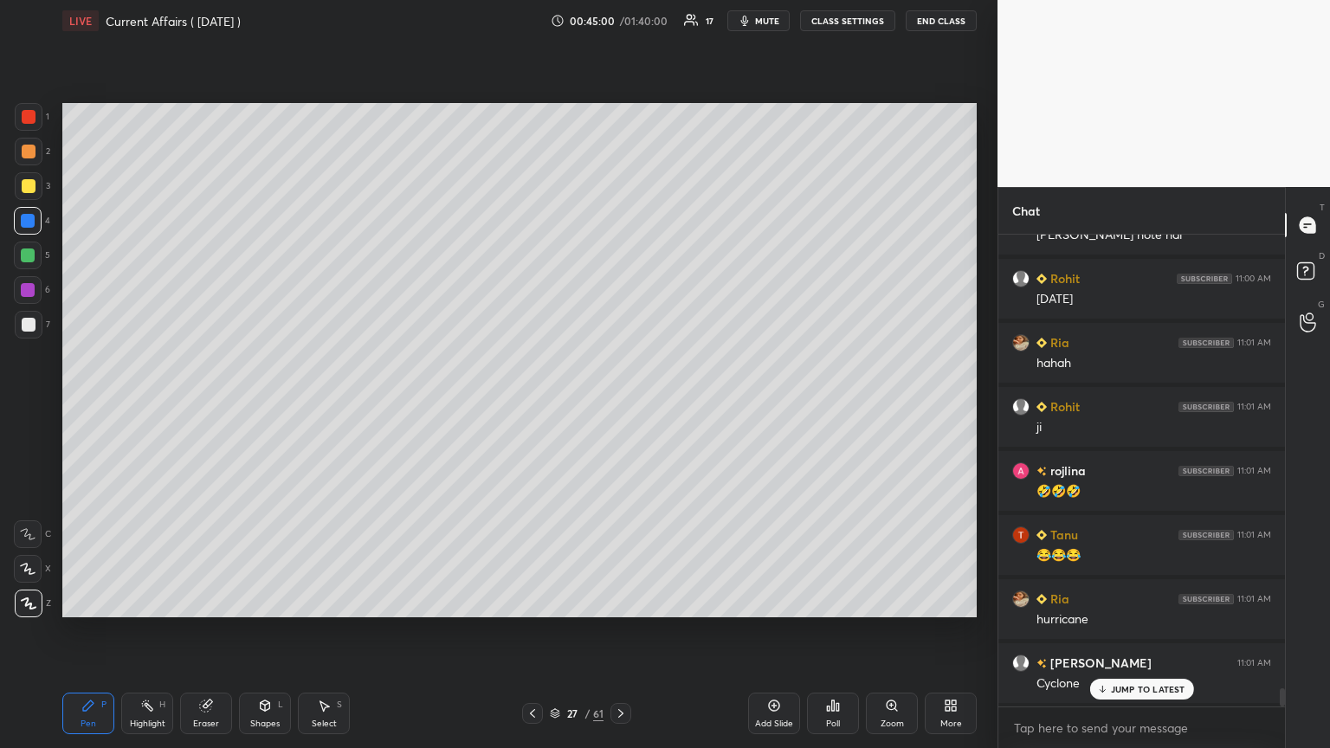
scroll to position [11639, 0]
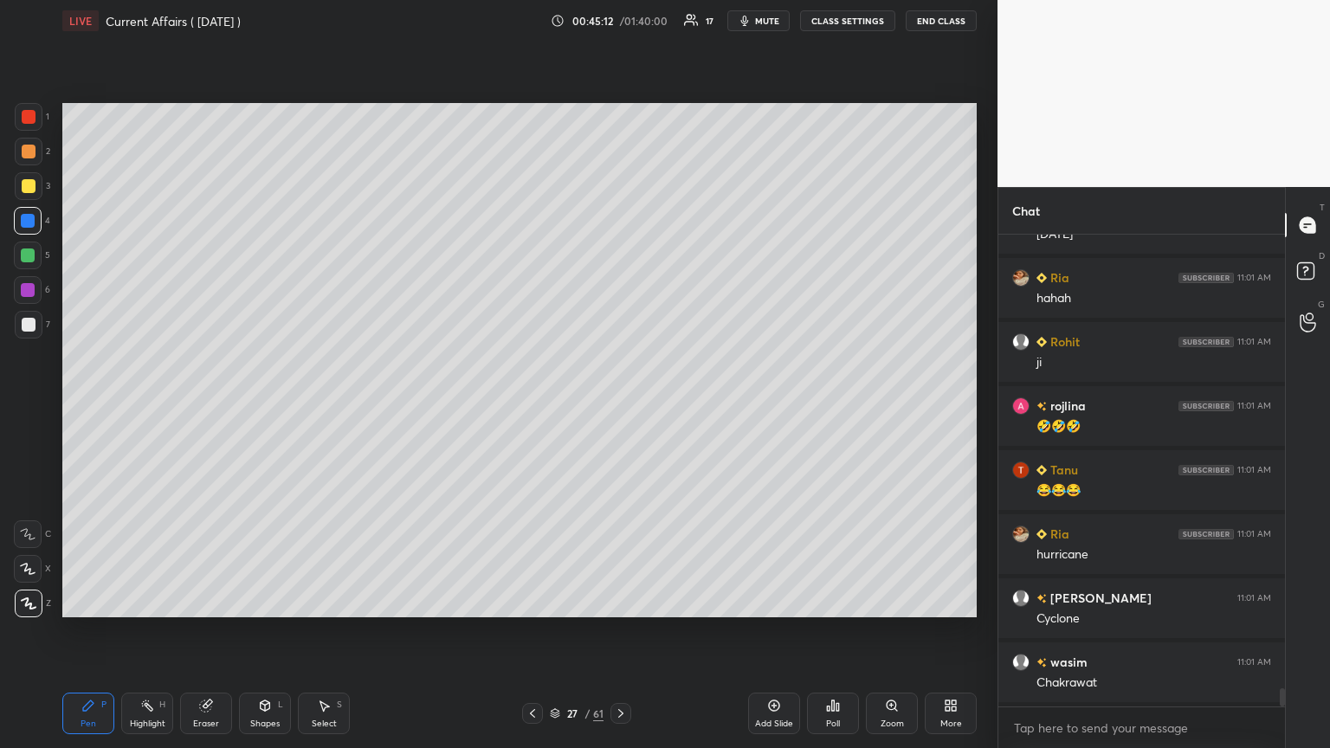
click at [532, 406] on icon at bounding box center [533, 714] width 14 height 14
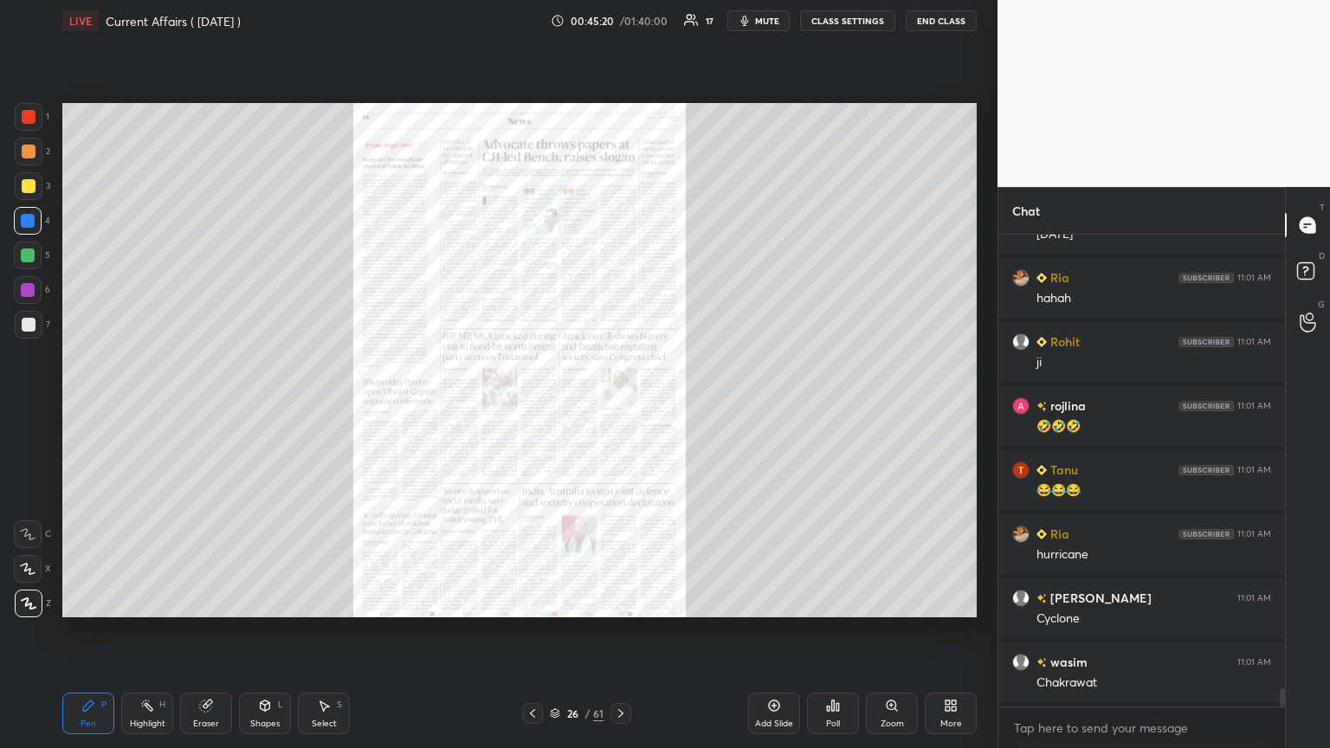
click at [621, 406] on div at bounding box center [620, 713] width 21 height 21
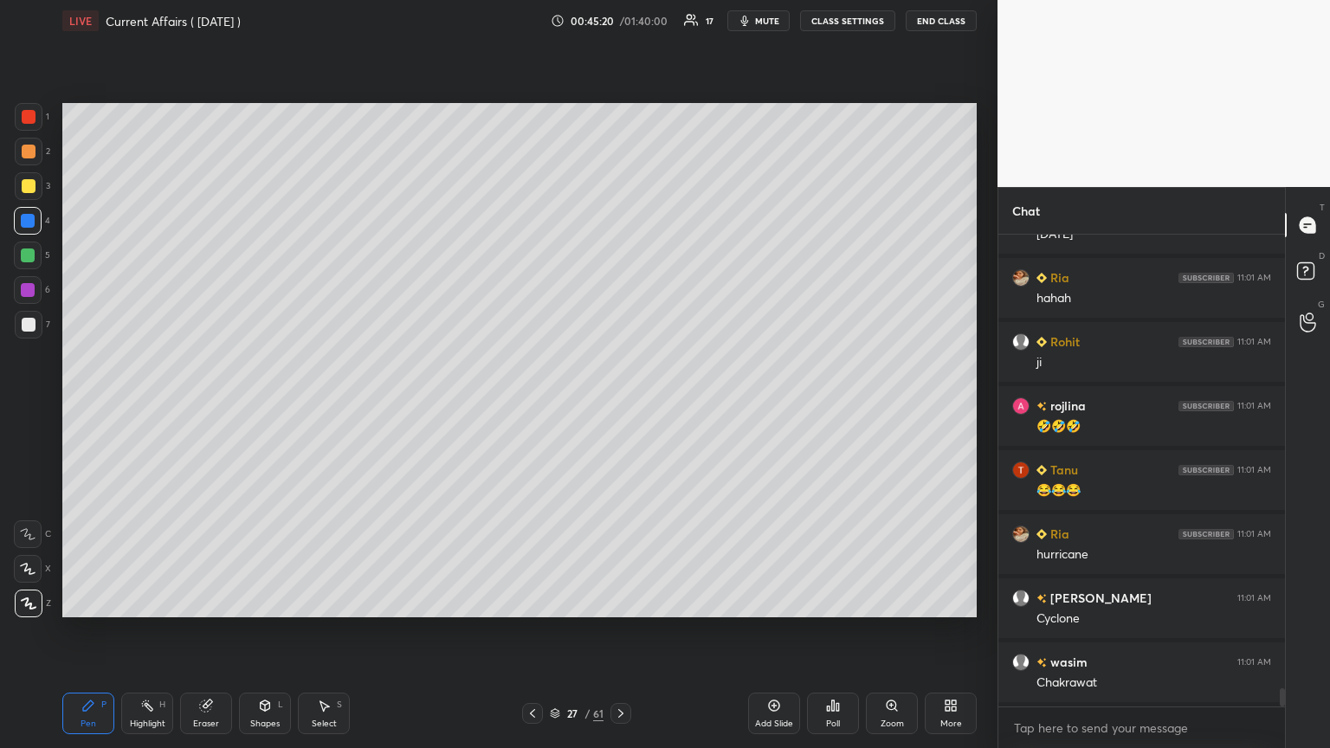
click at [621, 406] on div at bounding box center [620, 713] width 21 height 21
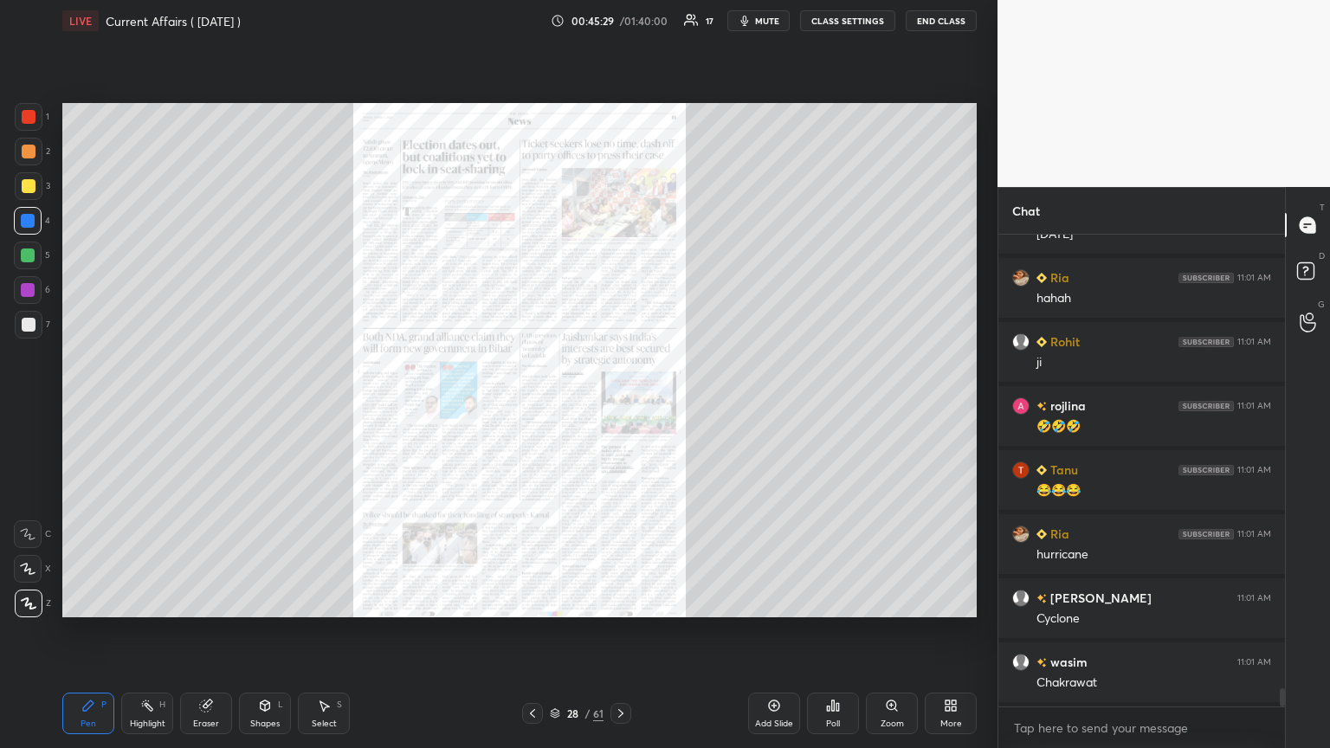
click at [620, 406] on icon at bounding box center [621, 714] width 14 height 14
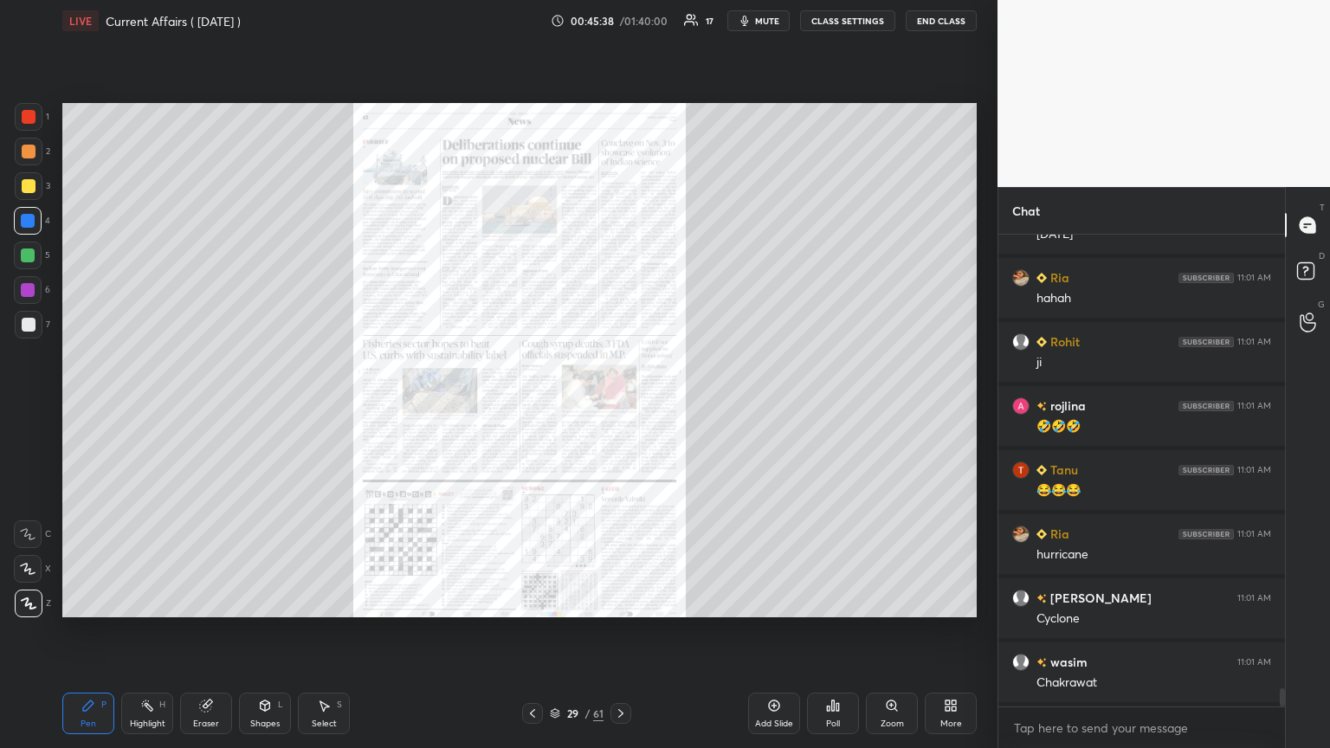
click at [617, 406] on icon at bounding box center [621, 714] width 14 height 14
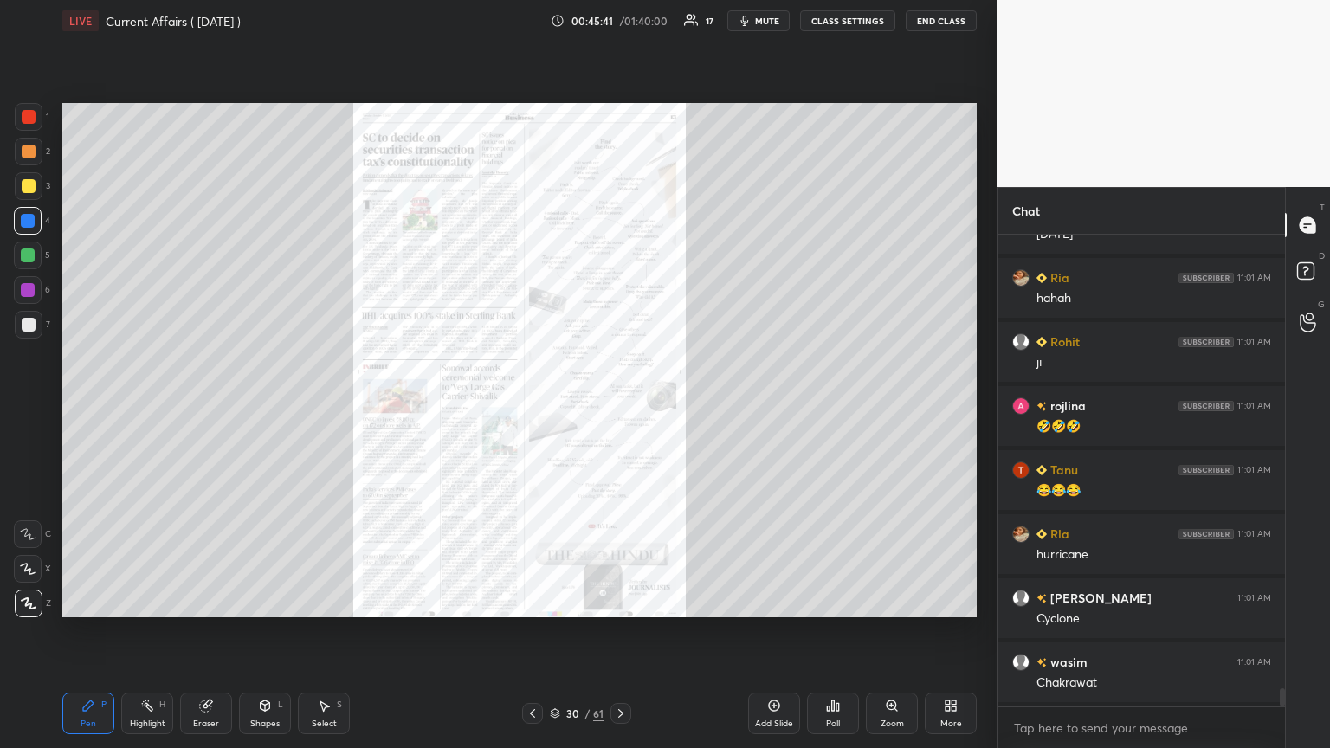
click at [617, 406] on icon at bounding box center [621, 714] width 14 height 14
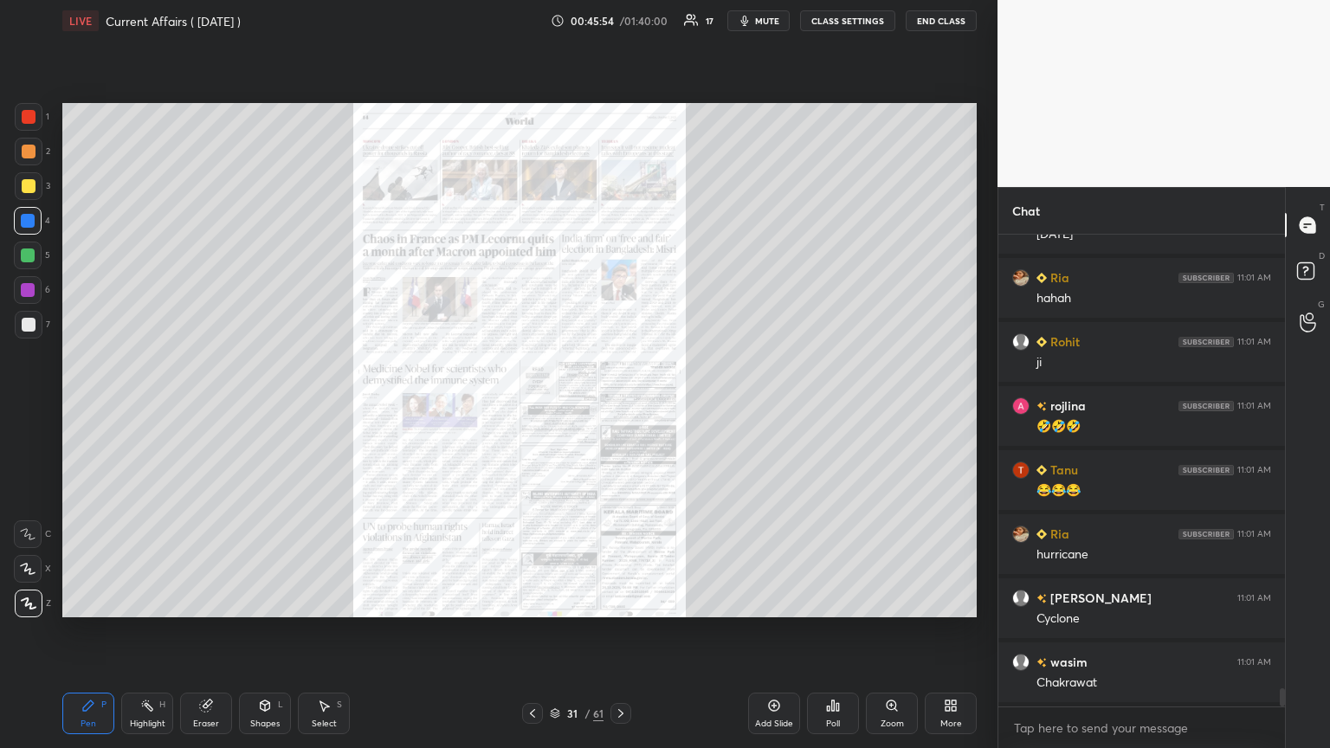
click at [620, 406] on icon at bounding box center [621, 714] width 14 height 14
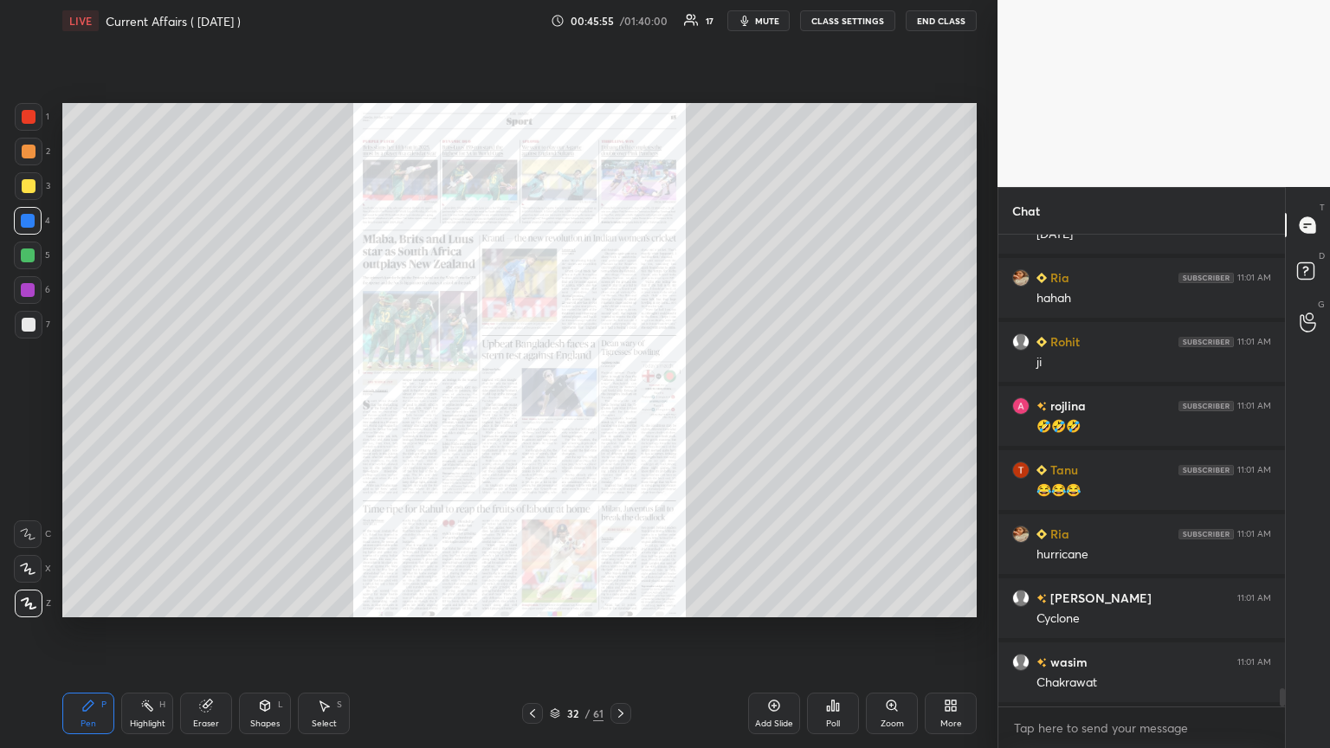
click at [620, 406] on icon at bounding box center [621, 714] width 14 height 14
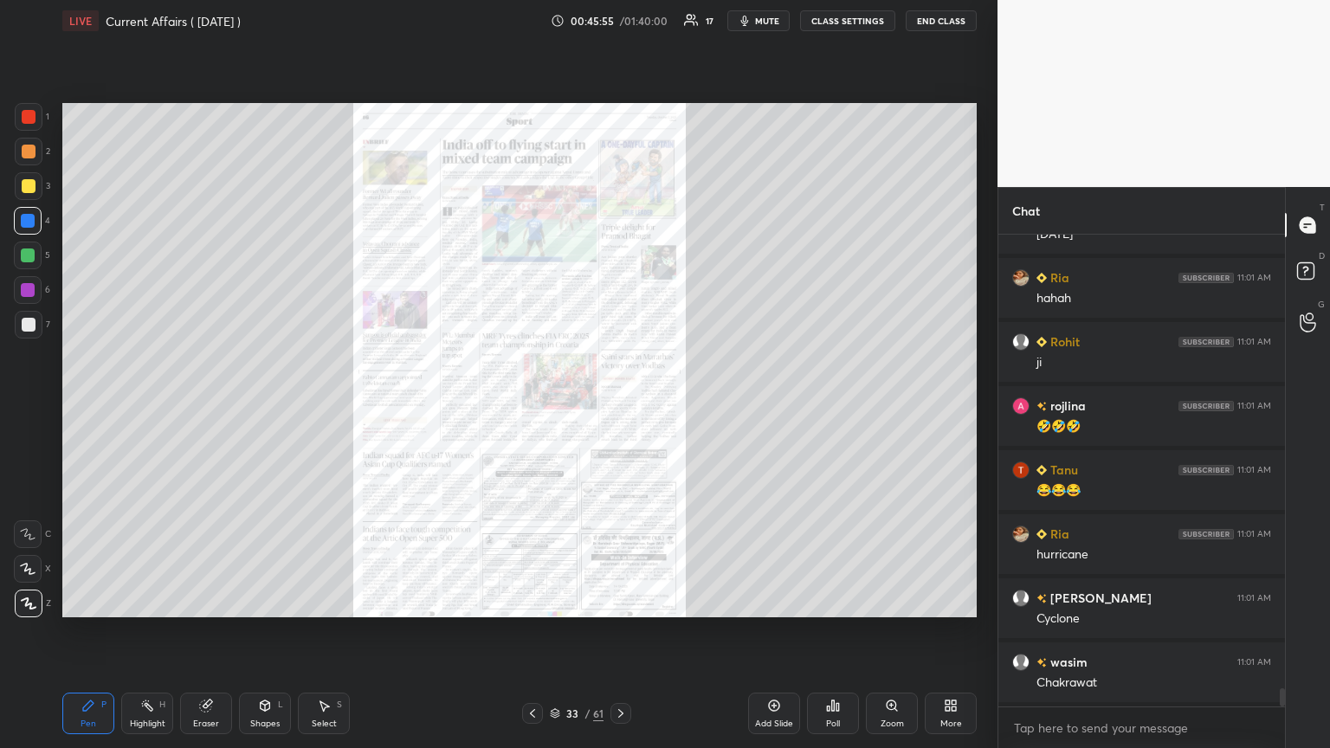
click at [620, 406] on icon at bounding box center [621, 714] width 14 height 14
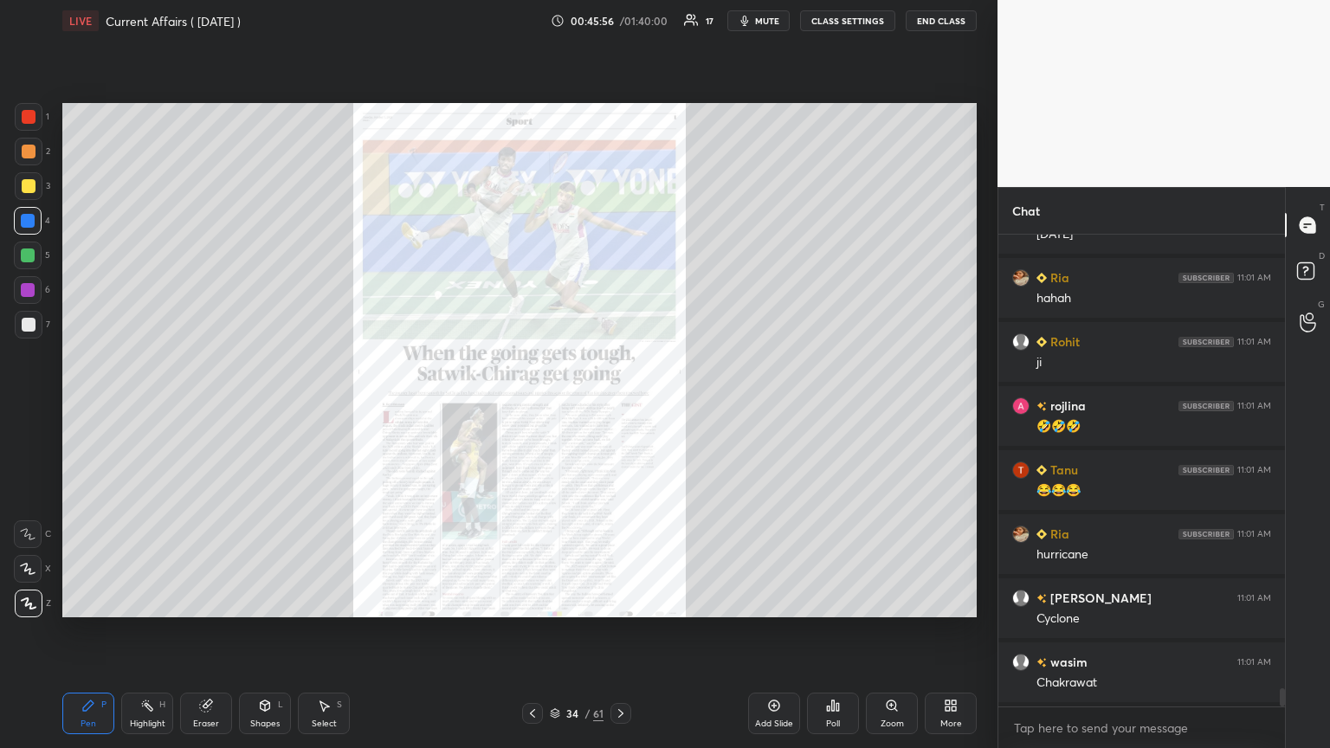
click at [618, 406] on icon at bounding box center [620, 713] width 5 height 9
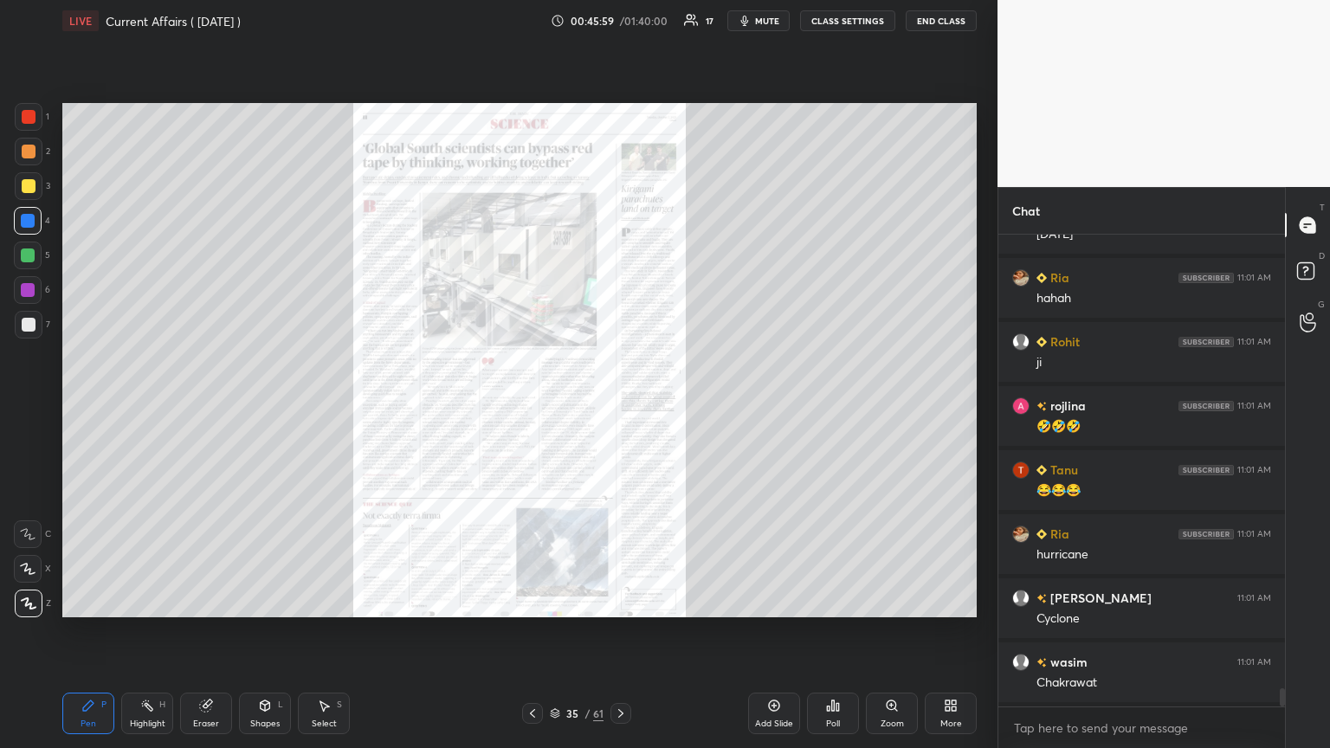
click at [616, 406] on icon at bounding box center [621, 714] width 14 height 14
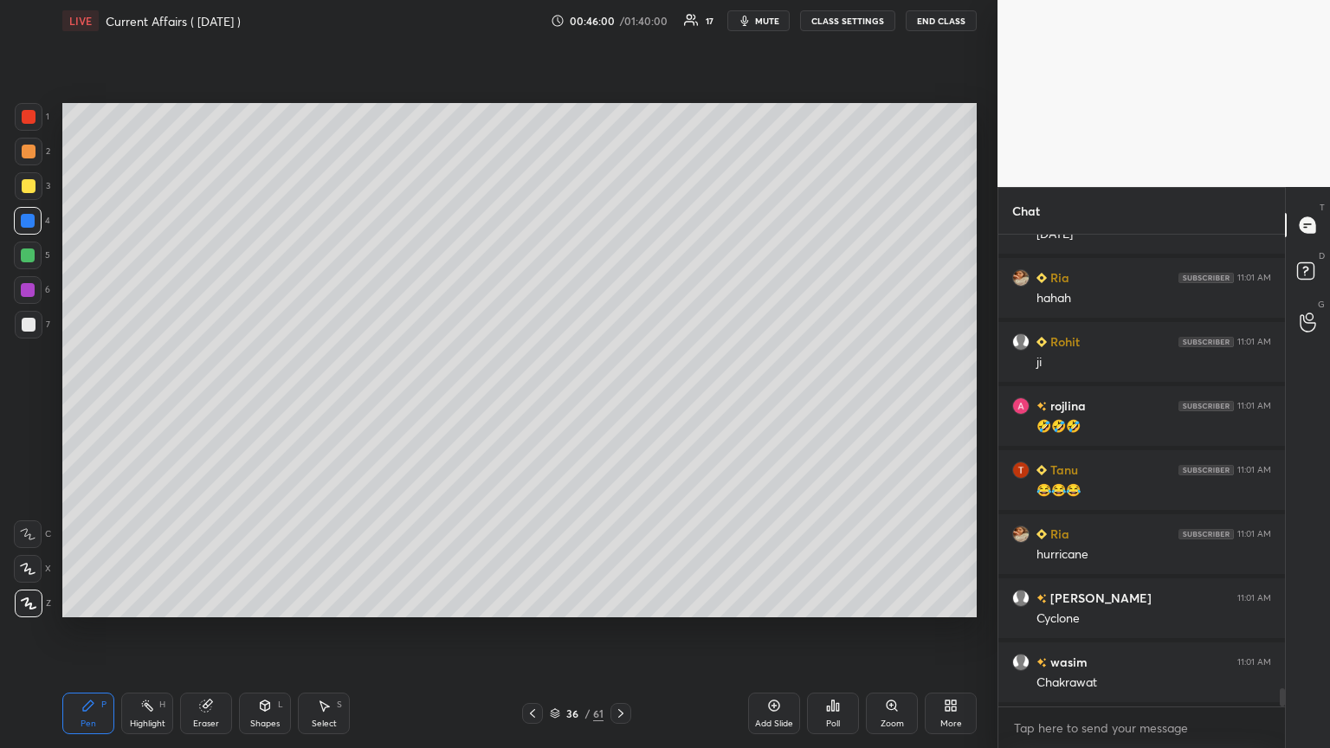
click at [619, 406] on icon at bounding box center [621, 714] width 14 height 14
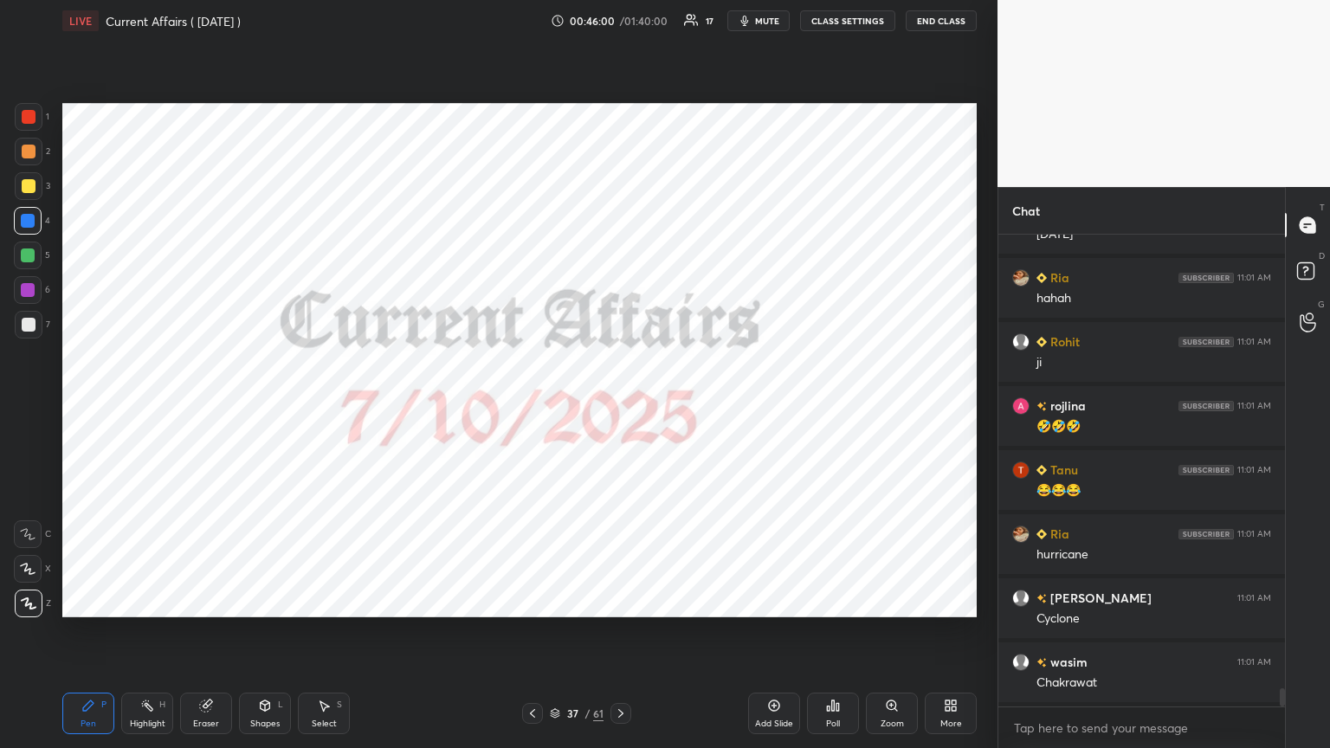
click at [621, 406] on icon at bounding box center [621, 714] width 14 height 14
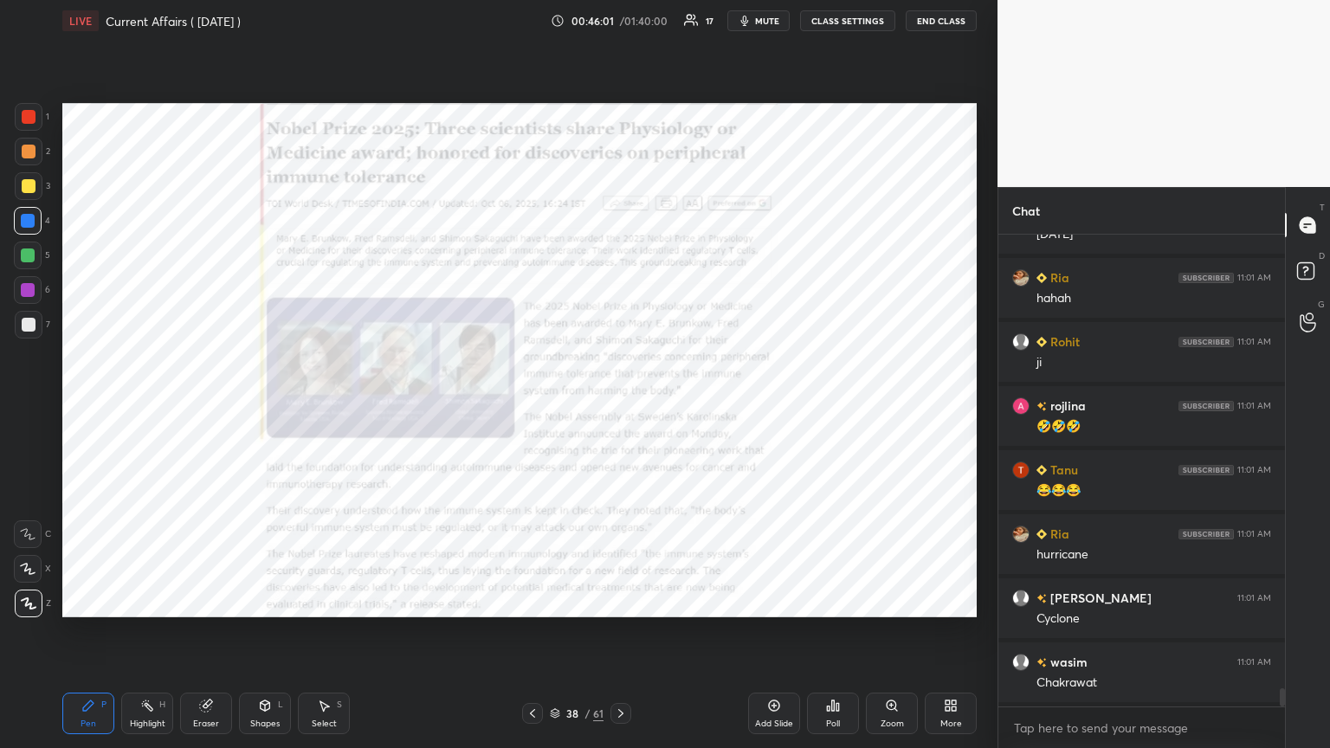
click at [621, 406] on div at bounding box center [620, 713] width 21 height 21
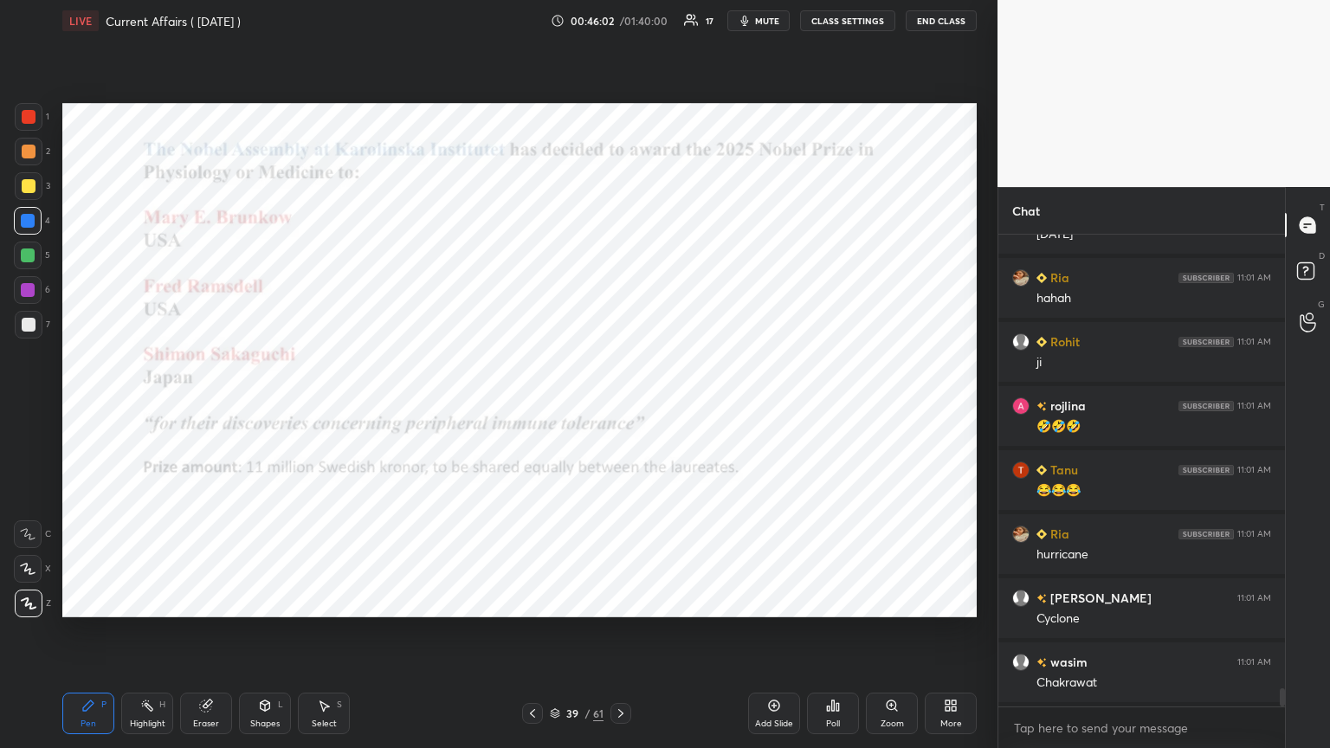
click at [537, 406] on icon at bounding box center [533, 714] width 14 height 14
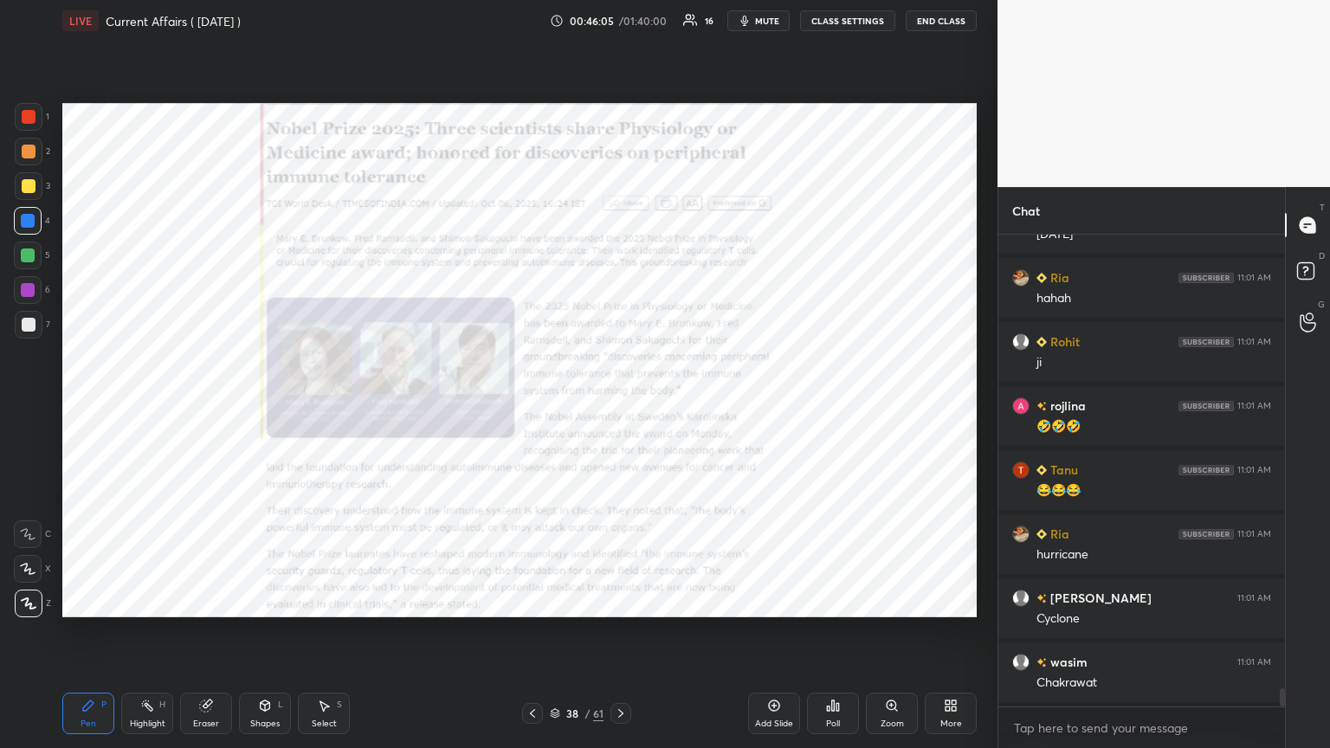
click at [618, 406] on icon at bounding box center [621, 714] width 14 height 14
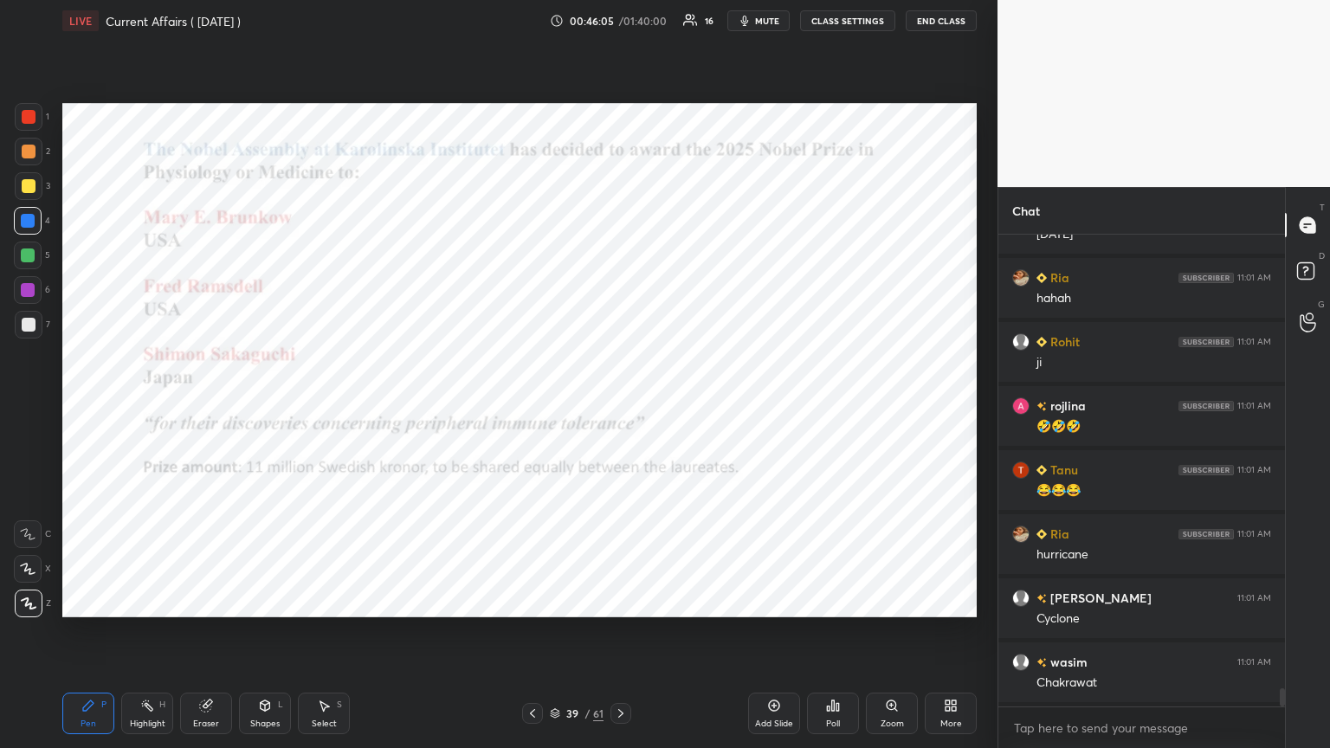
click at [617, 406] on div at bounding box center [620, 713] width 21 height 21
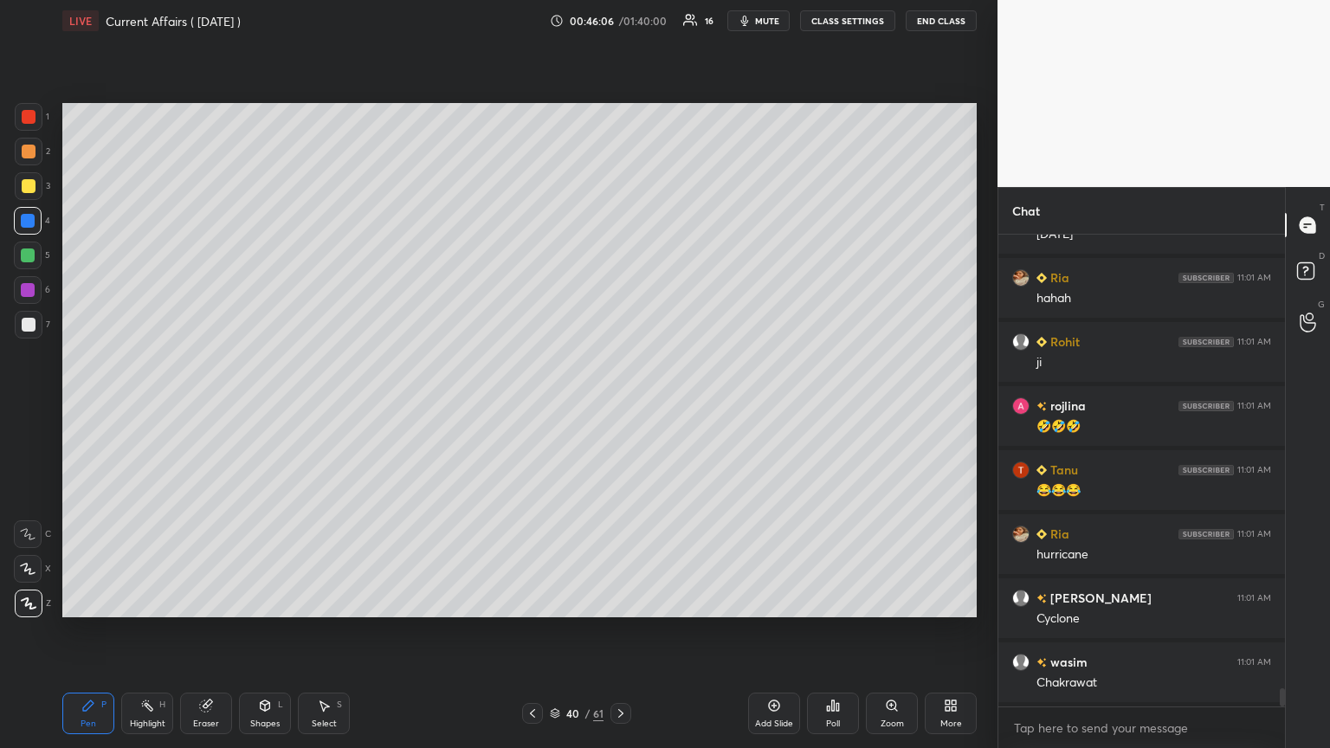
click at [614, 406] on div "Pen P Highlight H Eraser Shapes L Select S 40 / 61 Add Slide Poll Zoom More" at bounding box center [519, 713] width 914 height 69
click at [615, 406] on div "Pen P Highlight H Eraser Shapes L Select S 40 / 61 Add Slide Poll Zoom More" at bounding box center [519, 713] width 914 height 69
click at [616, 406] on icon at bounding box center [621, 714] width 14 height 14
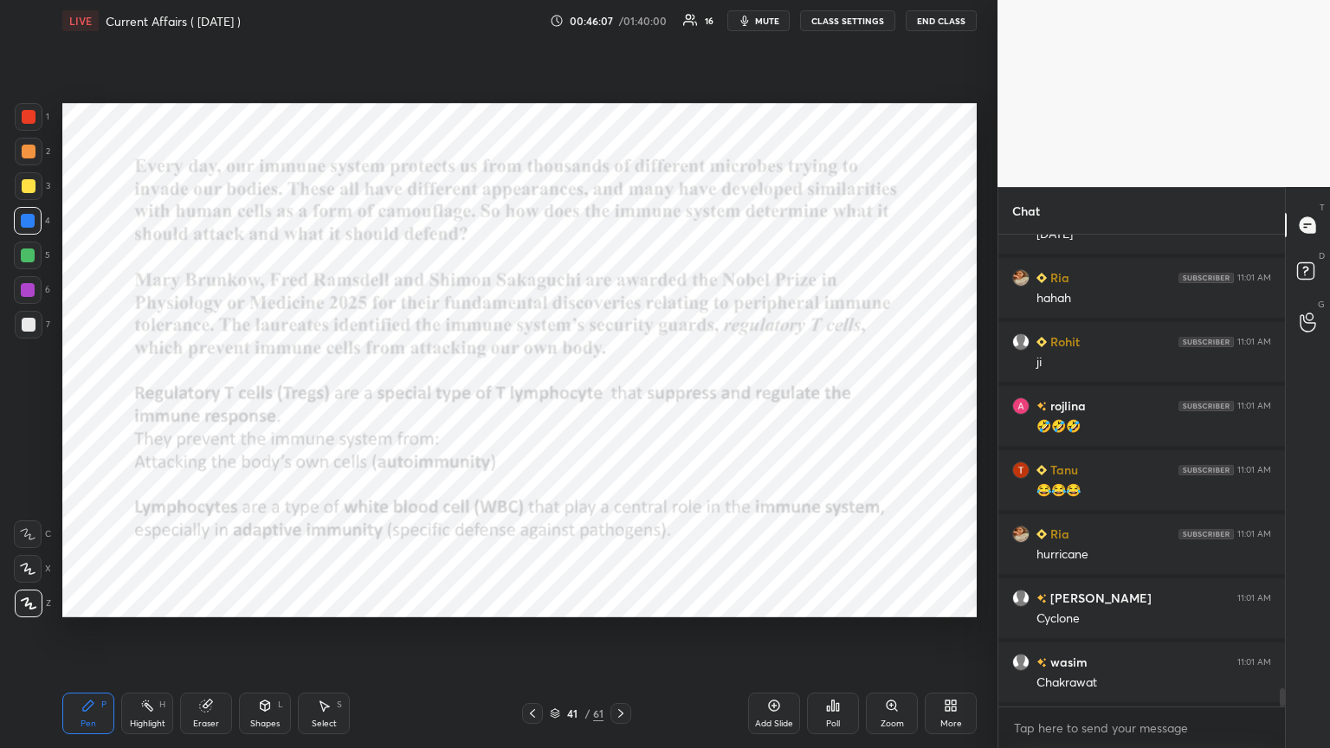
click at [617, 406] on icon at bounding box center [621, 714] width 14 height 14
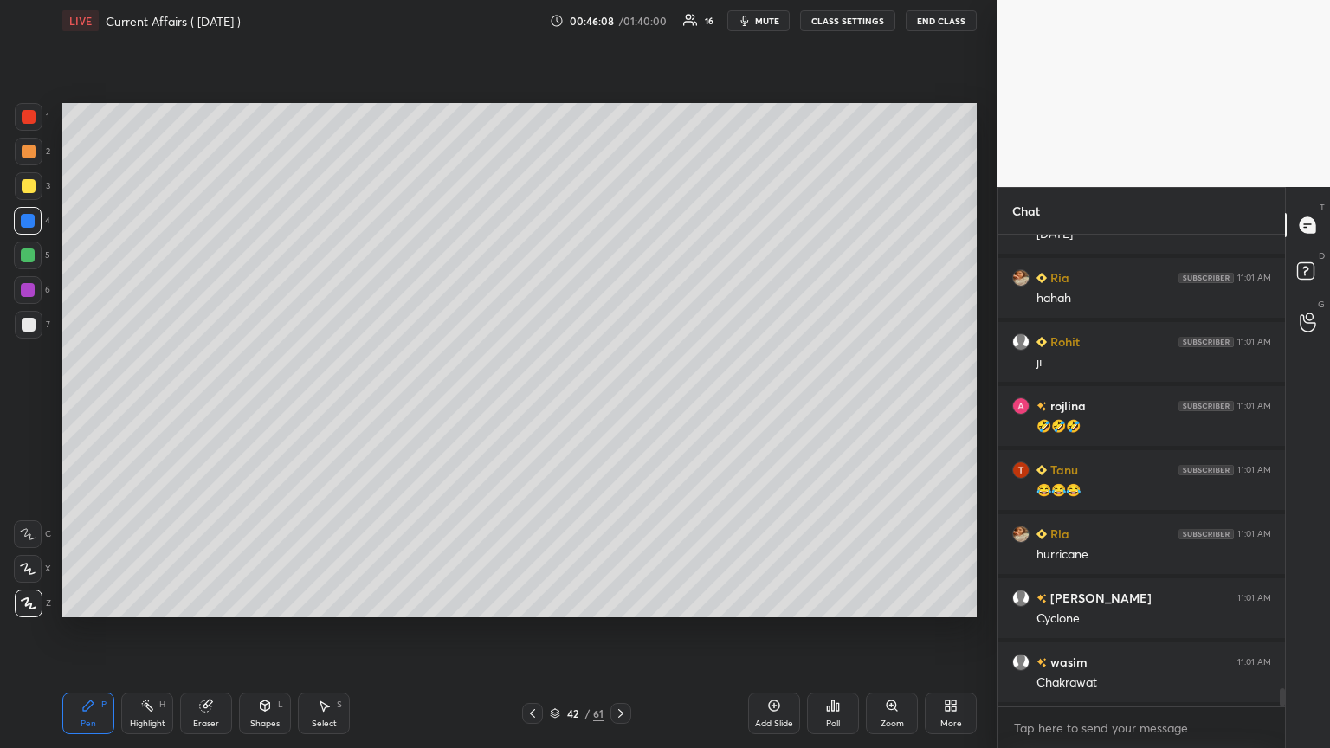
click at [616, 406] on icon at bounding box center [621, 714] width 14 height 14
click at [616, 406] on div at bounding box center [620, 713] width 21 height 21
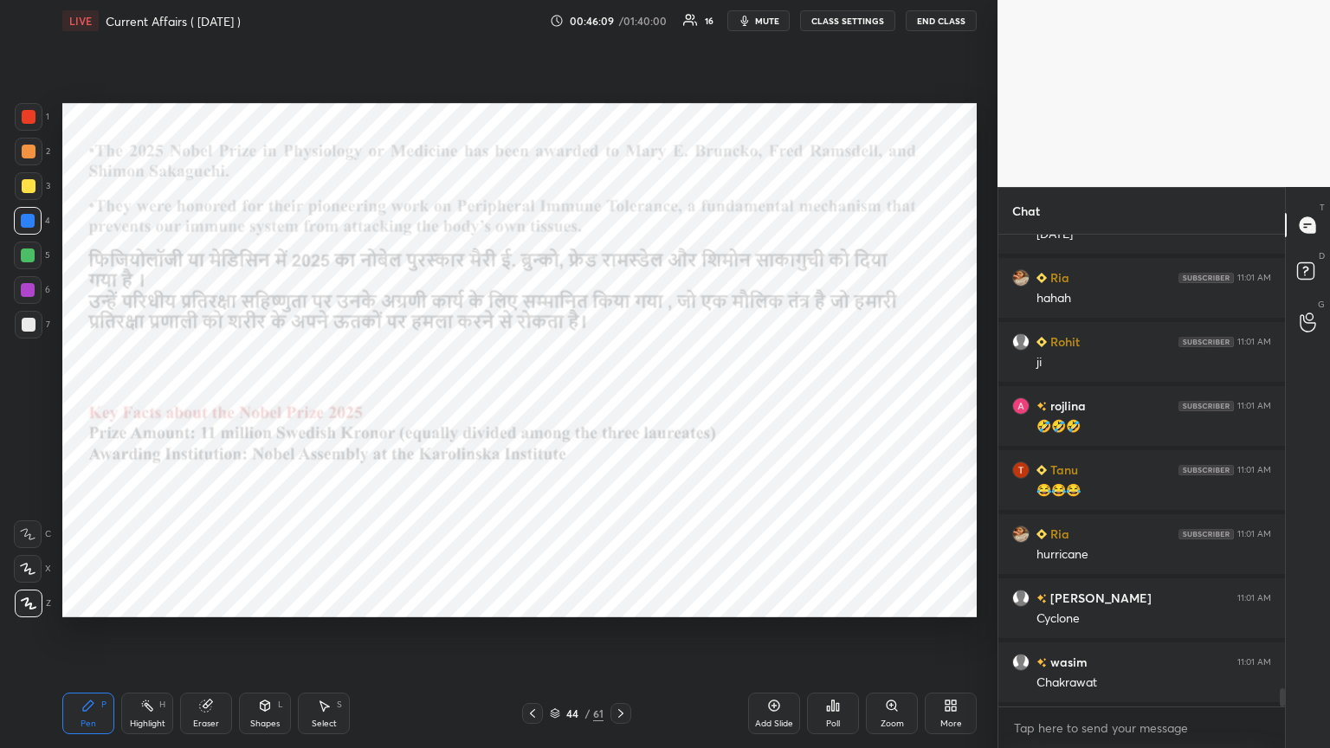
click at [616, 406] on div at bounding box center [620, 713] width 21 height 21
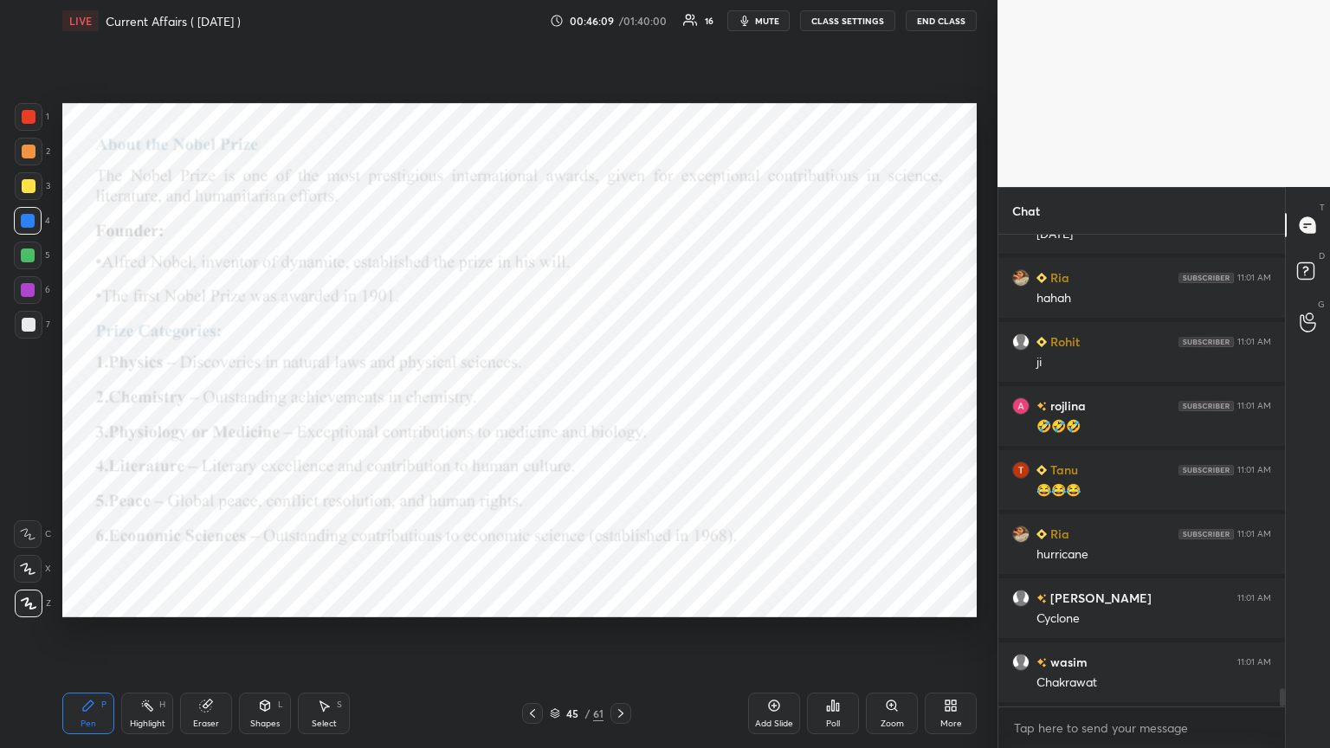
click at [616, 406] on icon at bounding box center [621, 714] width 14 height 14
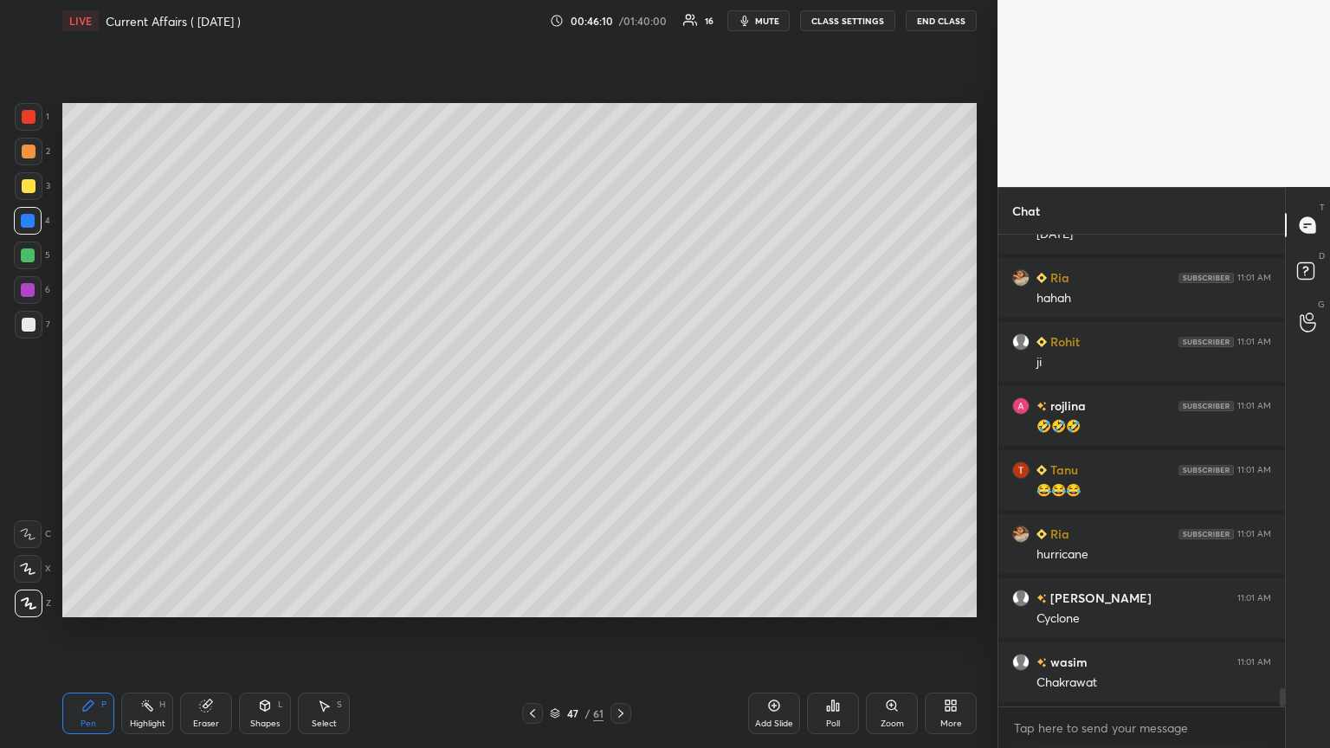
click at [616, 406] on div at bounding box center [620, 713] width 21 height 21
click at [616, 406] on icon at bounding box center [621, 714] width 14 height 14
click at [616, 406] on div at bounding box center [620, 713] width 21 height 21
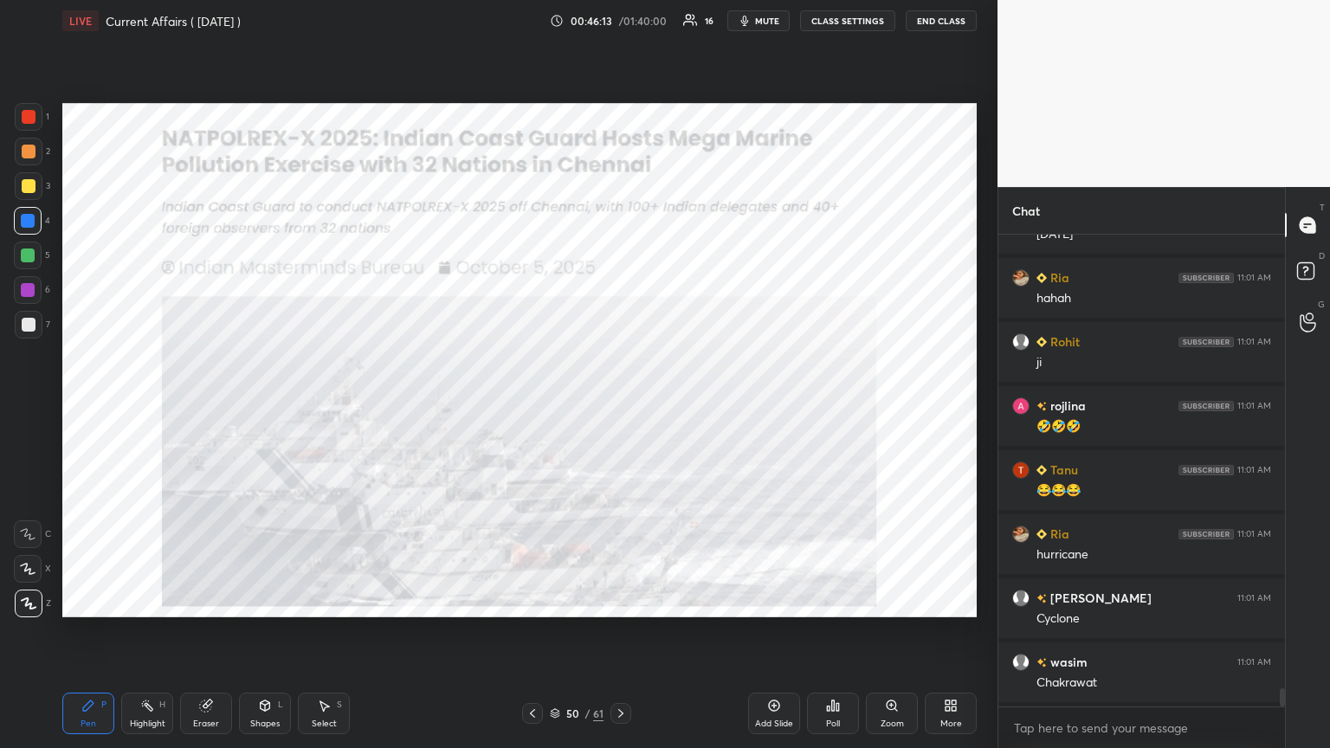
click at [31, 114] on div at bounding box center [29, 117] width 14 height 14
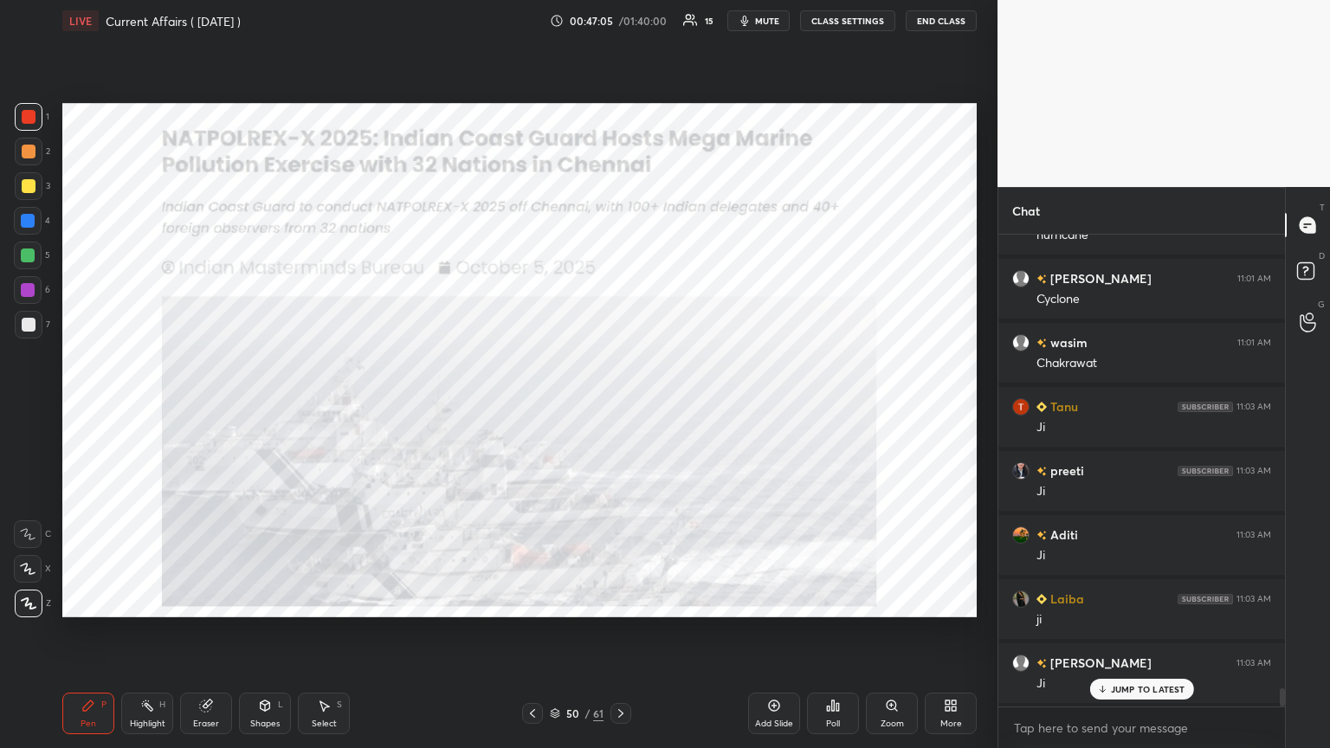
scroll to position [12024, 0]
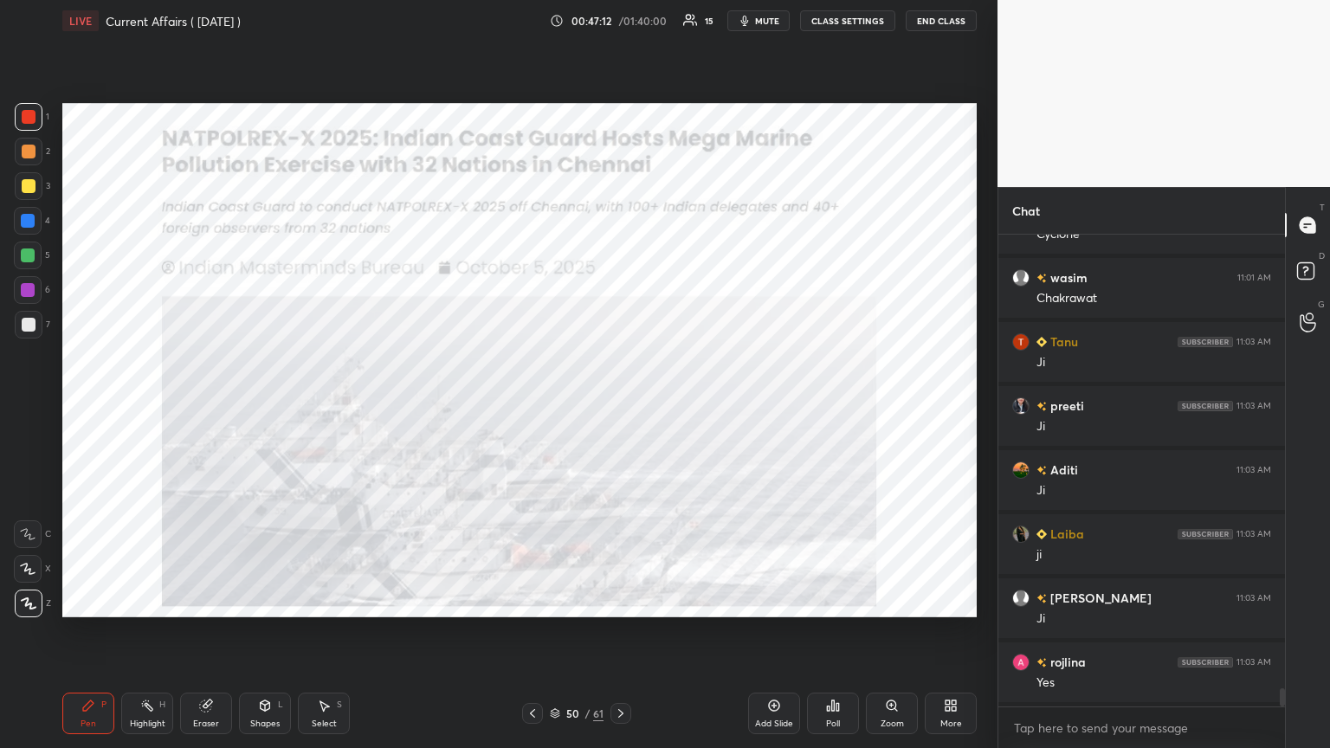
click at [621, 406] on icon at bounding box center [621, 714] width 14 height 14
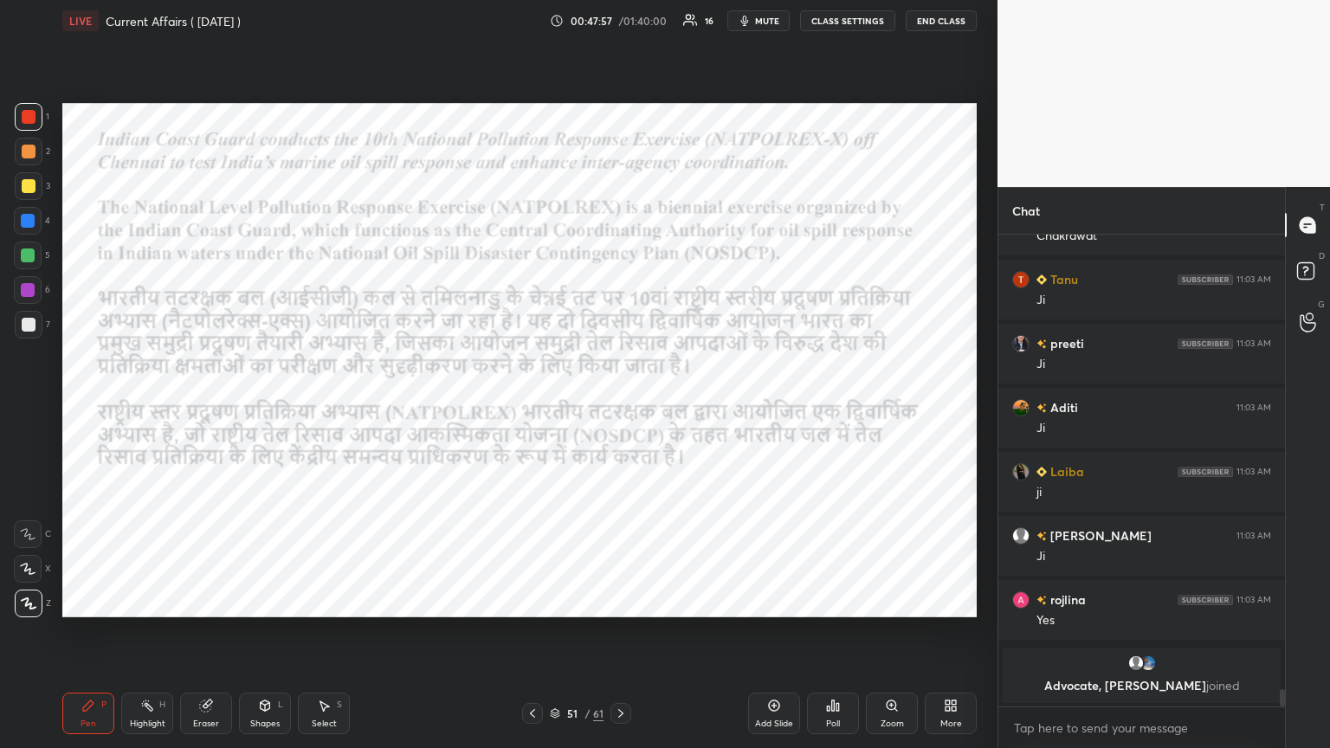
scroll to position [11235, 0]
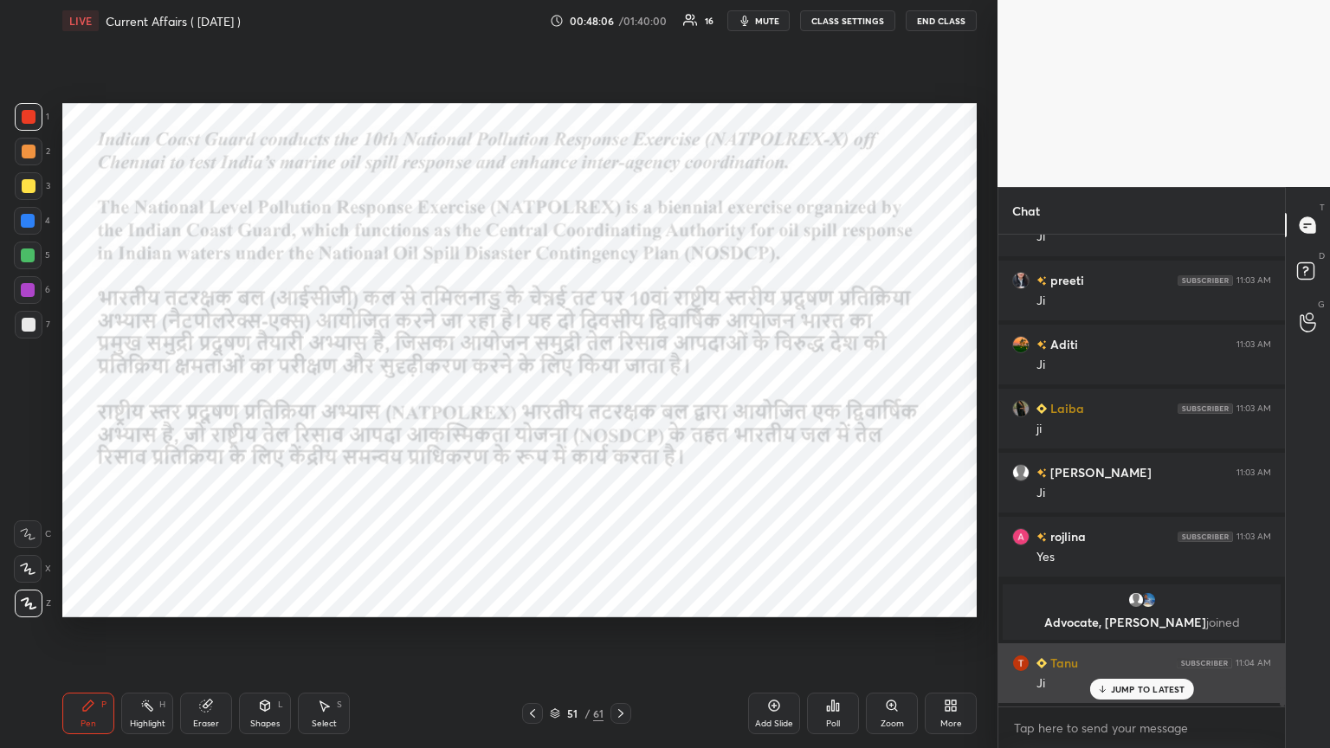
click at [621, 406] on icon at bounding box center [1102, 689] width 0 height 6
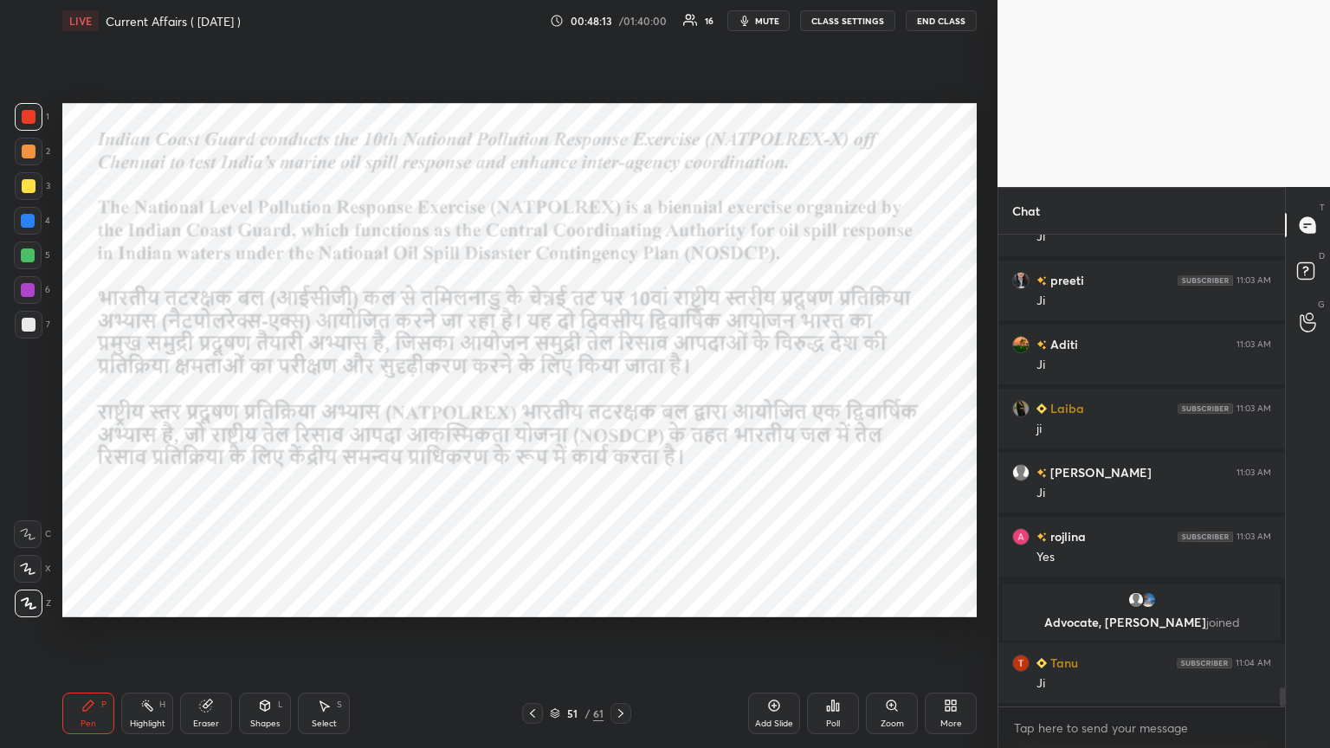
scroll to position [11300, 0]
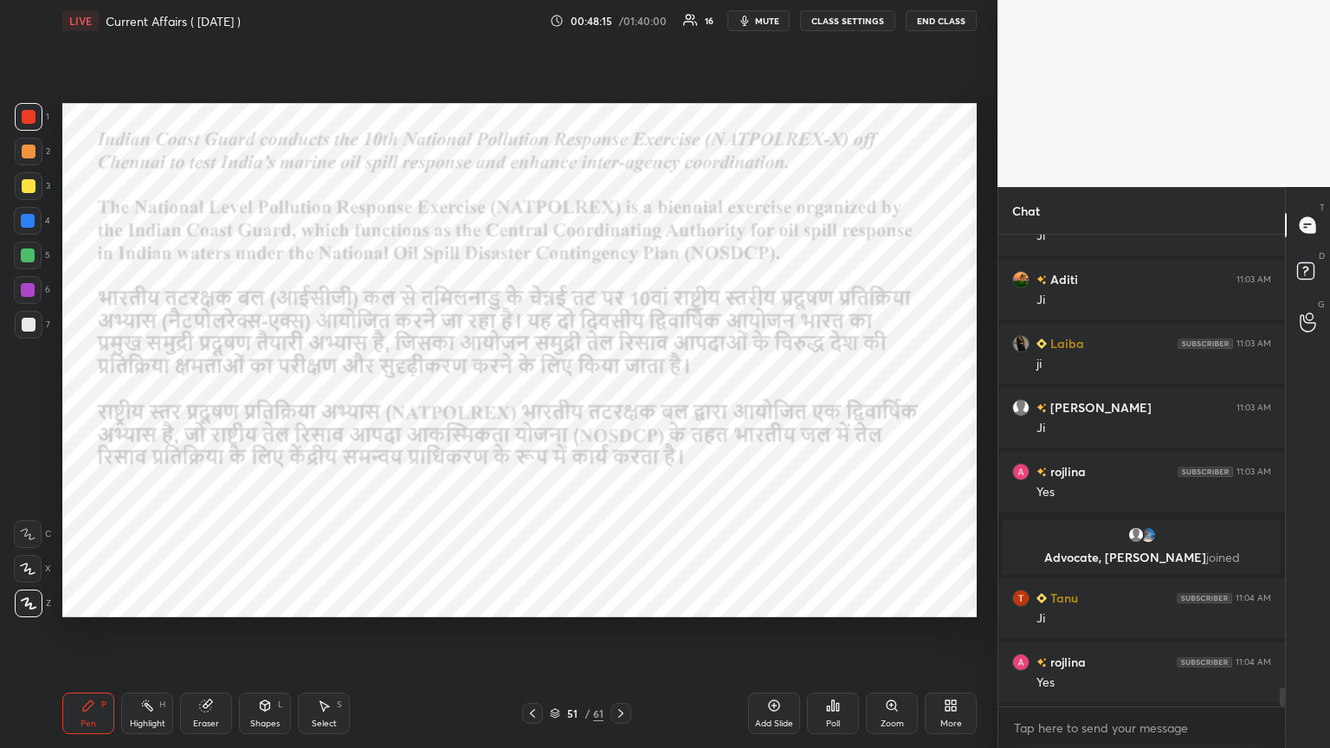
click at [620, 406] on icon at bounding box center [621, 714] width 14 height 14
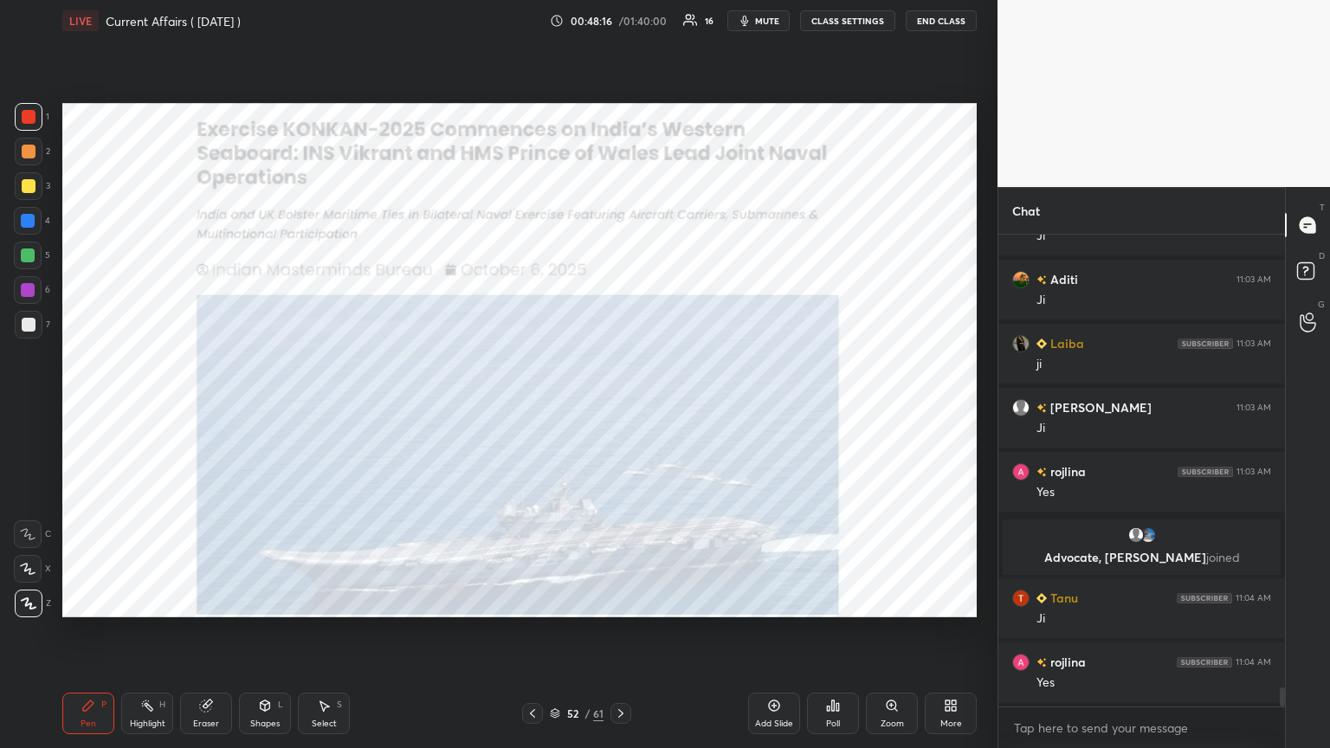
click at [530, 406] on icon at bounding box center [533, 714] width 14 height 14
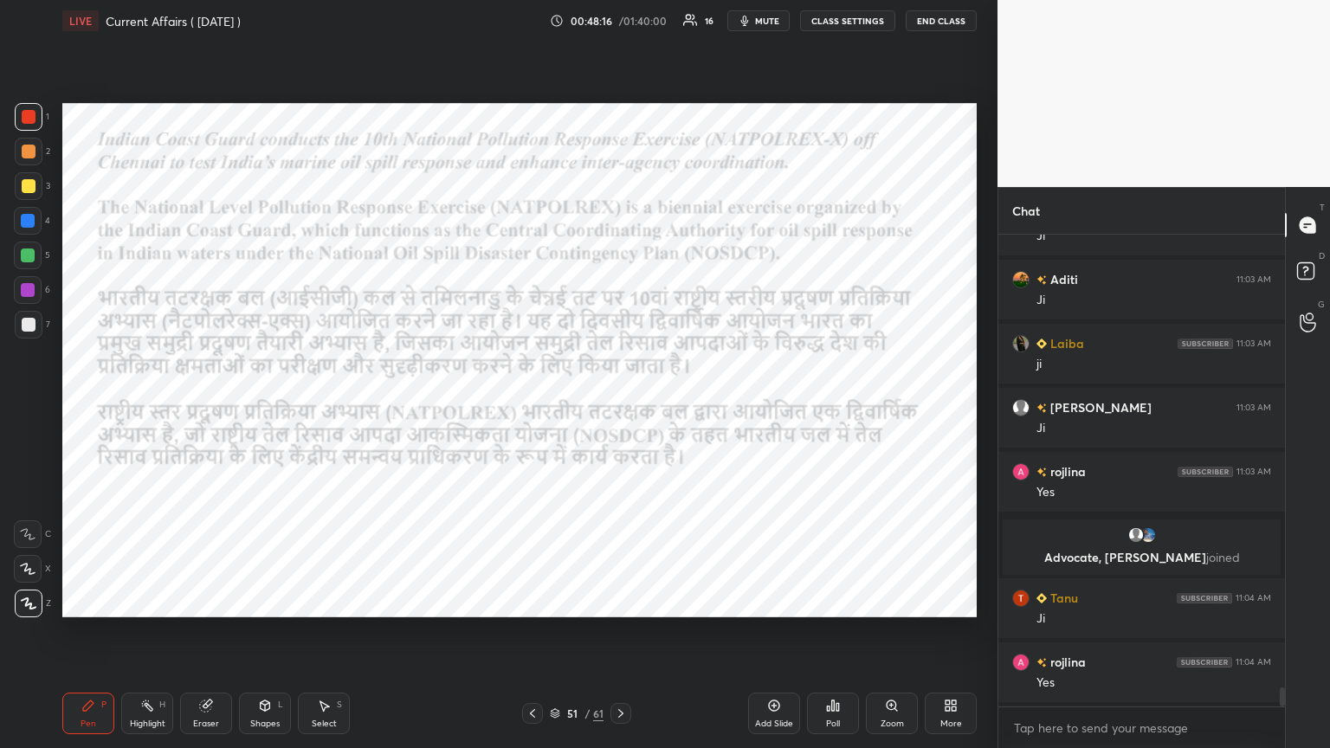
click at [621, 406] on icon at bounding box center [773, 705] width 5 height 5
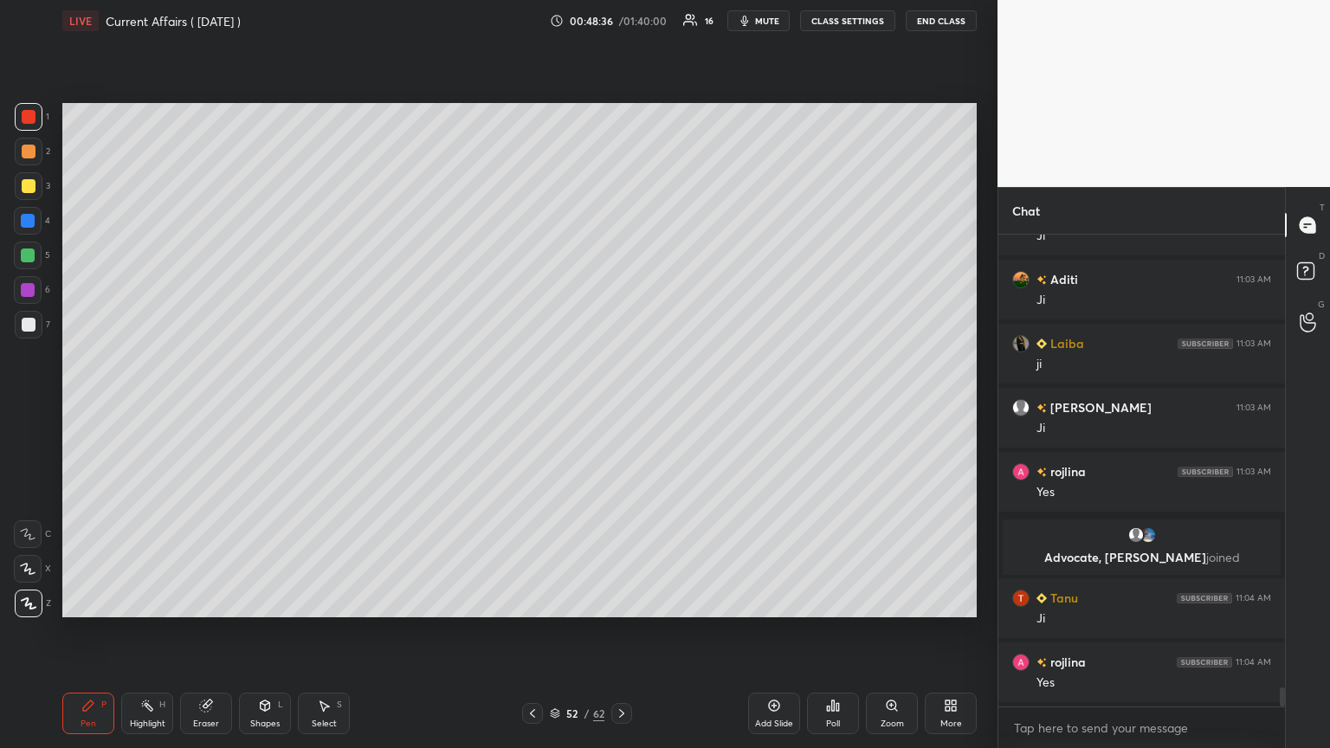
click at [30, 312] on div at bounding box center [29, 325] width 28 height 28
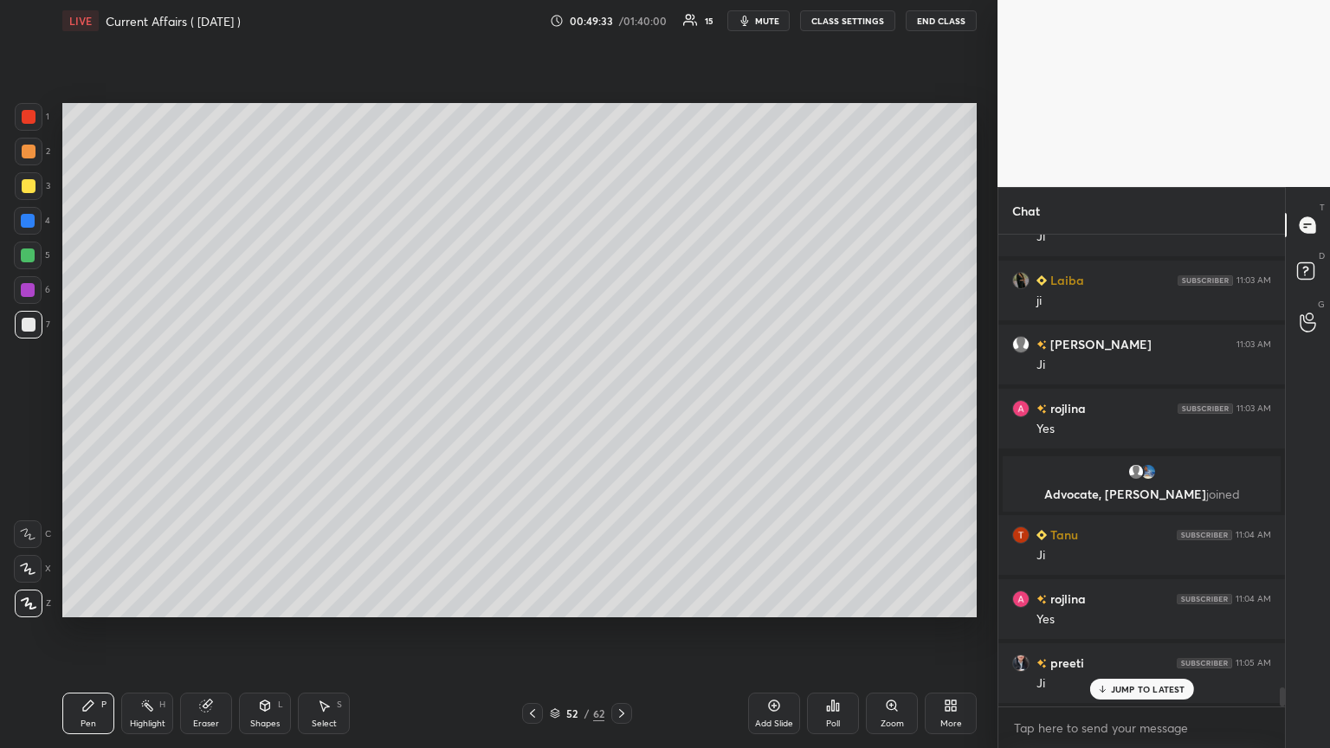
click at [621, 406] on div "Add Slide" at bounding box center [774, 714] width 52 height 42
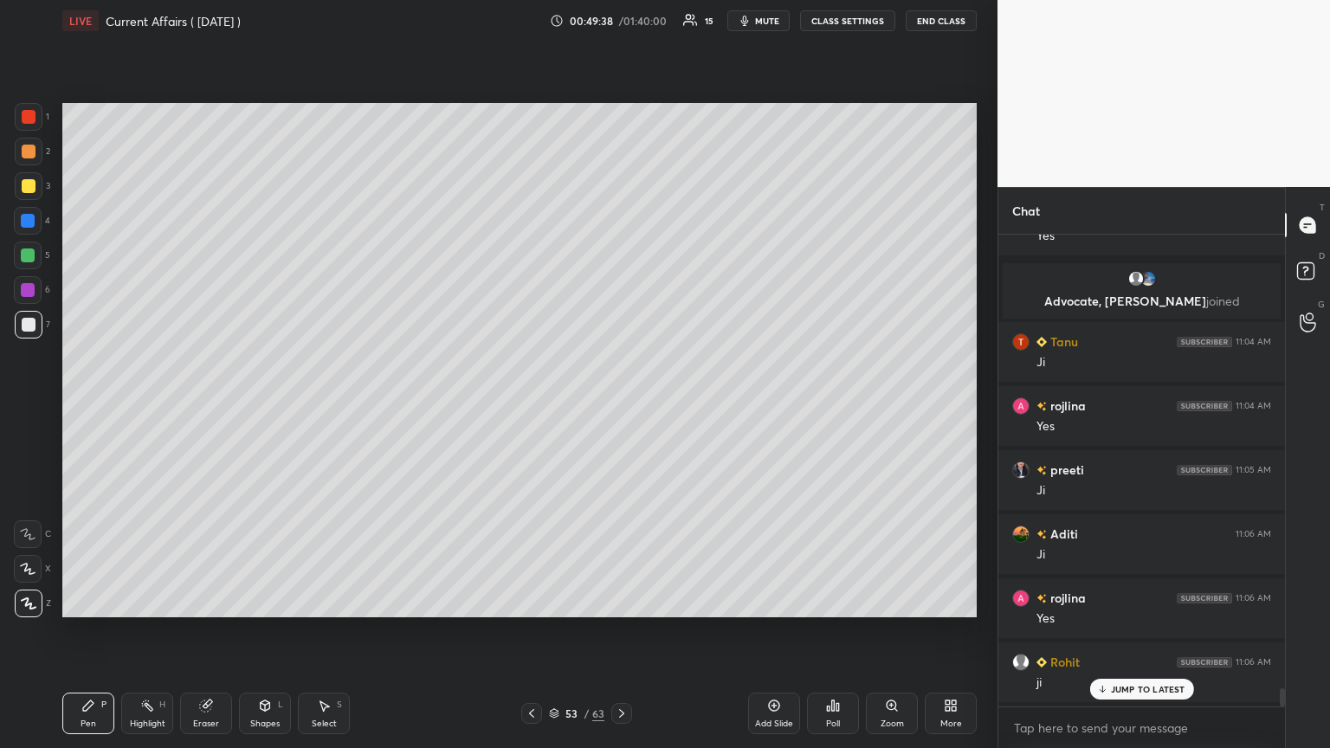
scroll to position [11620, 0]
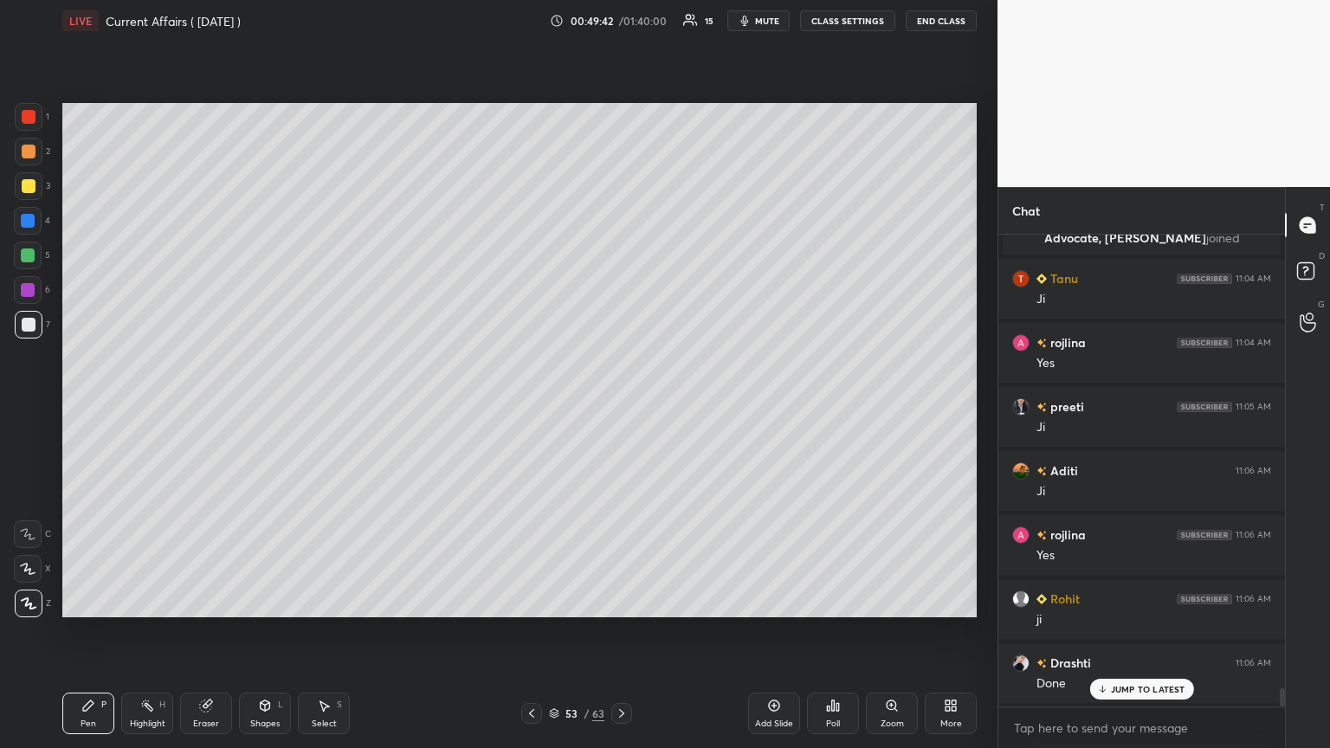
click at [36, 290] on div at bounding box center [28, 290] width 28 height 28
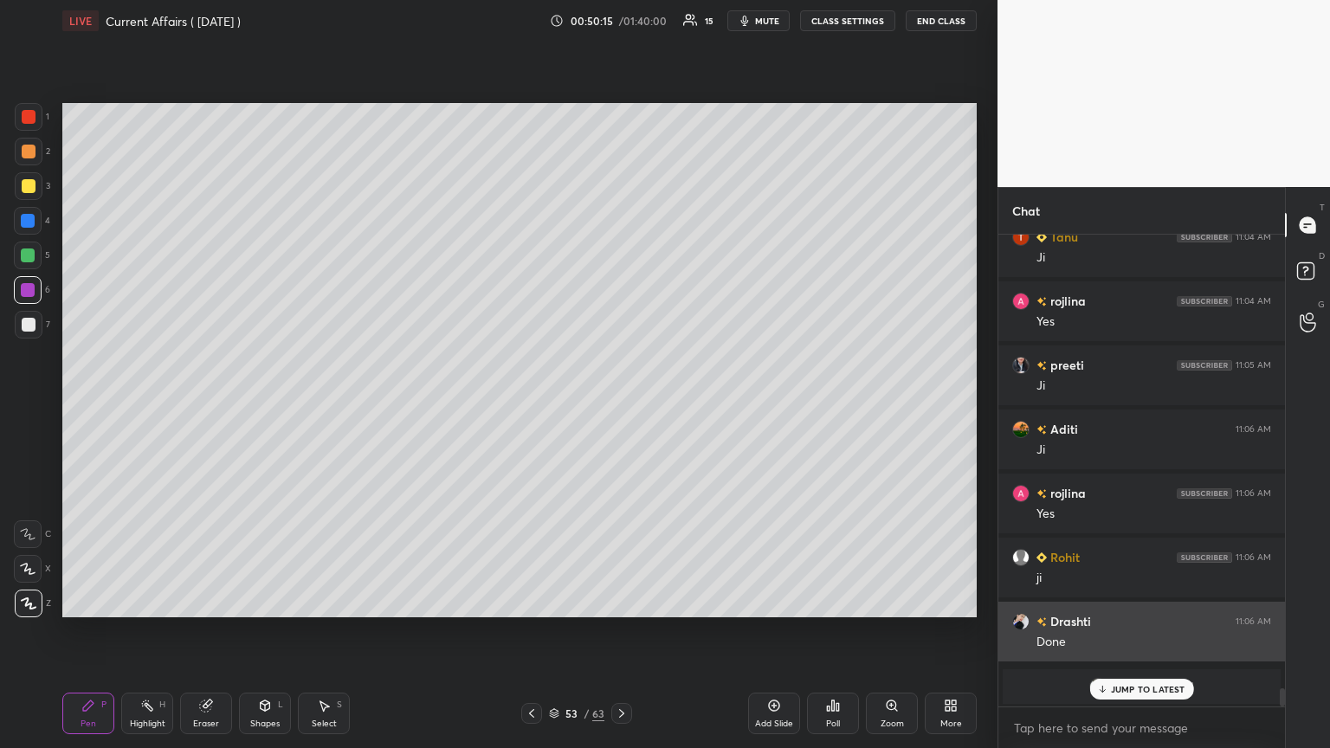
click at [621, 406] on p "JUMP TO LATEST" at bounding box center [1148, 689] width 74 height 10
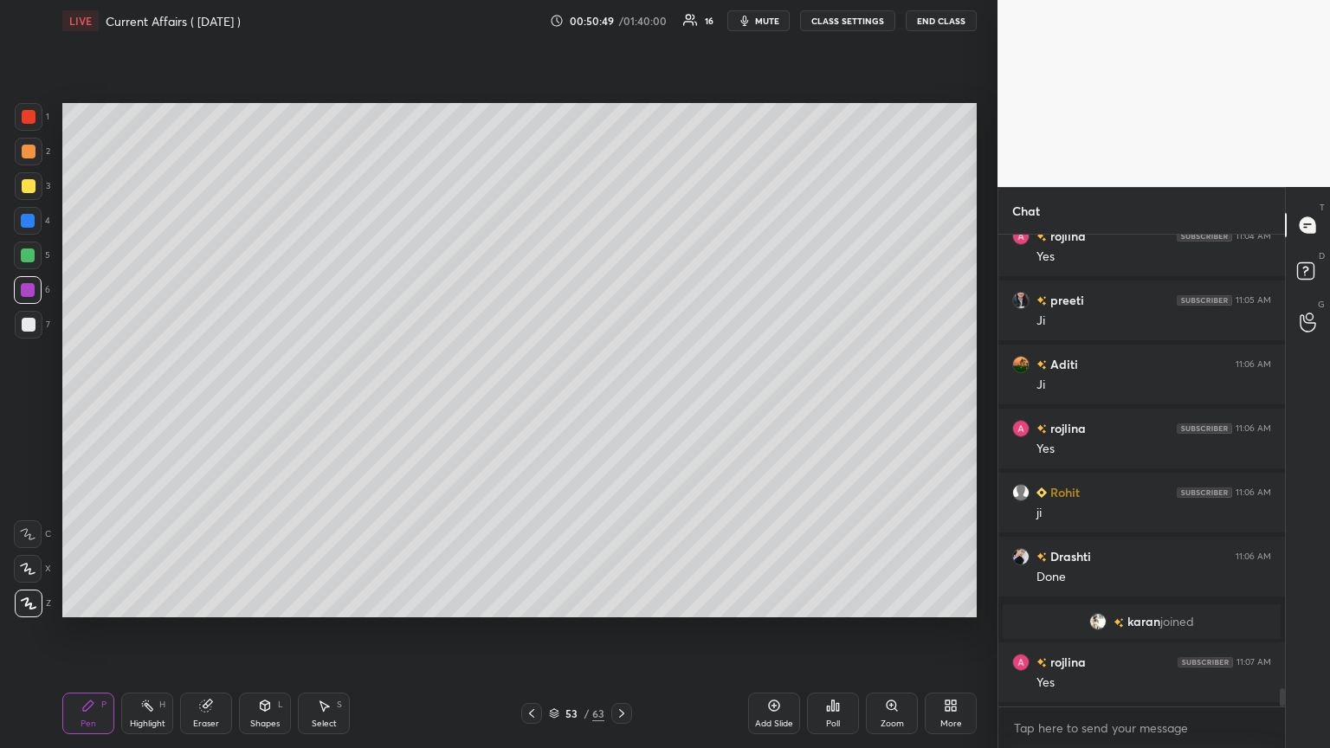
scroll to position [11789, 0]
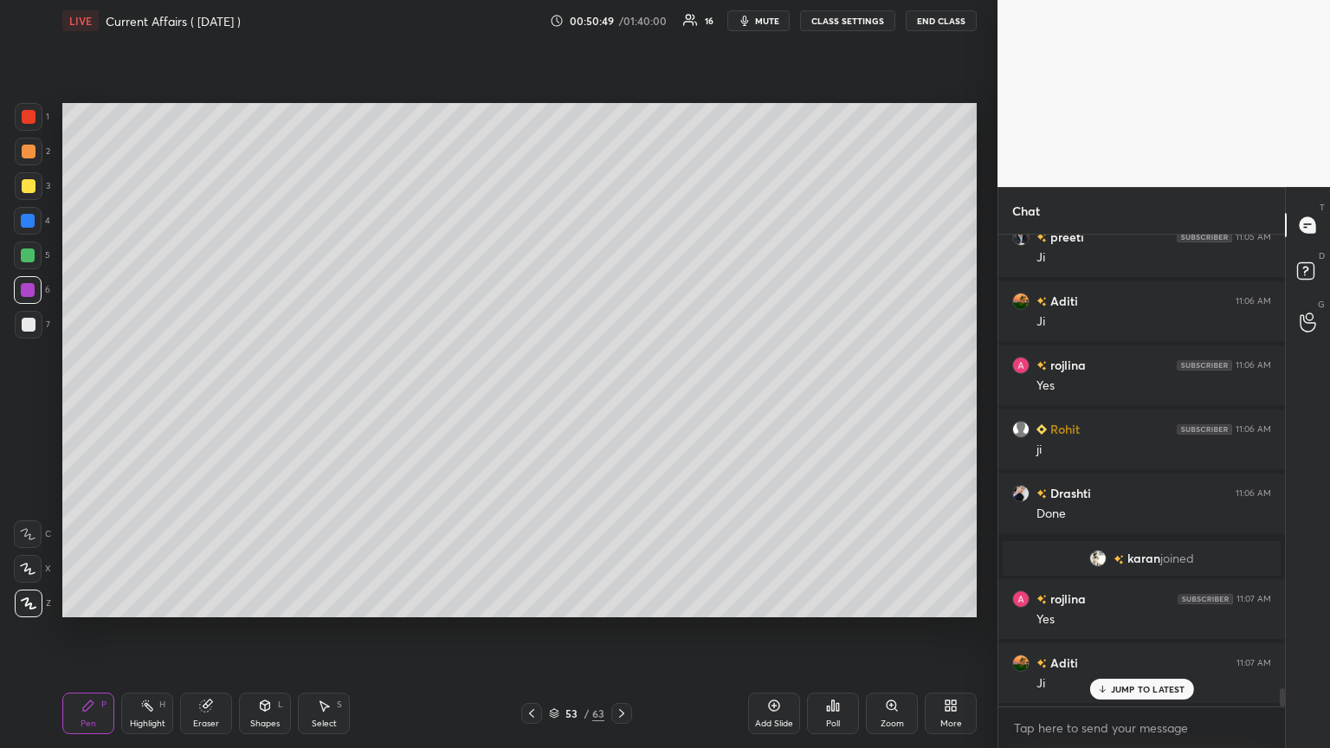
click at [621, 406] on icon at bounding box center [621, 713] width 5 height 9
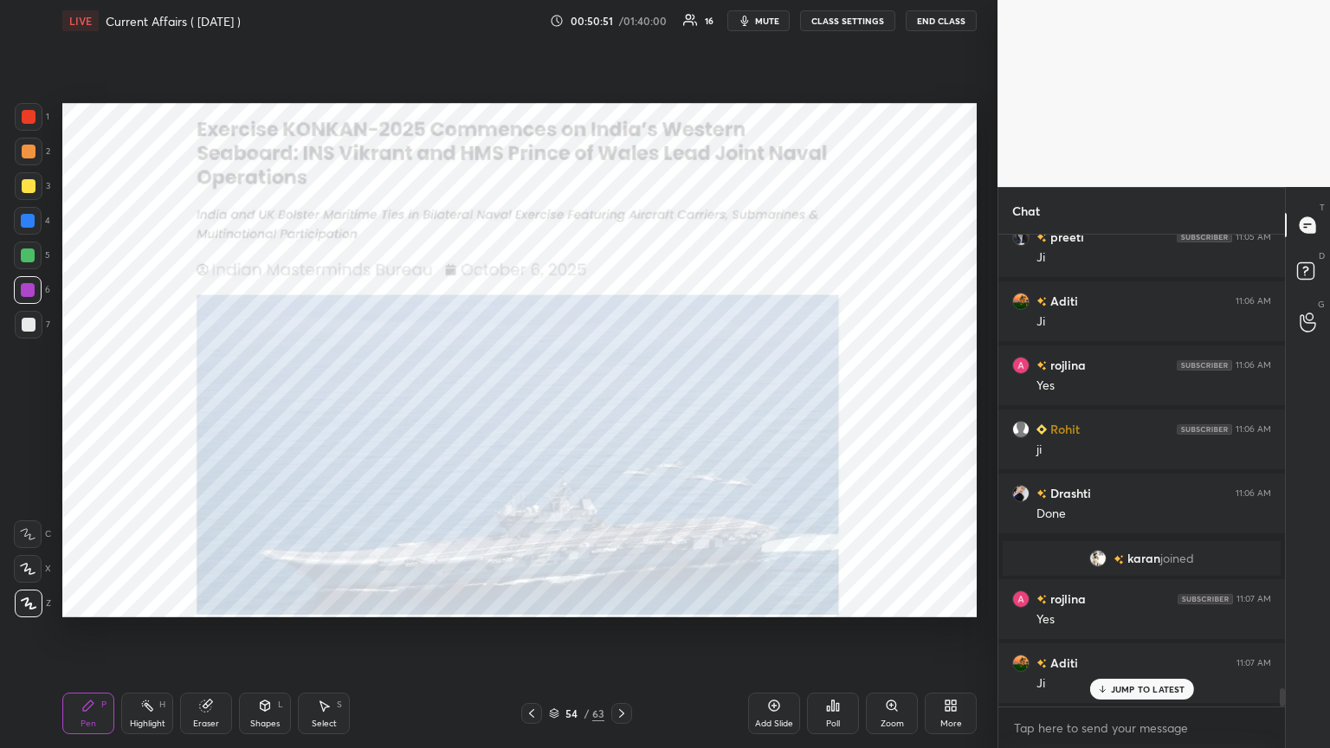
click at [28, 115] on div at bounding box center [29, 117] width 14 height 14
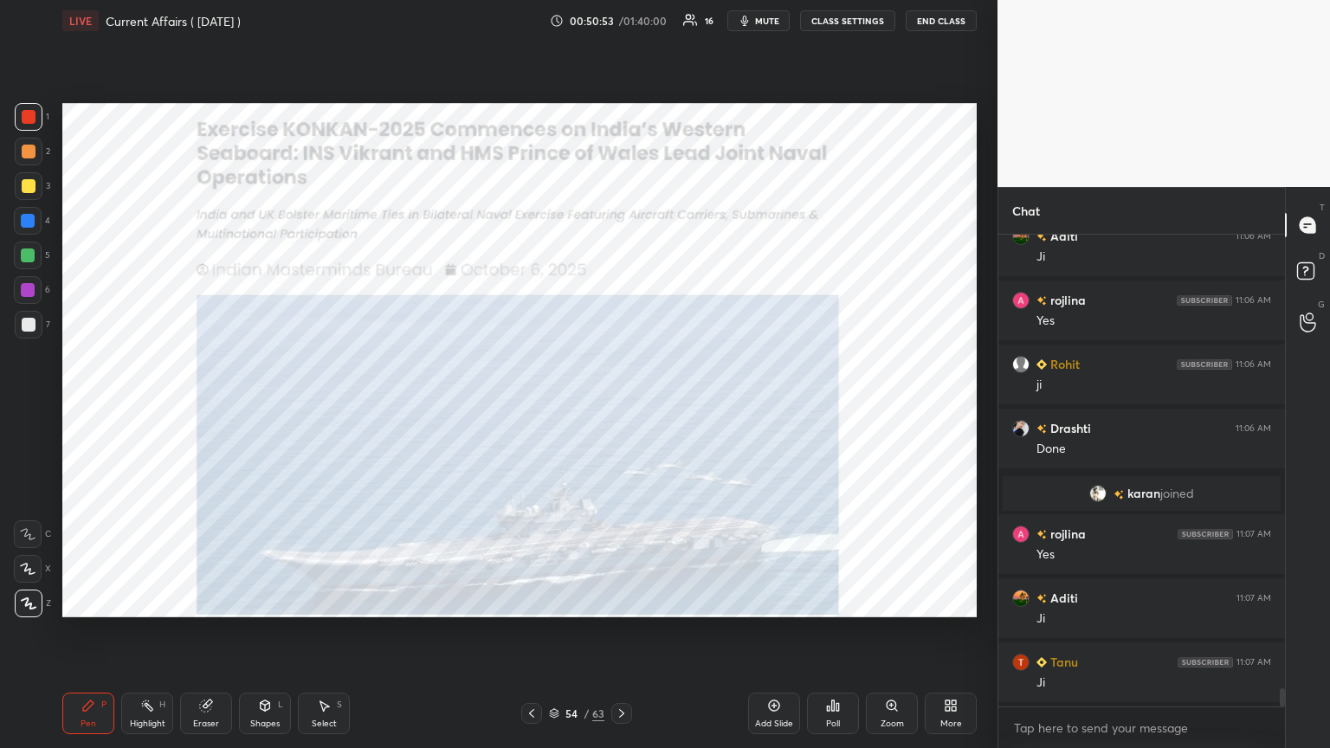
scroll to position [11917, 0]
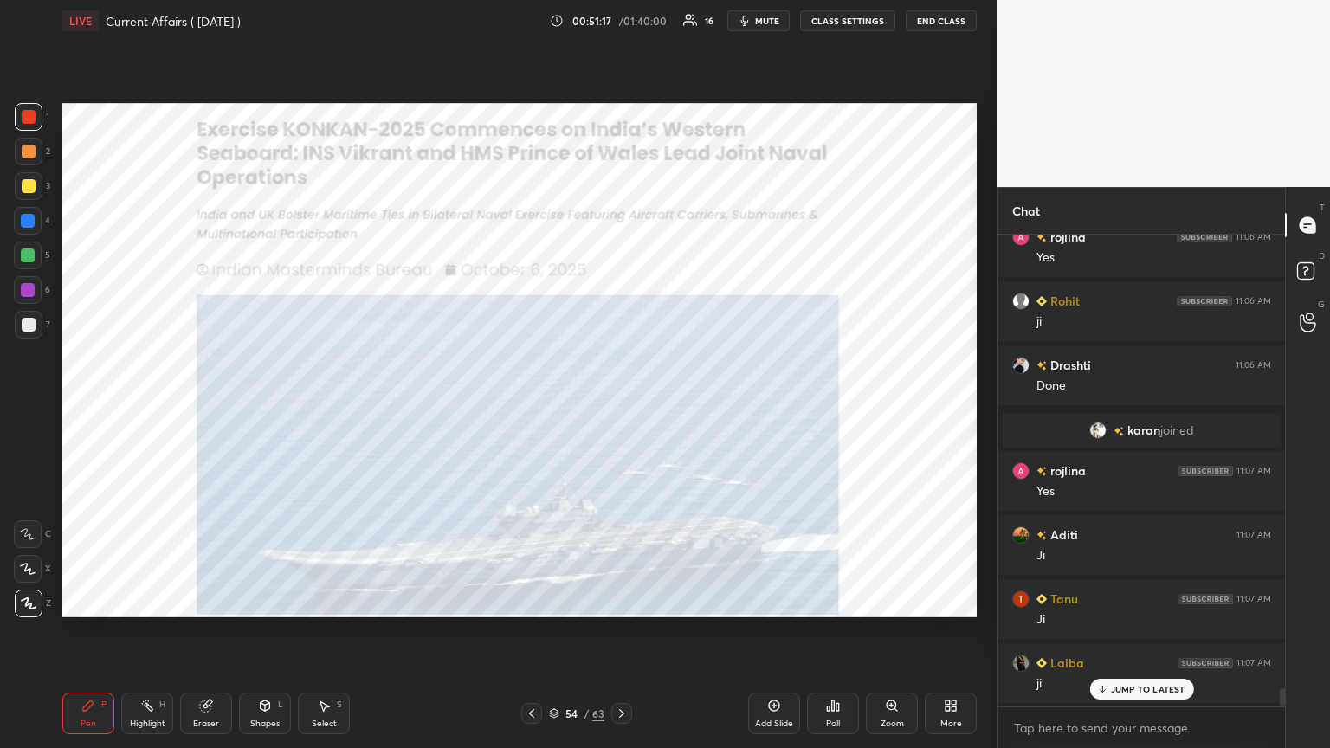
click at [621, 406] on icon at bounding box center [622, 714] width 14 height 14
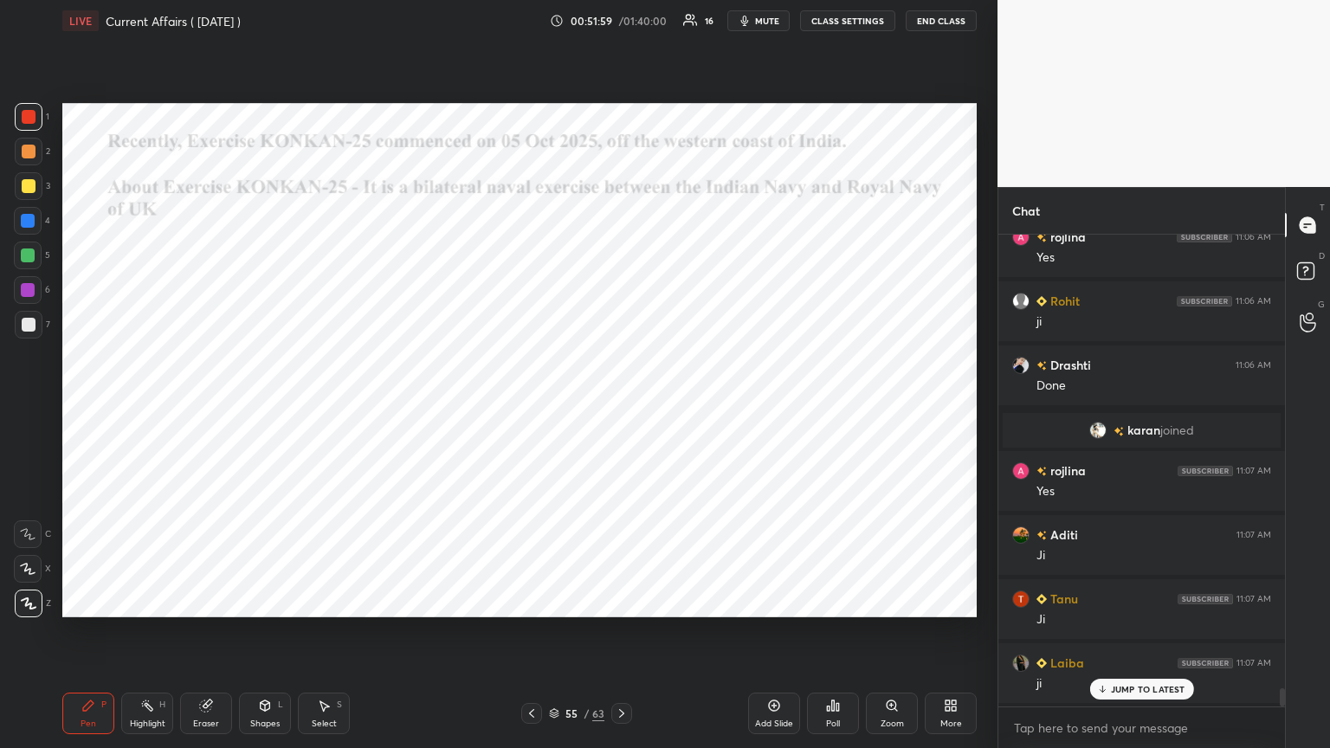
click at [621, 406] on p "JUMP TO LATEST" at bounding box center [1148, 689] width 74 height 10
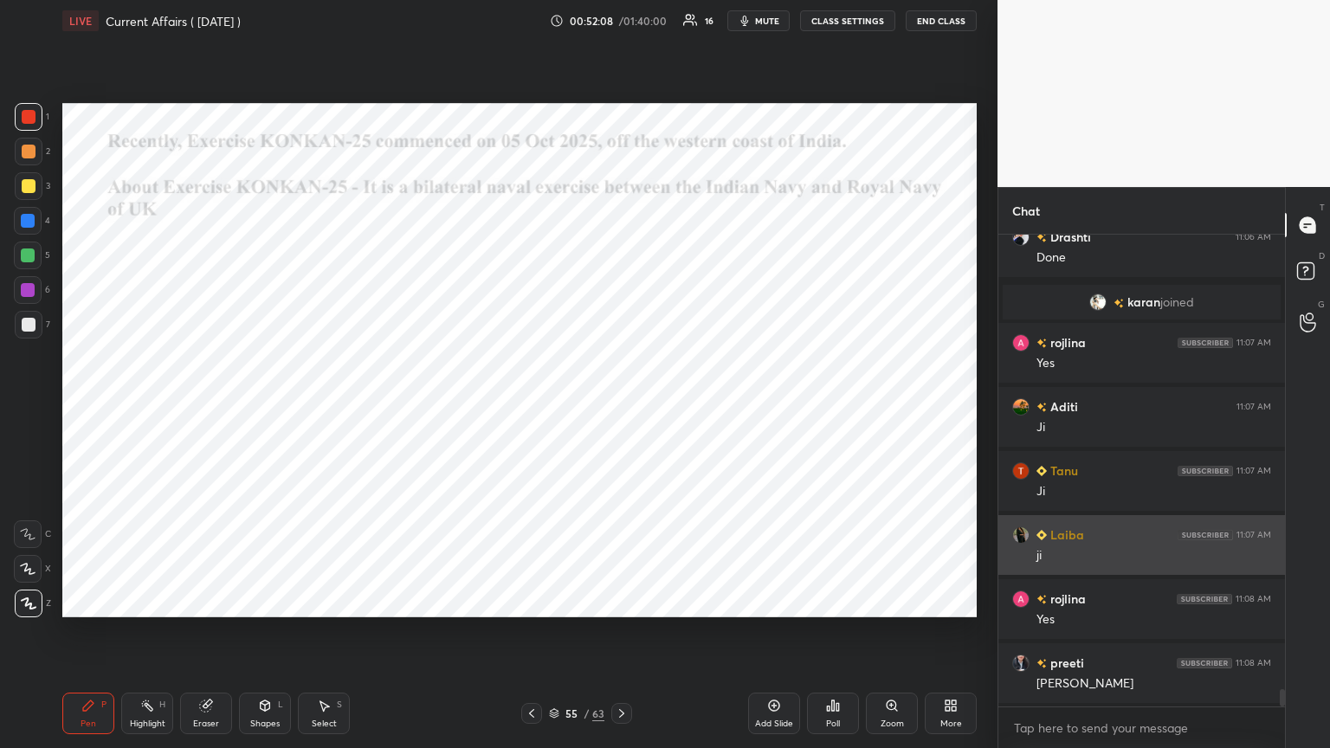
scroll to position [12110, 0]
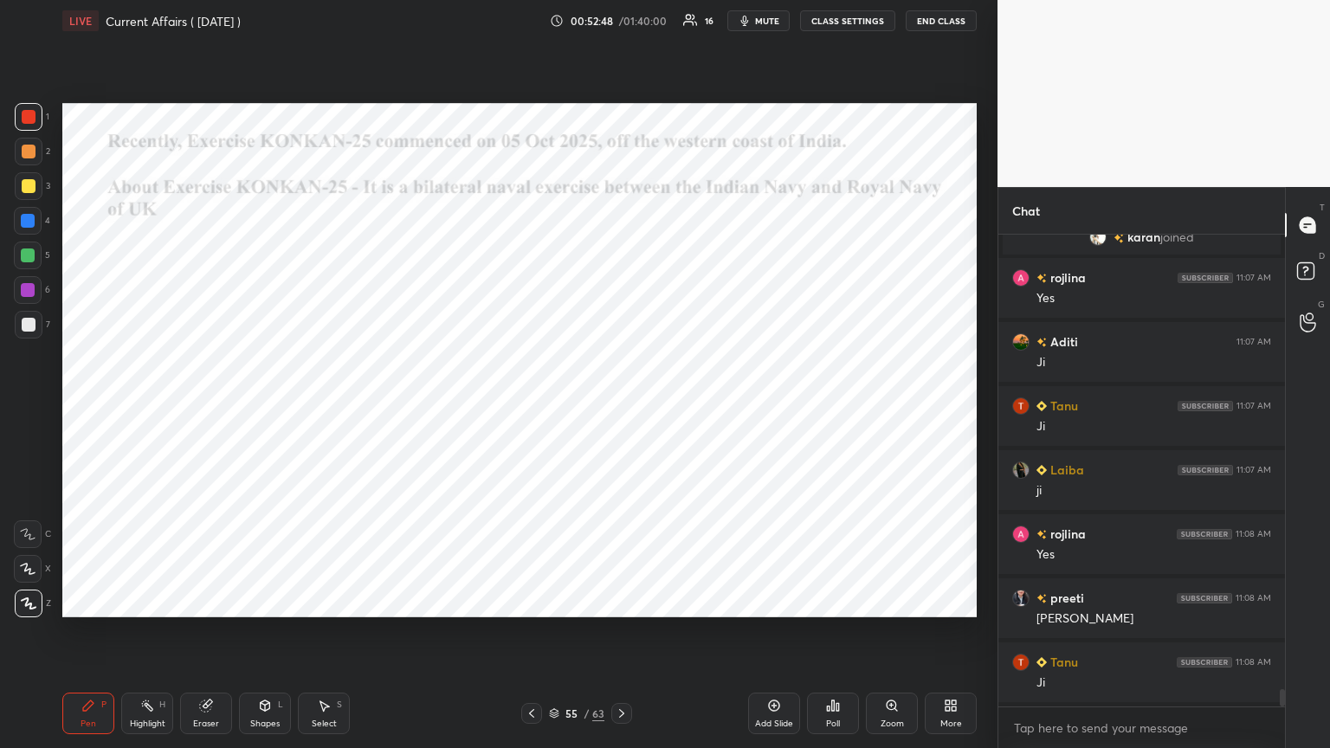
click at [621, 406] on div "Poll" at bounding box center [833, 714] width 52 height 42
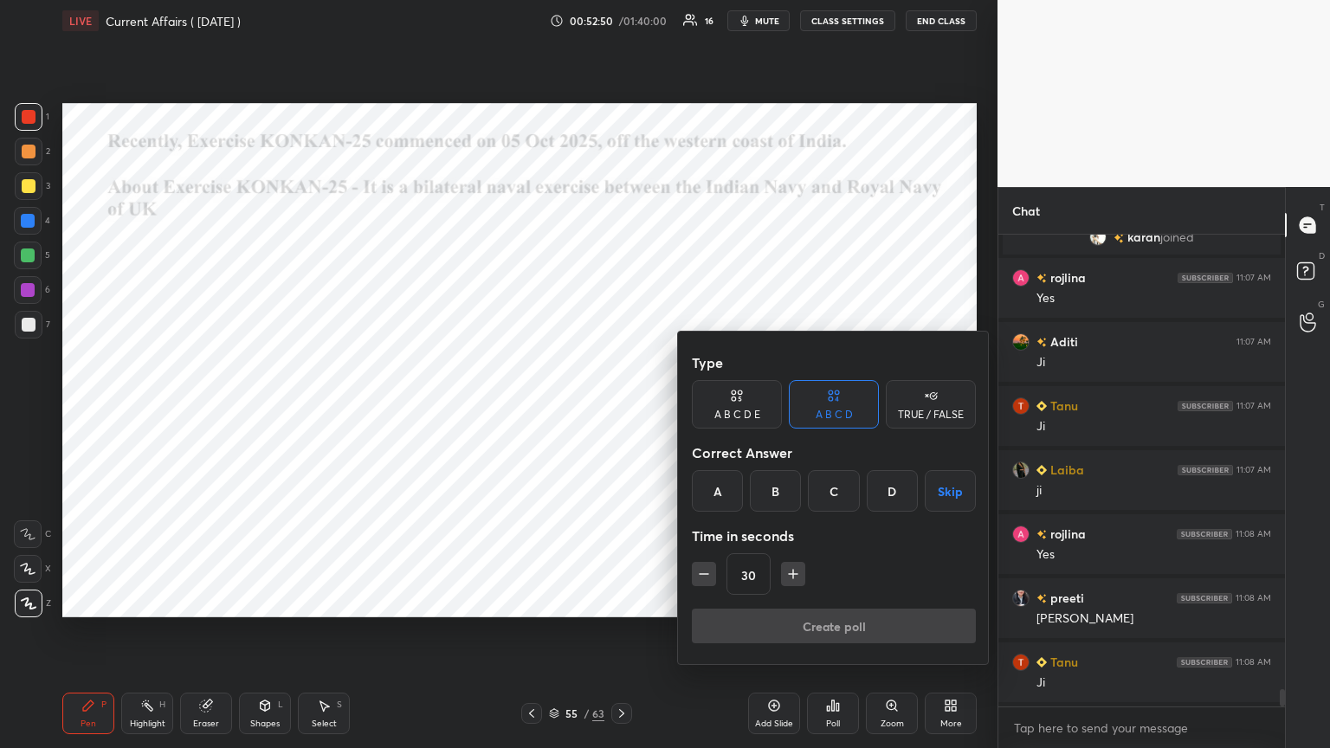
click at [621, 406] on div at bounding box center [665, 374] width 1330 height 748
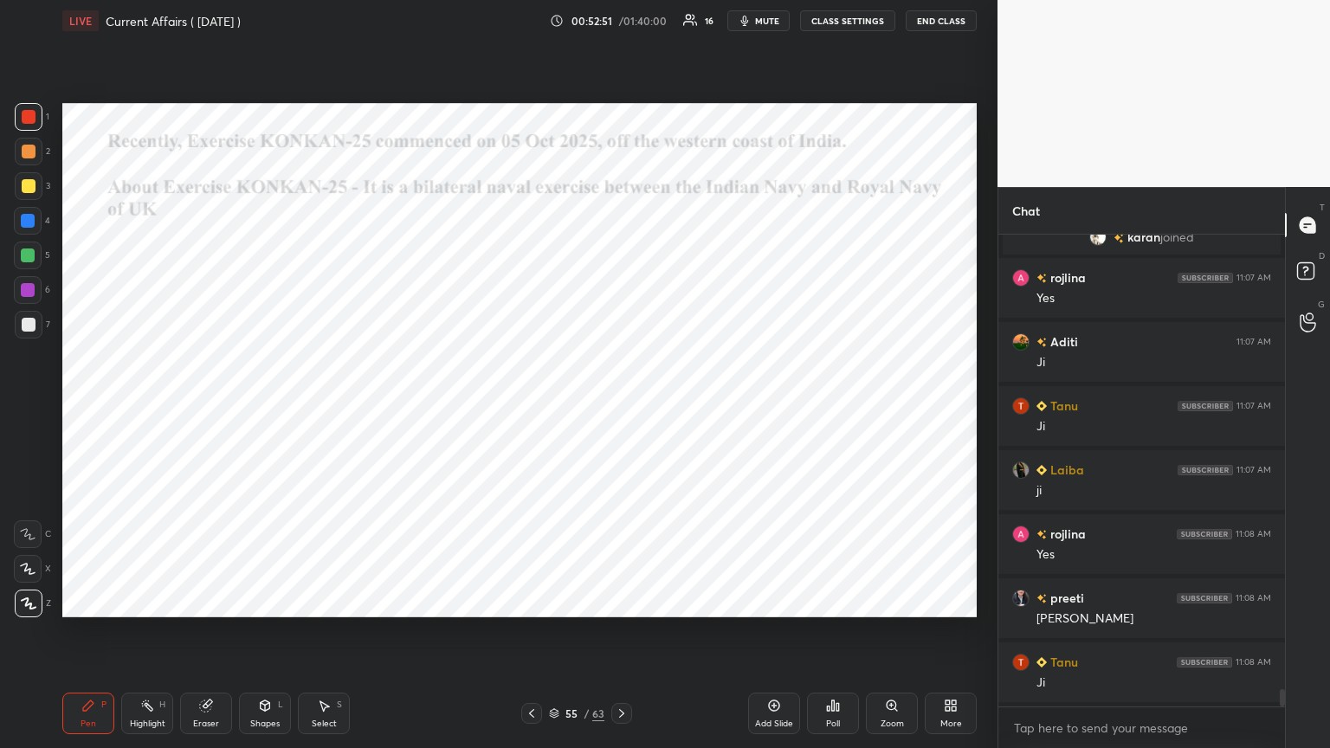
click at [621, 406] on div "Add Slide" at bounding box center [774, 714] width 52 height 42
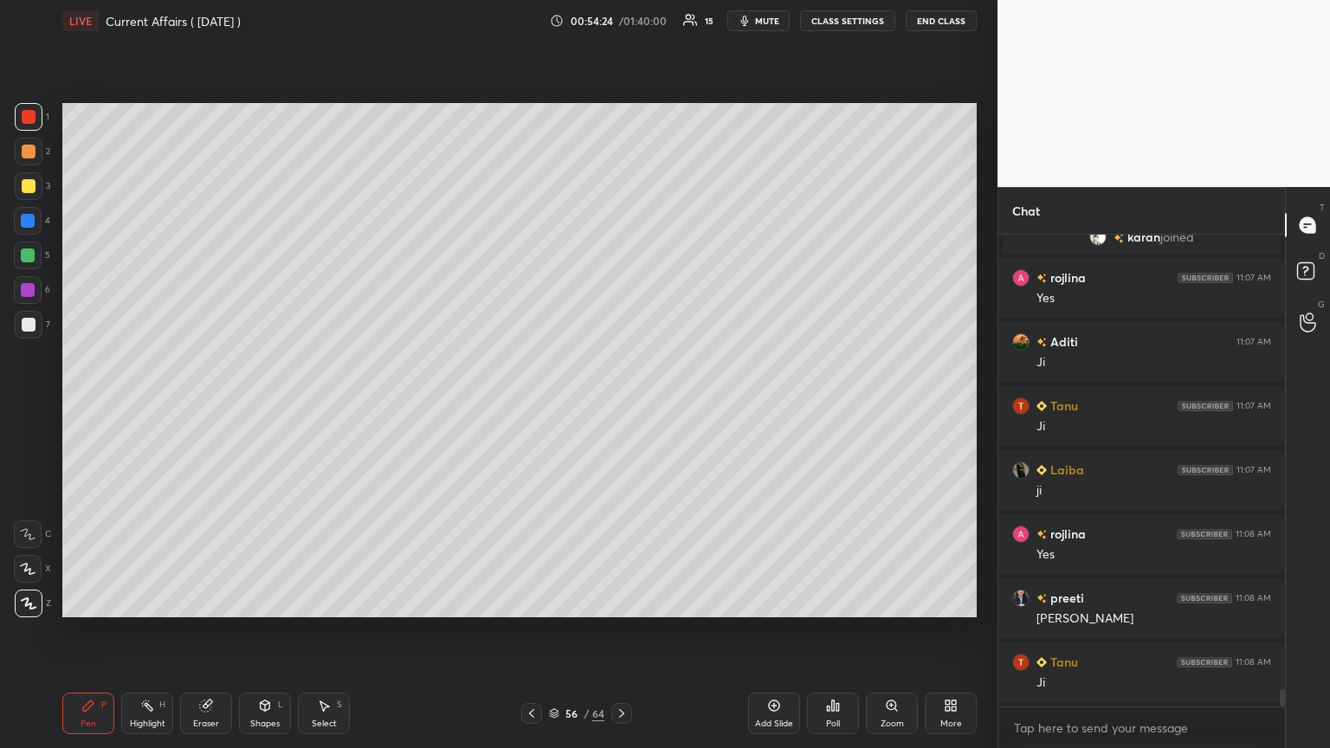
click at [529, 406] on icon at bounding box center [532, 714] width 14 height 14
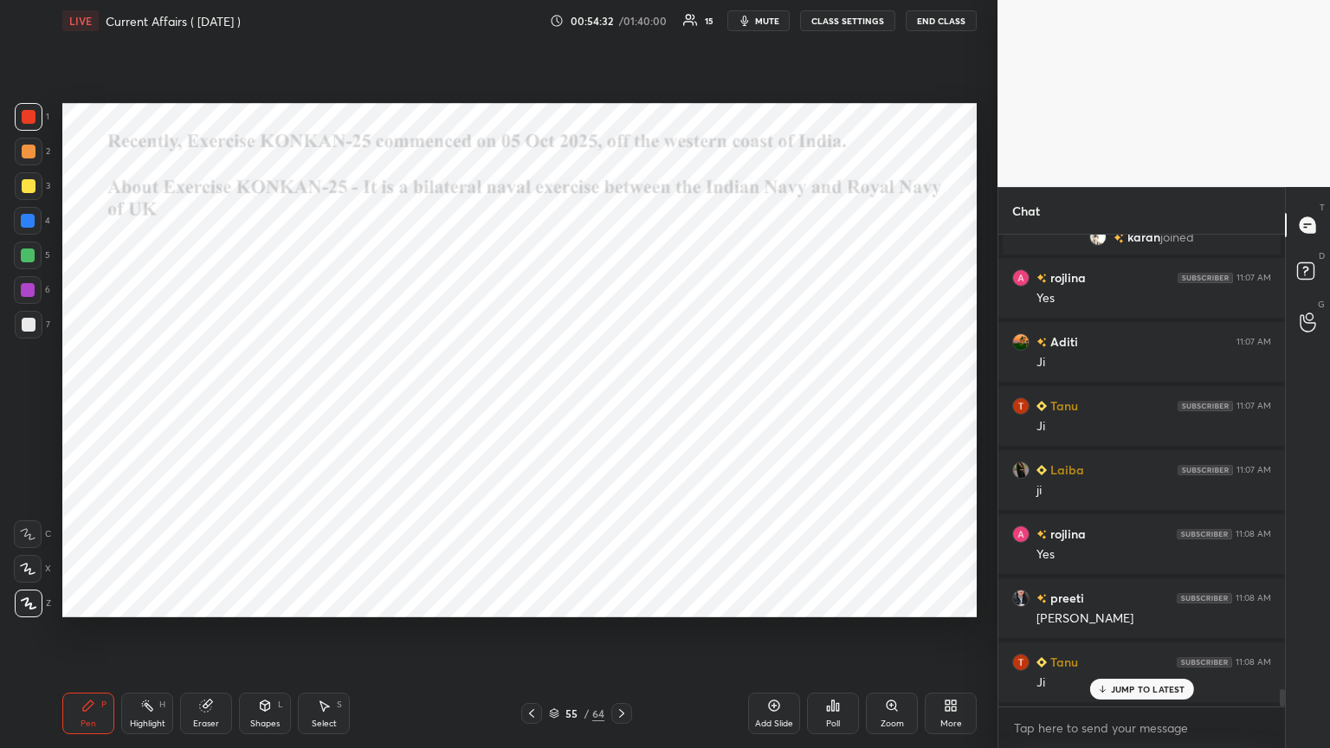
scroll to position [12174, 0]
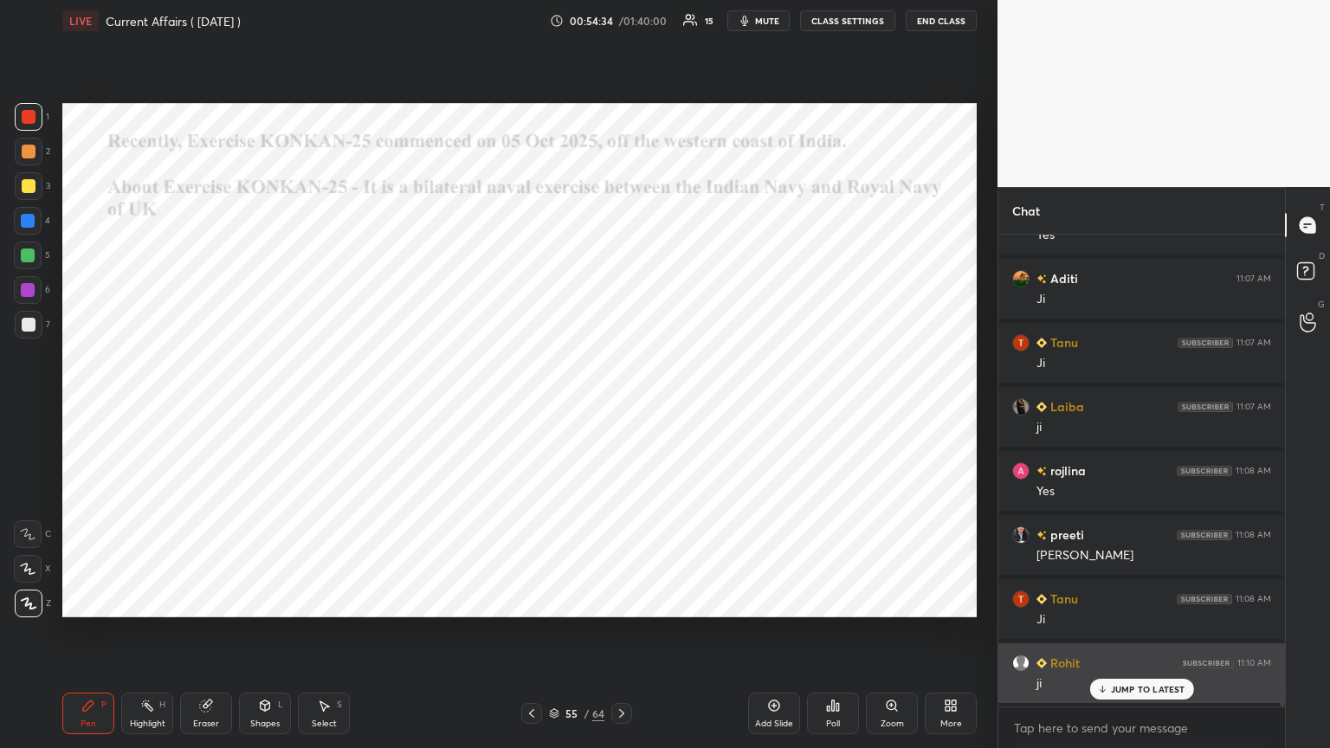
click at [621, 406] on icon at bounding box center [1101, 689] width 11 height 10
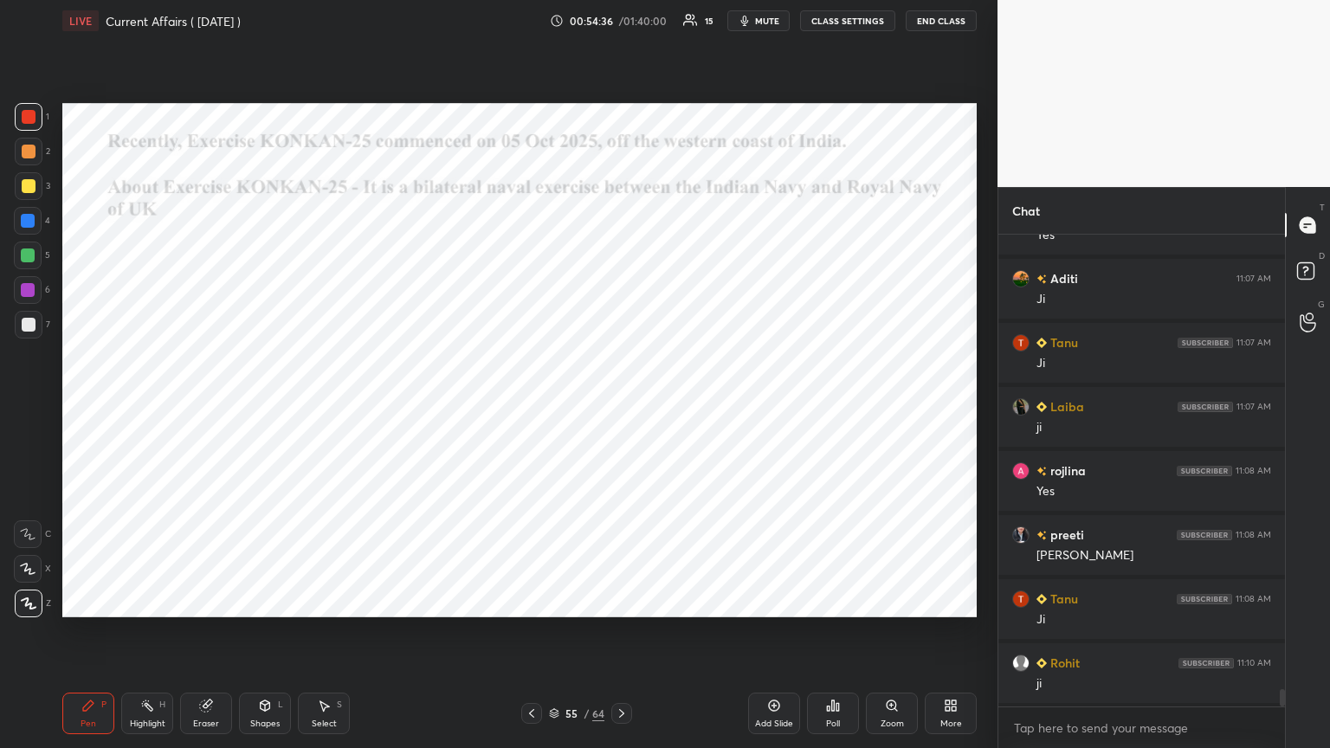
scroll to position [12239, 0]
click at [29, 214] on div at bounding box center [28, 221] width 14 height 14
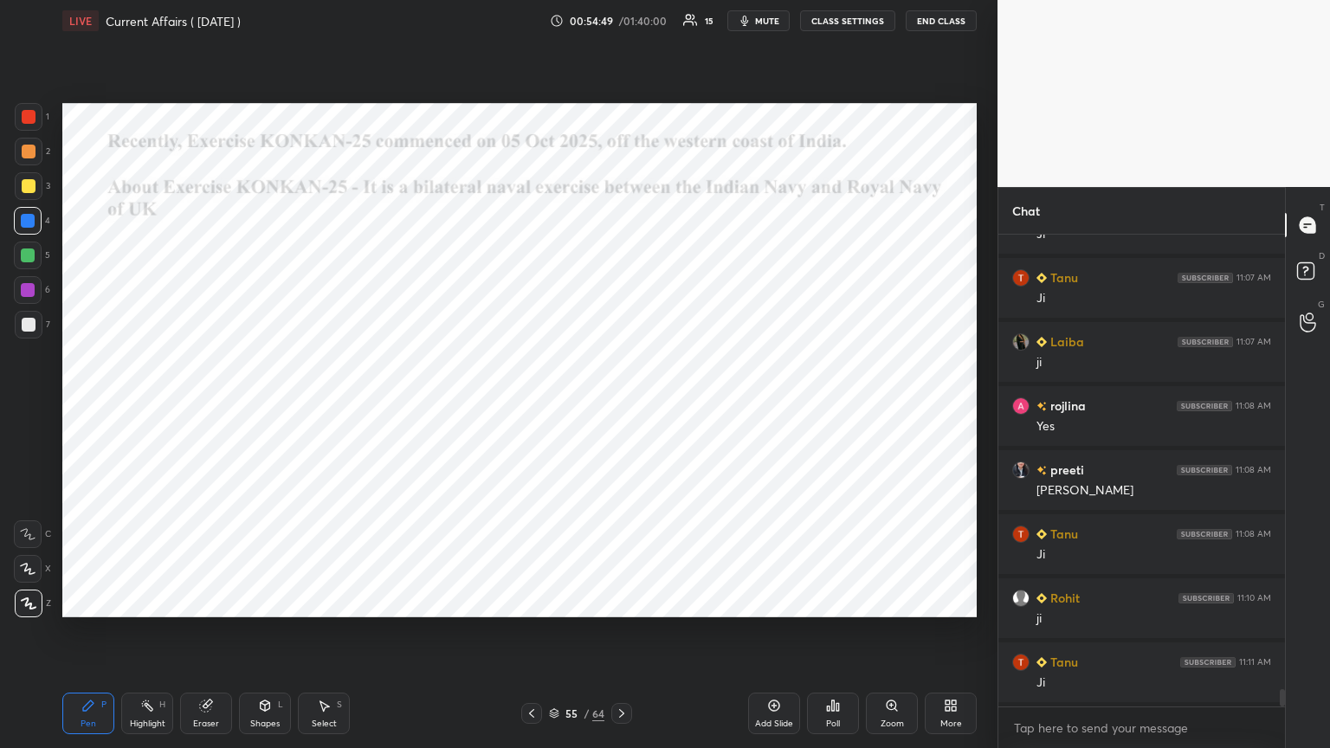
click at [532, 406] on icon at bounding box center [531, 713] width 5 height 9
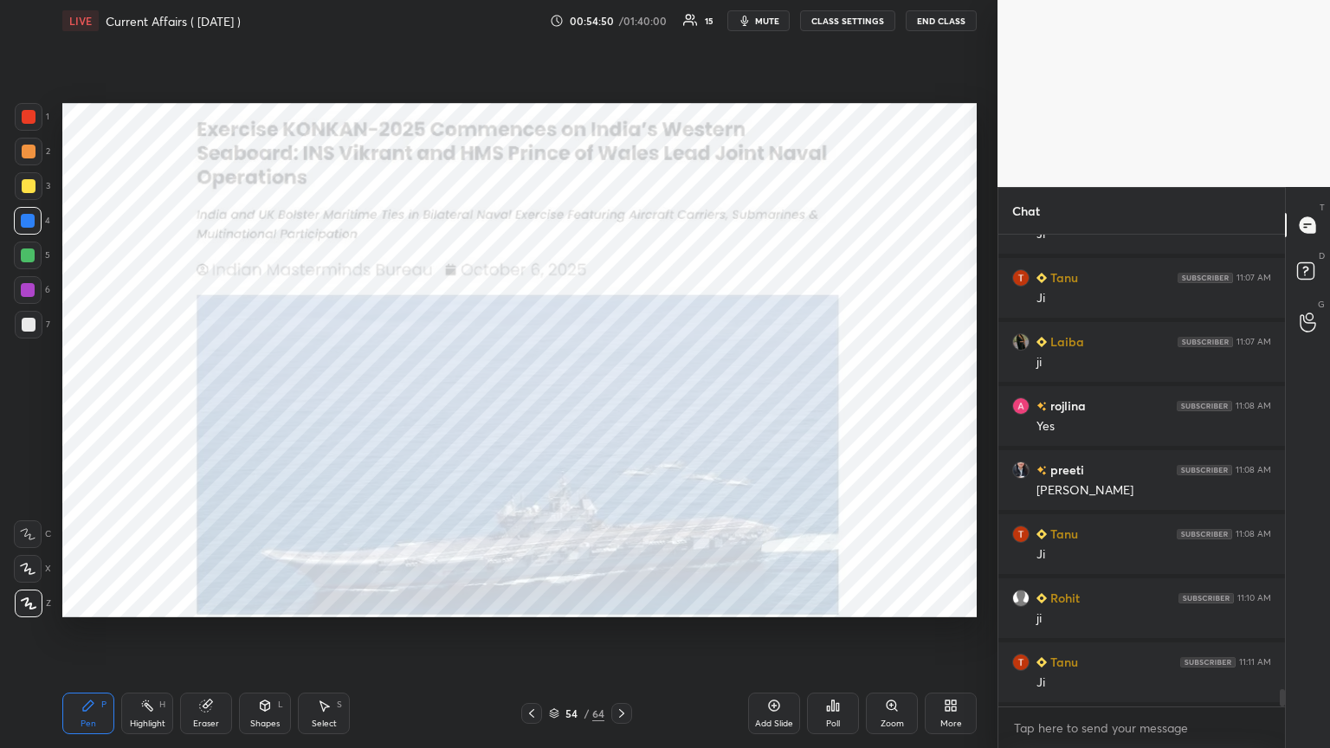
click at [621, 406] on icon at bounding box center [622, 714] width 14 height 14
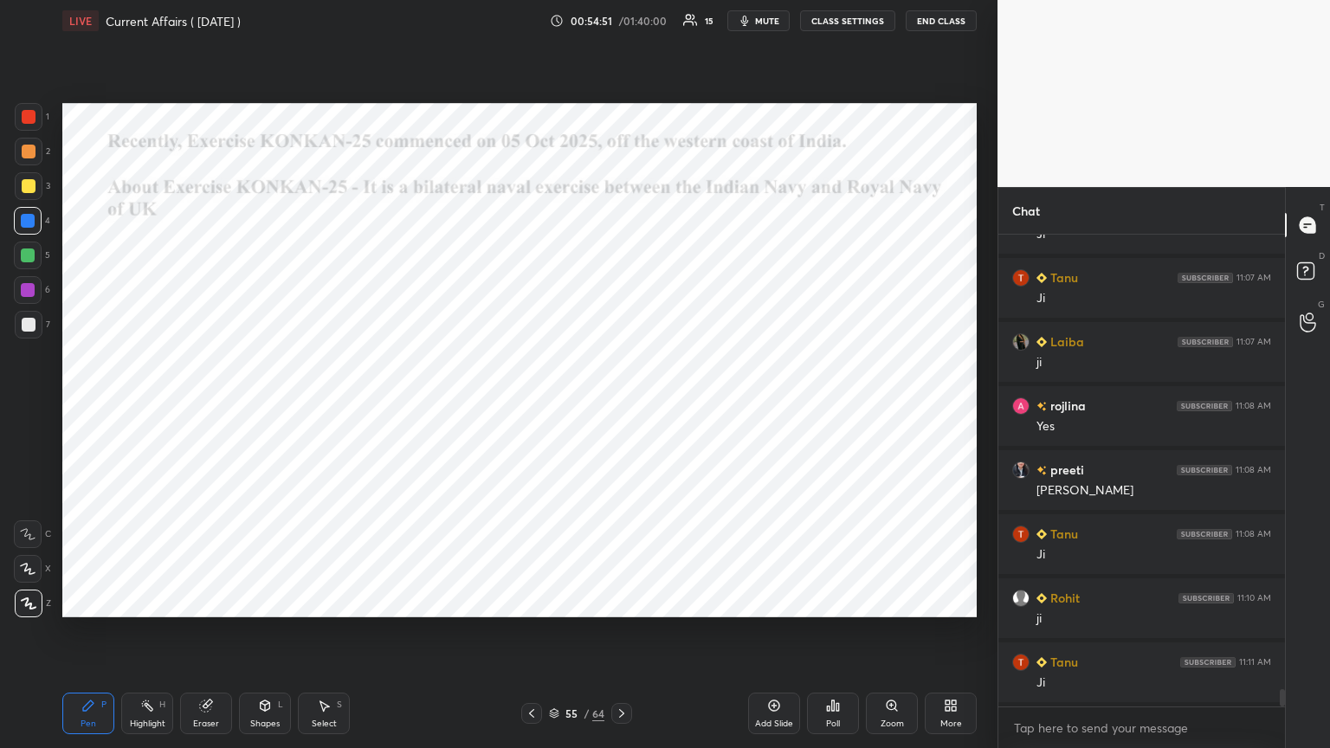
click at [621, 406] on icon at bounding box center [774, 706] width 14 height 14
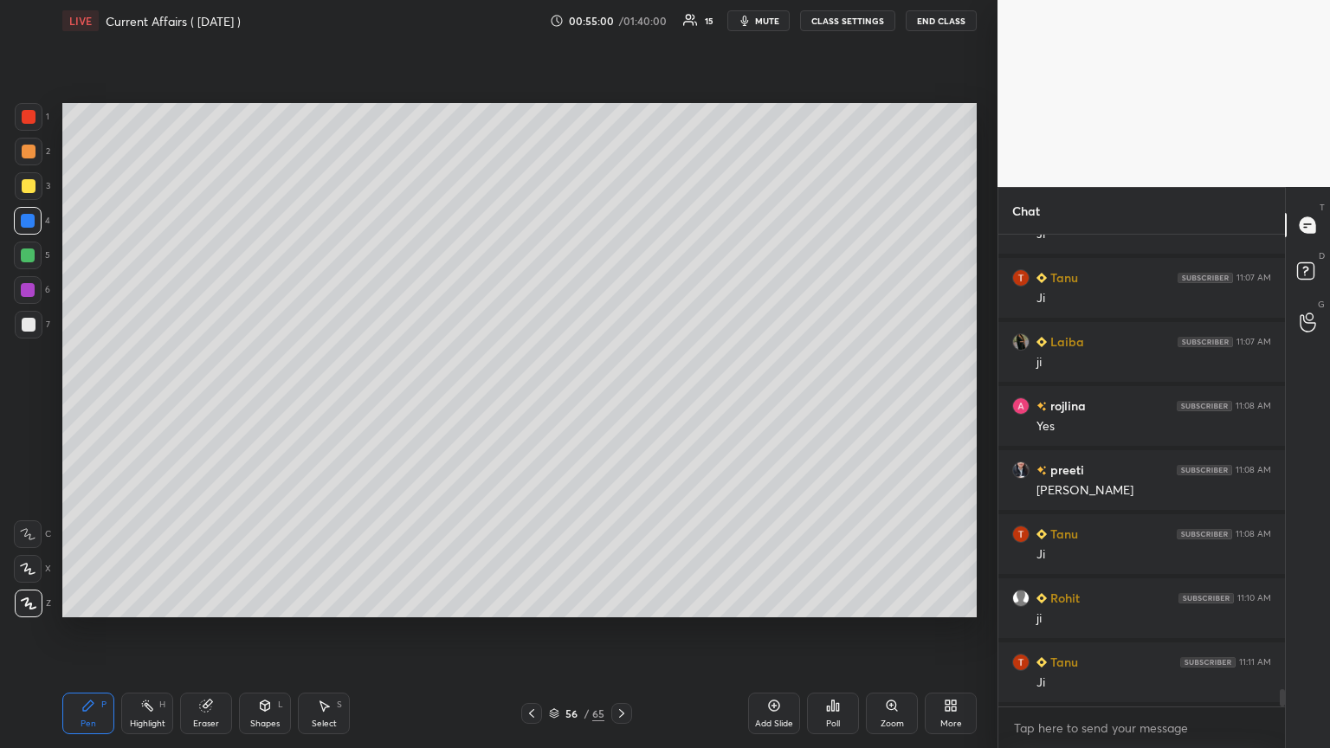
click at [24, 323] on div at bounding box center [29, 325] width 14 height 14
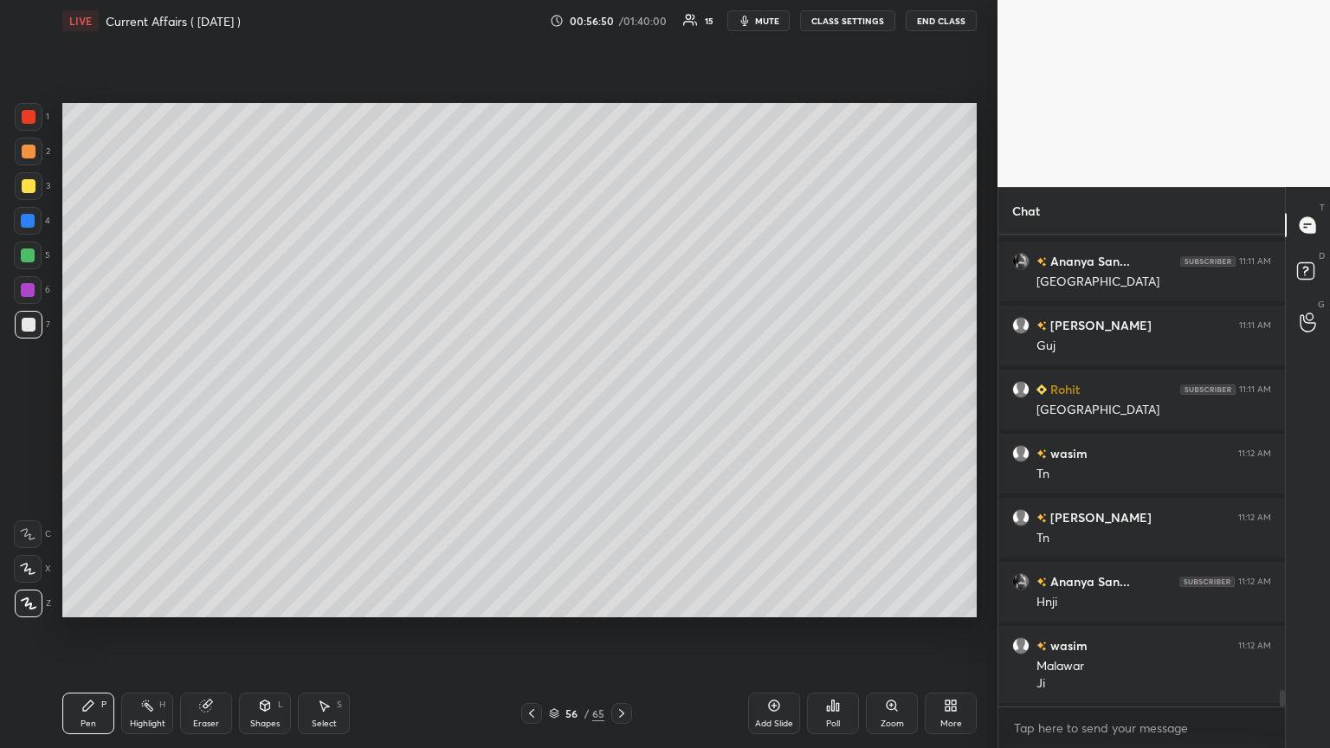
scroll to position [13025, 0]
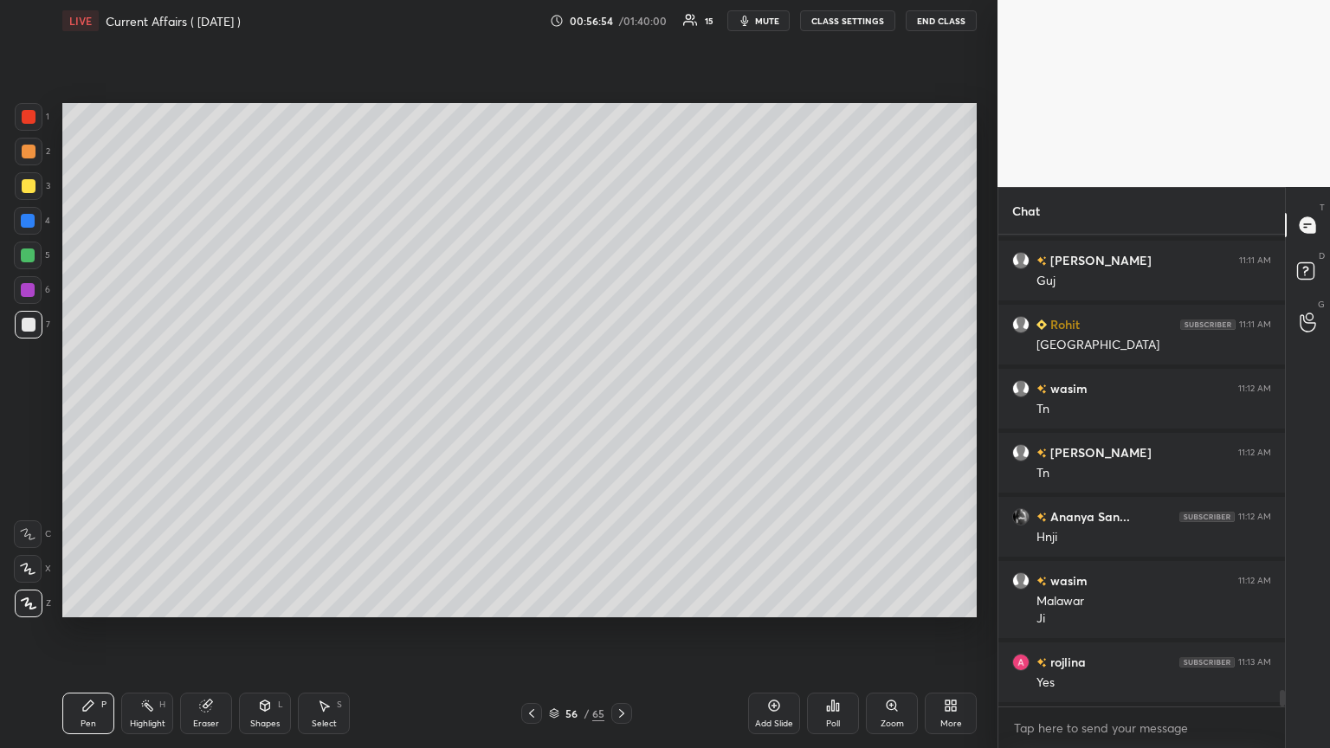
click at [621, 406] on icon at bounding box center [621, 713] width 5 height 9
click at [621, 406] on icon at bounding box center [622, 714] width 14 height 14
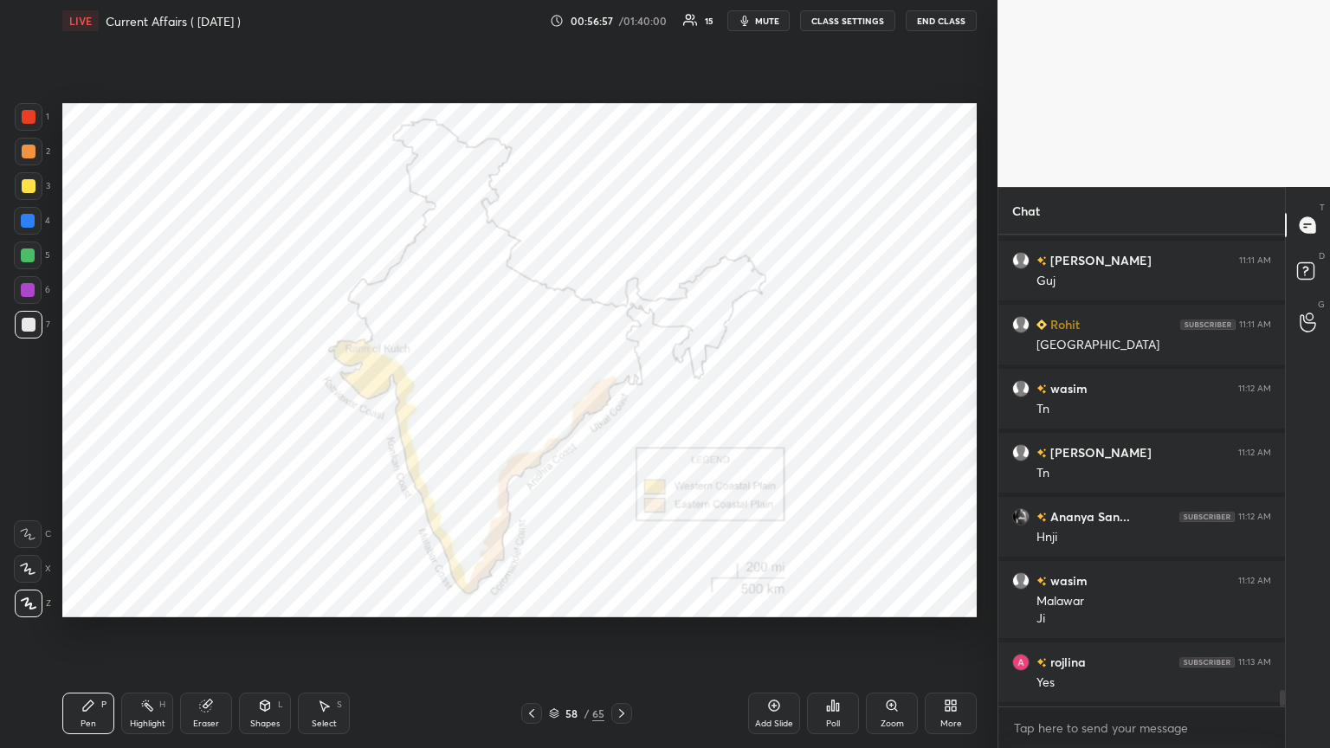
click at [532, 406] on icon at bounding box center [532, 714] width 14 height 14
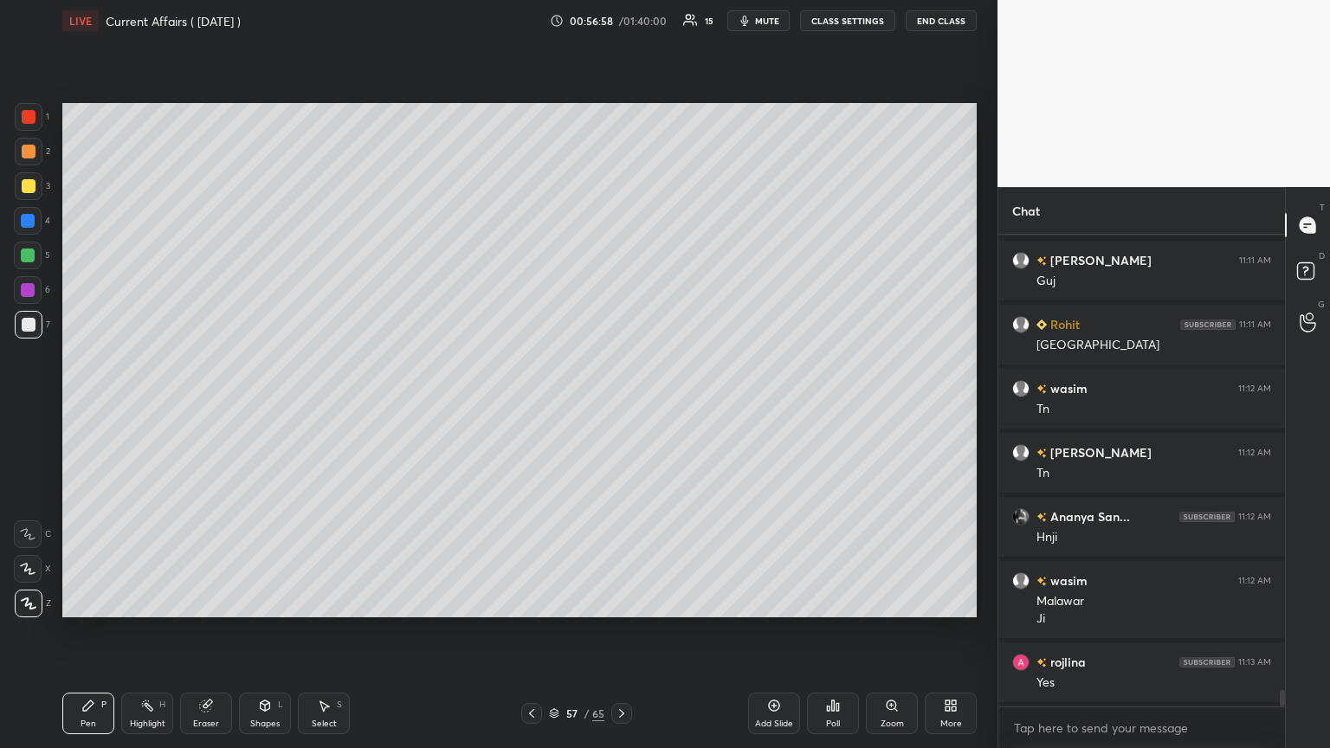
click at [532, 406] on icon at bounding box center [532, 714] width 14 height 14
click at [29, 184] on div at bounding box center [29, 186] width 14 height 14
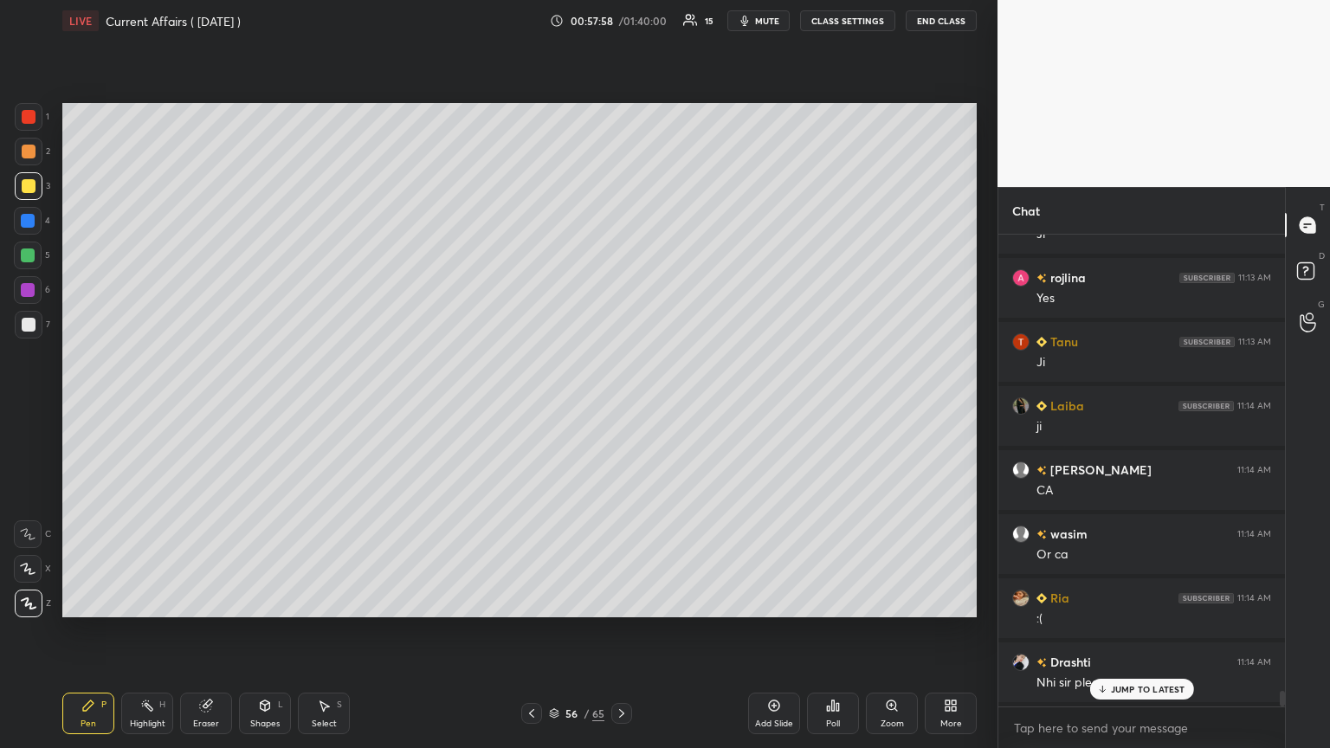
scroll to position [13472, 0]
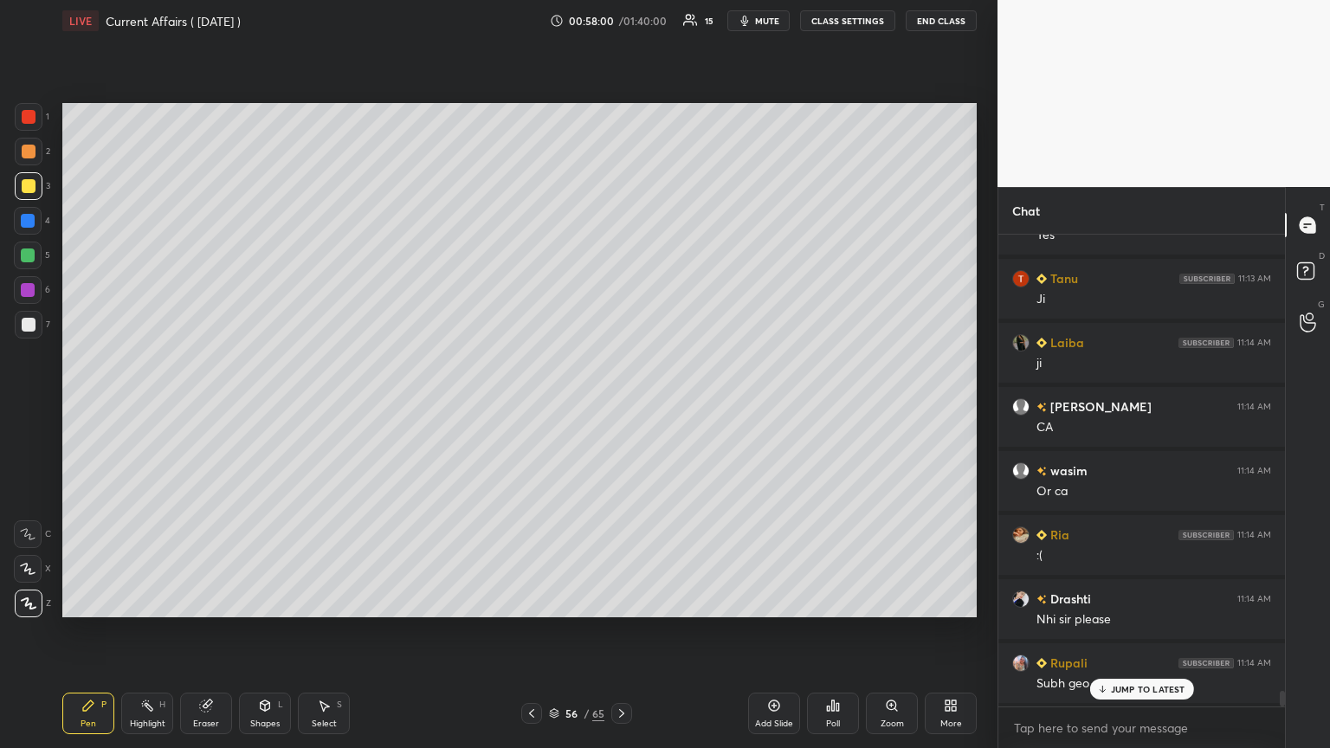
click at [621, 406] on icon at bounding box center [1101, 689] width 11 height 10
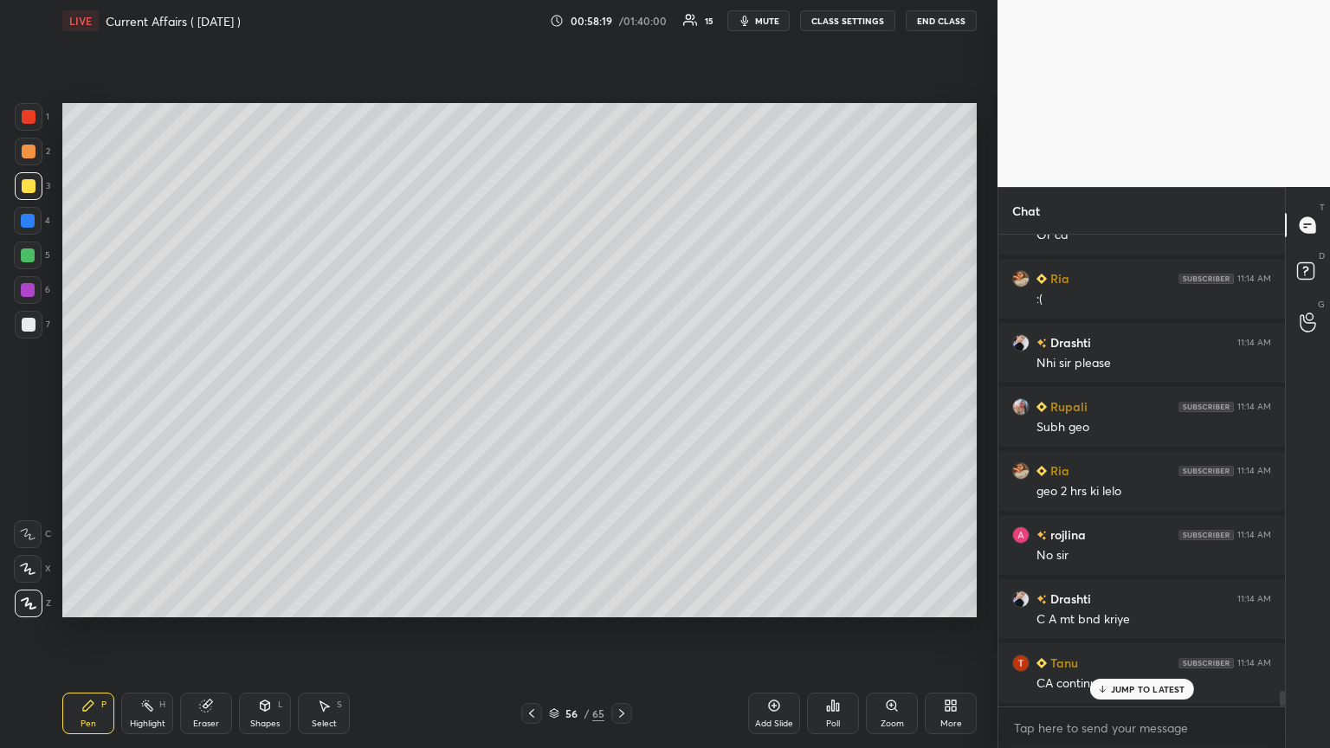
scroll to position [13857, 0]
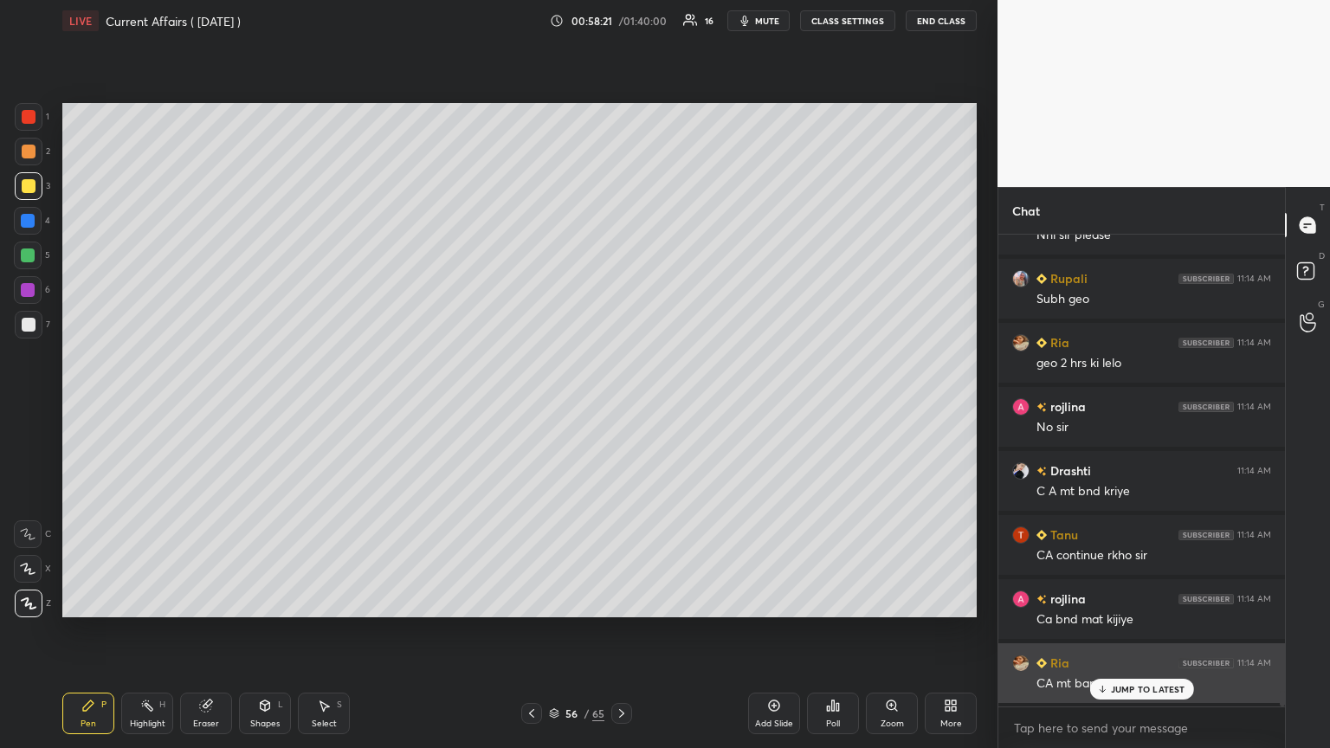
click at [621, 406] on icon at bounding box center [1101, 689] width 11 height 10
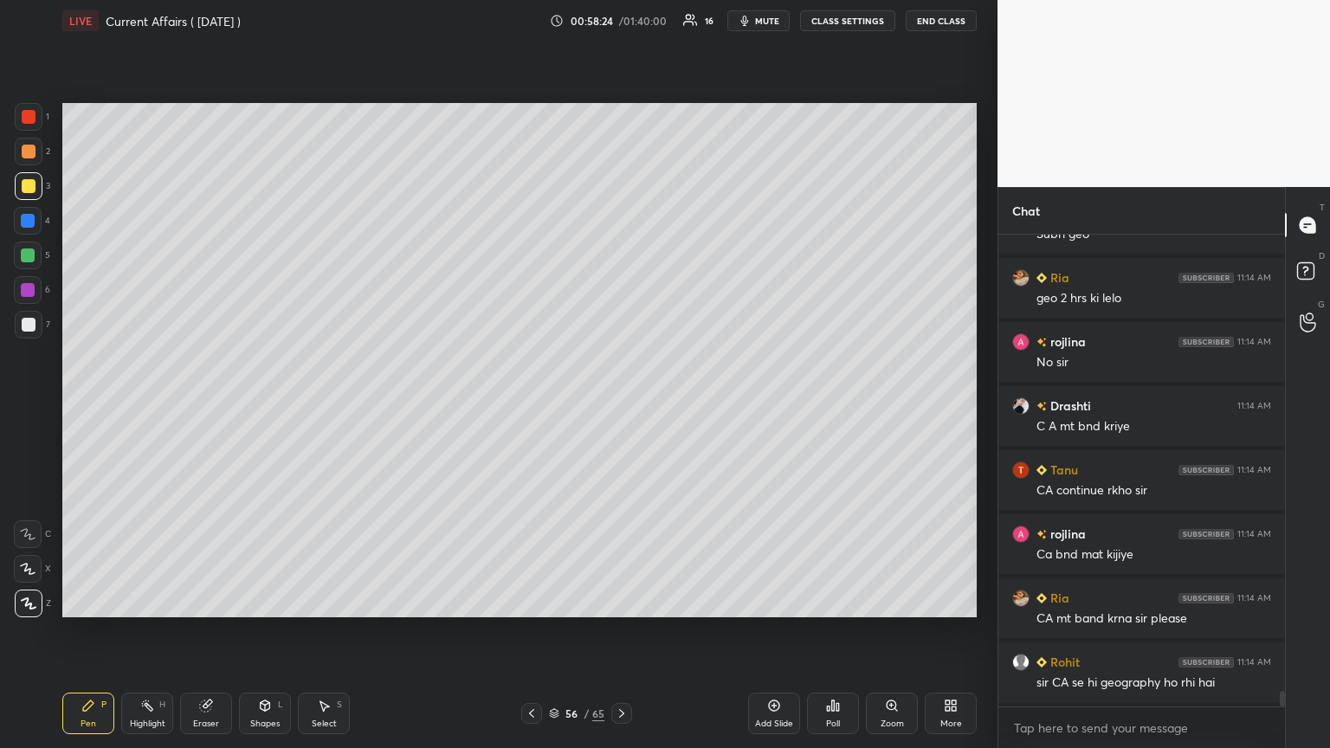
scroll to position [13985, 0]
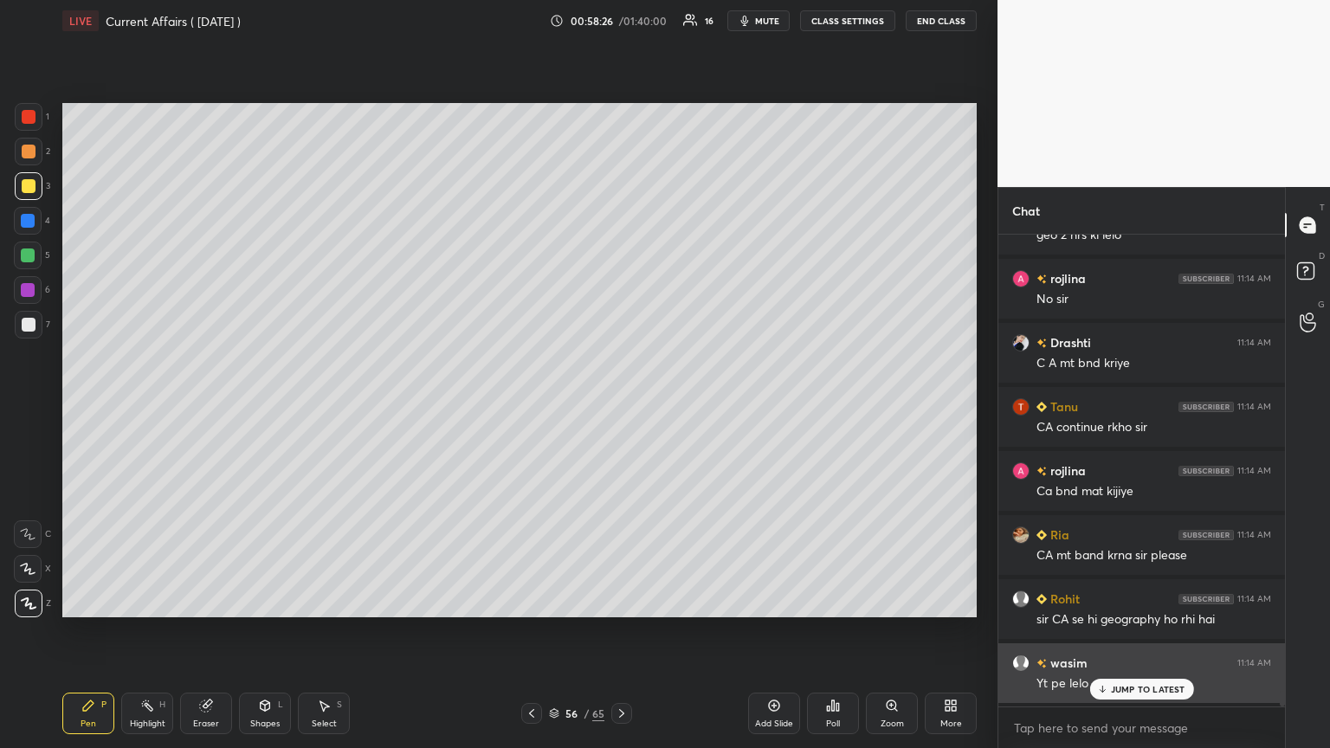
click at [621, 406] on p "JUMP TO LATEST" at bounding box center [1148, 689] width 74 height 10
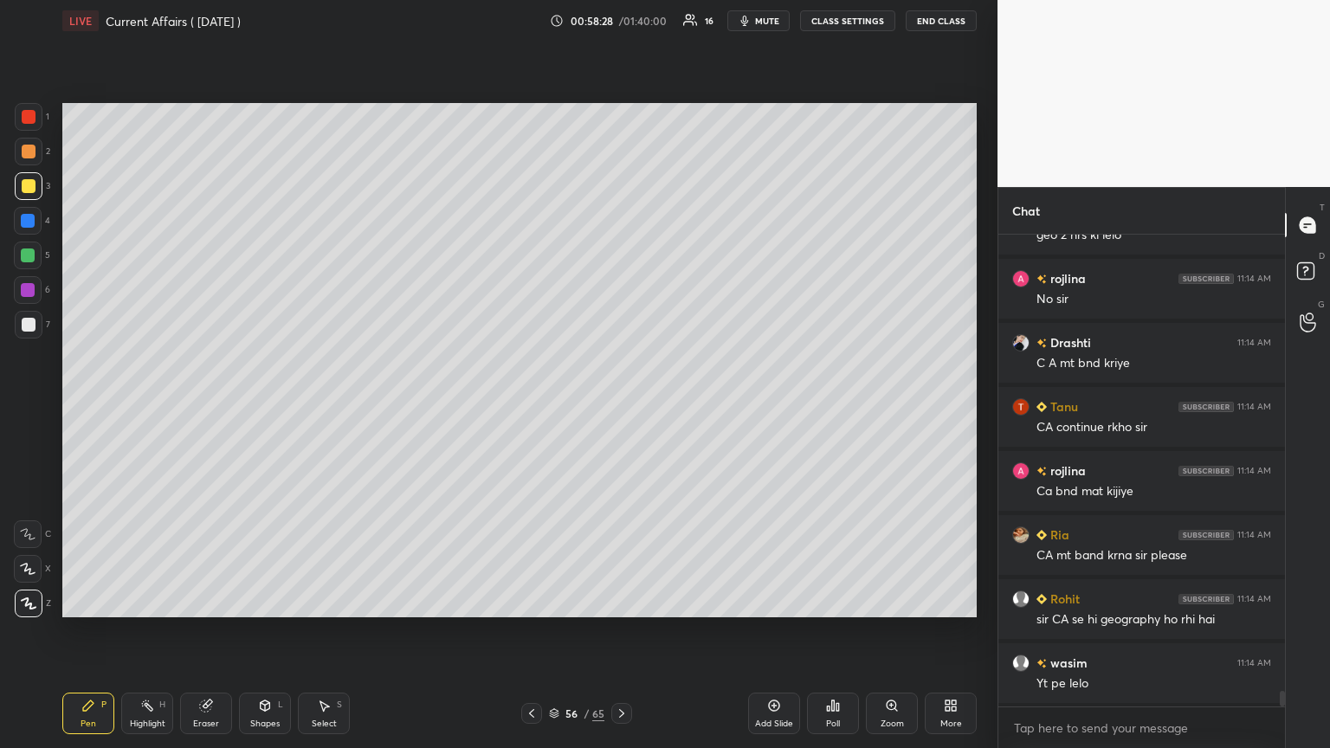
scroll to position [14065, 0]
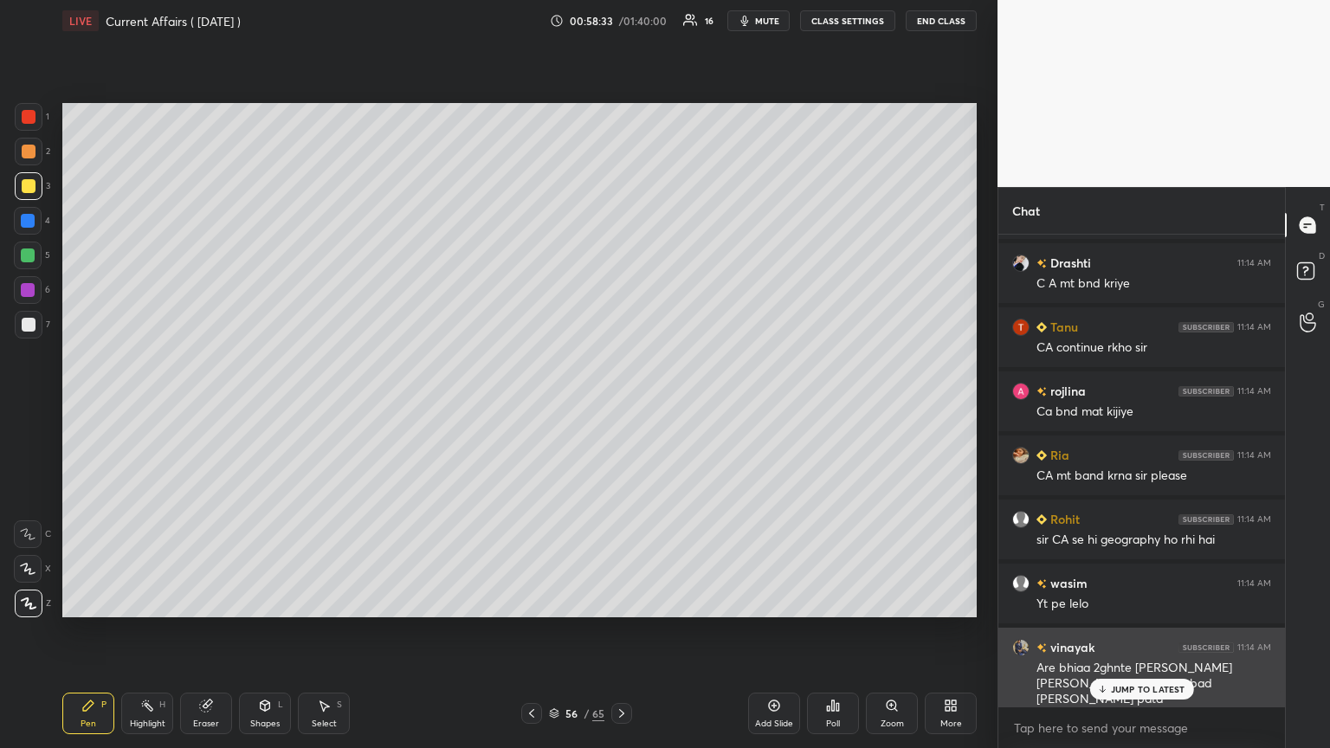
click at [621, 406] on p "JUMP TO LATEST" at bounding box center [1148, 689] width 74 height 10
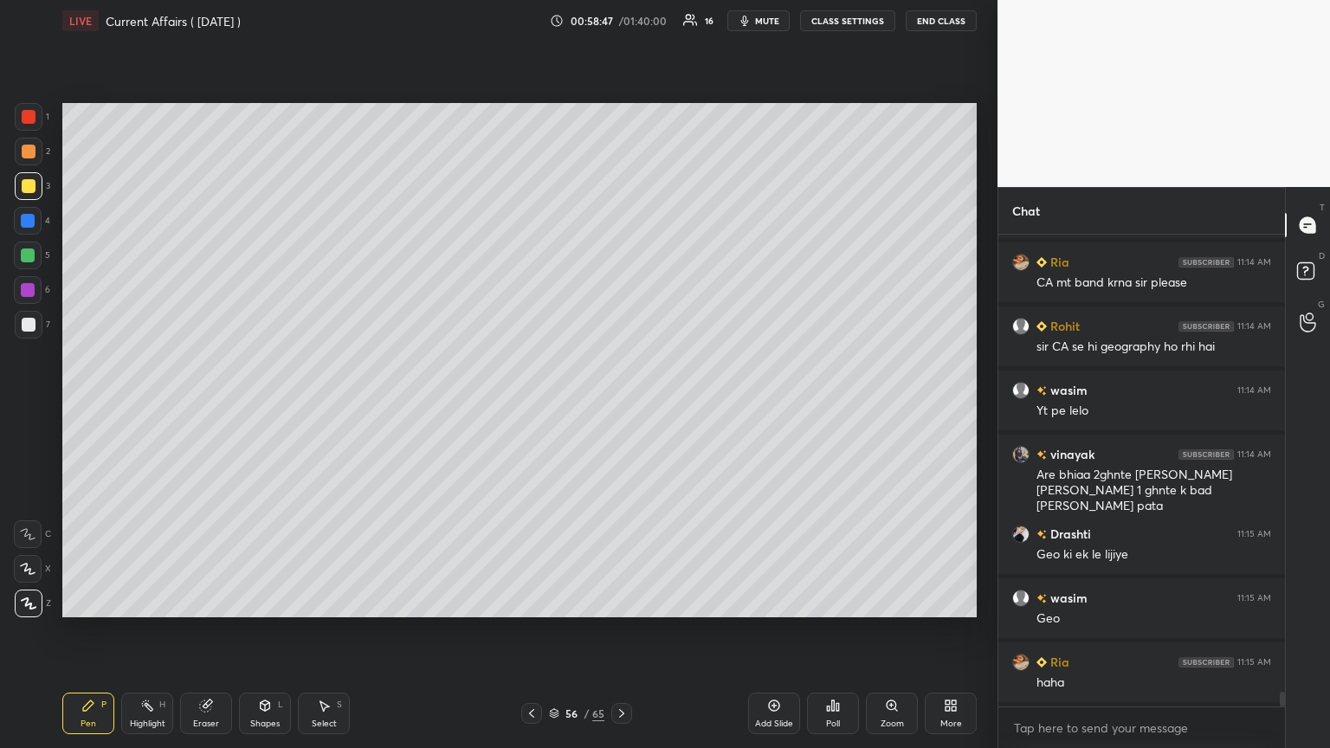
scroll to position [14321, 0]
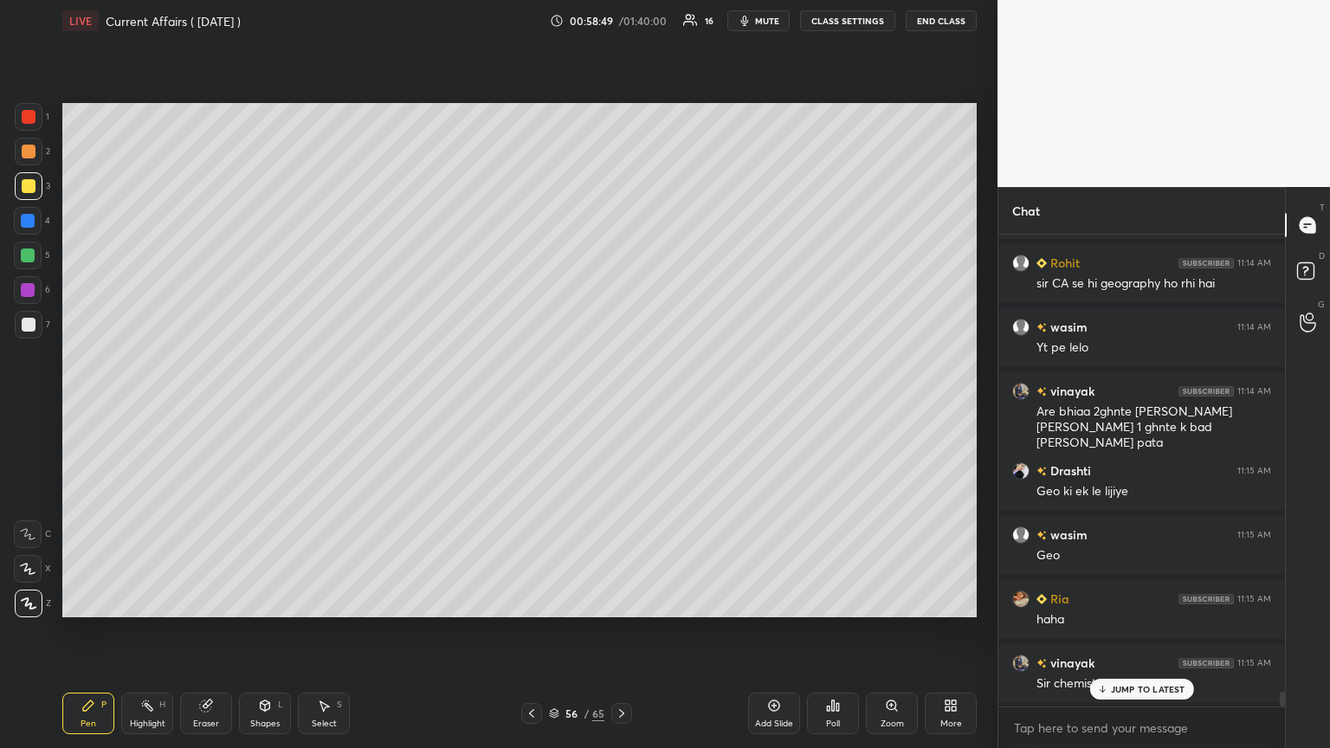
click at [621, 406] on icon at bounding box center [1101, 689] width 11 height 10
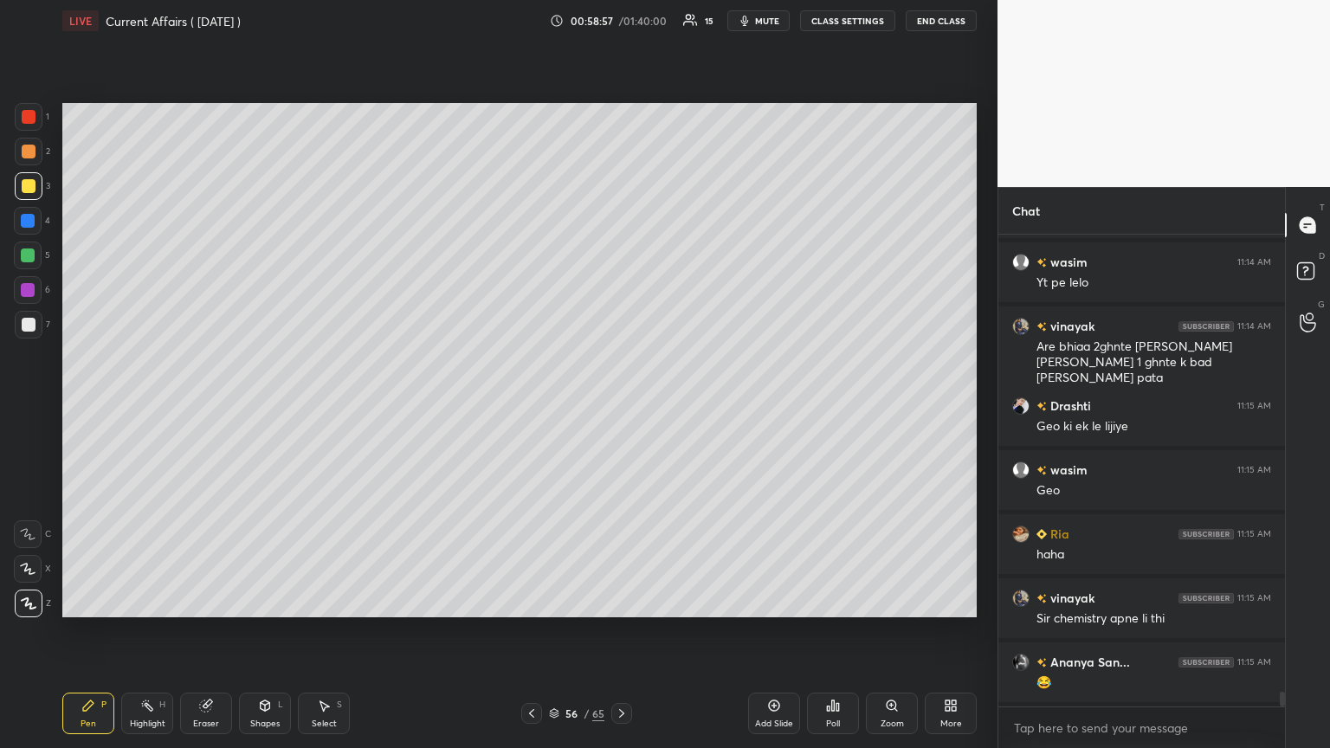
scroll to position [14449, 0]
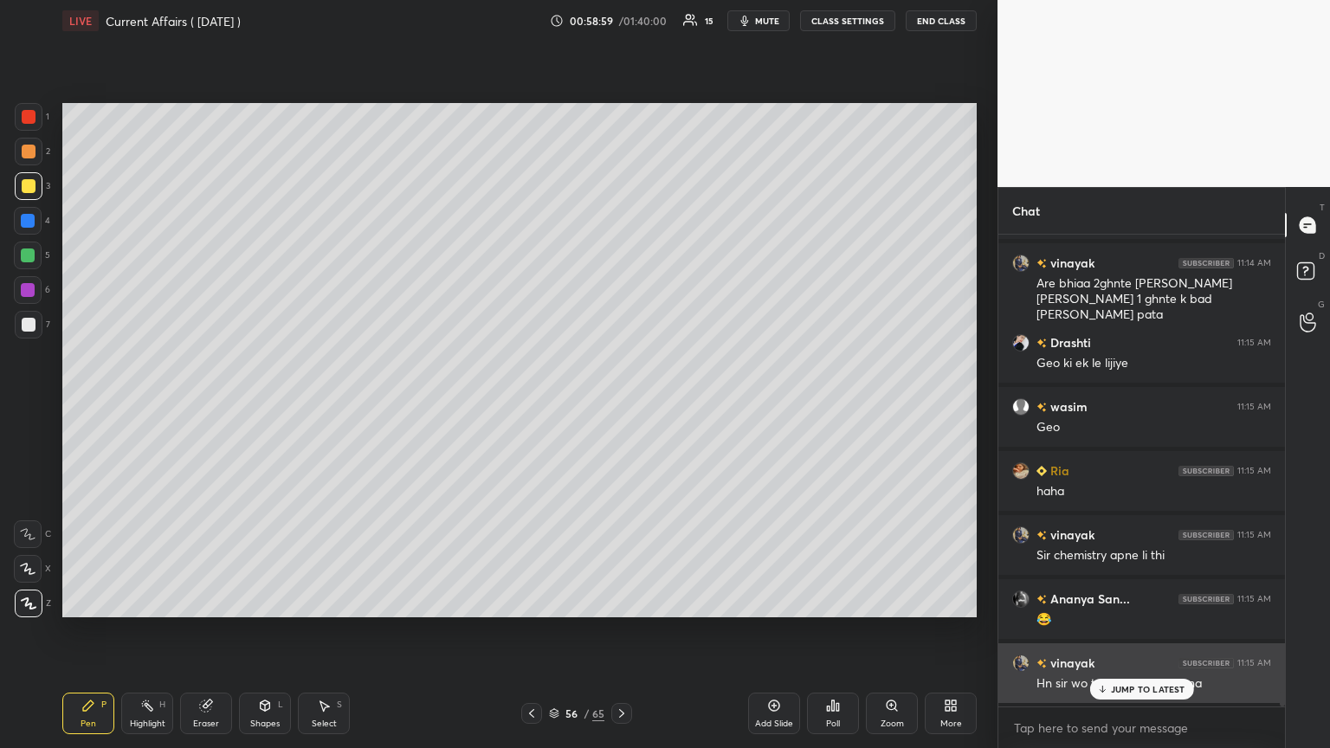
click at [621, 406] on icon at bounding box center [1102, 689] width 0 height 6
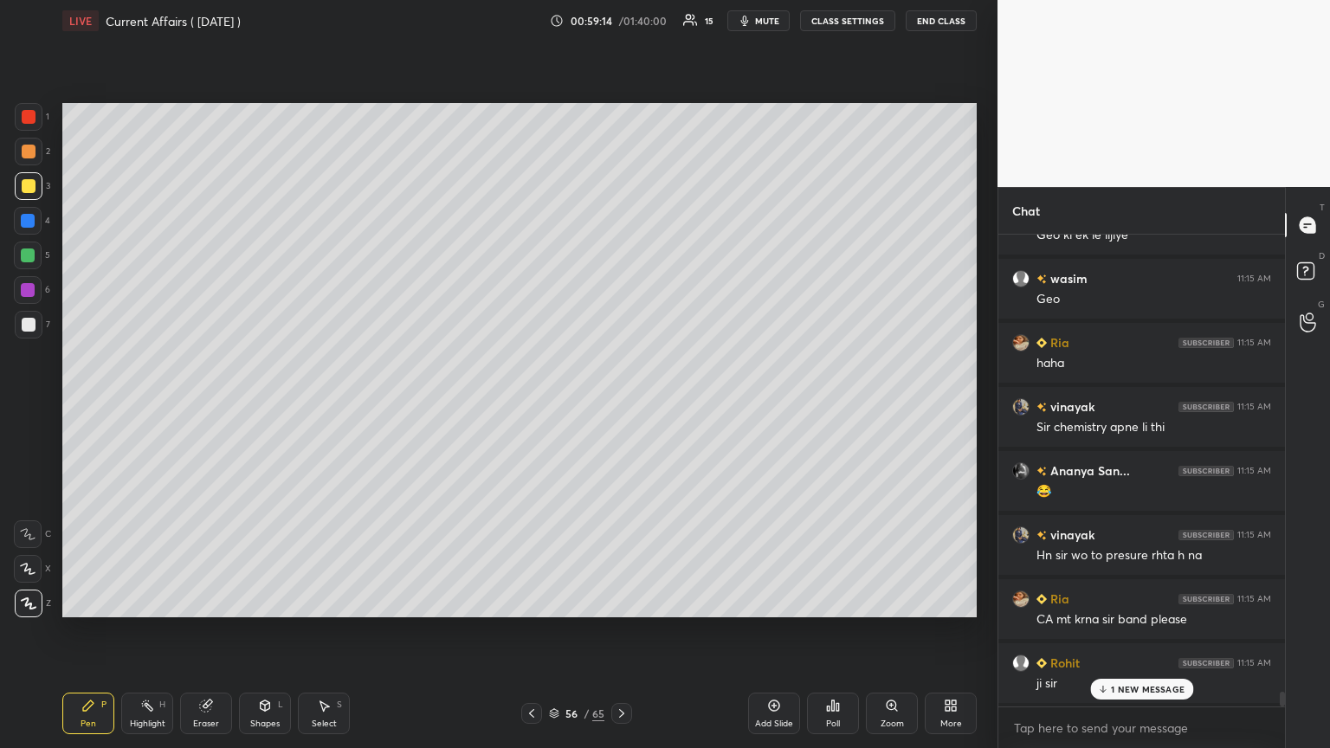
scroll to position [14642, 0]
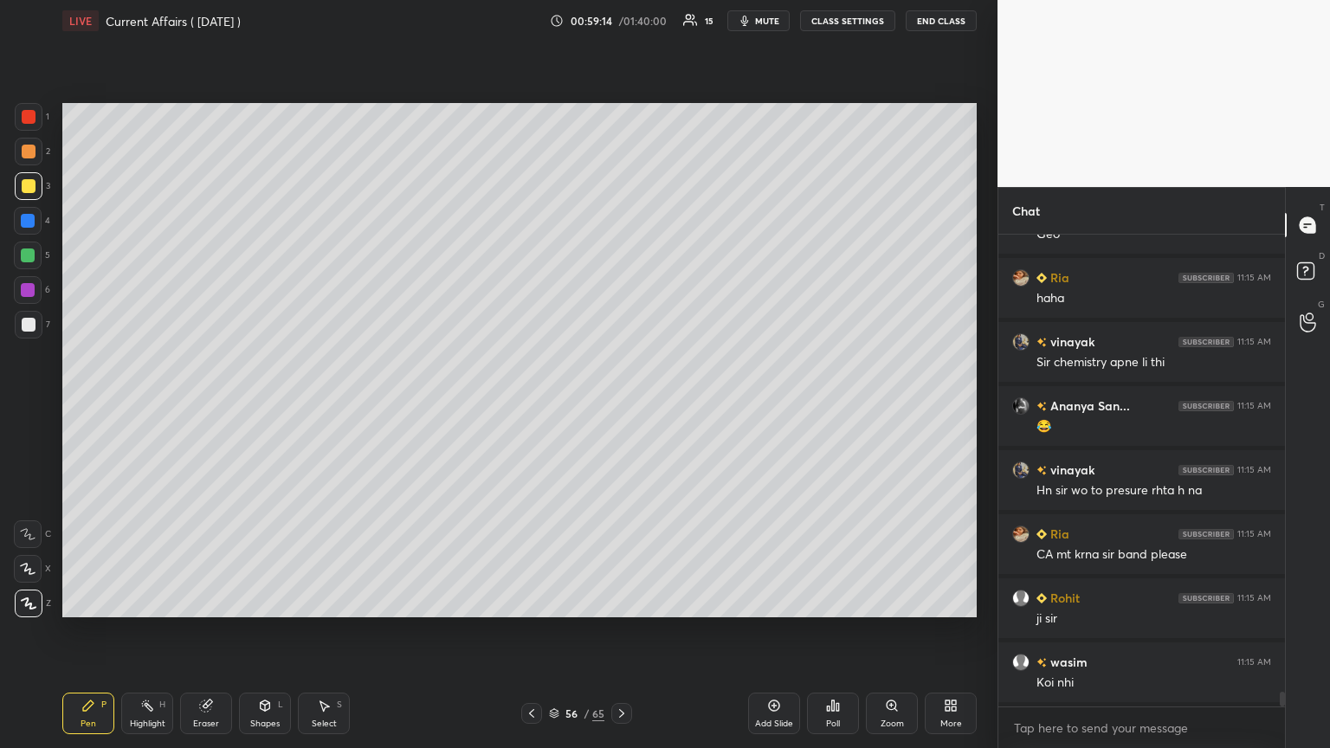
click at [528, 406] on div at bounding box center [531, 713] width 21 height 21
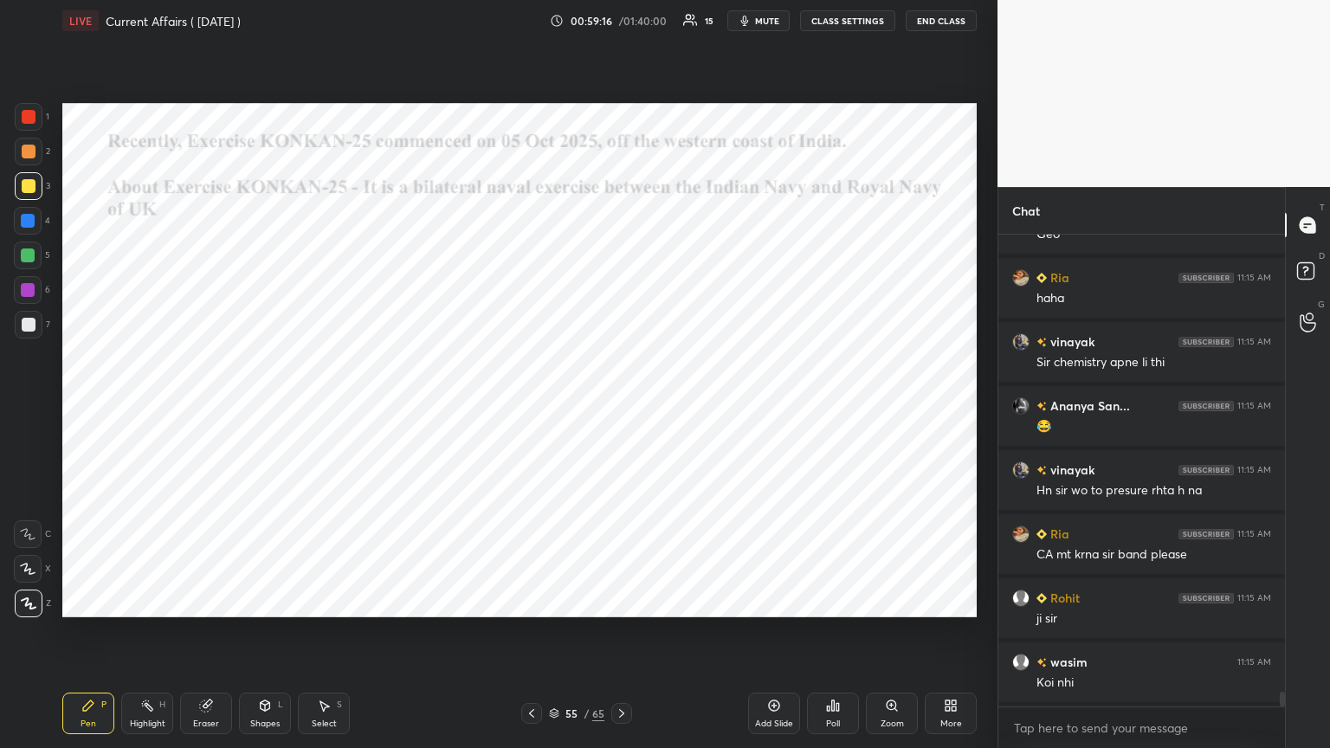
click at [616, 406] on icon at bounding box center [622, 714] width 14 height 14
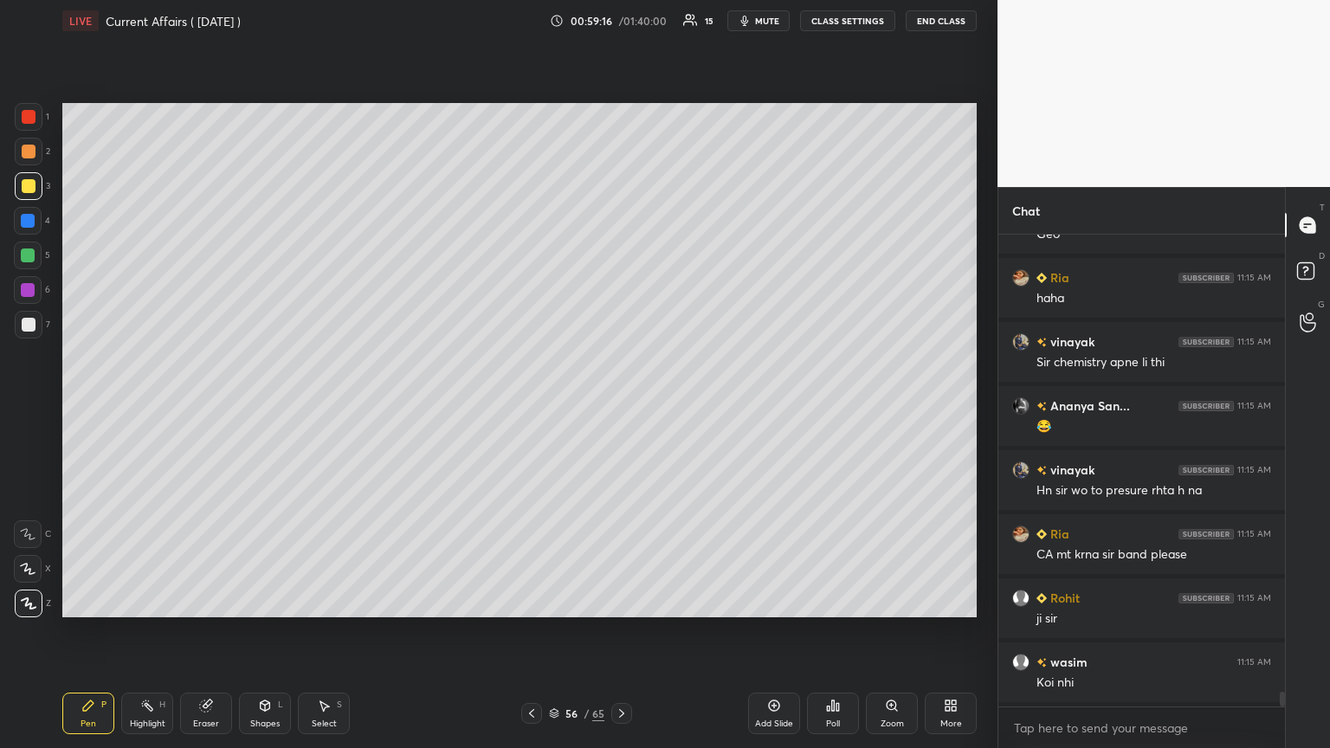
click at [620, 406] on icon at bounding box center [622, 714] width 14 height 14
click at [618, 406] on icon at bounding box center [622, 714] width 14 height 14
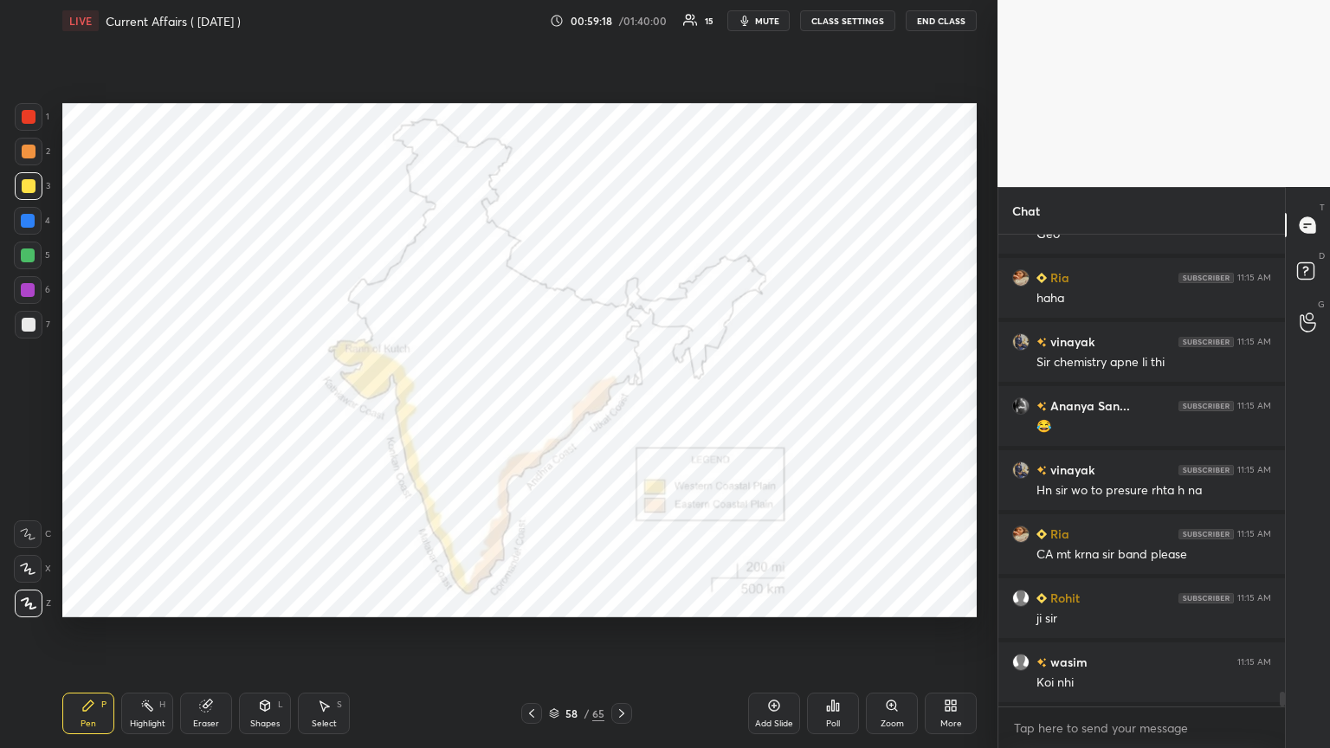
click at [618, 406] on icon at bounding box center [622, 714] width 14 height 14
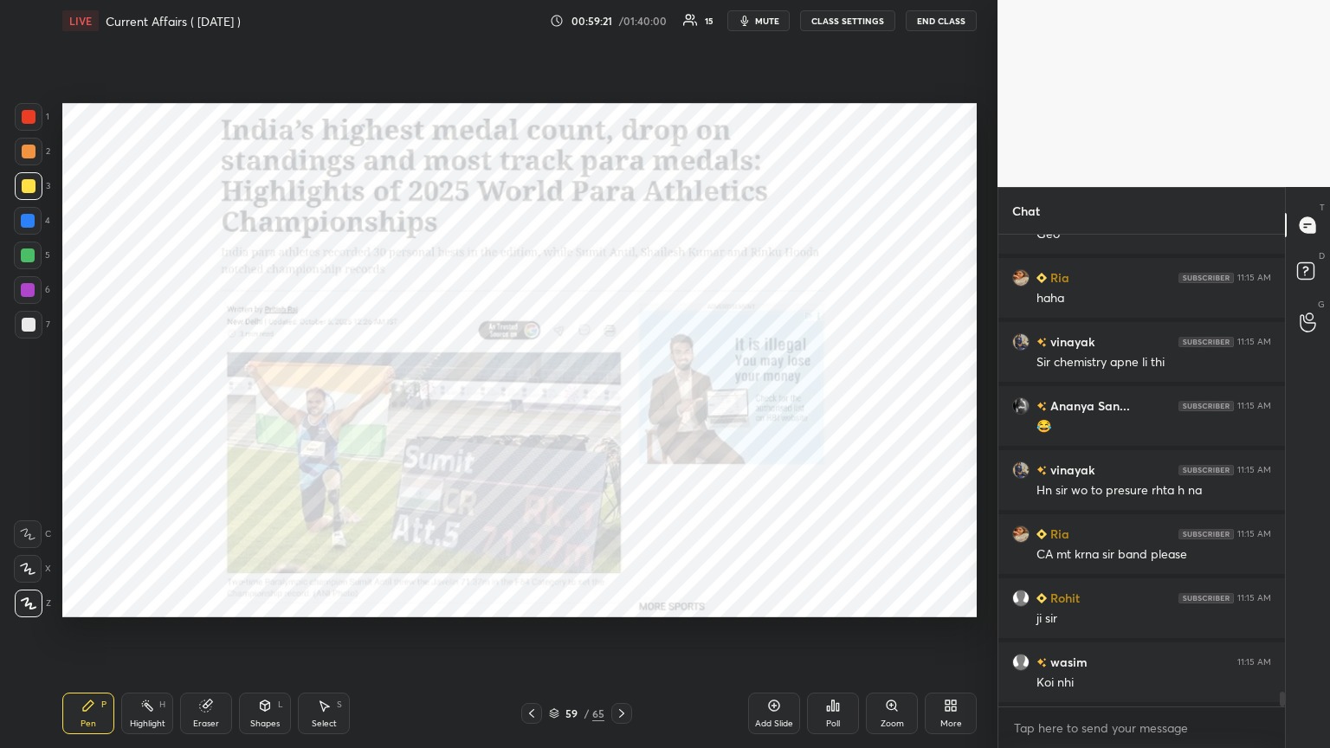
click at [29, 123] on div at bounding box center [29, 117] width 14 height 14
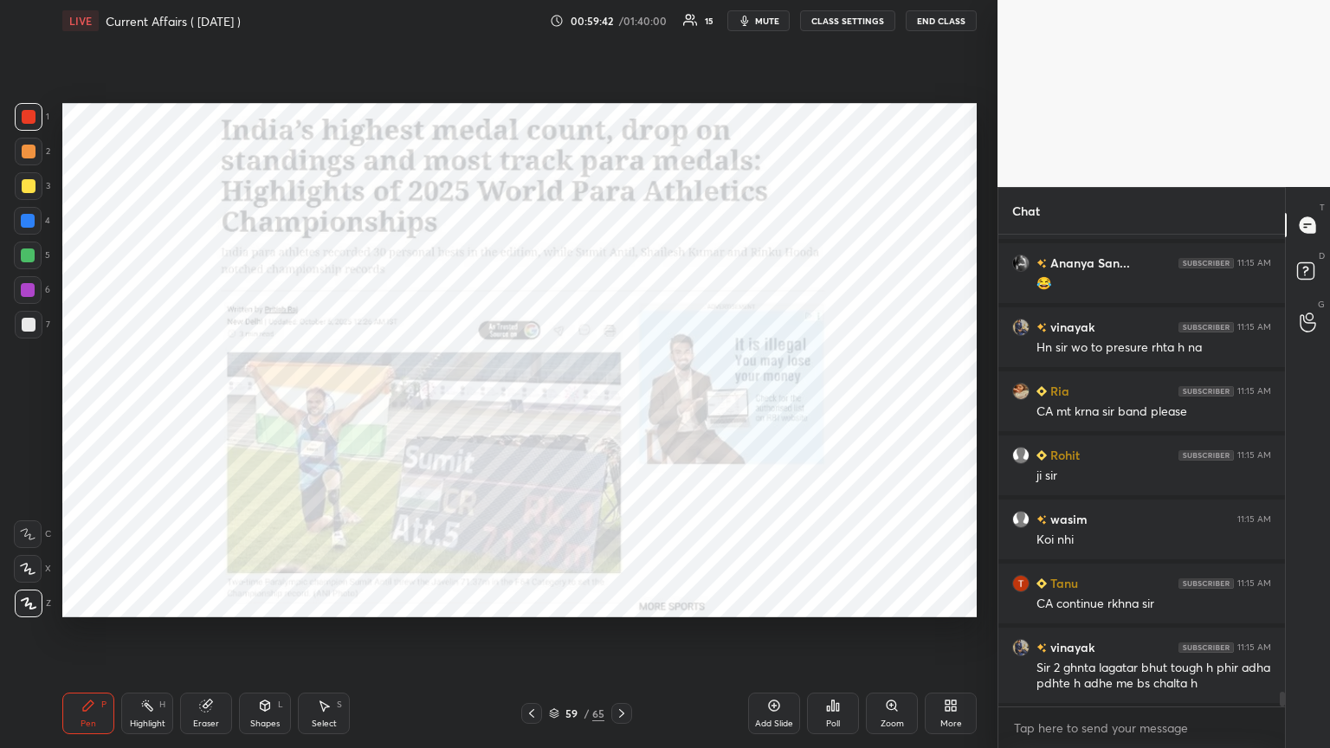
scroll to position [14850, 0]
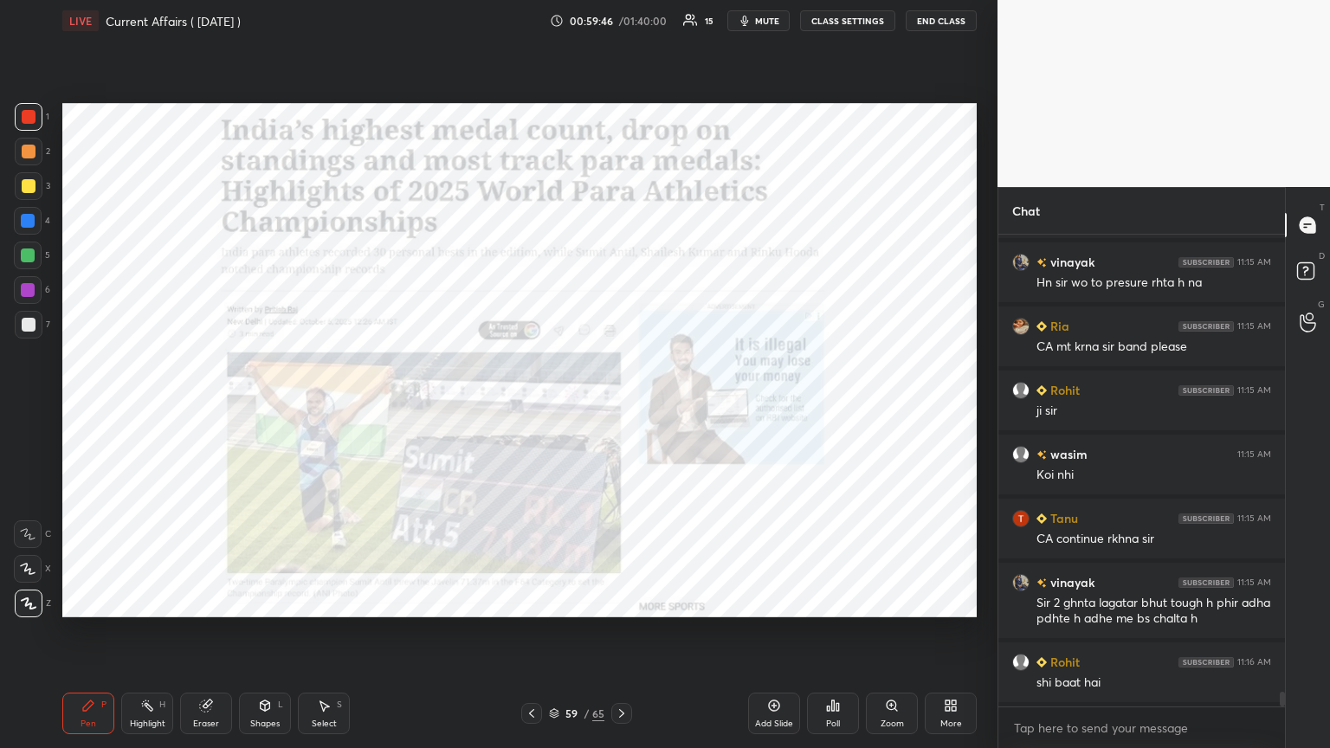
click at [621, 406] on icon at bounding box center [774, 705] width 11 height 11
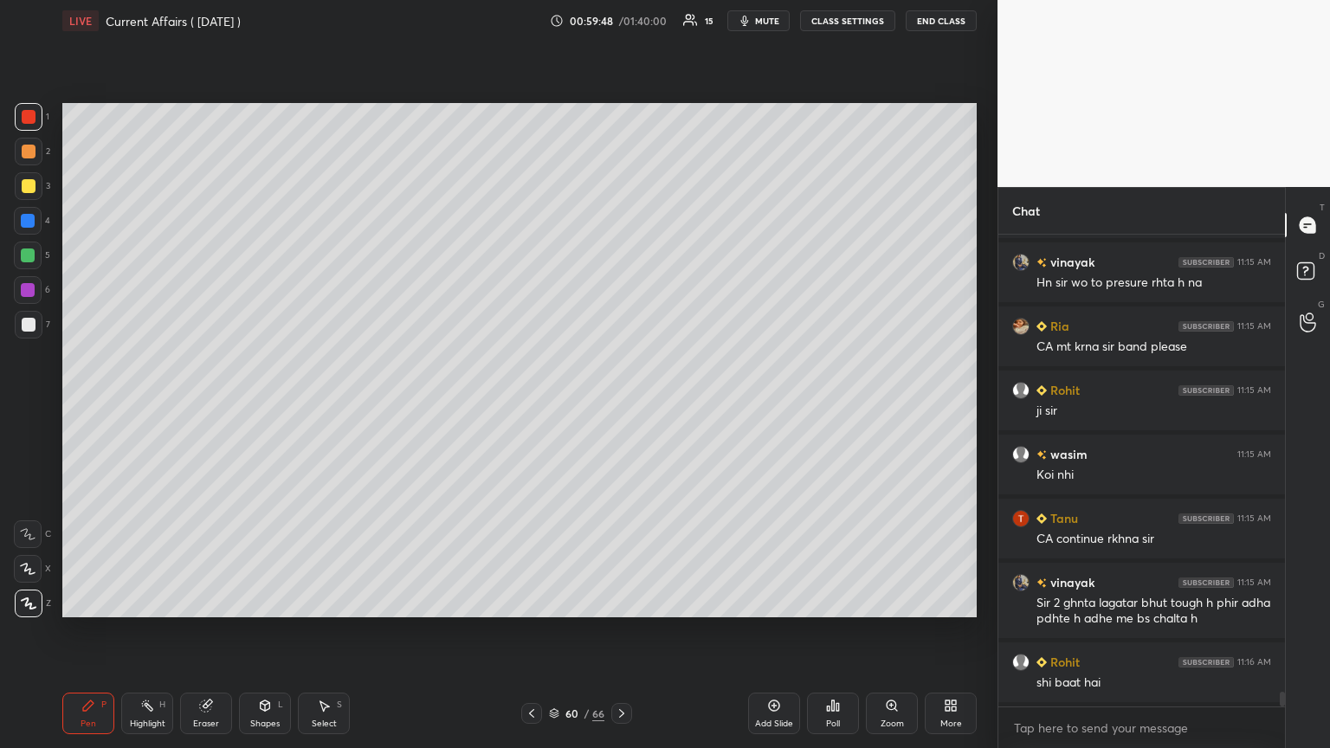
scroll to position [14913, 0]
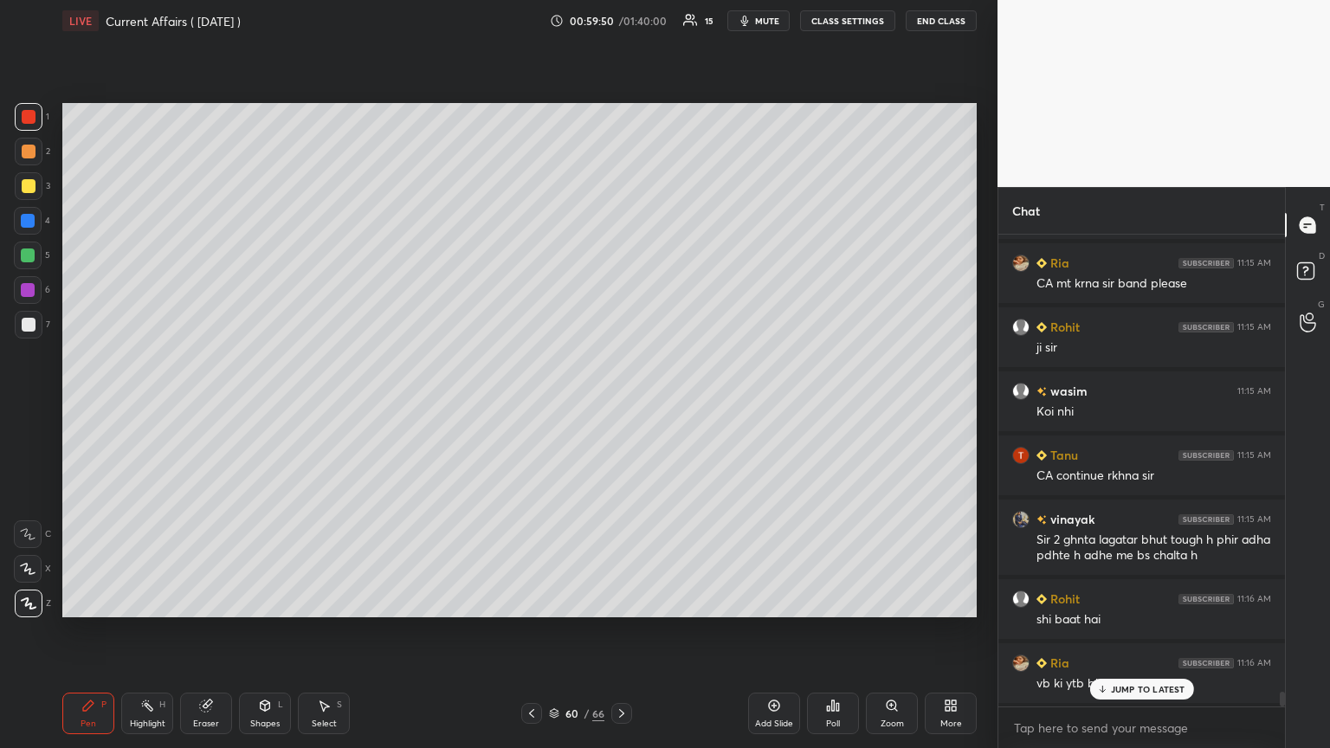
click at [621, 406] on icon at bounding box center [1101, 689] width 11 height 10
click at [28, 319] on div at bounding box center [29, 325] width 14 height 14
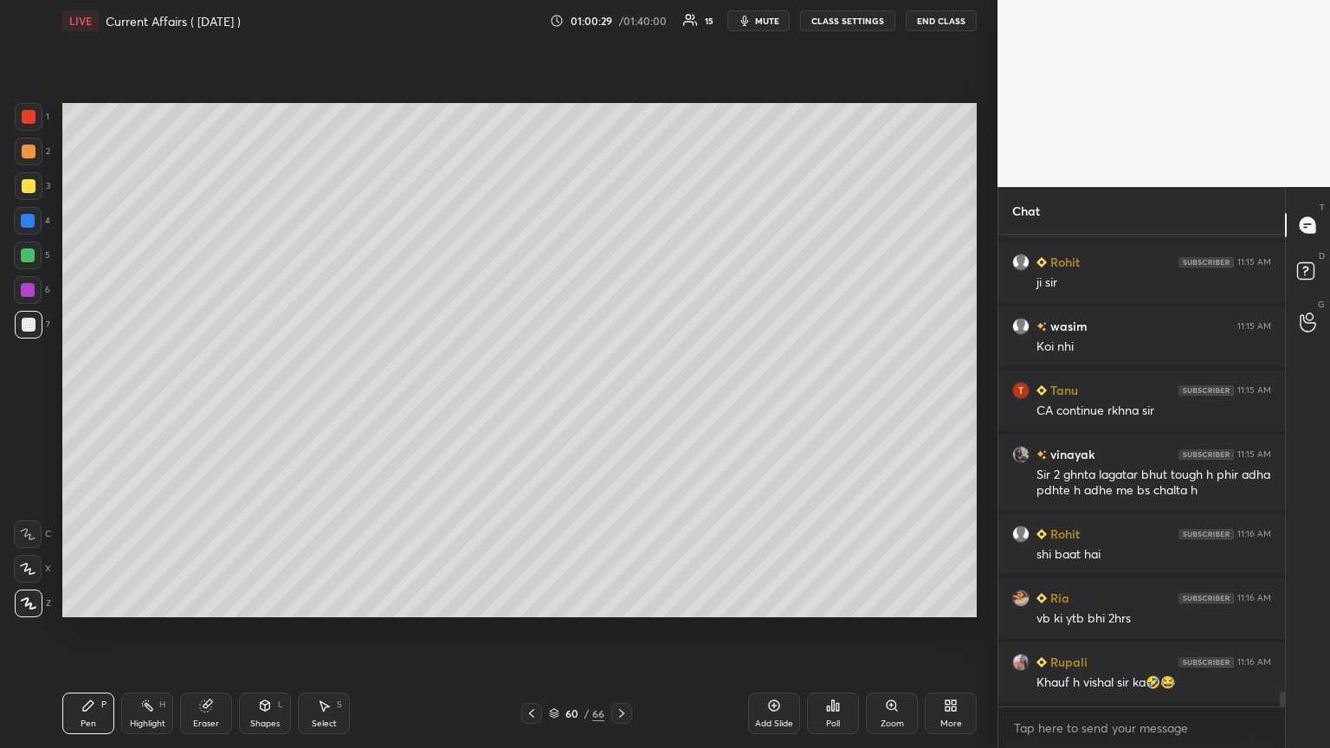
scroll to position [15041, 0]
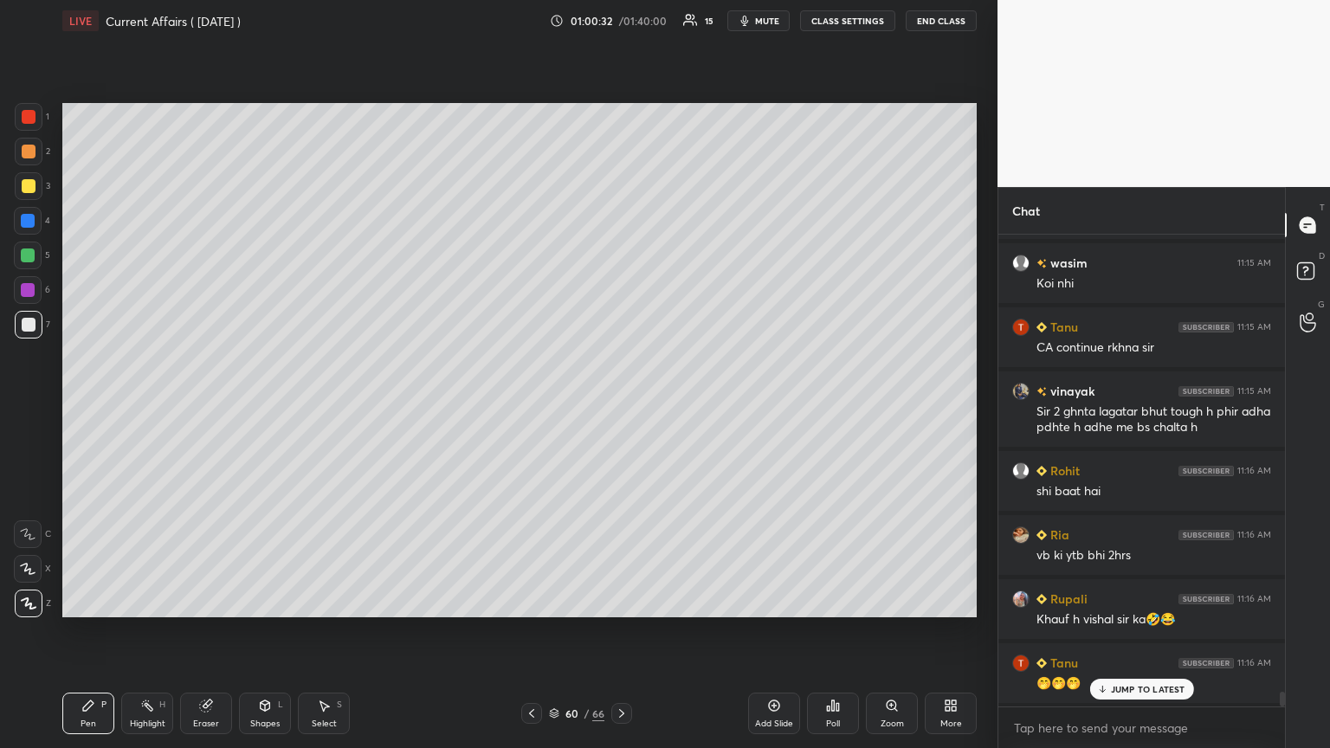
click at [621, 406] on p "JUMP TO LATEST" at bounding box center [1148, 689] width 74 height 10
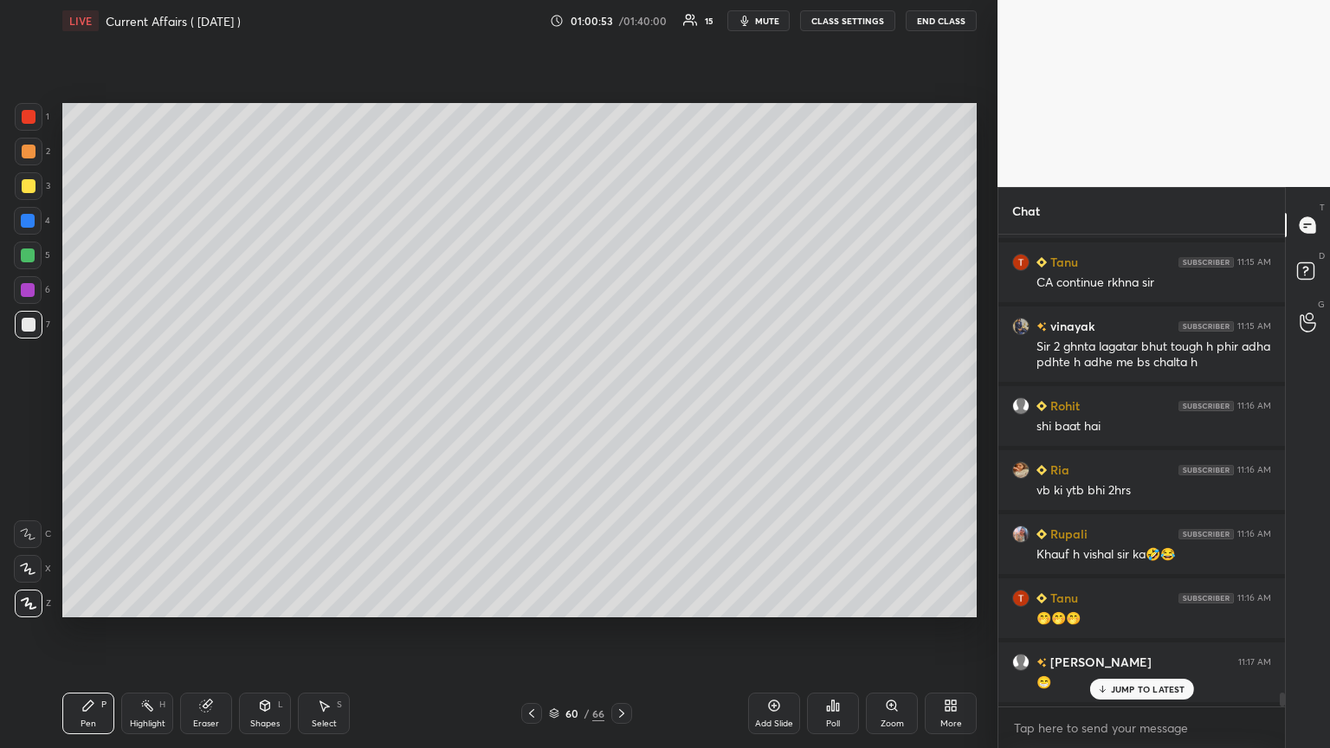
scroll to position [15169, 0]
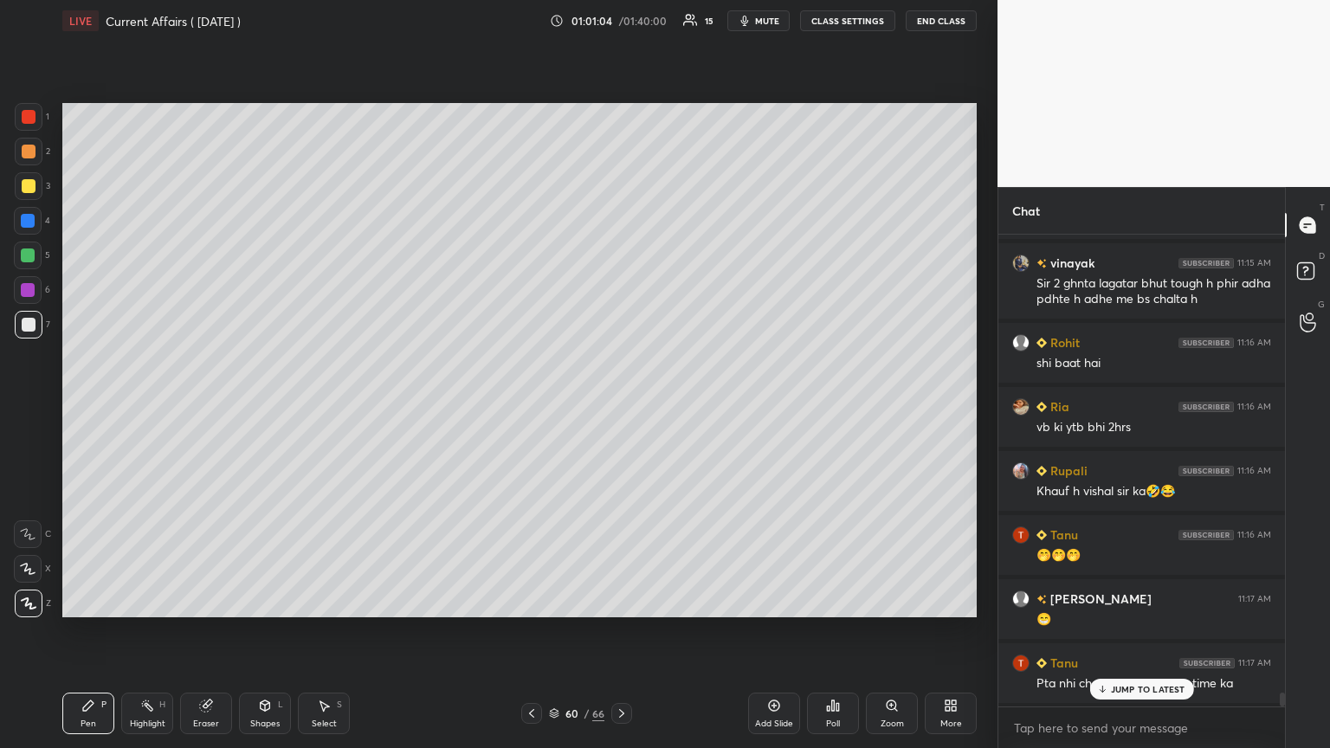
click at [621, 406] on div "JUMP TO LATEST" at bounding box center [1141, 689] width 104 height 21
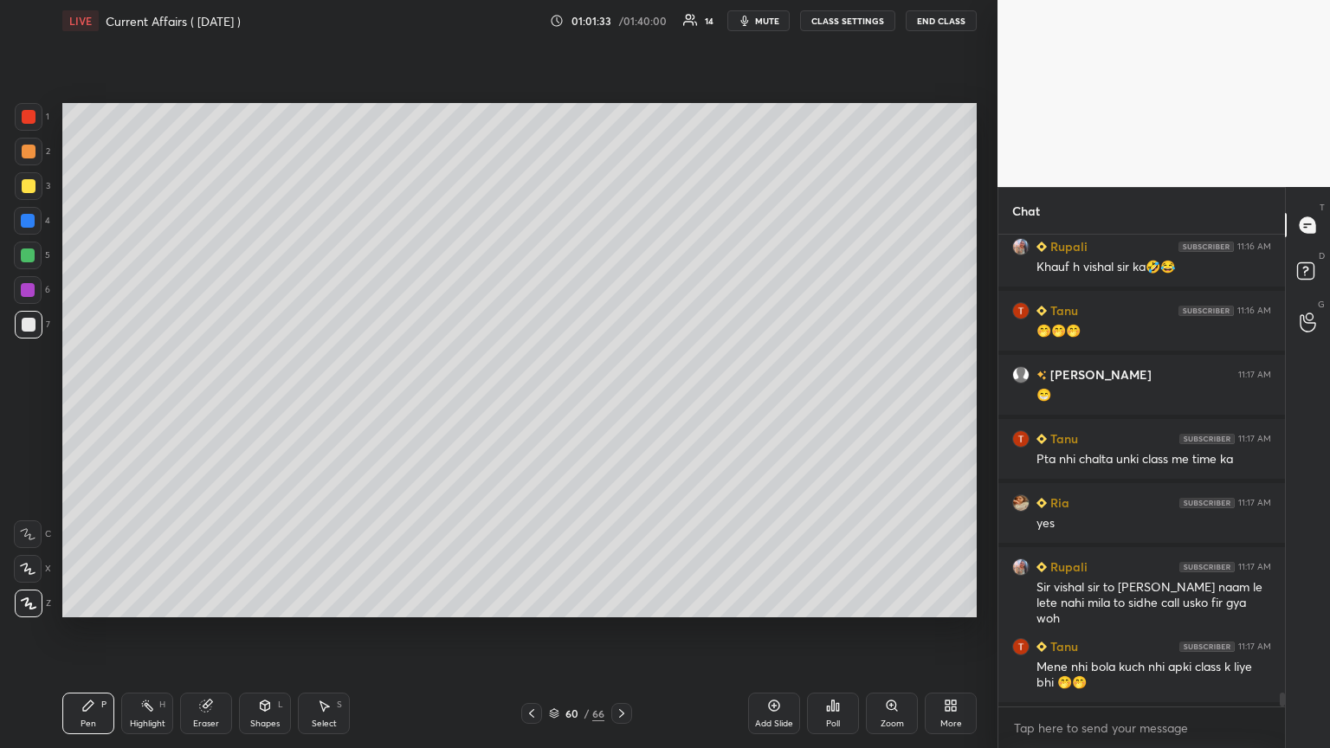
scroll to position [15457, 0]
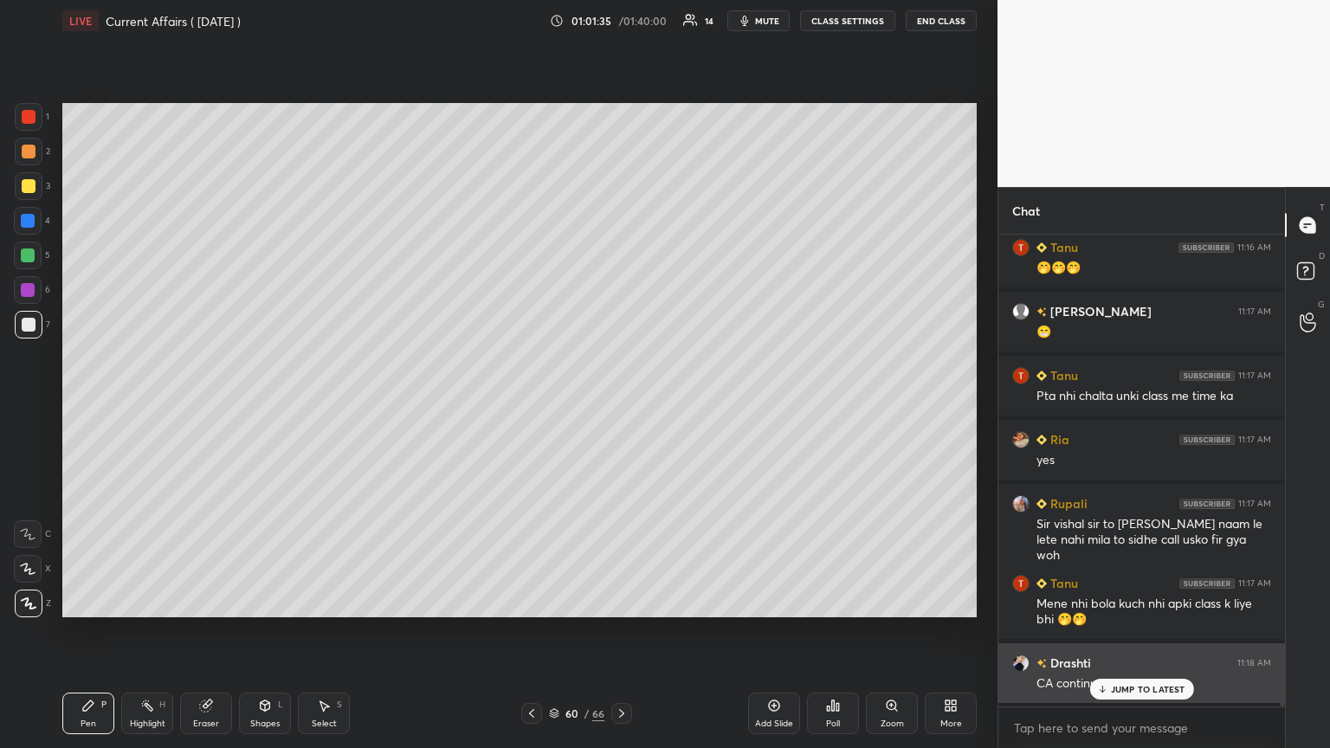
click at [621, 406] on icon at bounding box center [1101, 689] width 11 height 10
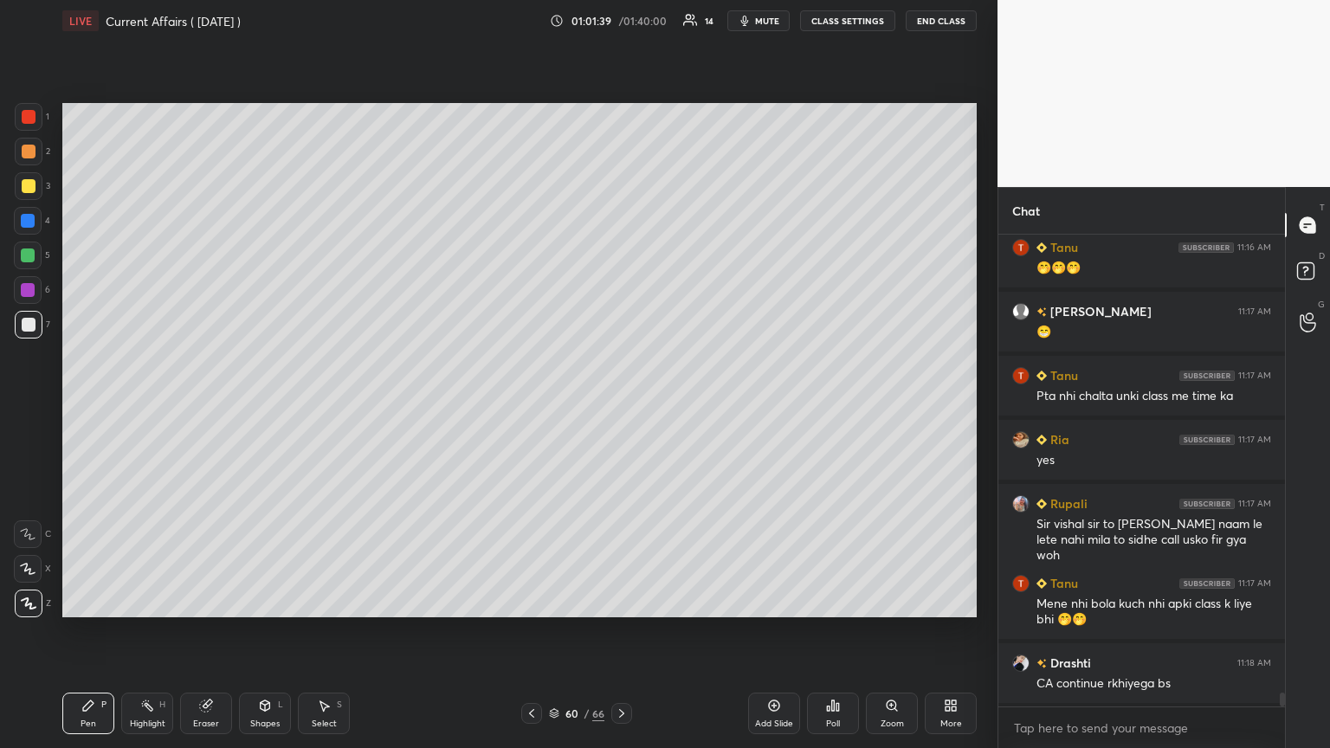
scroll to position [15522, 0]
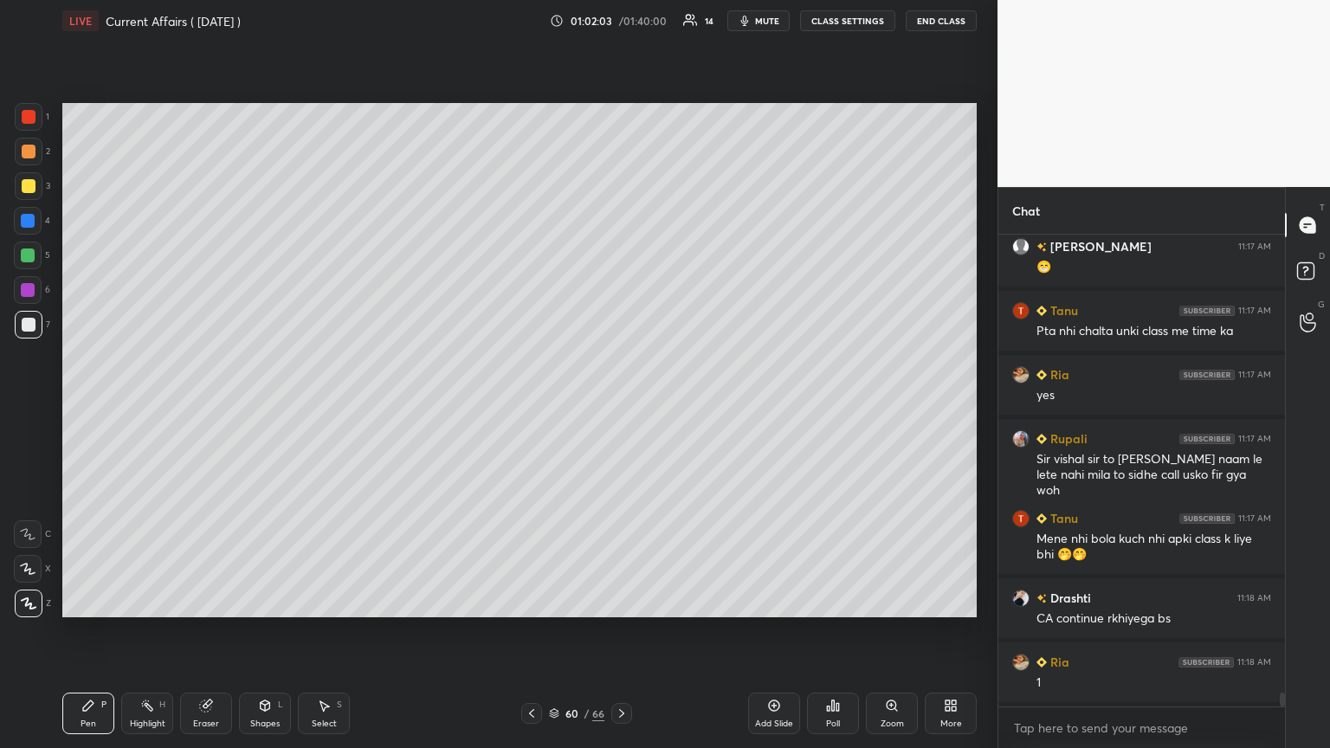
click at [21, 282] on div at bounding box center [28, 290] width 28 height 28
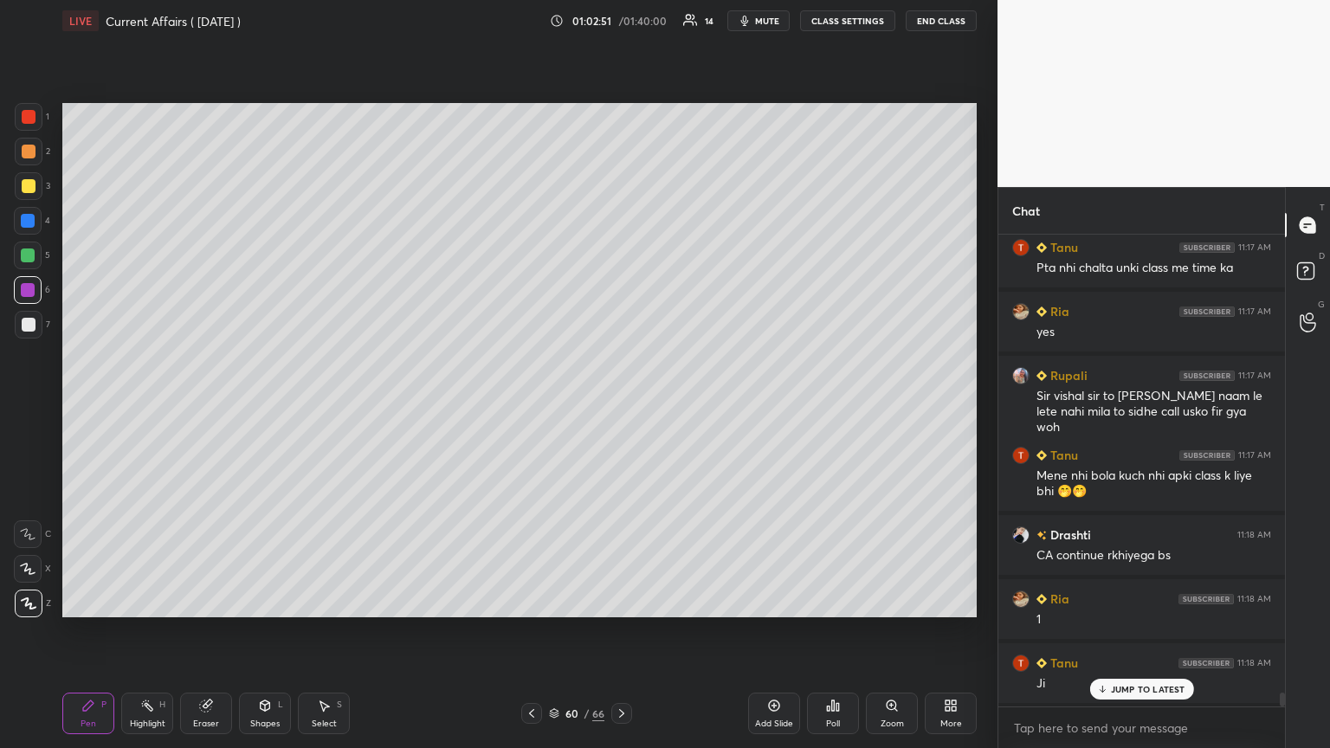
click at [621, 406] on icon at bounding box center [622, 714] width 14 height 14
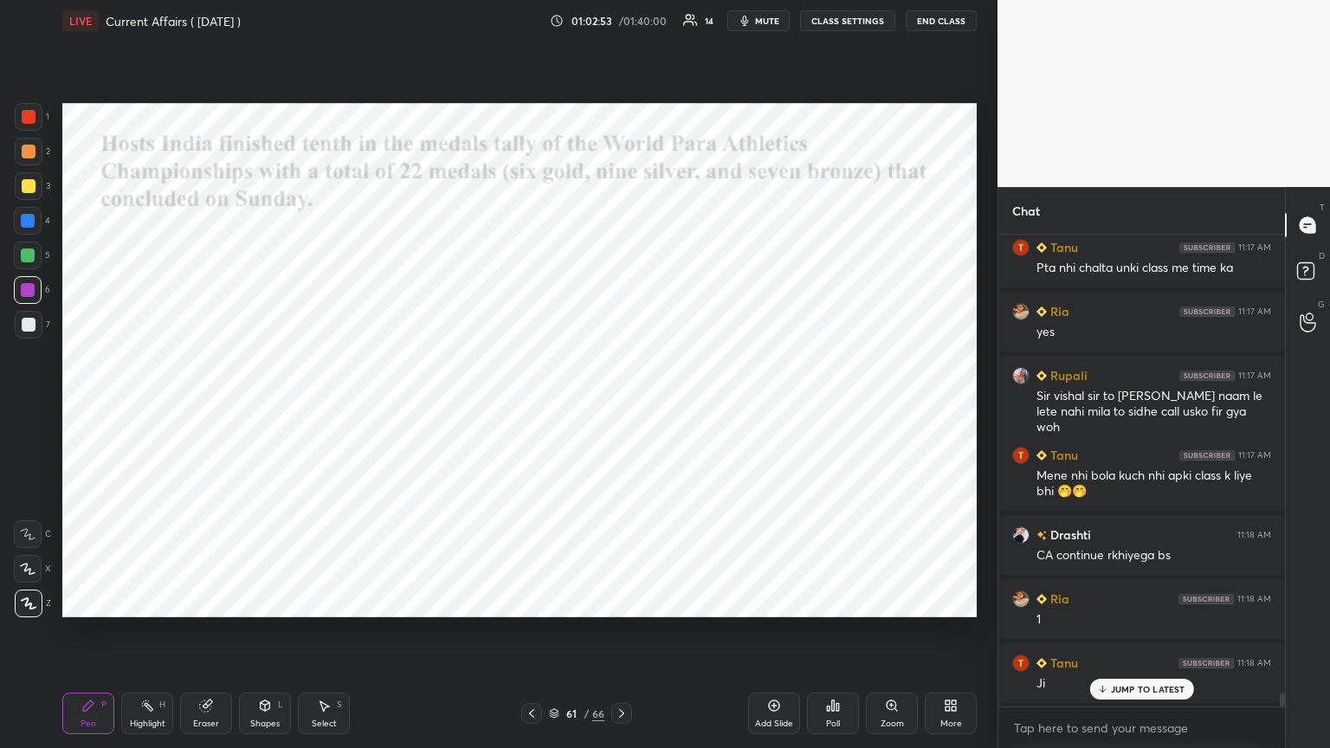
click at [21, 113] on div at bounding box center [29, 117] width 28 height 28
click at [618, 406] on icon at bounding box center [622, 714] width 14 height 14
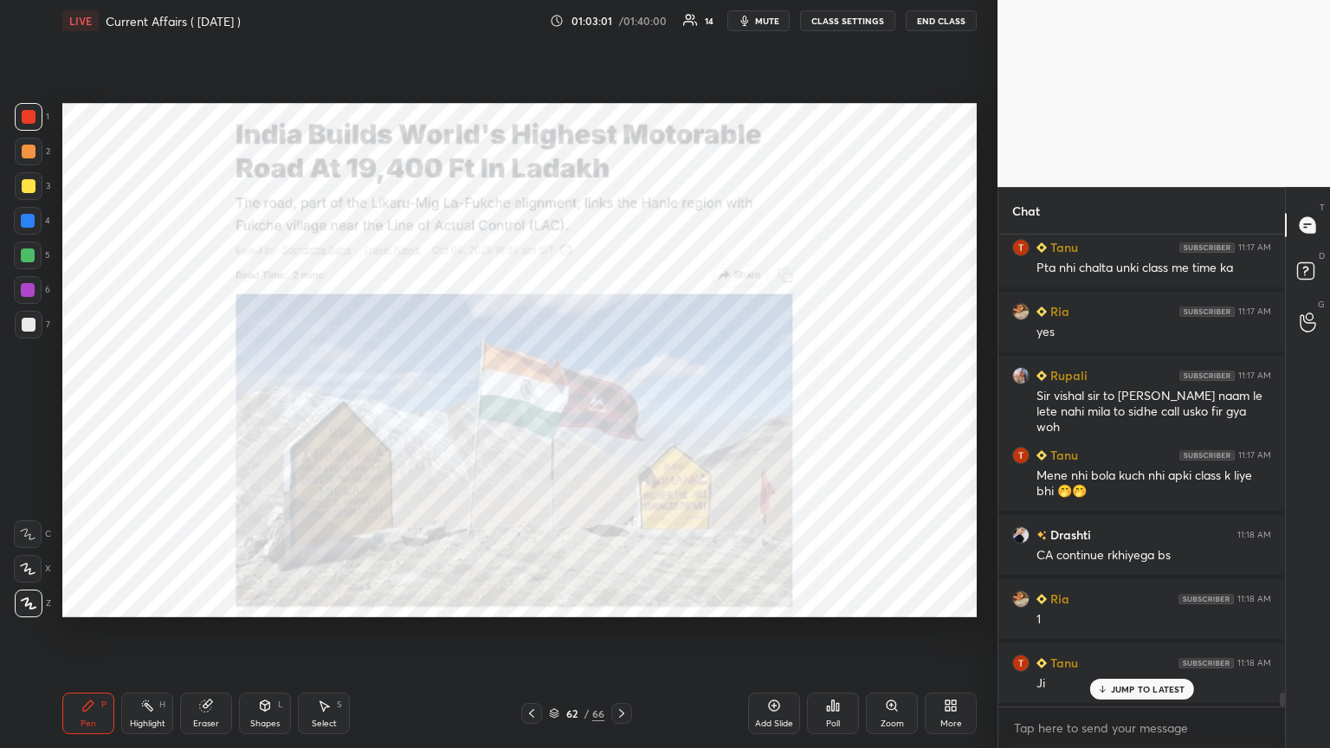
click at [621, 406] on icon at bounding box center [622, 714] width 14 height 14
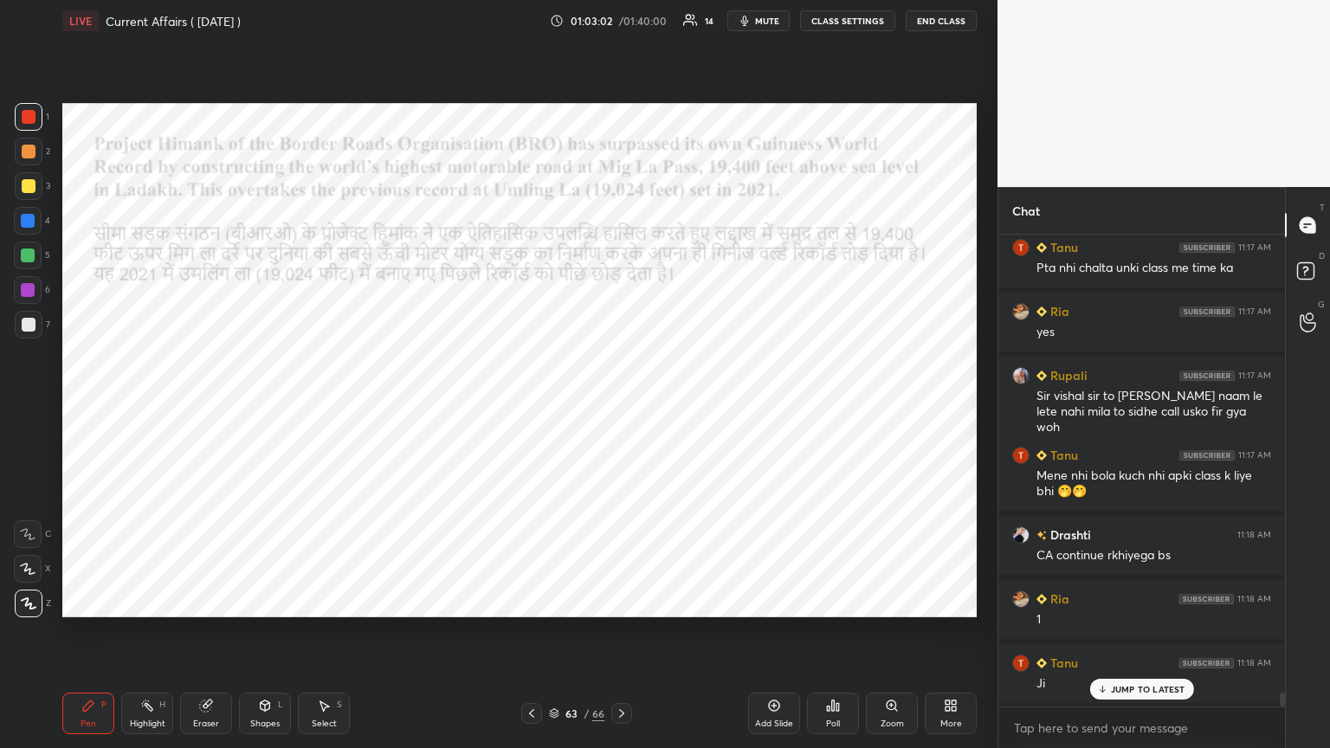
click at [617, 406] on icon at bounding box center [622, 714] width 14 height 14
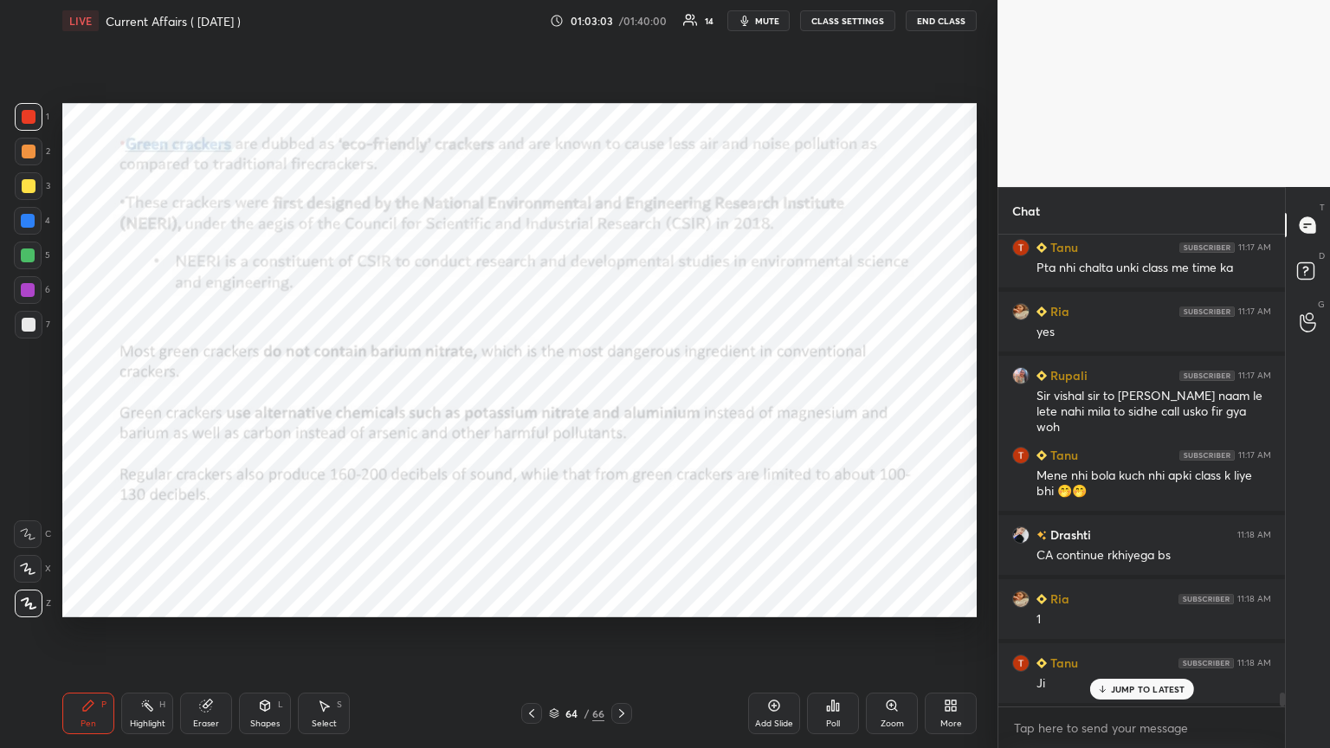
click at [533, 406] on icon at bounding box center [532, 714] width 14 height 14
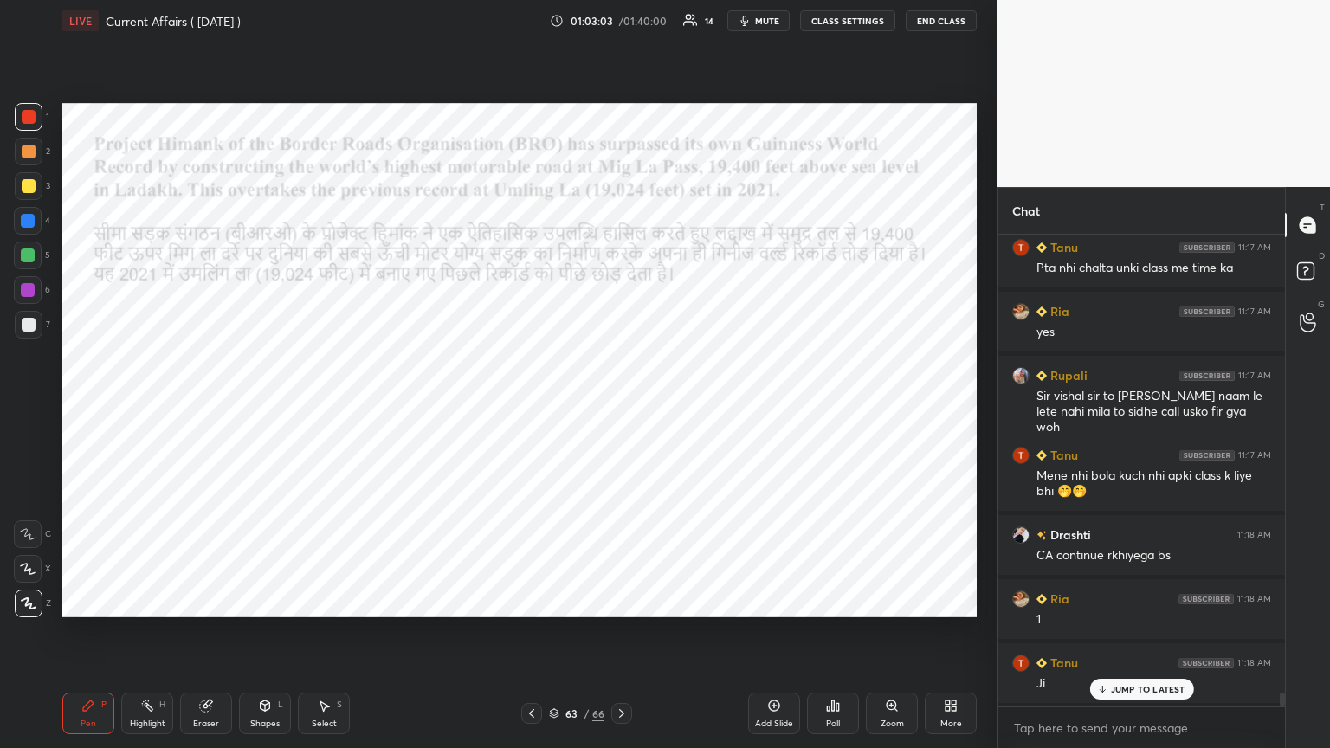
click at [533, 406] on icon at bounding box center [532, 714] width 14 height 14
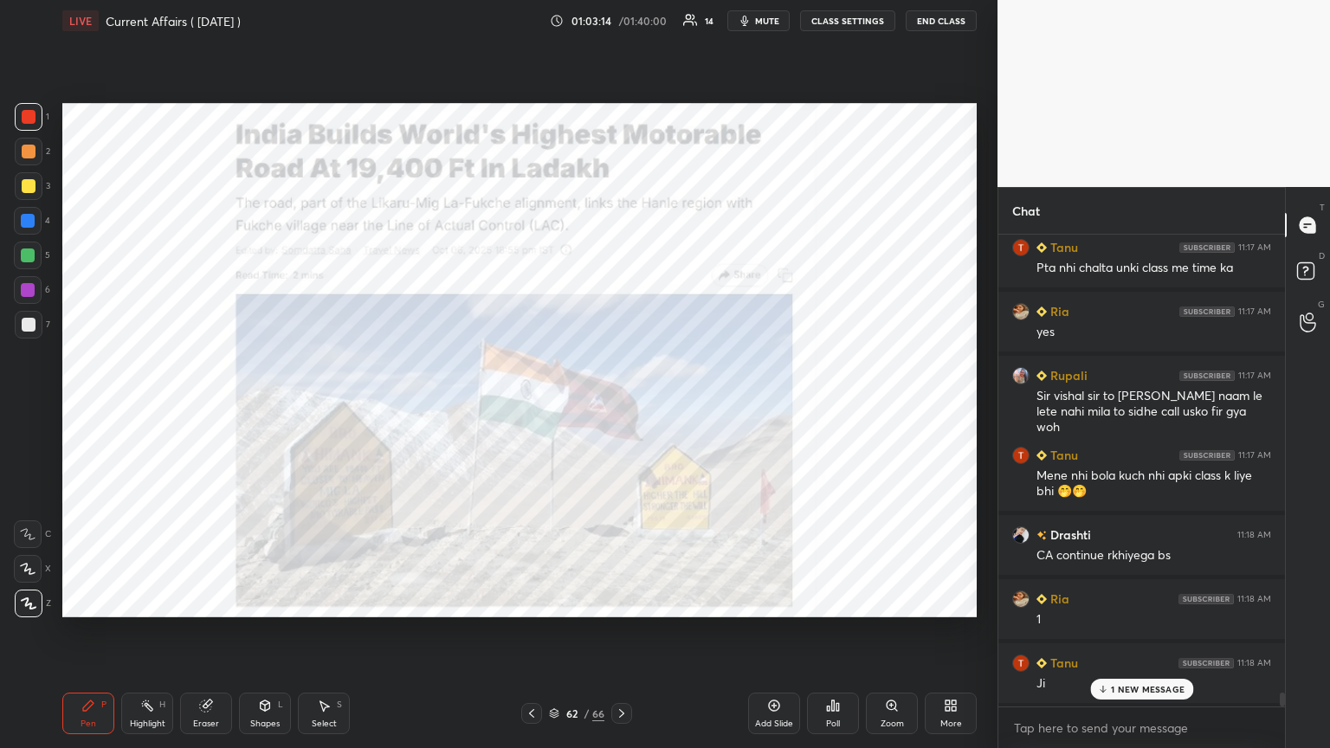
scroll to position [15650, 0]
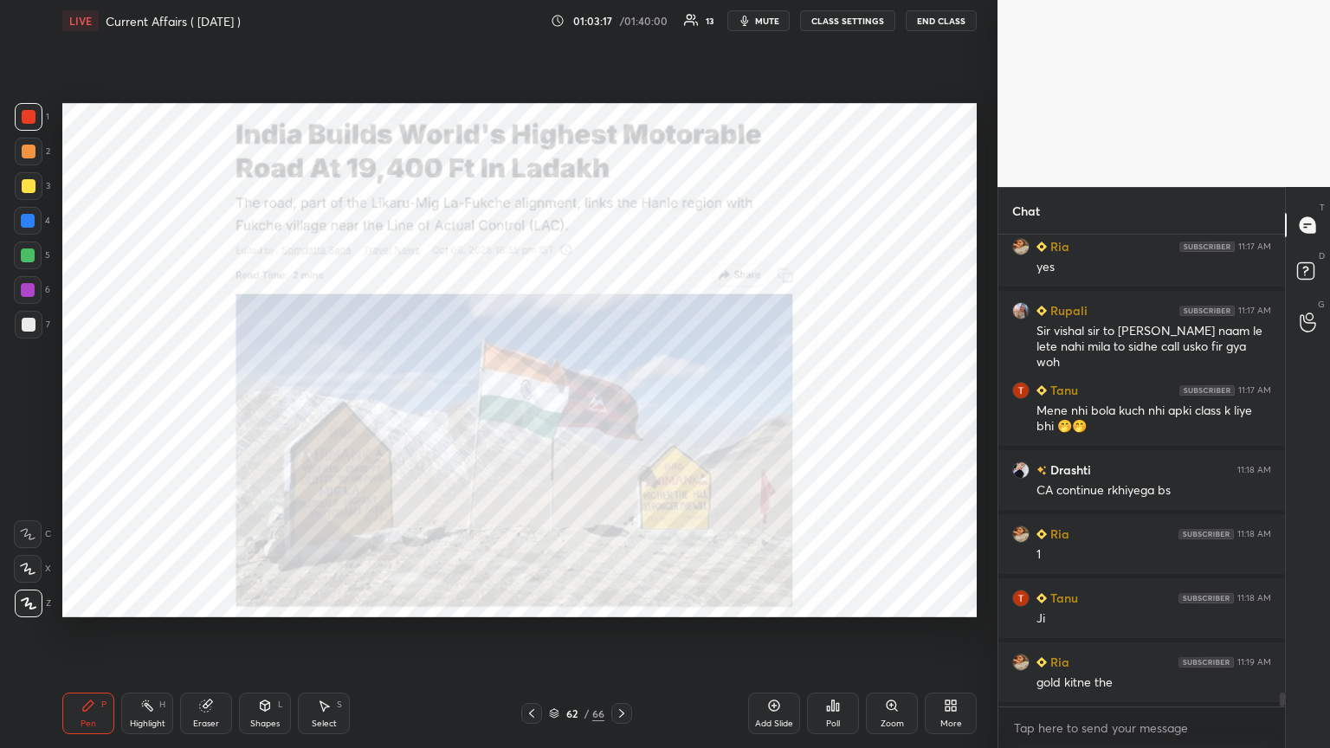
click at [523, 406] on div at bounding box center [531, 713] width 21 height 21
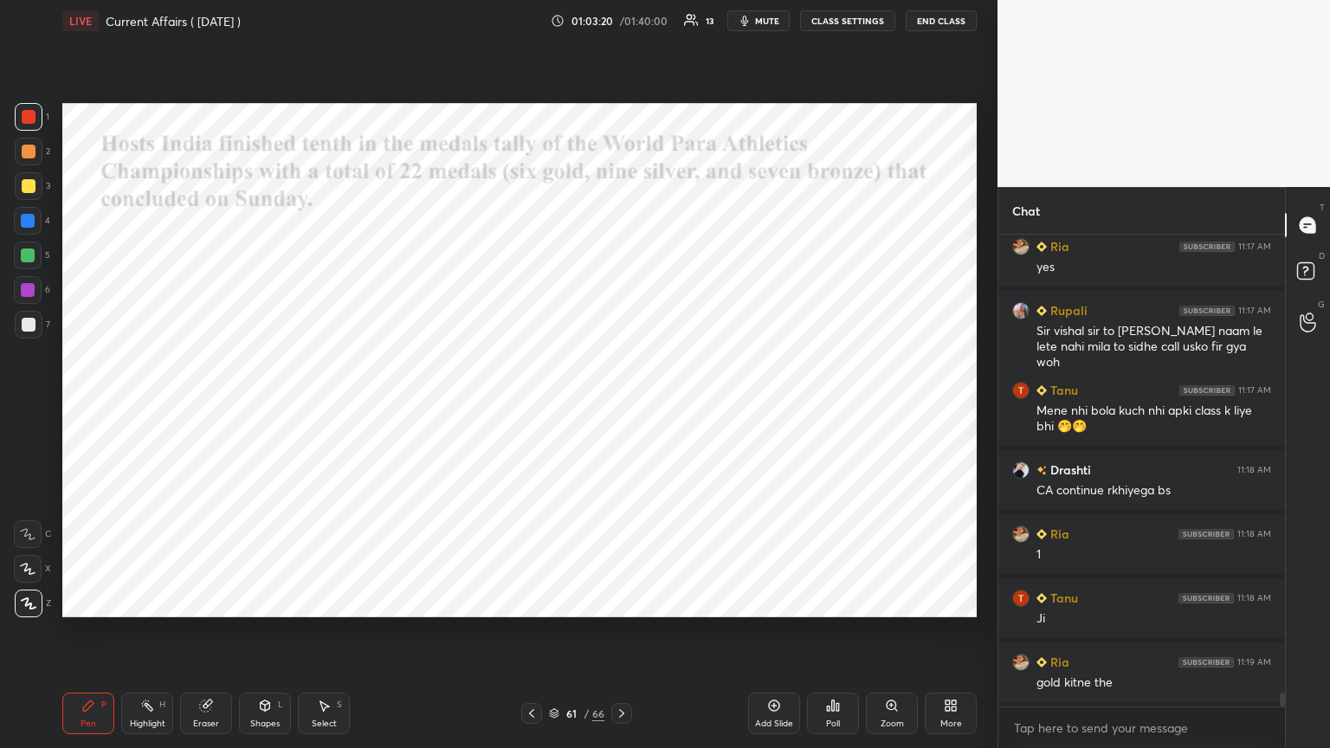
click at [621, 406] on icon at bounding box center [622, 714] width 14 height 14
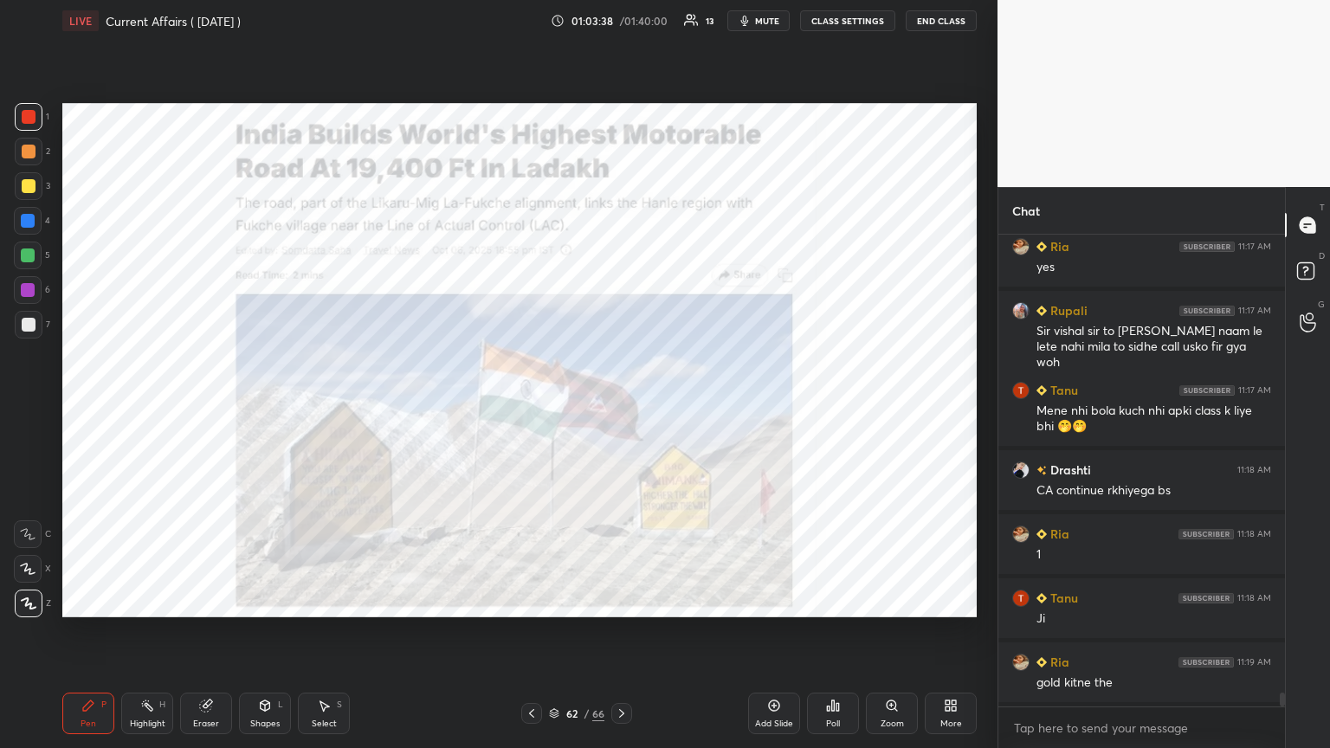
click at [618, 406] on div at bounding box center [621, 713] width 21 height 21
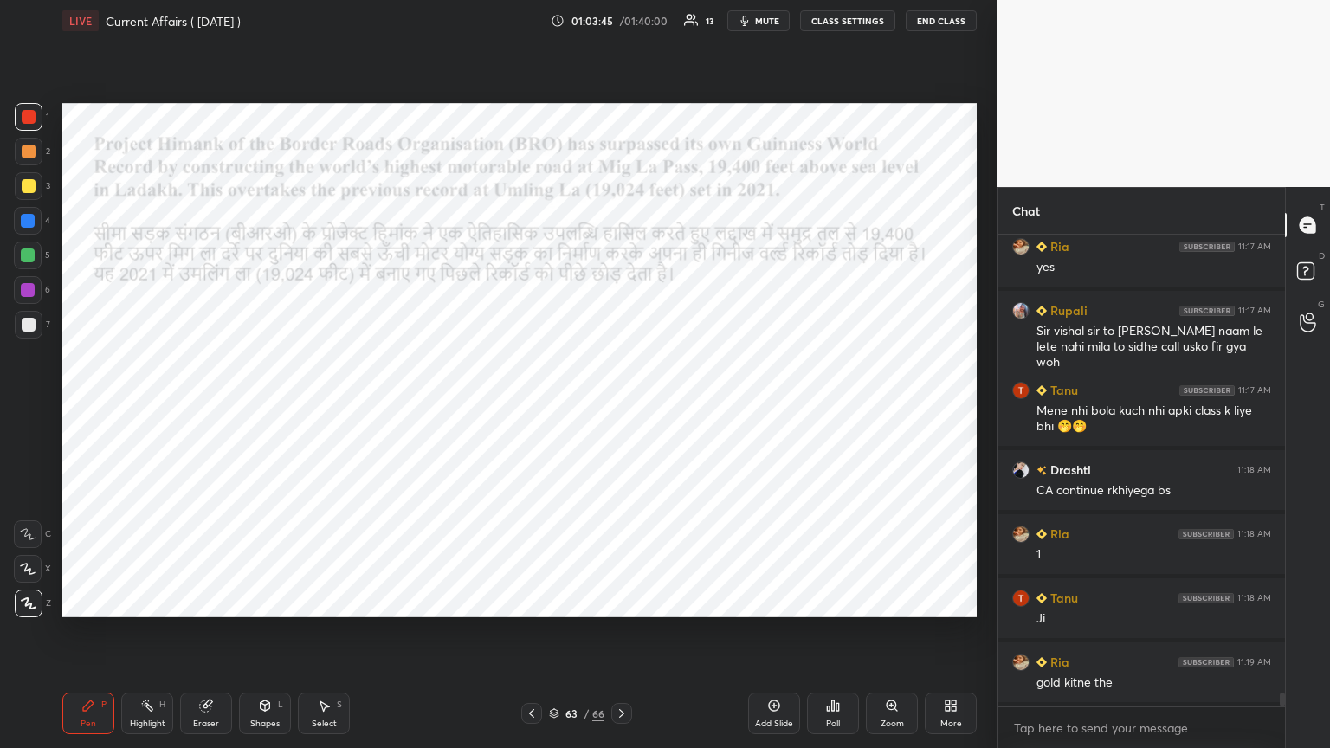
scroll to position [15713, 0]
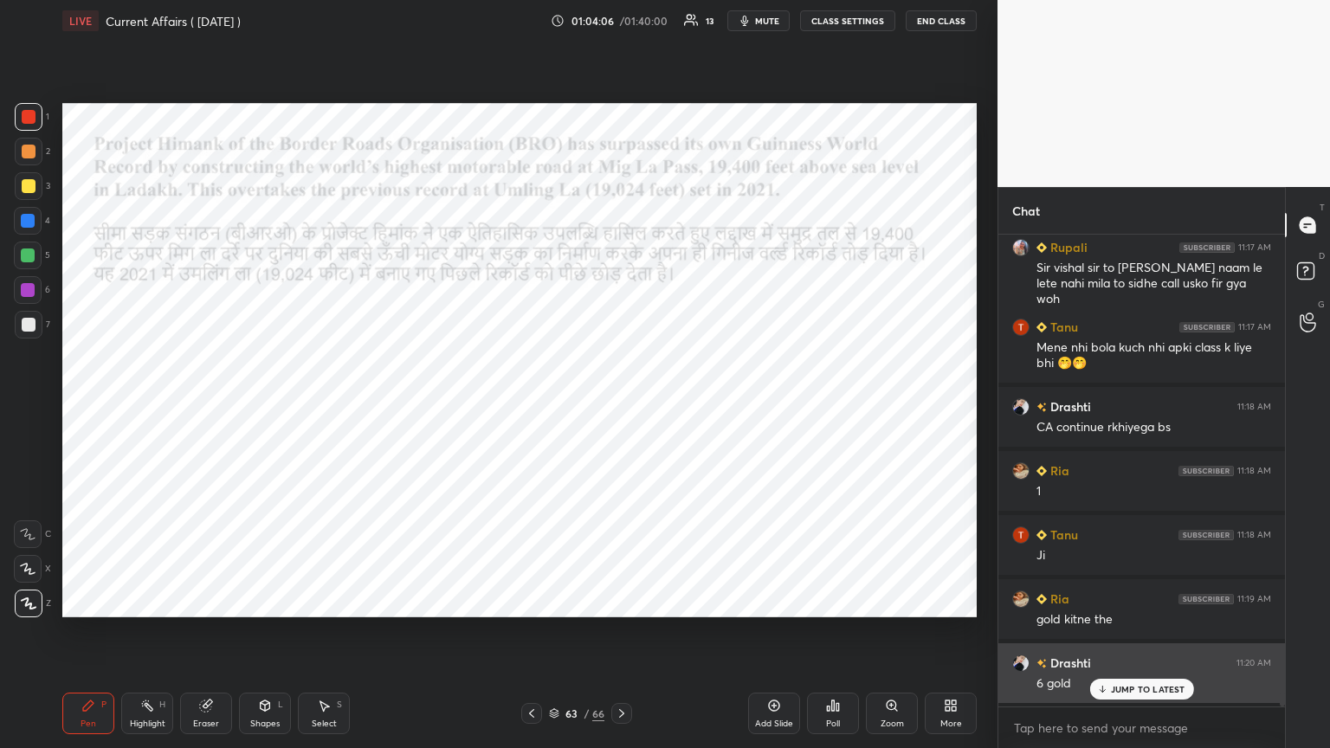
click at [621, 406] on icon at bounding box center [1101, 689] width 11 height 10
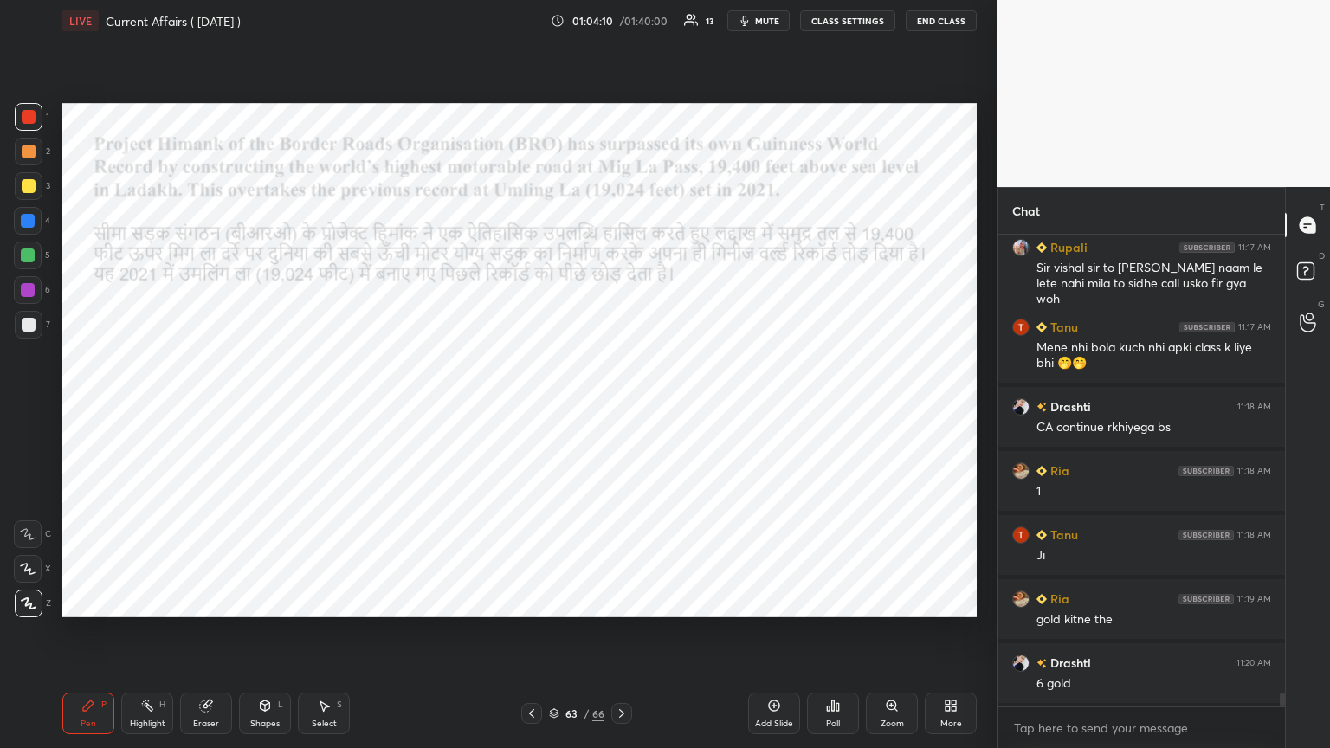
scroll to position [15778, 0]
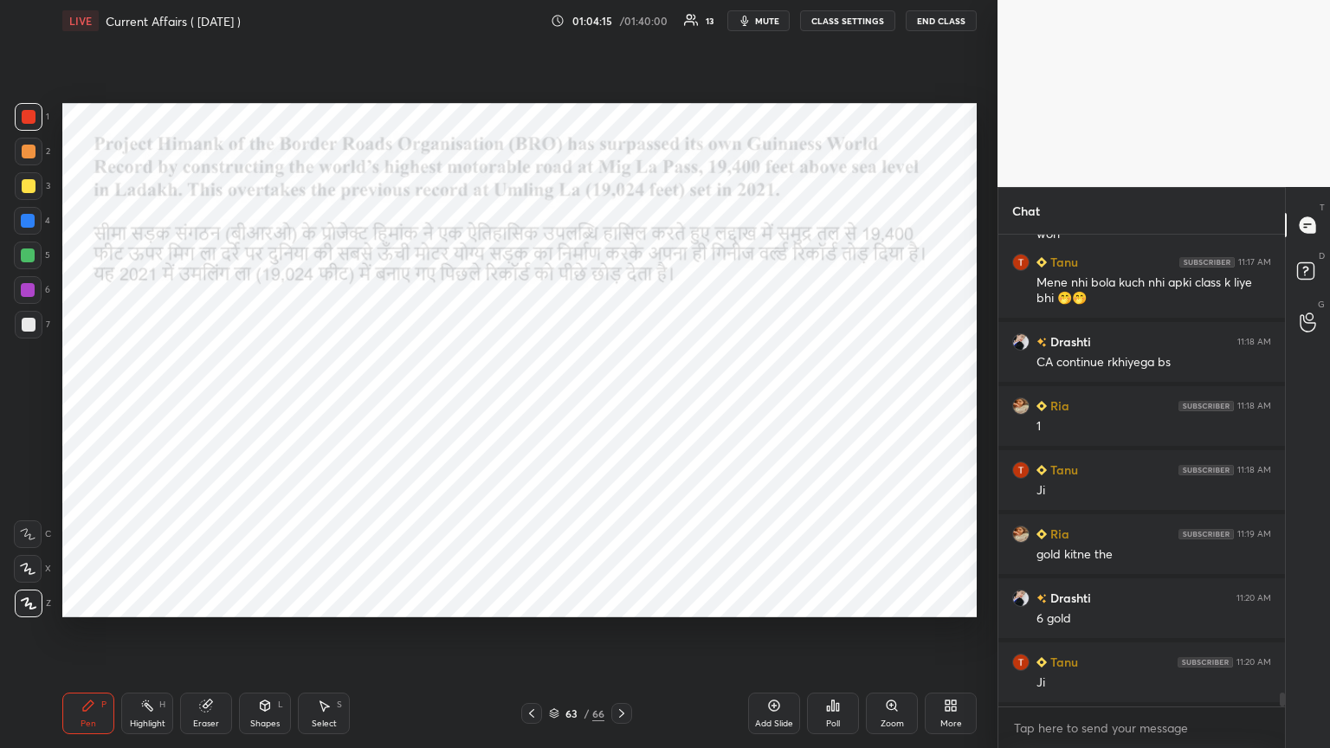
click at [27, 291] on div at bounding box center [28, 290] width 14 height 14
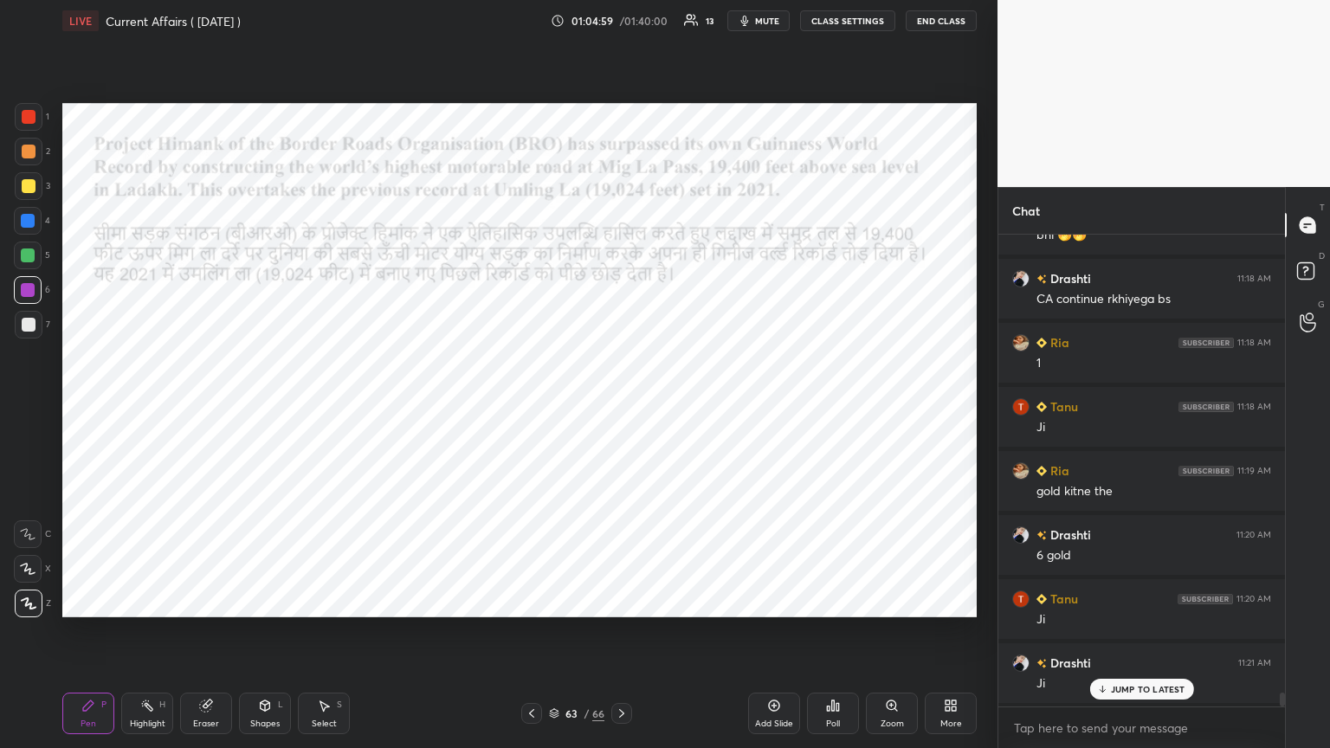
scroll to position [15906, 0]
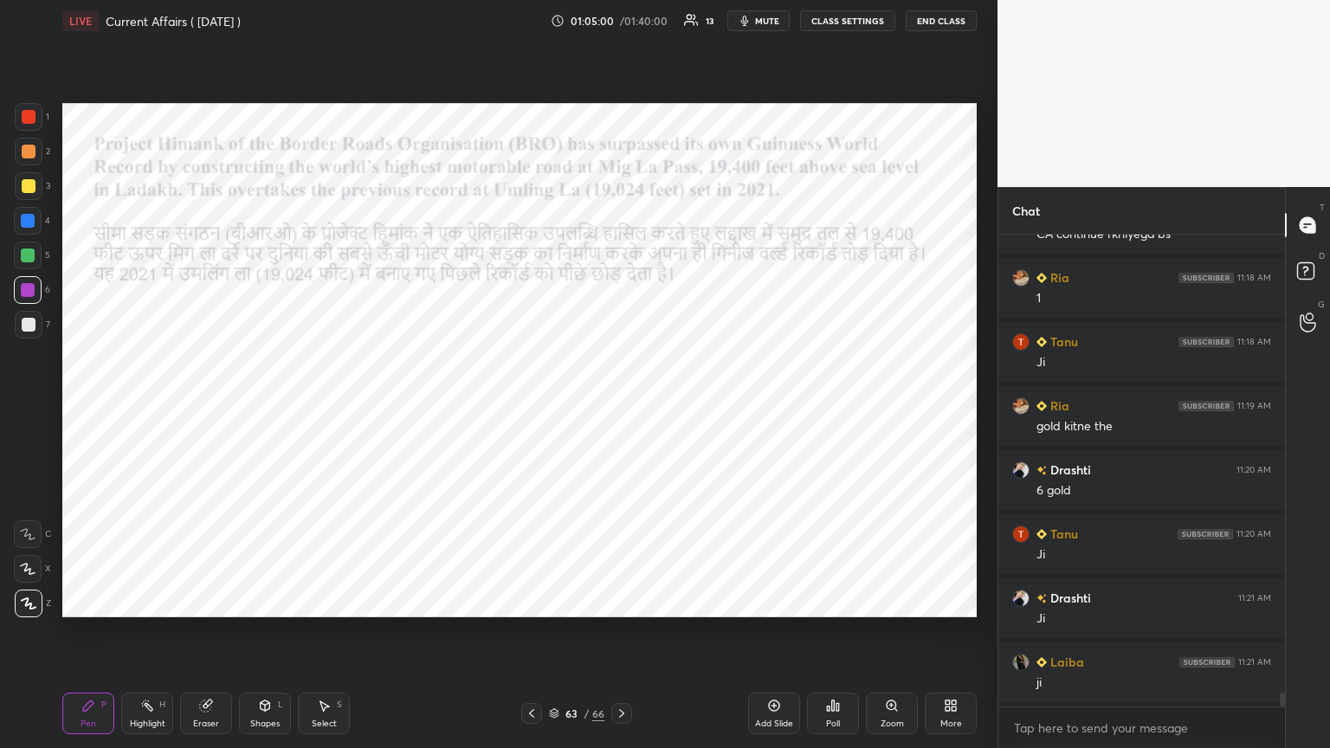
click at [621, 406] on icon at bounding box center [622, 714] width 14 height 14
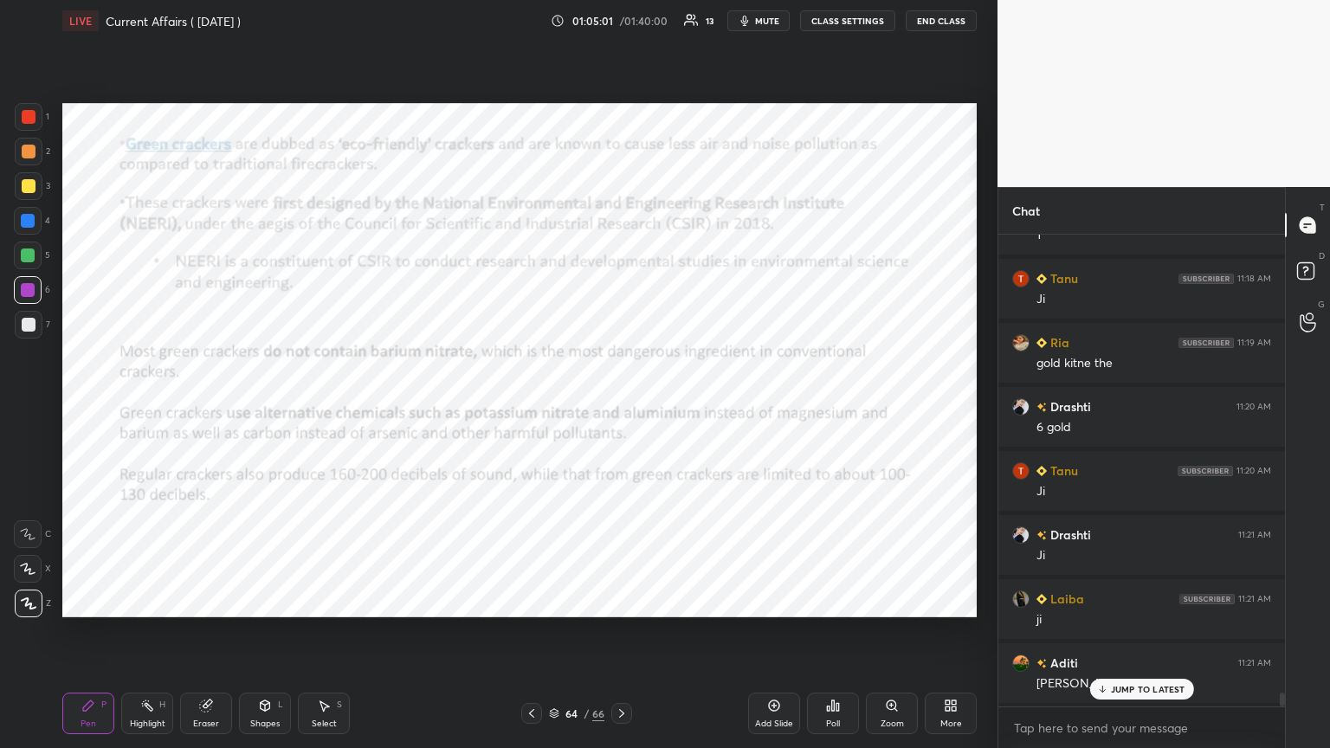
click at [621, 406] on icon at bounding box center [622, 714] width 14 height 14
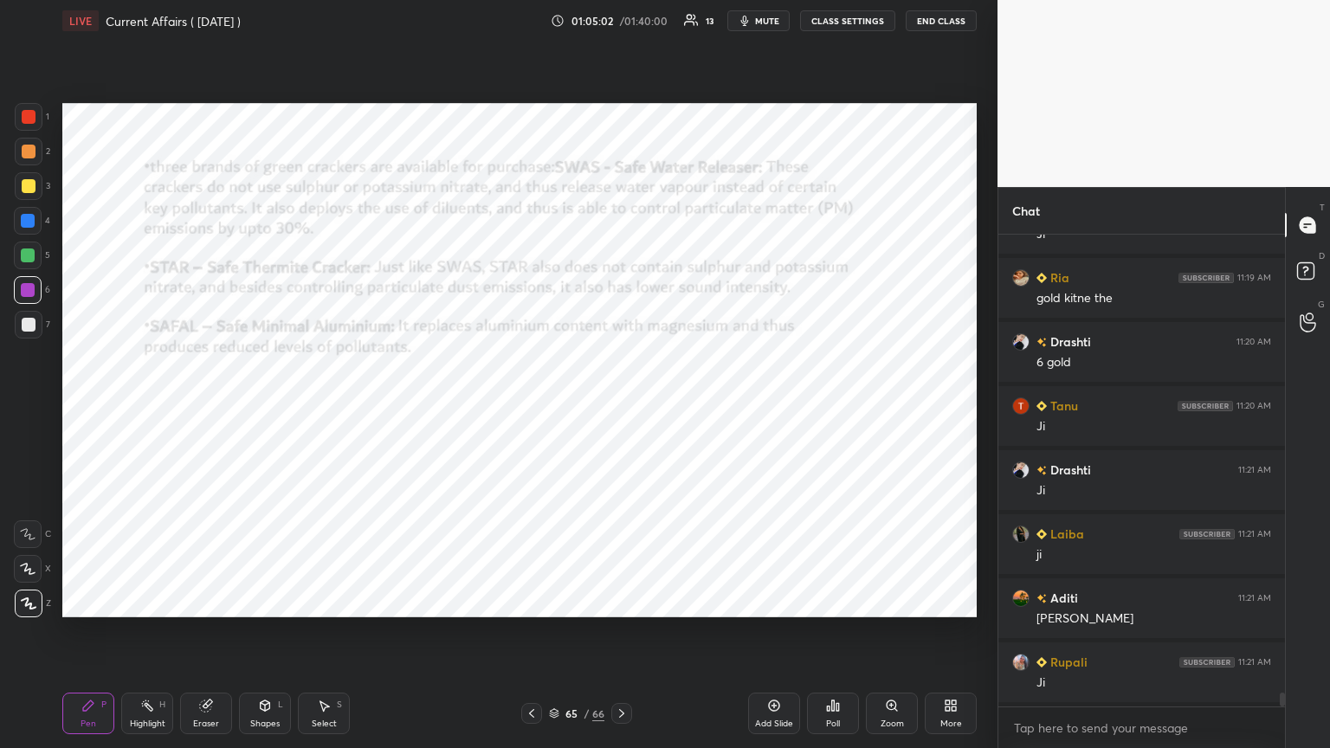
click at [621, 406] on div at bounding box center [621, 713] width 21 height 21
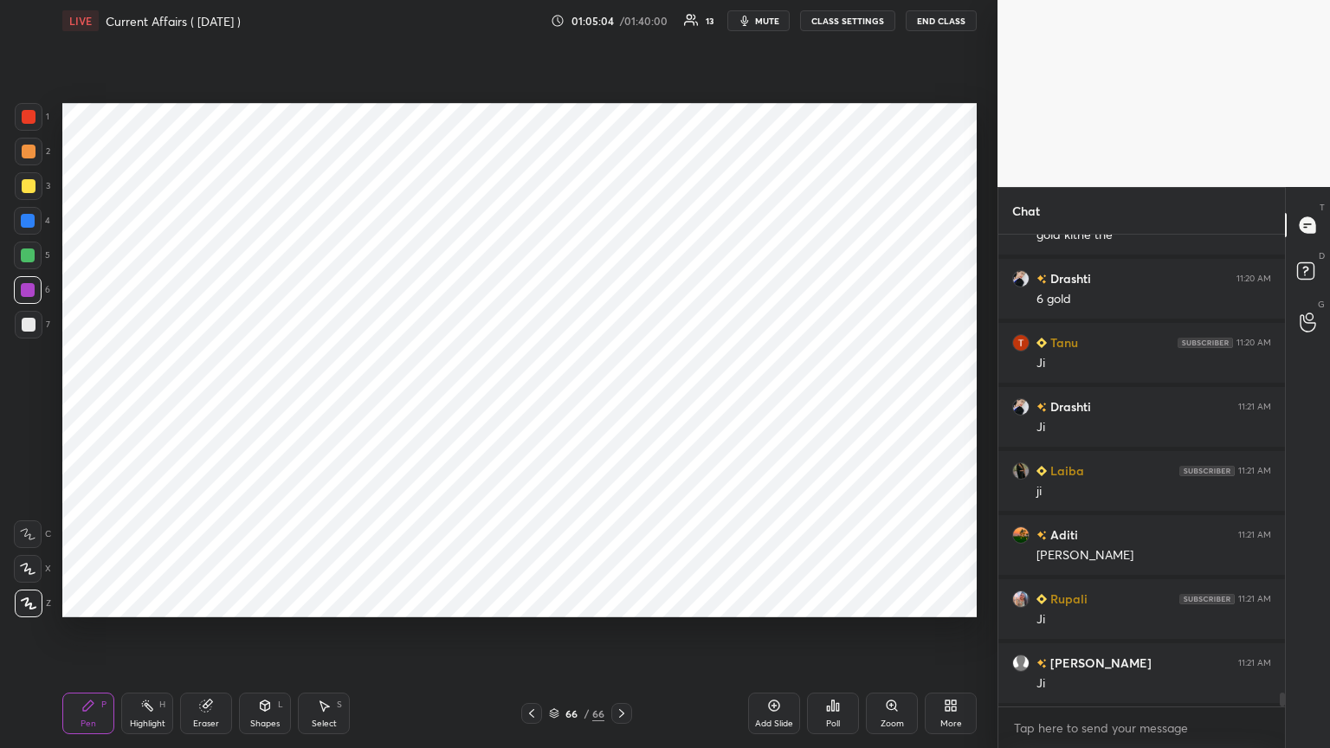
click at [555, 406] on icon at bounding box center [554, 713] width 10 height 10
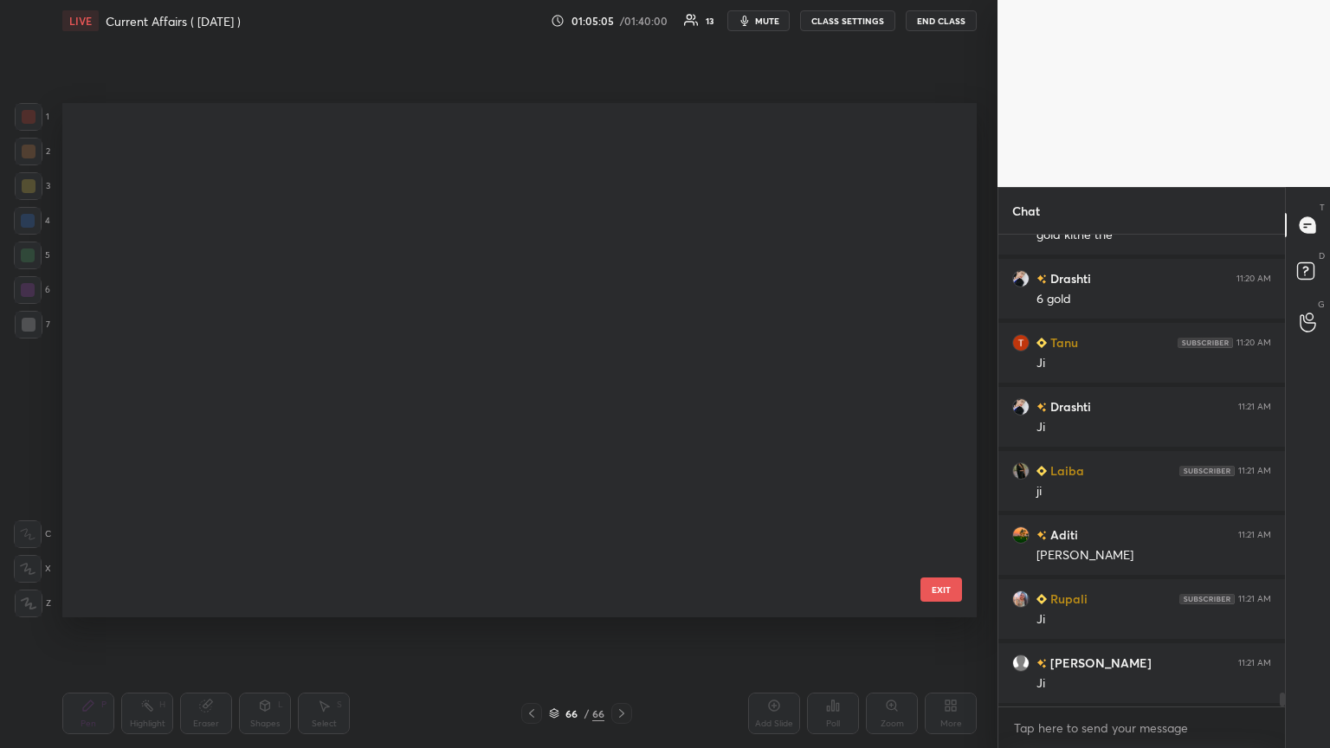
scroll to position [509, 906]
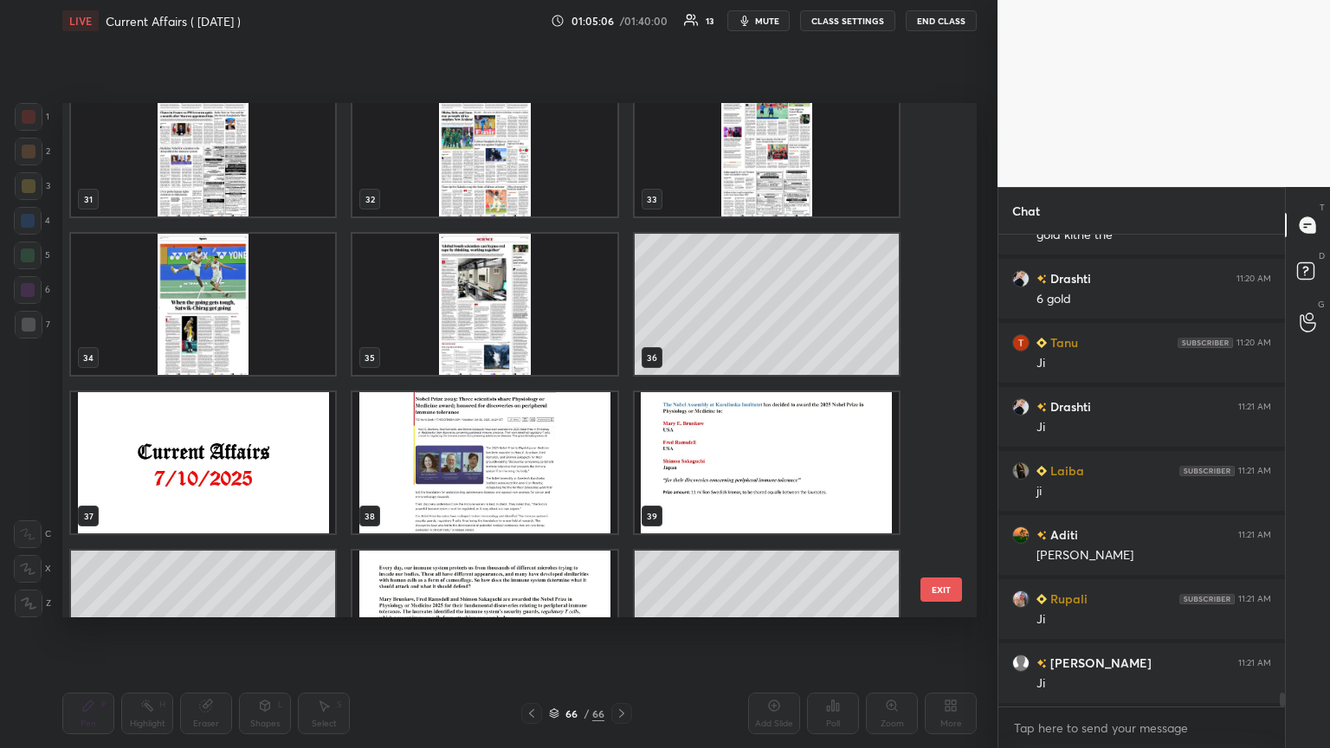
click at [621, 284] on div "28 29 30 31 32 33 34 35 36 37 38 39 40 41 42" at bounding box center [504, 360] width 884 height 514
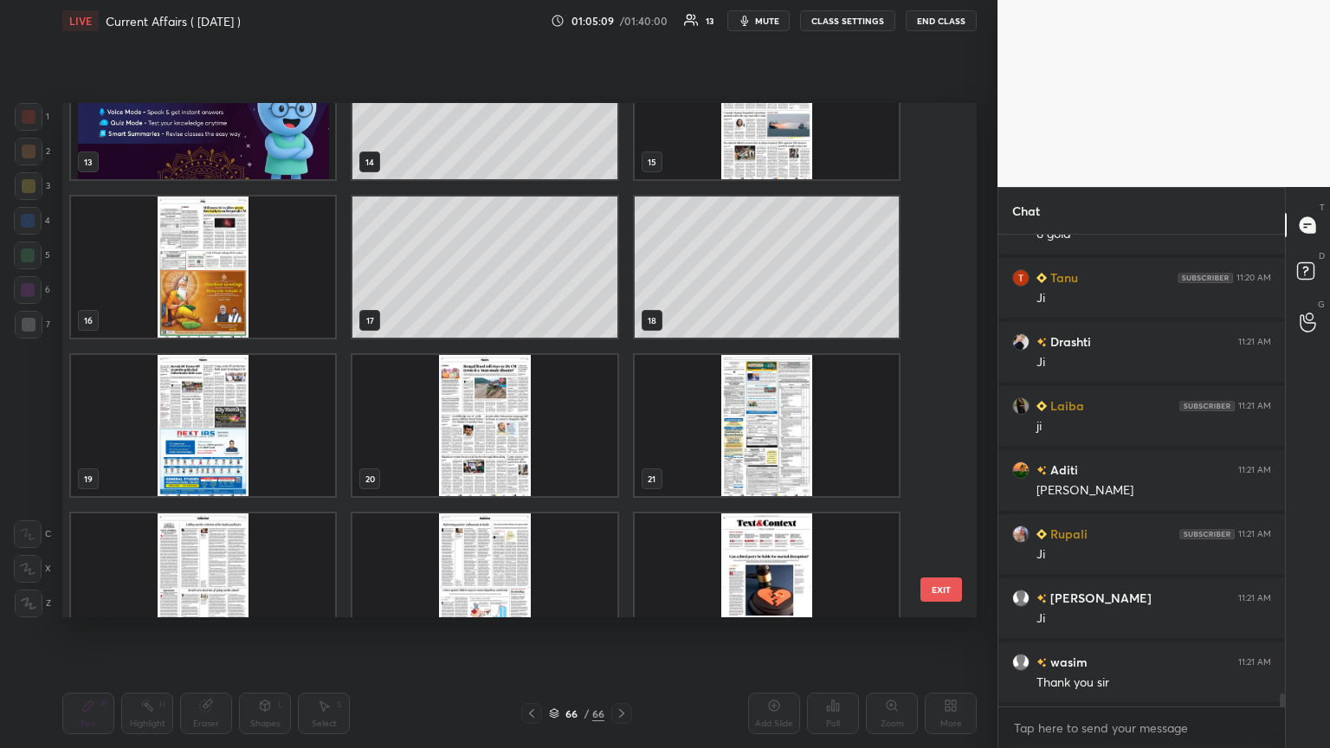
scroll to position [257, 0]
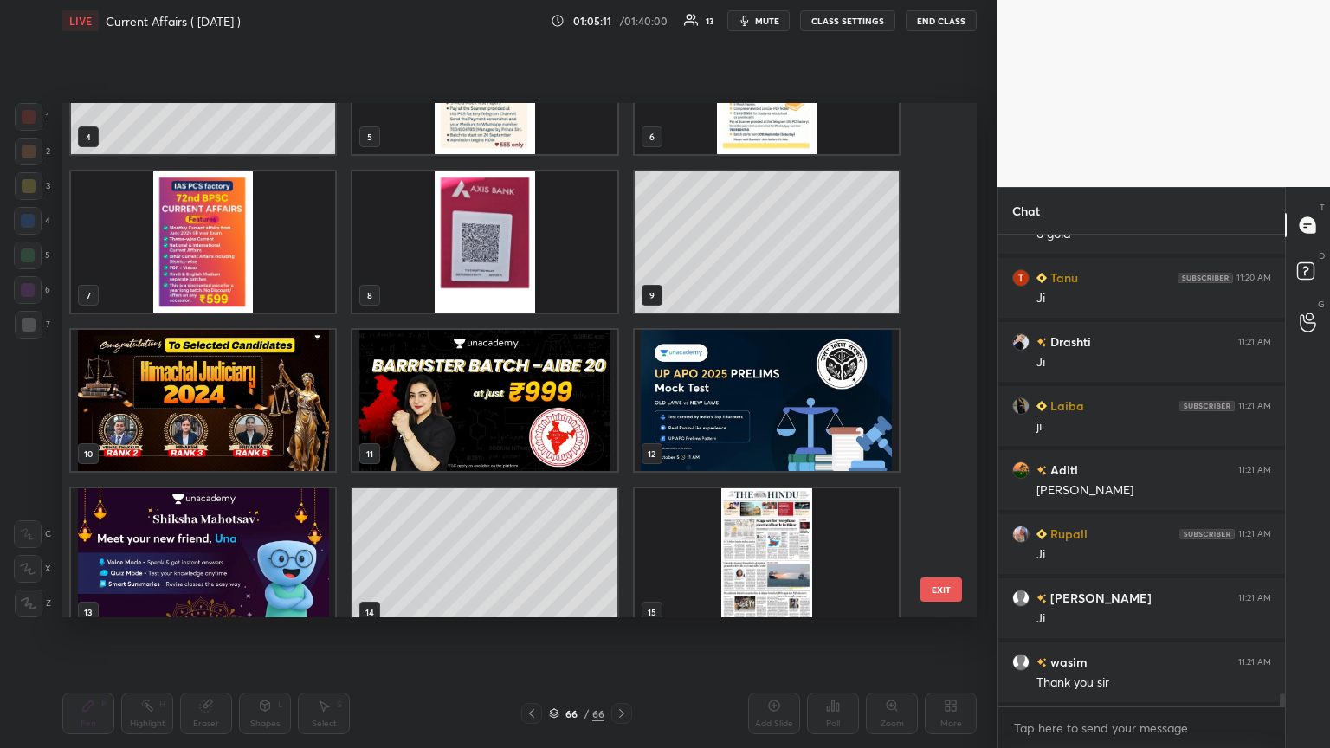
click at [228, 382] on img "grid" at bounding box center [203, 400] width 264 height 141
click at [254, 378] on img "grid" at bounding box center [203, 400] width 264 height 141
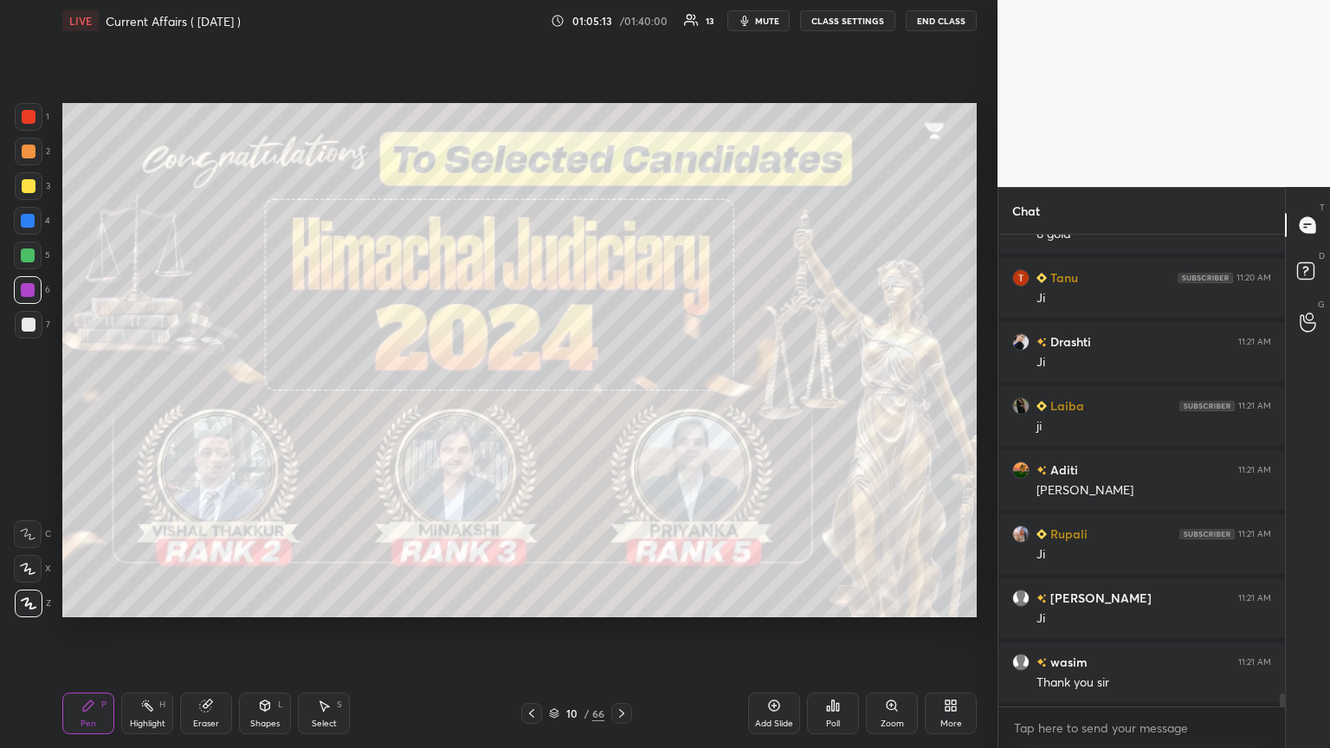
scroll to position [16226, 0]
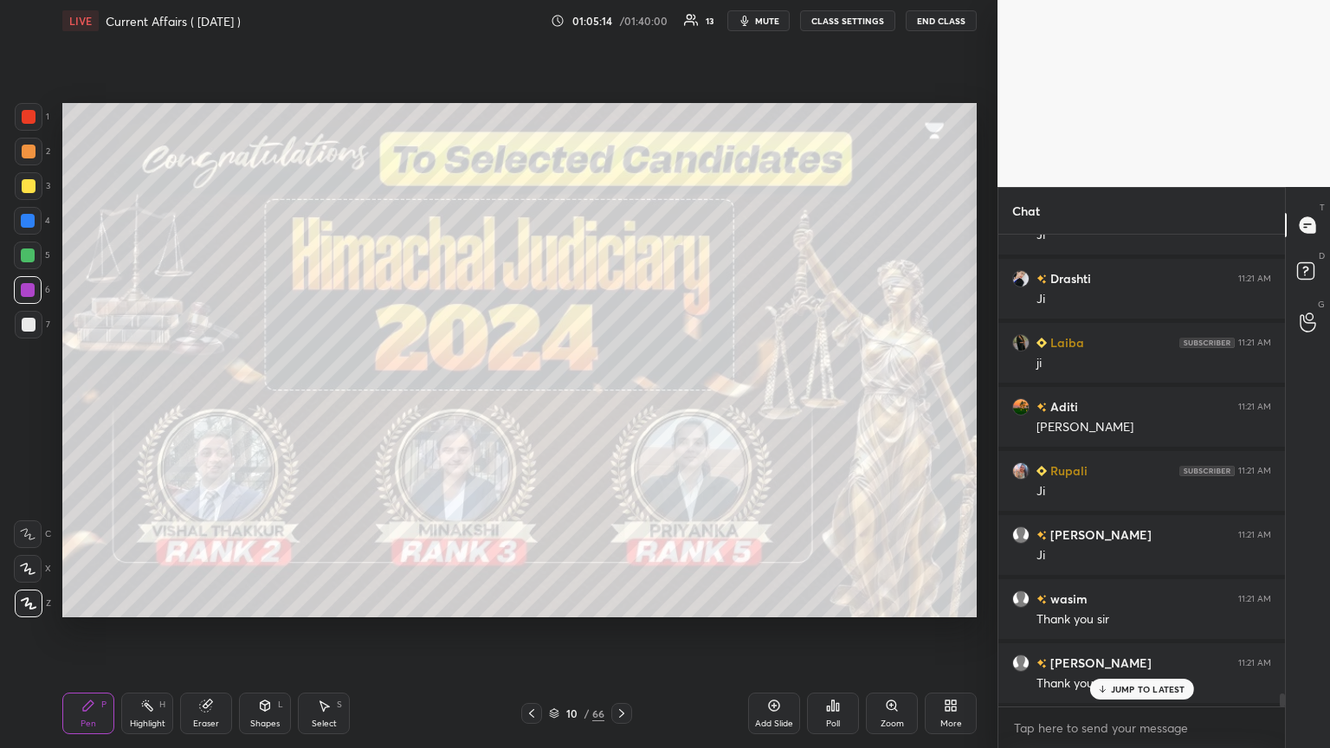
click at [33, 111] on div at bounding box center [29, 117] width 14 height 14
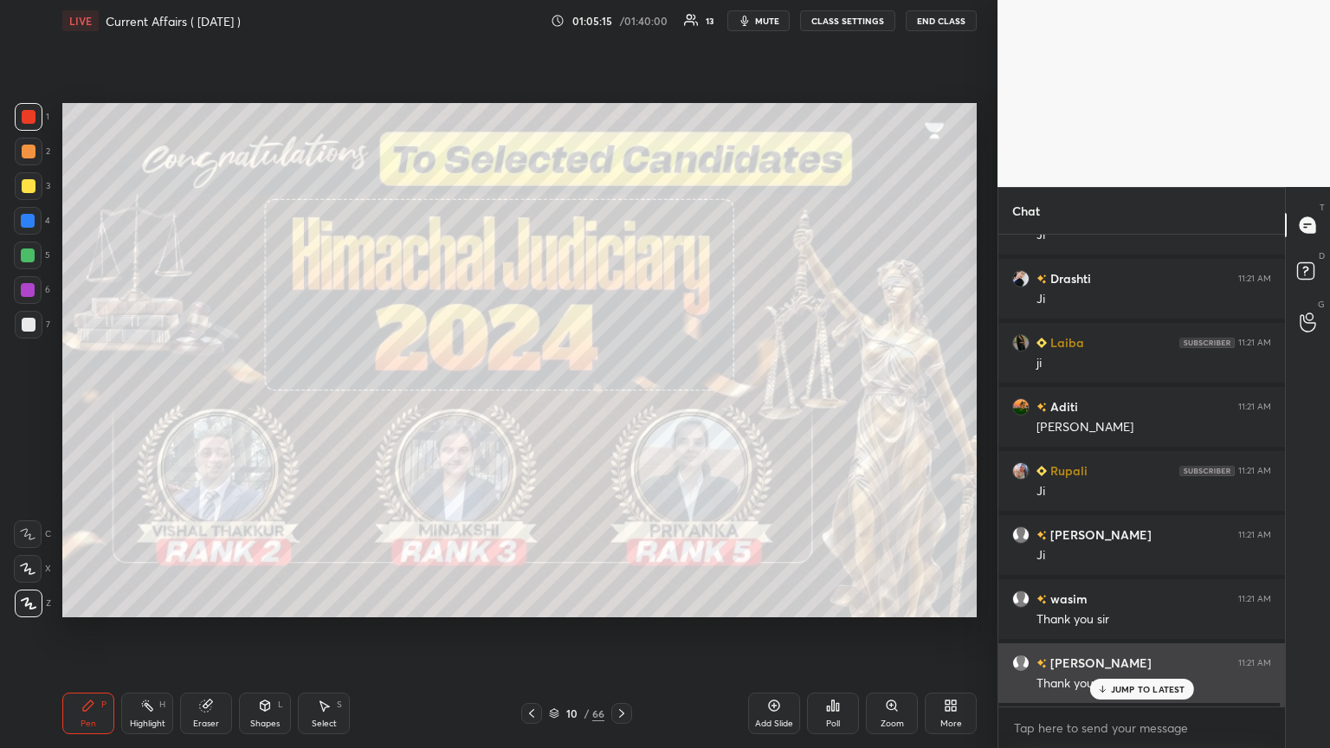
click at [621, 406] on p "JUMP TO LATEST" at bounding box center [1148, 689] width 74 height 10
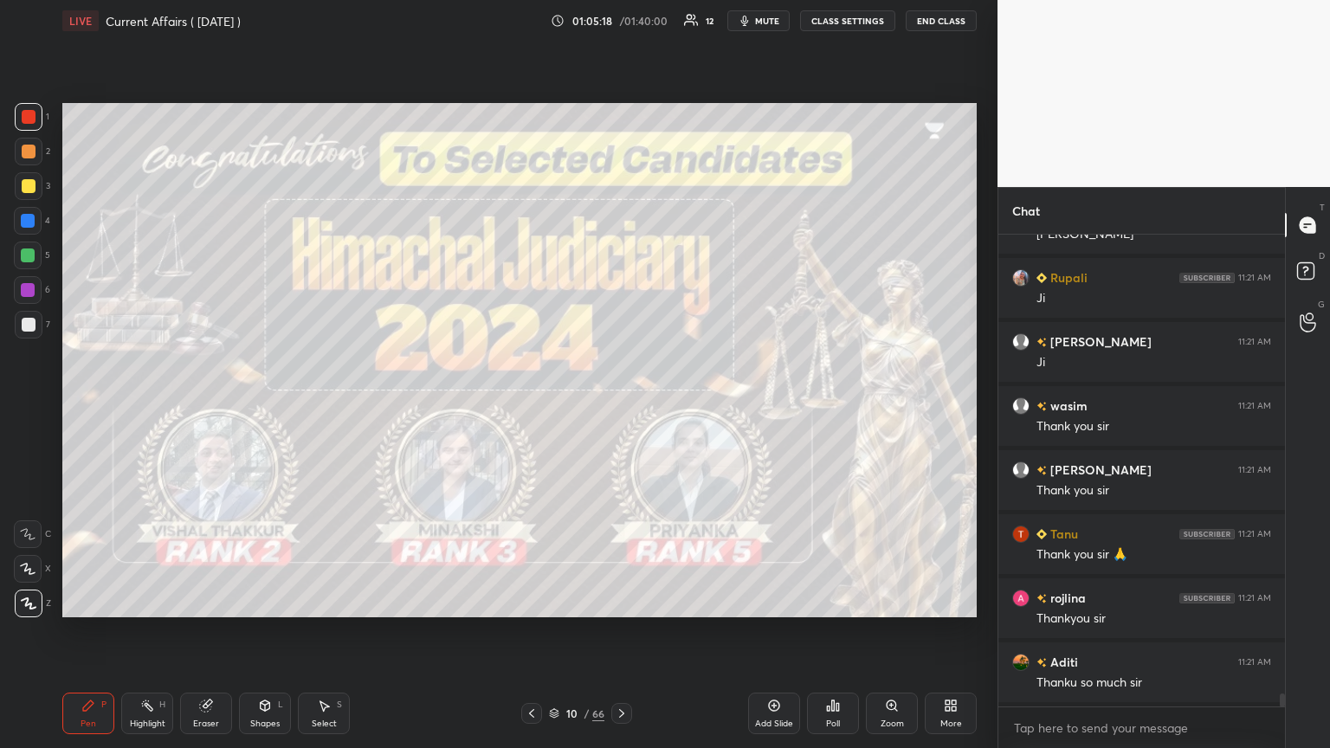
scroll to position [16482, 0]
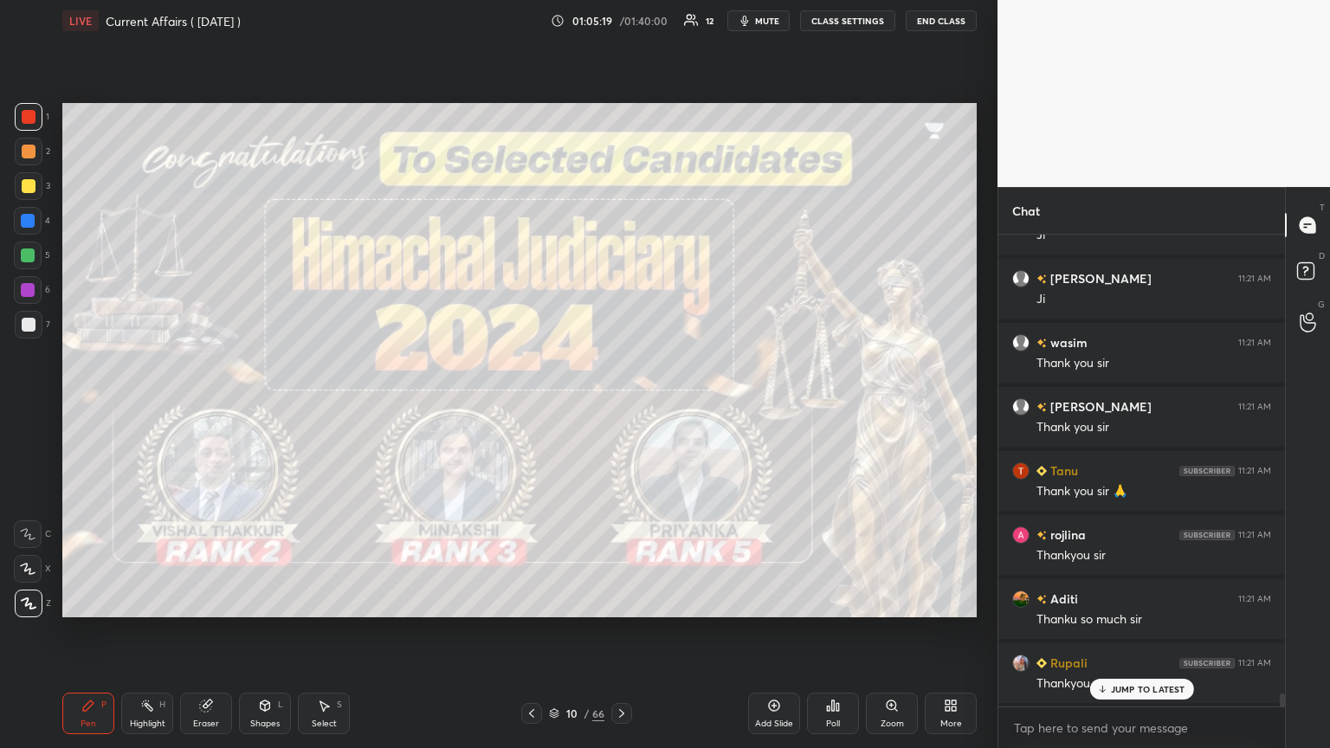
click at [621, 406] on icon at bounding box center [622, 714] width 14 height 14
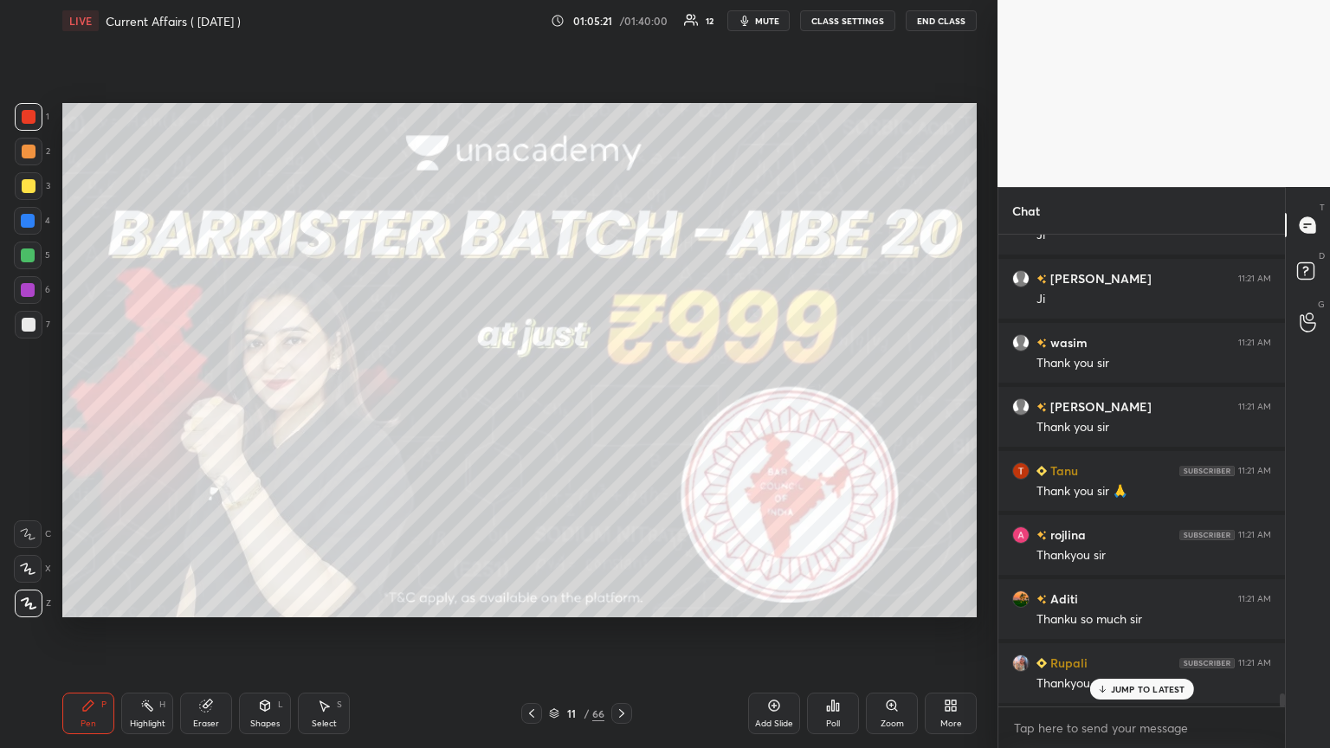
scroll to position [16547, 0]
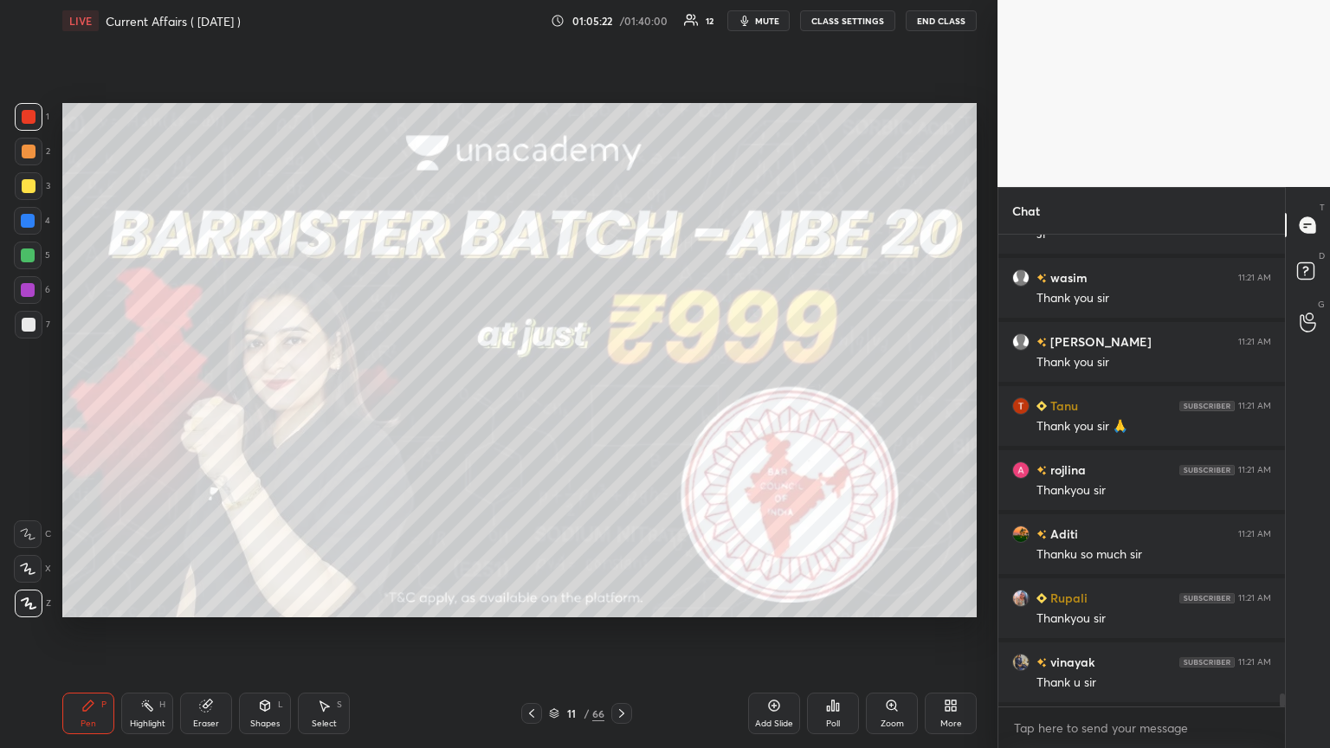
click at [620, 406] on icon at bounding box center [622, 714] width 14 height 14
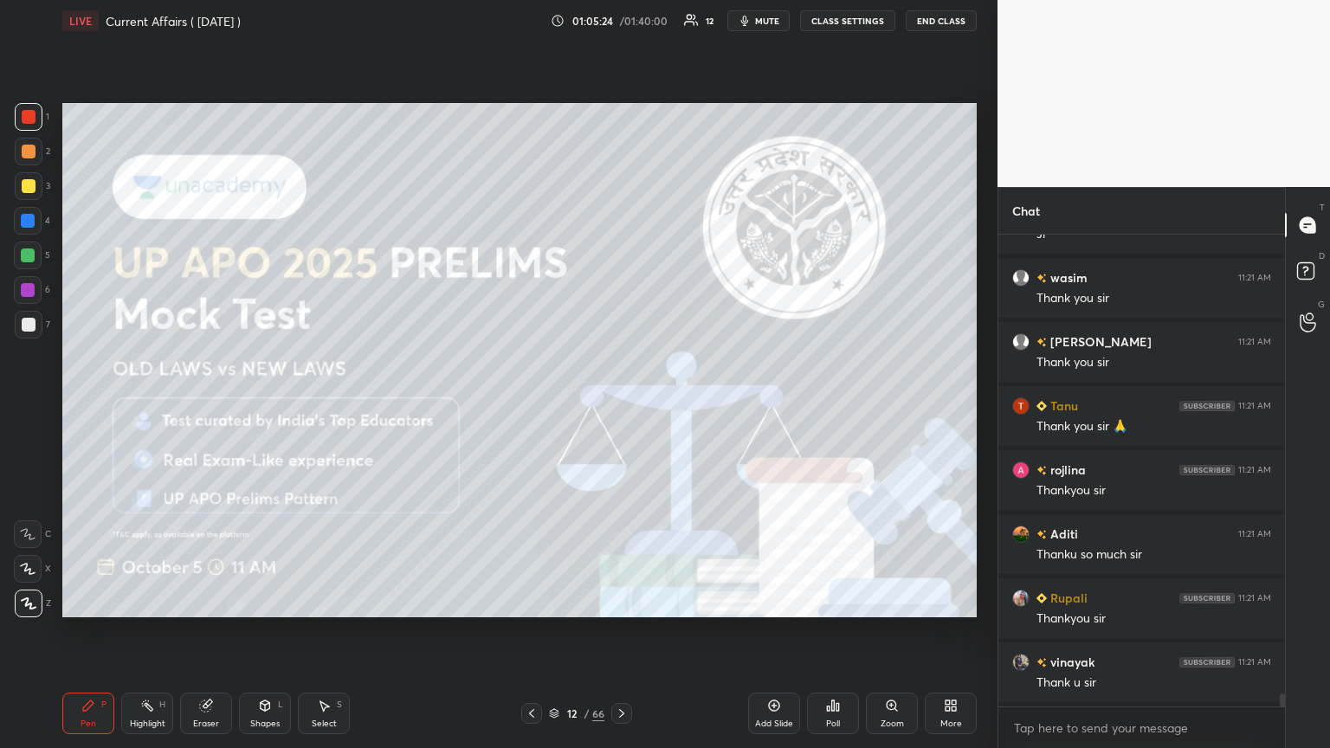
click at [621, 406] on icon at bounding box center [622, 714] width 14 height 14
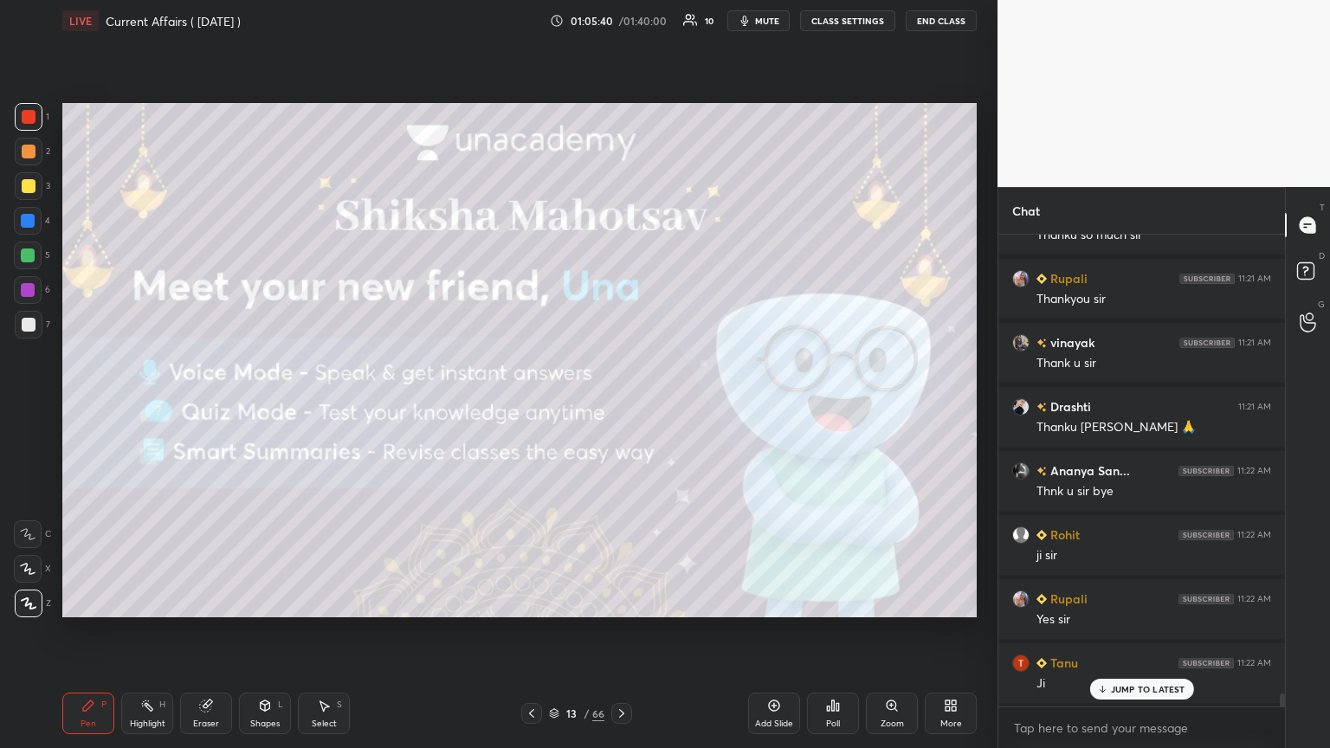
scroll to position [5, 5]
click at [621, 20] on button "End Class" at bounding box center [941, 20] width 71 height 21
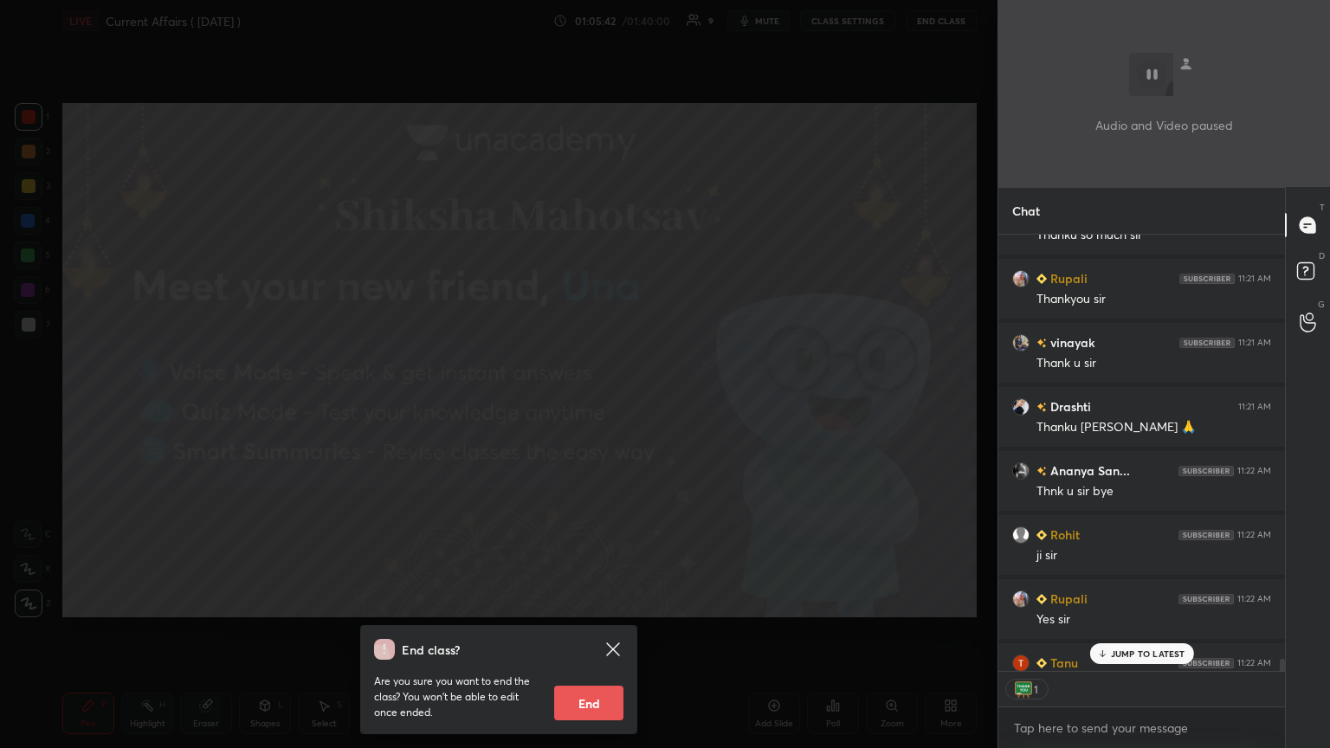
click at [591, 406] on button "End" at bounding box center [588, 703] width 69 height 35
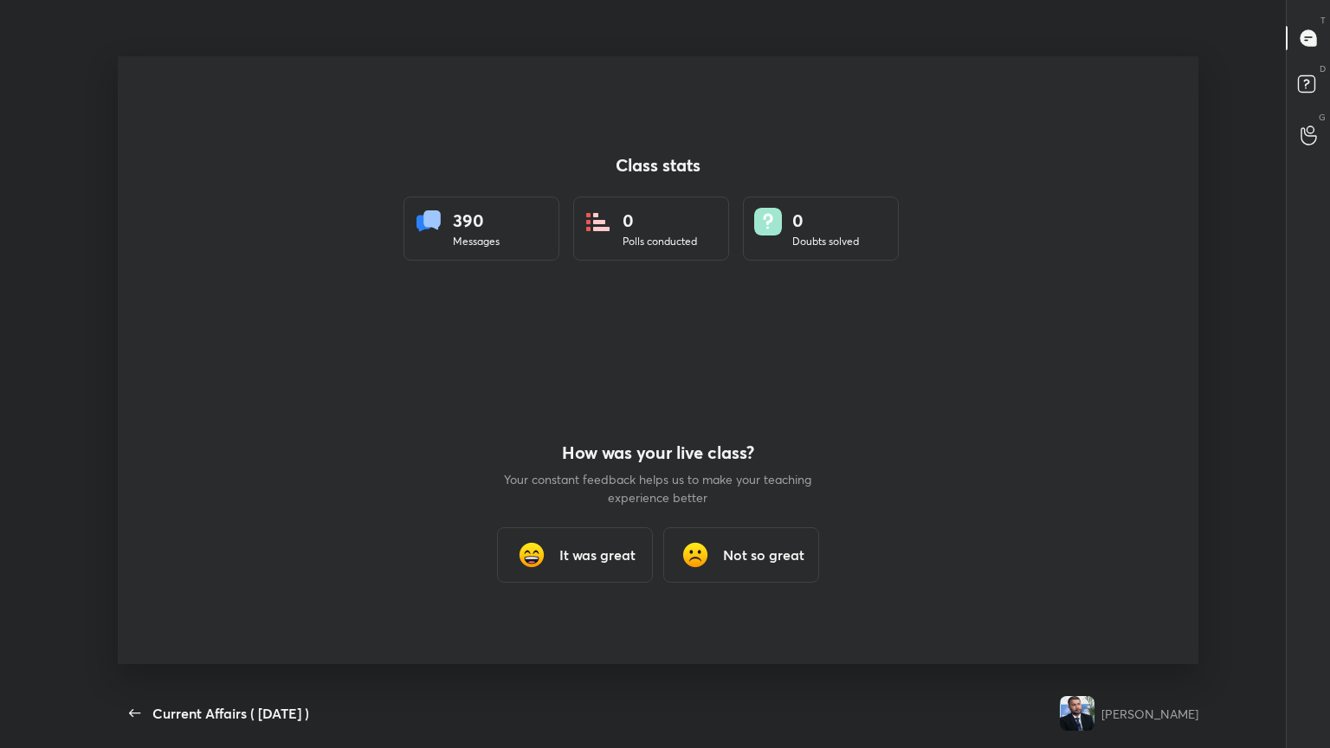
scroll to position [637, 1281]
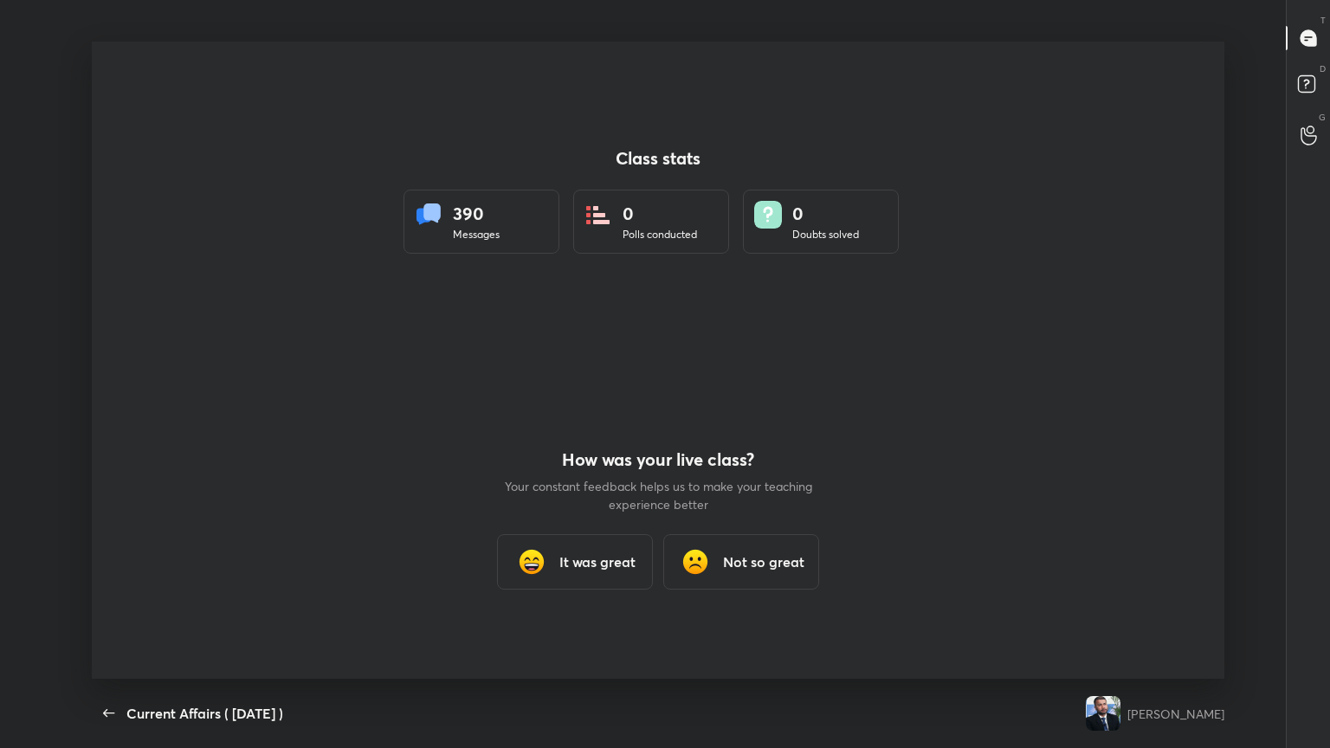
type textarea "x"
